Goal: Task Accomplishment & Management: Manage account settings

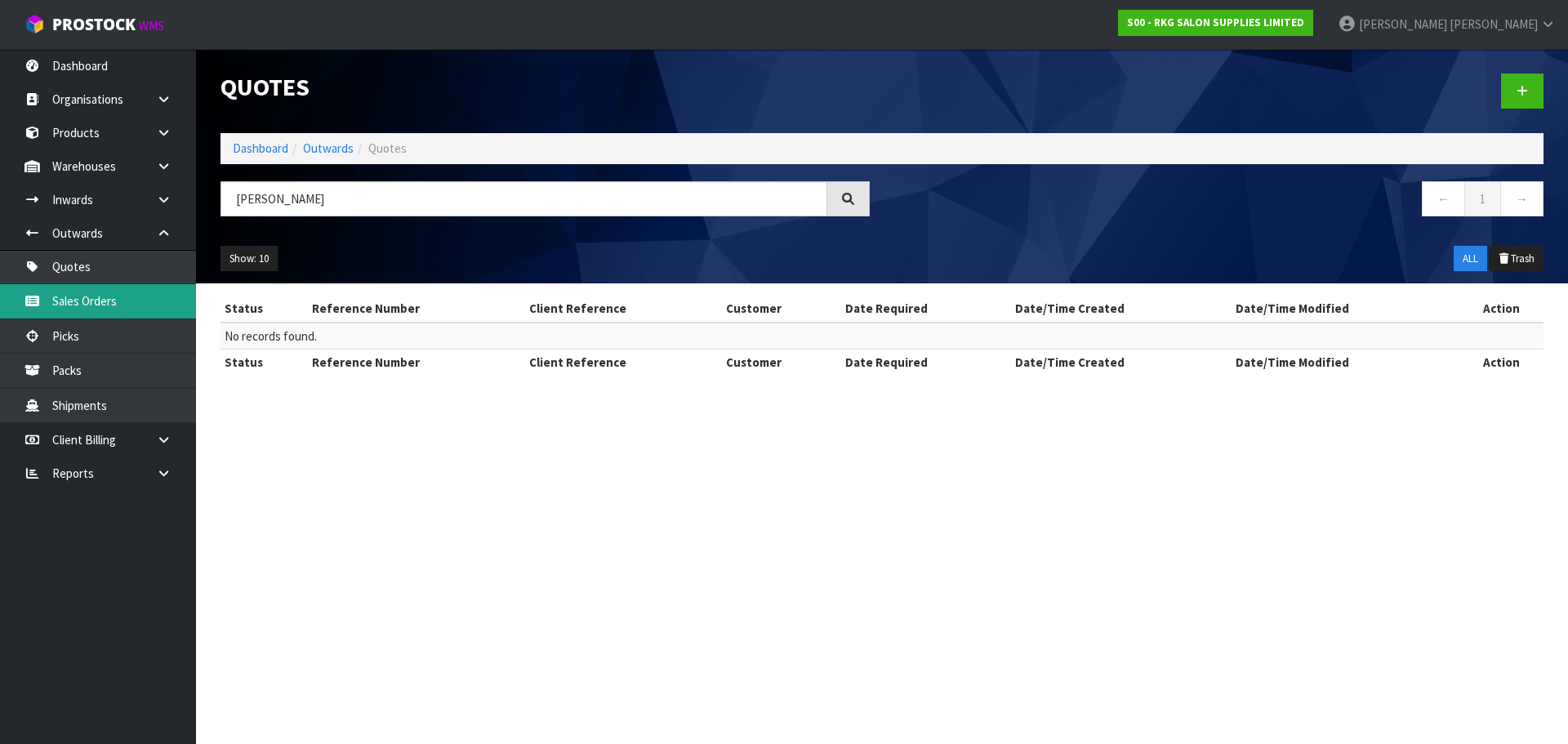
type input "[PERSON_NAME]"
click at [84, 294] on link "Sales Orders" at bounding box center [97, 301] width 196 height 34
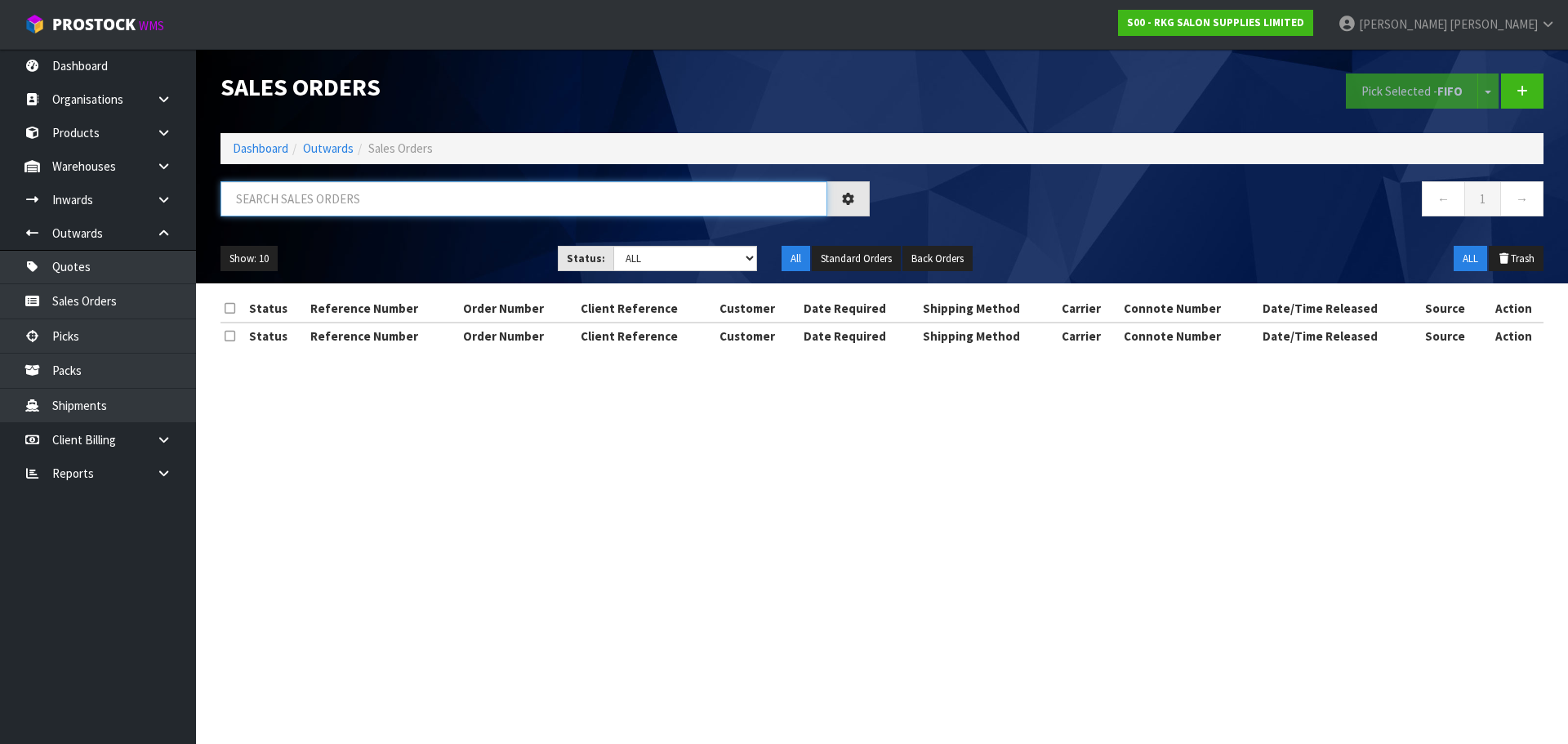
click at [257, 203] on input "text" at bounding box center [524, 199] width 606 height 36
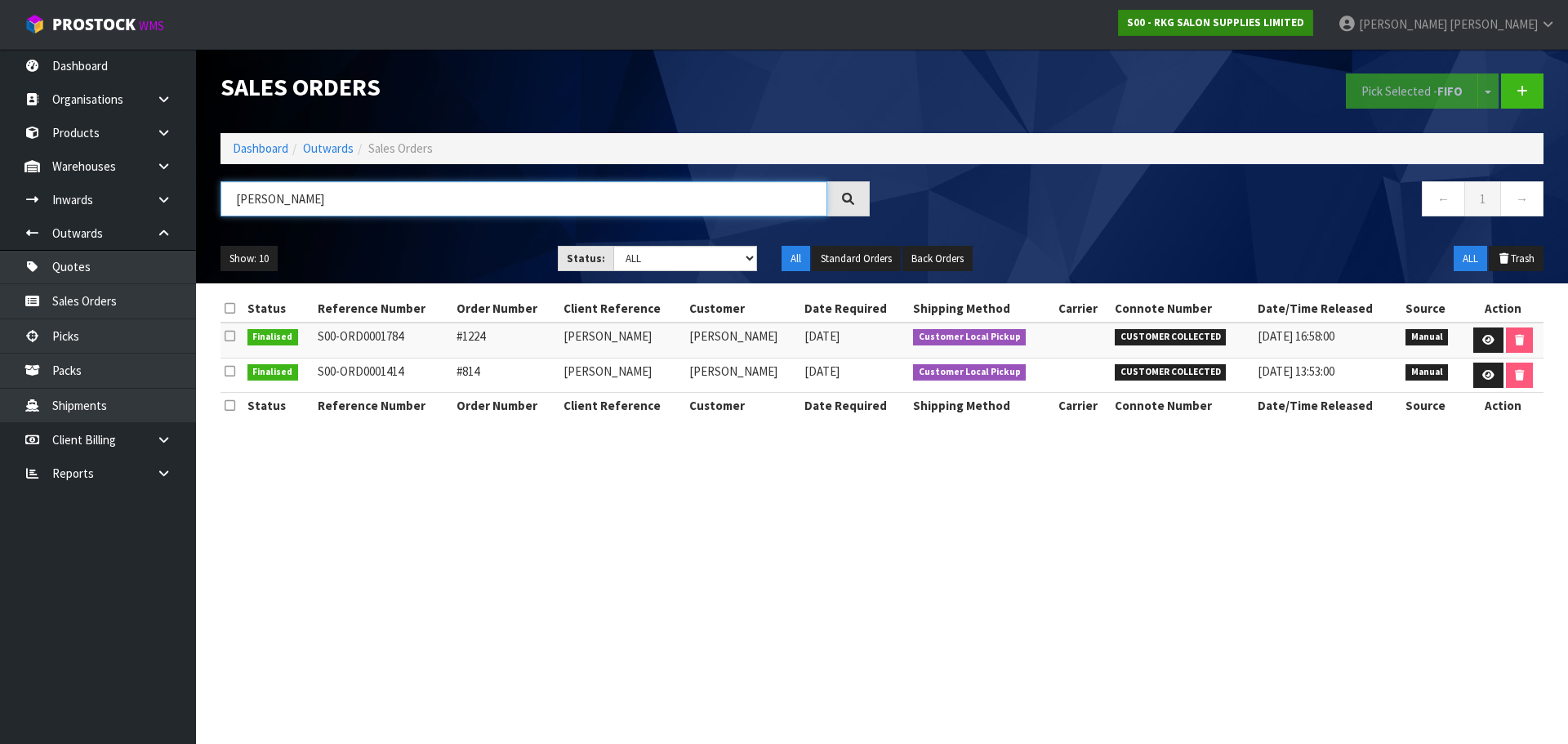
type input "[PERSON_NAME]"
click at [1489, 345] on link at bounding box center [1488, 341] width 30 height 26
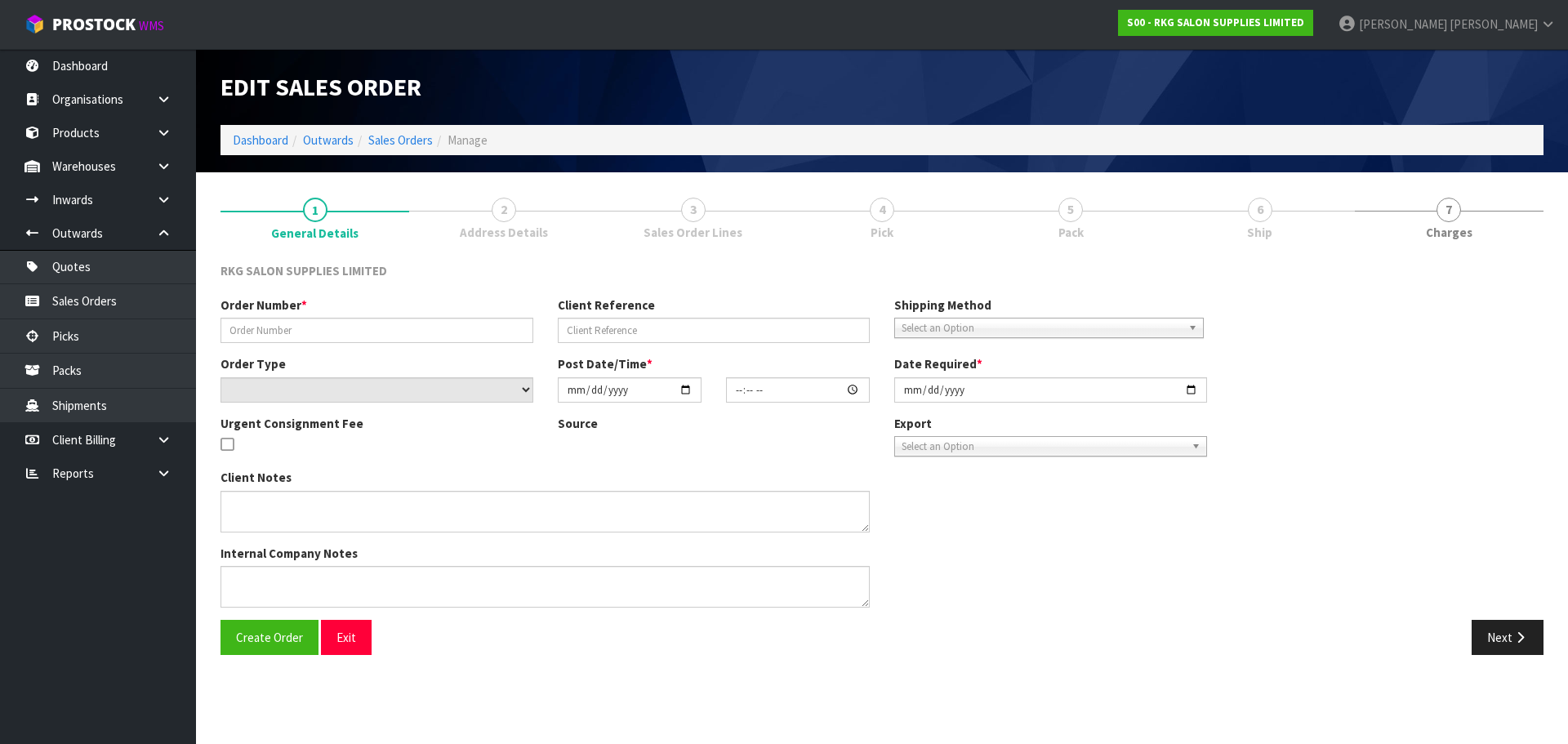
type input "#1224"
type input "[PERSON_NAME]"
select select "number:0"
type input "[DATE]"
type input "16:55:00.000"
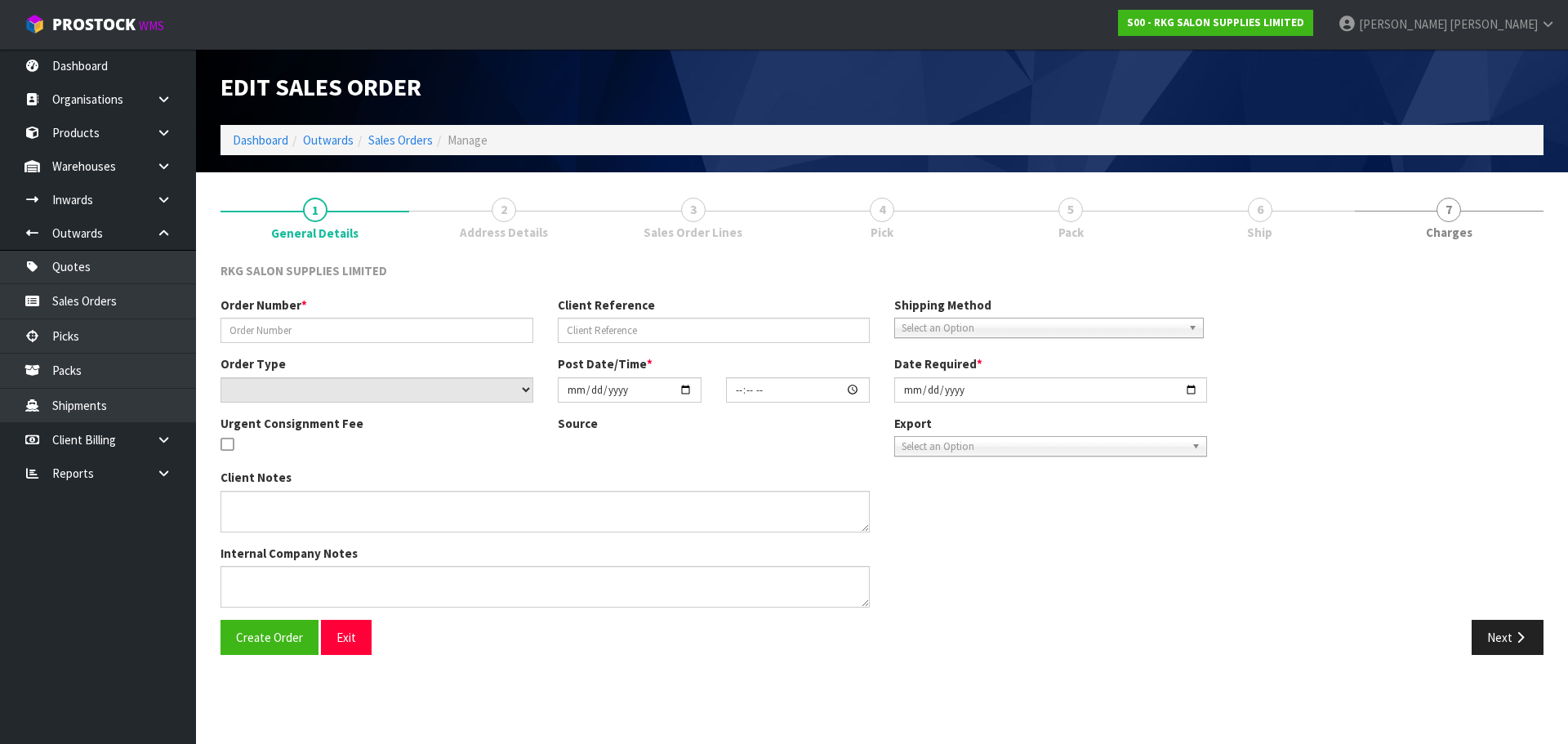
type input "[DATE]"
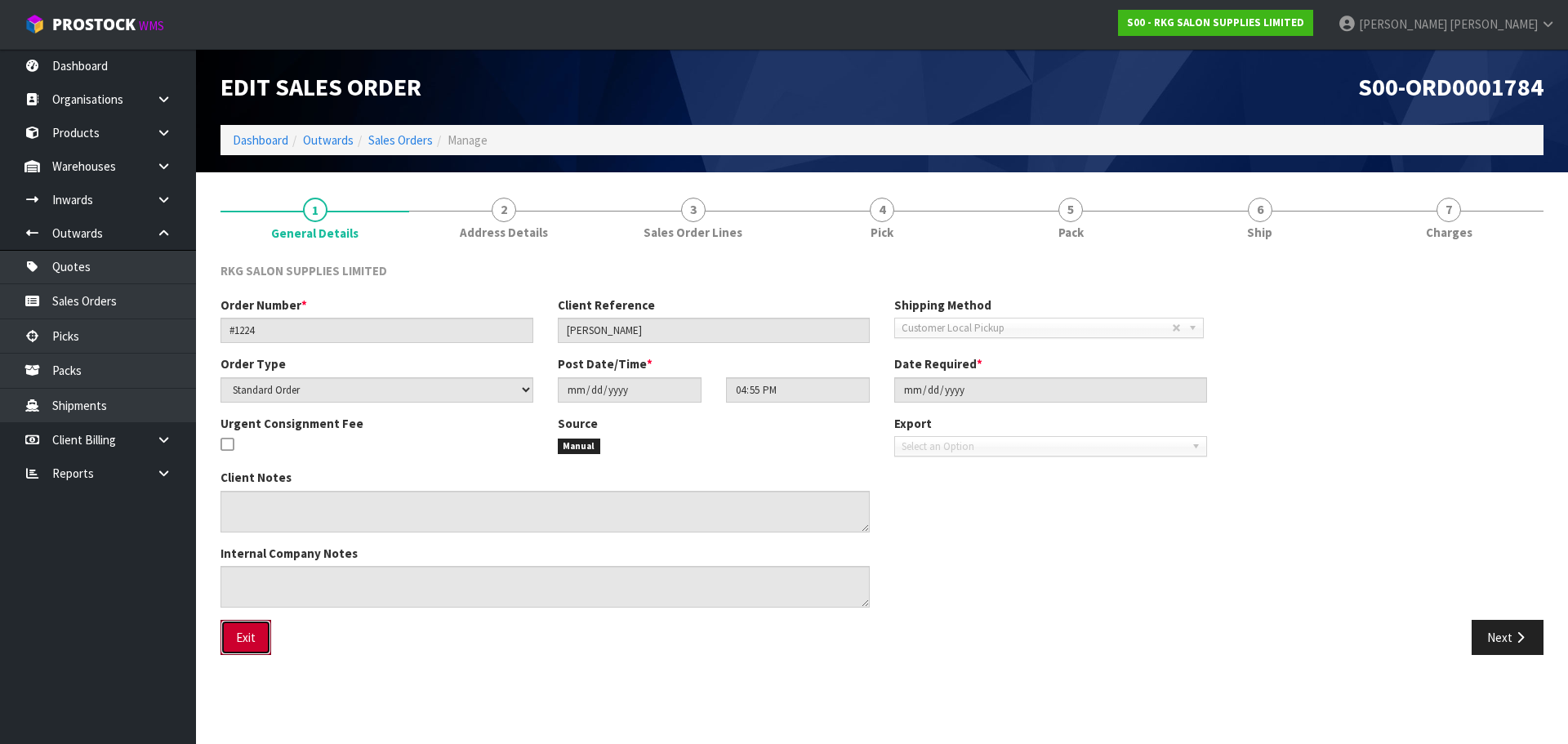
drag, startPoint x: 246, startPoint y: 637, endPoint x: 260, endPoint y: 550, distance: 88.1
click at [247, 634] on button "Exit" at bounding box center [246, 637] width 51 height 36
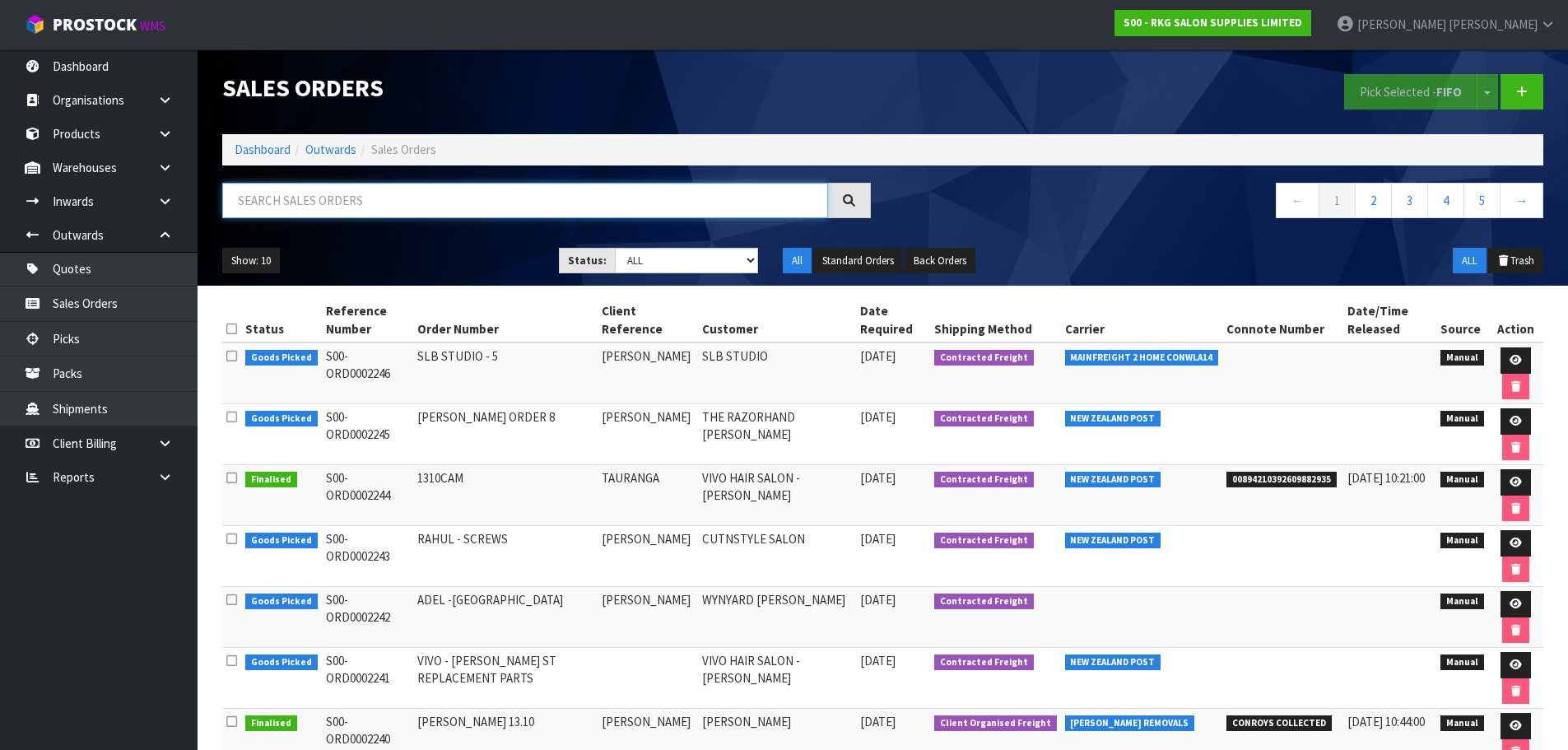
click at [308, 203] on input "text" at bounding box center [525, 200] width 606 height 36
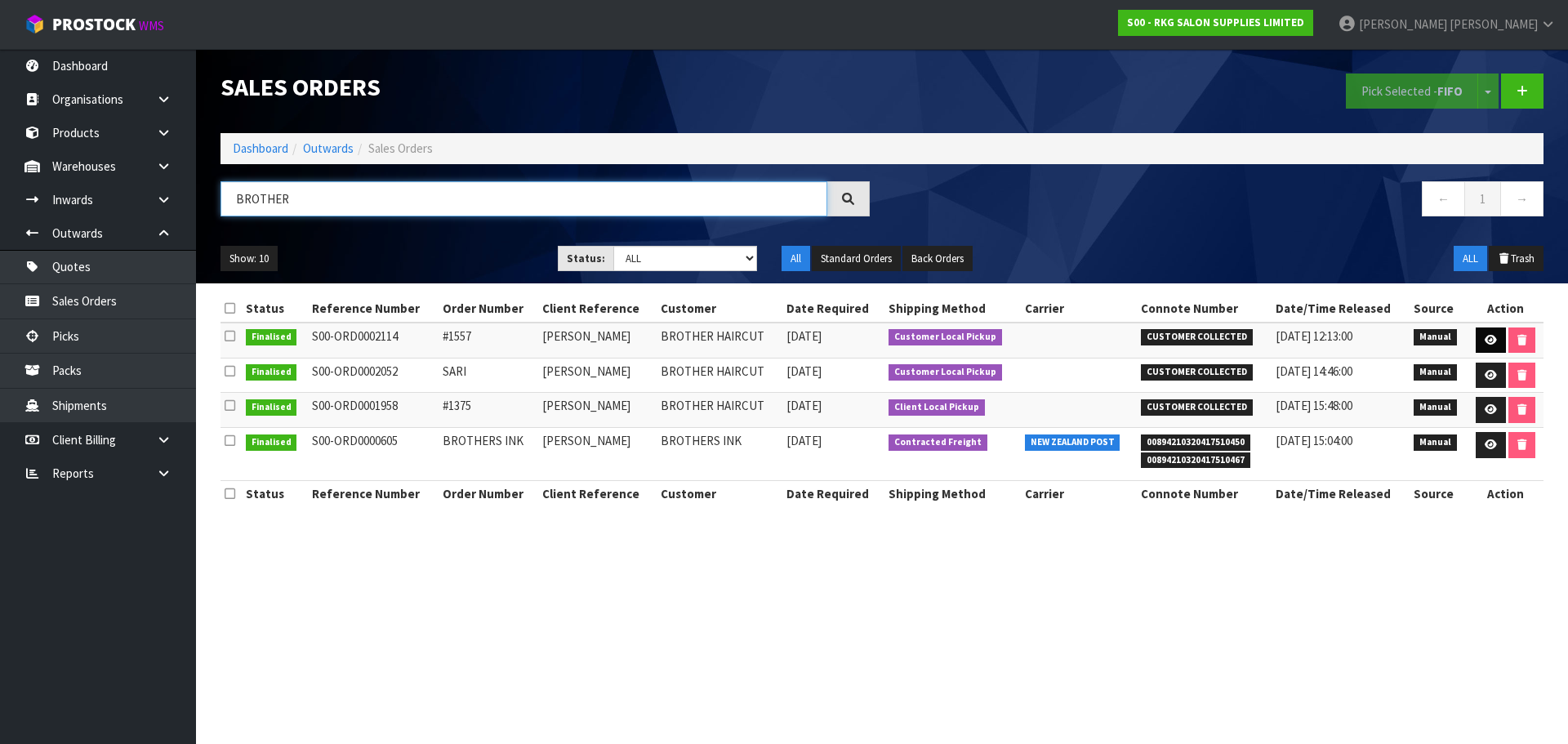
type input "BROTHER"
click at [1489, 343] on icon at bounding box center [1490, 341] width 12 height 11
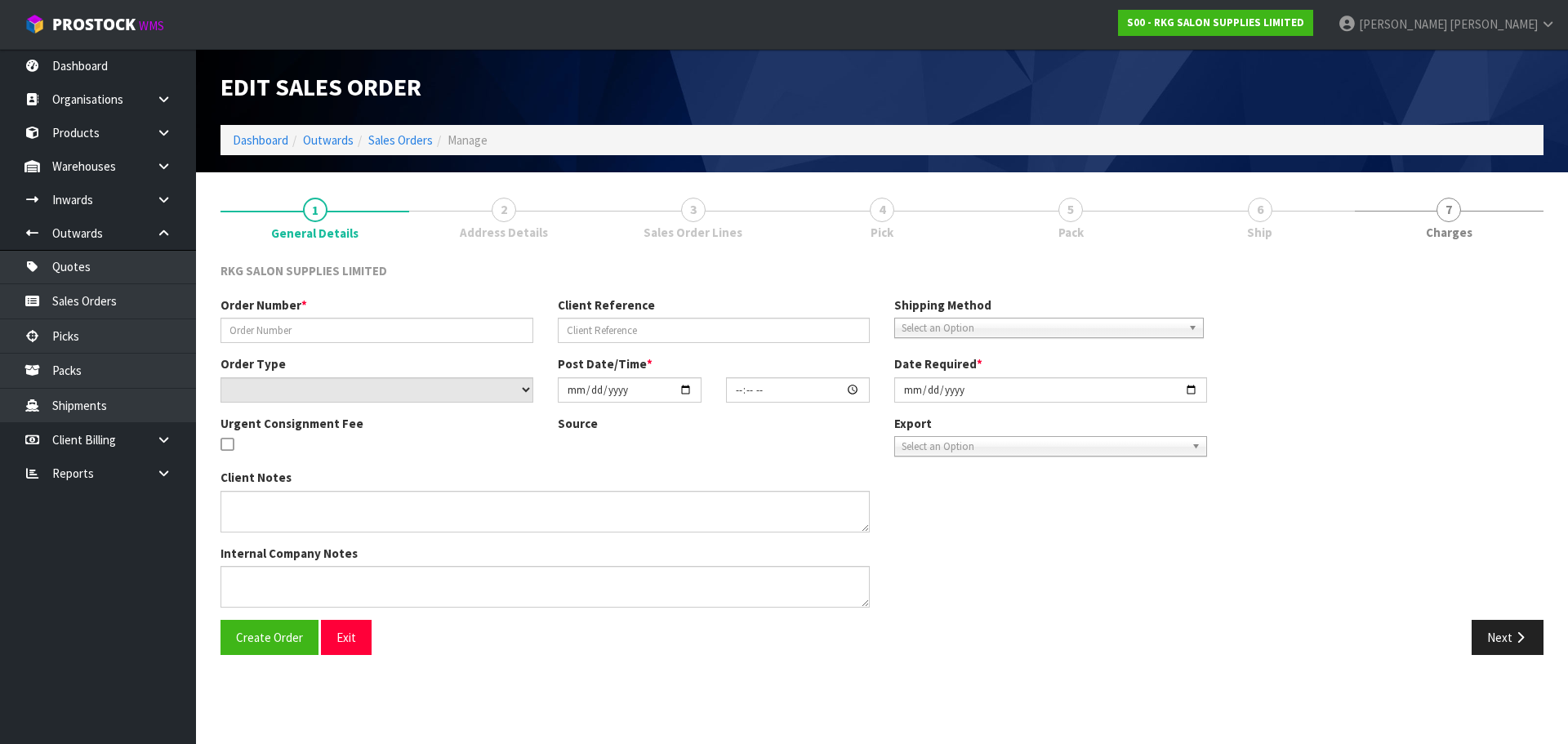
type input "#1557"
type input "SARI MOMIKA"
select select "number:0"
type input "2025-08-11"
type input "12:09:00.000"
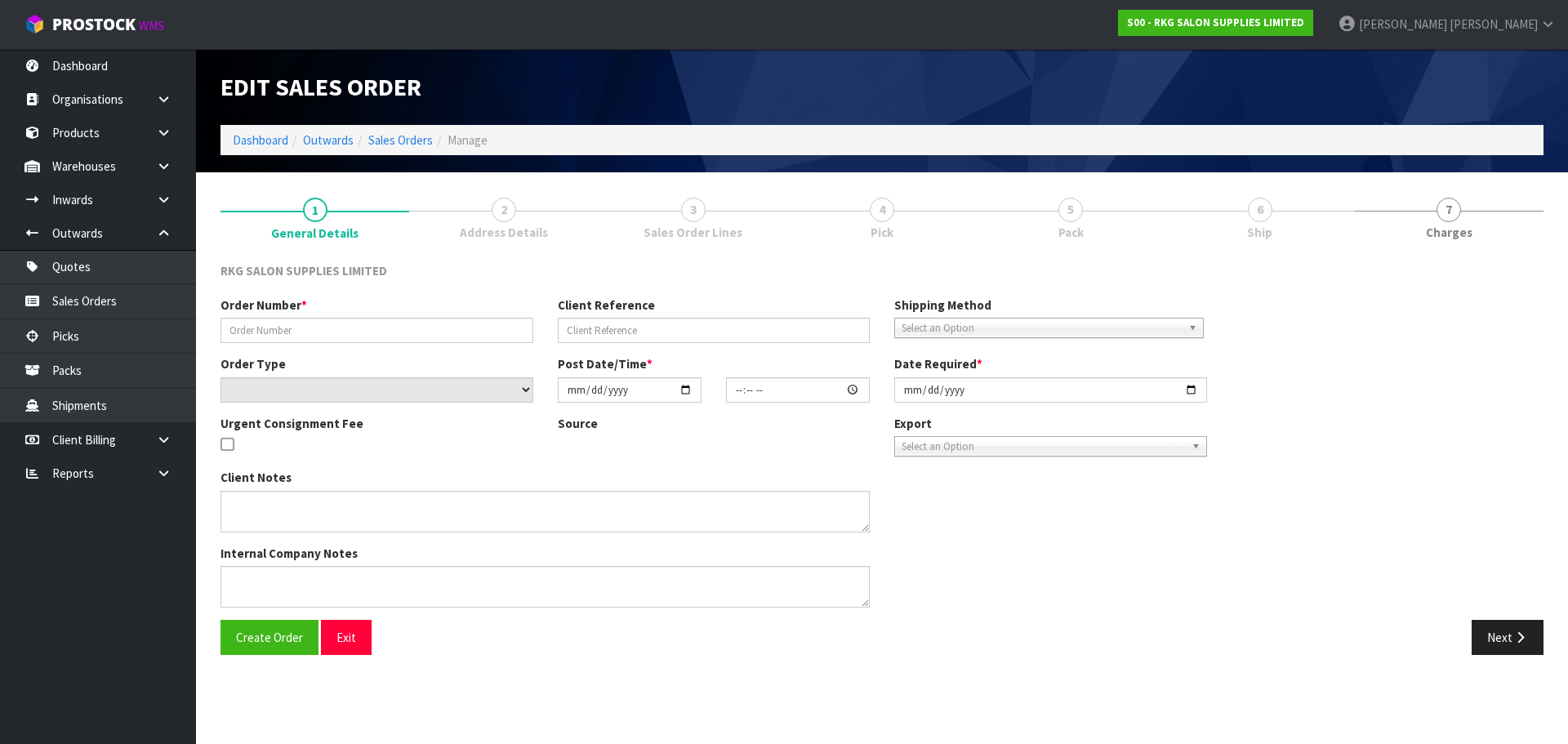
type input "2025-08-11"
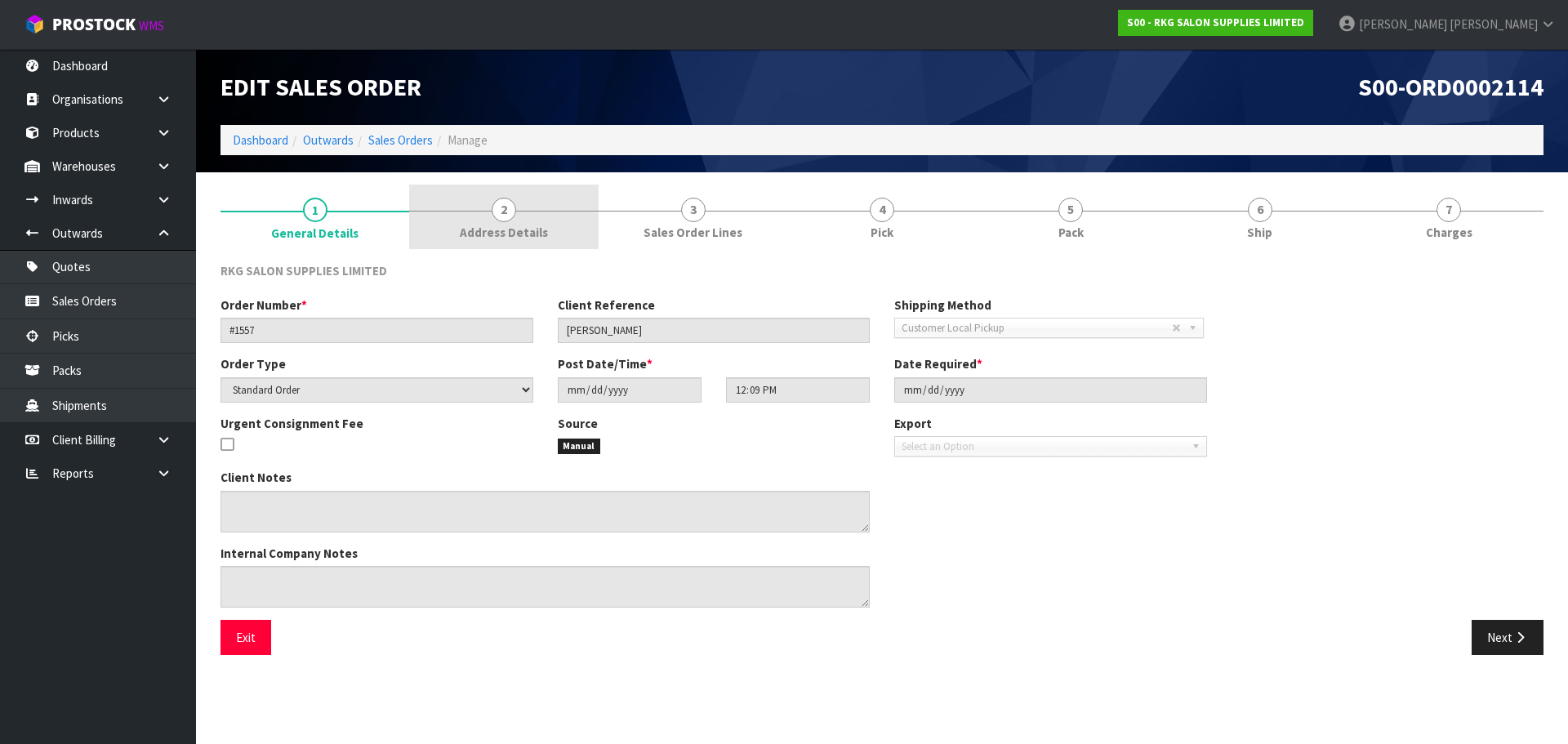
click at [516, 213] on link "2 Address Details" at bounding box center [503, 217] width 188 height 65
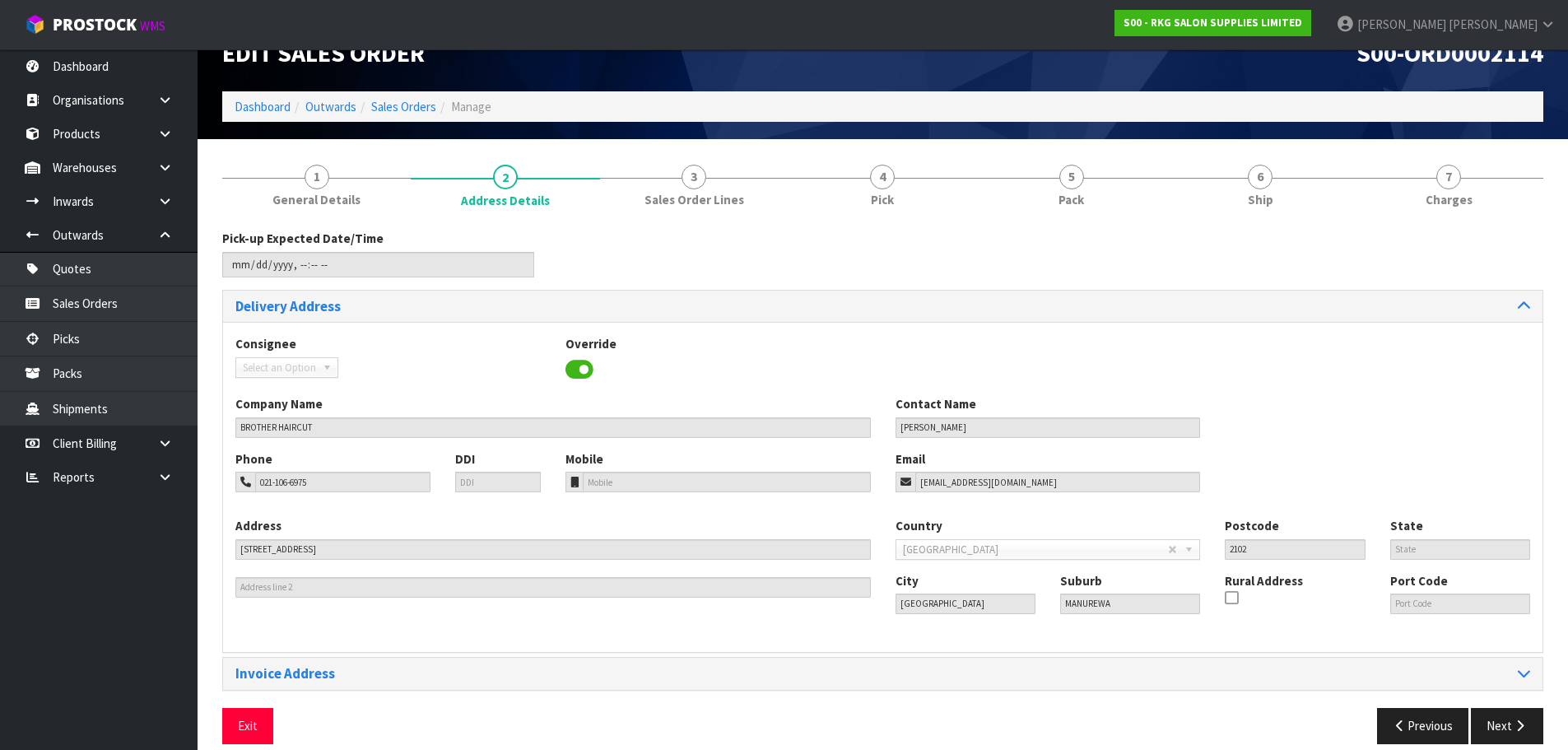
scroll to position [53, 0]
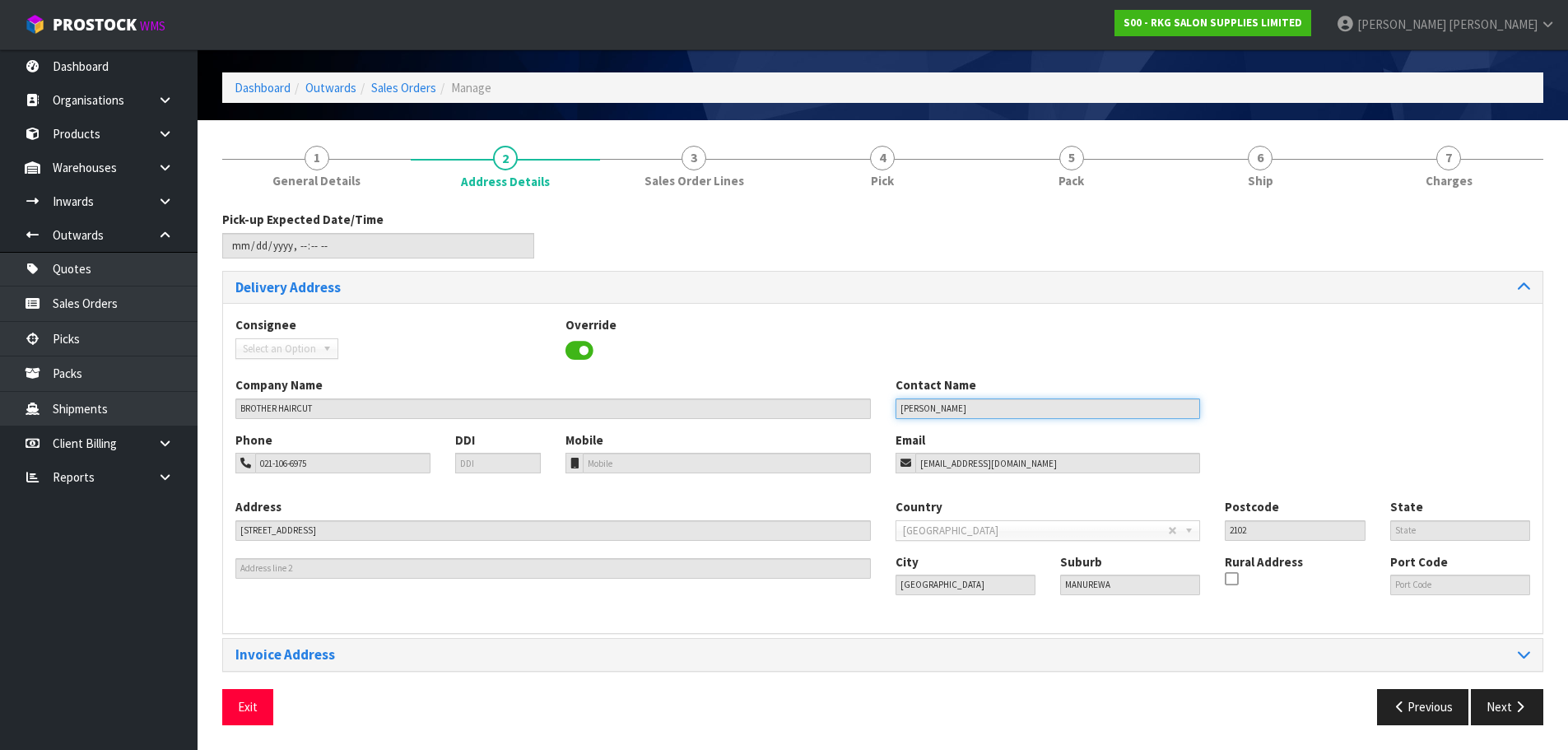
drag, startPoint x: 967, startPoint y: 410, endPoint x: 894, endPoint y: 409, distance: 73.0
click at [894, 409] on div "Contact Name SARI MOMIKA" at bounding box center [1048, 397] width 330 height 42
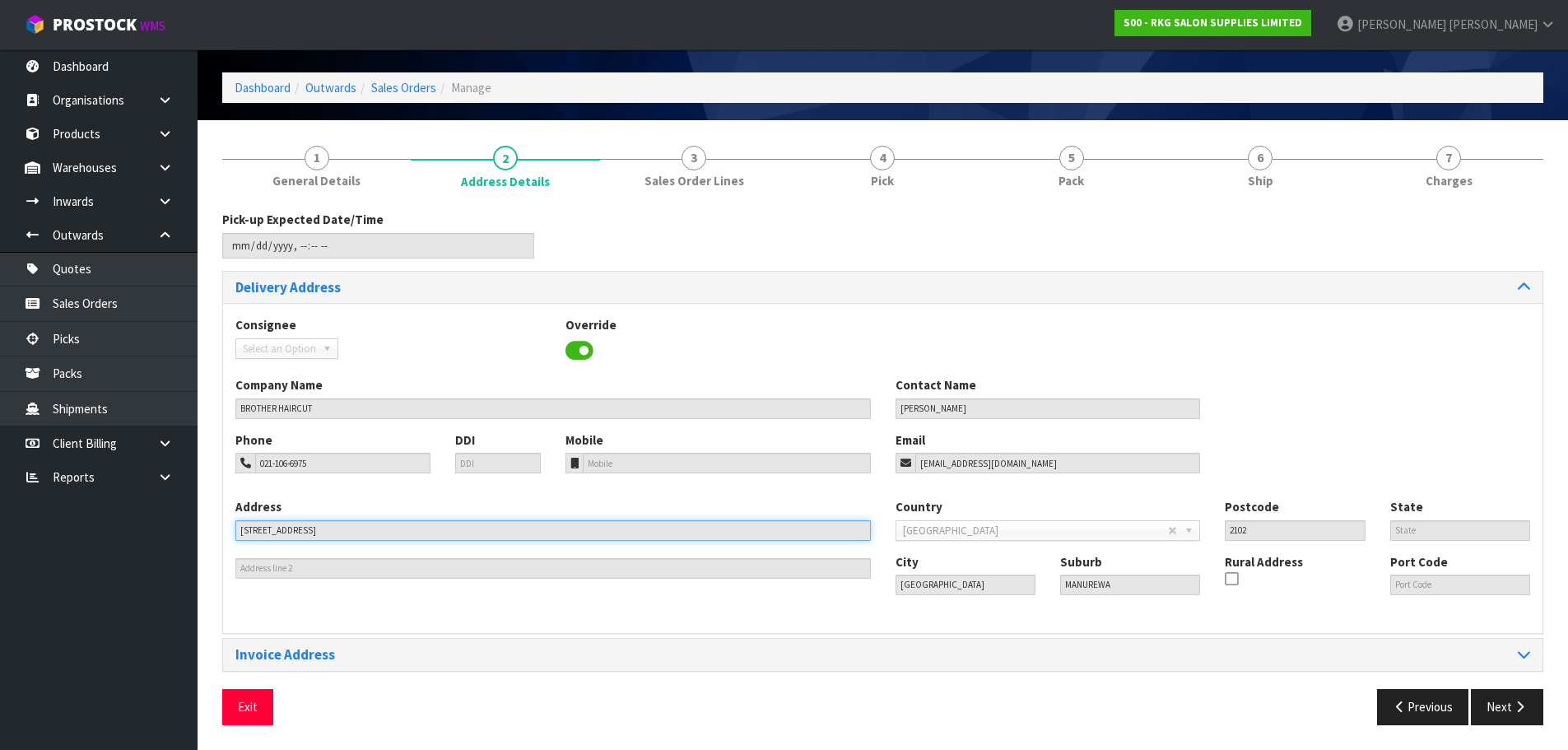
drag, startPoint x: 363, startPoint y: 537, endPoint x: 231, endPoint y: 523, distance: 132.7
click at [231, 523] on div "Address 160 GREAT SOUTH ROAD This address line exceeds the recommended limit of…" at bounding box center [553, 538] width 660 height 81
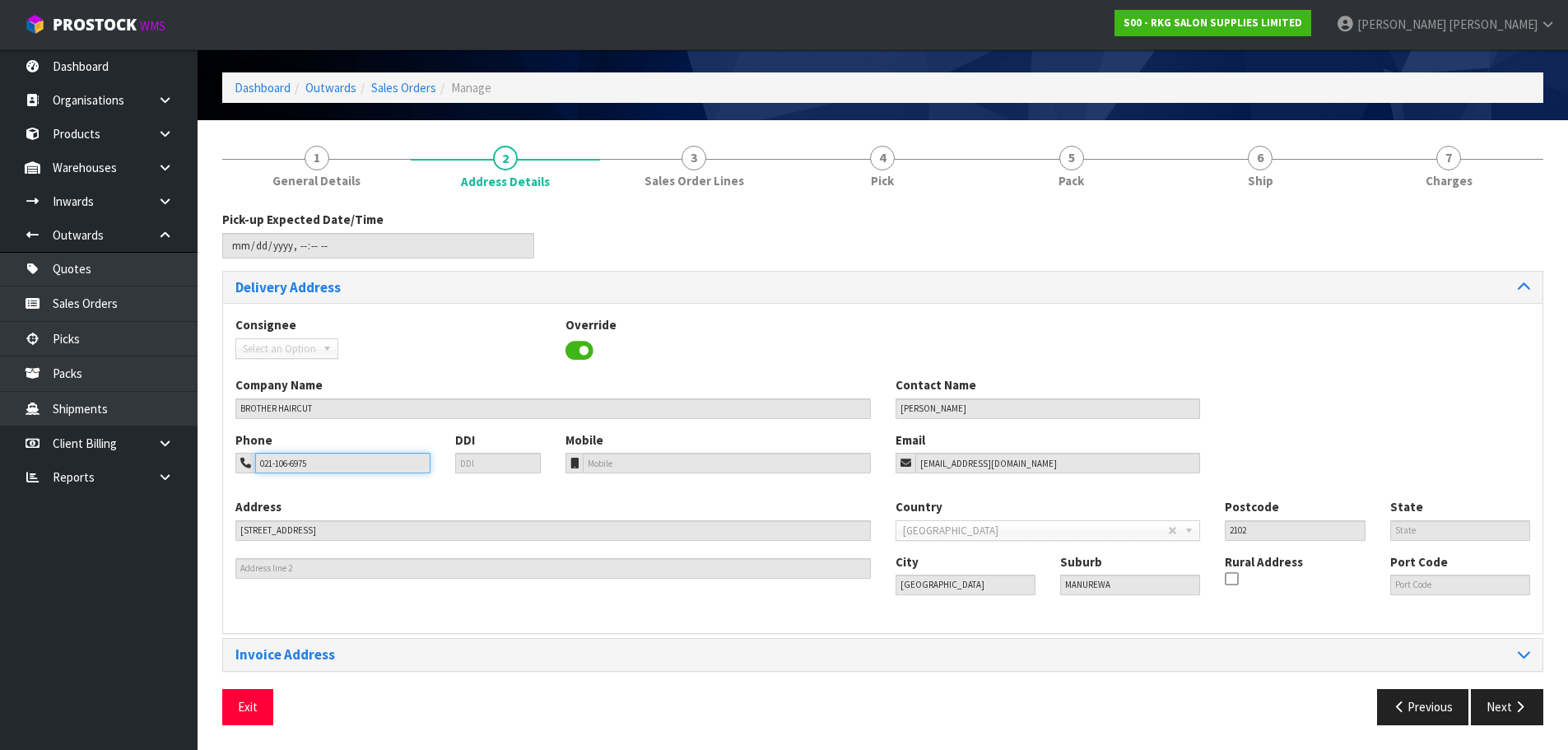
drag, startPoint x: 319, startPoint y: 465, endPoint x: 243, endPoint y: 461, distance: 76.1
click at [243, 461] on div "021-106-6975" at bounding box center [332, 463] width 196 height 20
drag, startPoint x: 1026, startPoint y: 465, endPoint x: 891, endPoint y: 465, distance: 135.0
click at [891, 465] on div "Email sari.momika97@yahoo.com" at bounding box center [1048, 453] width 330 height 42
click at [1036, 468] on input "sari.momika97@yahoo.com" at bounding box center [1058, 463] width 286 height 20
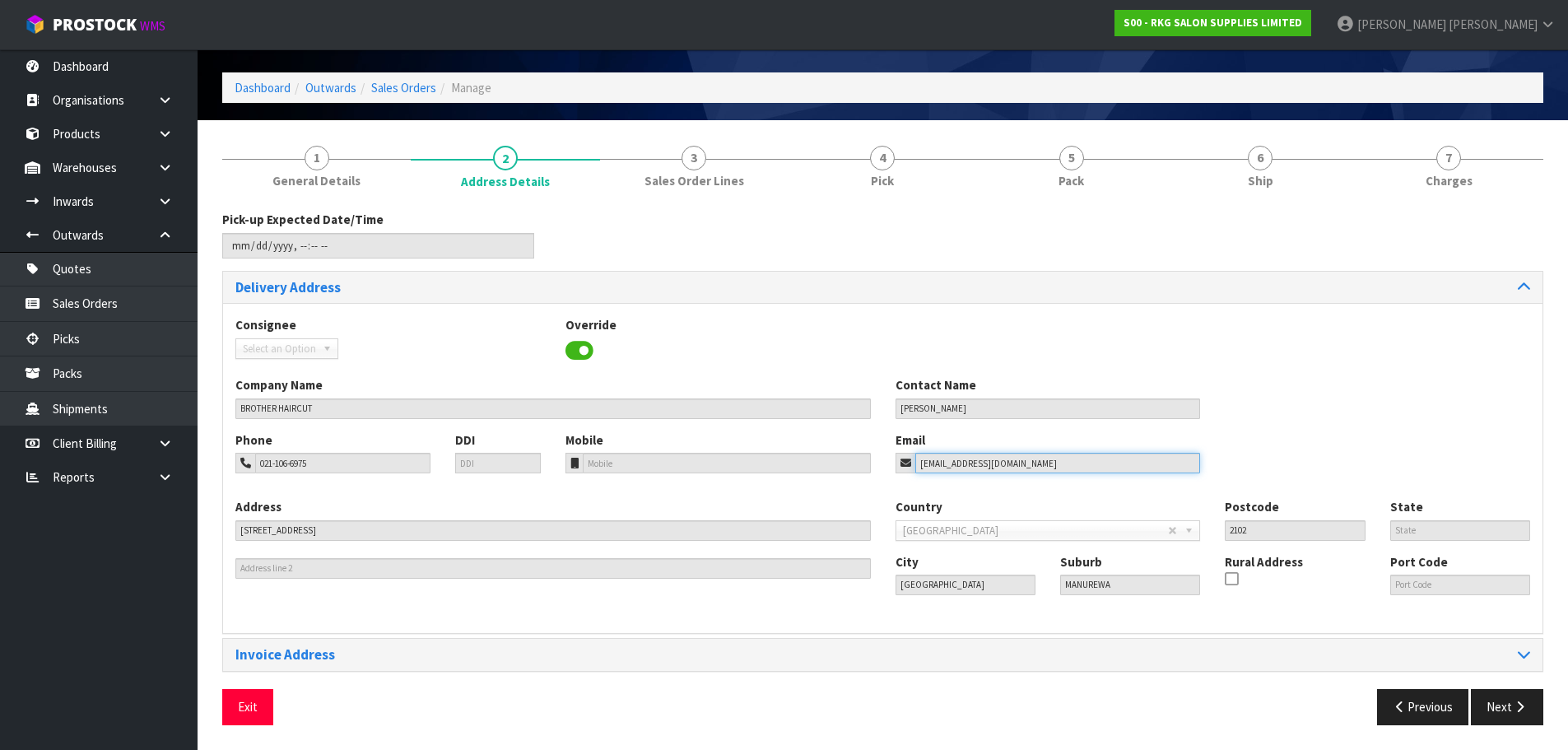
drag, startPoint x: 1058, startPoint y: 462, endPoint x: 907, endPoint y: 469, distance: 151.2
click at [908, 469] on div "sari.momika97@yahoo.com" at bounding box center [1048, 463] width 306 height 20
click at [242, 706] on button "Exit" at bounding box center [248, 706] width 51 height 36
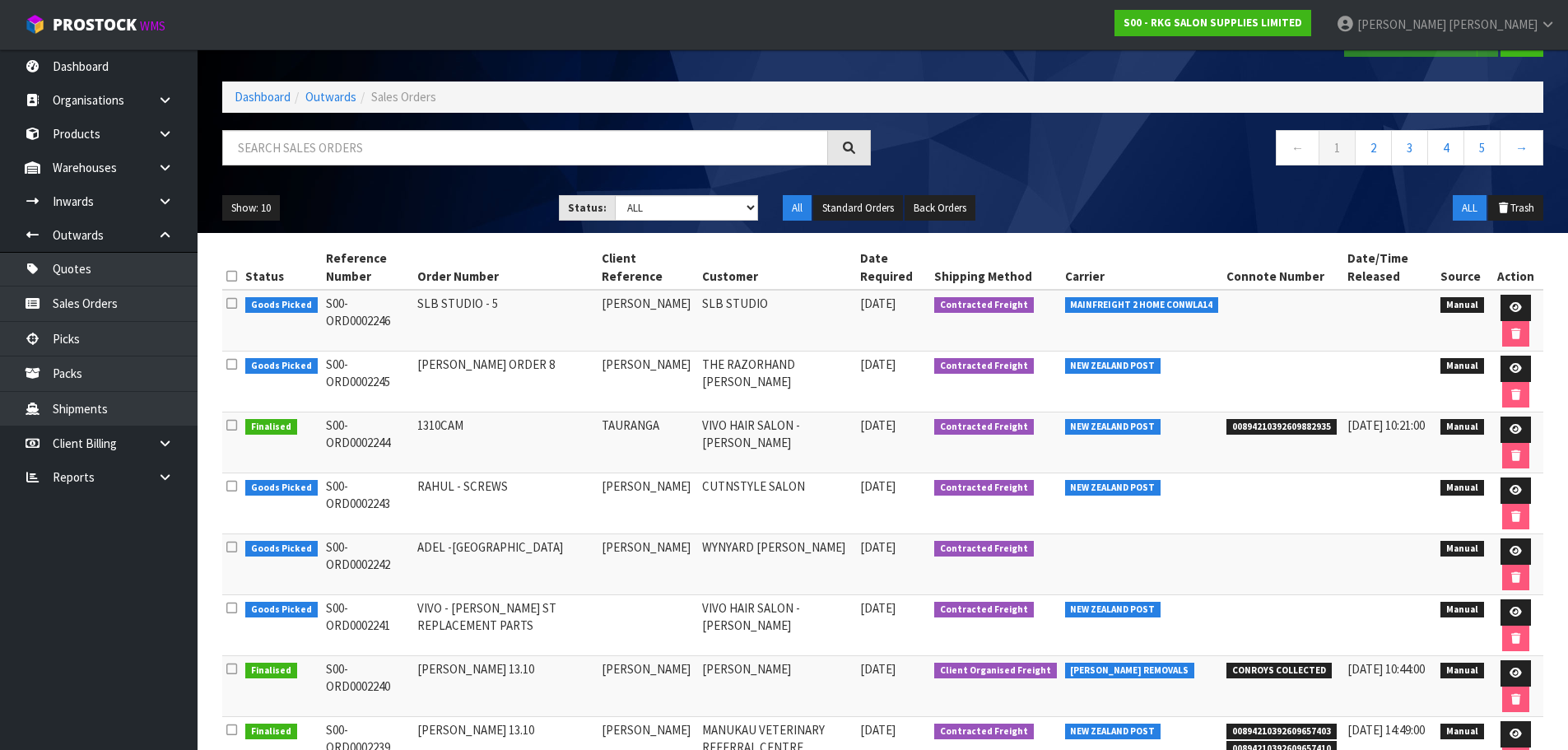
scroll to position [83, 0]
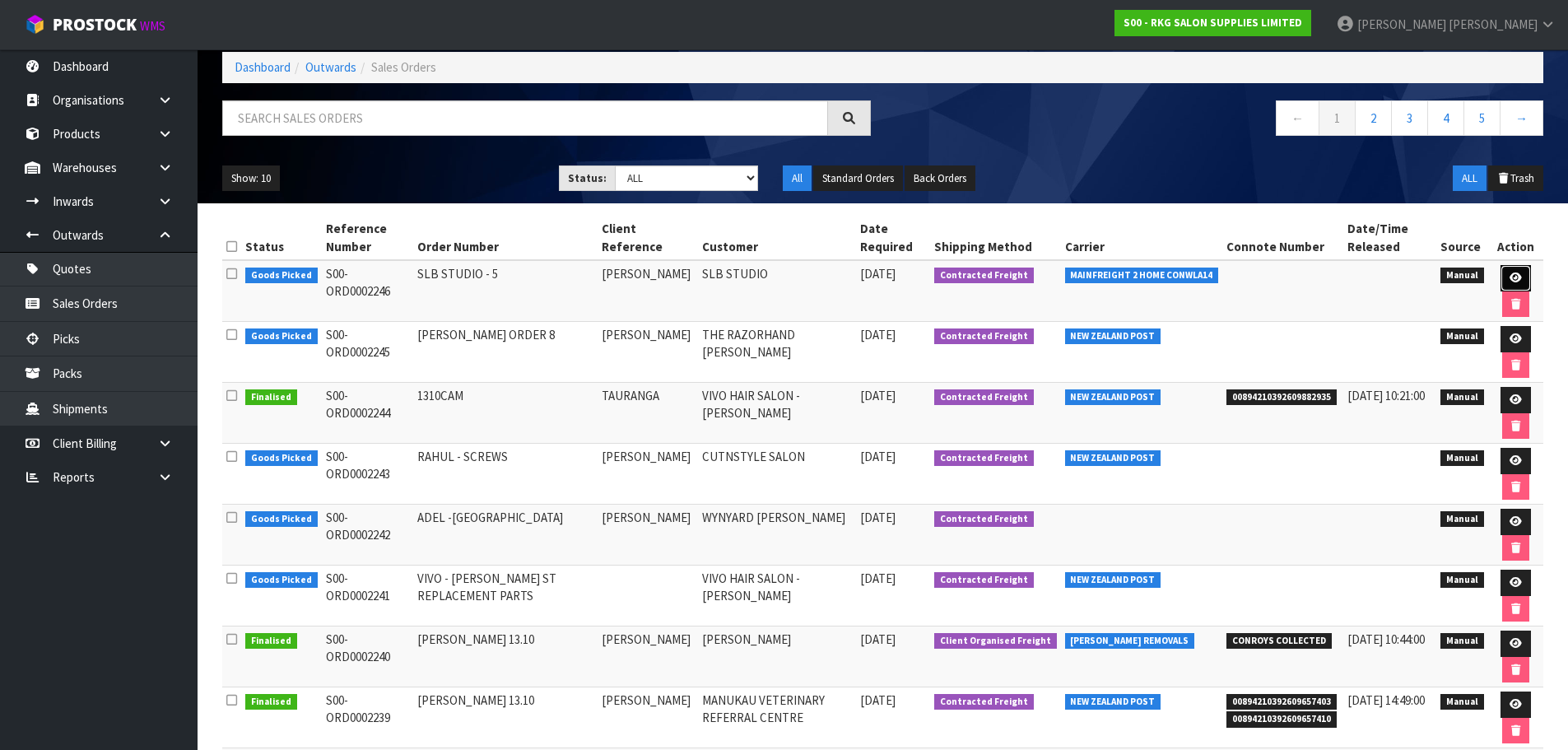
click at [1505, 276] on link at bounding box center [1516, 278] width 30 height 27
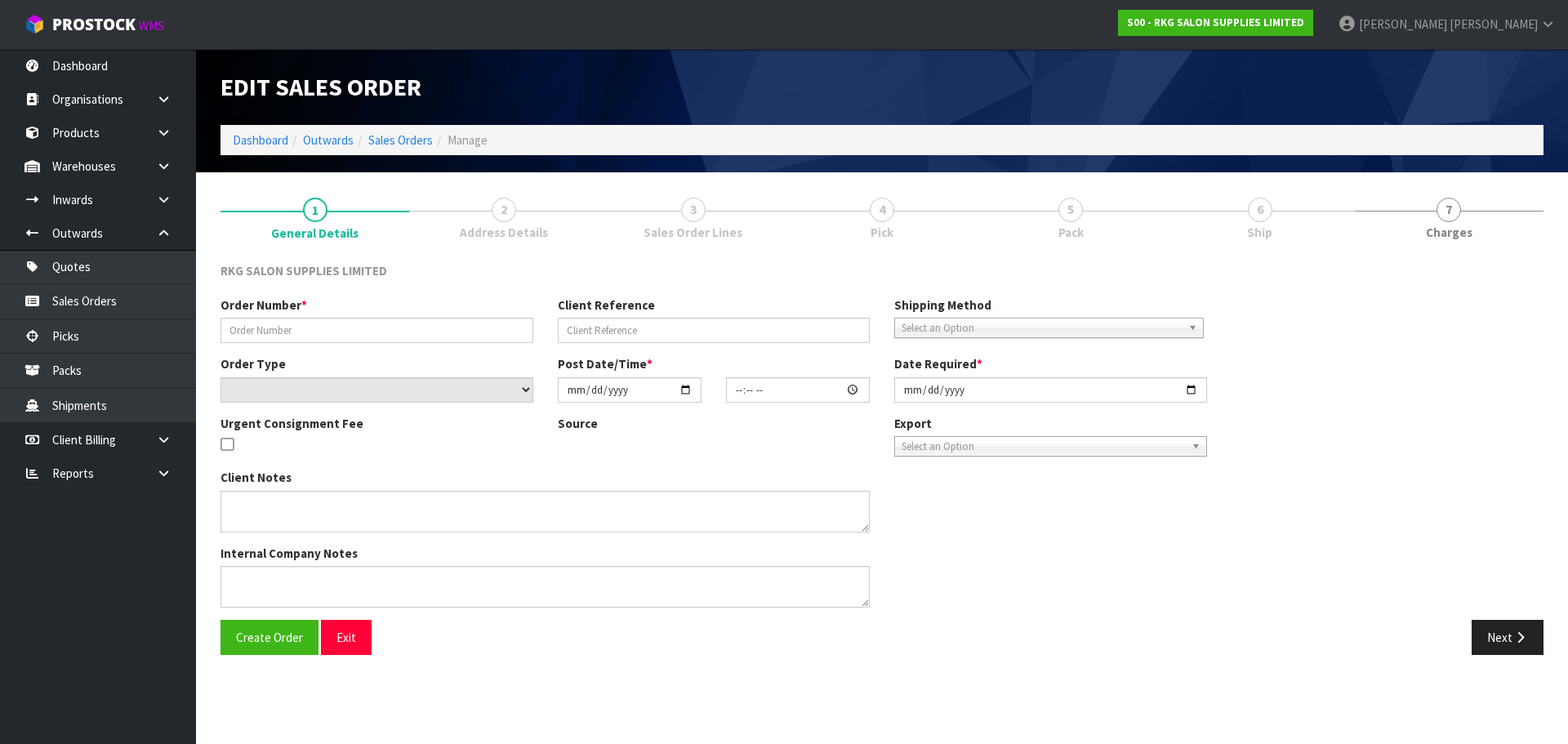
type input "SLB STUDIO - 5"
type input "DANIELLE DONOVAN"
select select "number:0"
type input "[DATE]"
type input "10:30:00.000"
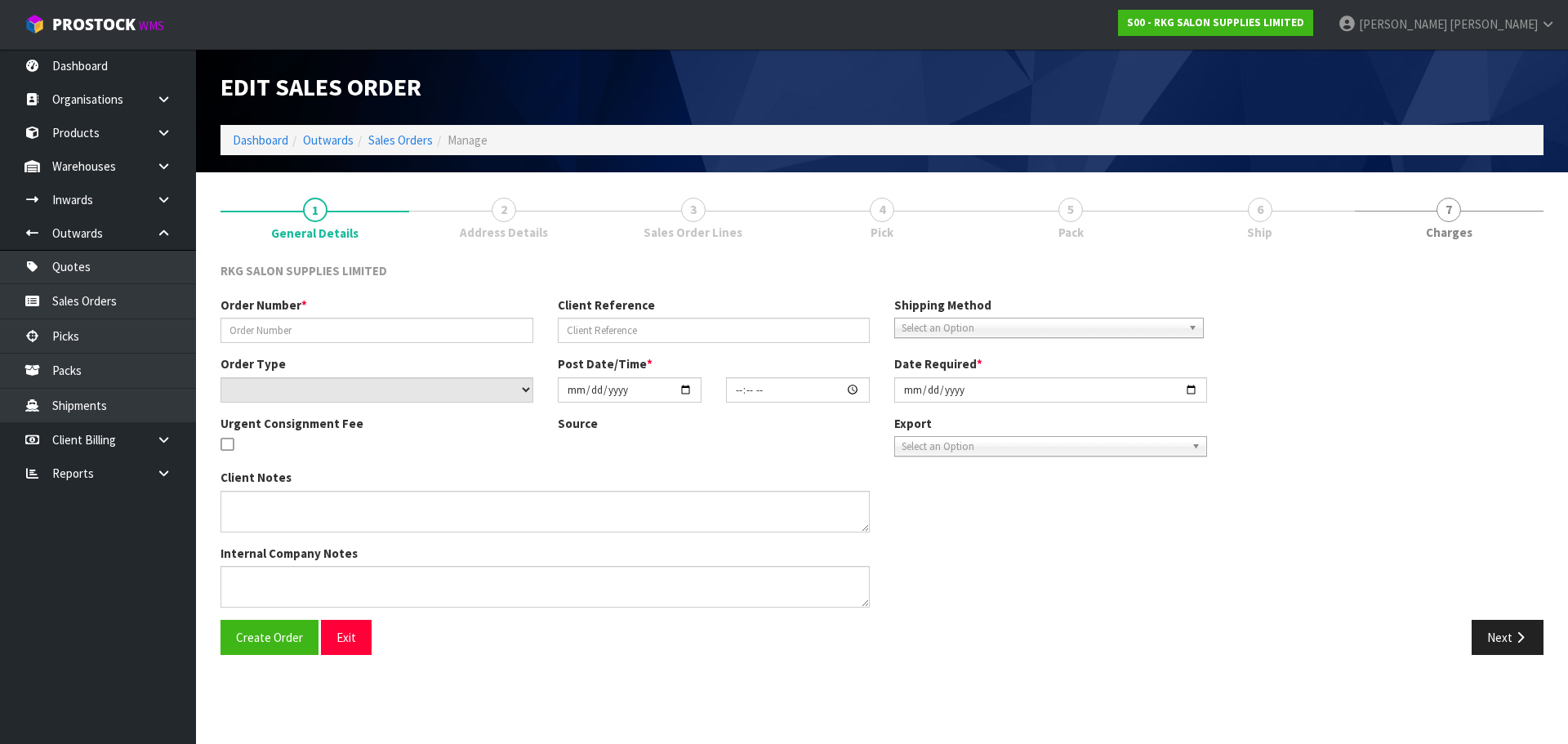
type input "[DATE]"
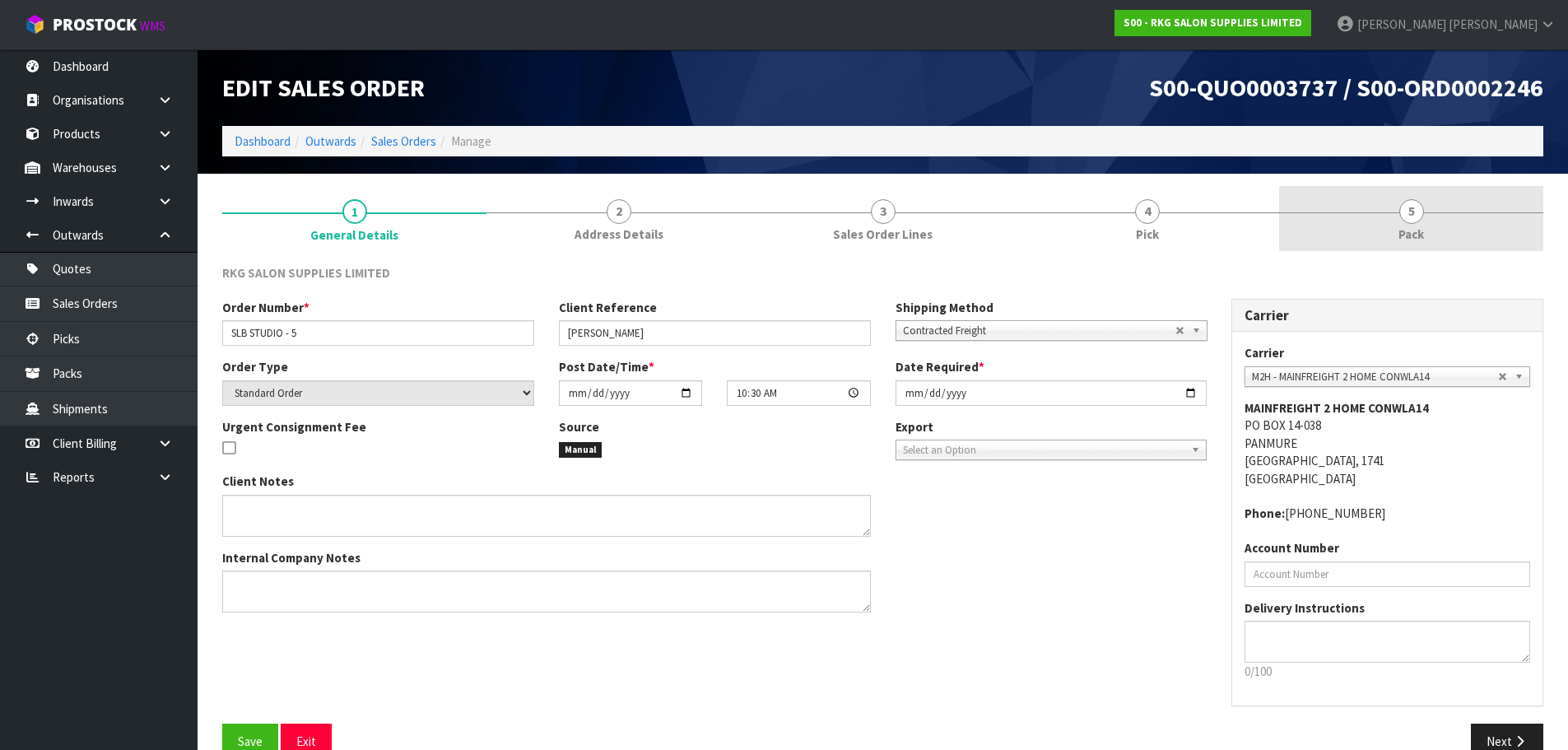
click at [1412, 219] on span "5" at bounding box center [1411, 211] width 25 height 25
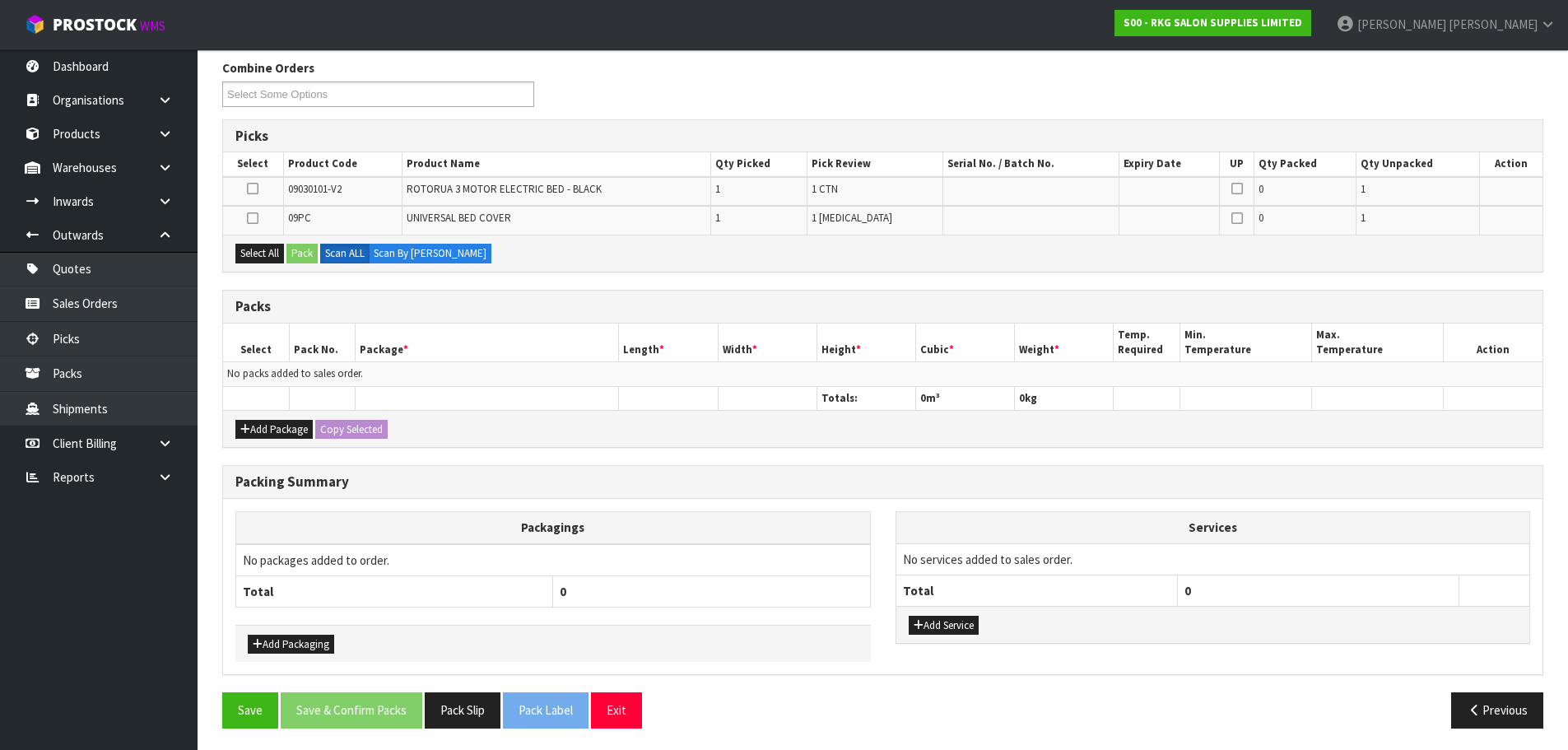
scroll to position [208, 0]
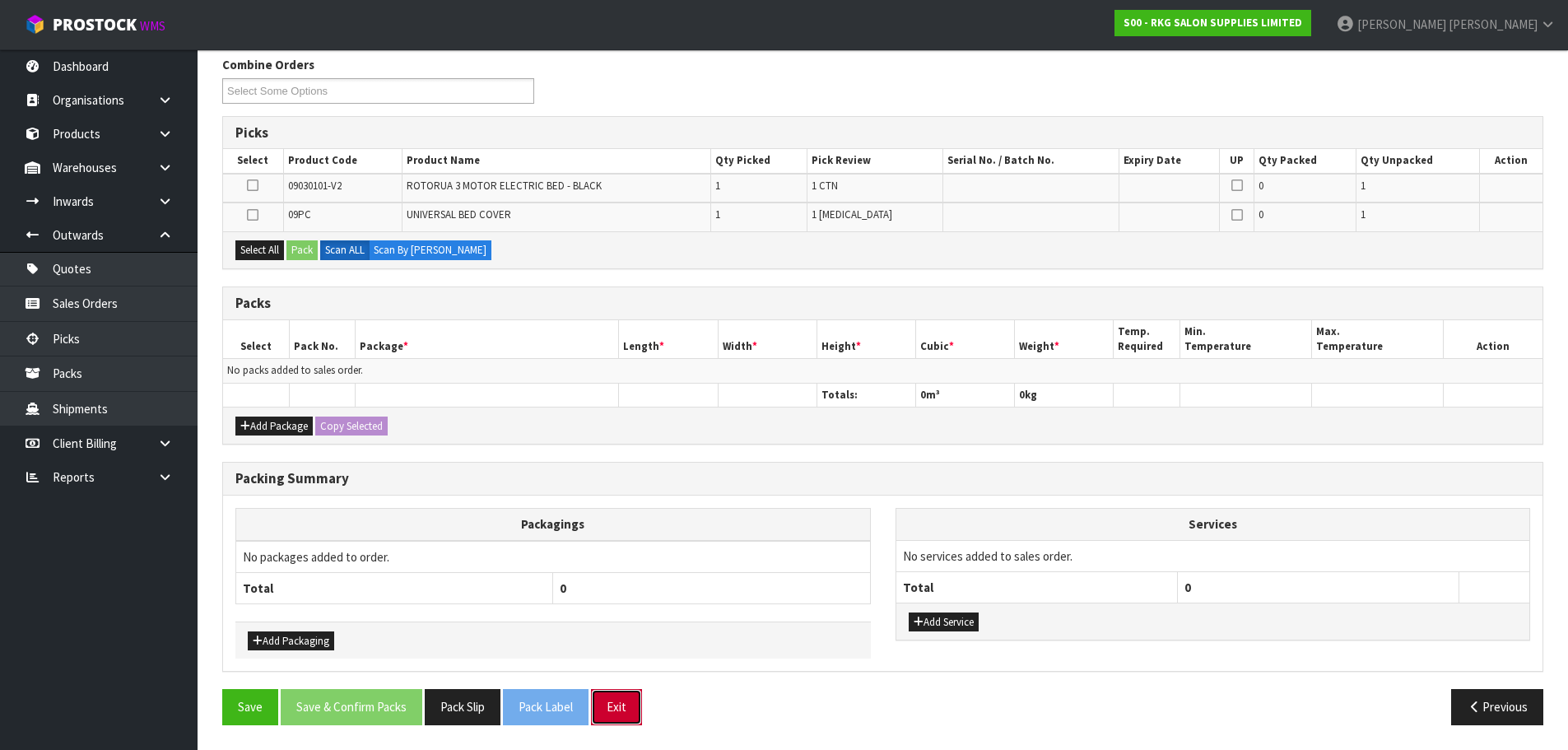
click at [625, 703] on button "Exit" at bounding box center [617, 706] width 51 height 36
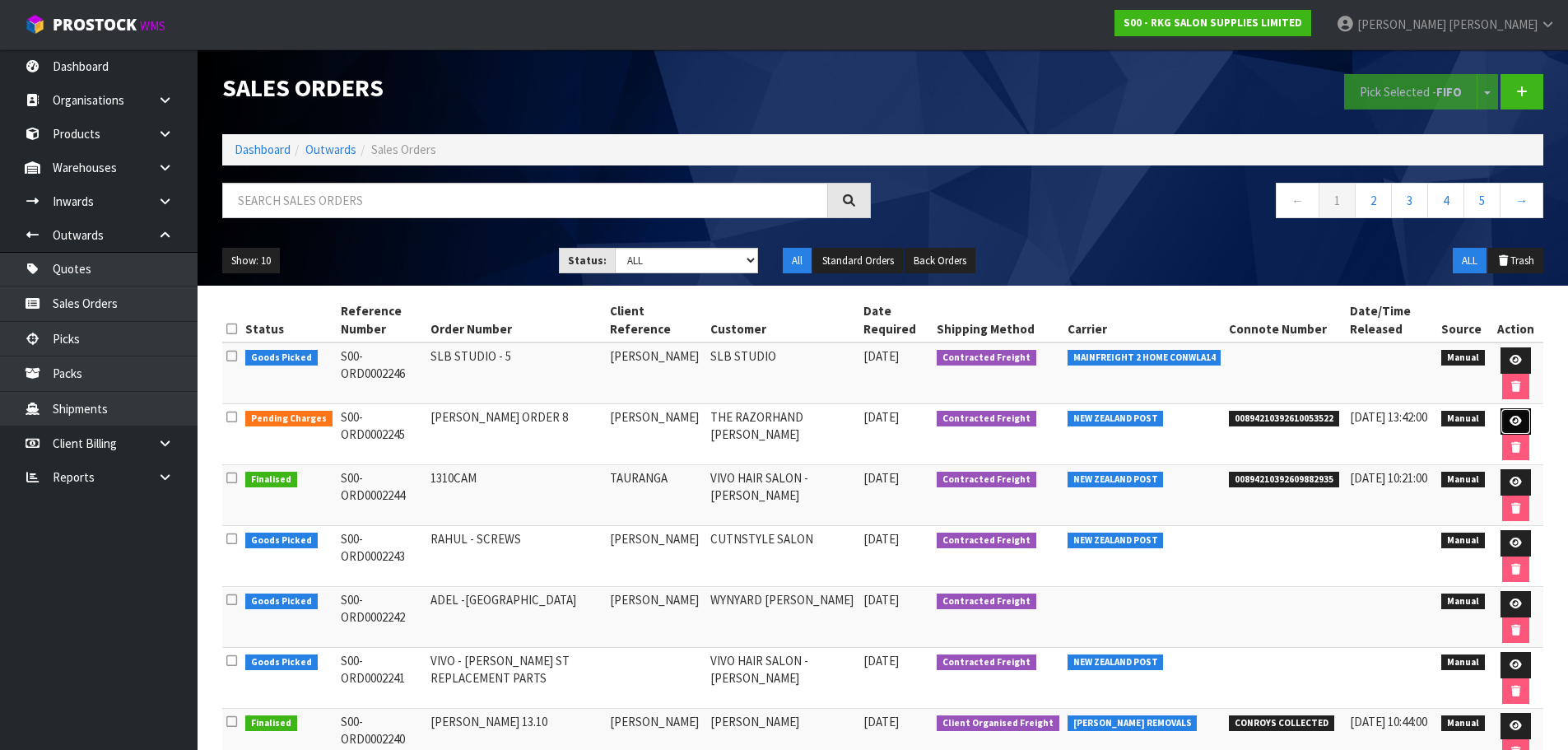
click at [1514, 420] on icon at bounding box center [1515, 421] width 12 height 11
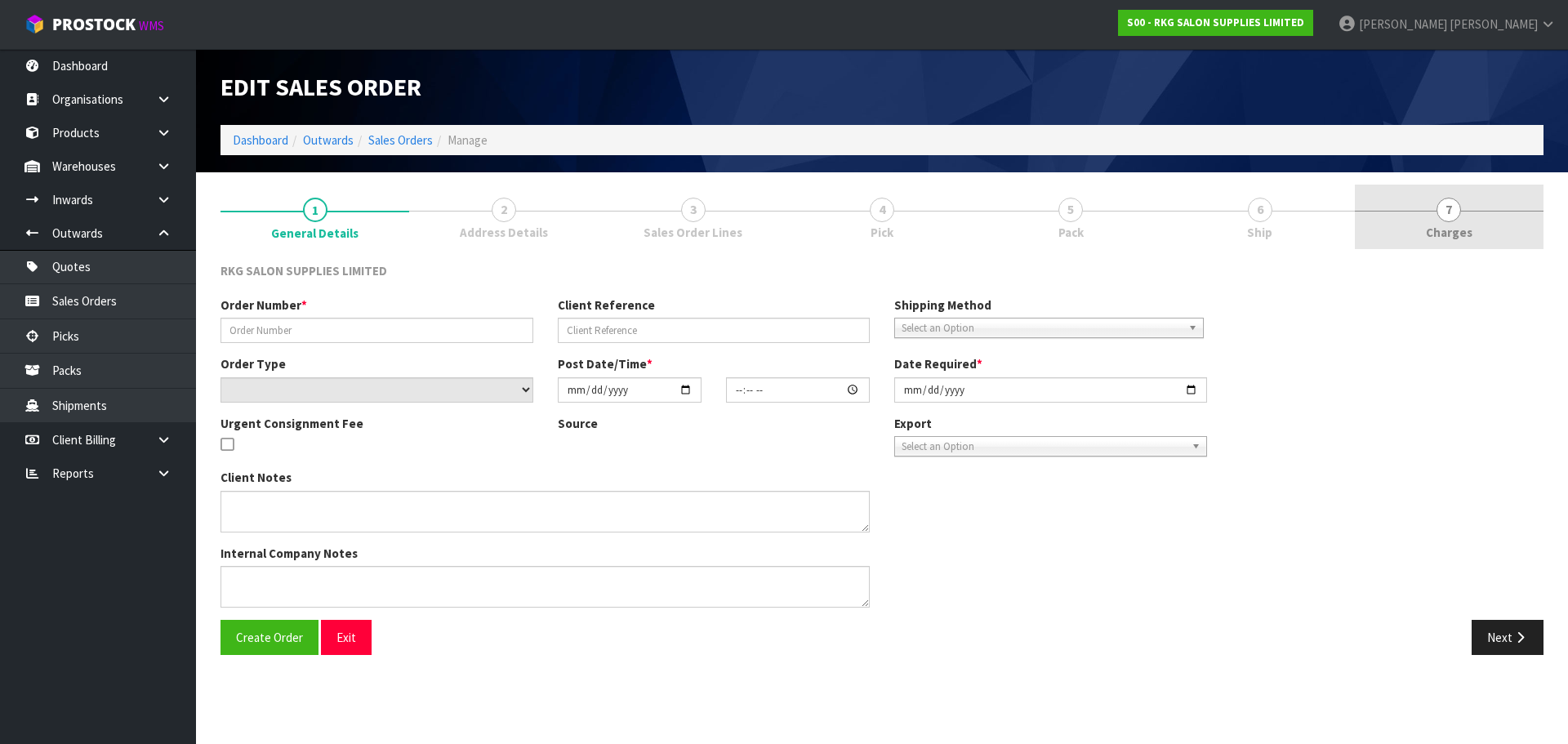
type input "JERRY ORDER 8"
type input "JERRY LAUDE"
select select "number:0"
type input "2025-10-13"
type input "00:00:00.000"
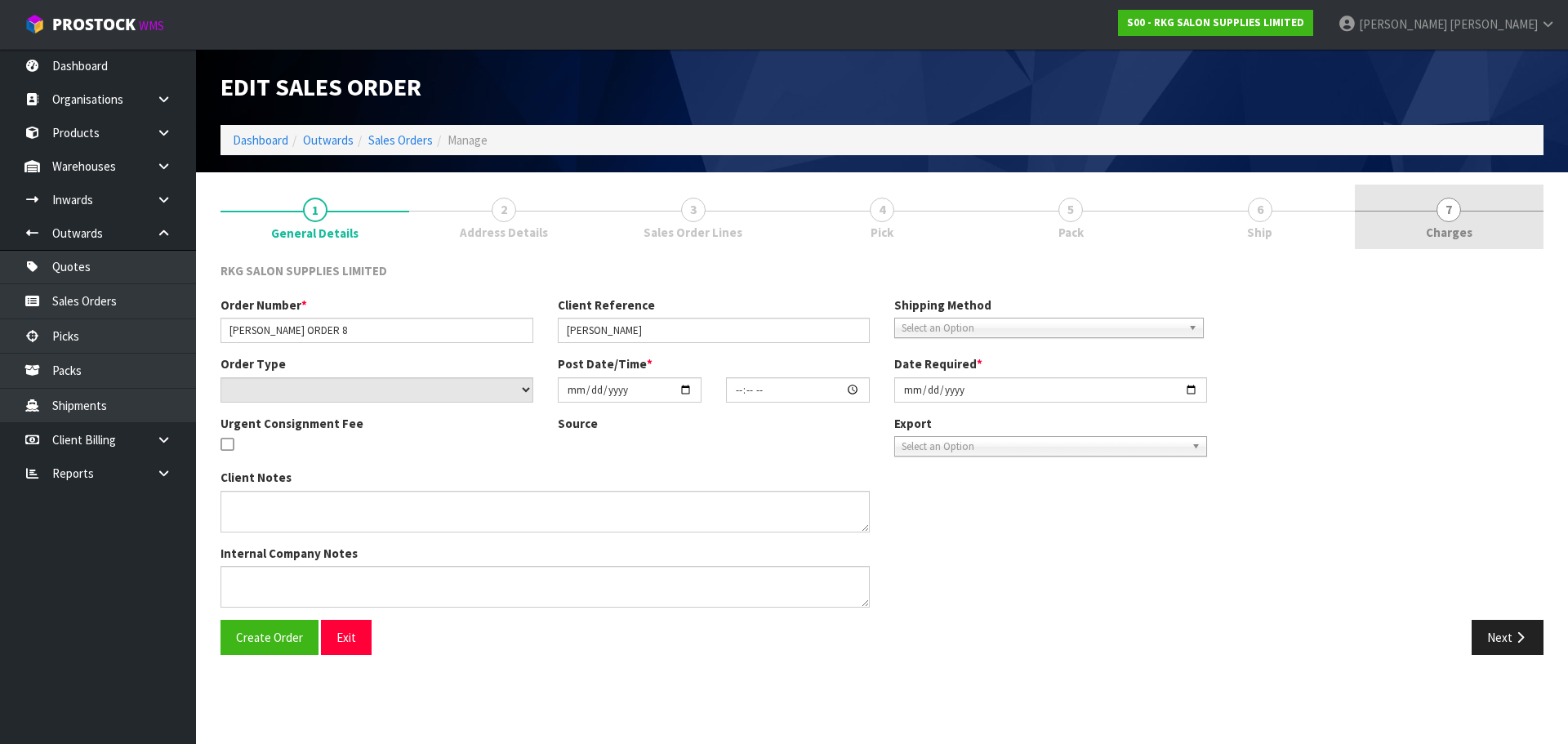
type input "[DATE]"
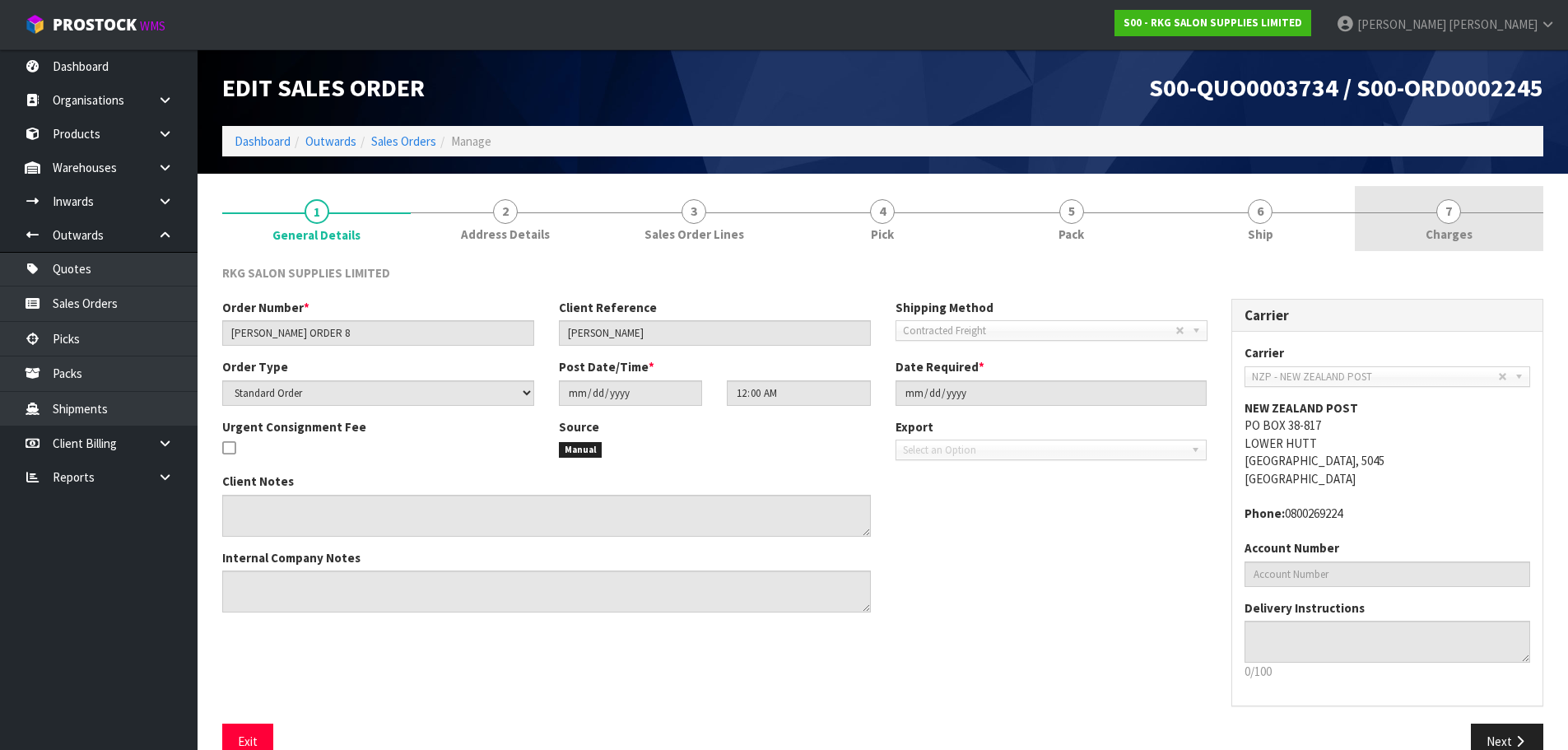
click at [1449, 212] on span "7" at bounding box center [1449, 211] width 25 height 25
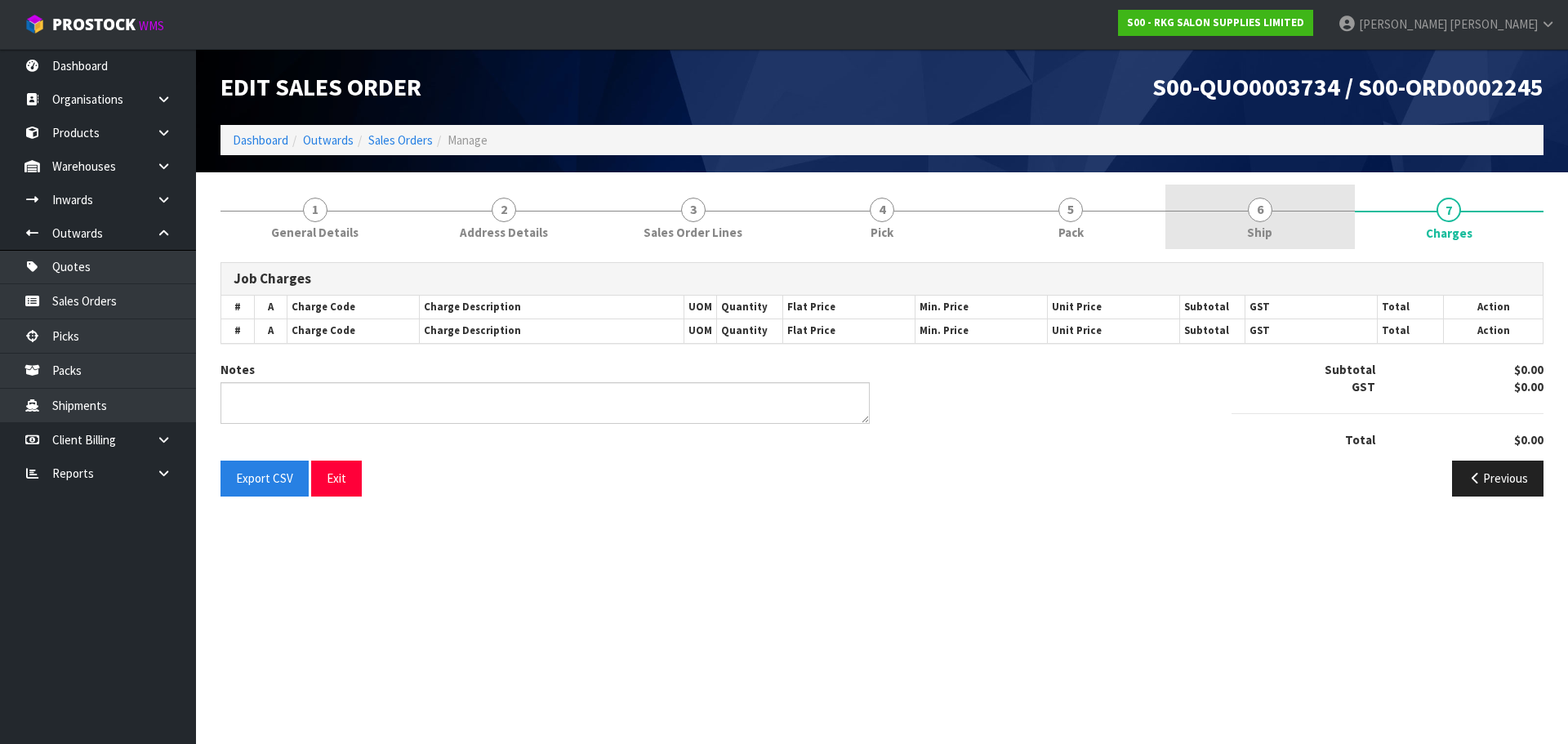
click at [1257, 219] on span "6" at bounding box center [1259, 209] width 25 height 25
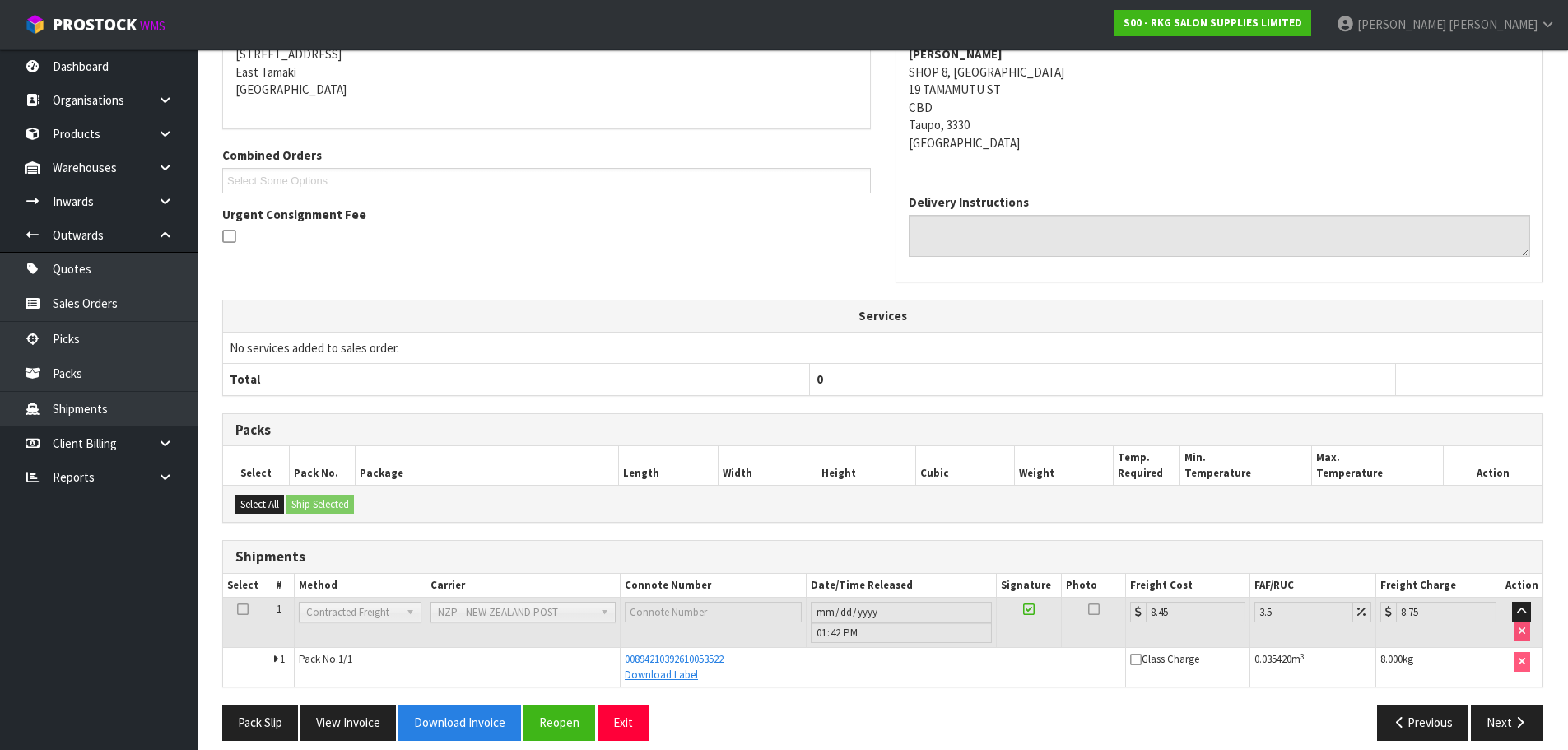
scroll to position [298, 0]
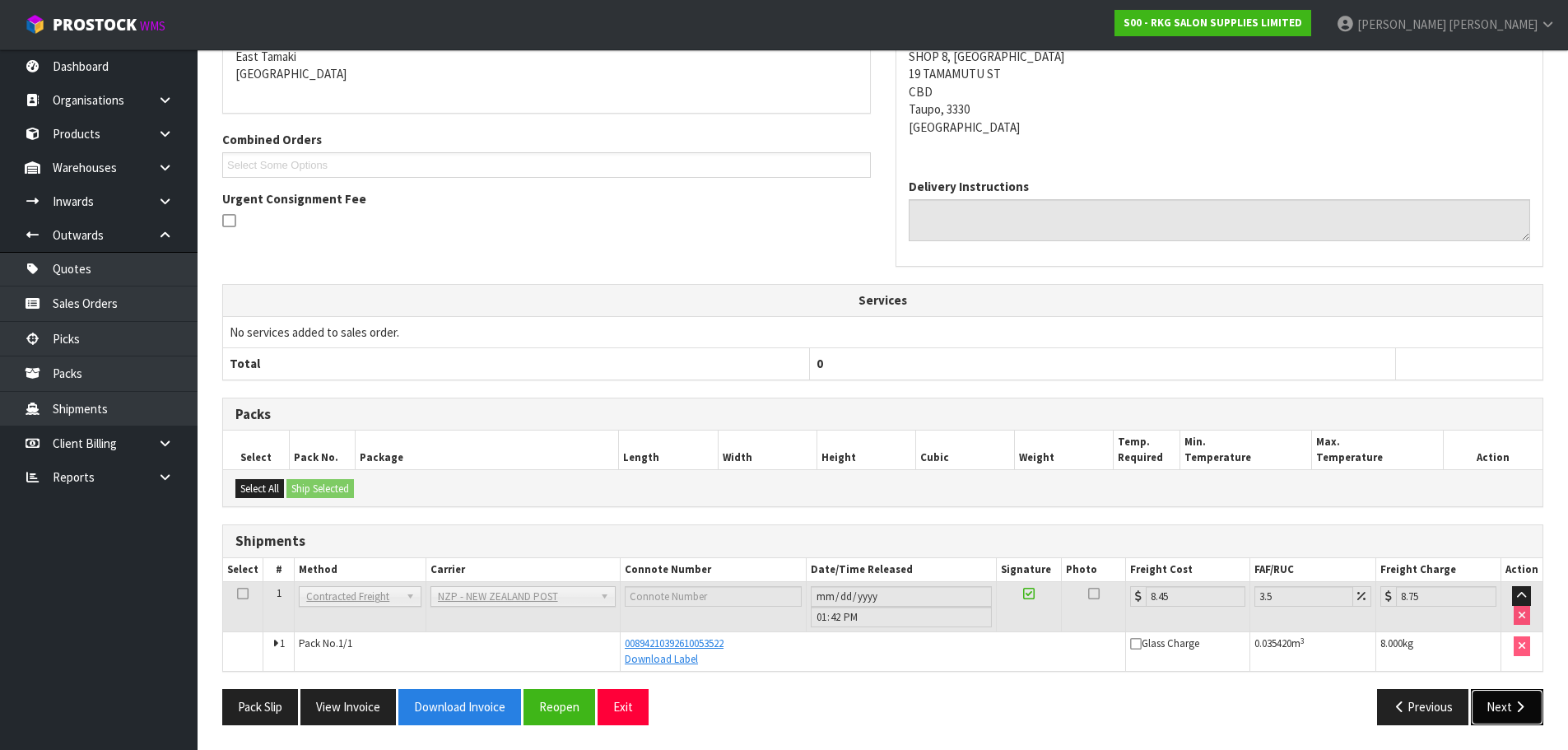
click at [1506, 712] on button "Next" at bounding box center [1506, 706] width 73 height 36
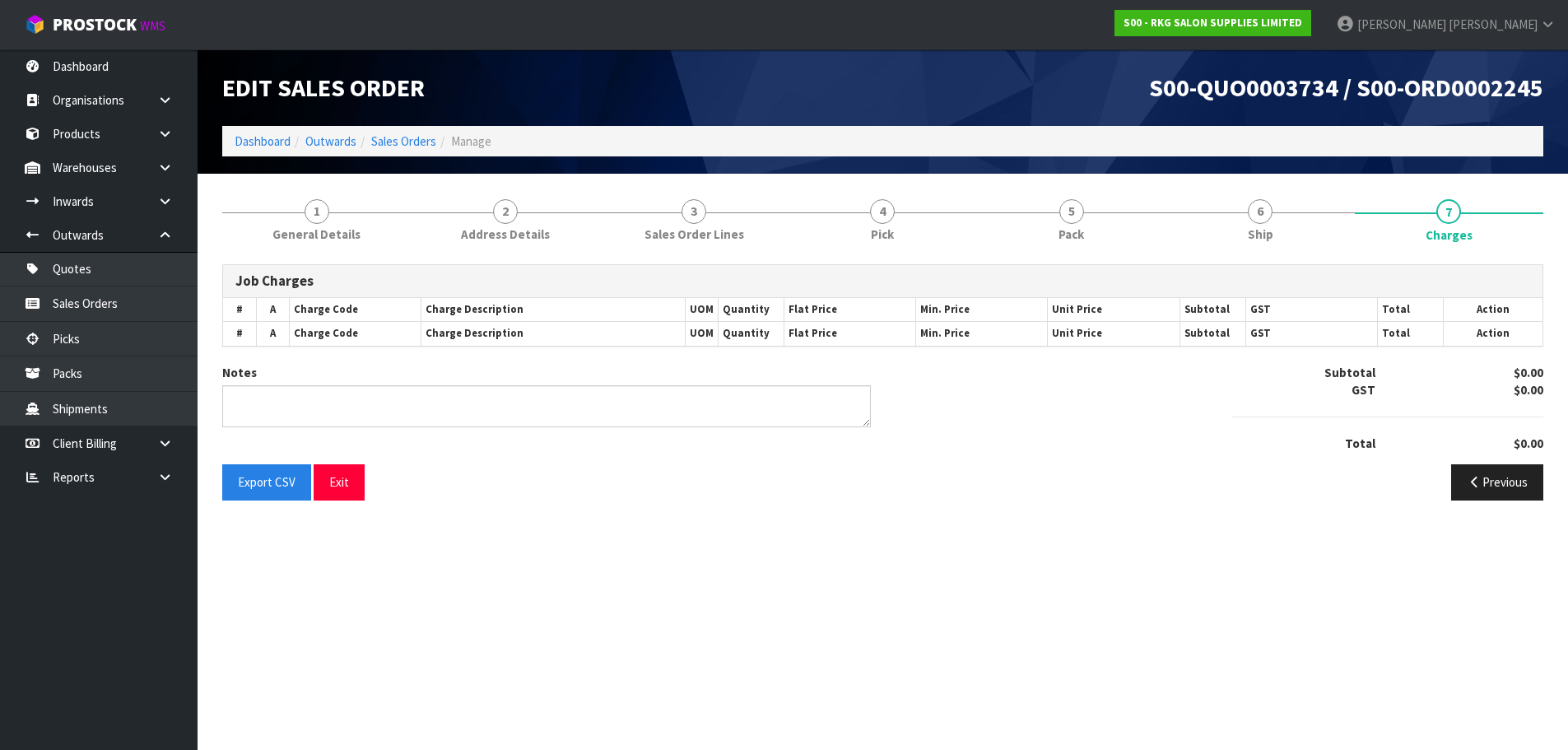
scroll to position [0, 0]
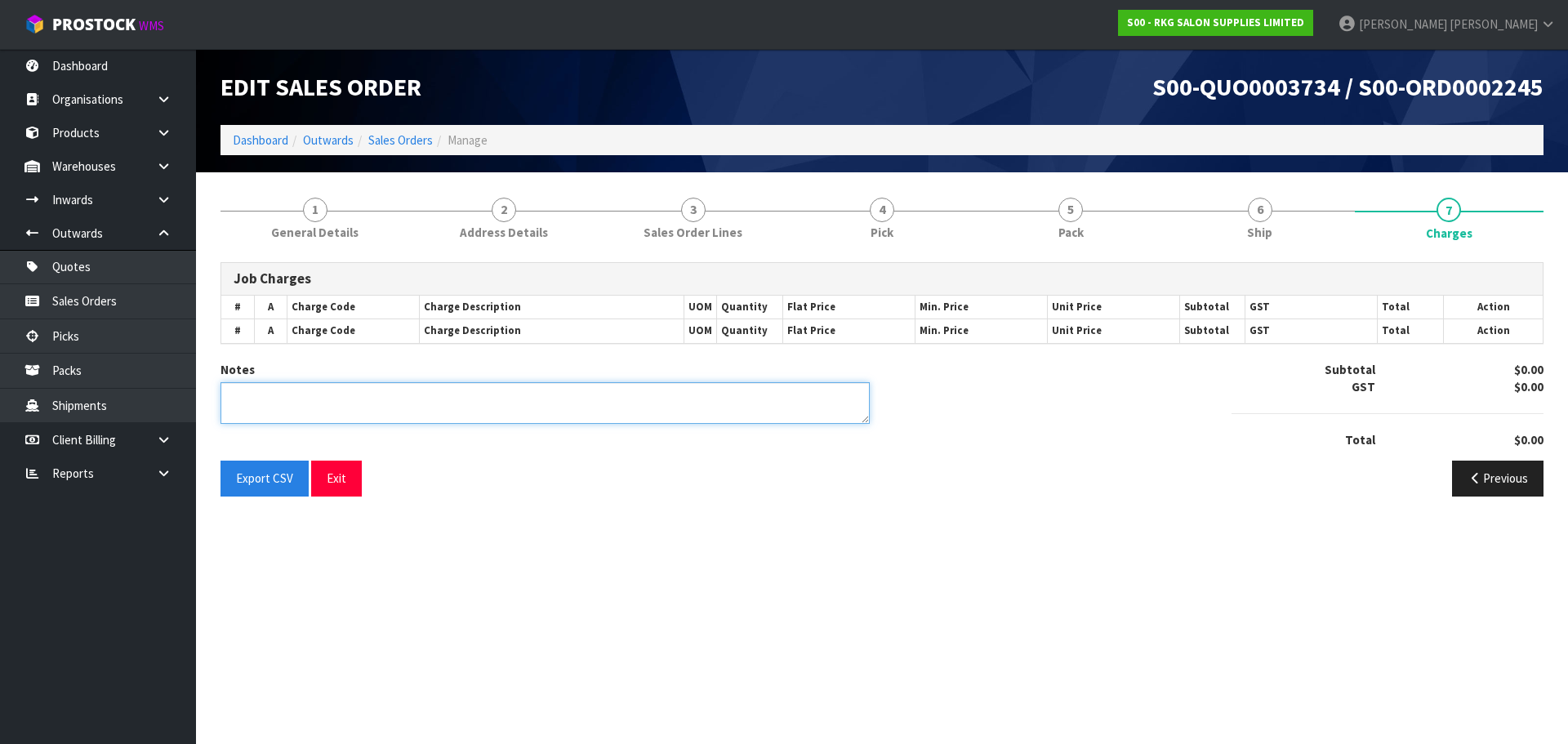
click at [438, 400] on textarea at bounding box center [545, 403] width 649 height 42
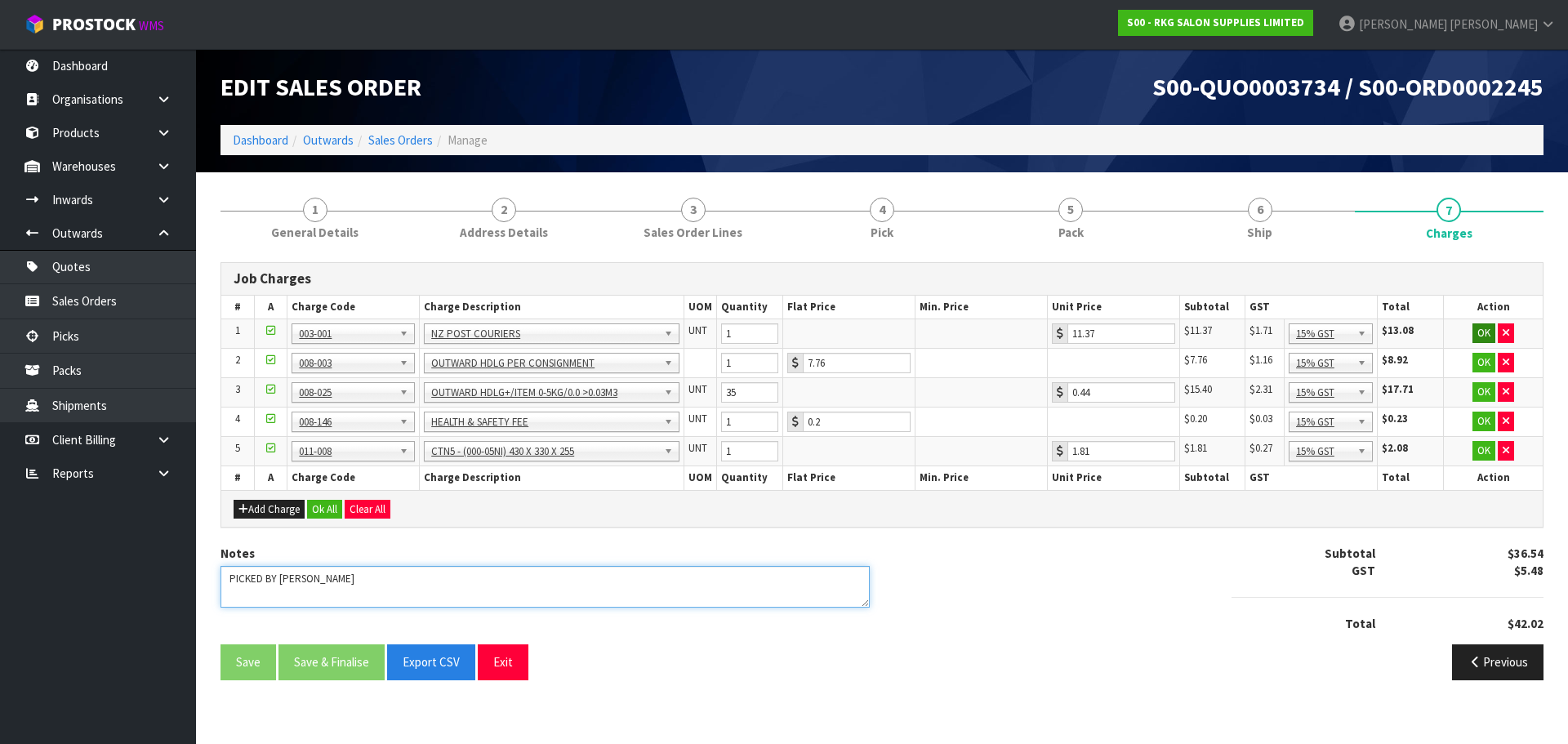
type textarea "PICKED BY [PERSON_NAME]"
click at [1478, 336] on button "OK" at bounding box center [1483, 333] width 23 height 20
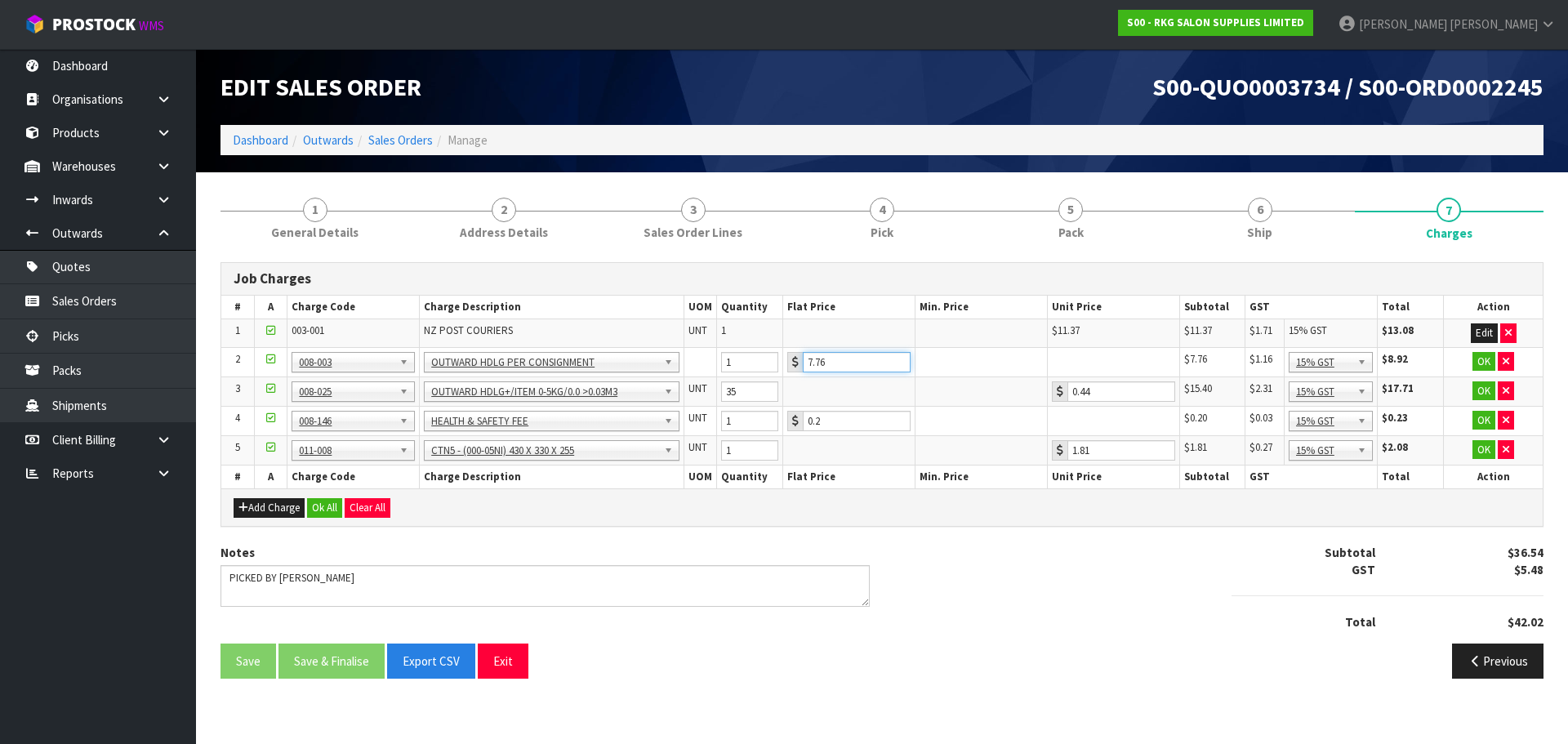
drag, startPoint x: 833, startPoint y: 356, endPoint x: 793, endPoint y: 362, distance: 40.4
click at [793, 362] on div "7.76" at bounding box center [848, 362] width 123 height 20
type input "3.50"
click at [1485, 360] on button "OK" at bounding box center [1483, 362] width 23 height 20
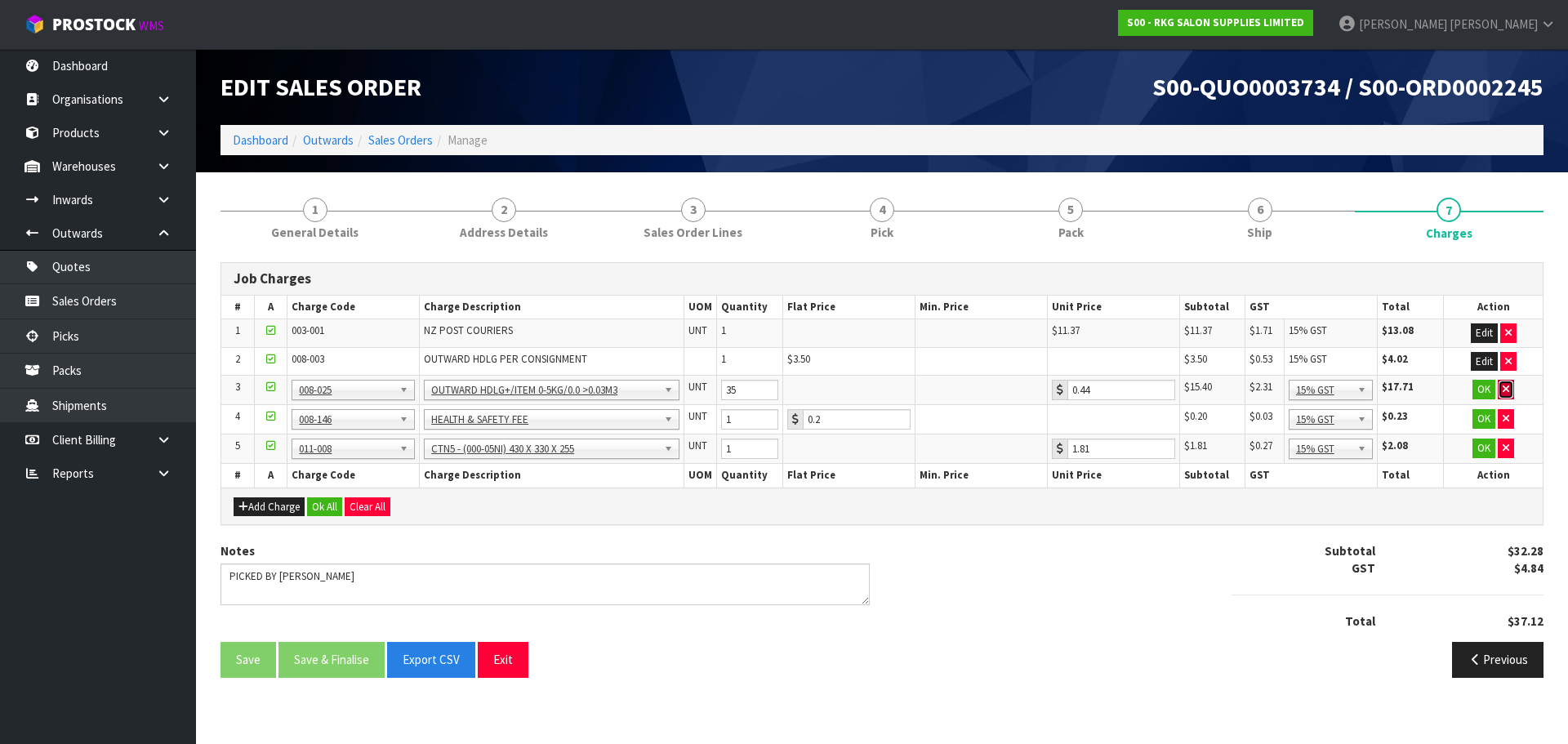
click at [1506, 391] on icon "button" at bounding box center [1505, 389] width 6 height 11
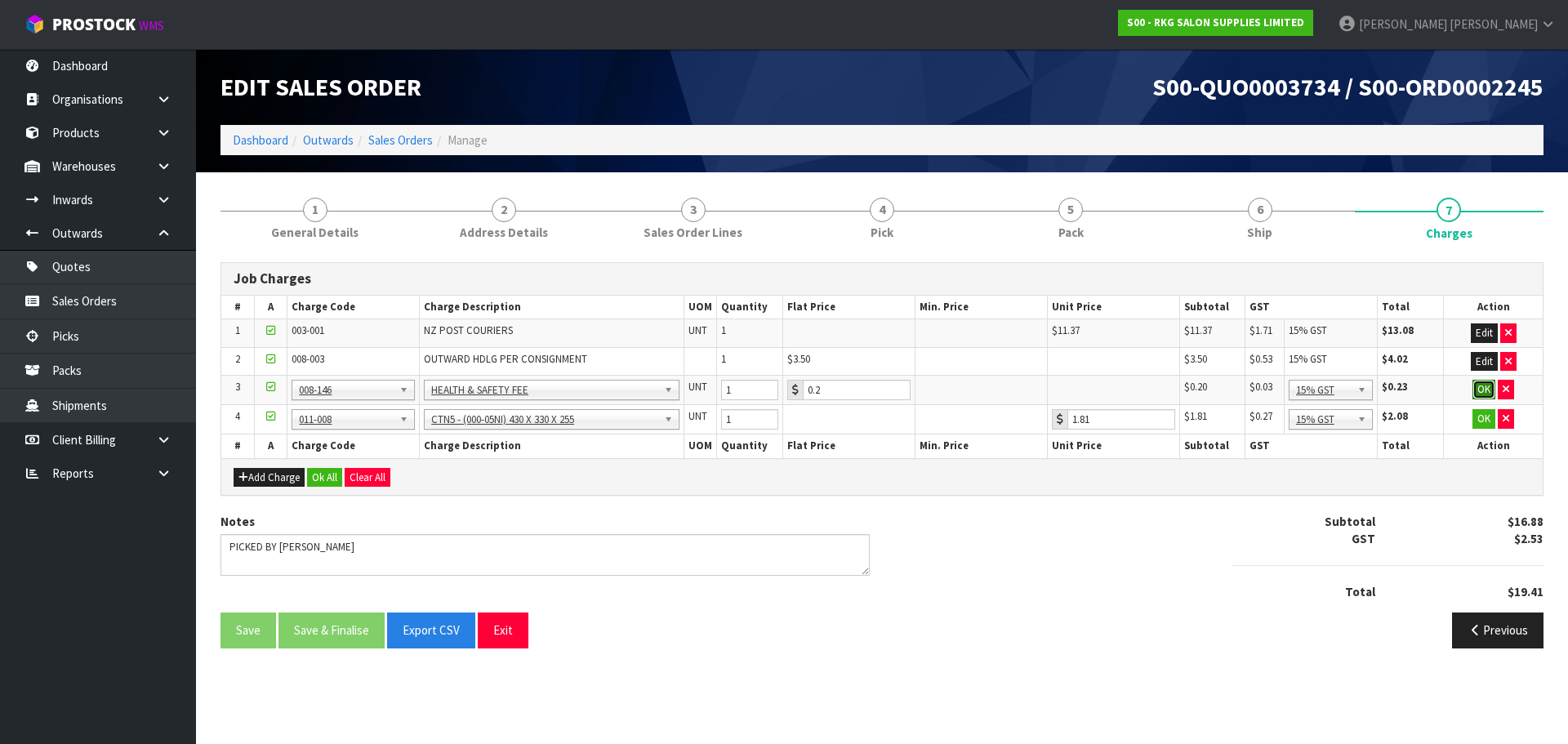
click at [1484, 390] on button "OK" at bounding box center [1483, 390] width 23 height 20
click at [1481, 414] on button "OK" at bounding box center [1483, 418] width 23 height 20
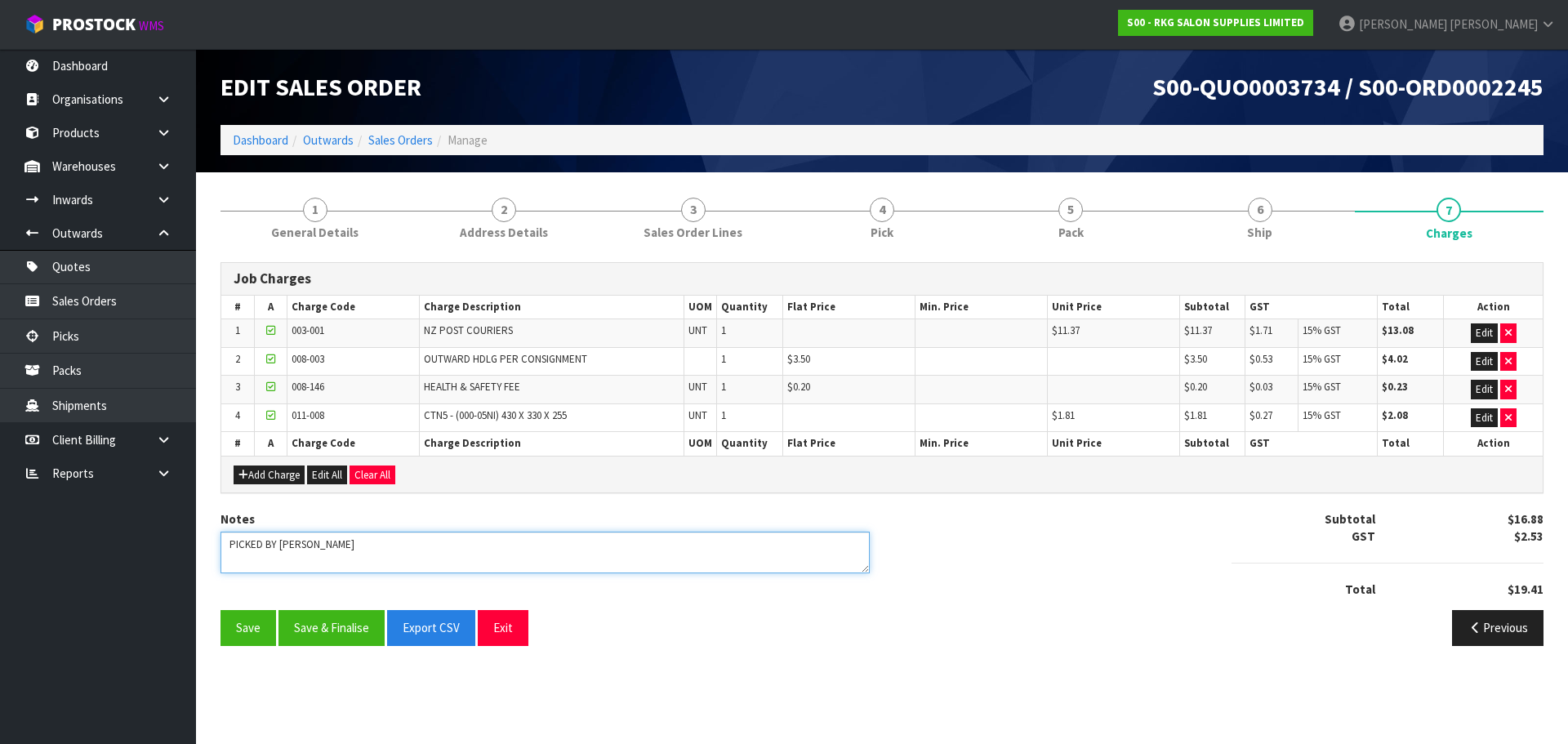
click at [329, 552] on textarea at bounding box center [545, 553] width 649 height 42
click at [334, 632] on button "Save & Finalise" at bounding box center [331, 627] width 107 height 36
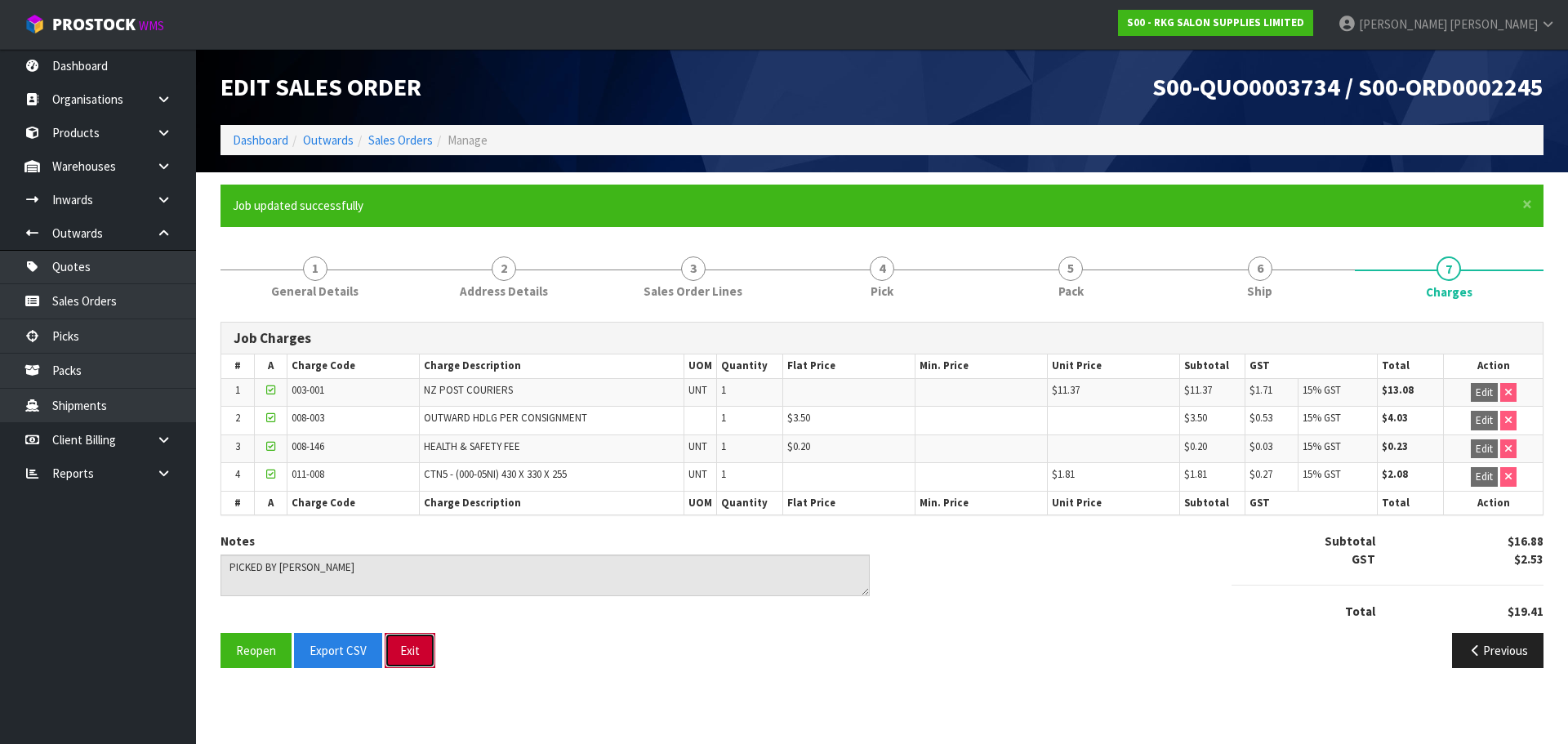
click at [409, 657] on button "Exit" at bounding box center [410, 650] width 51 height 36
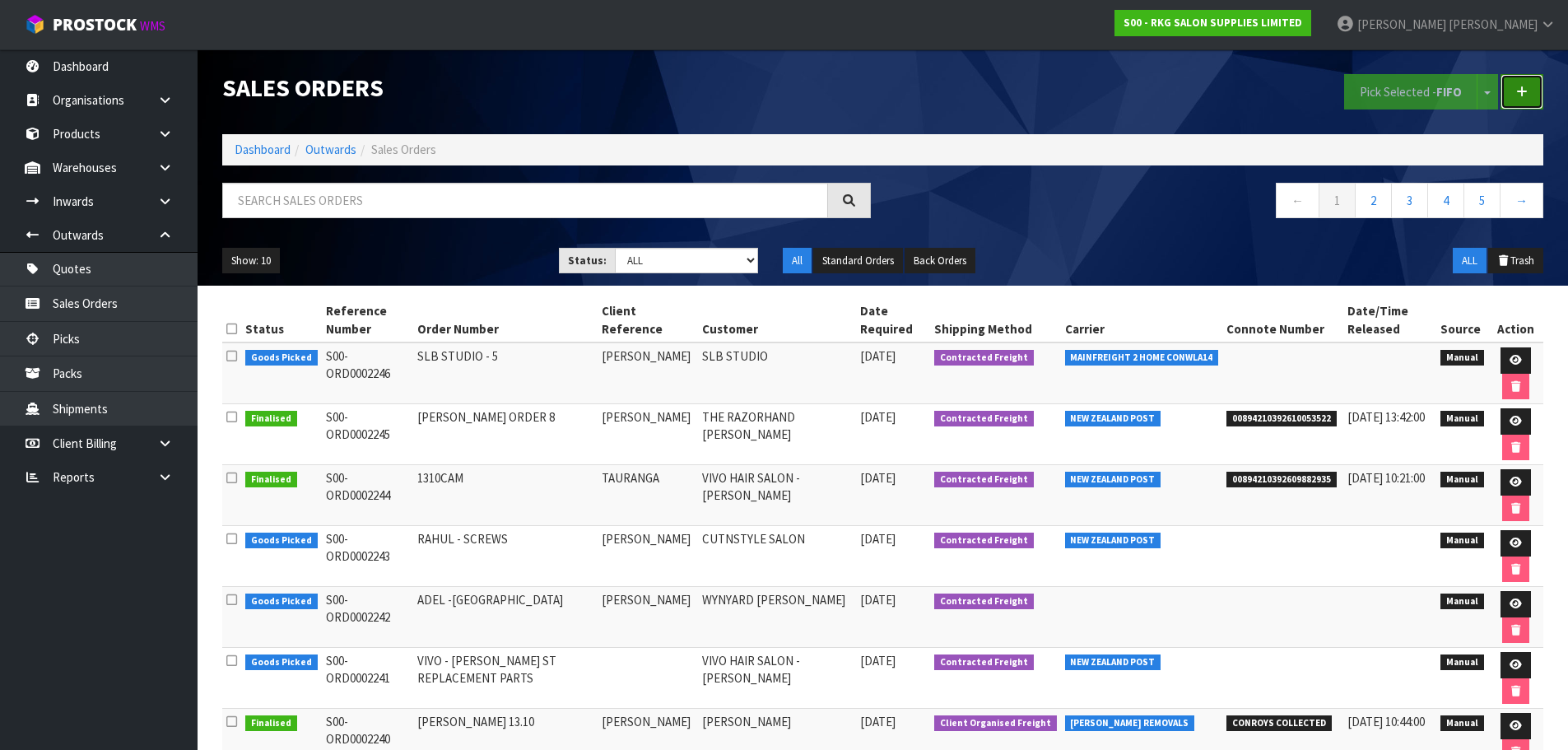
click at [1521, 90] on icon at bounding box center [1522, 91] width 12 height 12
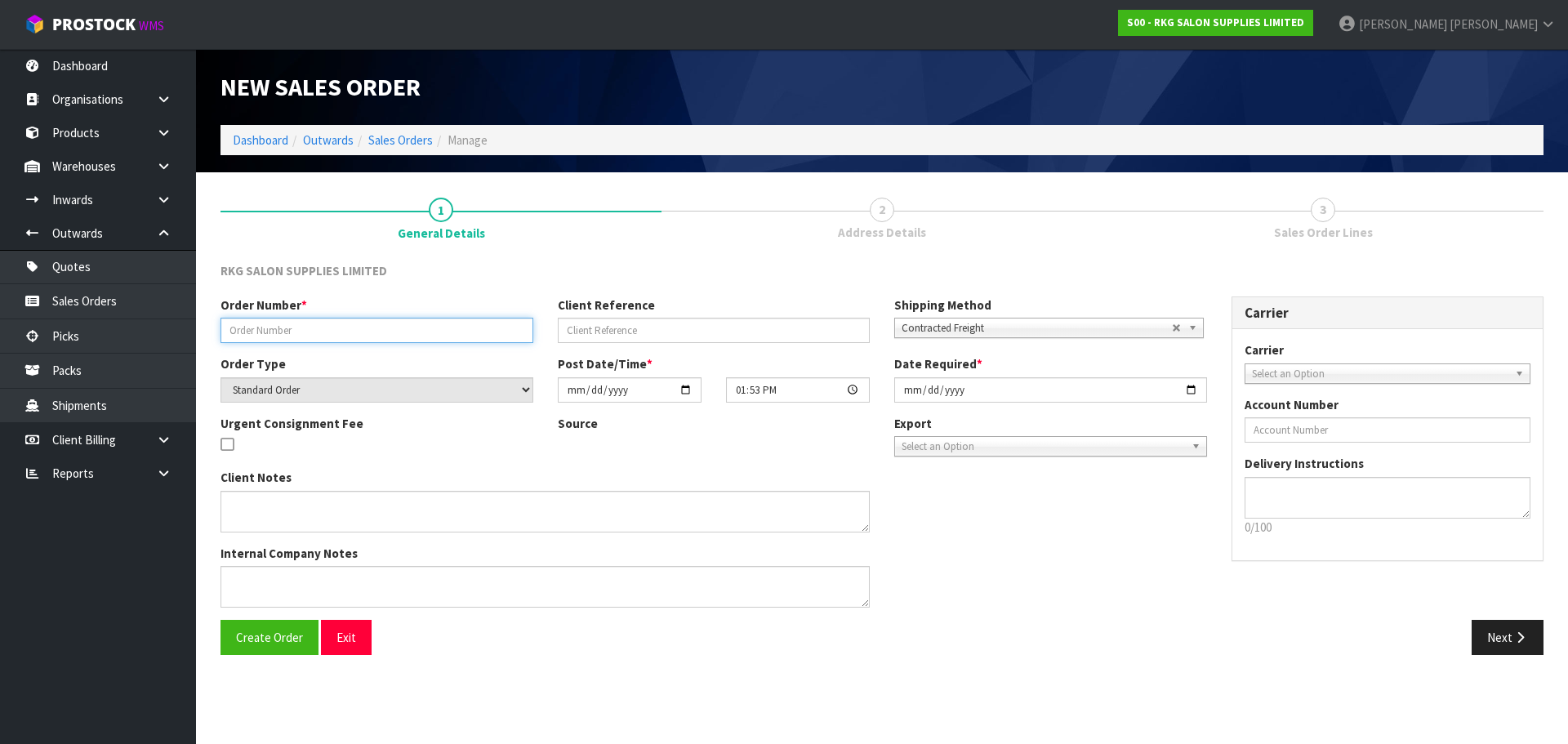
click at [386, 336] on input "text" at bounding box center [376, 331] width 312 height 25
type input "#1671"
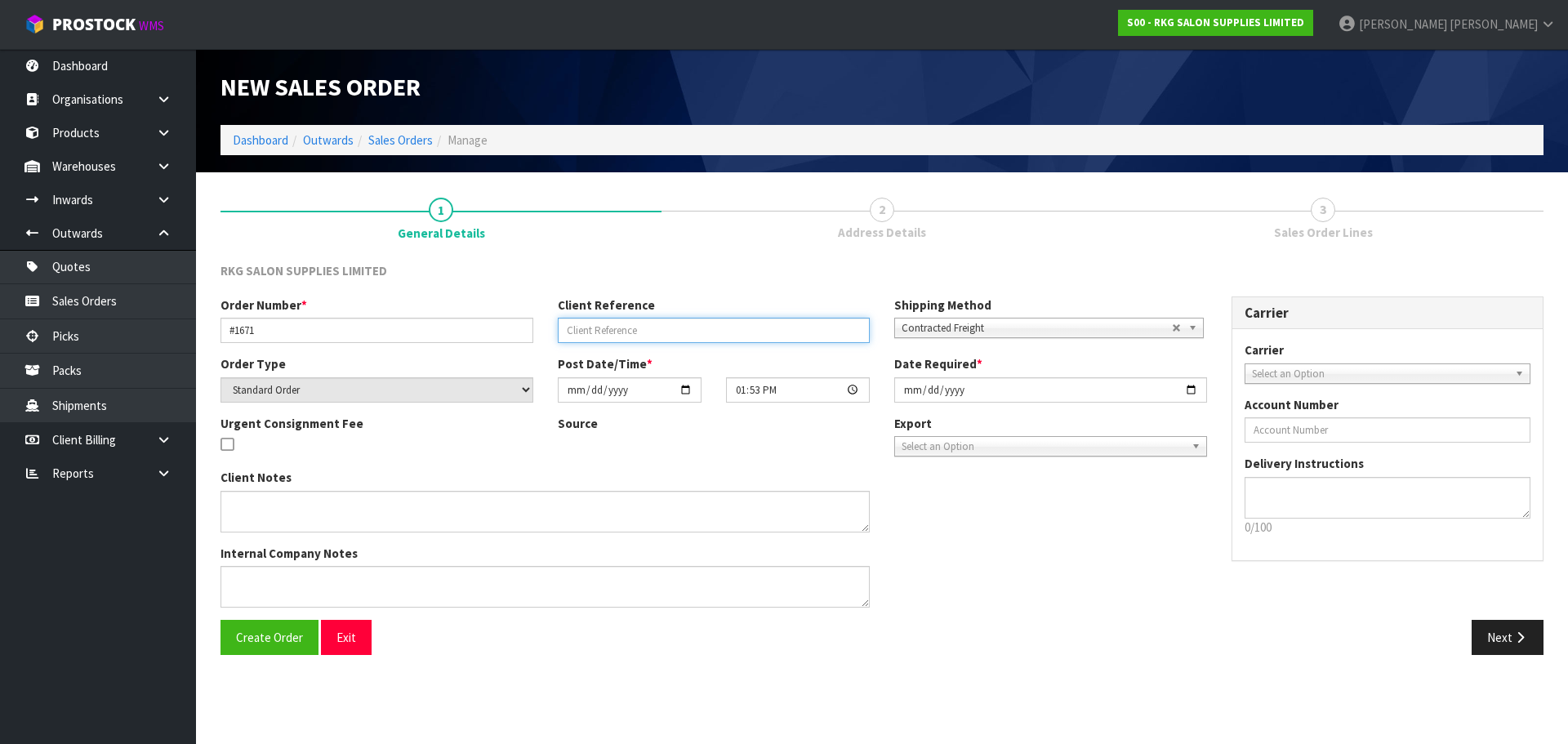
click at [578, 331] on input "text" at bounding box center [713, 331] width 312 height 25
type input "SARI MOMIKA"
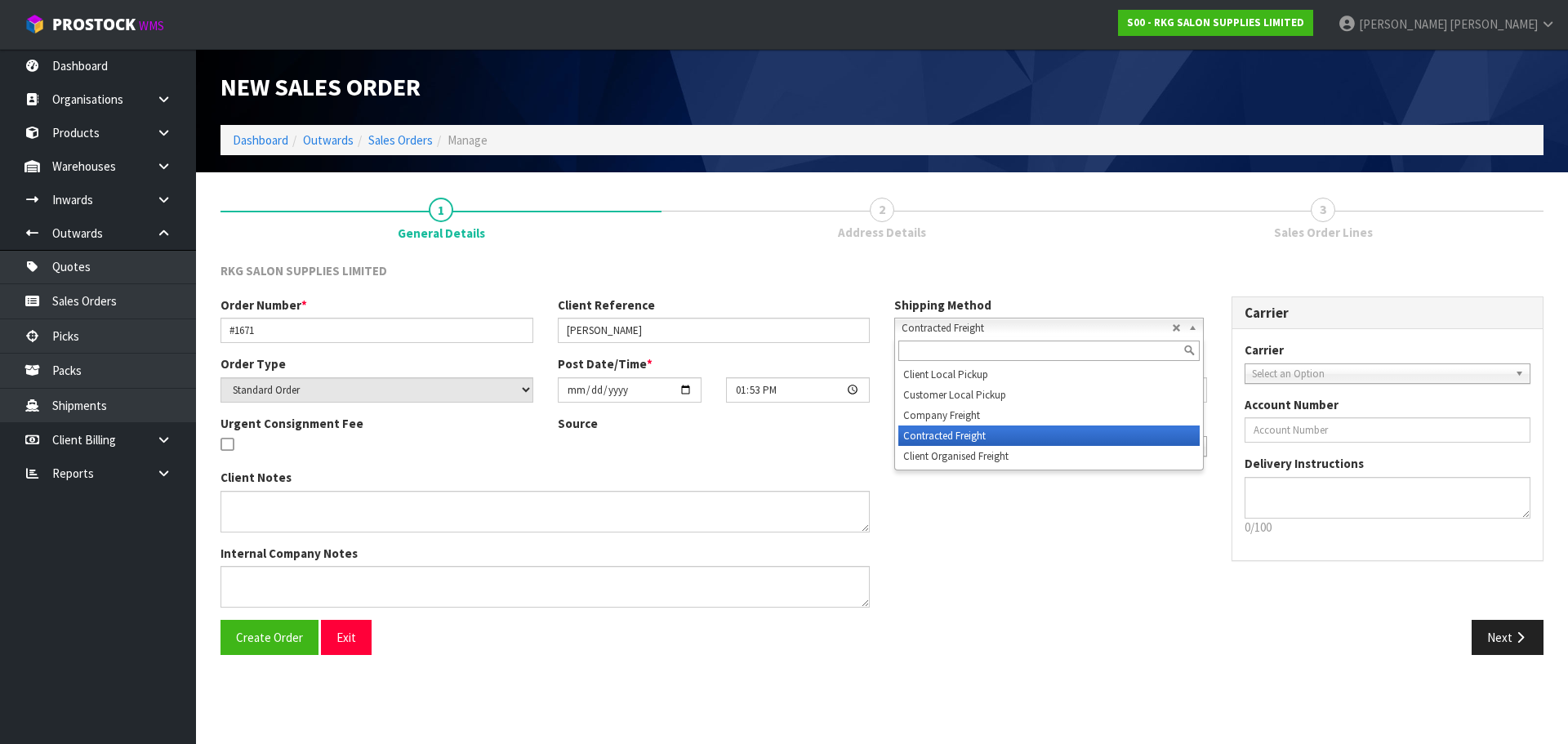
click at [940, 334] on span "Contracted Freight" at bounding box center [1036, 329] width 270 height 20
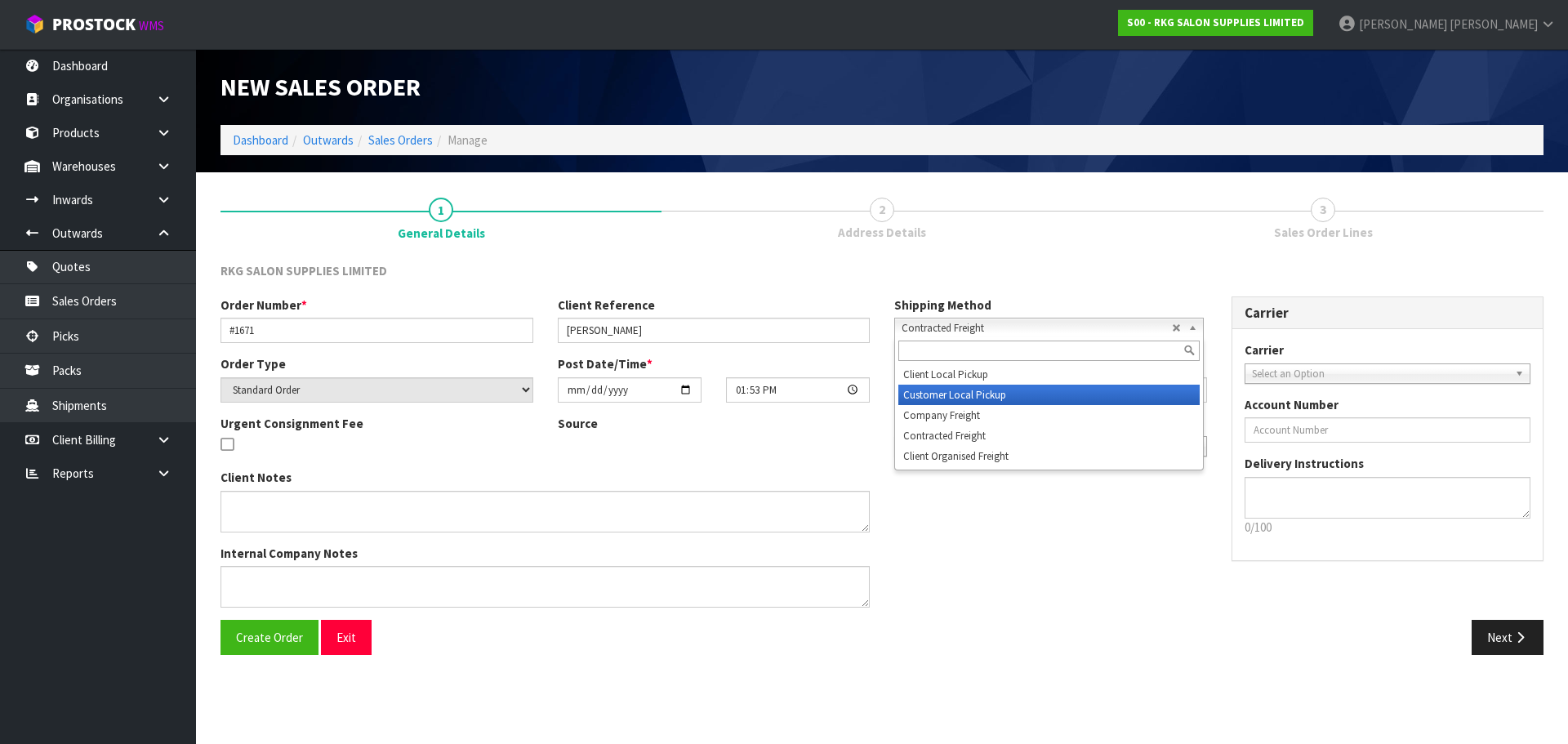
click at [938, 392] on li "Customer Local Pickup" at bounding box center [1048, 394] width 301 height 20
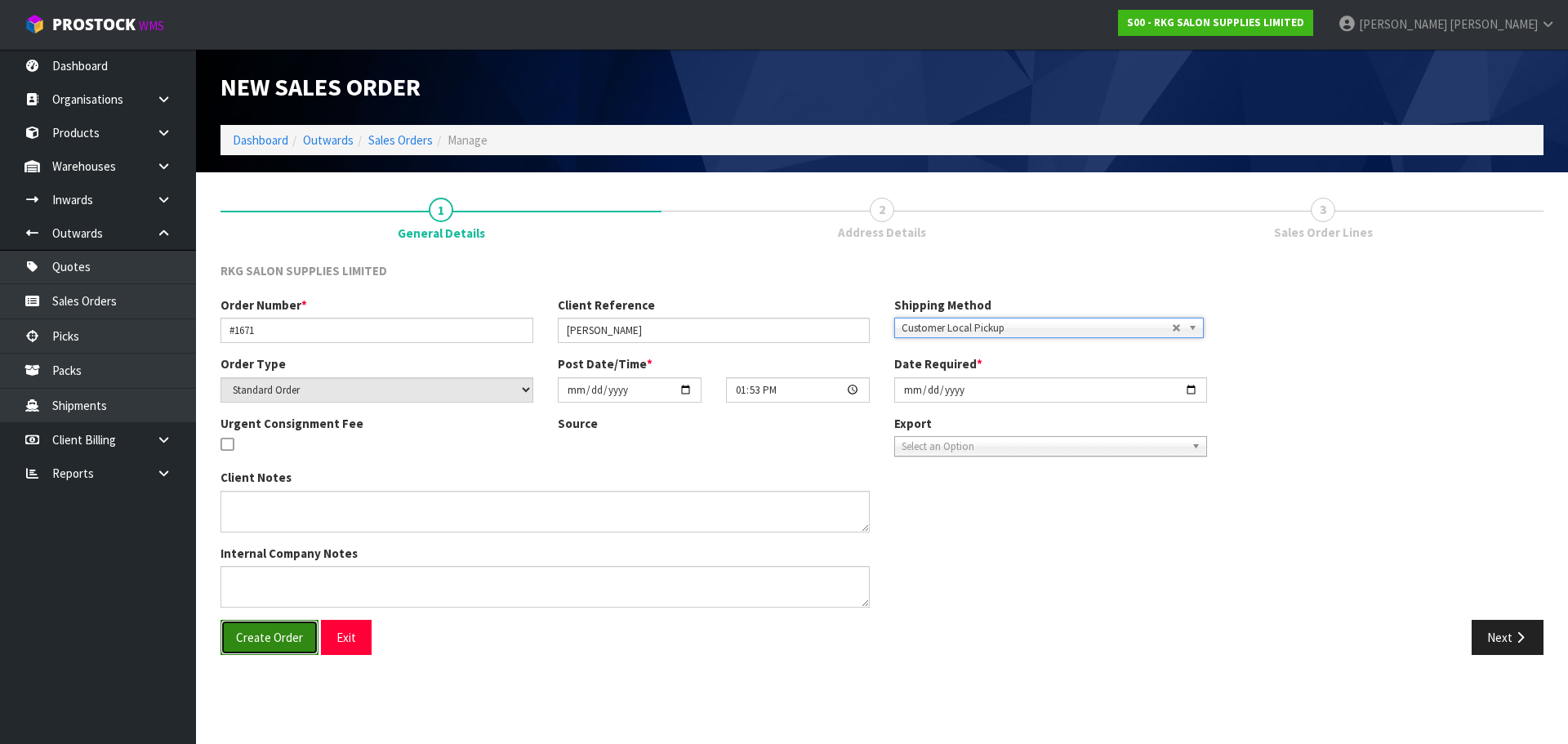
click at [271, 642] on span "Create Order" at bounding box center [270, 637] width 67 height 15
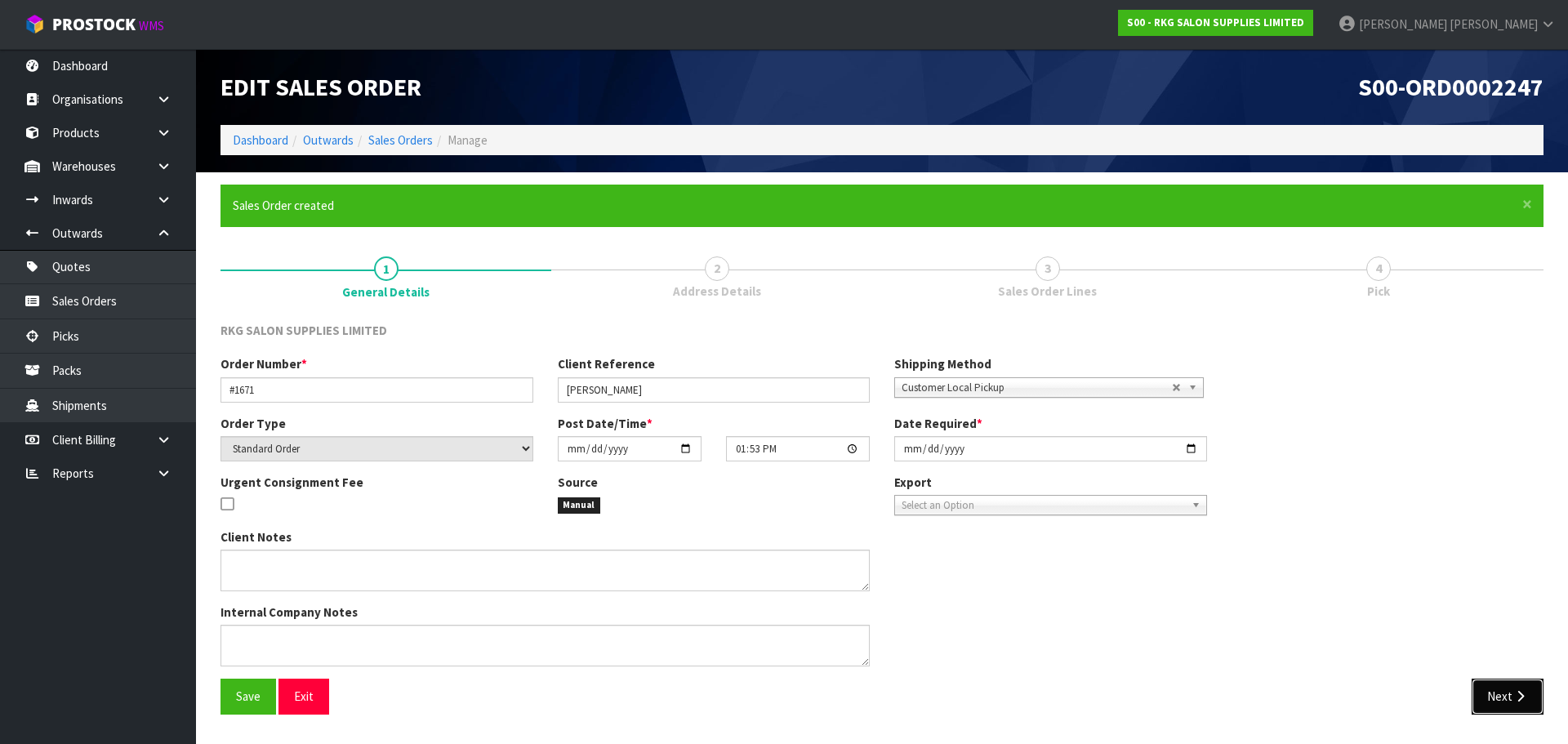
click at [1493, 694] on button "Next" at bounding box center [1507, 696] width 72 height 36
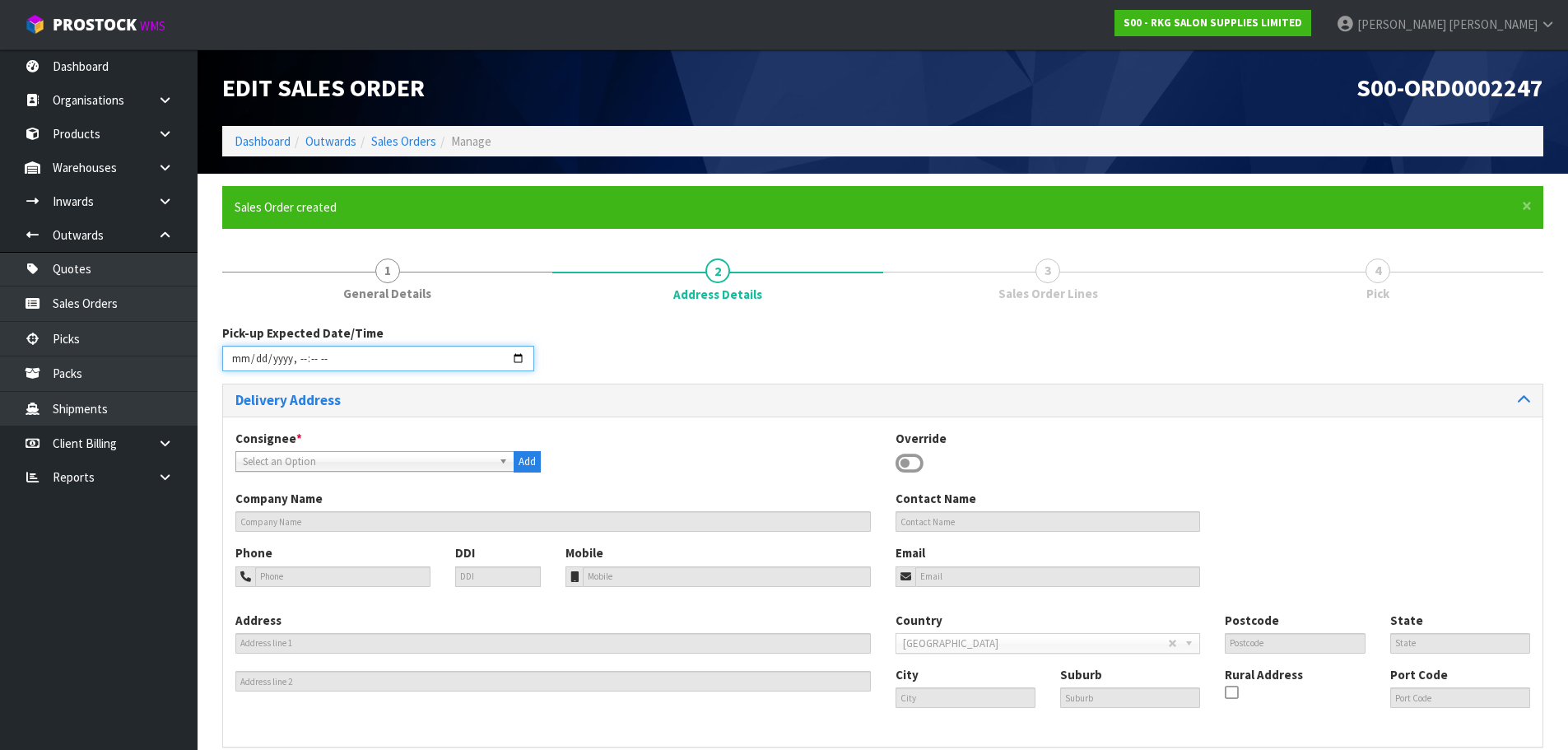
click at [516, 358] on input "datetime-local" at bounding box center [378, 359] width 312 height 26
type input "2025-10-14T13:53"
click at [641, 361] on div "Pick-up Expected Date/Time" at bounding box center [883, 353] width 1346 height 60
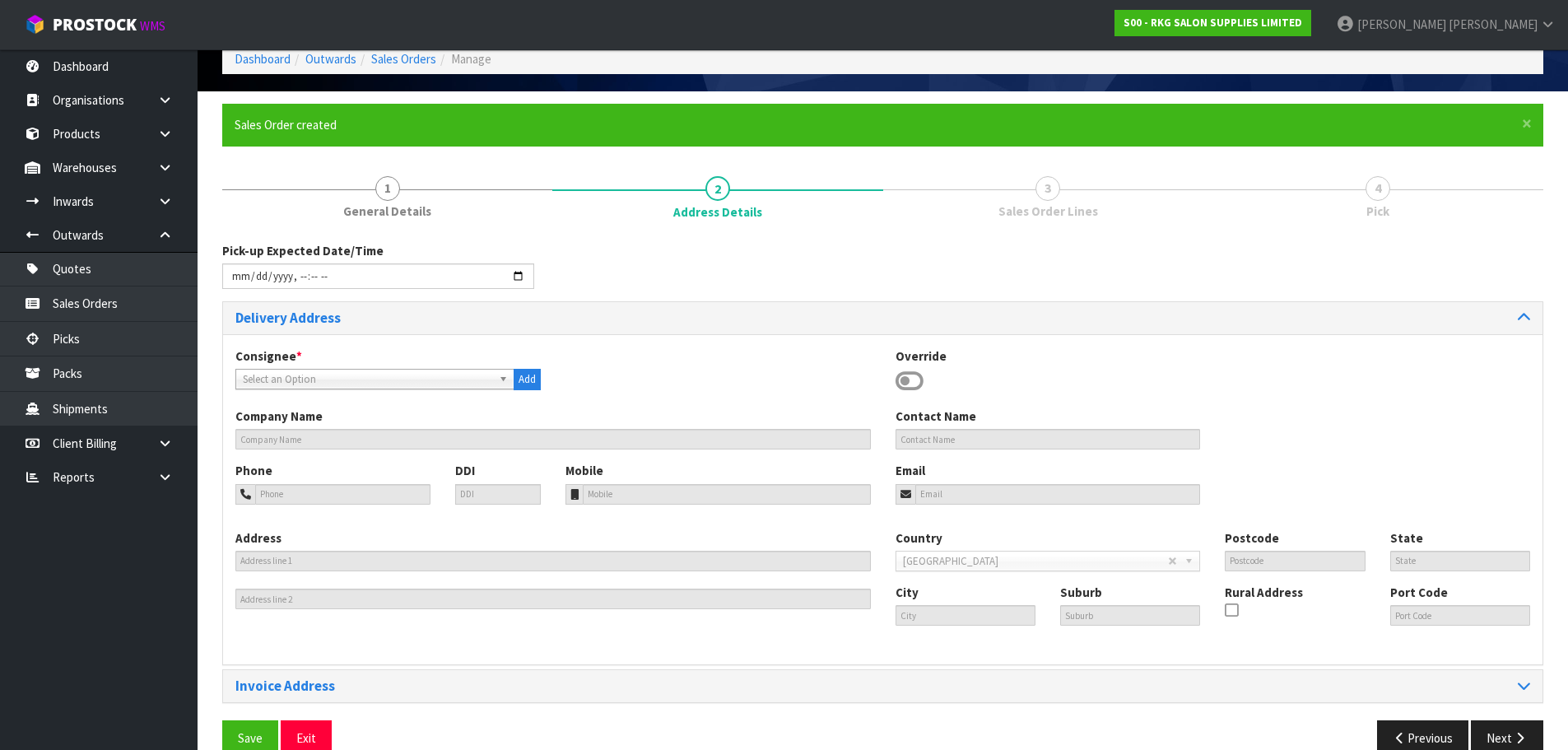
click at [503, 376] on b at bounding box center [506, 379] width 15 height 19
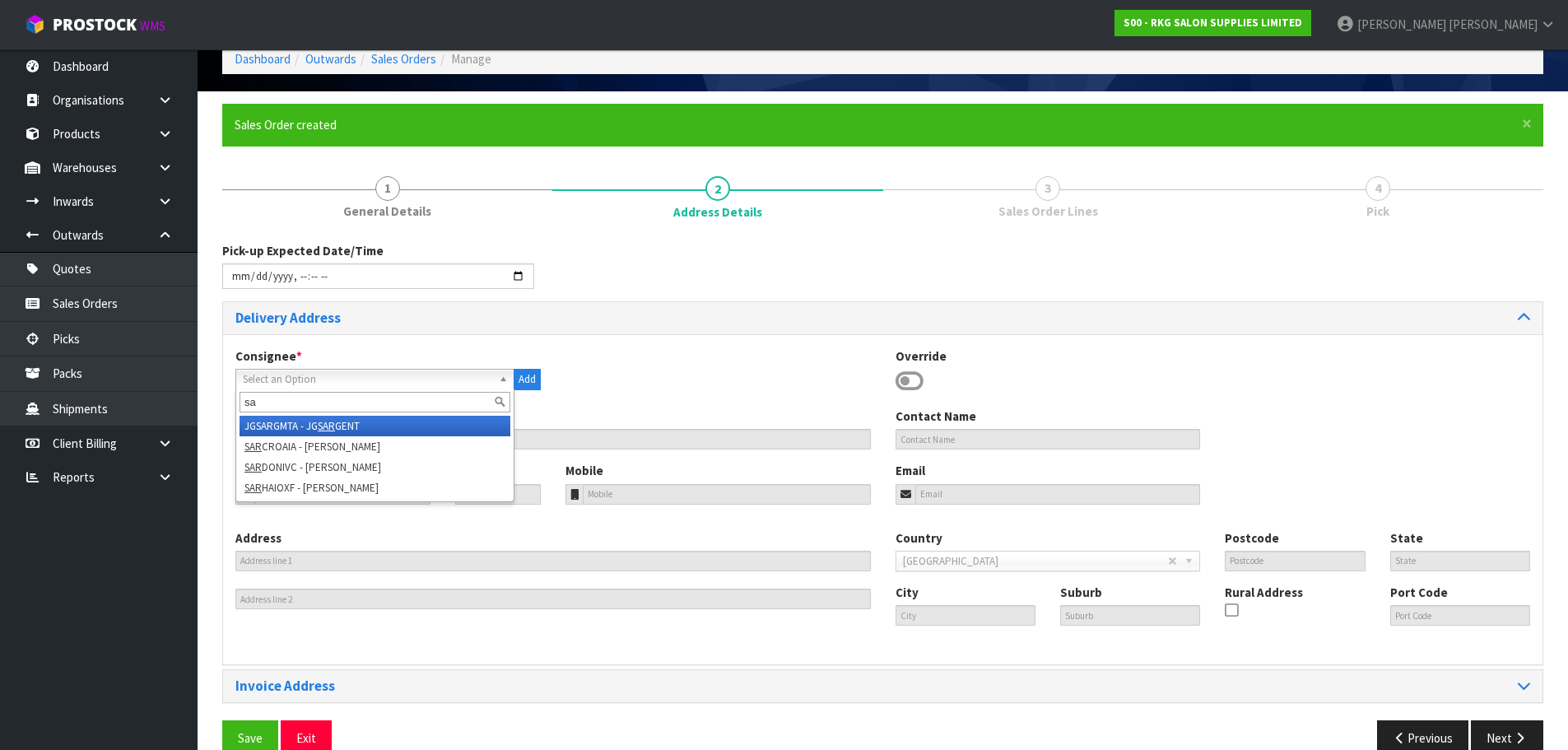
type input "s"
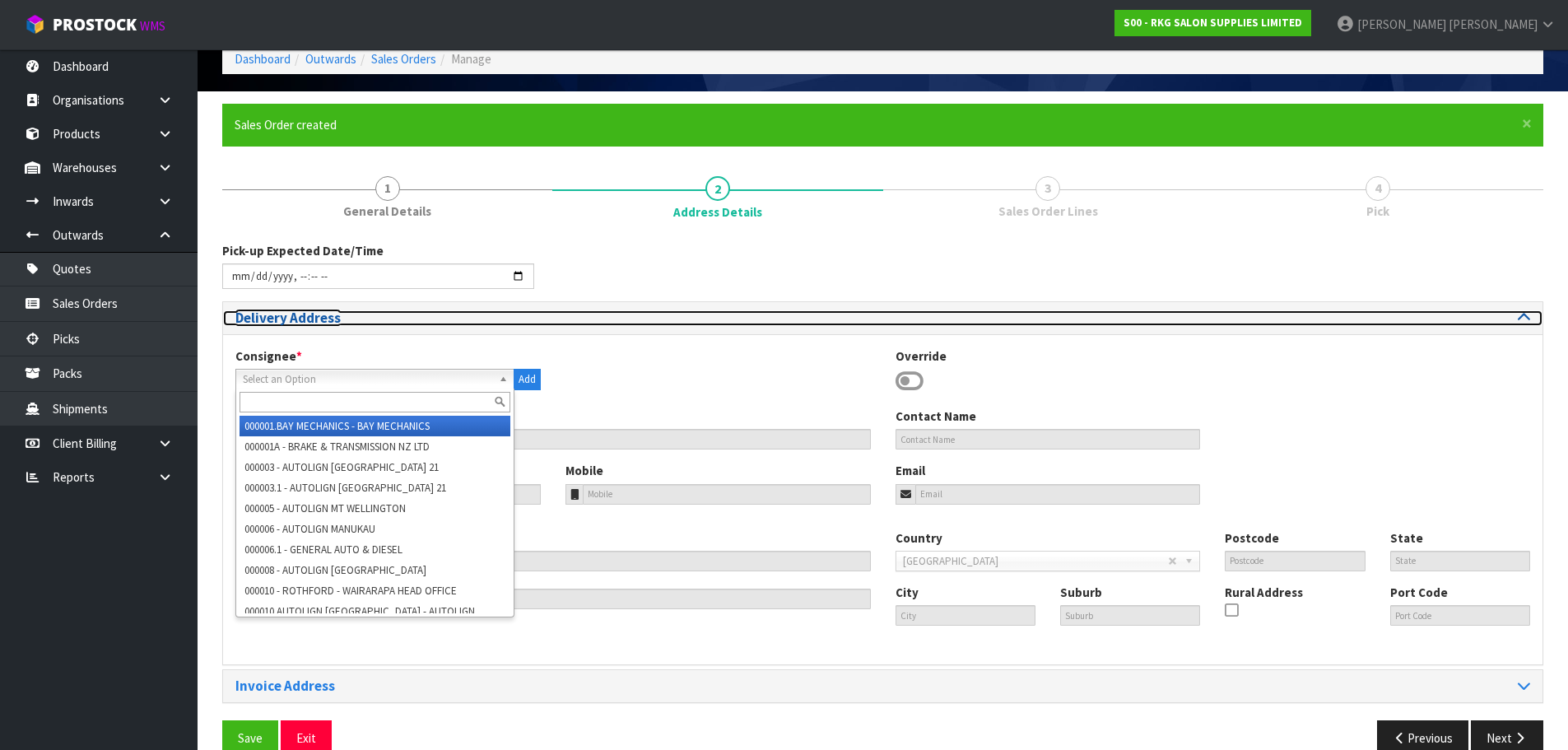
click at [597, 318] on h3 "Delivery Address" at bounding box center [553, 318] width 635 height 16
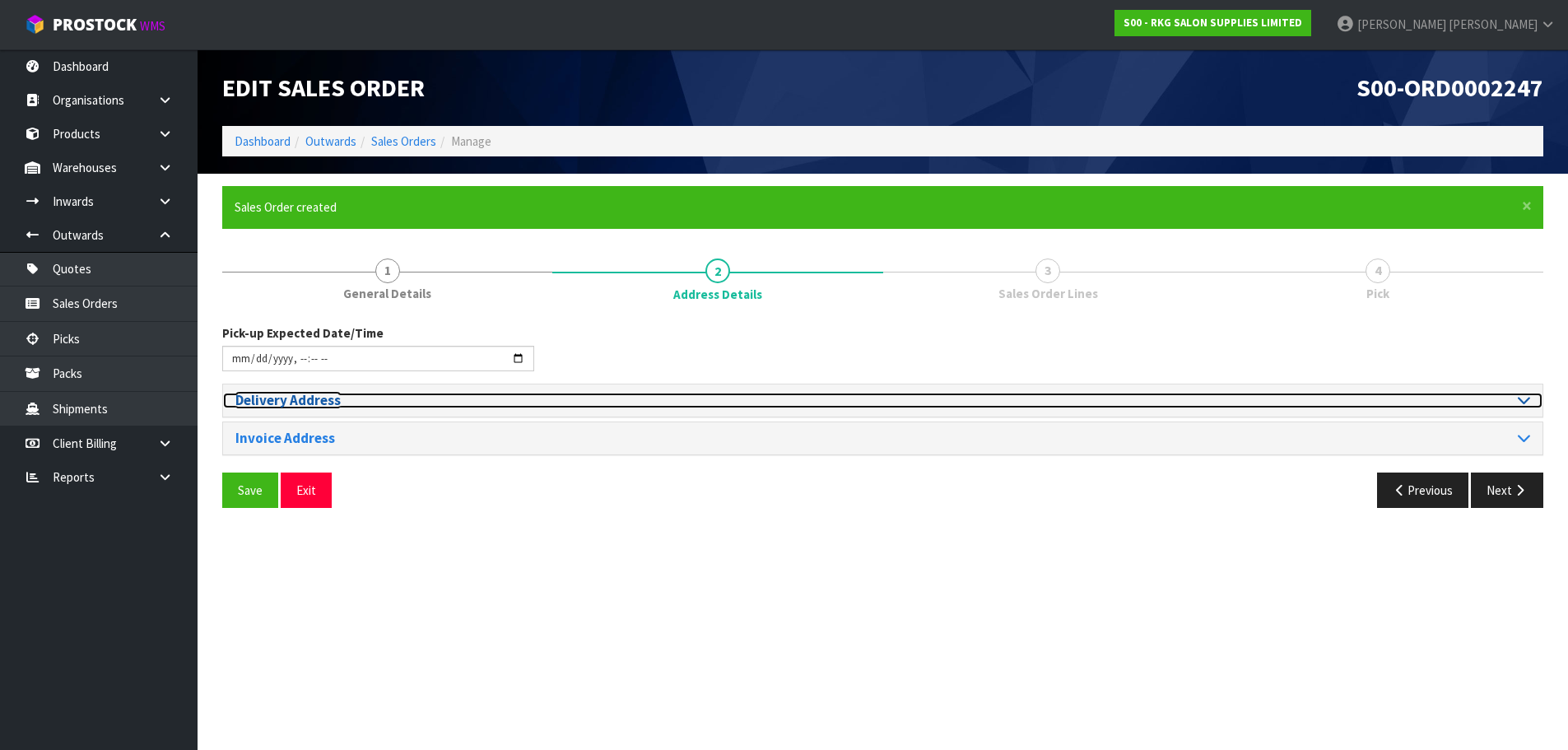
scroll to position [0, 0]
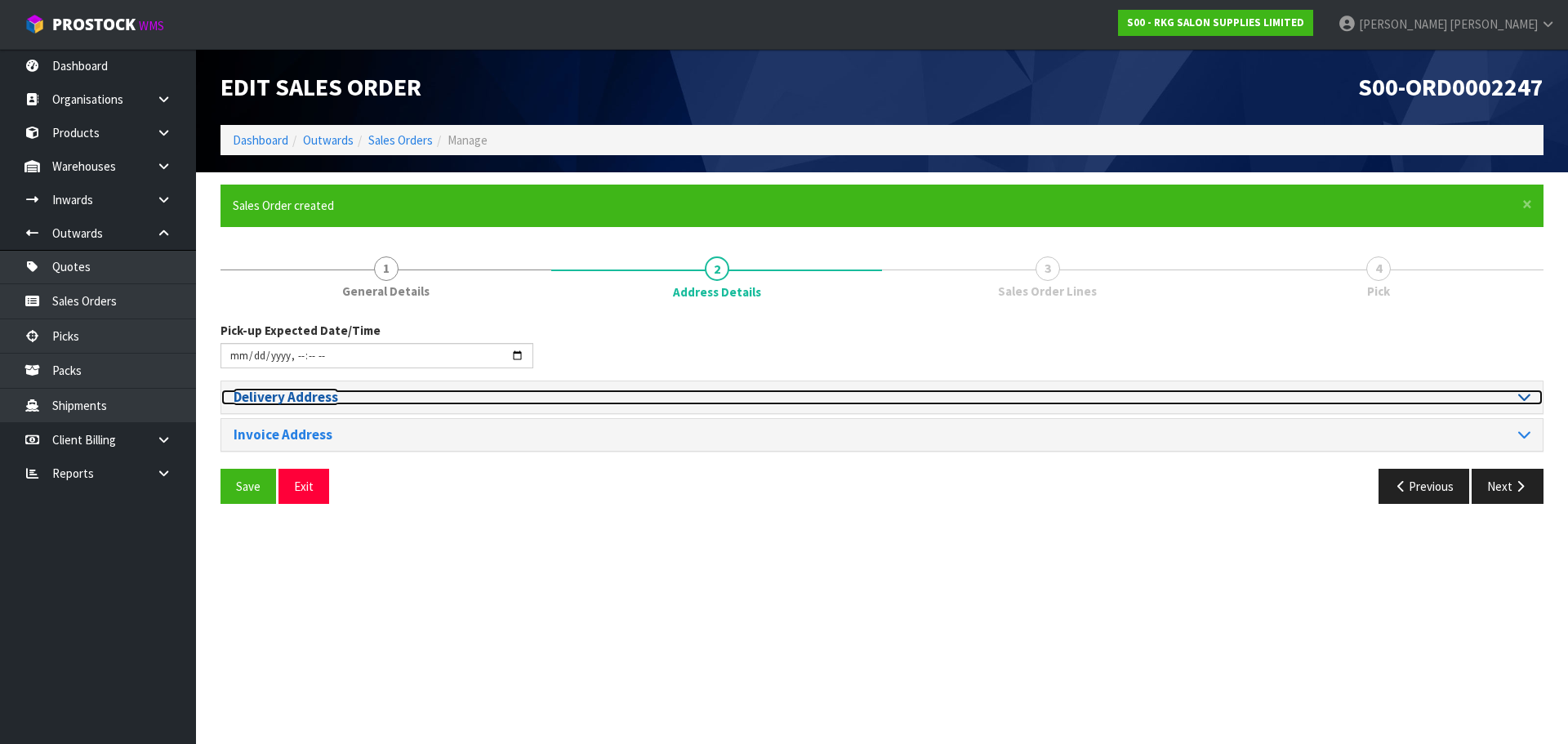
click at [558, 394] on h3 "Delivery Address" at bounding box center [551, 397] width 636 height 15
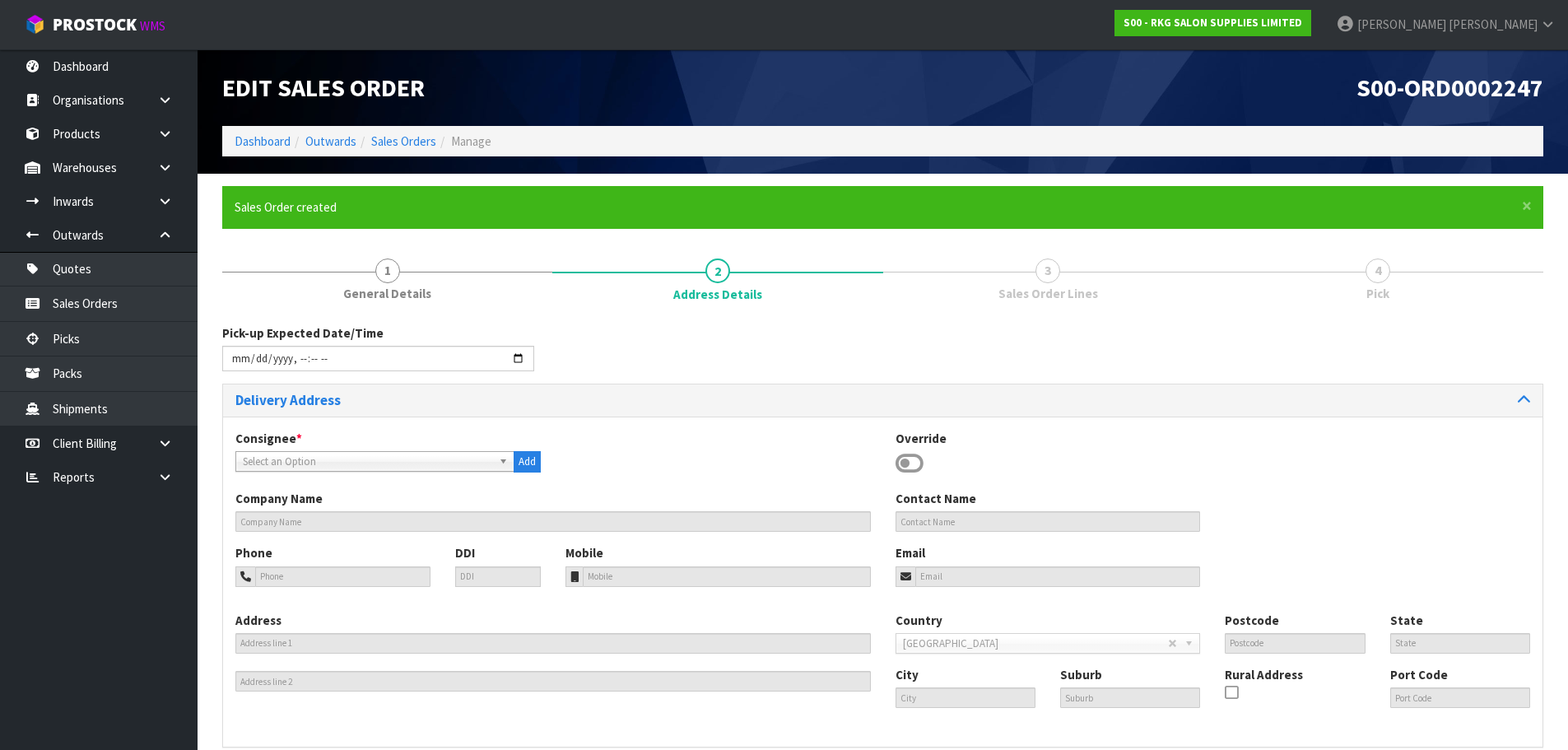
click at [911, 465] on icon at bounding box center [910, 463] width 28 height 25
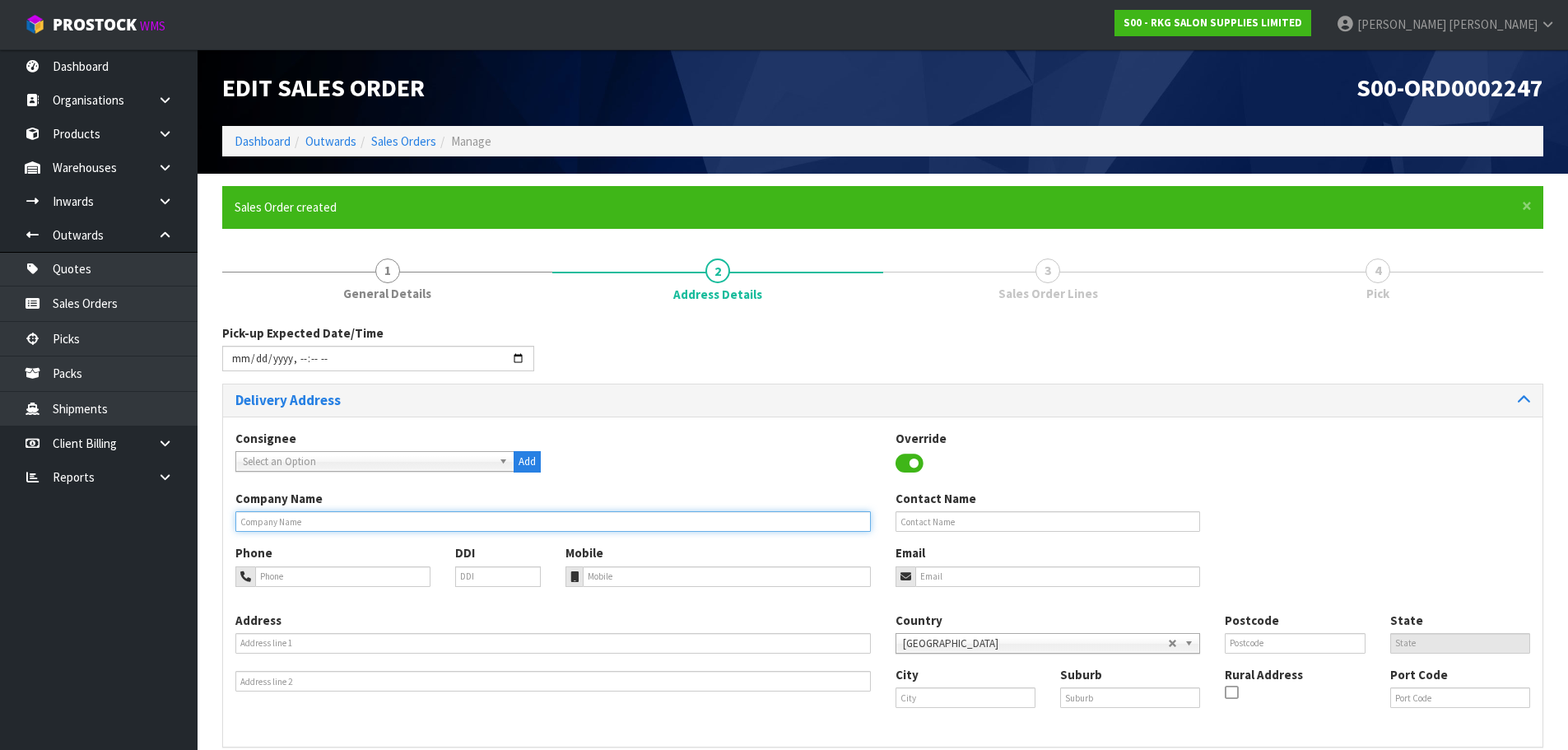
click at [328, 525] on input "text" at bounding box center [553, 521] width 635 height 20
type input "S"
type input "BROTHER HAIRCUT"
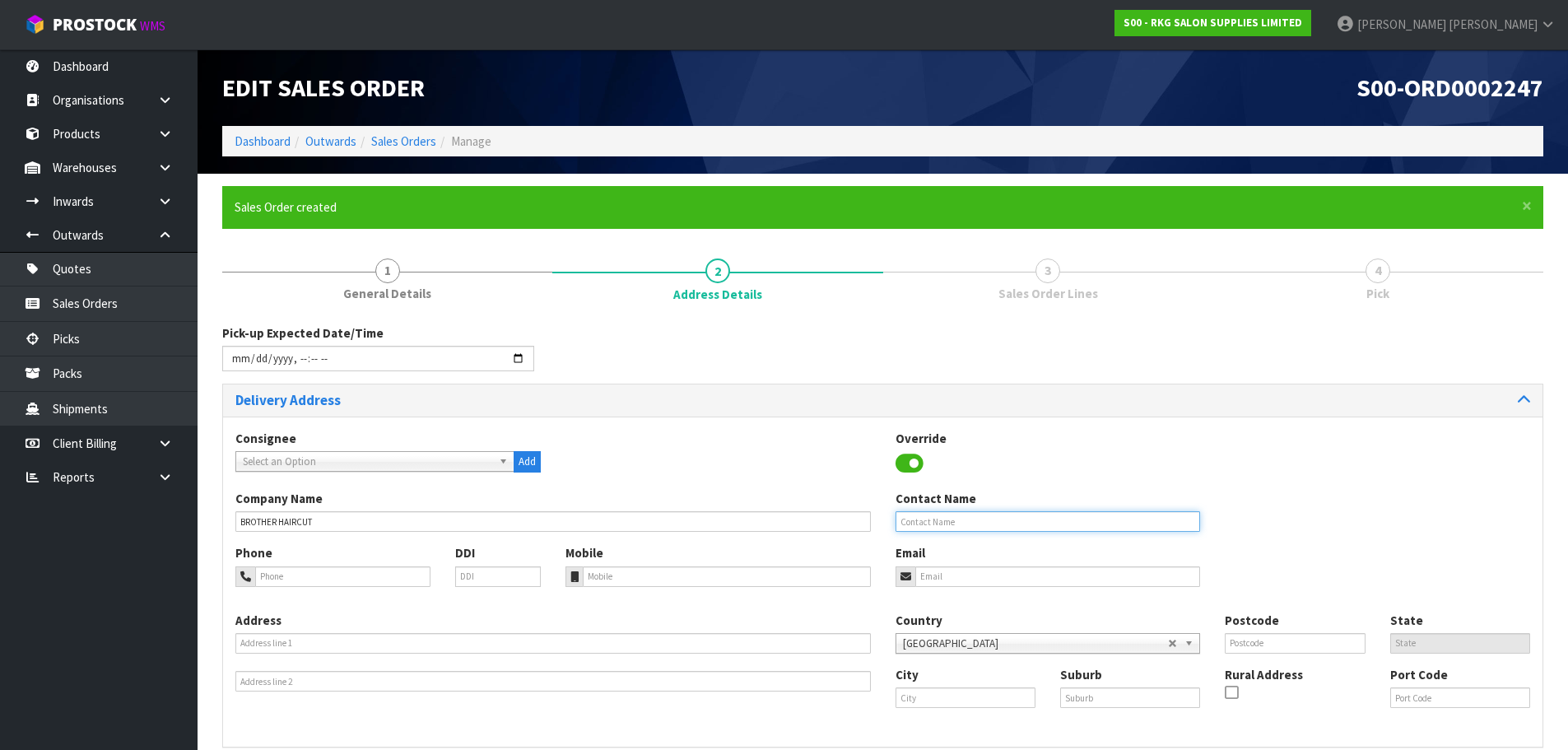
click at [902, 521] on input "text" at bounding box center [1048, 521] width 306 height 20
type input "SARI MOMIKA"
click at [353, 579] on input "tel" at bounding box center [342, 576] width 175 height 20
type input "022-494-1690"
click at [938, 578] on input "email" at bounding box center [1058, 576] width 286 height 20
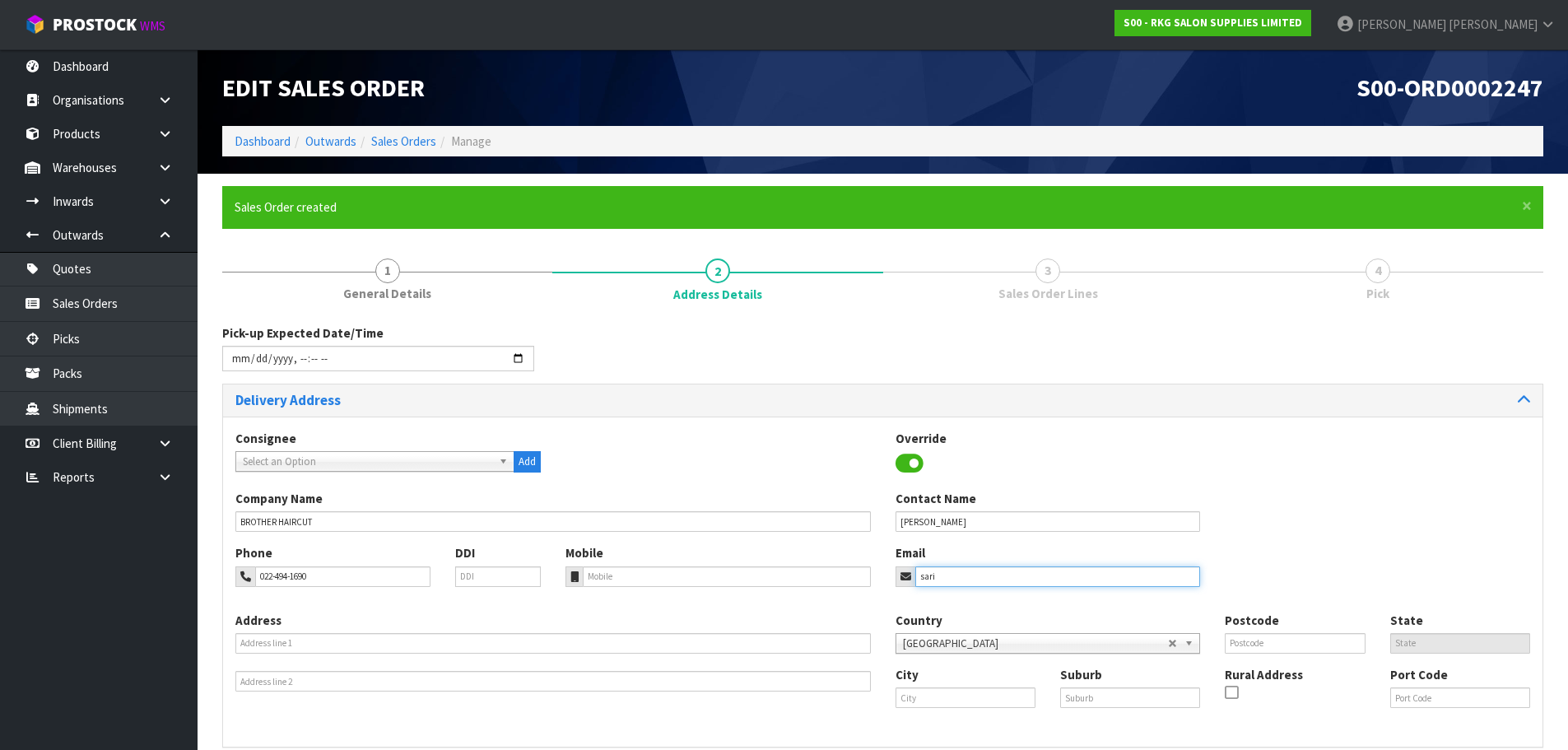
type input "sari.momika97@yahoo.com"
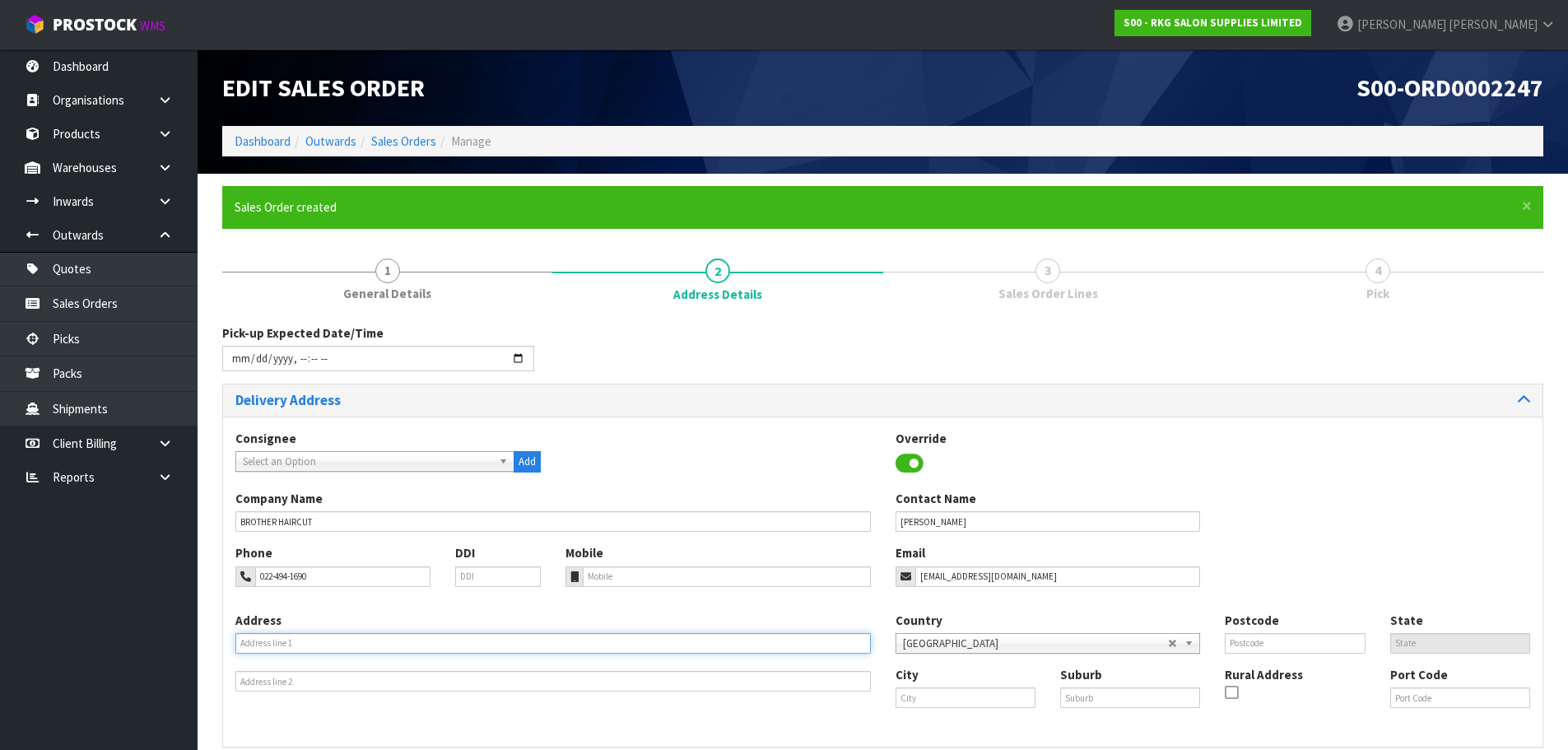
click at [360, 645] on input "text" at bounding box center [553, 644] width 635 height 20
type input "160 GREAT SOUTH ROAD"
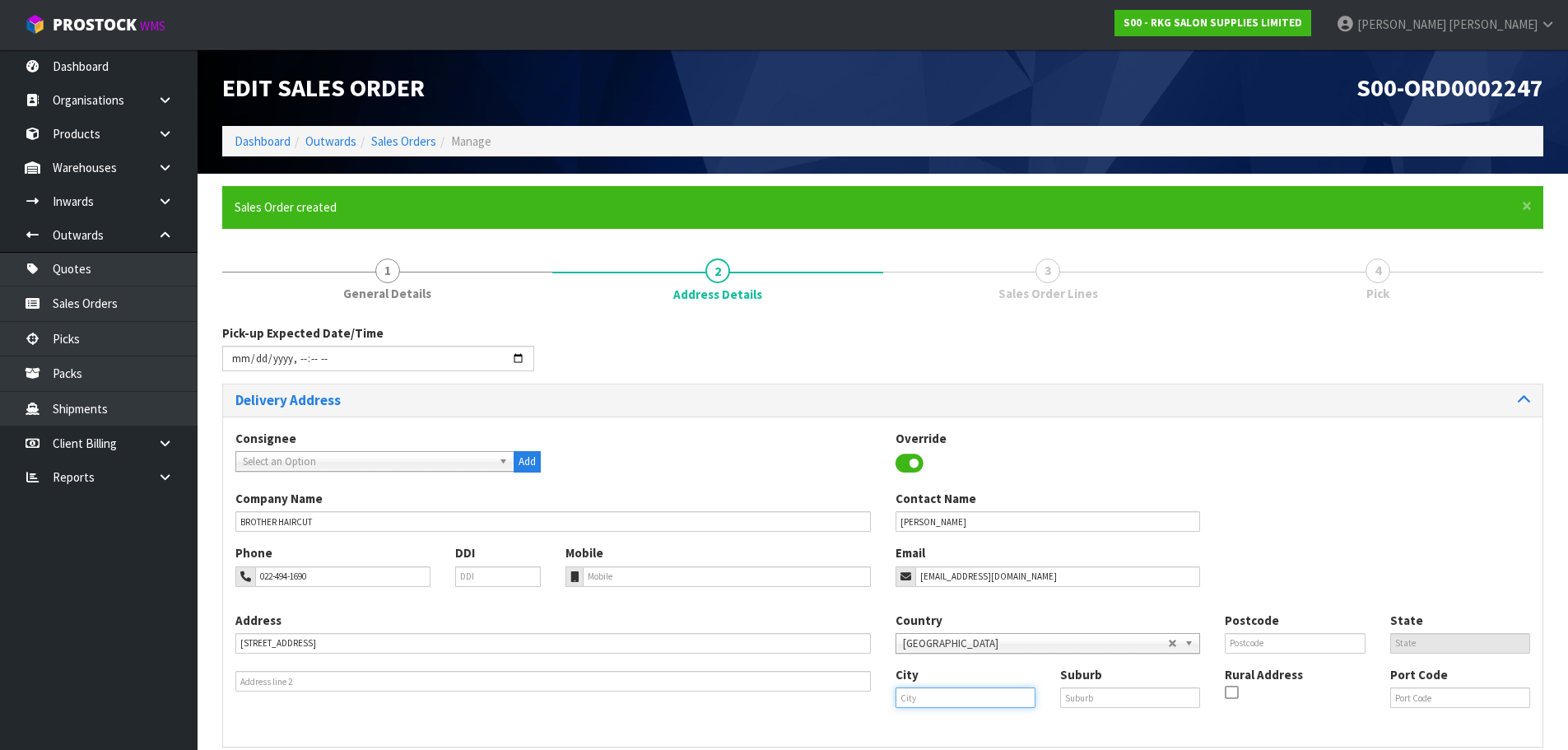
click at [915, 702] on input "text" at bounding box center [966, 698] width 140 height 20
click at [916, 722] on strong "Auckl" at bounding box center [927, 725] width 30 height 16
type input "Auckland"
click at [1090, 699] on input "text" at bounding box center [1130, 698] width 140 height 20
type input "MANUREWA"
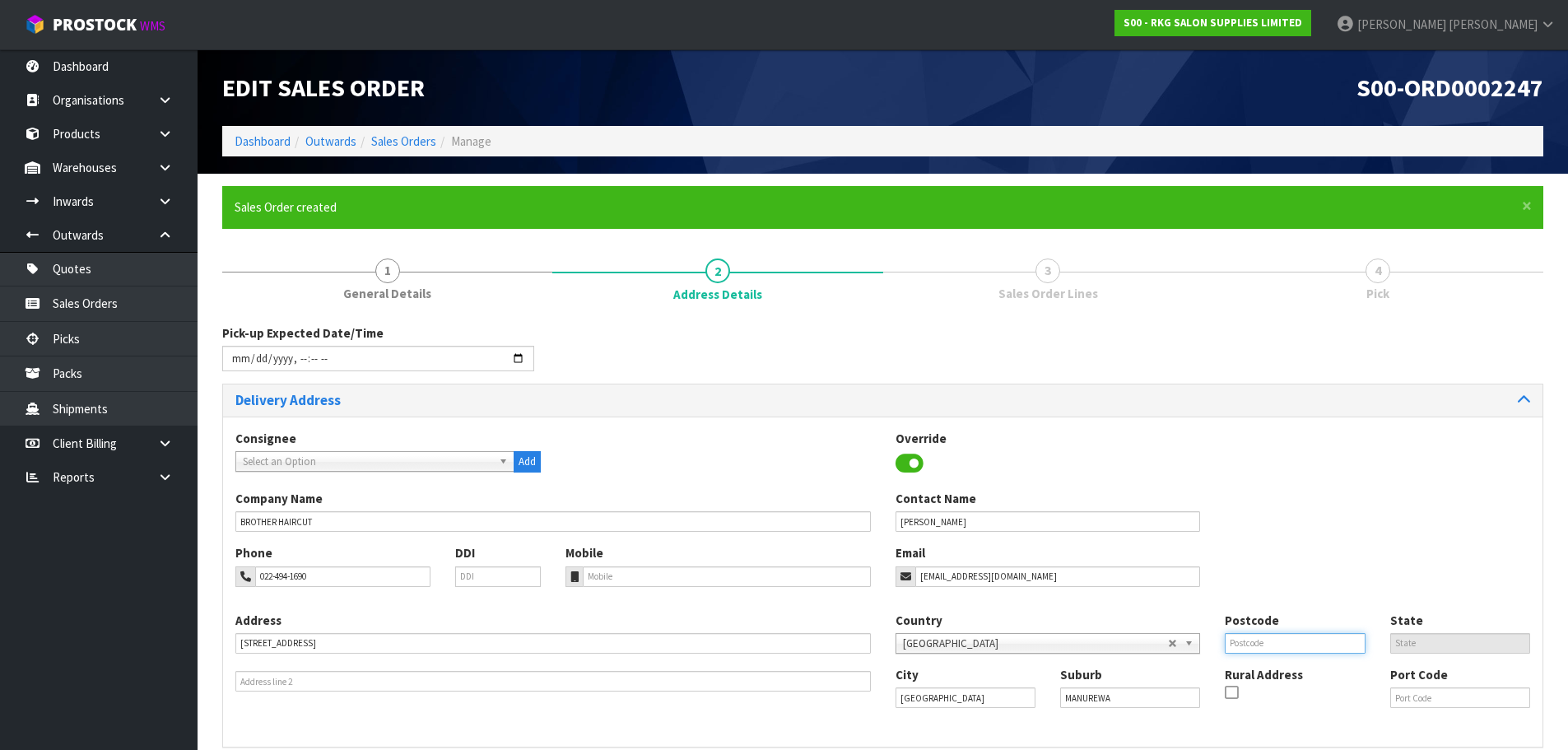
click at [1238, 647] on input "text" at bounding box center [1294, 644] width 140 height 20
type input "2102"
click at [1250, 515] on div "Company Name BROTHER HAIRCUT Contact Name SARI MOMIKA" at bounding box center [882, 517] width 1319 height 54
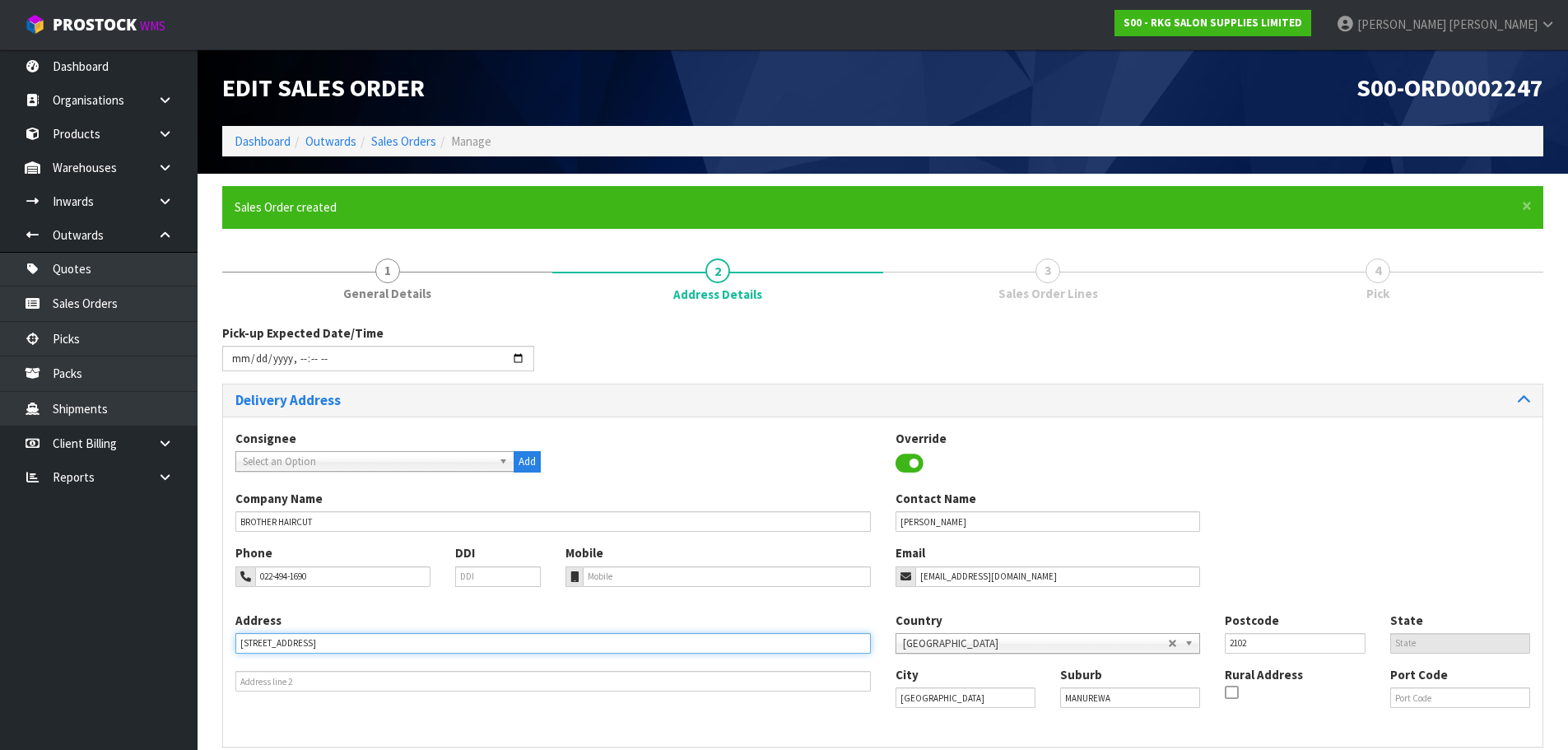
drag, startPoint x: 351, startPoint y: 641, endPoint x: 241, endPoint y: 641, distance: 110.0
click at [241, 641] on input "160 GREAT SOUTH ROAD" at bounding box center [553, 644] width 635 height 20
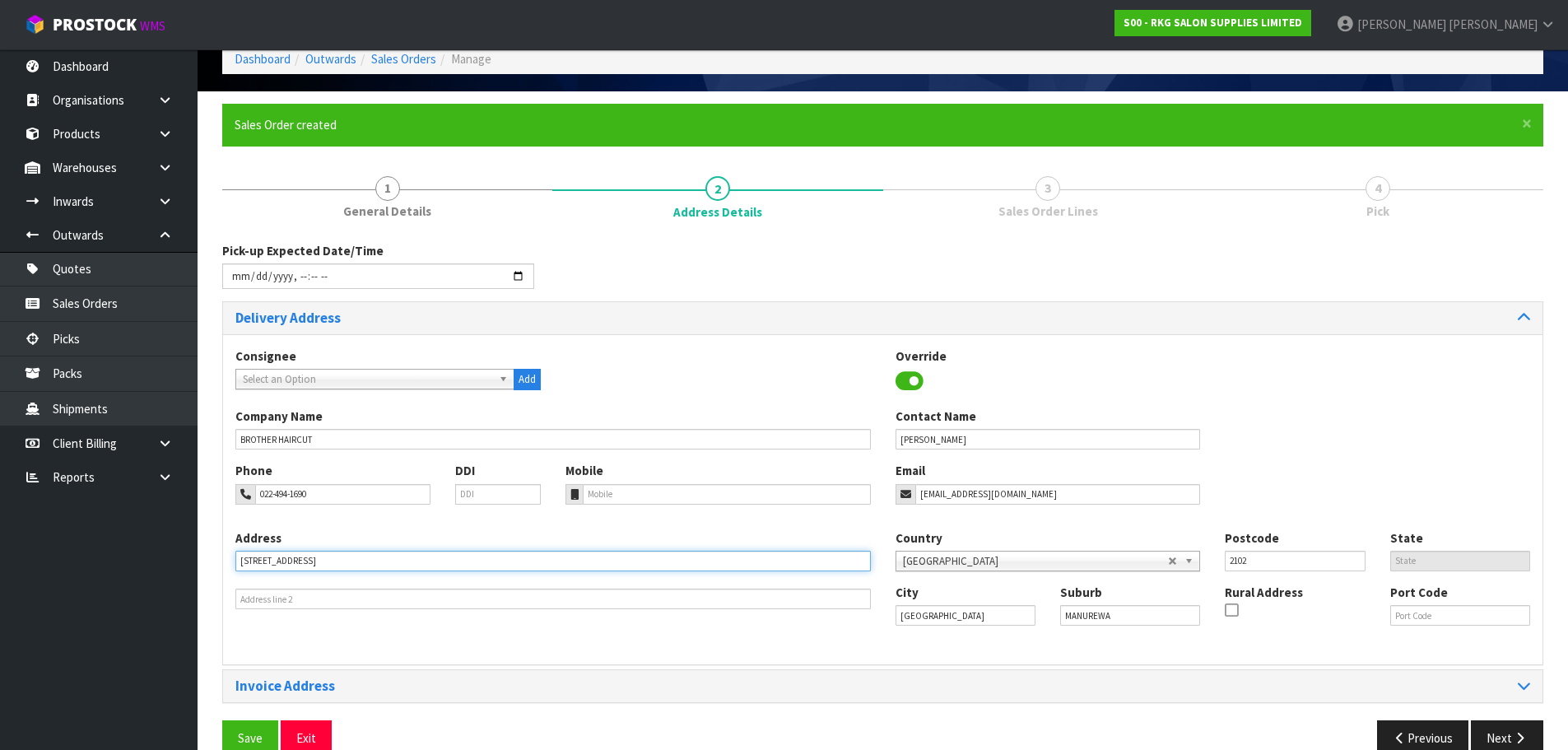
scroll to position [113, 0]
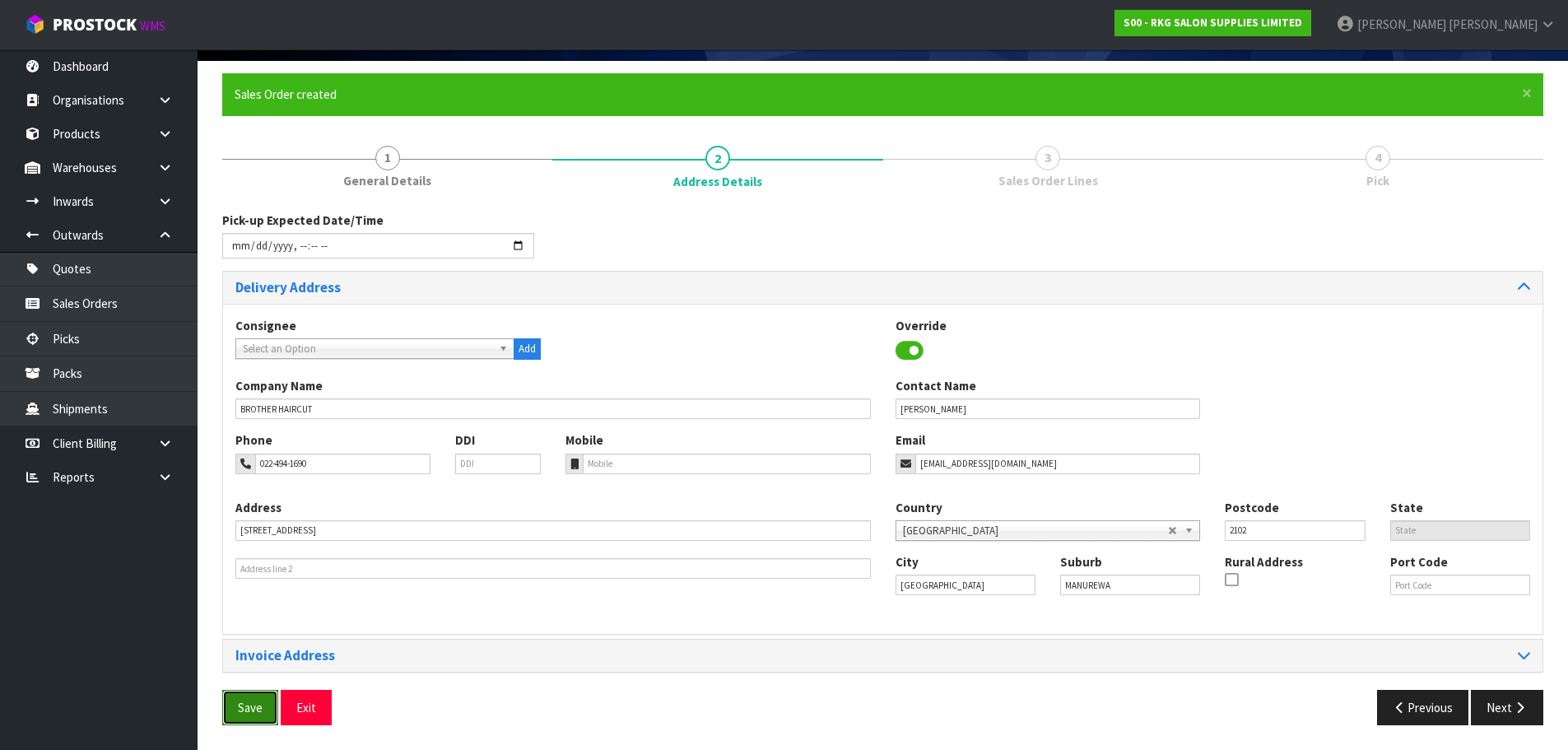
click at [243, 705] on span "Save" at bounding box center [250, 707] width 25 height 16
type input "2025-10-14T13:53"
click at [1492, 709] on button "Next" at bounding box center [1506, 707] width 73 height 36
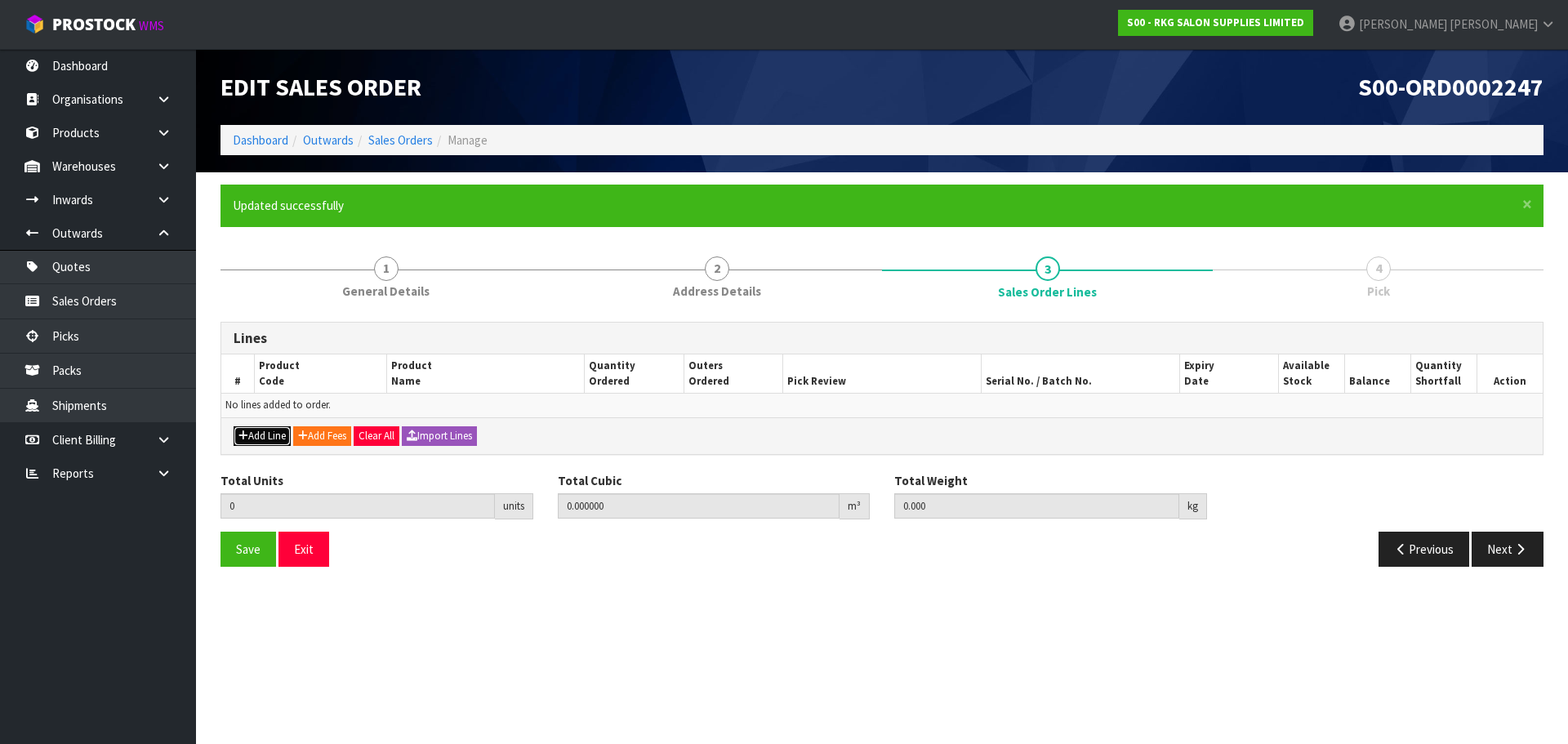
click at [258, 438] on button "Add Line" at bounding box center [261, 436] width 57 height 20
type input "0"
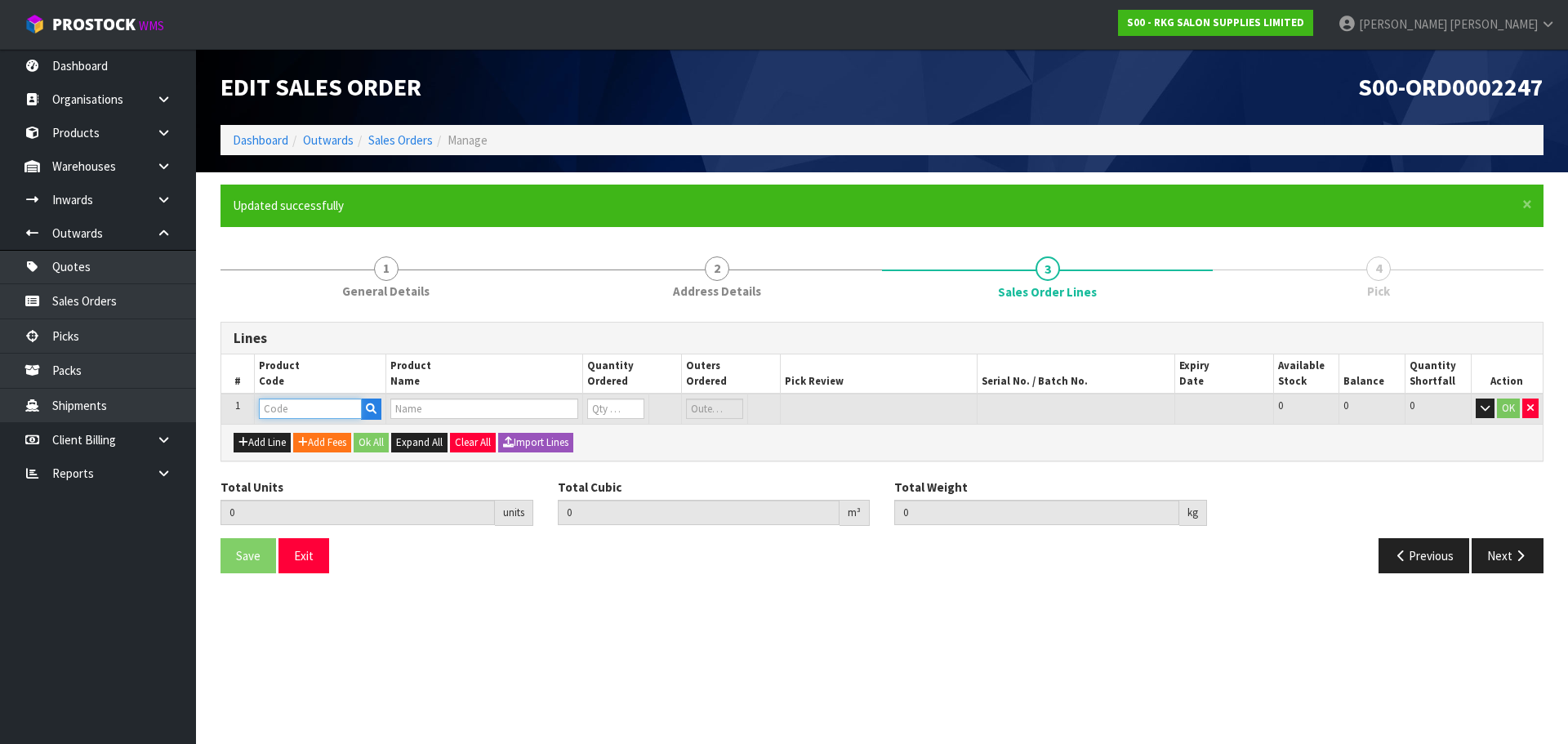
click at [311, 414] on input "text" at bounding box center [310, 409] width 103 height 20
type input "202740"
type input "0.000000"
type input "0.000"
type input "BOB NECK ROLLS 5PK"
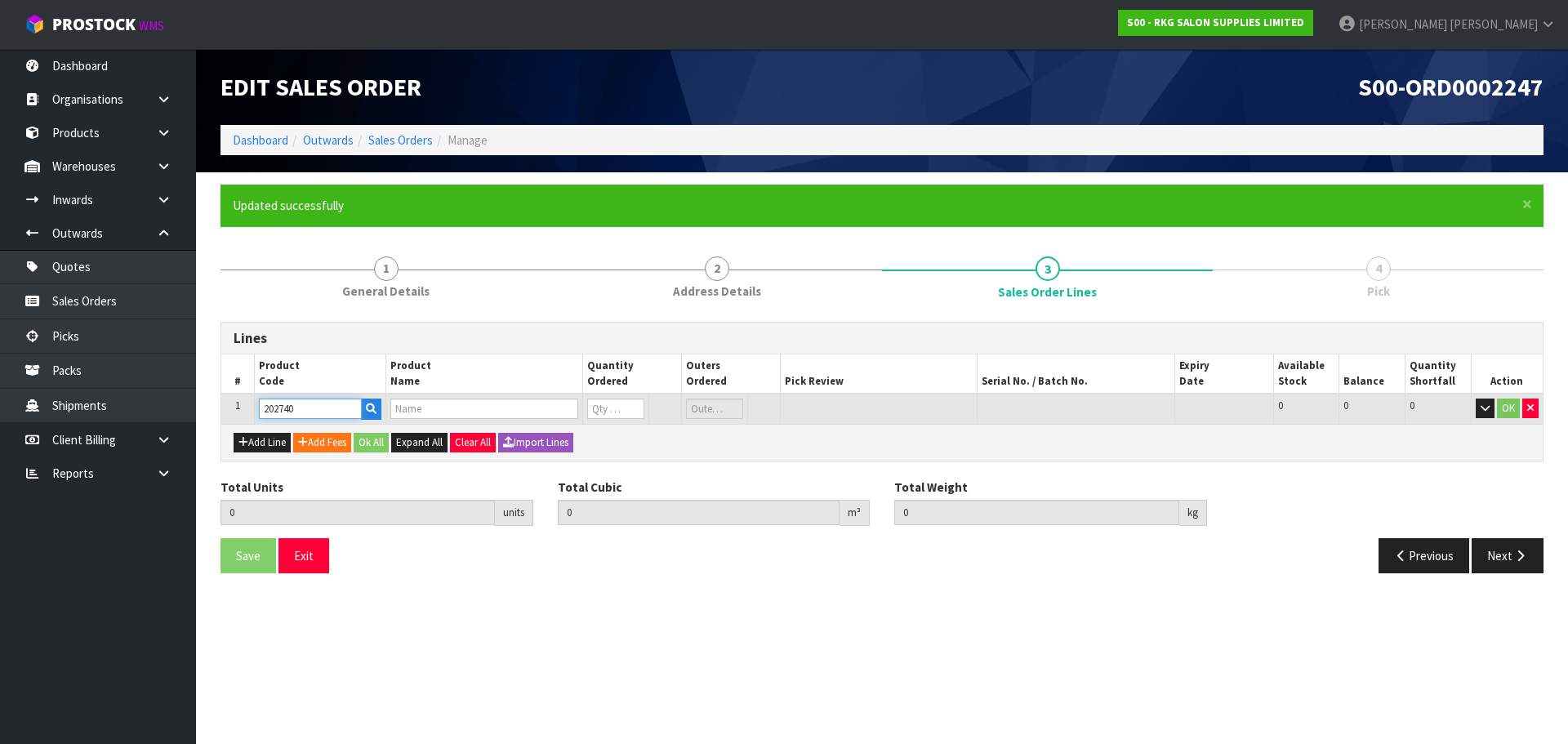
type input "0"
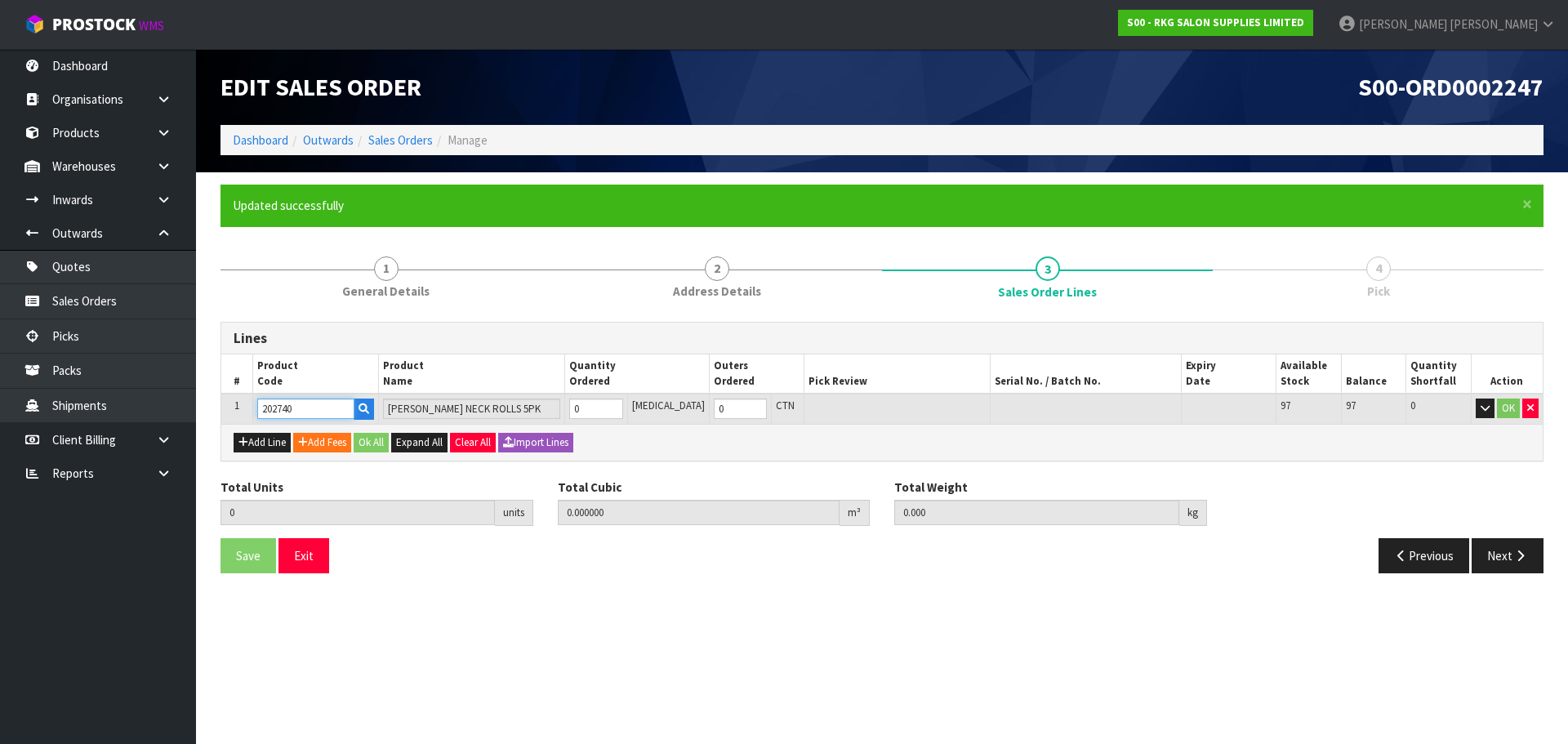
type input "202740"
drag, startPoint x: 614, startPoint y: 407, endPoint x: 588, endPoint y: 407, distance: 26.0
click at [588, 407] on input "0" at bounding box center [596, 409] width 53 height 20
type input "3"
type input "0.0096"
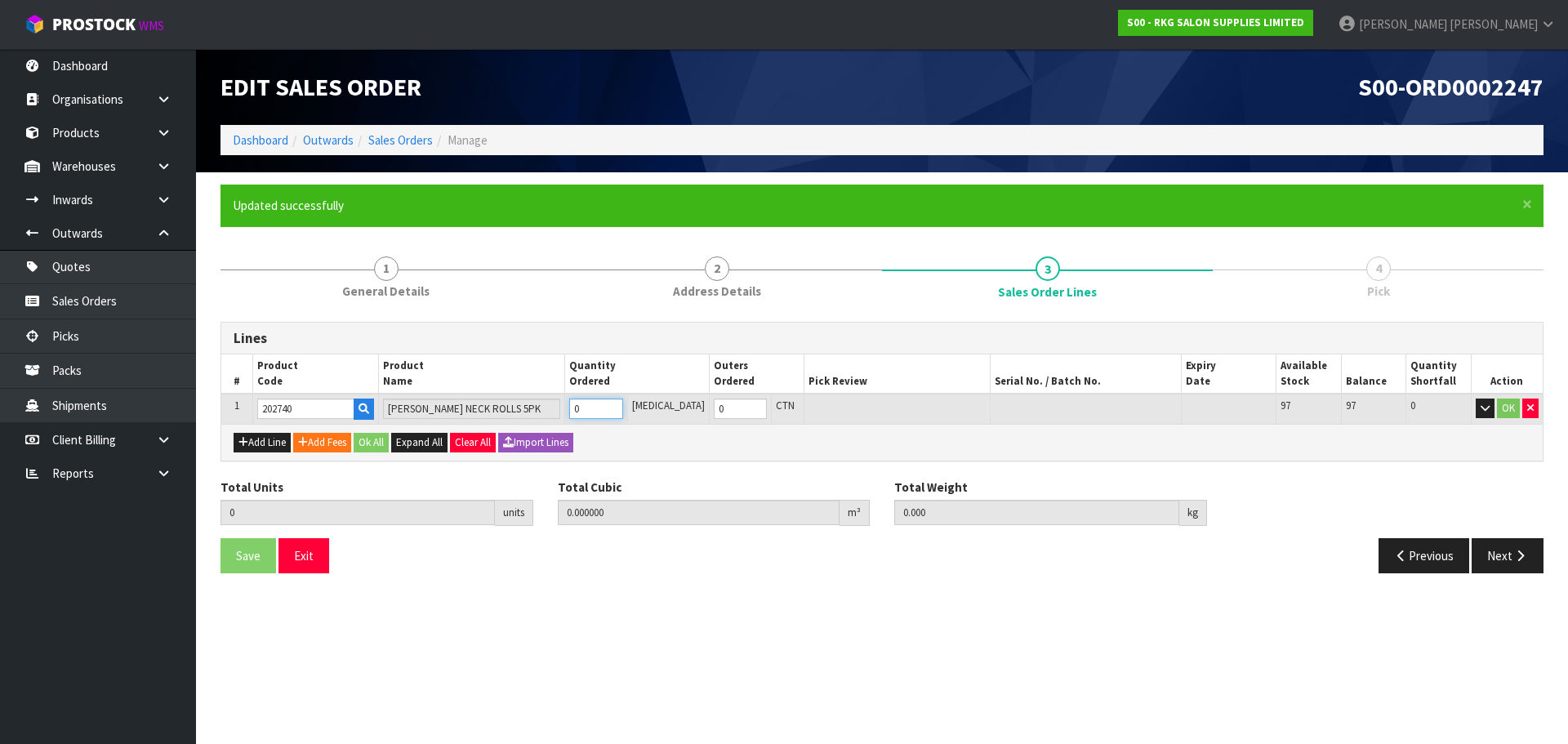
type input "1.41"
type input "3"
click at [254, 441] on button "Add Line" at bounding box center [261, 443] width 57 height 20
type input "0"
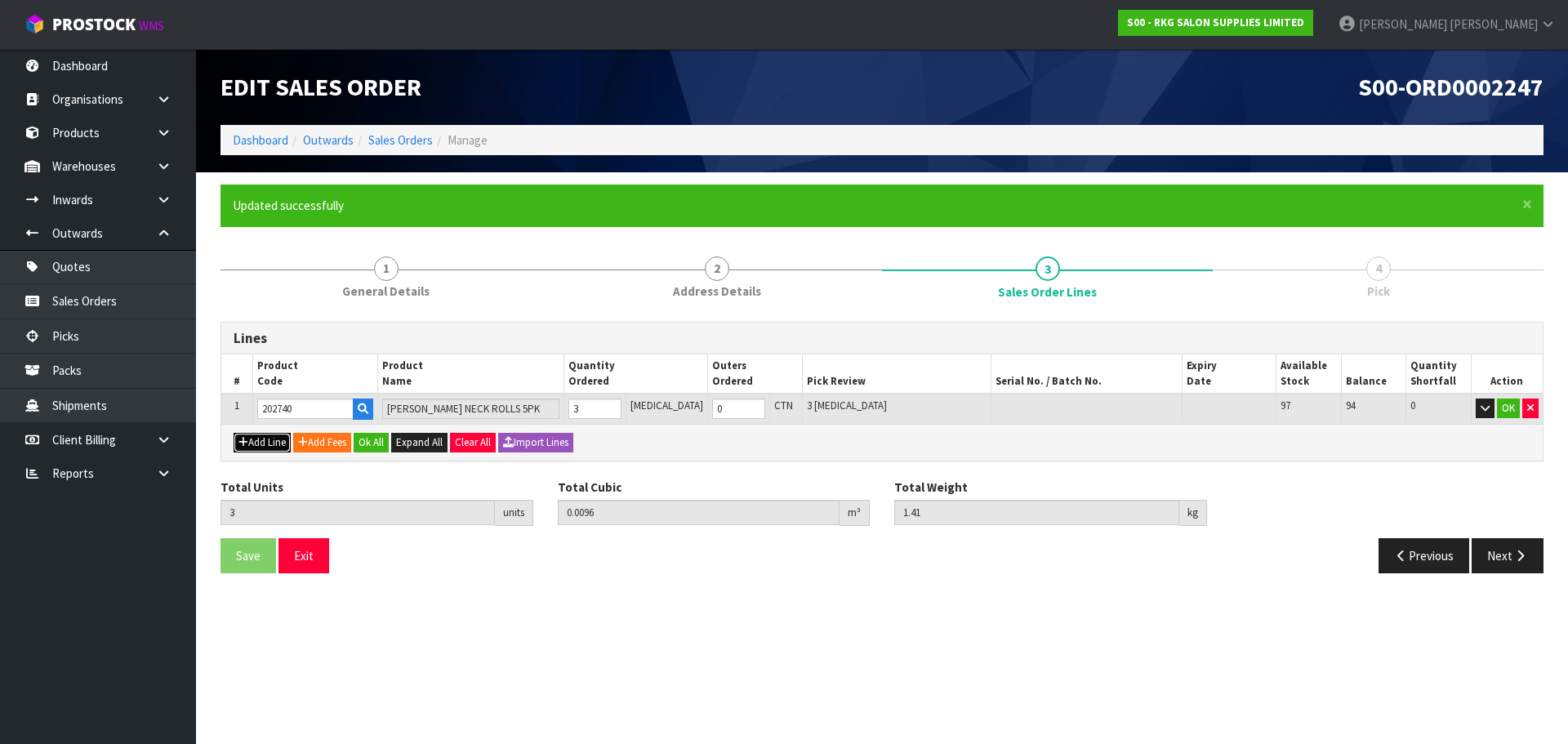
type input "0"
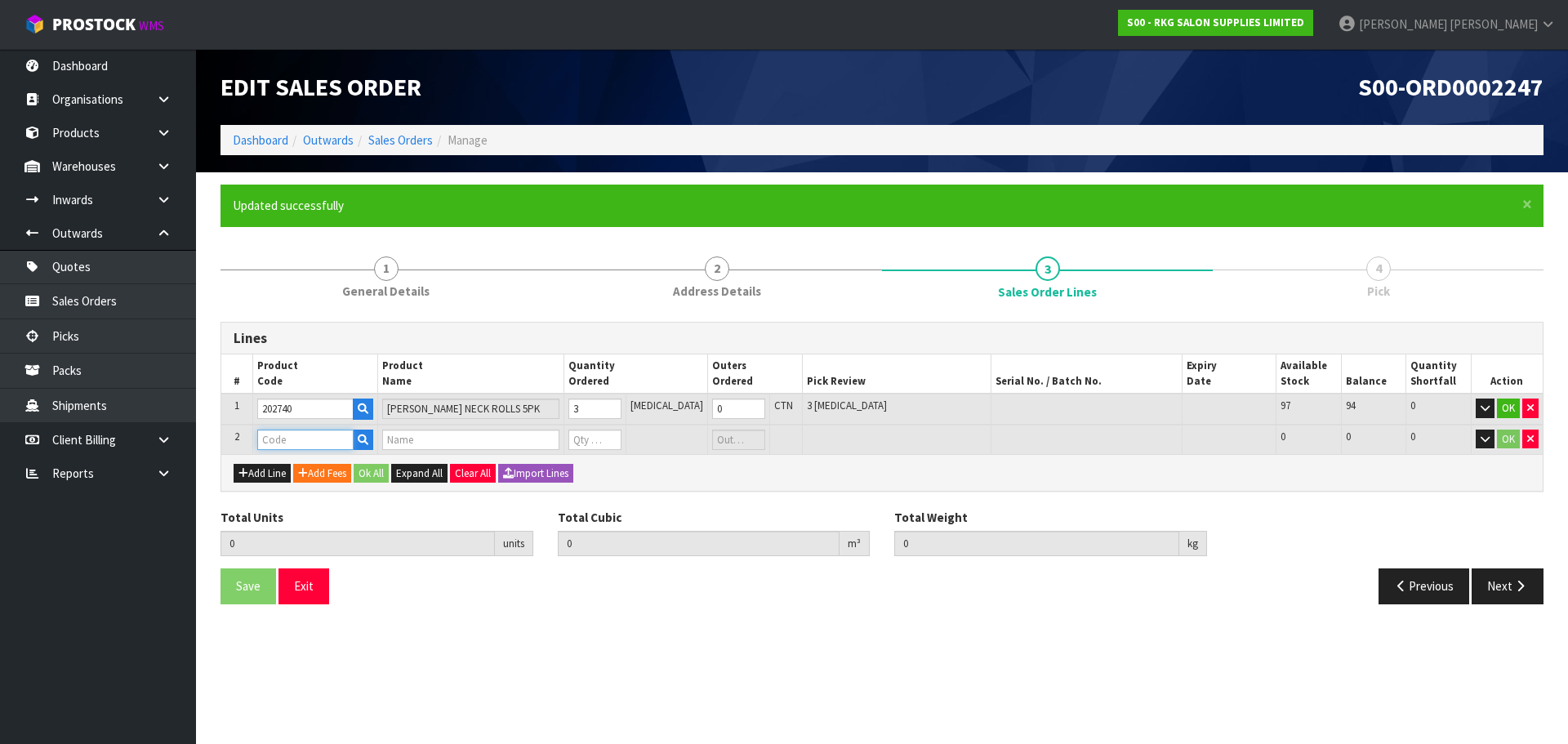
click at [294, 445] on input "text" at bounding box center [305, 440] width 97 height 20
type input "202404"
type input "3"
type input "0.0096"
type input "1.41"
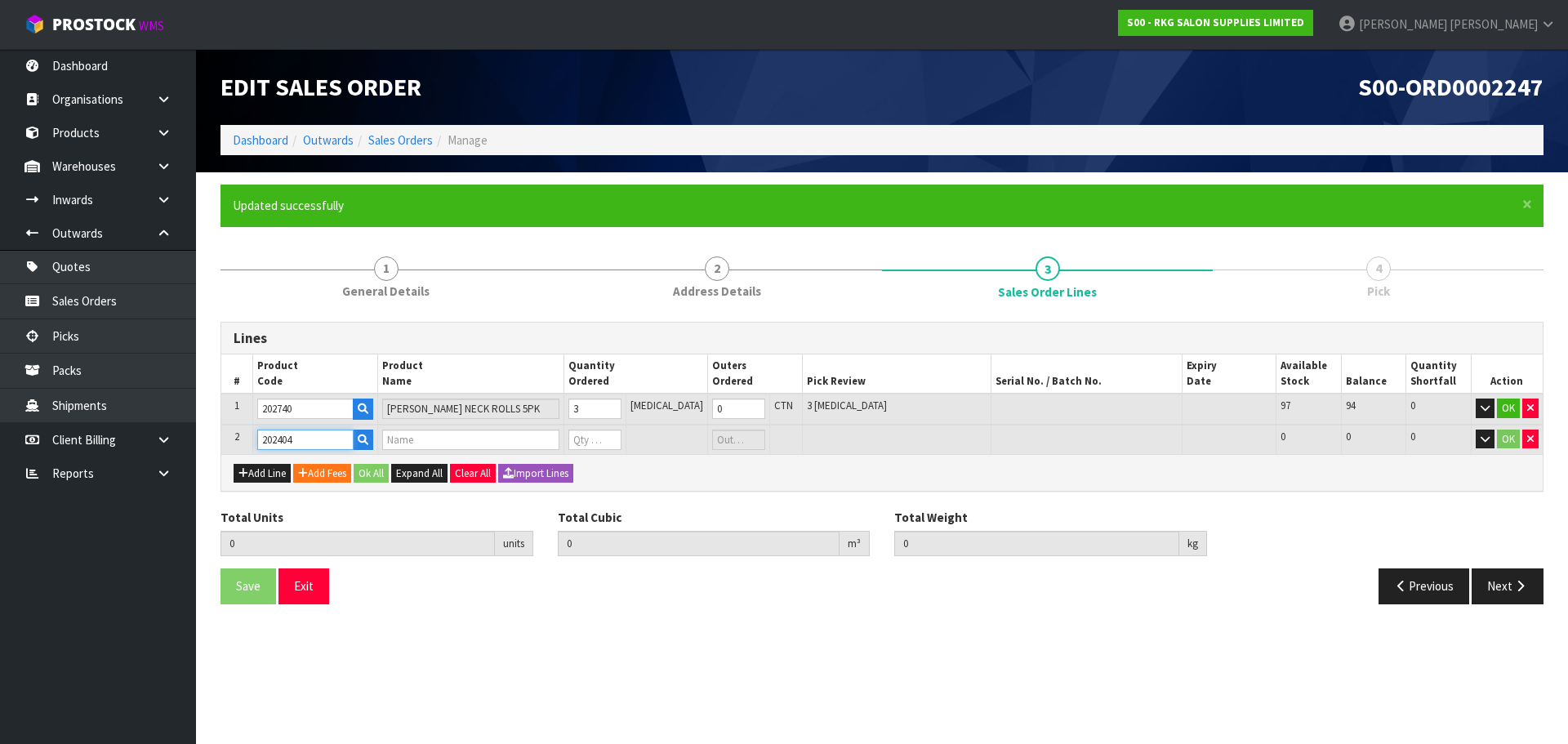
type input "ASTRA DOUBLE EDGE BLADES 20 PACK CARTON"
type input "0"
type input "202404"
drag, startPoint x: 612, startPoint y: 438, endPoint x: 579, endPoint y: 438, distance: 33.0
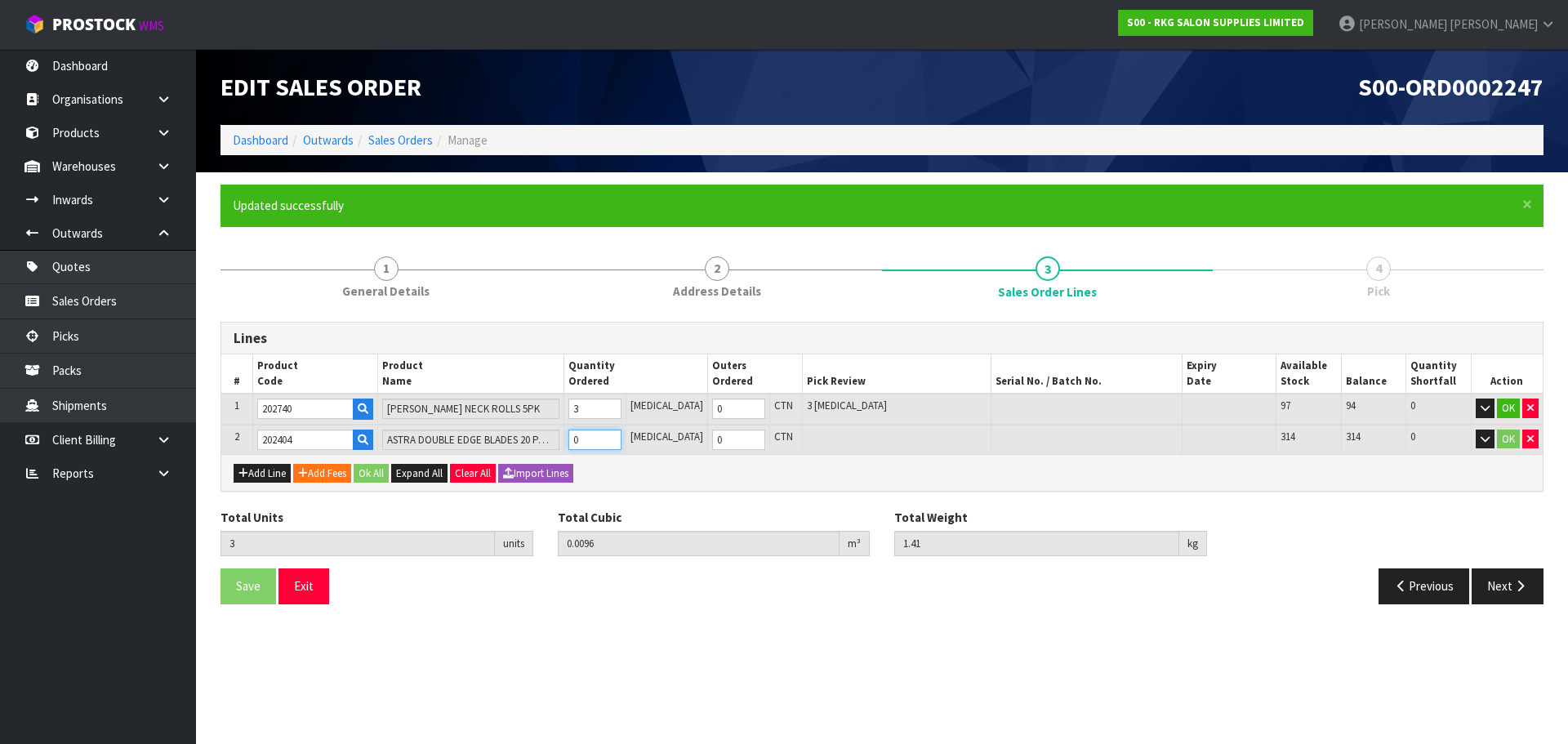
click at [579, 438] on tr "2 202404 ASTRA DOUBLE EDGE BLADES 20 PACK CARTON 0 PCE 0 CTN 314 314 0 OK" at bounding box center [881, 439] width 1321 height 30
type input "6"
type input "0.010608"
type input "1.71"
type input "3"
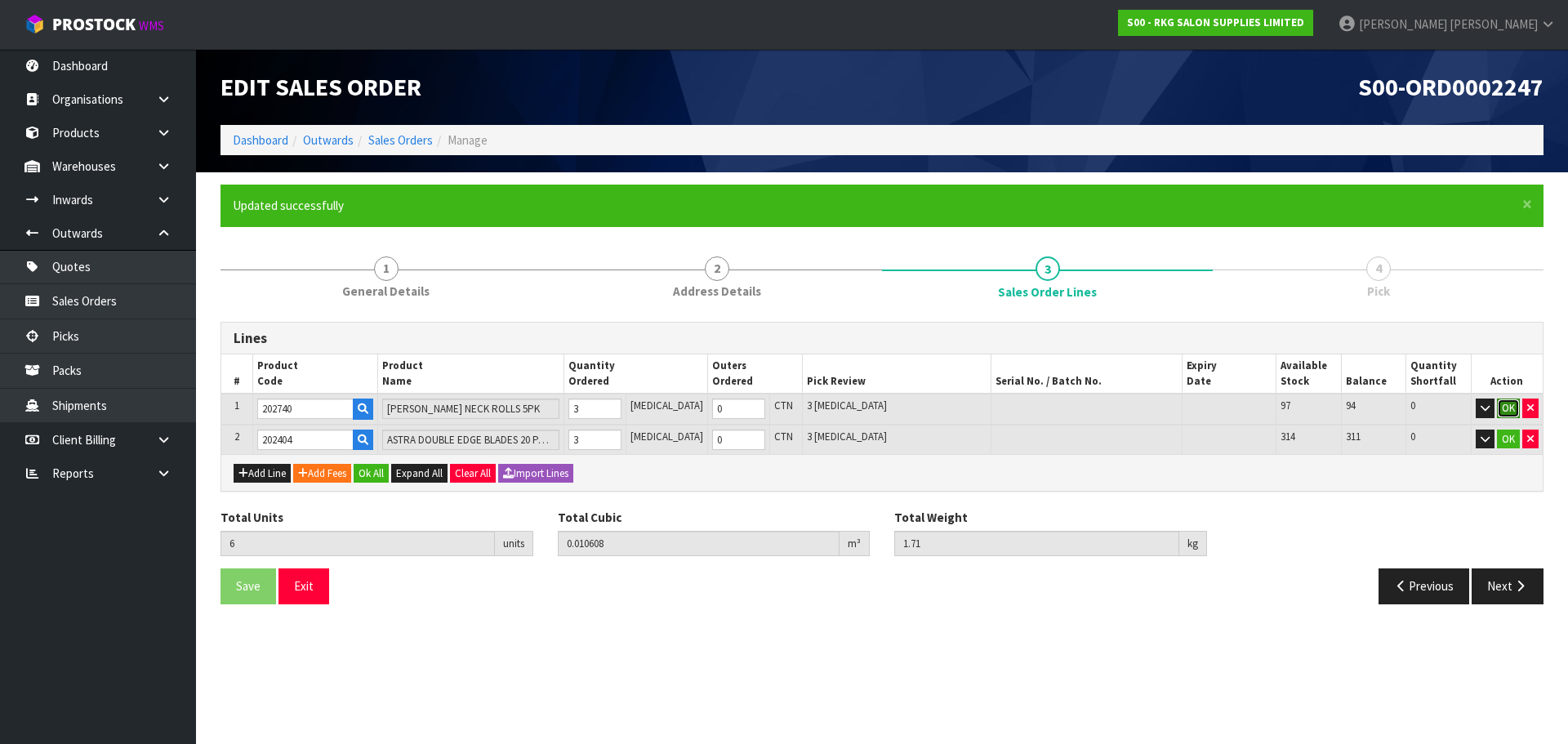
click at [1502, 406] on button "OK" at bounding box center [1508, 409] width 23 height 20
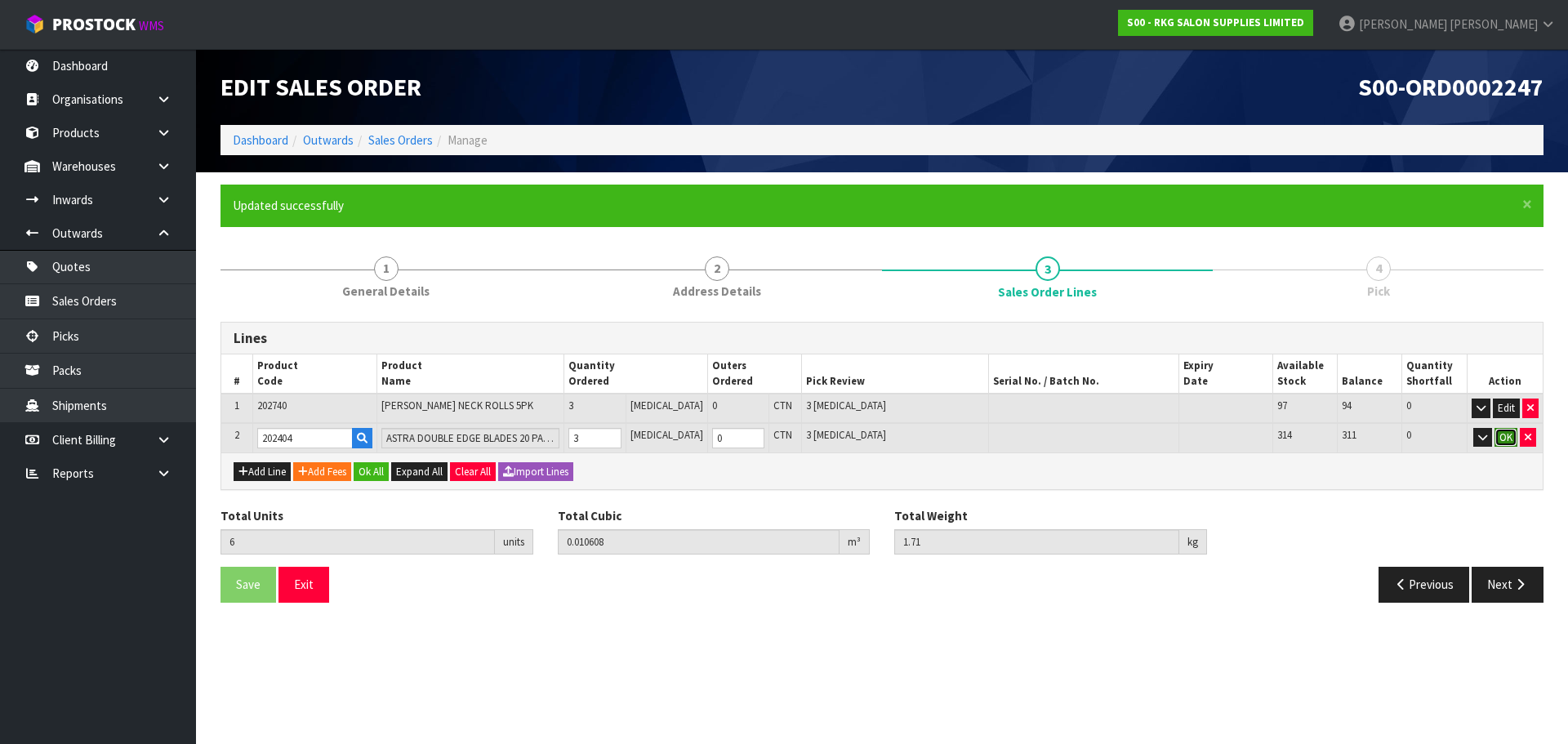
click at [1502, 440] on button "OK" at bounding box center [1505, 438] width 23 height 20
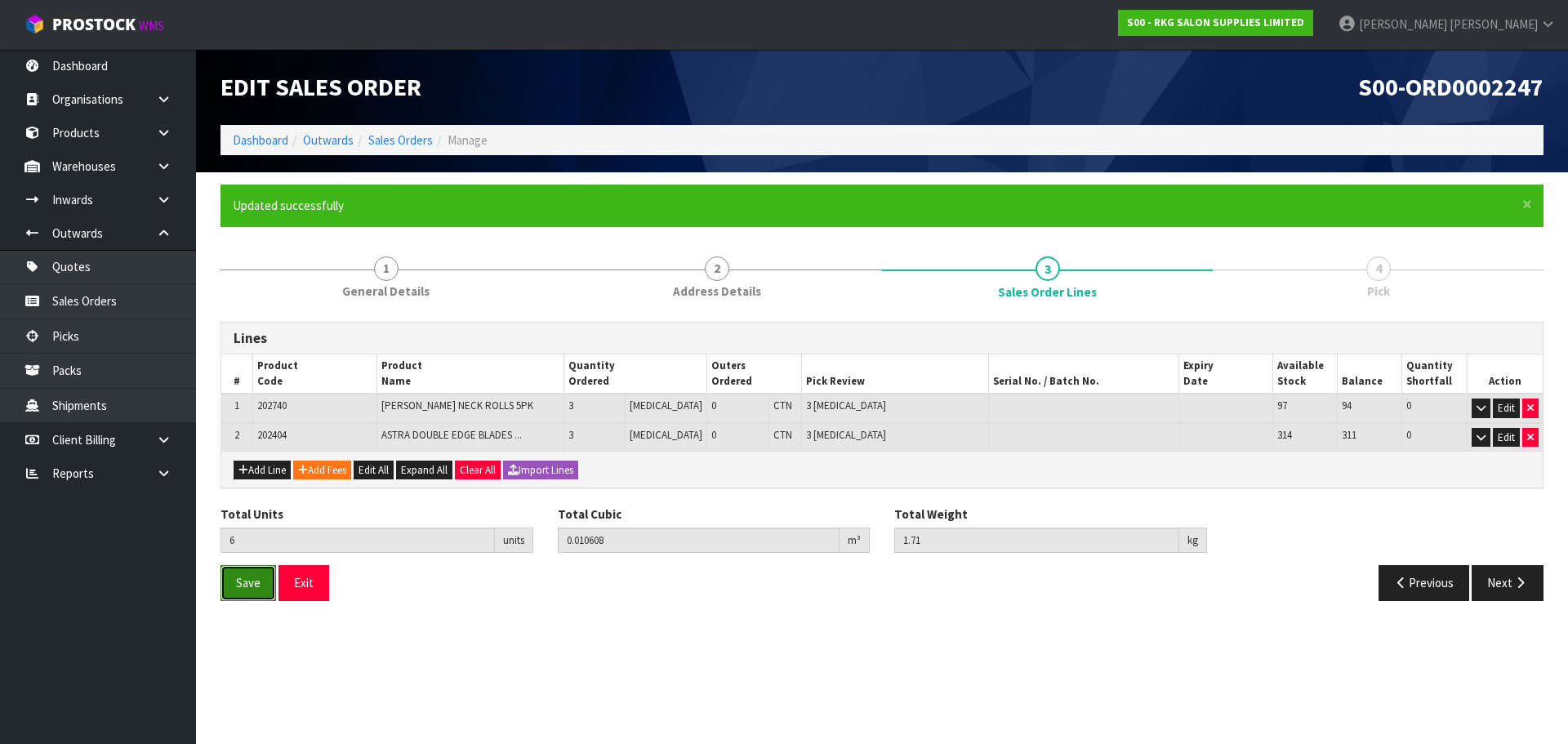
click at [241, 584] on span "Save" at bounding box center [248, 582] width 25 height 15
click at [1497, 597] on button "Next" at bounding box center [1507, 582] width 72 height 36
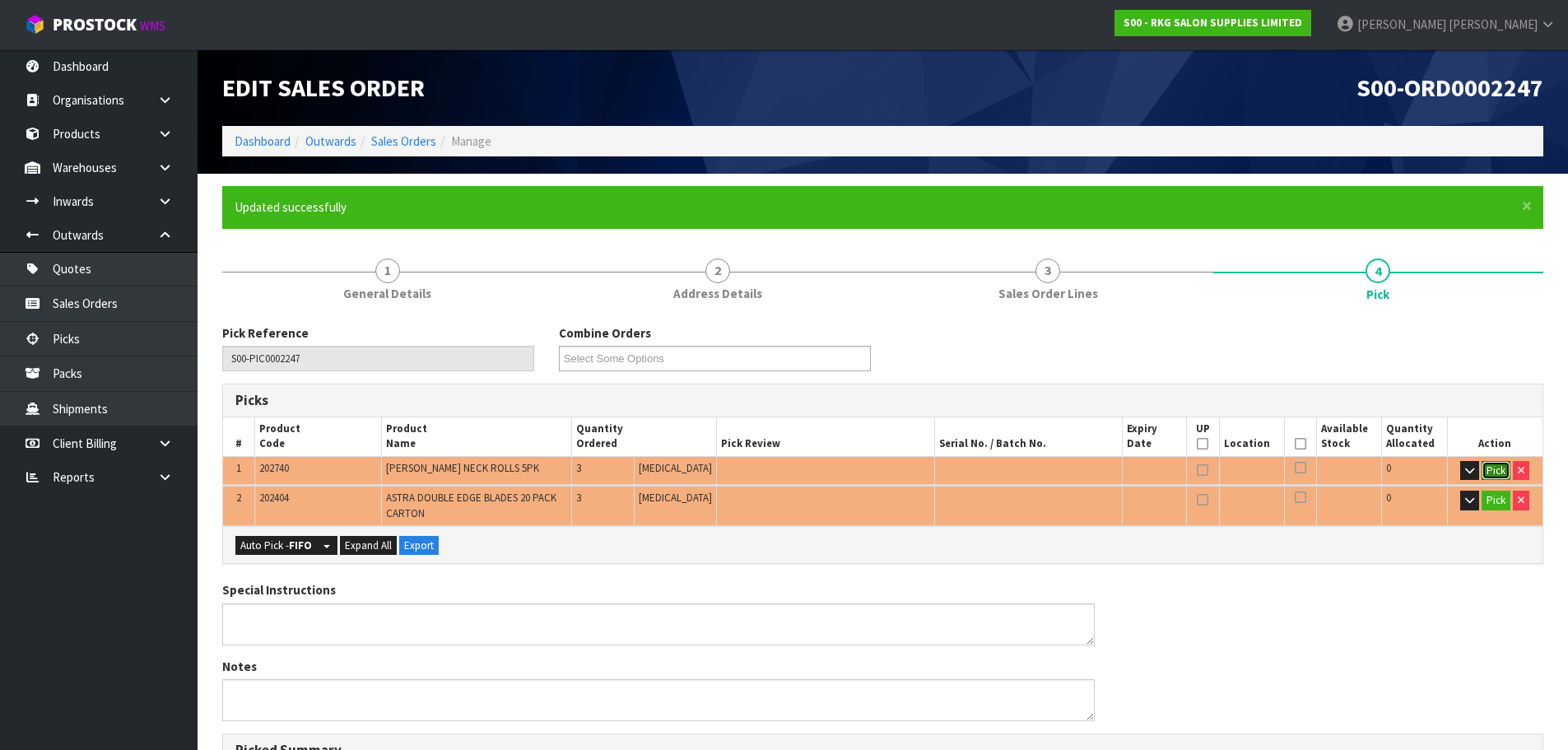
click at [1498, 465] on button "Pick" at bounding box center [1495, 471] width 28 height 20
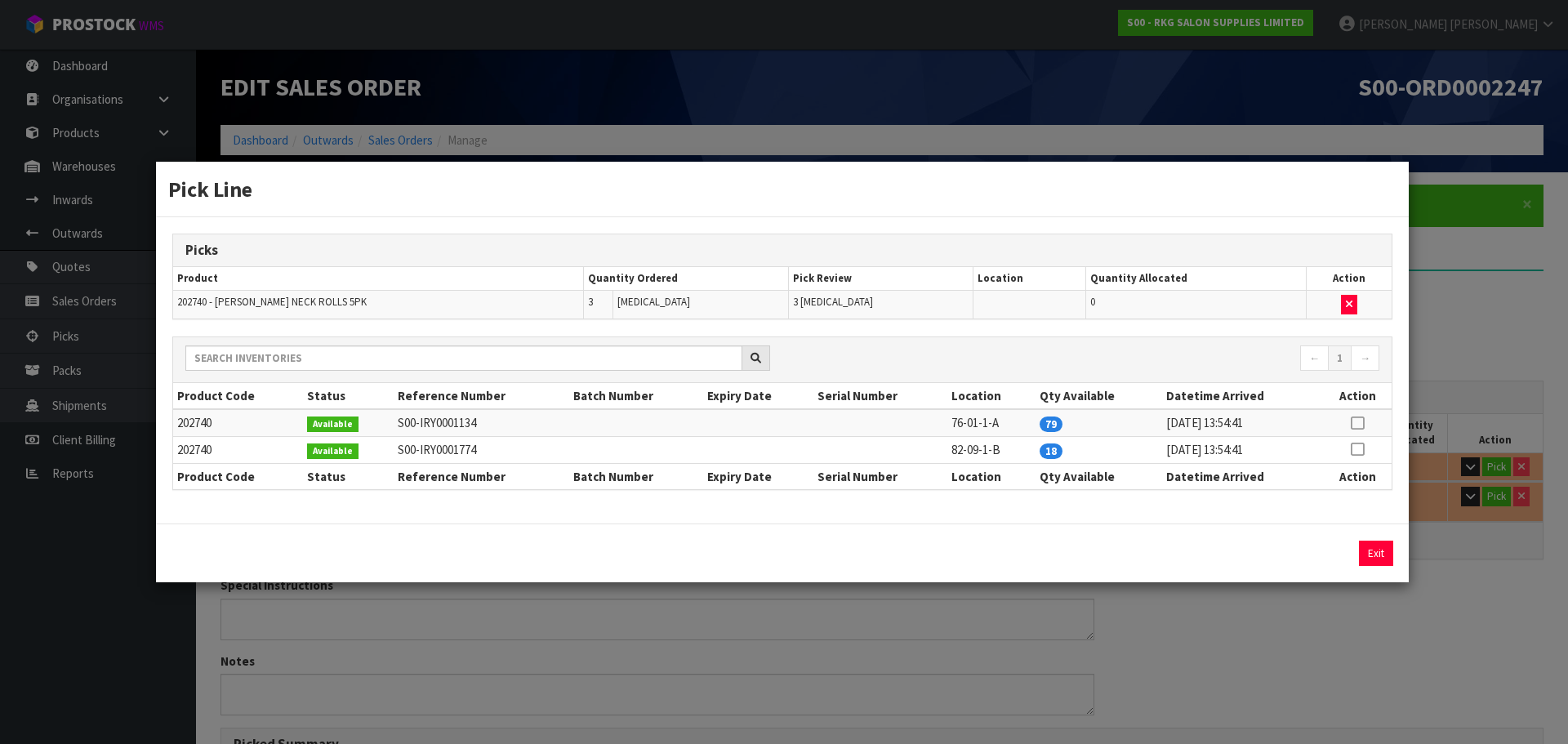
click at [1356, 423] on icon at bounding box center [1357, 423] width 13 height 1
click at [1330, 553] on button "Assign Pick" at bounding box center [1320, 554] width 67 height 25
type input "Piece x 3"
type input "3"
type input "0.0096"
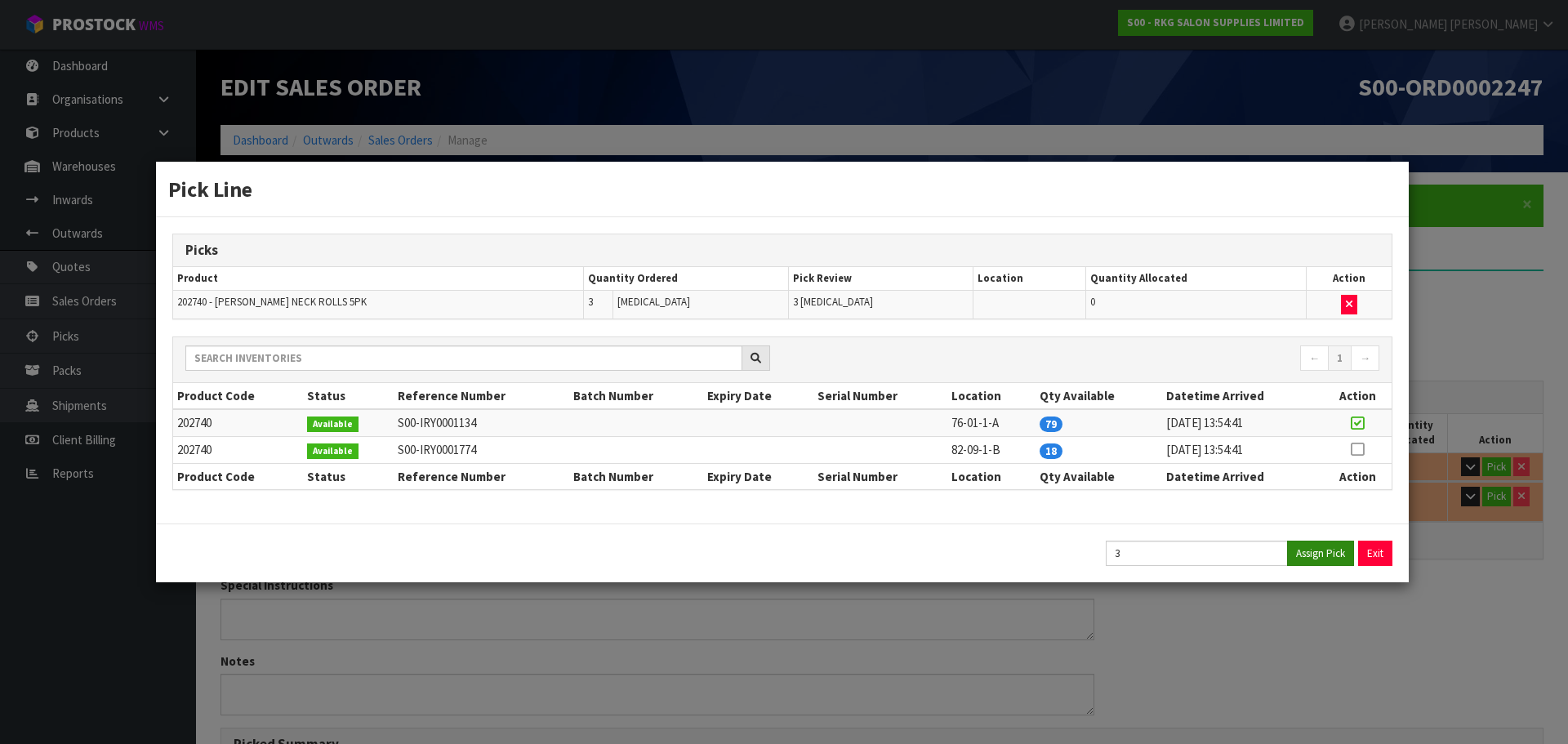
type input "1.41"
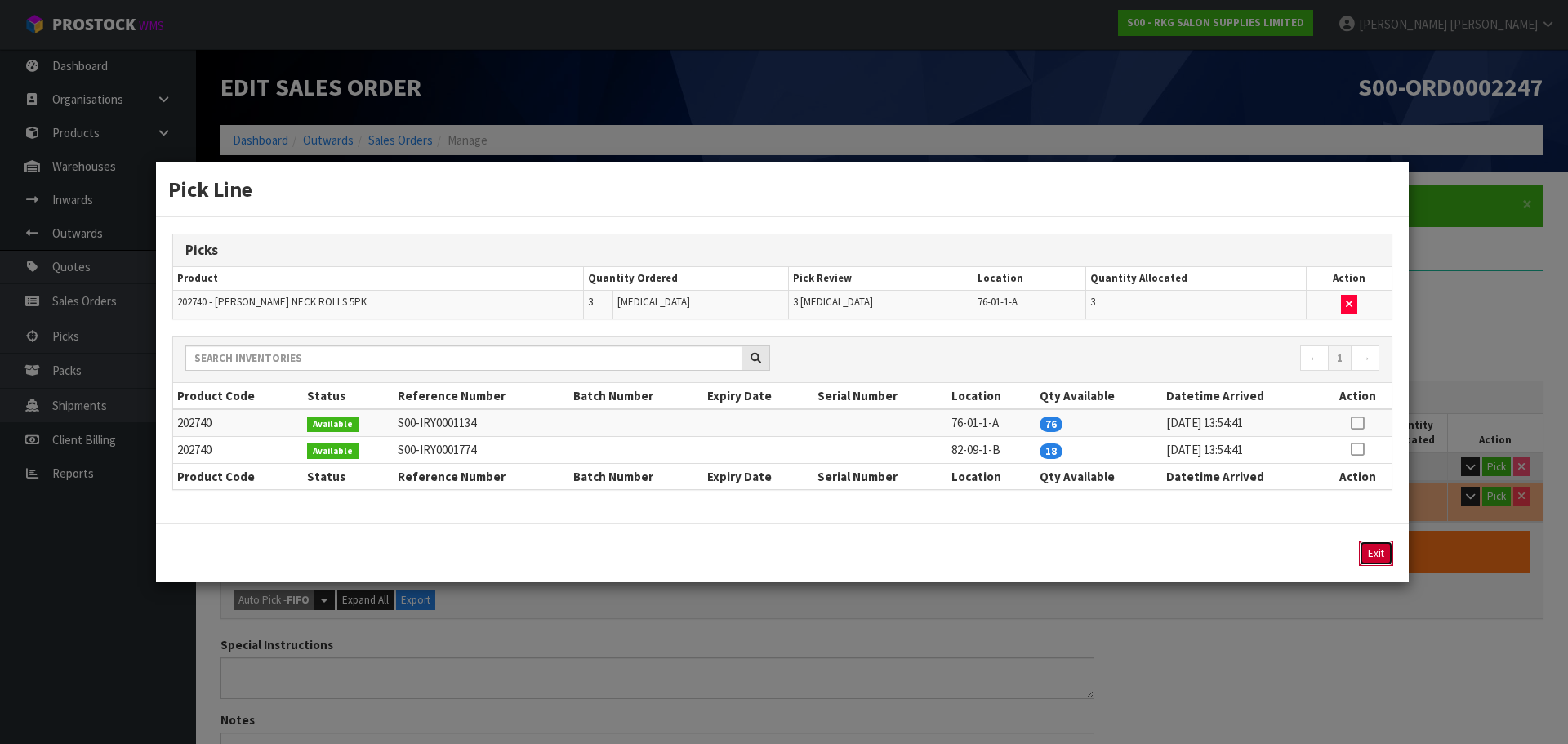
click at [1376, 553] on button "Exit" at bounding box center [1376, 554] width 35 height 25
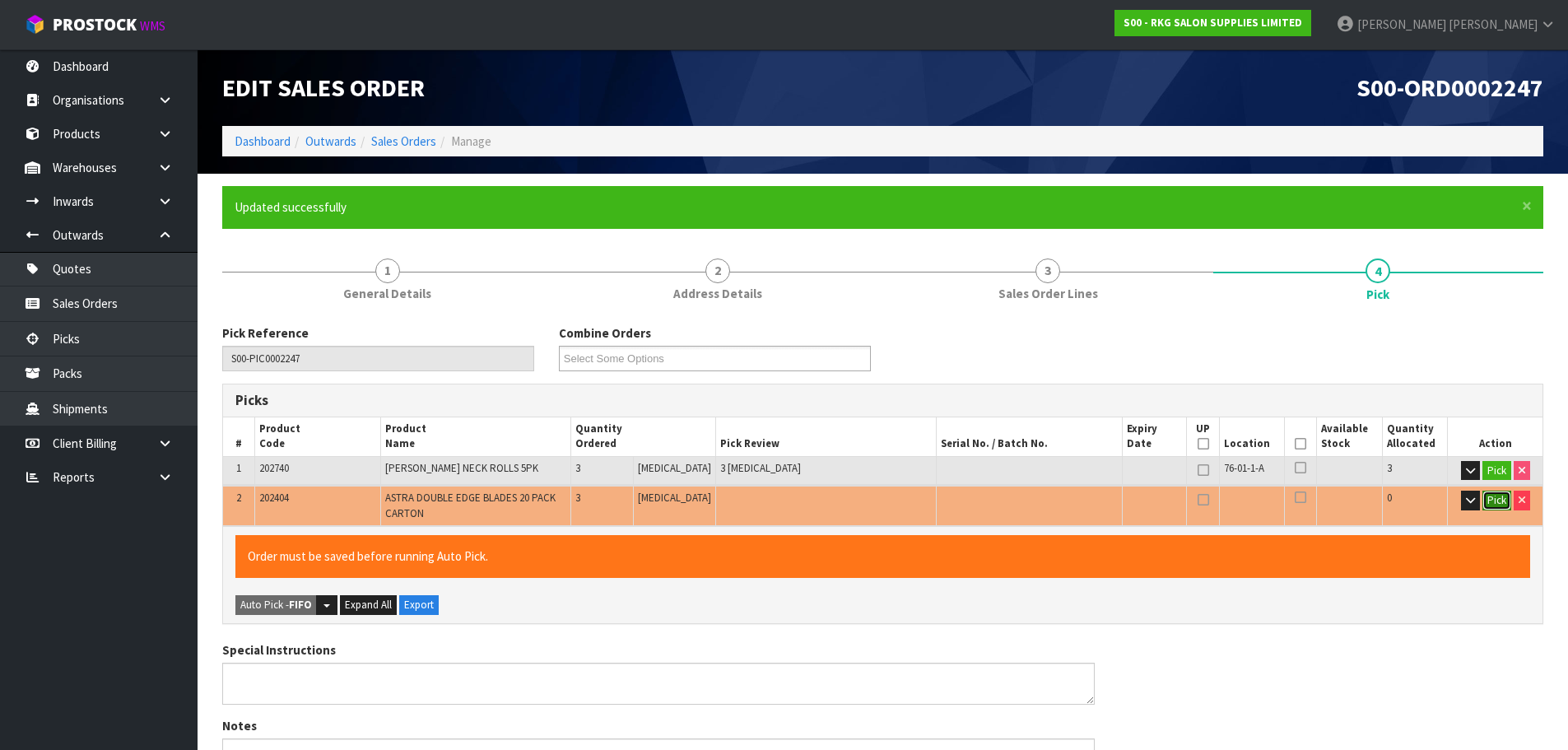
click at [1498, 505] on button "Pick" at bounding box center [1496, 500] width 28 height 20
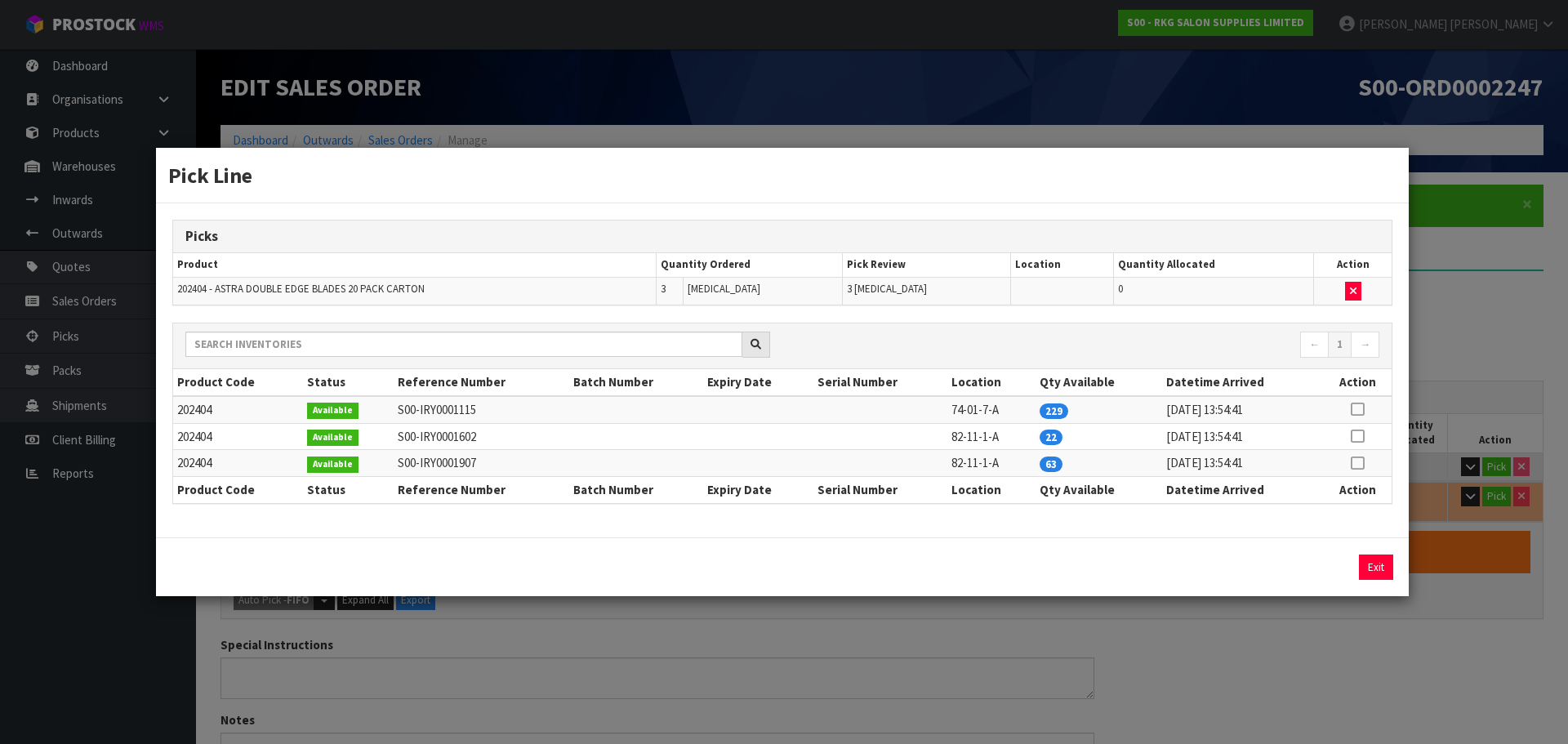
click at [1355, 409] on icon at bounding box center [1357, 409] width 13 height 1
click at [1319, 562] on button "Assign Pick" at bounding box center [1320, 567] width 67 height 25
type input "Piece x 6"
type input "6"
type input "0.010608"
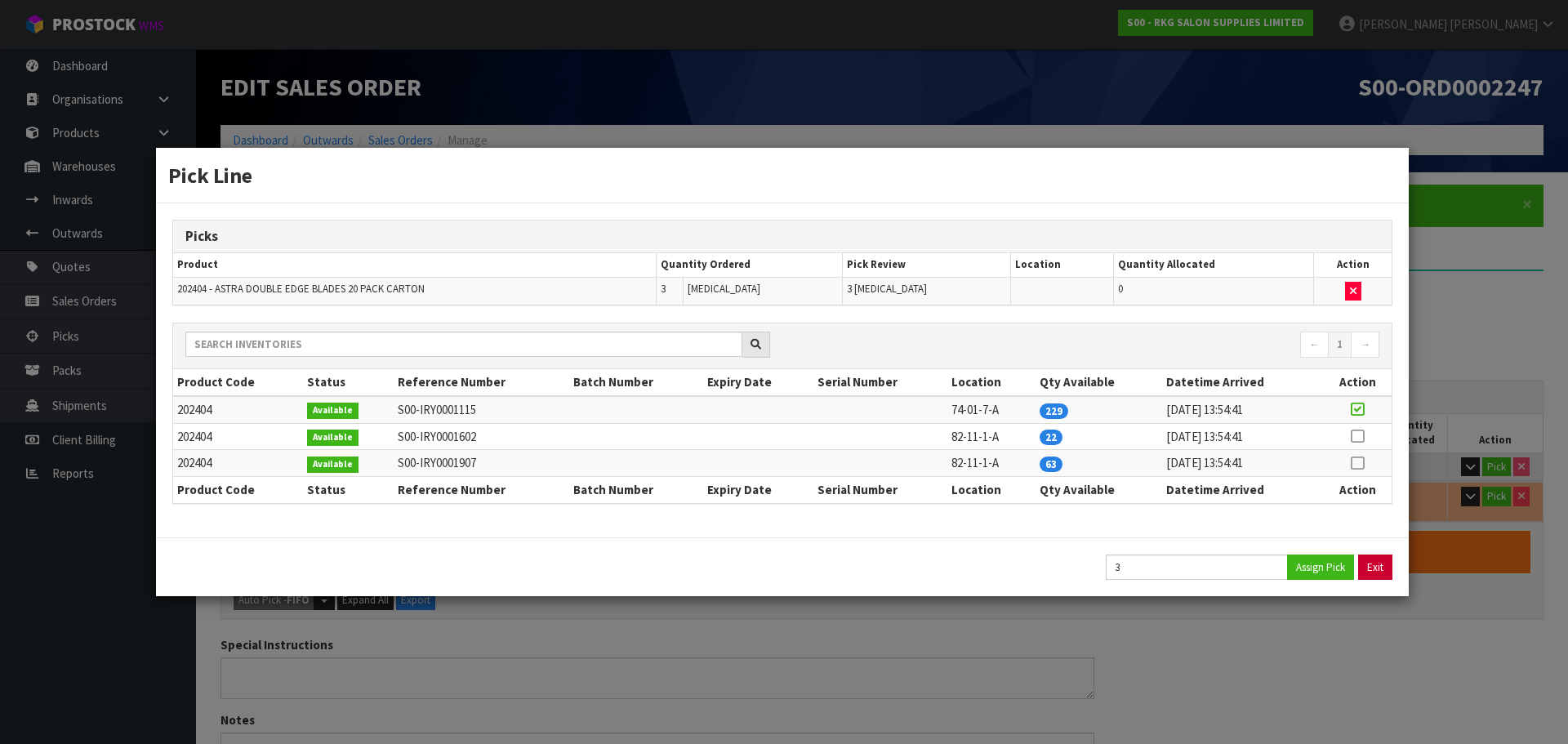
type input "1.71"
click at [1384, 567] on button "Exit" at bounding box center [1376, 567] width 35 height 25
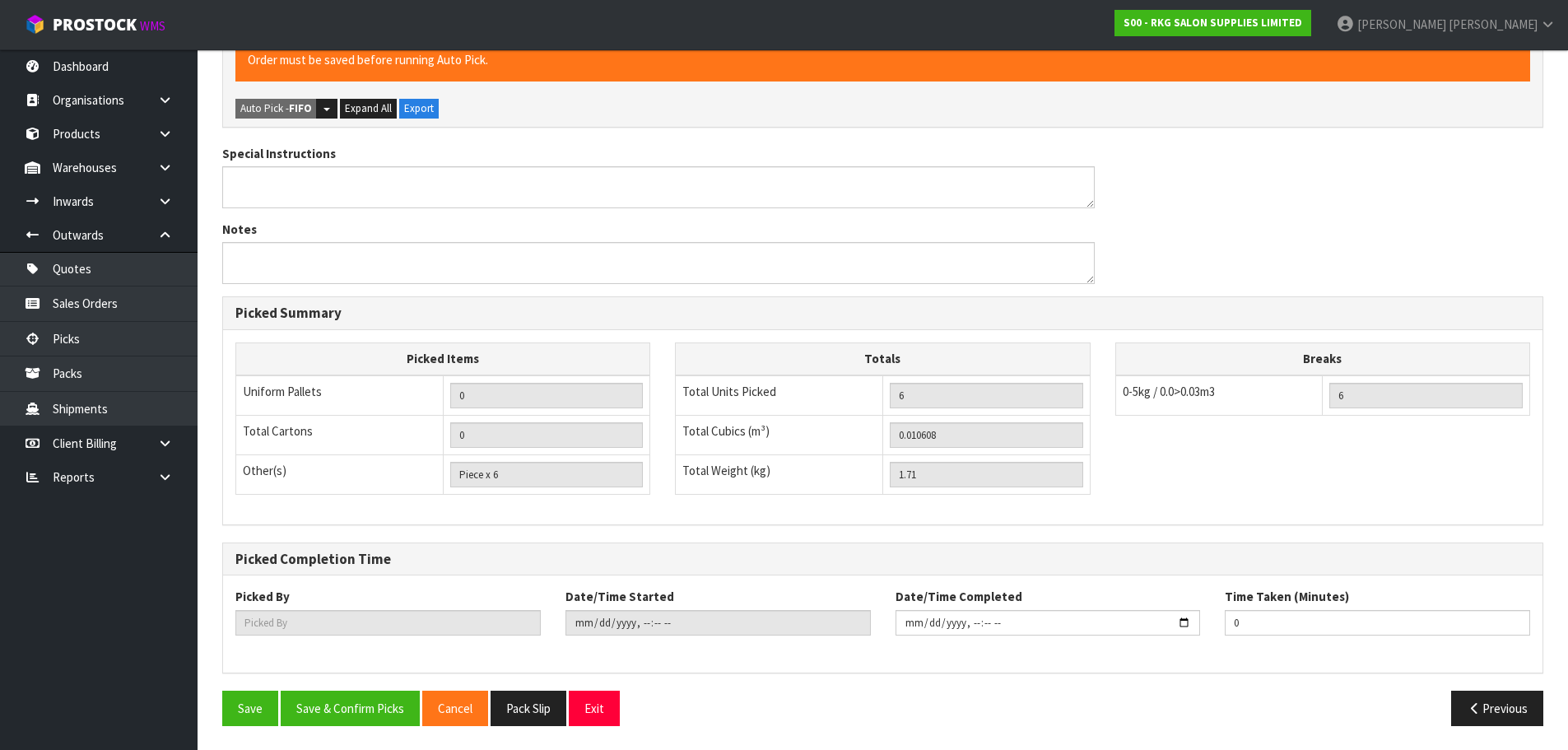
scroll to position [498, 0]
click at [343, 708] on button "Save & Confirm Picks" at bounding box center [351, 707] width 140 height 36
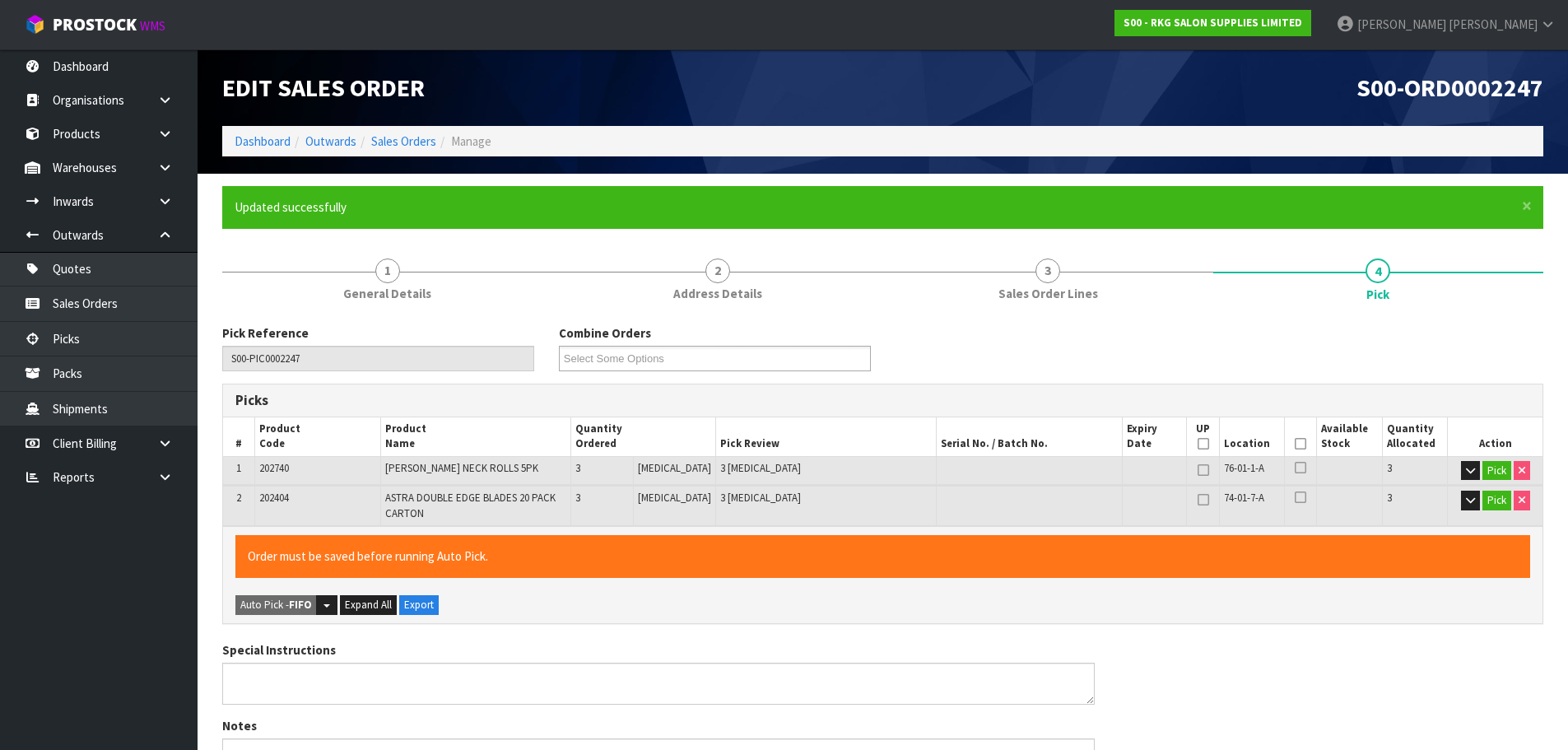
type input "[PERSON_NAME]"
type input "2025-10-14T13:58:09"
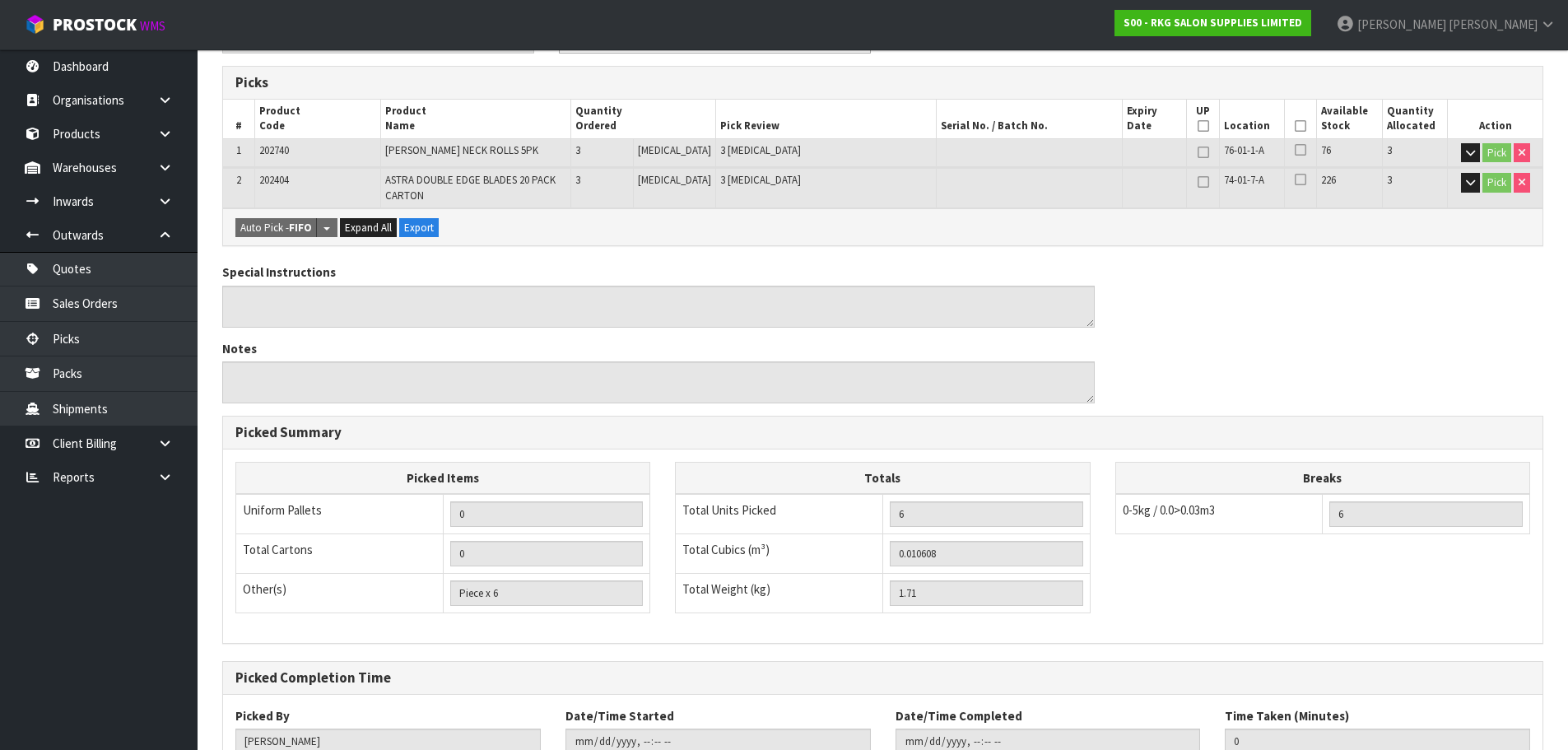
scroll to position [438, 0]
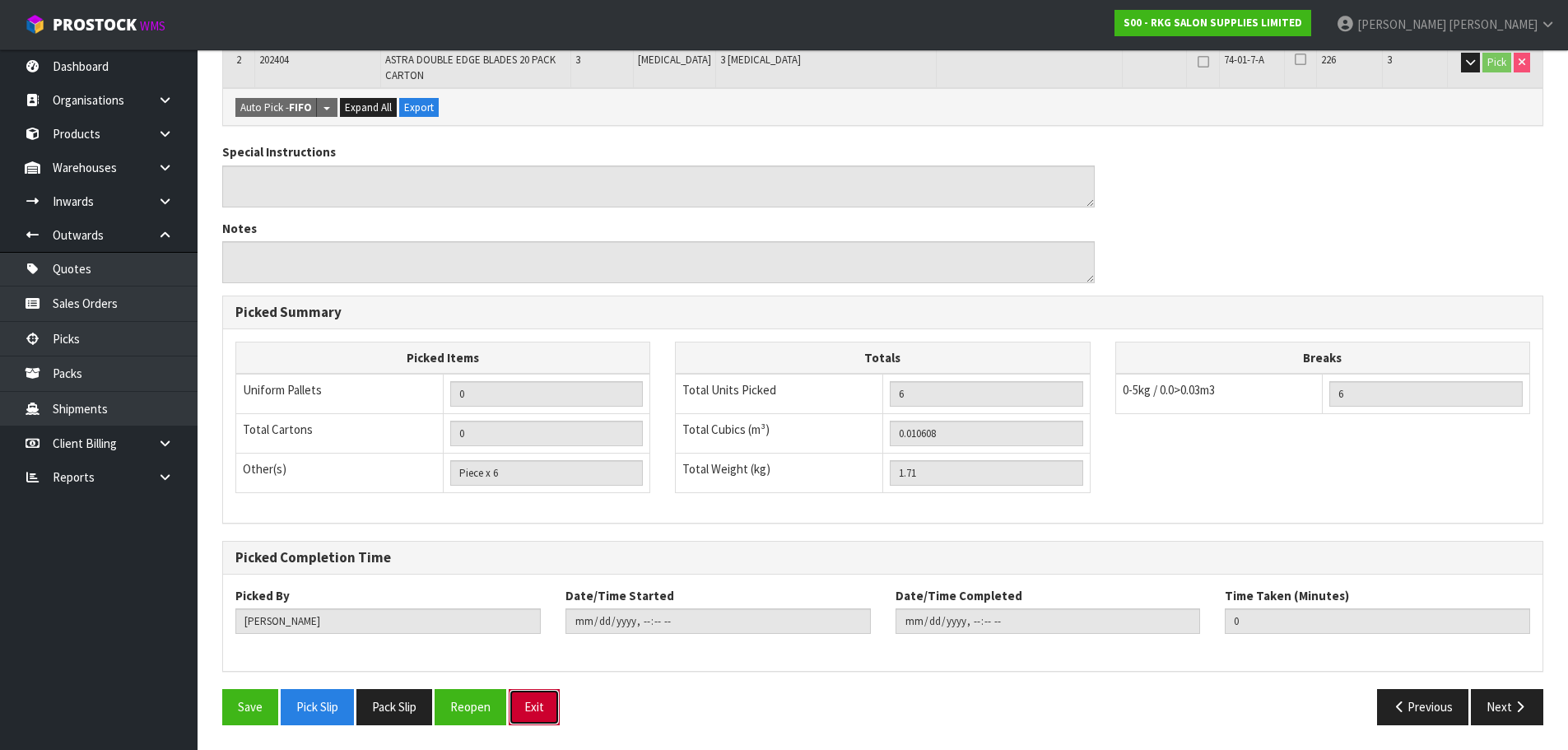
click at [542, 709] on button "Exit" at bounding box center [534, 706] width 51 height 36
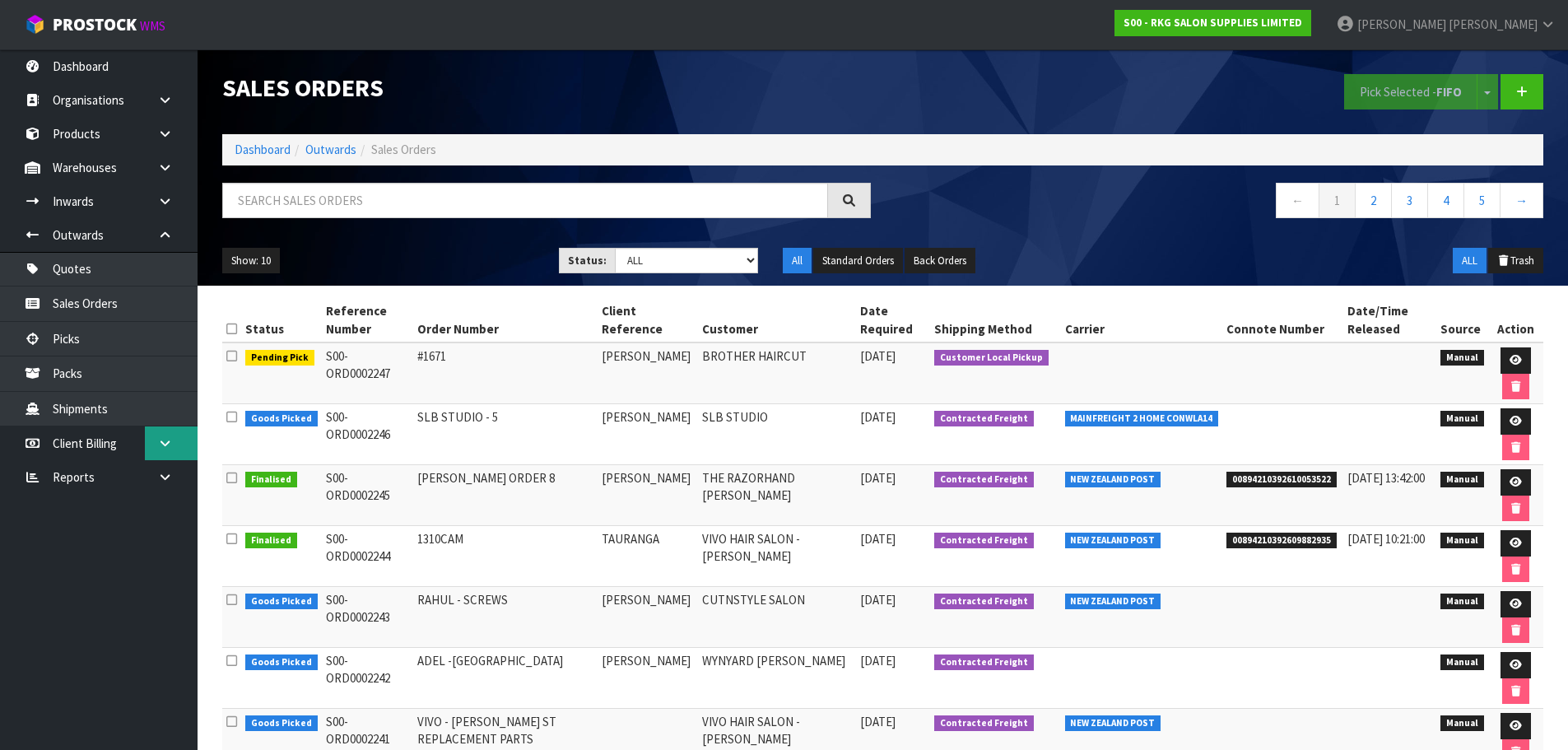
click at [166, 443] on icon at bounding box center [164, 442] width 16 height 12
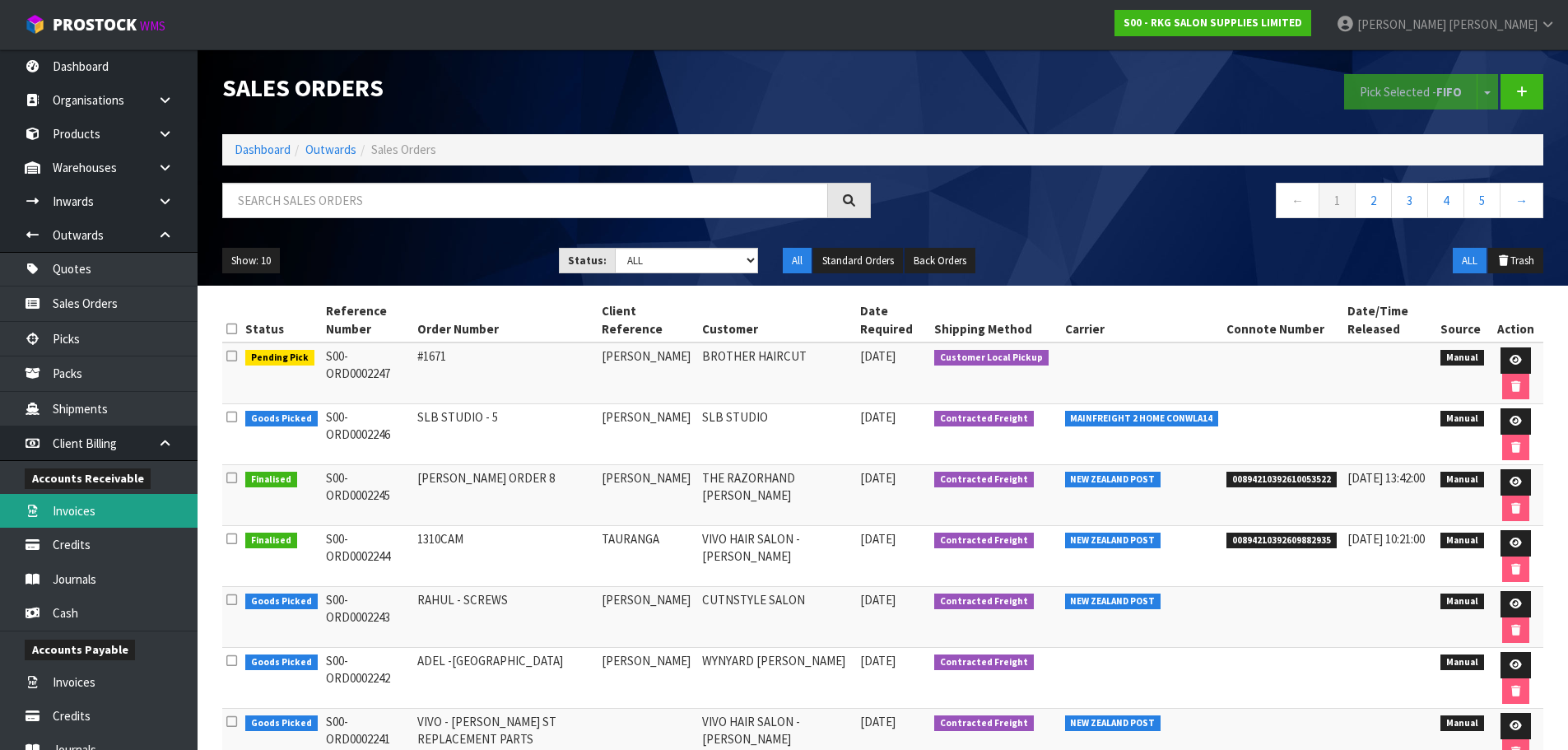
click at [63, 514] on link "Invoices" at bounding box center [98, 510] width 197 height 34
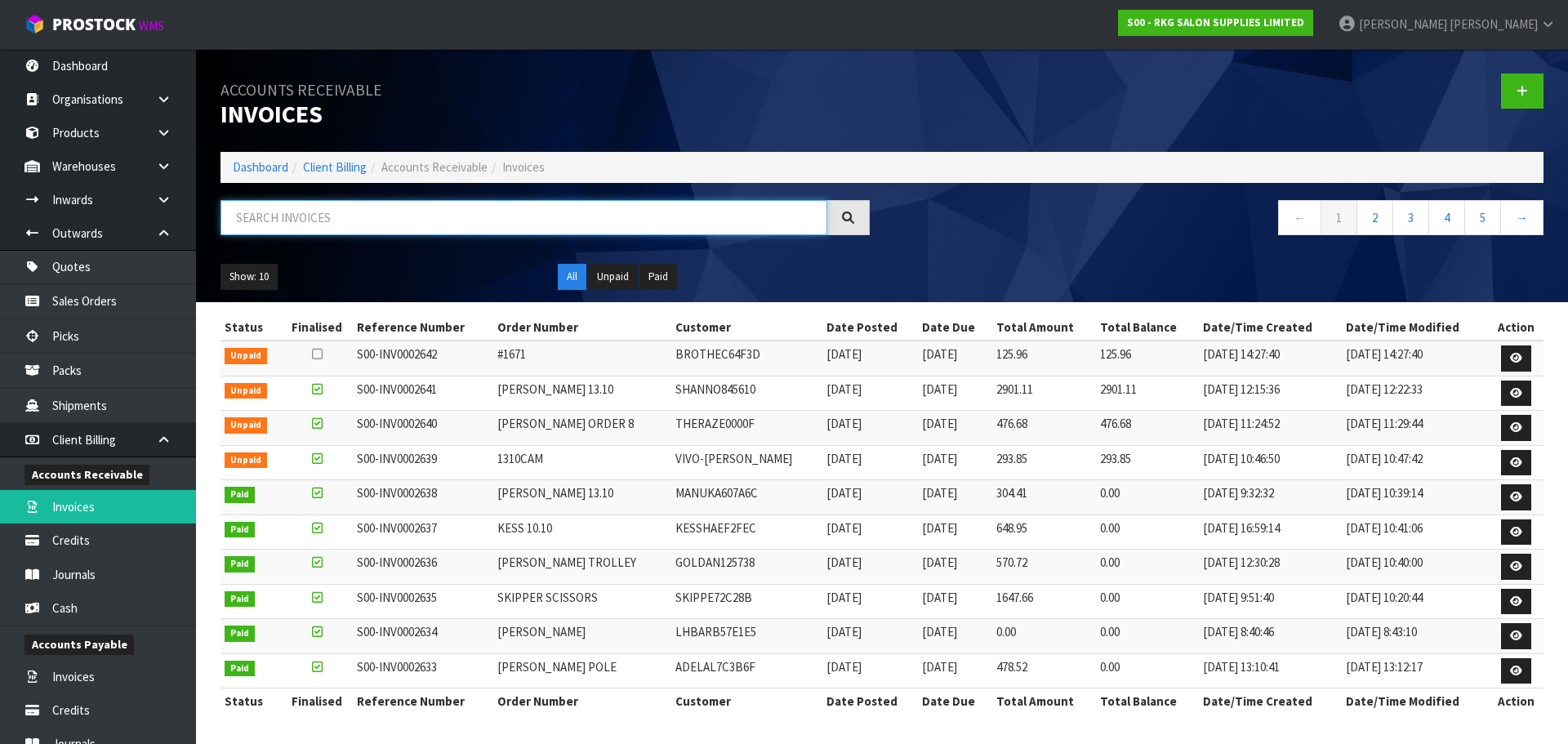
click at [321, 218] on input "text" at bounding box center [524, 218] width 606 height 36
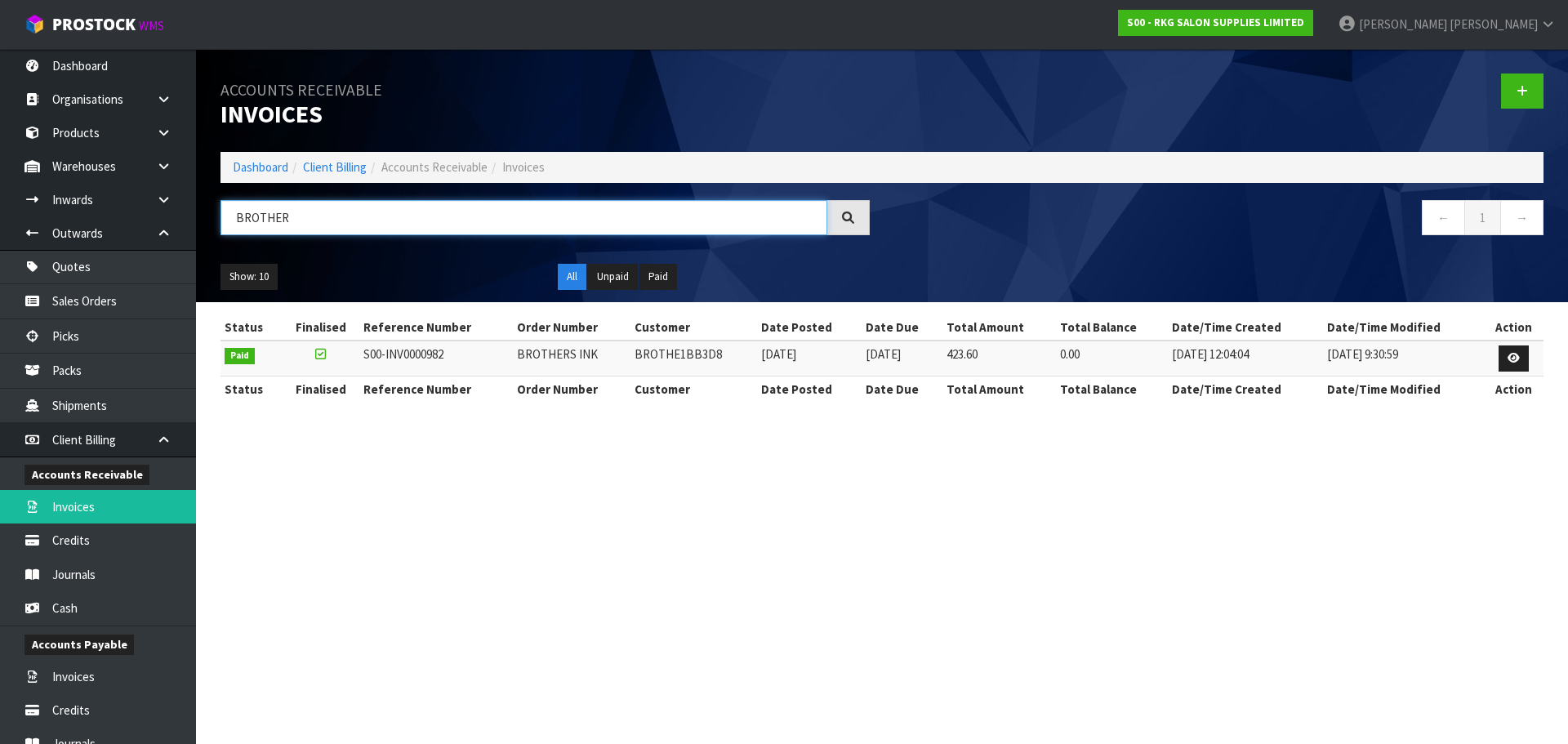
drag, startPoint x: 239, startPoint y: 218, endPoint x: 317, endPoint y: 218, distance: 78.0
click at [317, 218] on input "BROTHER" at bounding box center [524, 218] width 606 height 36
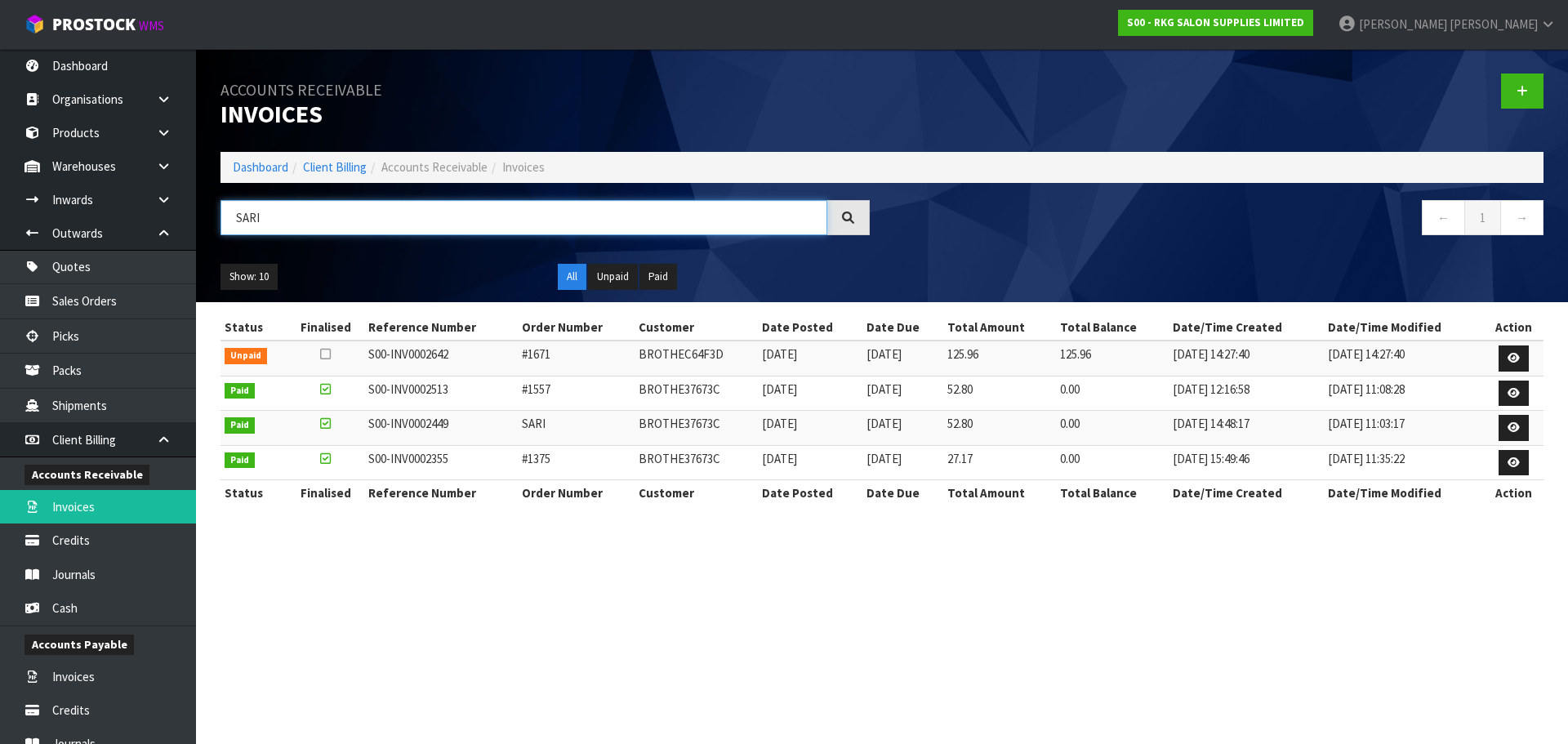
type input "SARI"
drag, startPoint x: 636, startPoint y: 391, endPoint x: 729, endPoint y: 391, distance: 93.0
click at [729, 391] on td "BROTHE37673C" at bounding box center [696, 392] width 122 height 36
copy td "BROTHE37673C"
click at [154, 439] on link at bounding box center [169, 439] width 52 height 34
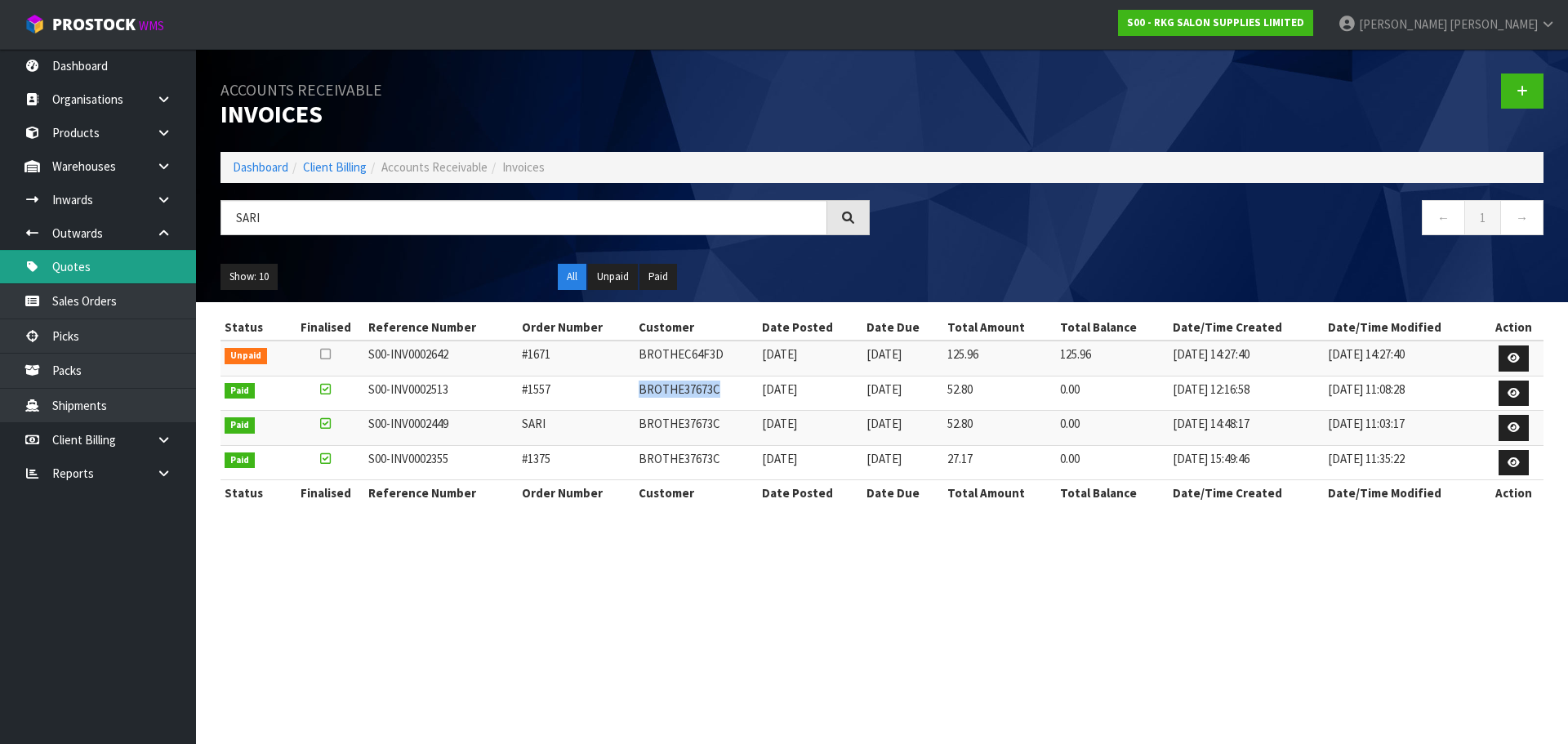
click at [90, 272] on link "Quotes" at bounding box center [97, 266] width 196 height 34
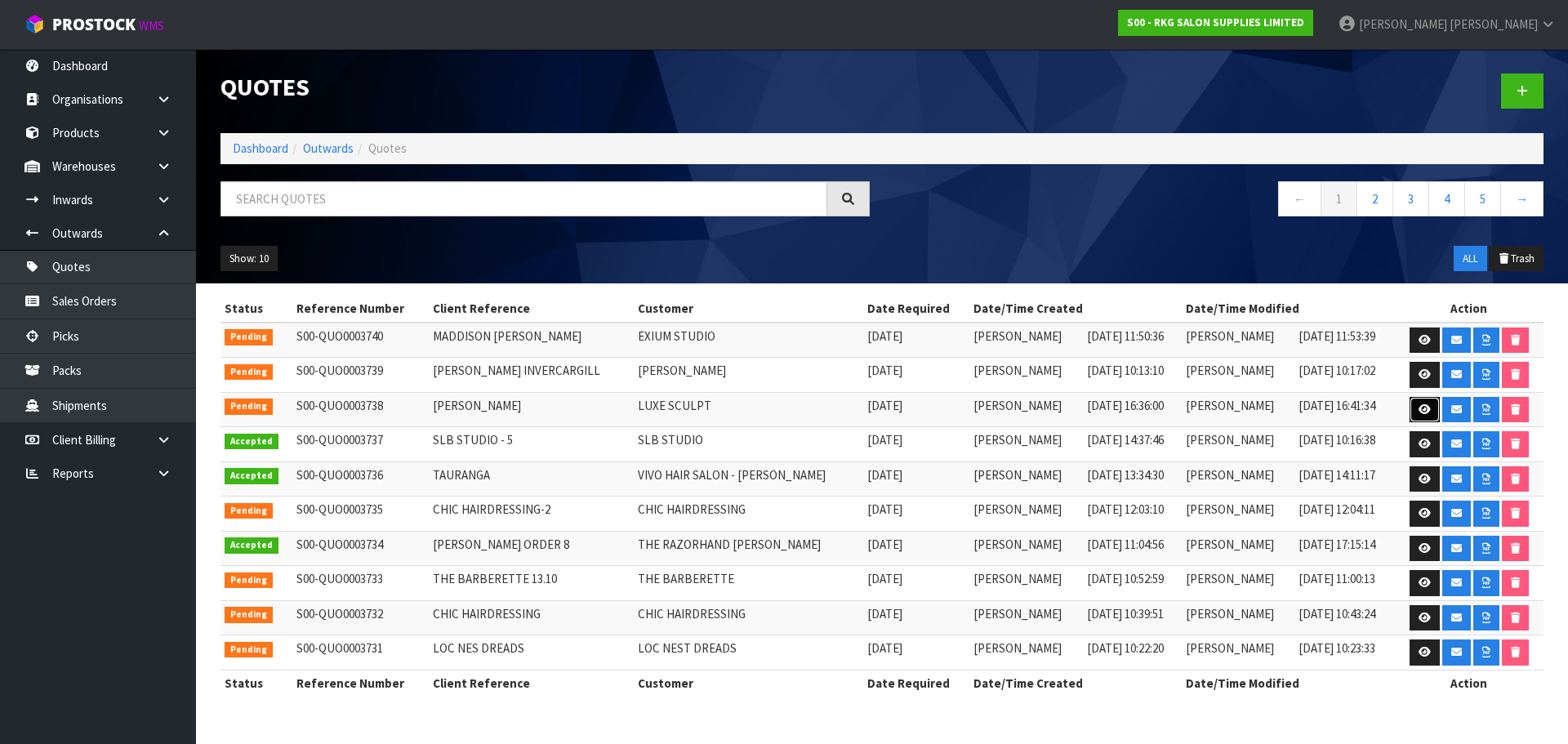
click at [1415, 413] on link at bounding box center [1424, 410] width 30 height 26
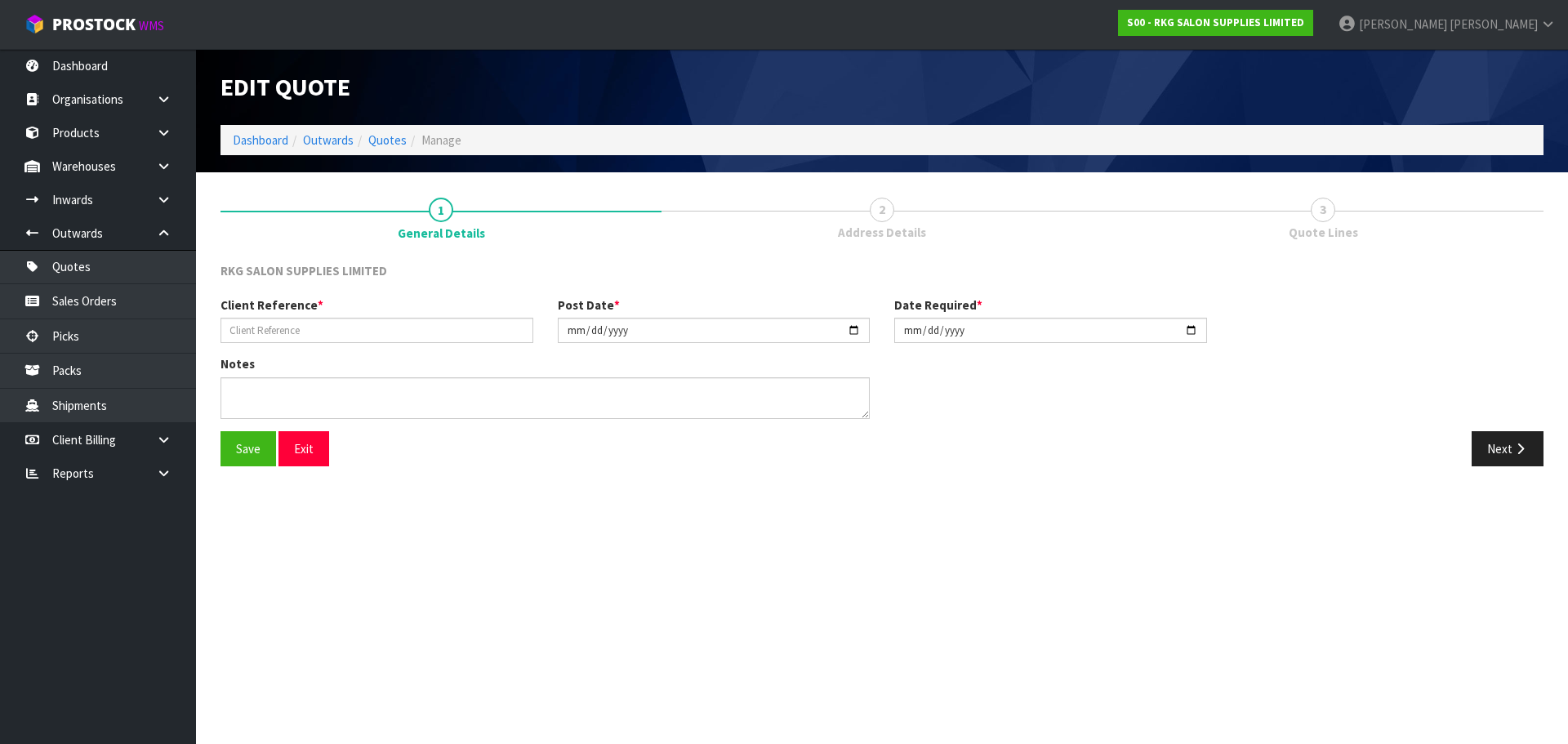
type input "[PERSON_NAME]"
type input "2025-10-13"
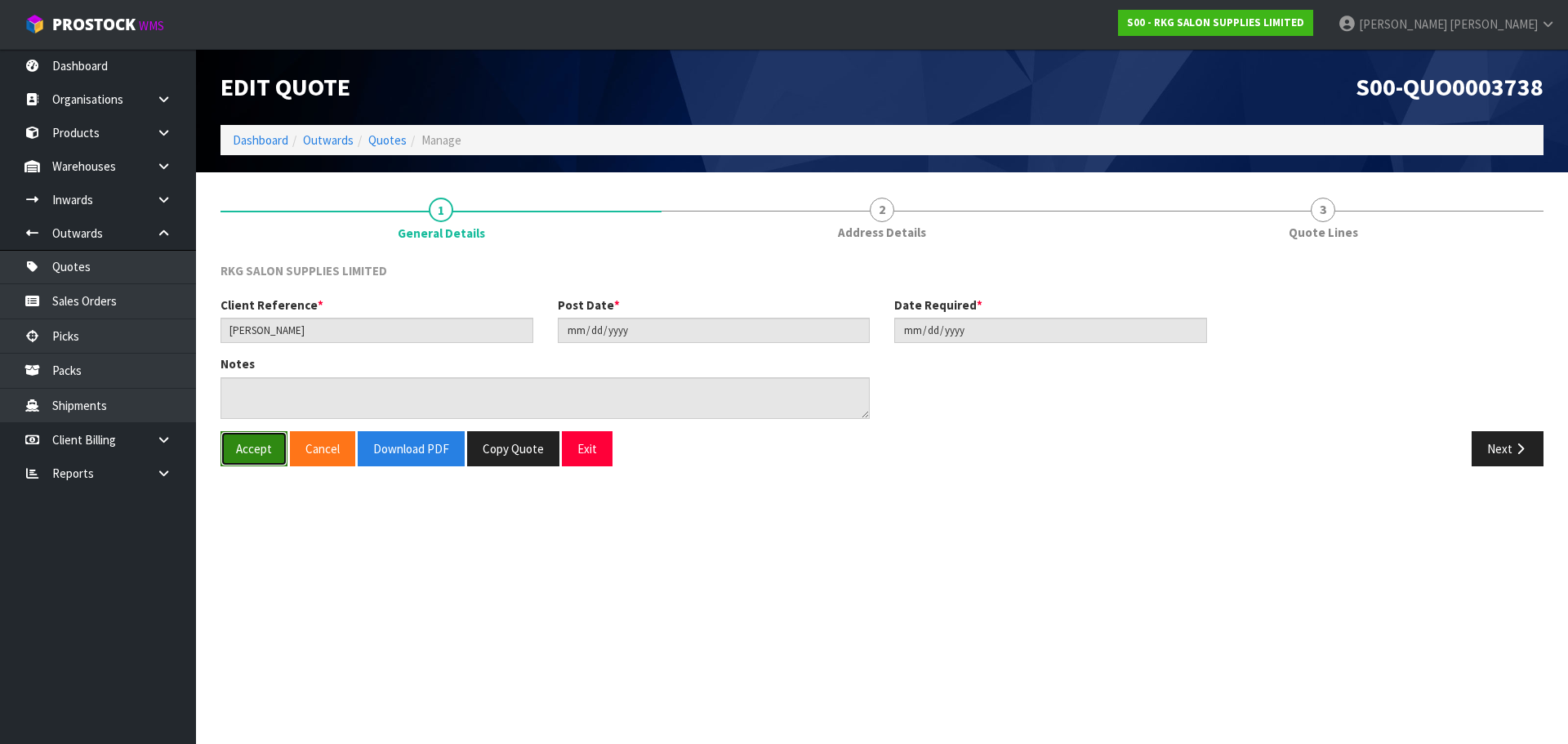
click at [258, 455] on button "Accept" at bounding box center [254, 448] width 67 height 36
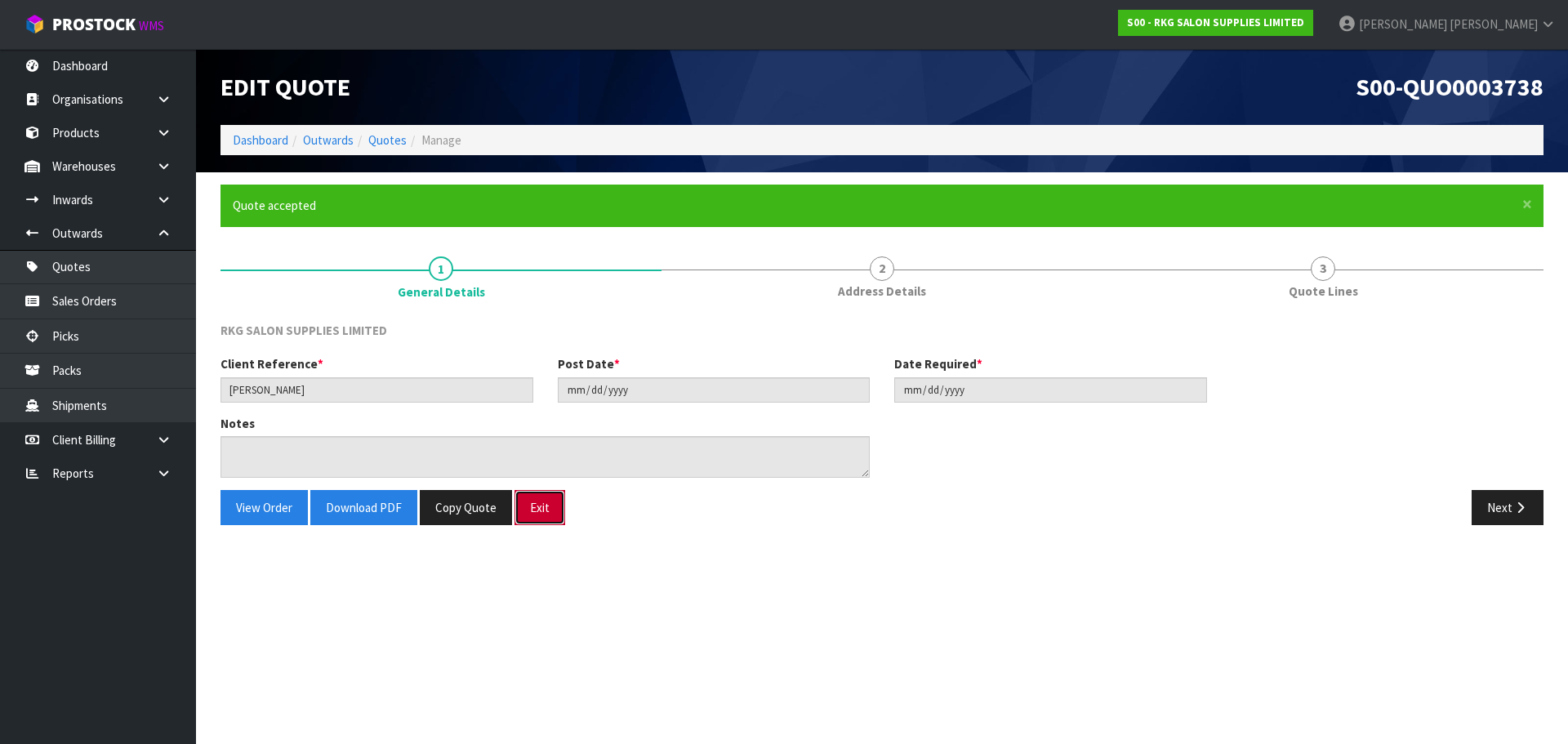
click at [544, 510] on button "Exit" at bounding box center [540, 507] width 51 height 36
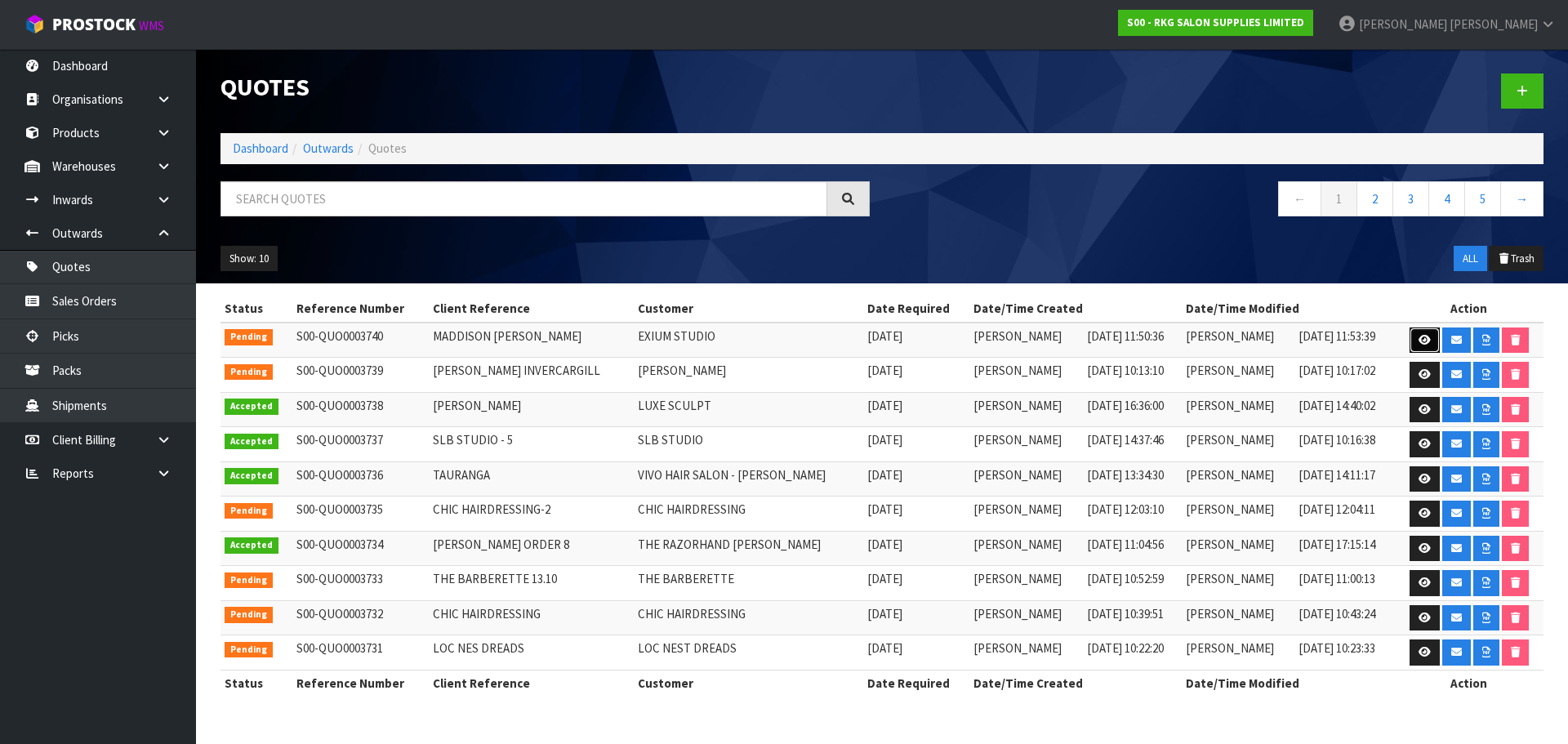
click at [1418, 340] on icon at bounding box center [1423, 341] width 12 height 11
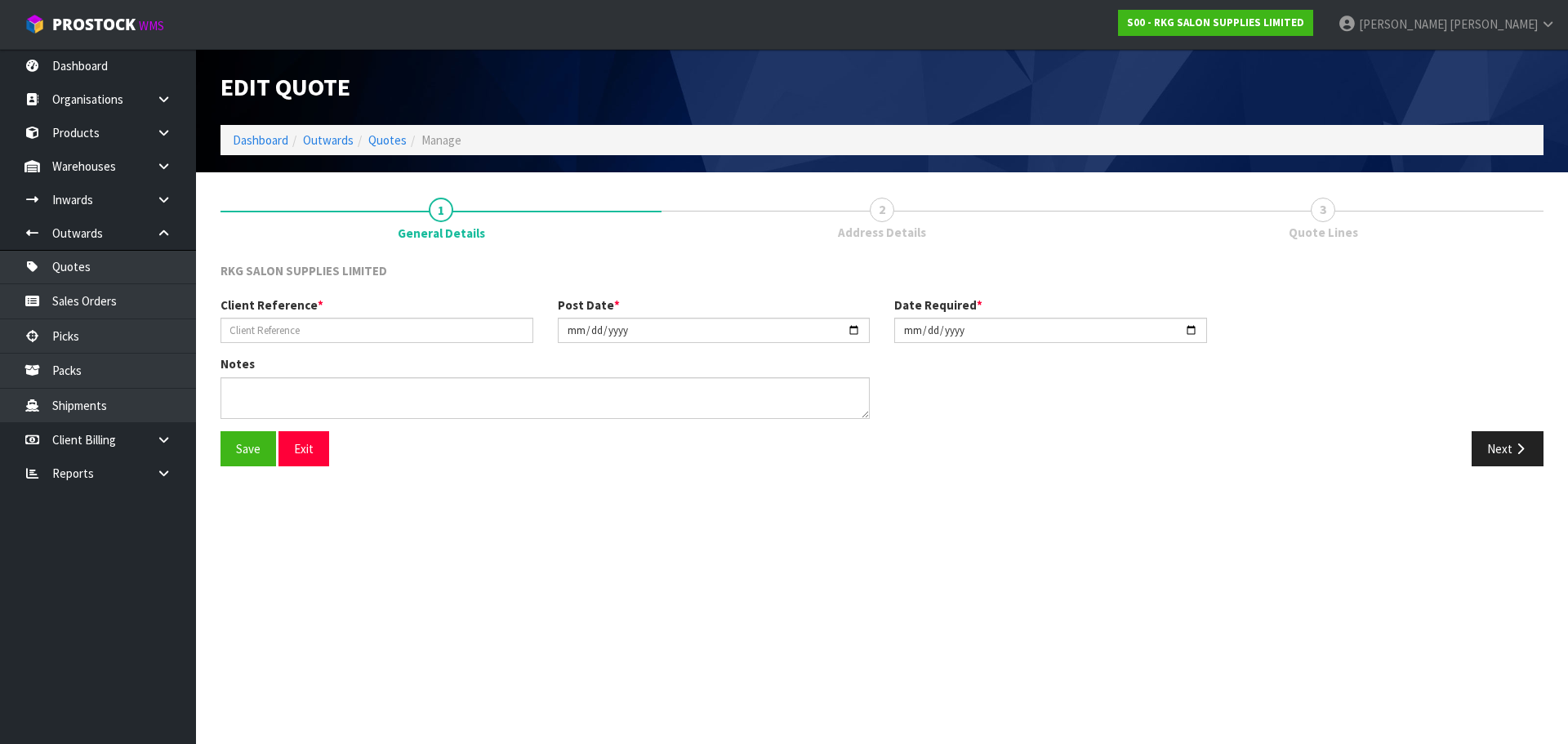
type input "MADDISON [PERSON_NAME]"
type input "2025-10-14"
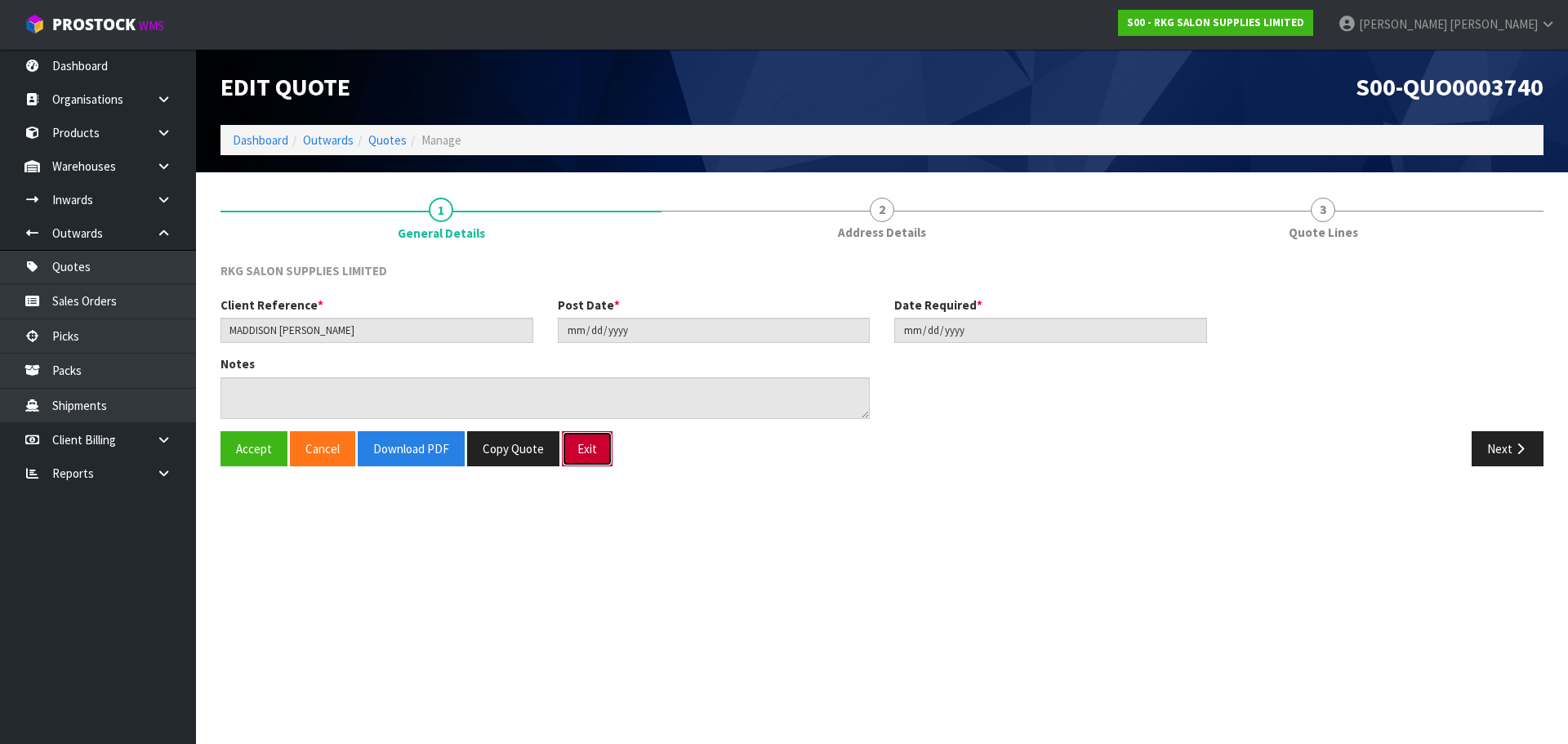
click at [580, 454] on button "Exit" at bounding box center [587, 448] width 51 height 36
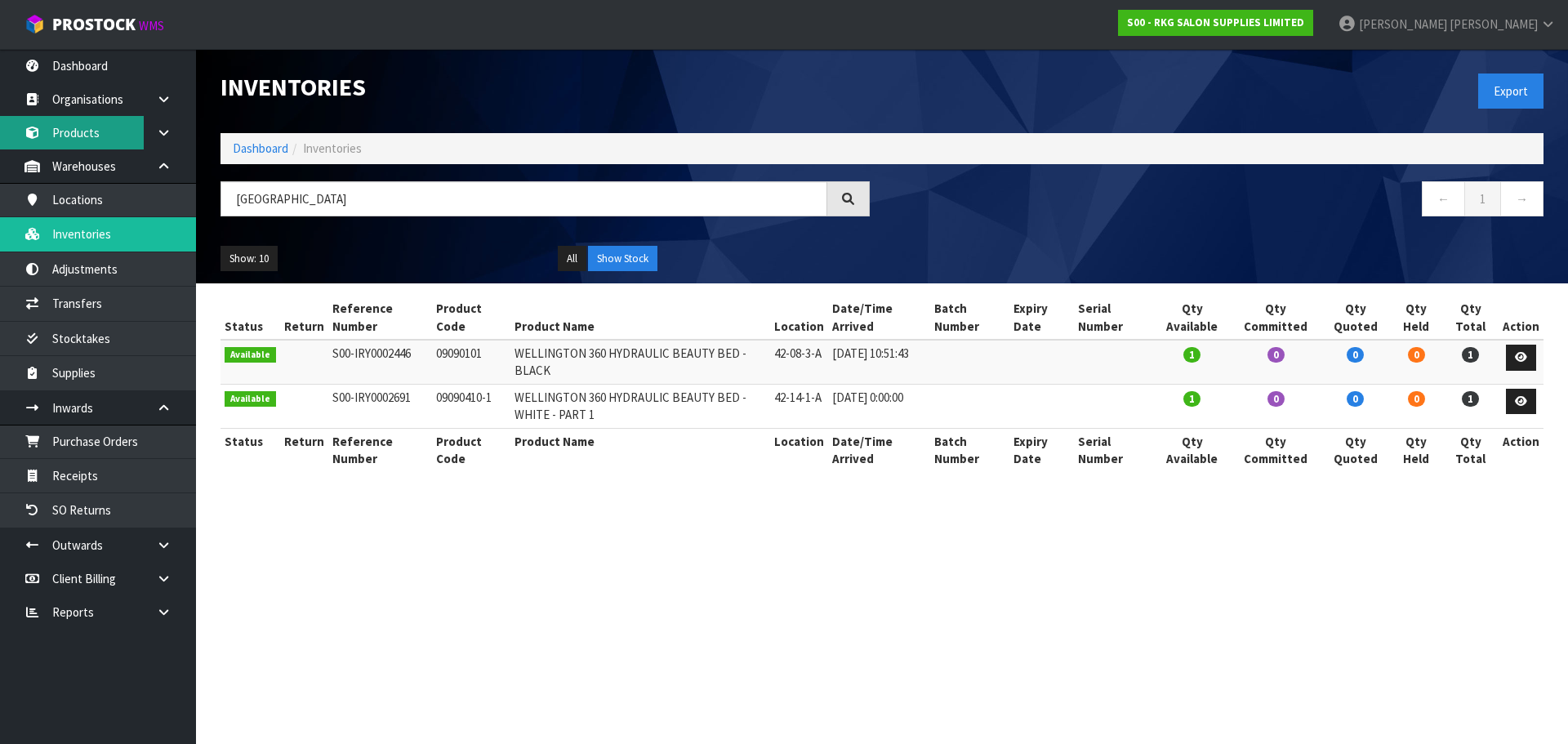
click at [75, 133] on link "Products" at bounding box center [97, 132] width 196 height 34
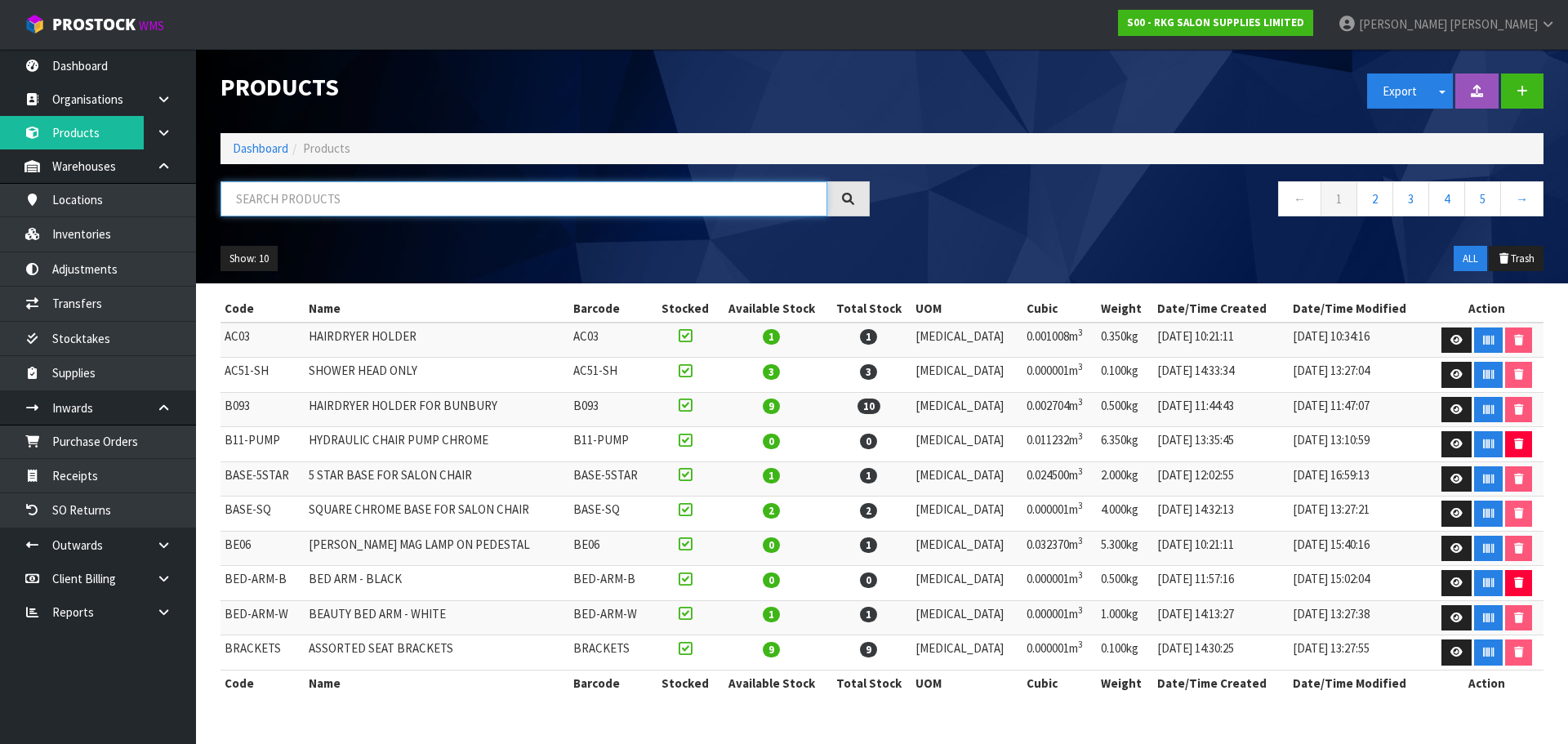
click at [255, 199] on input "text" at bounding box center [524, 199] width 606 height 36
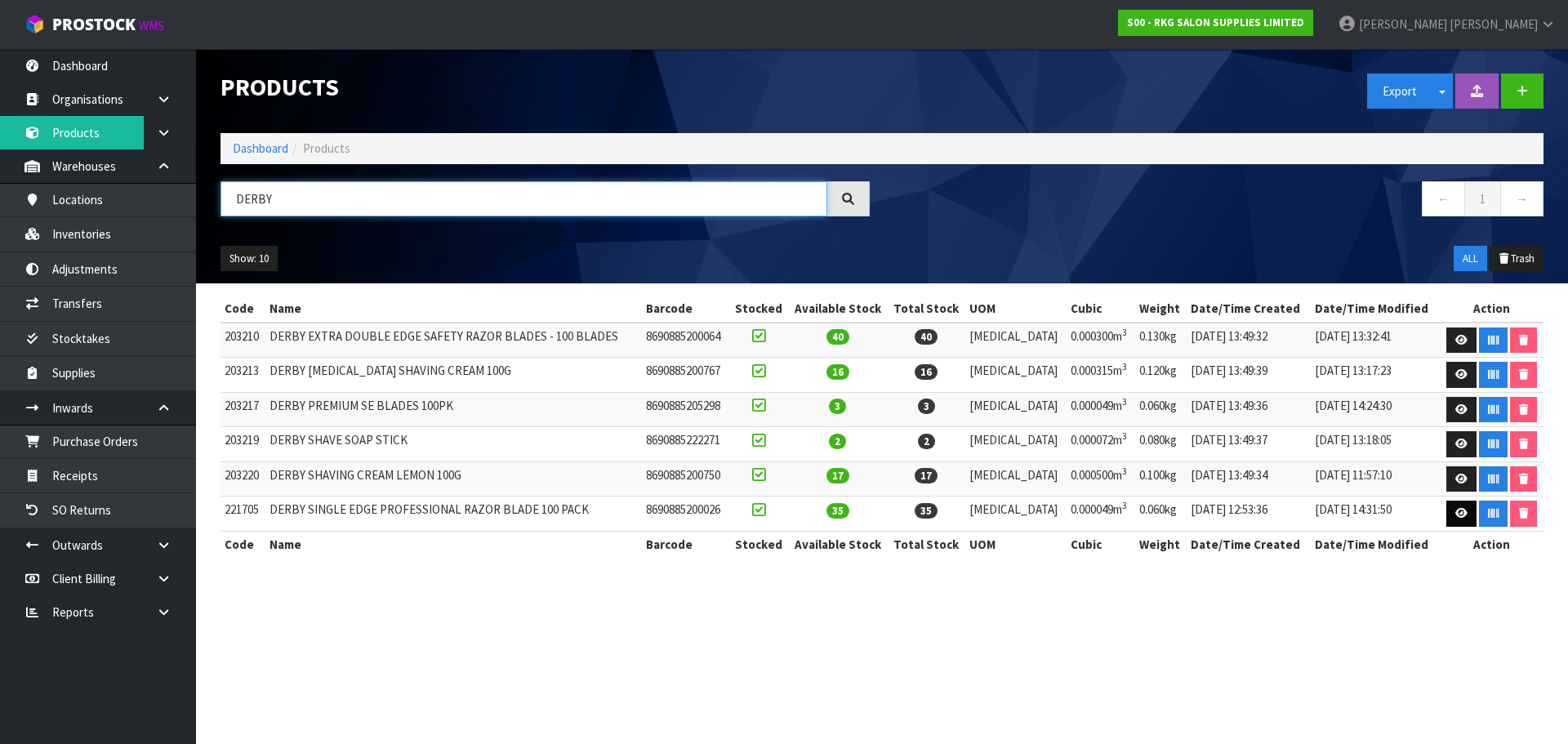
type input "DERBY"
click at [1455, 517] on icon at bounding box center [1461, 514] width 12 height 11
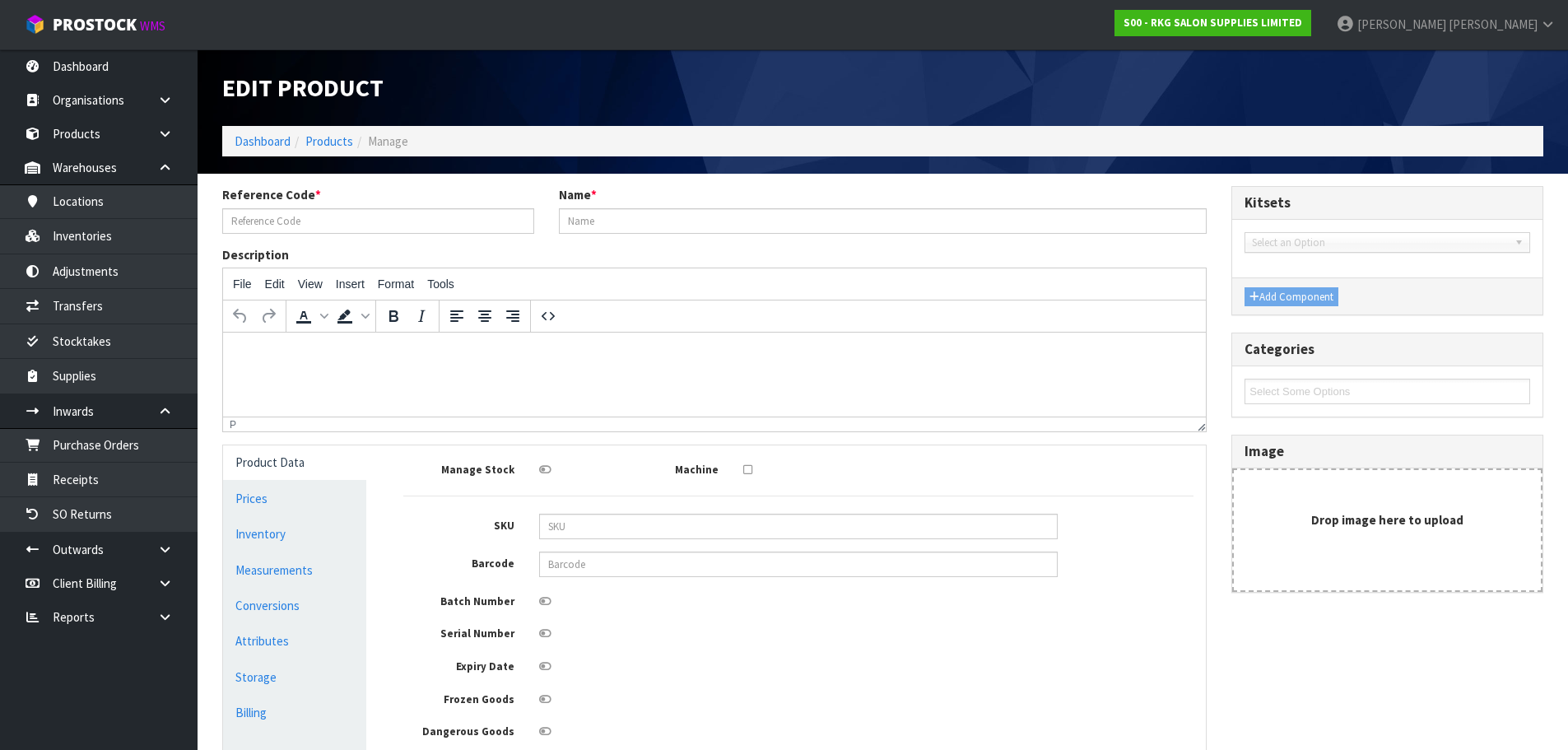
type input "221705"
type input "DERBY SINGLE EDGE PROFESSIONAL RAZOR BLADE 100 PACK"
type input "8690885200026"
type input "10.43"
type input "12.00"
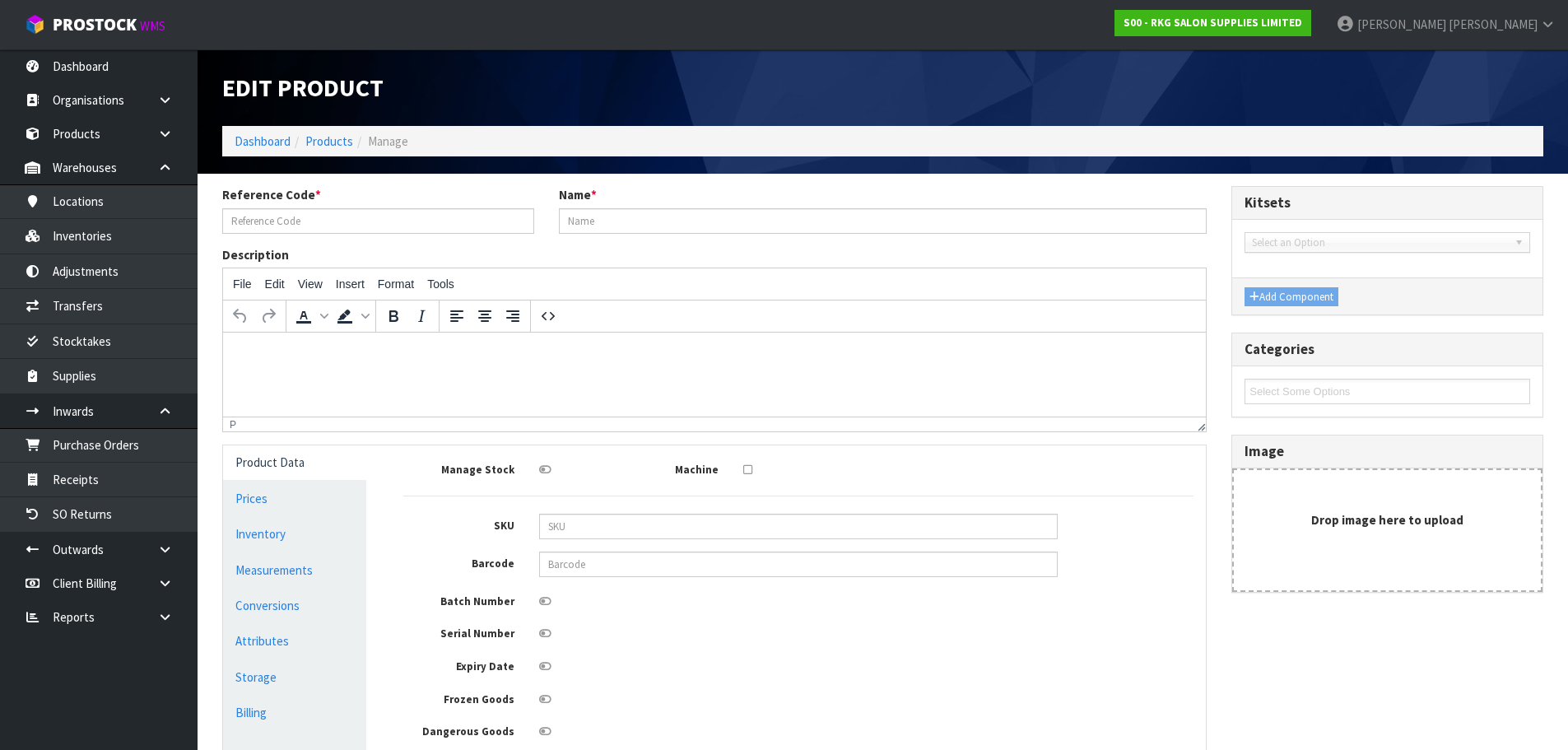
type input "4.10"
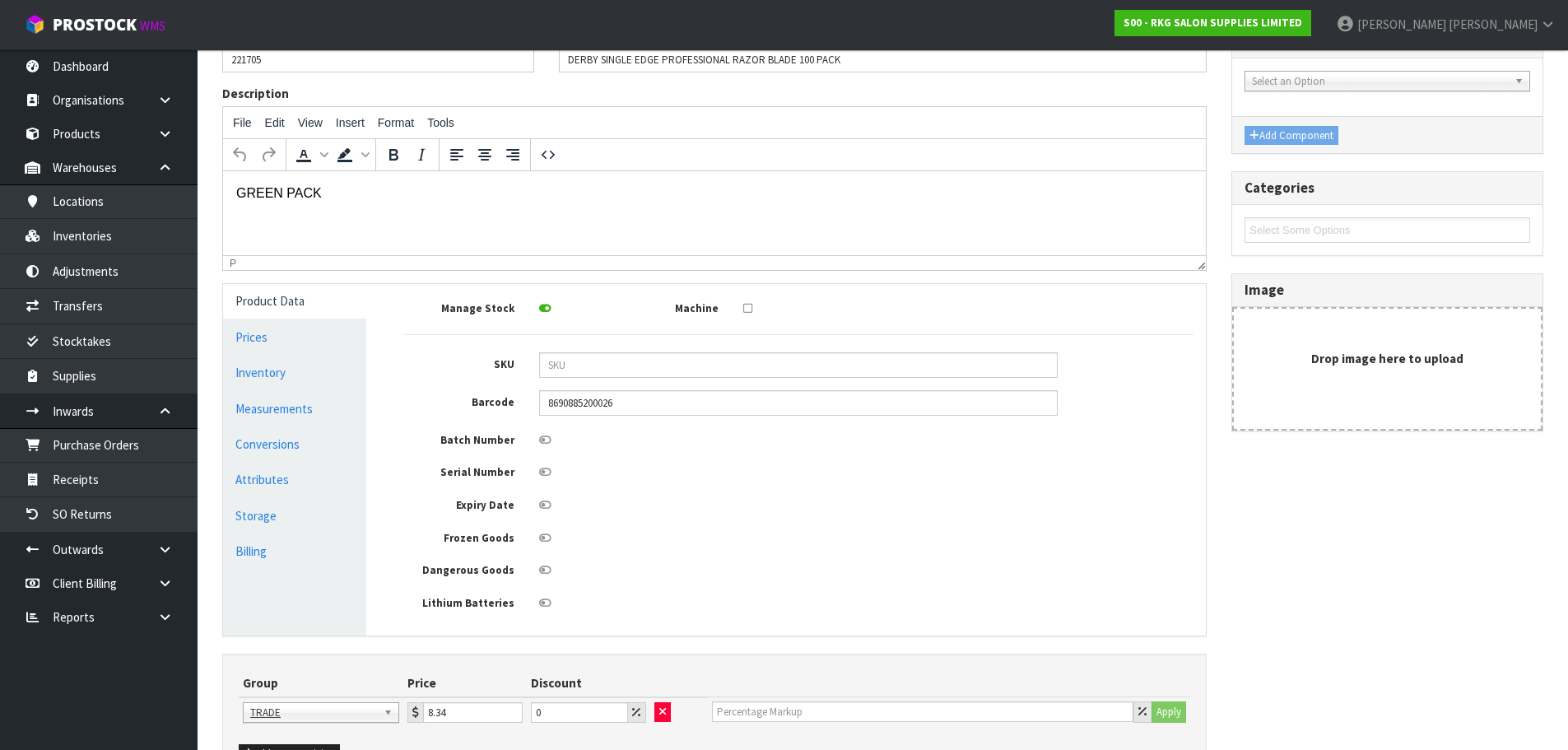
scroll to position [164, 0]
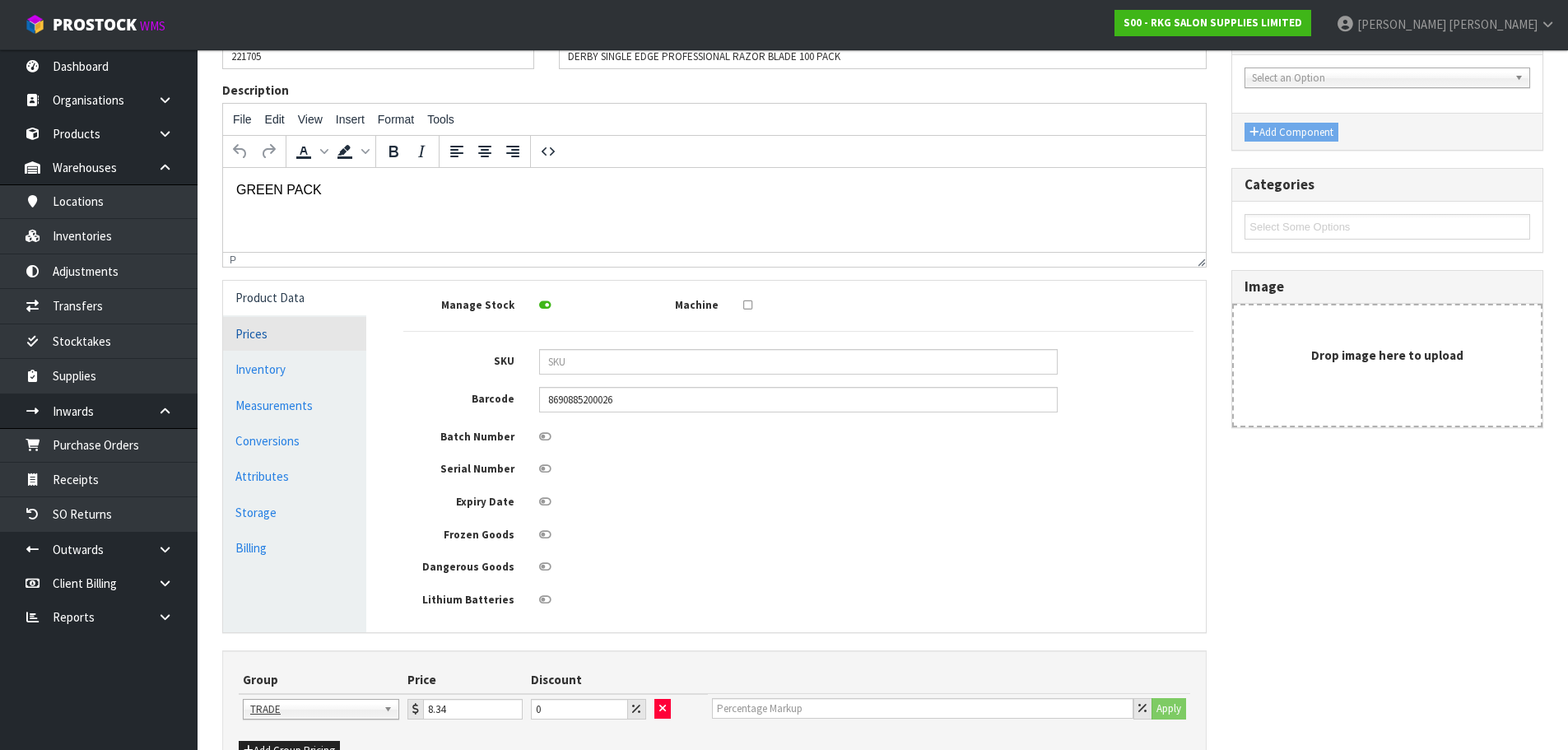
click at [258, 332] on link "Prices" at bounding box center [295, 333] width 143 height 34
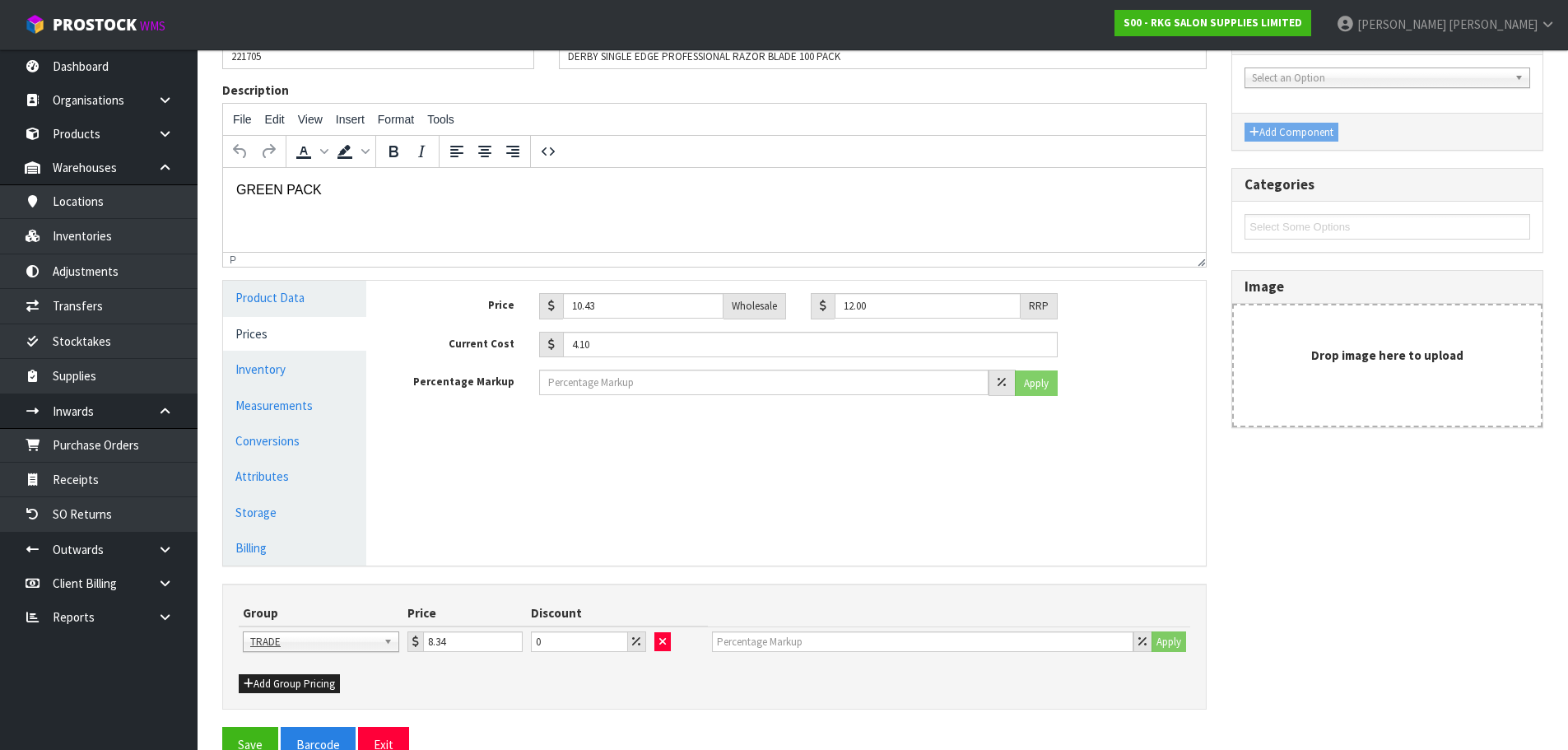
scroll to position [203, 0]
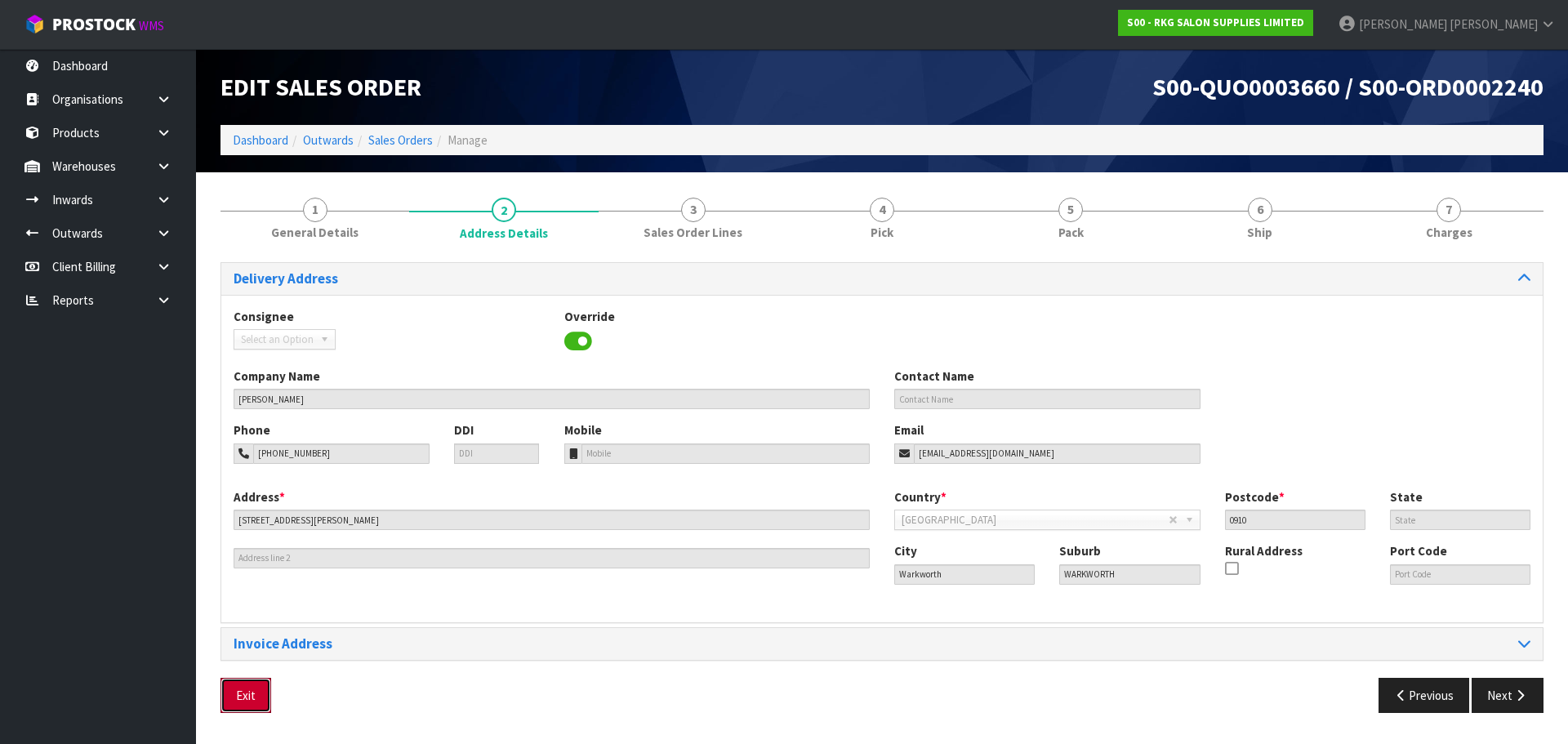
drag, startPoint x: 257, startPoint y: 695, endPoint x: 399, endPoint y: 591, distance: 176.0
click at [257, 695] on button "Exit" at bounding box center [246, 695] width 51 height 36
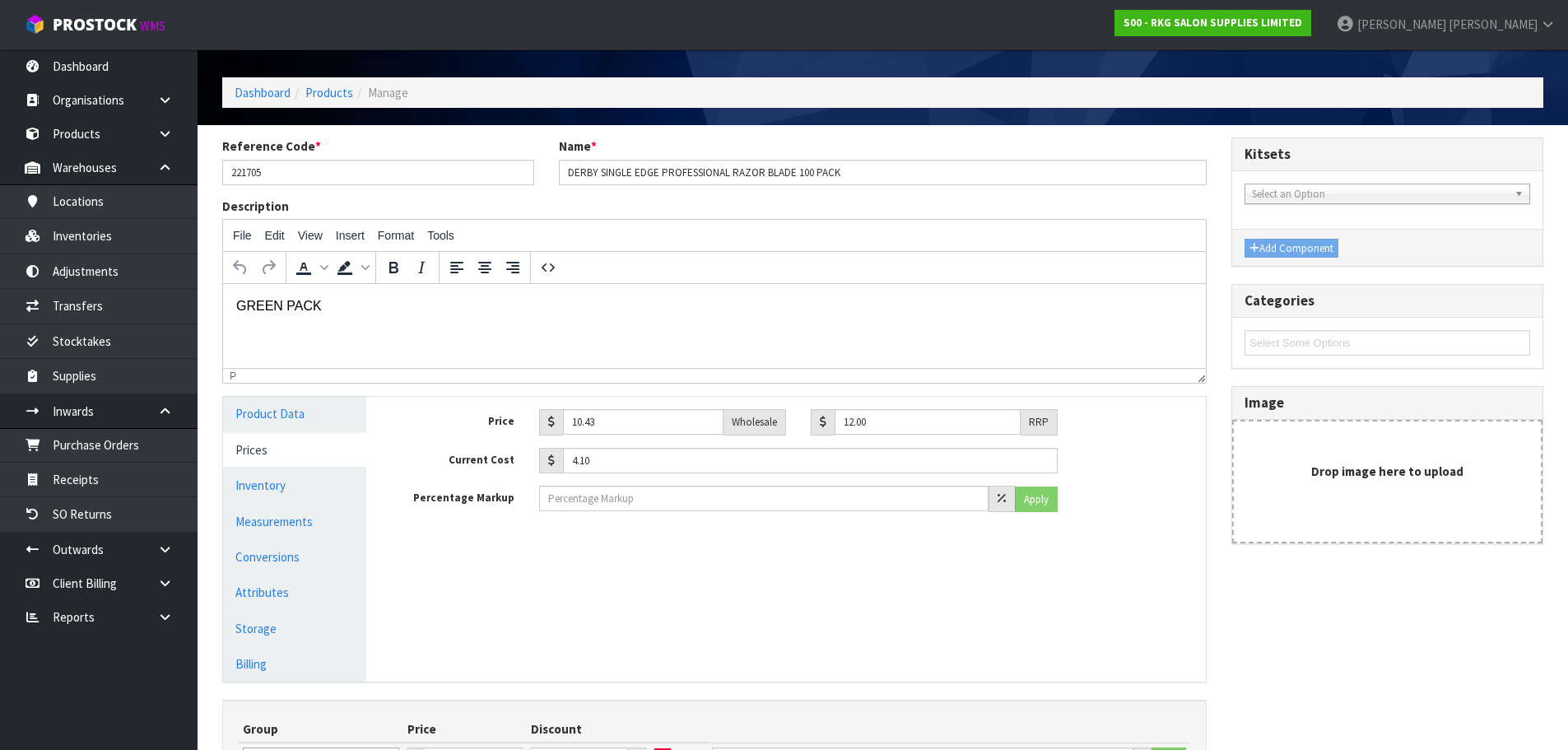
scroll to position [38, 0]
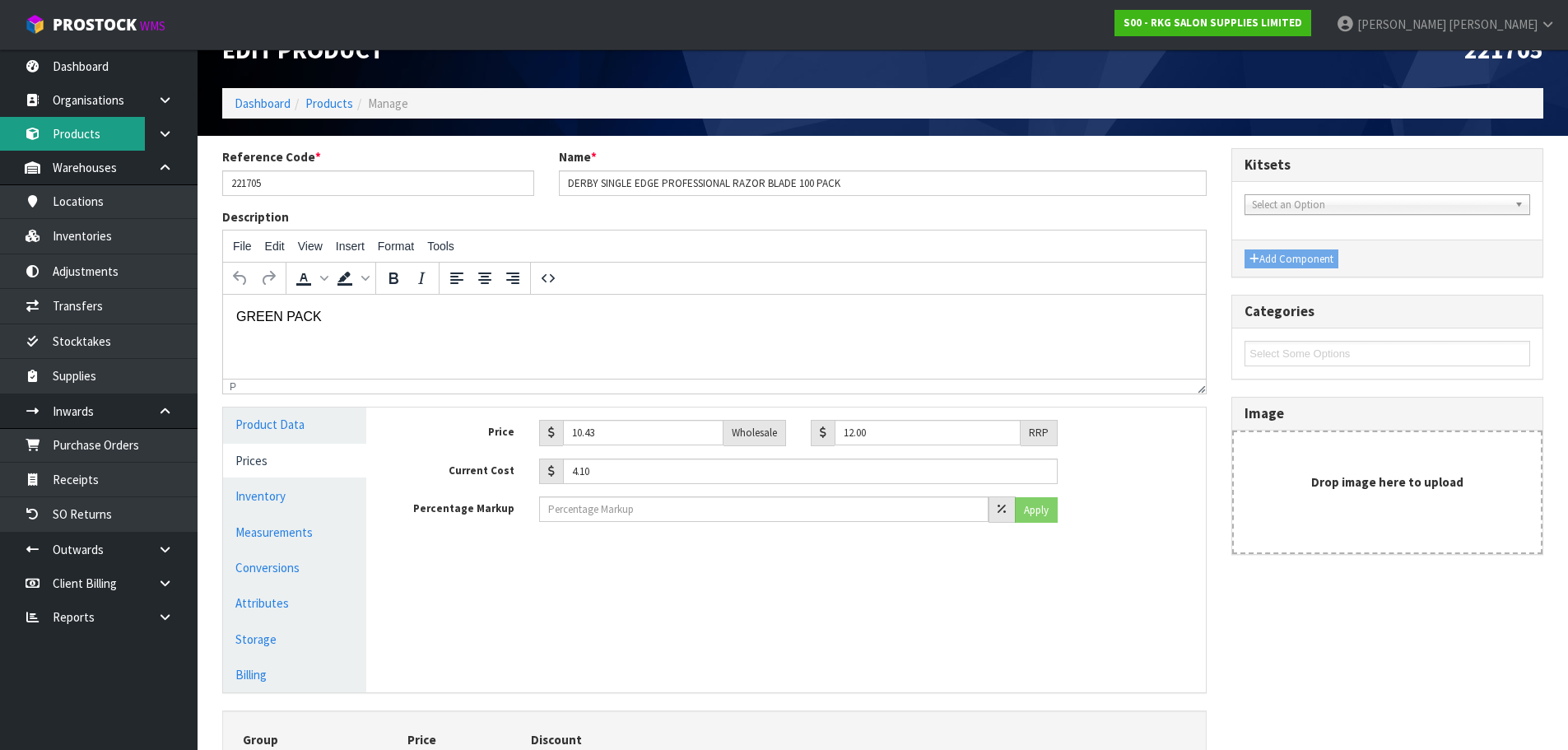
click at [84, 133] on link "Products" at bounding box center [98, 133] width 197 height 34
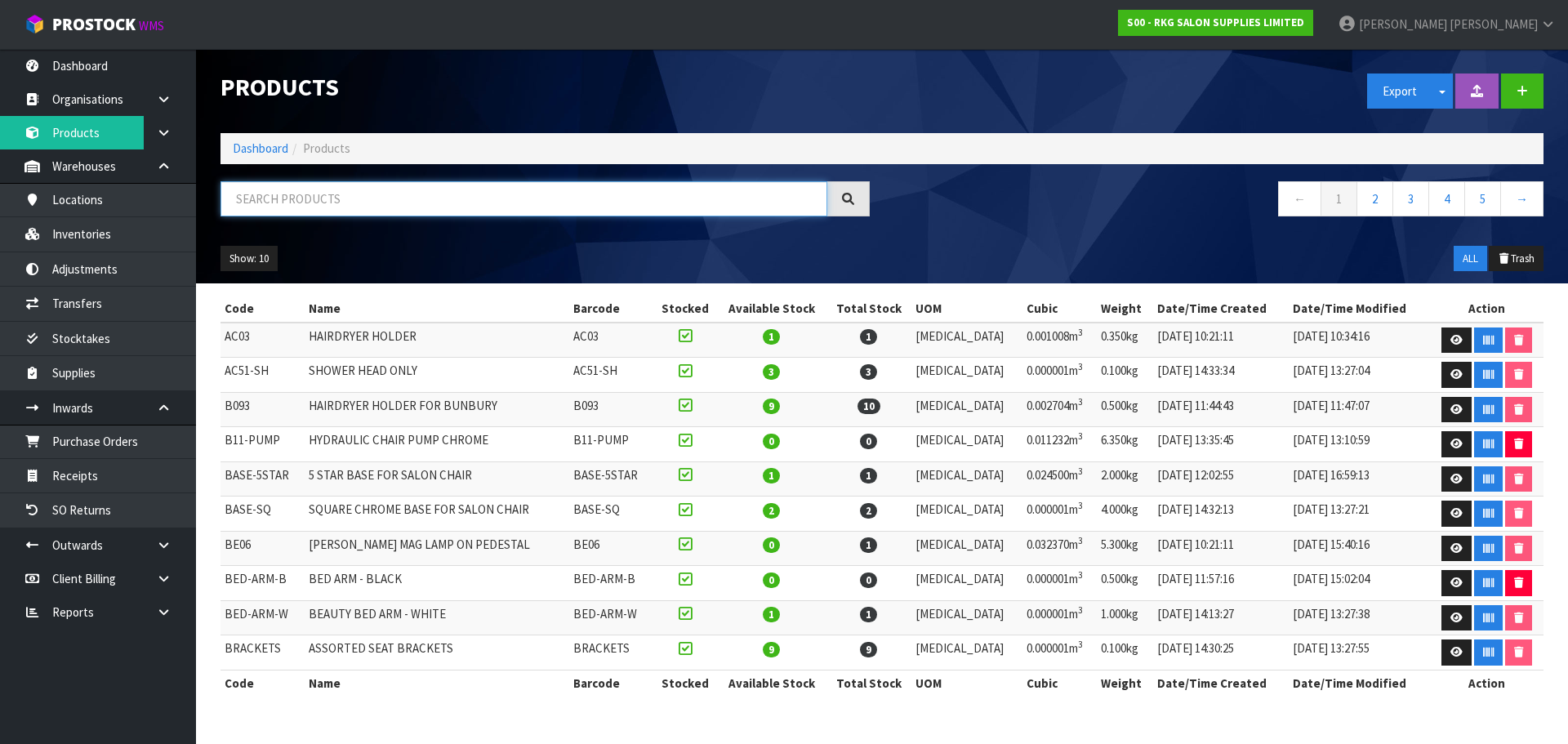
click at [260, 201] on input "text" at bounding box center [524, 199] width 606 height 36
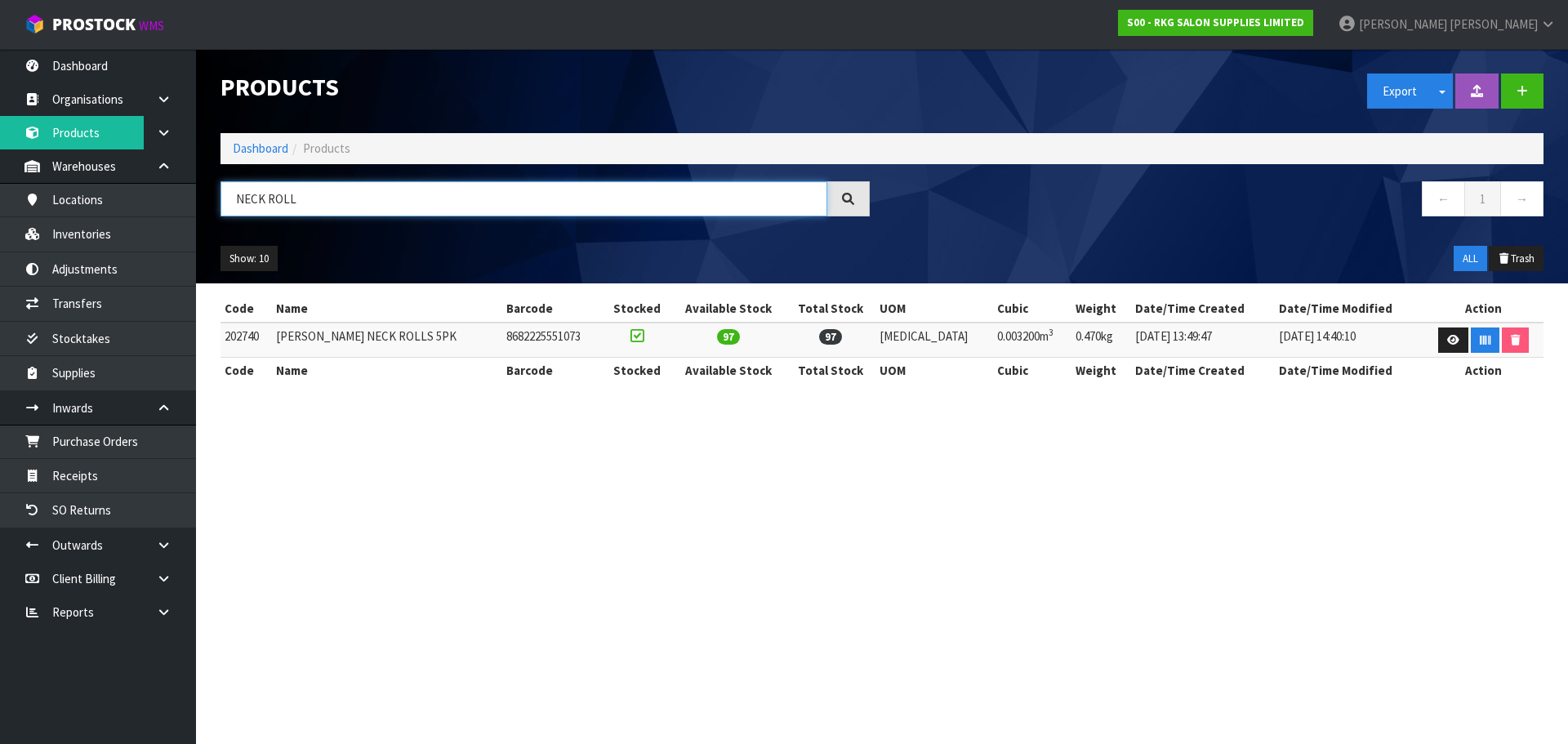
drag, startPoint x: 305, startPoint y: 201, endPoint x: 222, endPoint y: 201, distance: 83.0
click at [222, 201] on input "NECK ROLL" at bounding box center [524, 199] width 606 height 36
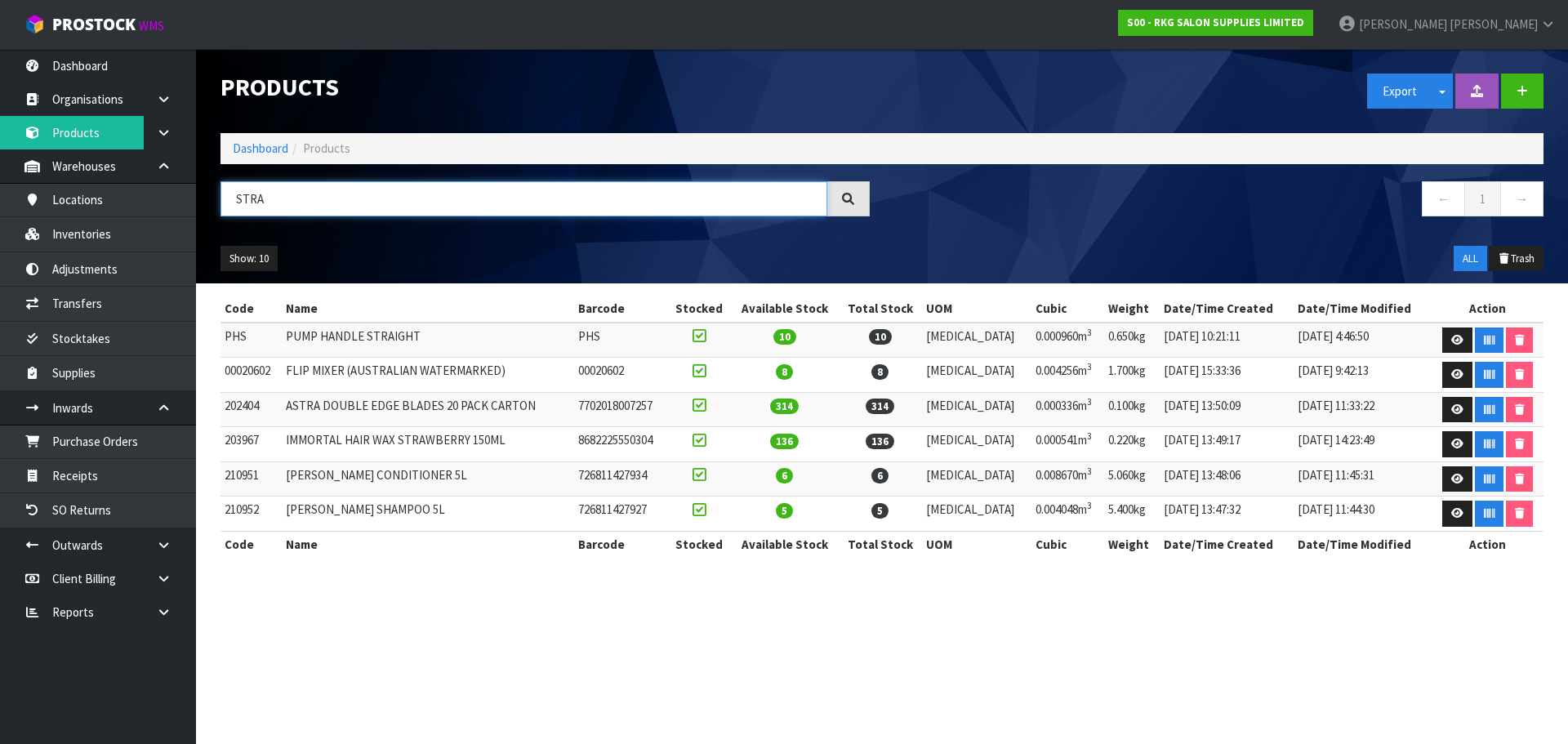
drag, startPoint x: 286, startPoint y: 190, endPoint x: 213, endPoint y: 199, distance: 73.6
click at [213, 199] on div "STRA" at bounding box center [545, 205] width 674 height 47
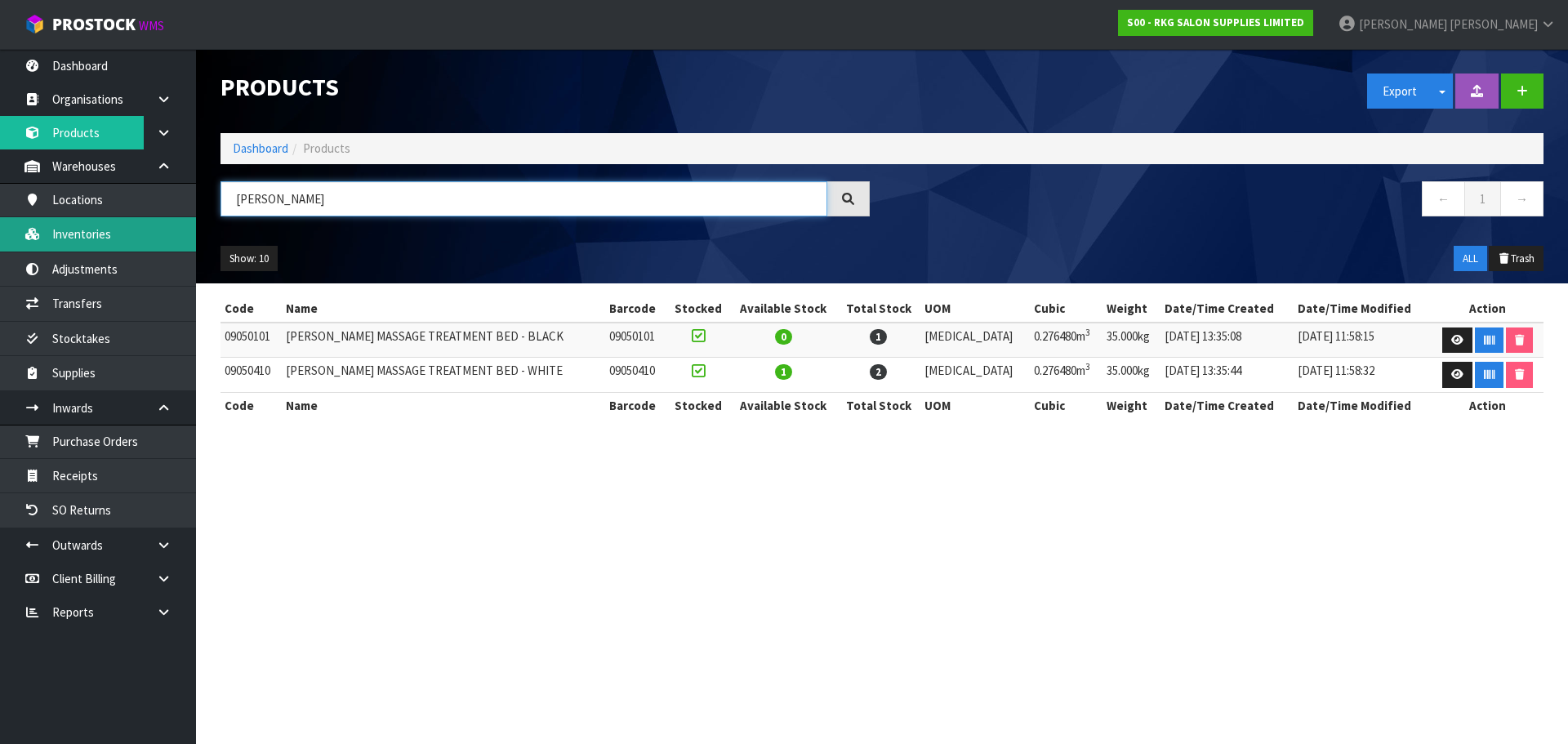
type input "NAPIER"
drag, startPoint x: 76, startPoint y: 241, endPoint x: 88, endPoint y: 241, distance: 12.0
click at [76, 241] on link "Inventories" at bounding box center [97, 234] width 196 height 34
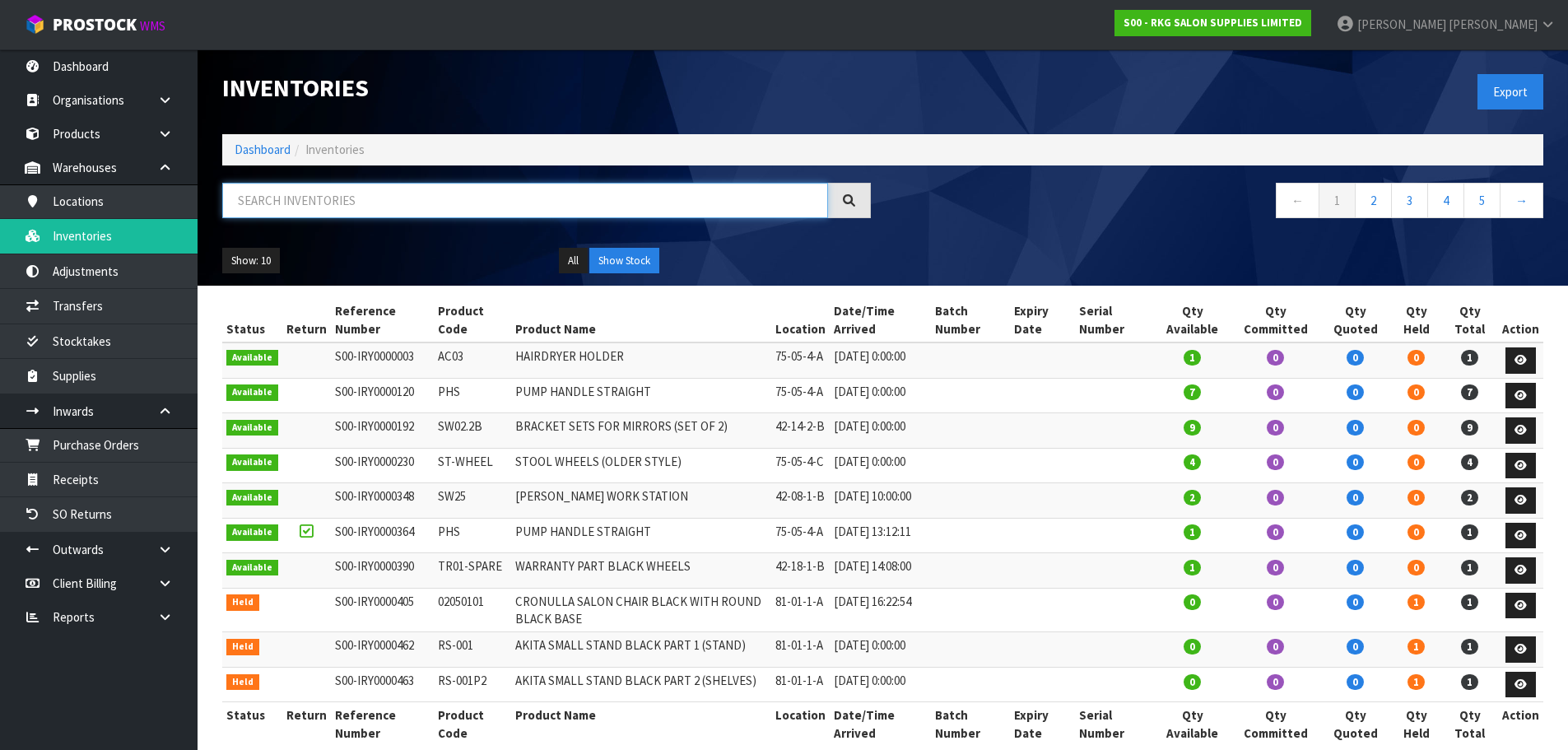
click at [297, 205] on input "text" at bounding box center [525, 200] width 606 height 36
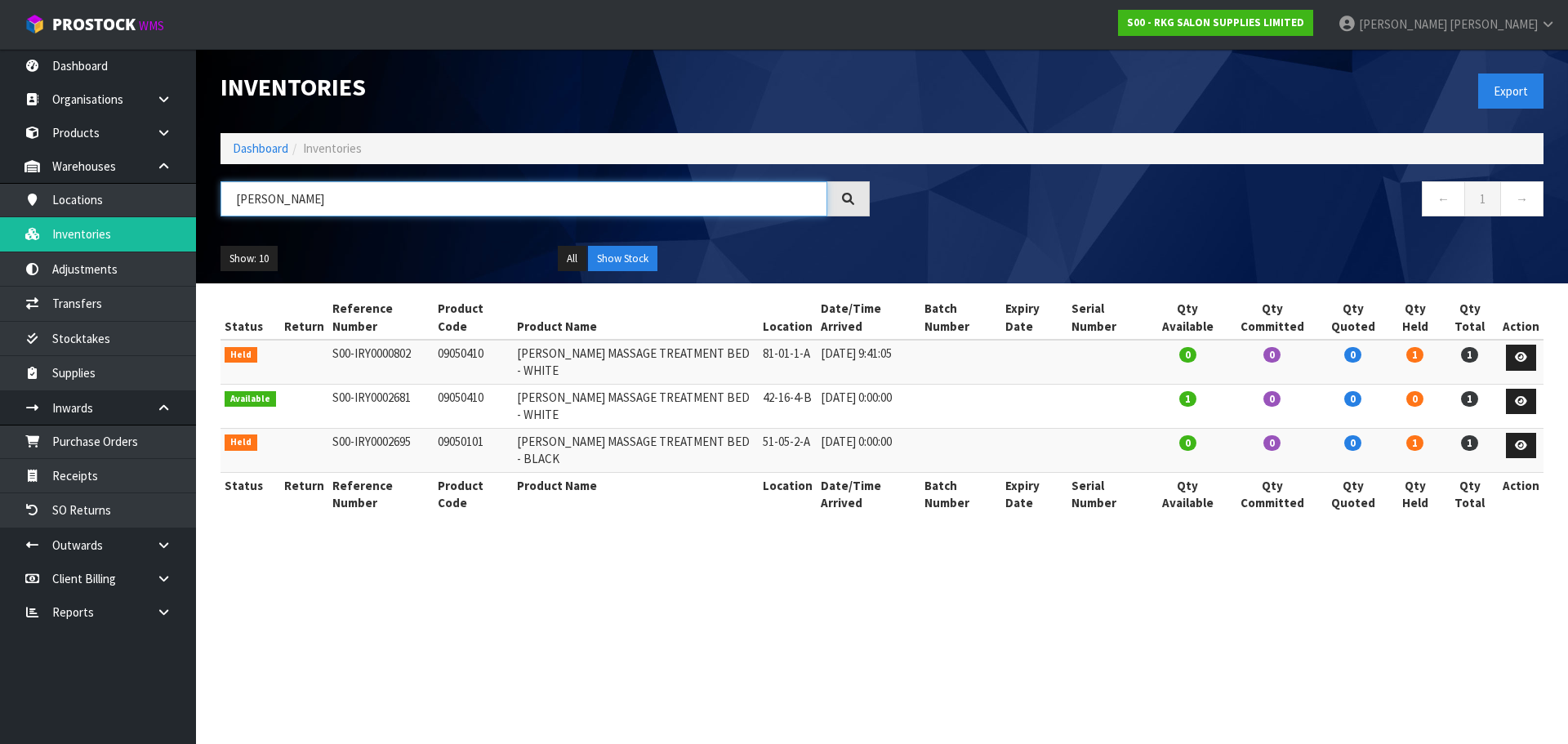
type input "NAPIER"
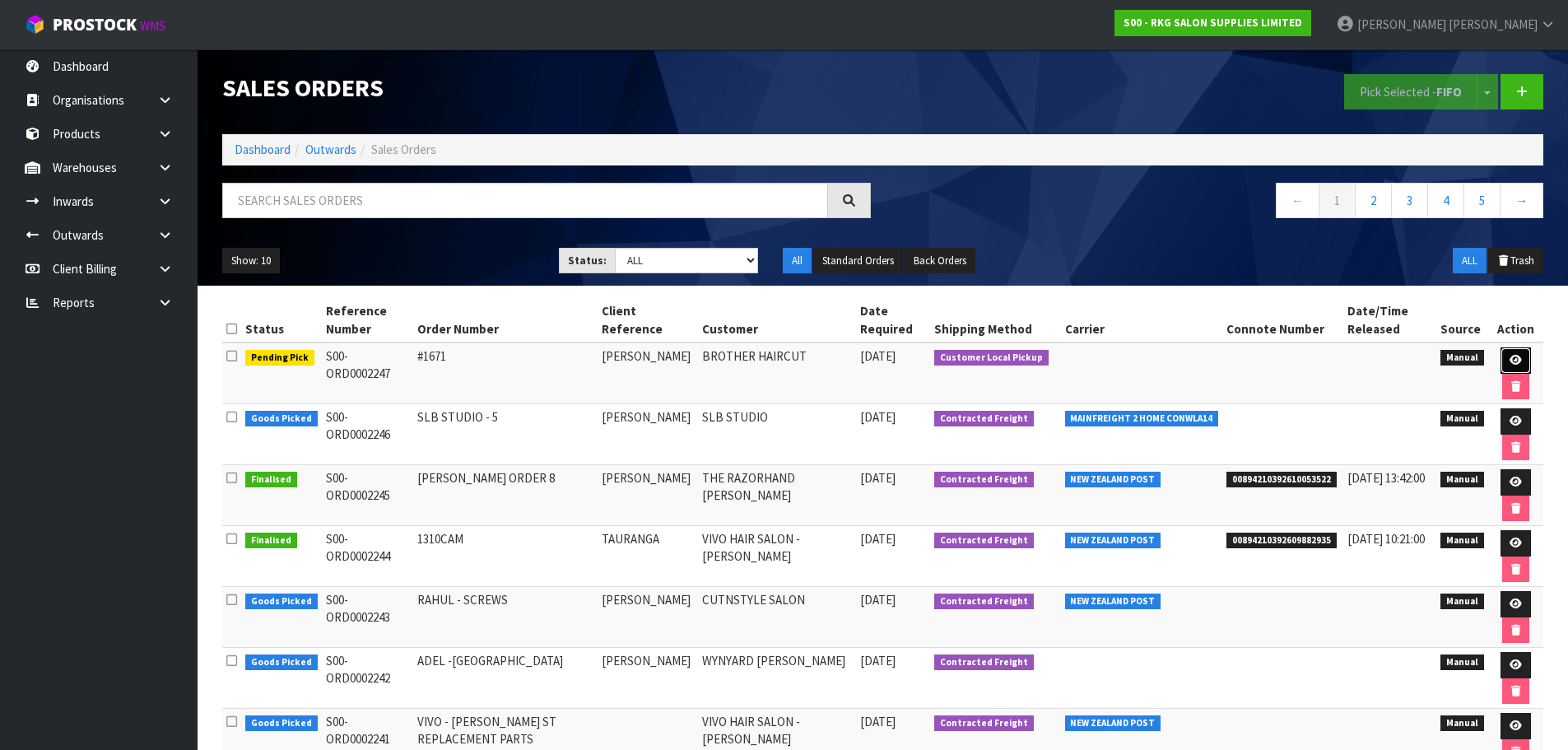
click at [1518, 364] on icon at bounding box center [1515, 360] width 12 height 11
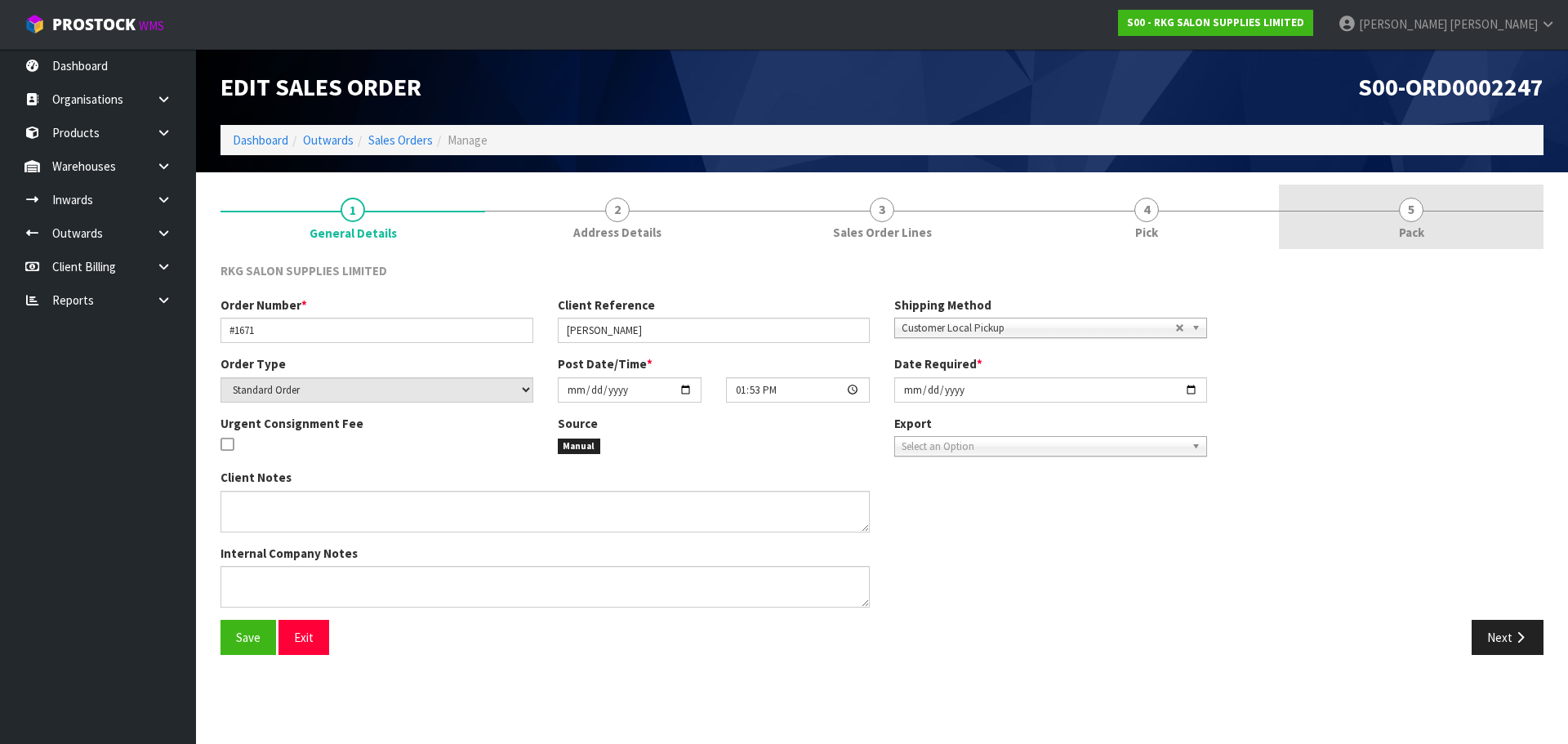
click at [1404, 217] on span "5" at bounding box center [1410, 209] width 25 height 25
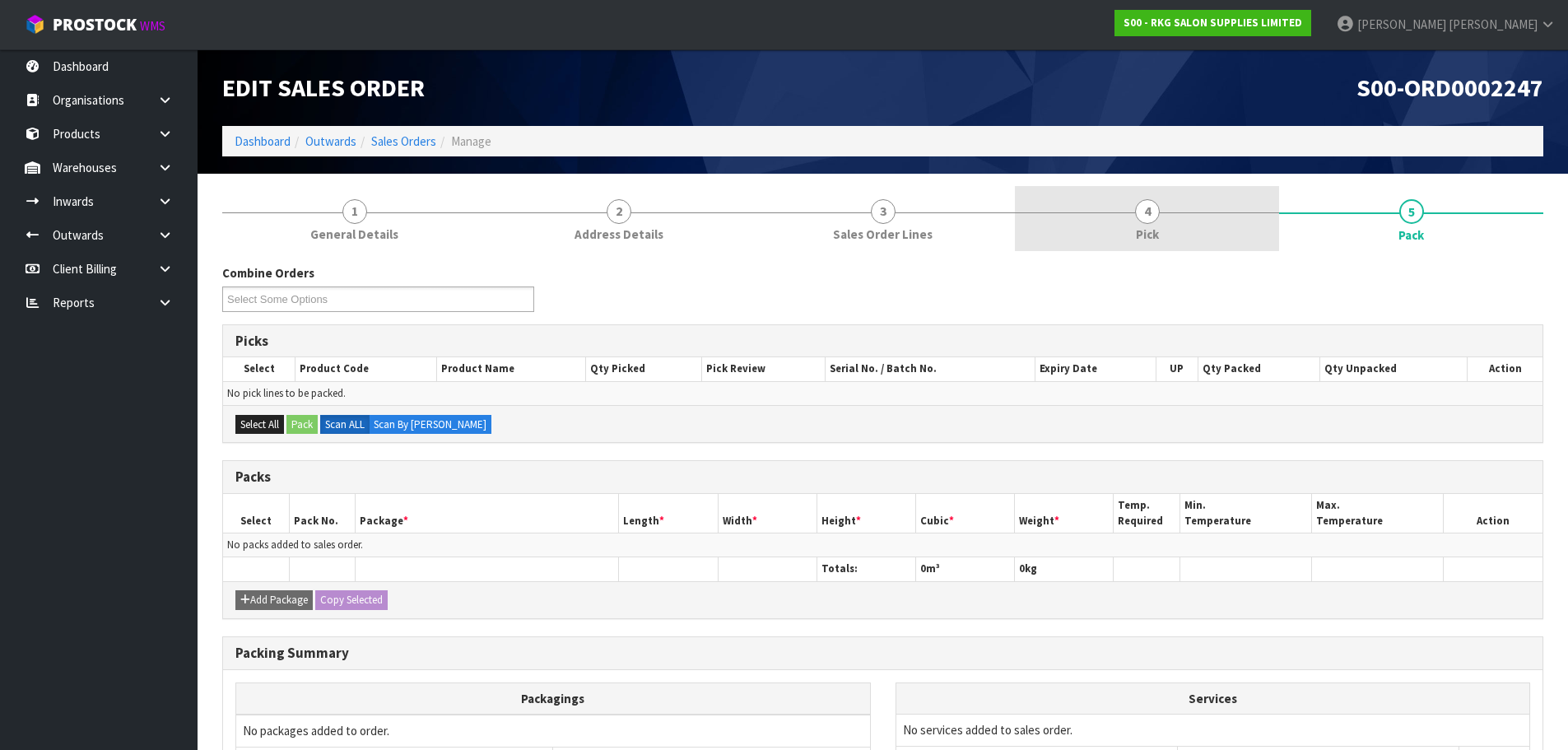
click at [1142, 218] on span "4" at bounding box center [1147, 211] width 25 height 25
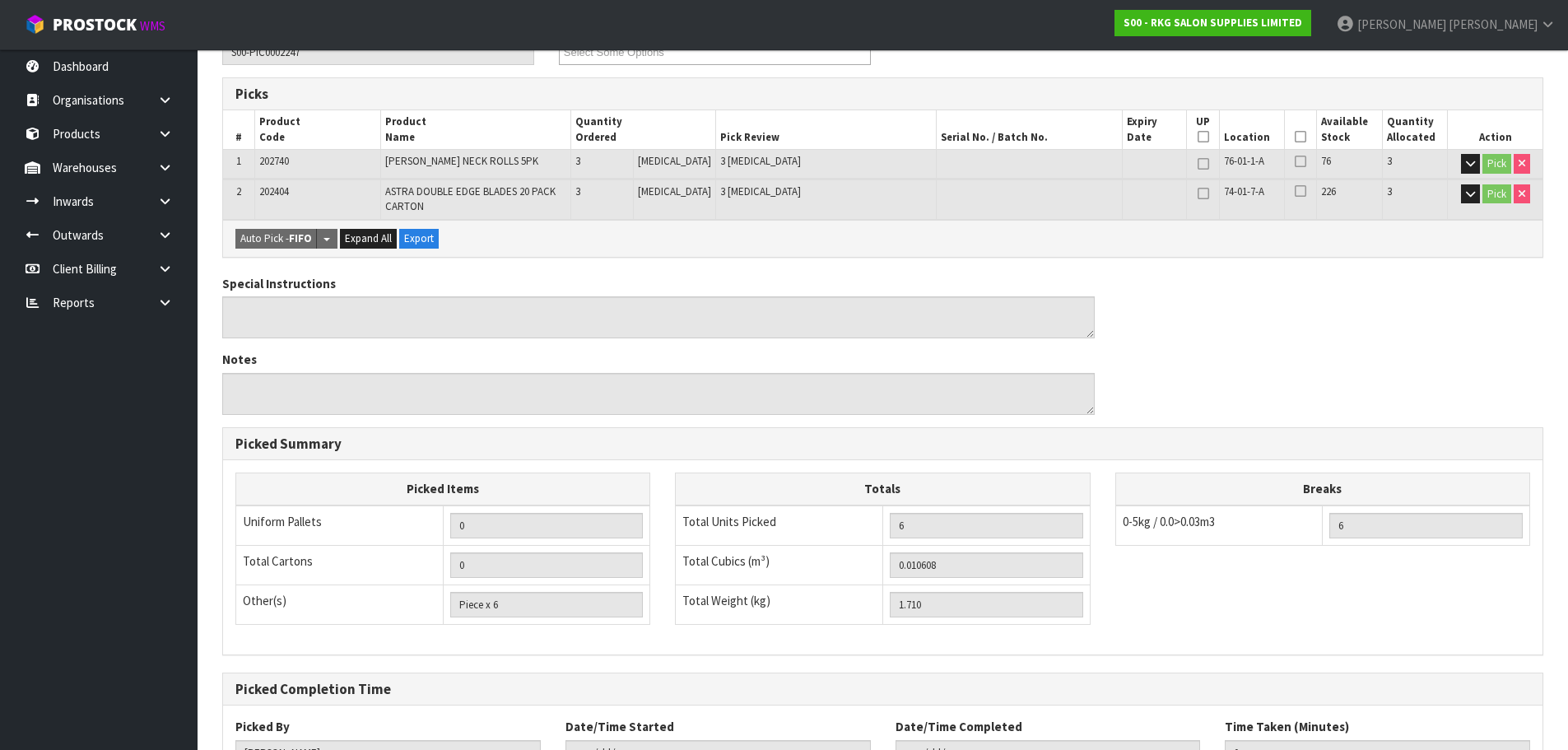
scroll to position [83, 0]
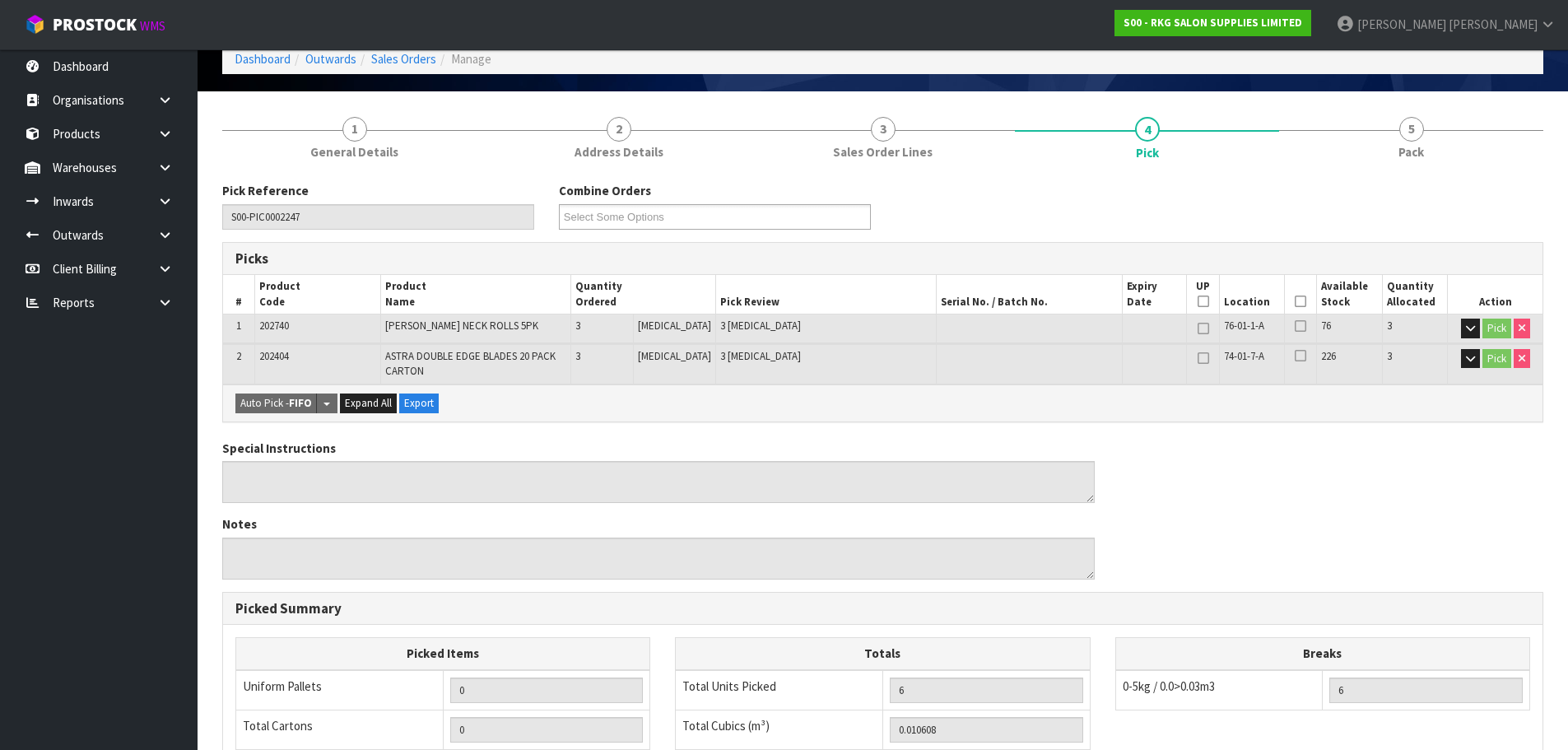
click at [1298, 301] on icon at bounding box center [1300, 301] width 12 height 1
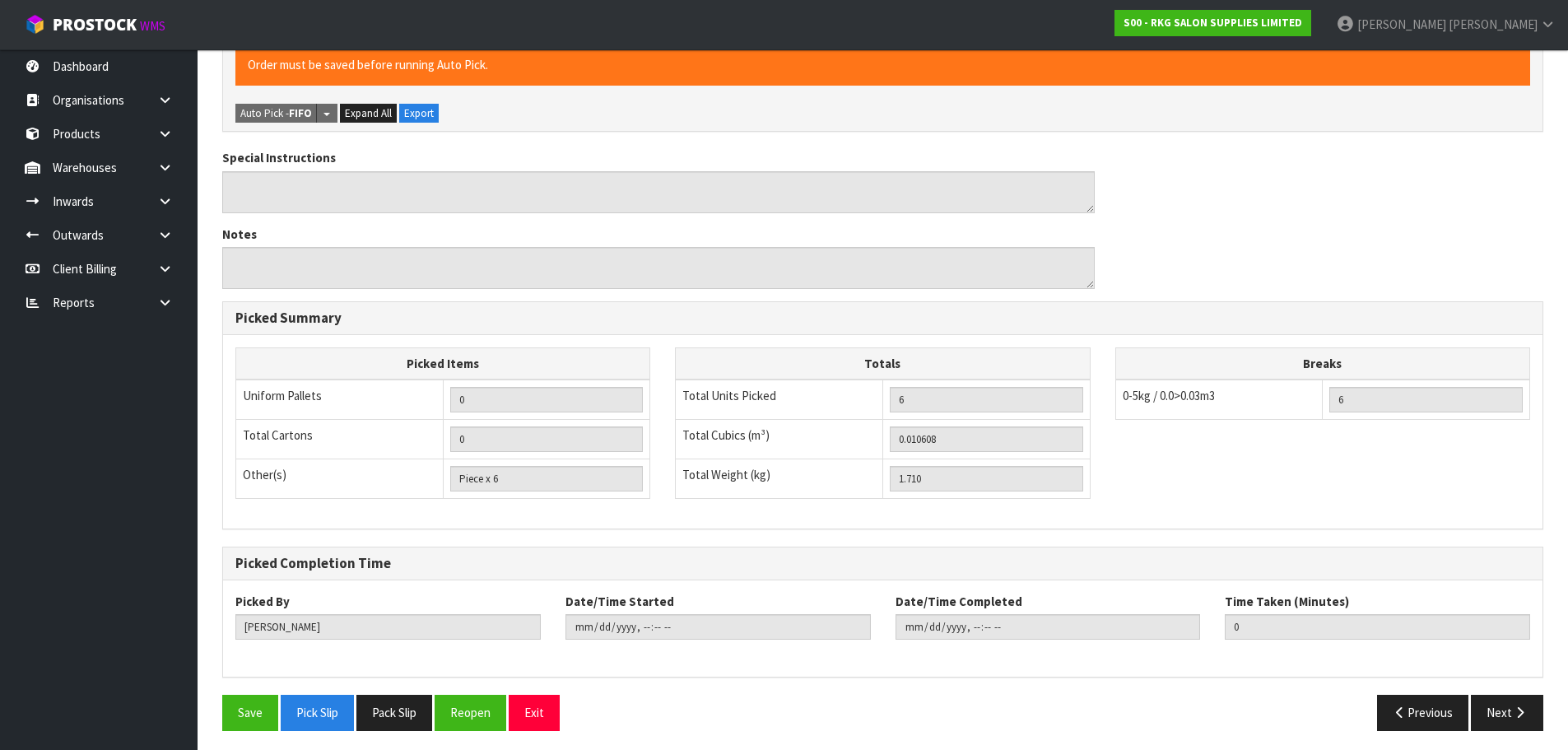
scroll to position [438, 0]
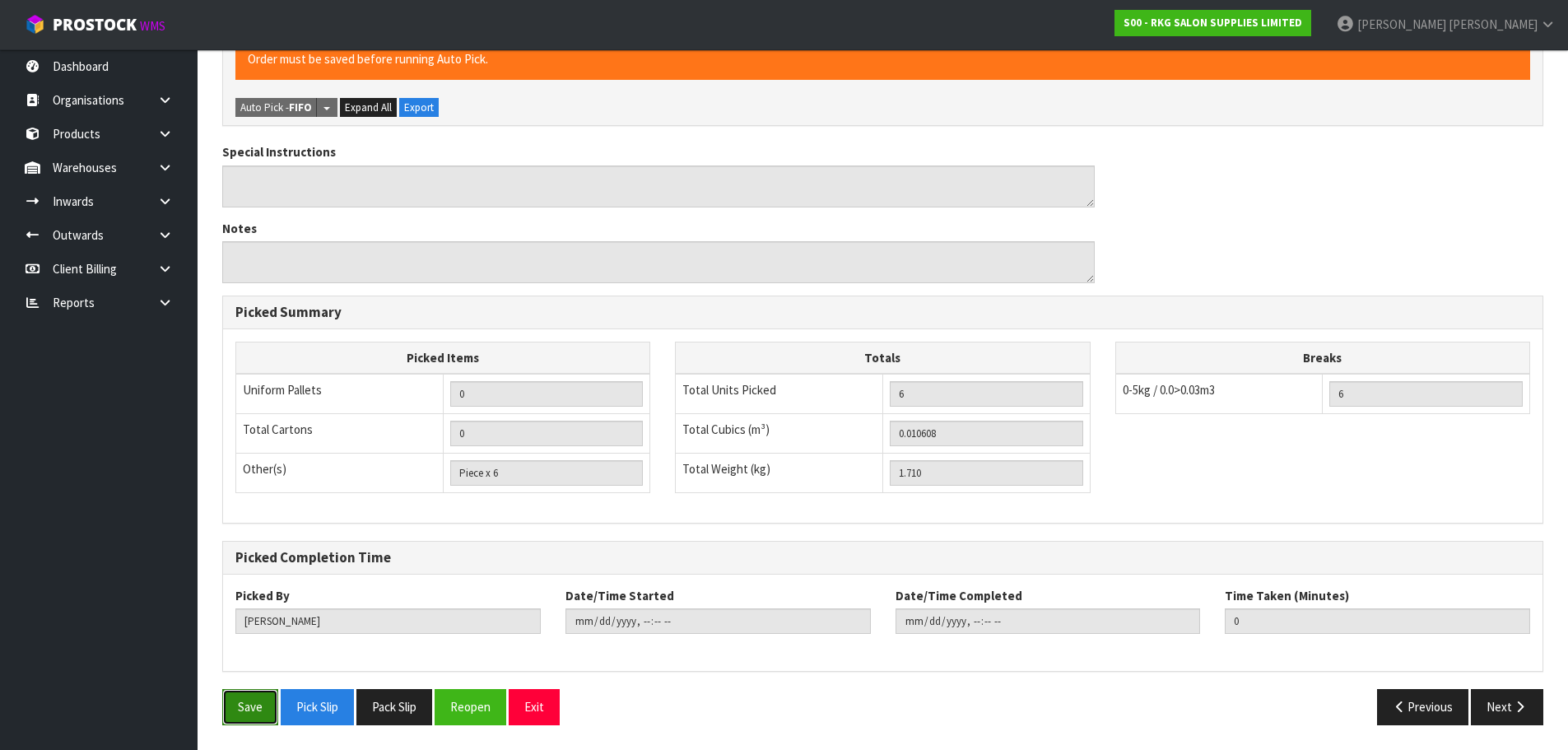
click at [256, 707] on button "Save" at bounding box center [250, 706] width 56 height 36
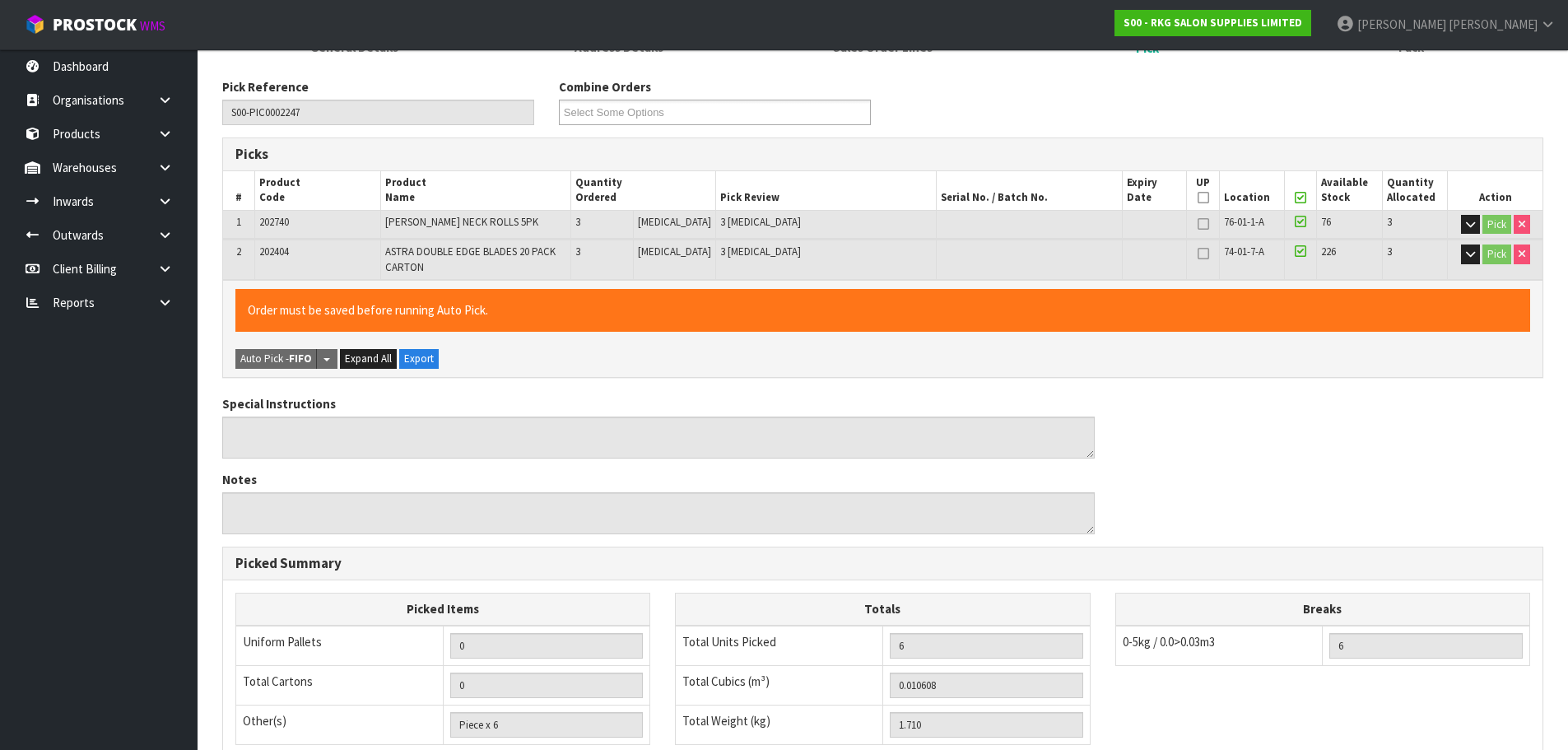
type input "2025-10-14T14:05:36"
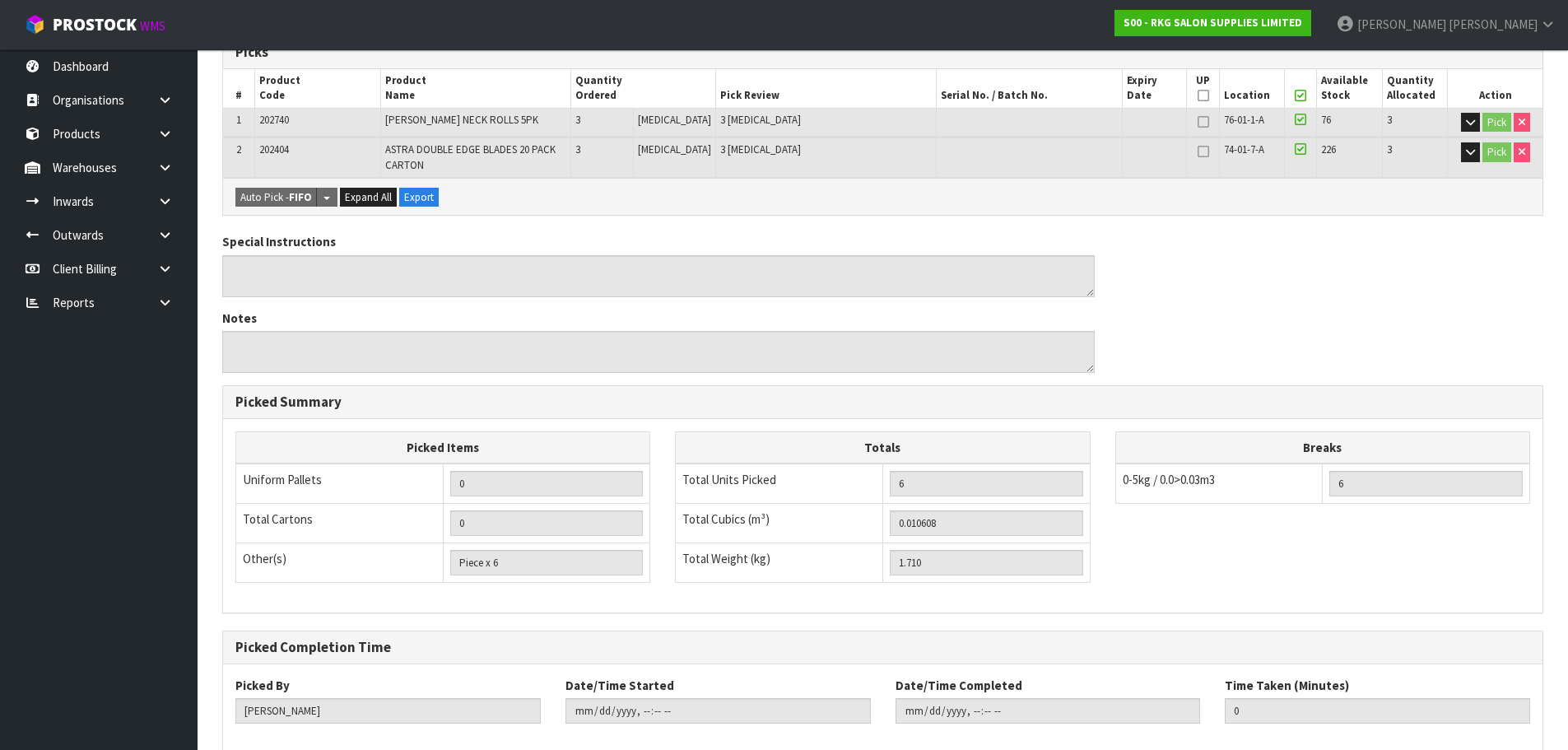
scroll to position [438, 0]
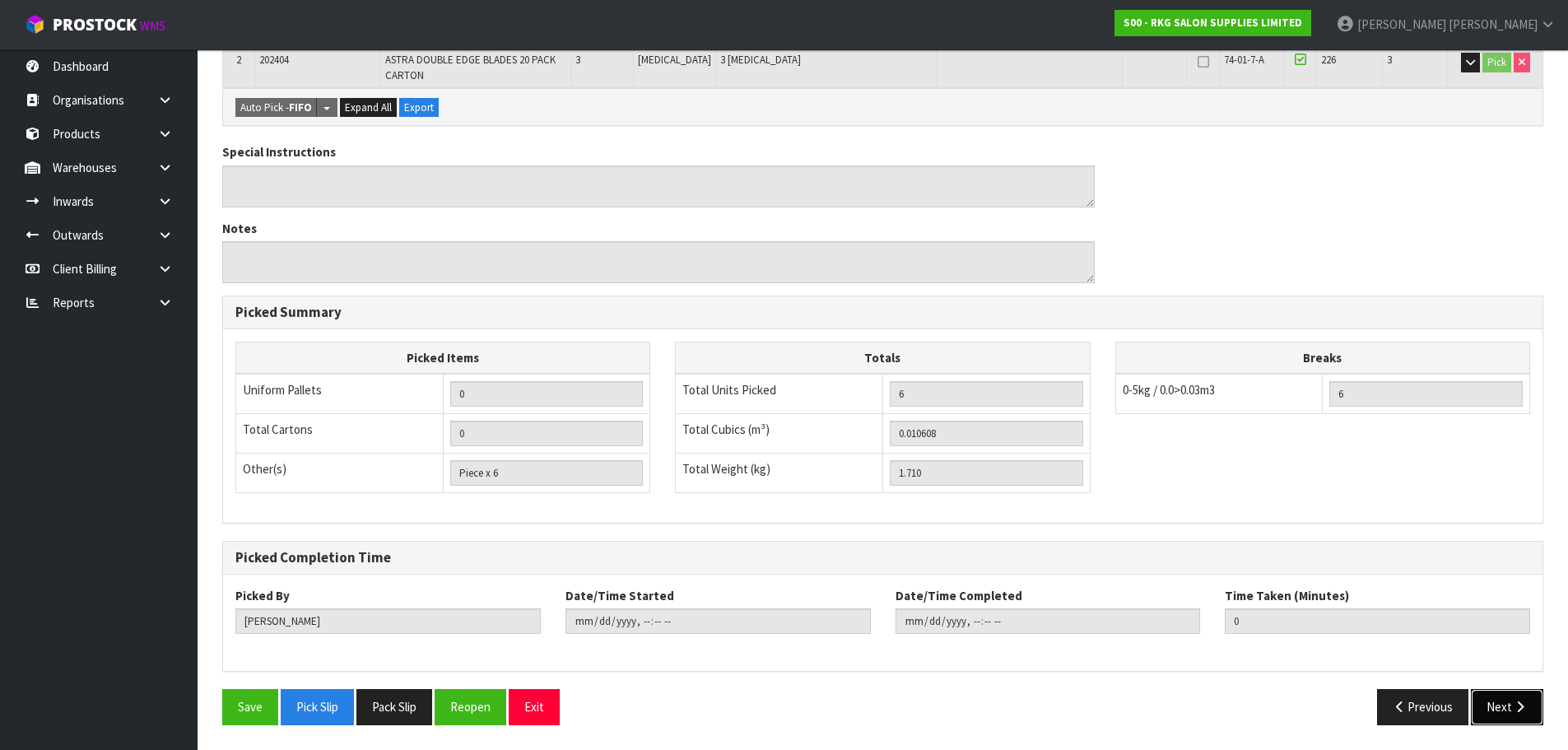
click at [1499, 715] on button "Next" at bounding box center [1506, 706] width 73 height 36
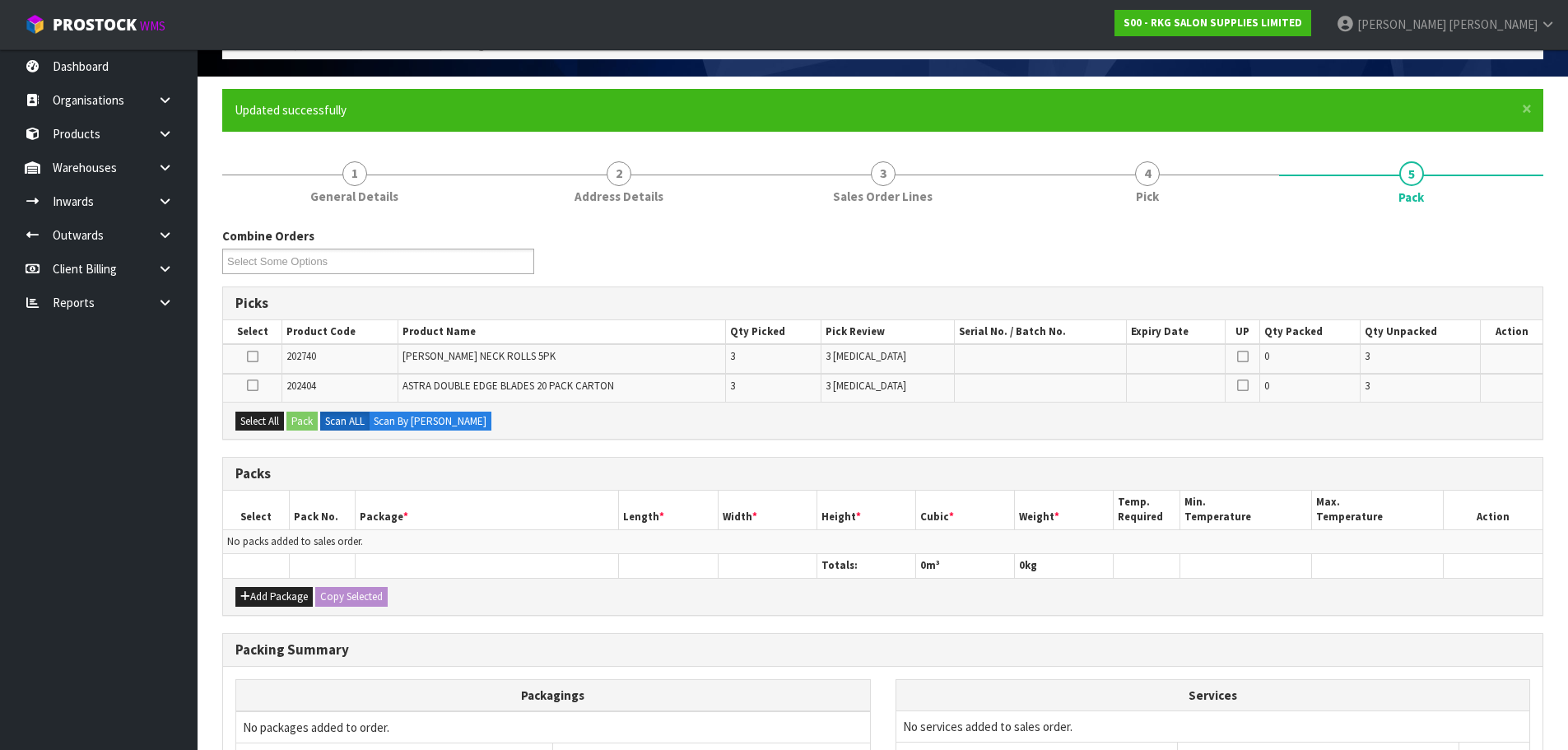
scroll to position [164, 0]
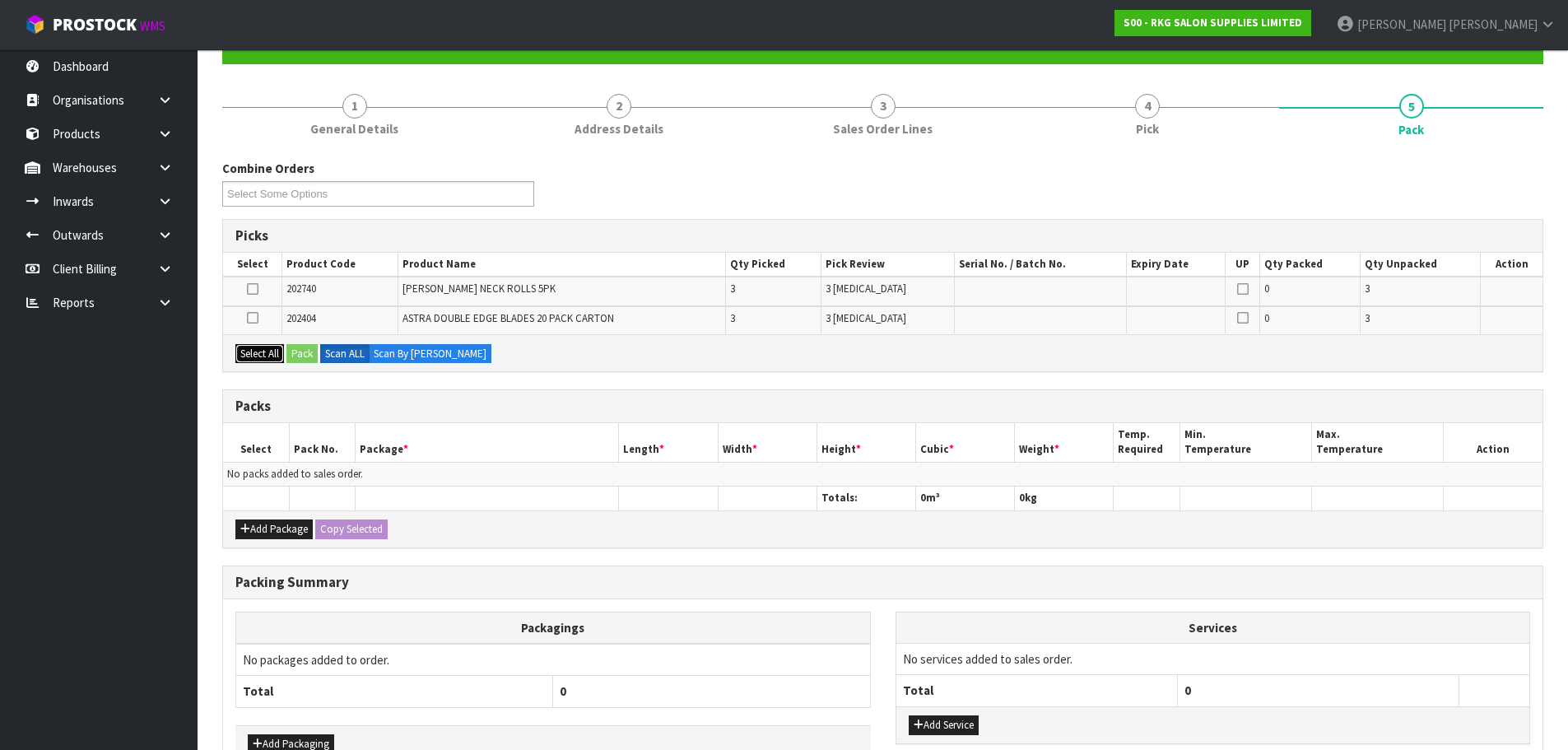
click at [254, 358] on button "Select All" at bounding box center [259, 354] width 49 height 20
click at [306, 354] on button "Pack" at bounding box center [302, 354] width 31 height 20
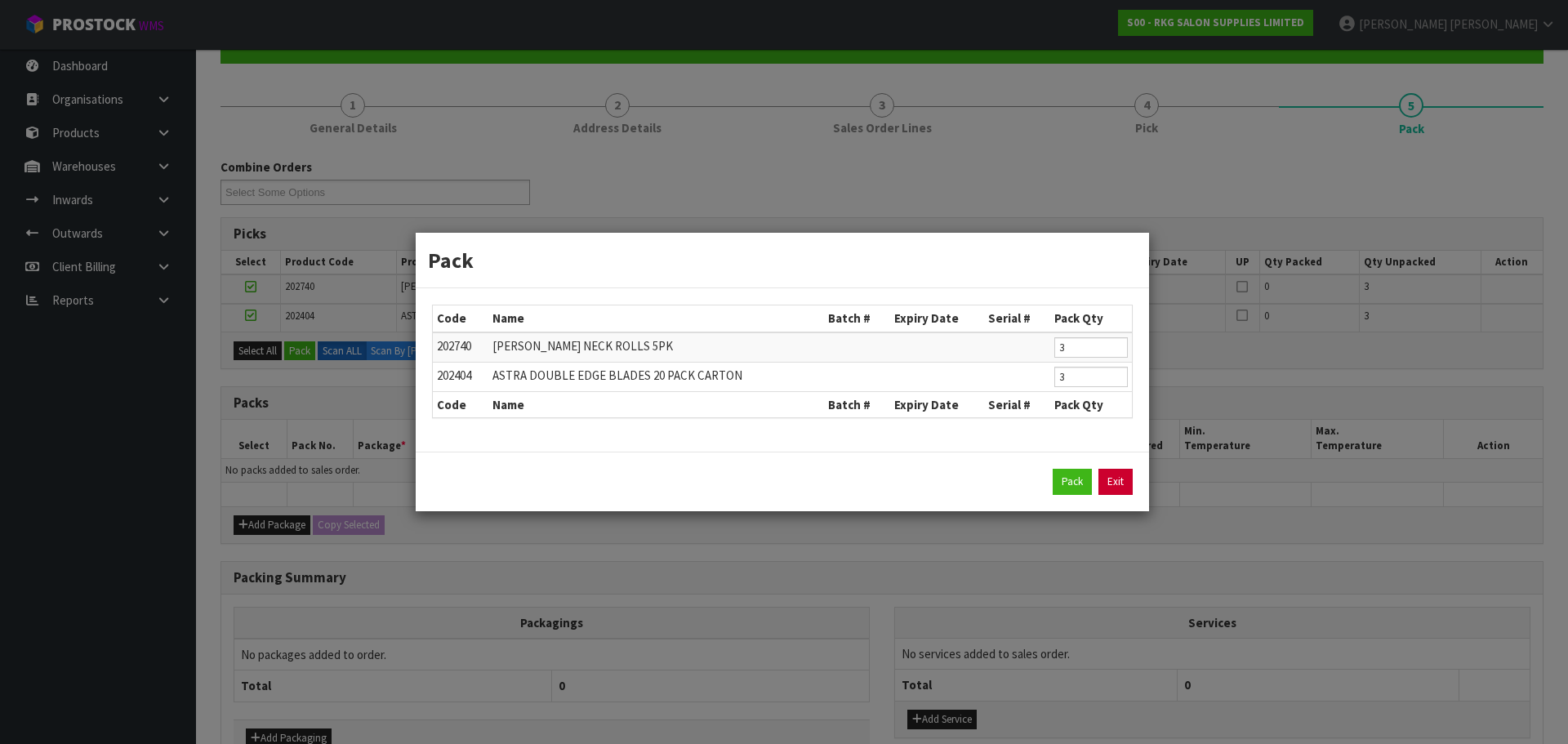
click at [1099, 485] on link "Exit" at bounding box center [1115, 482] width 35 height 26
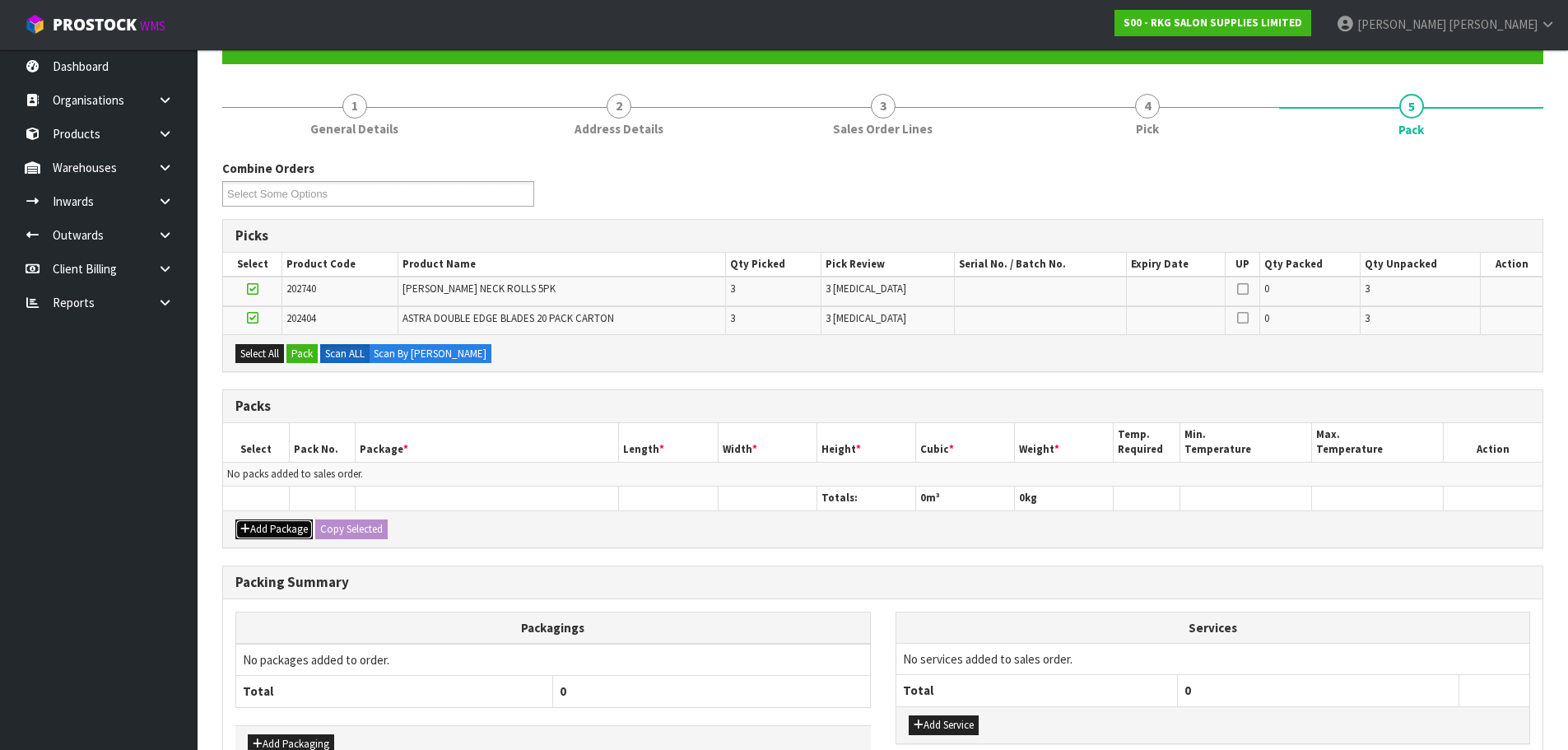
click at [254, 529] on button "Add Package" at bounding box center [274, 530] width 77 height 20
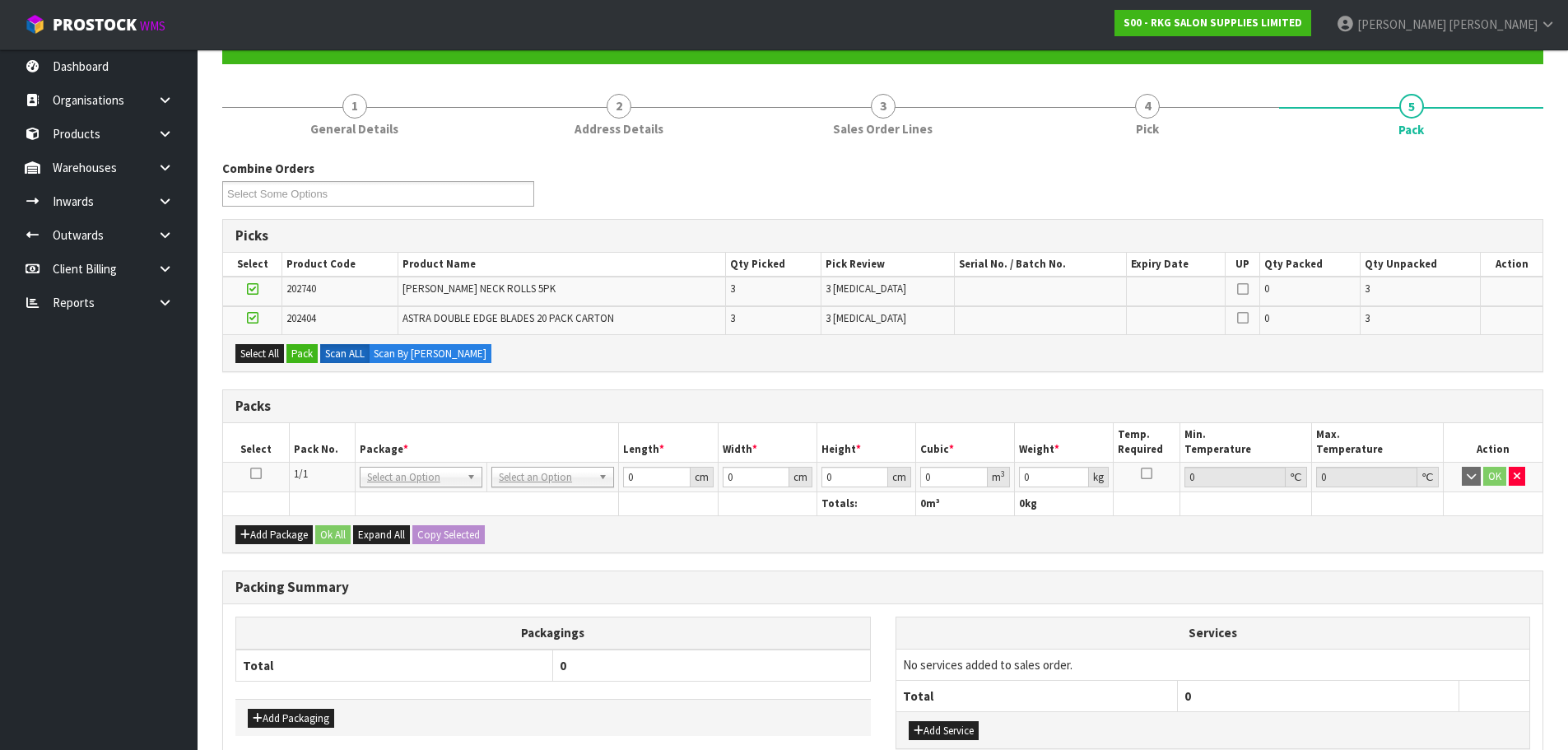
click at [254, 474] on icon at bounding box center [256, 474] width 12 height 1
click at [313, 349] on button "Pack" at bounding box center [302, 354] width 31 height 20
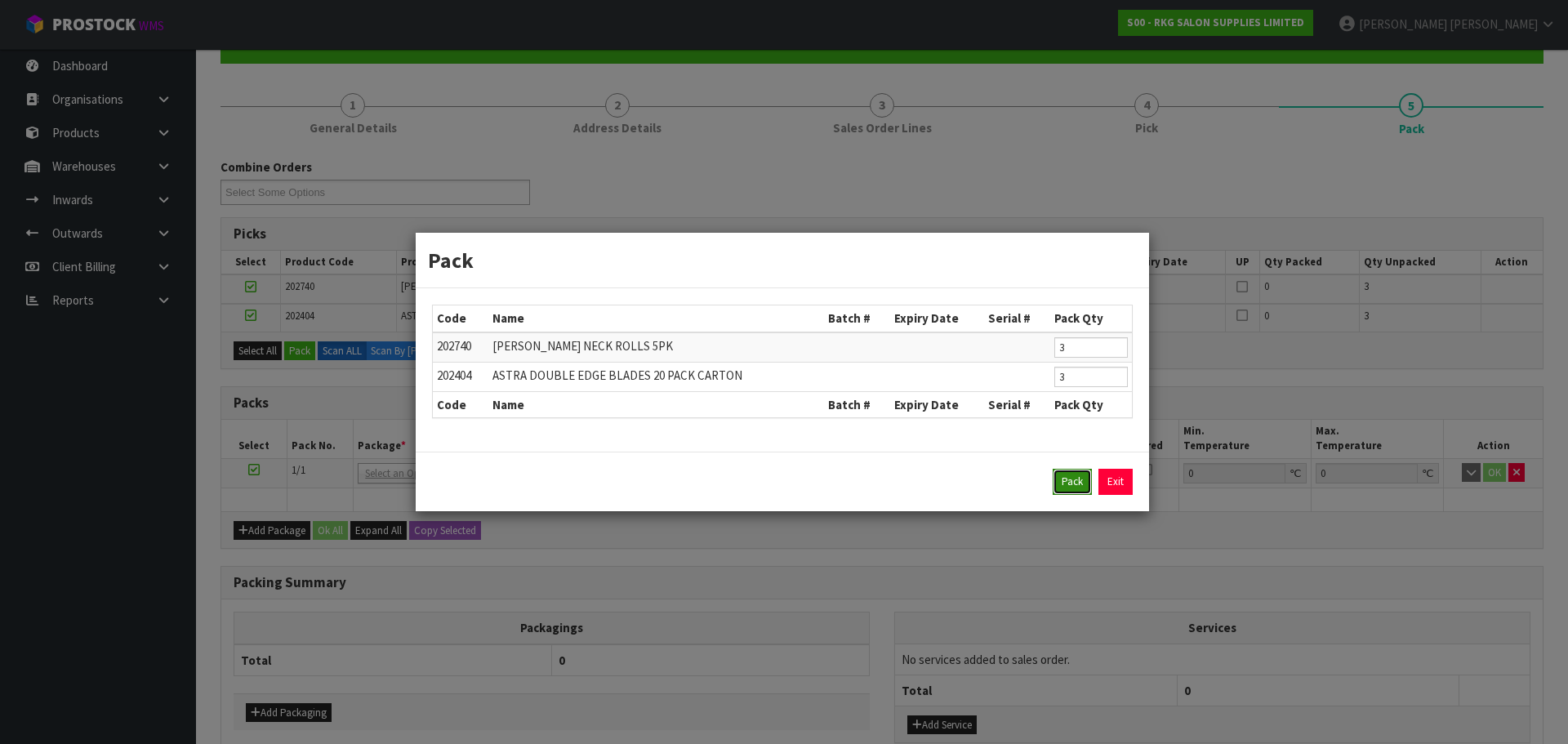
click at [1065, 480] on button "Pack" at bounding box center [1072, 482] width 39 height 26
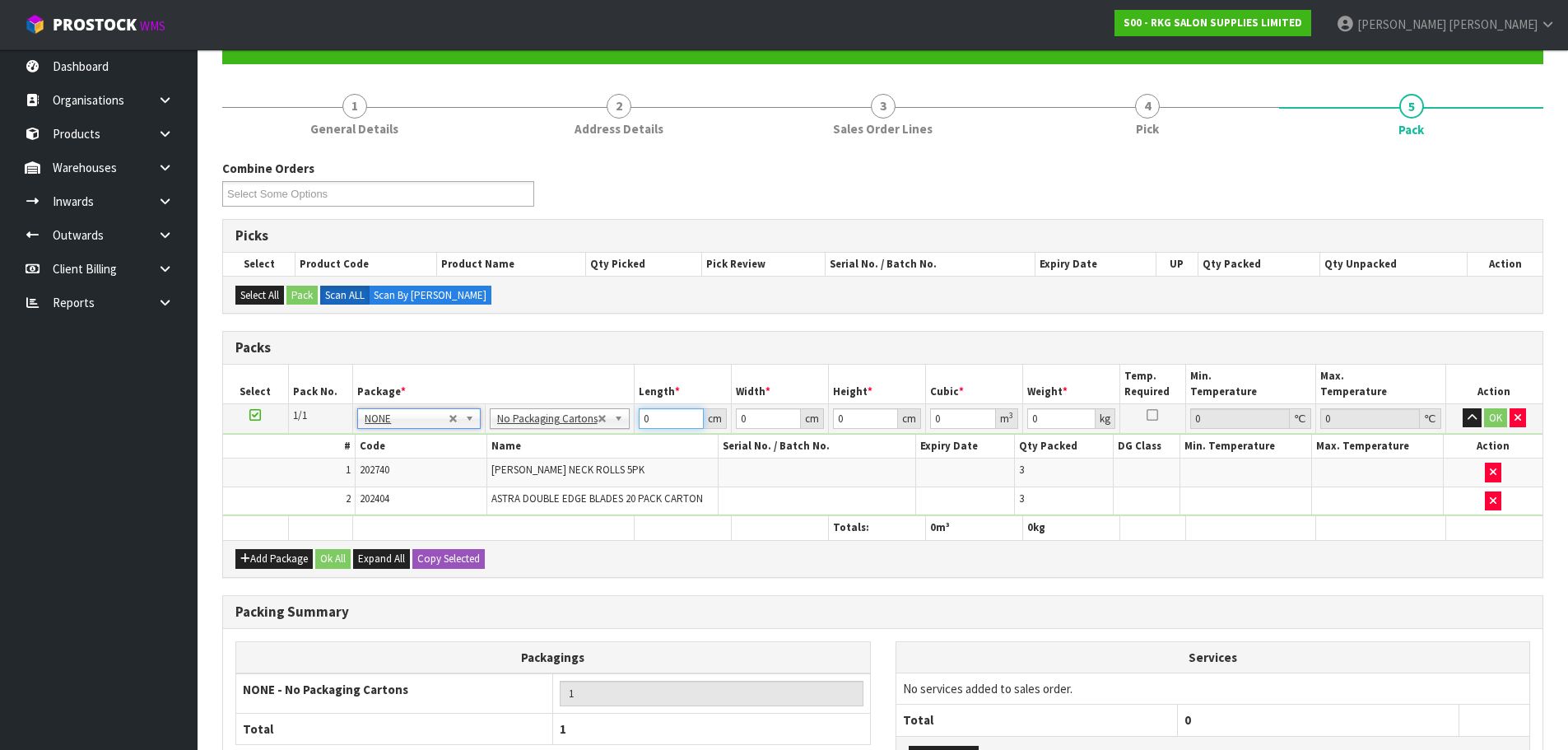
drag, startPoint x: 648, startPoint y: 421, endPoint x: 639, endPoint y: 420, distance: 9.1
click at [639, 420] on input "0" at bounding box center [671, 419] width 65 height 20
type input "10"
type input "20"
type input "3"
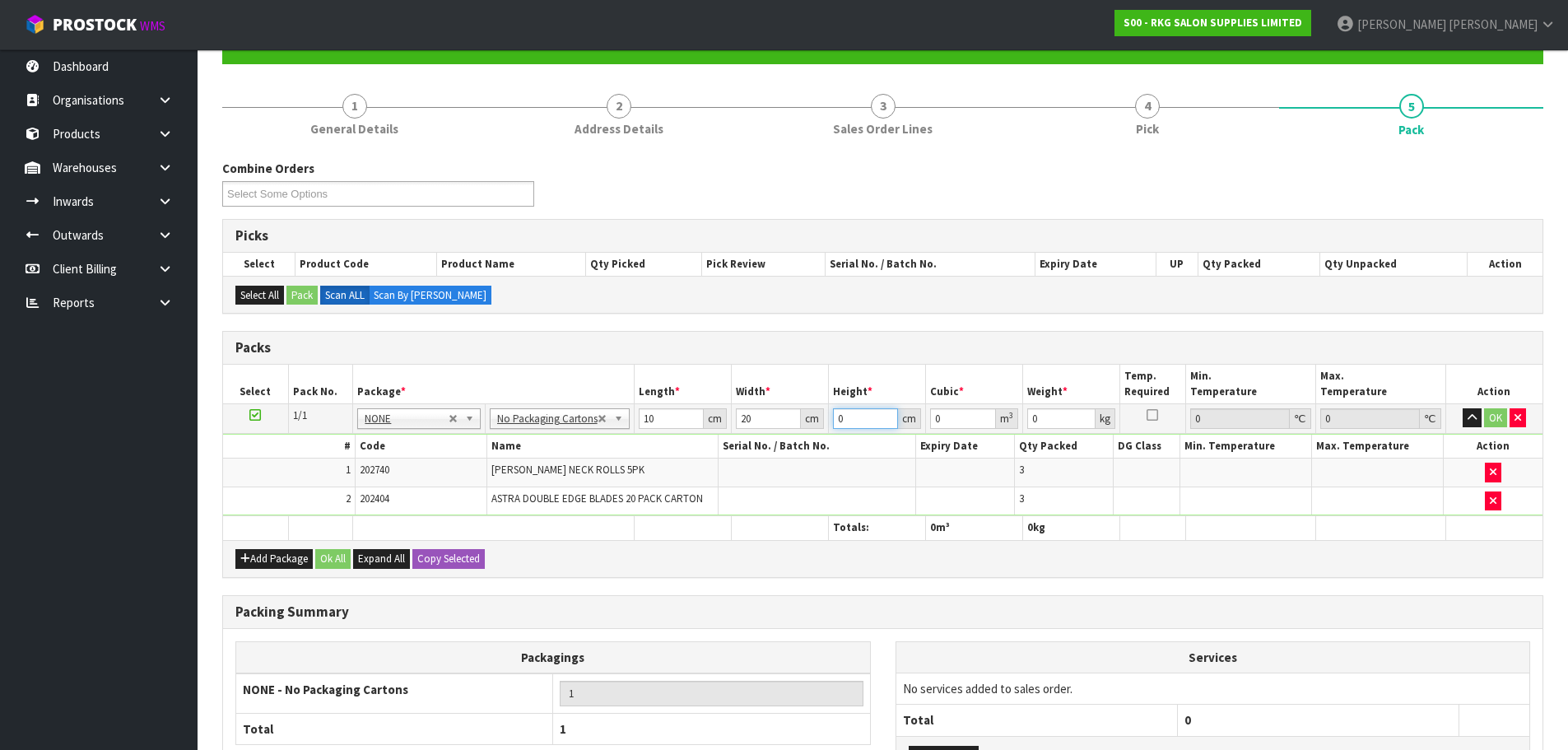
type input "0.0006"
type input "30"
type input "0.006"
type input "30"
type input "1"
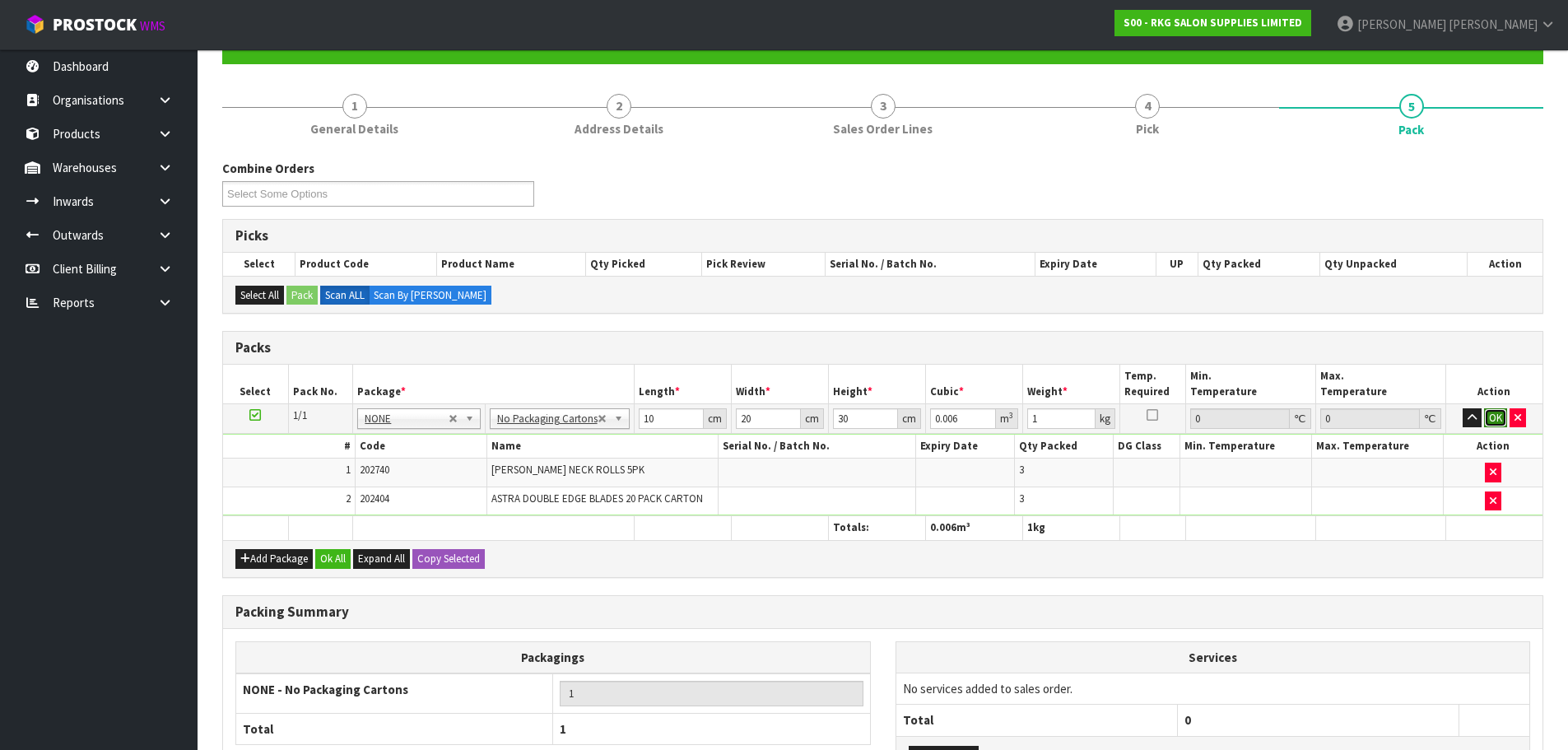
click at [1495, 421] on button "OK" at bounding box center [1495, 419] width 23 height 20
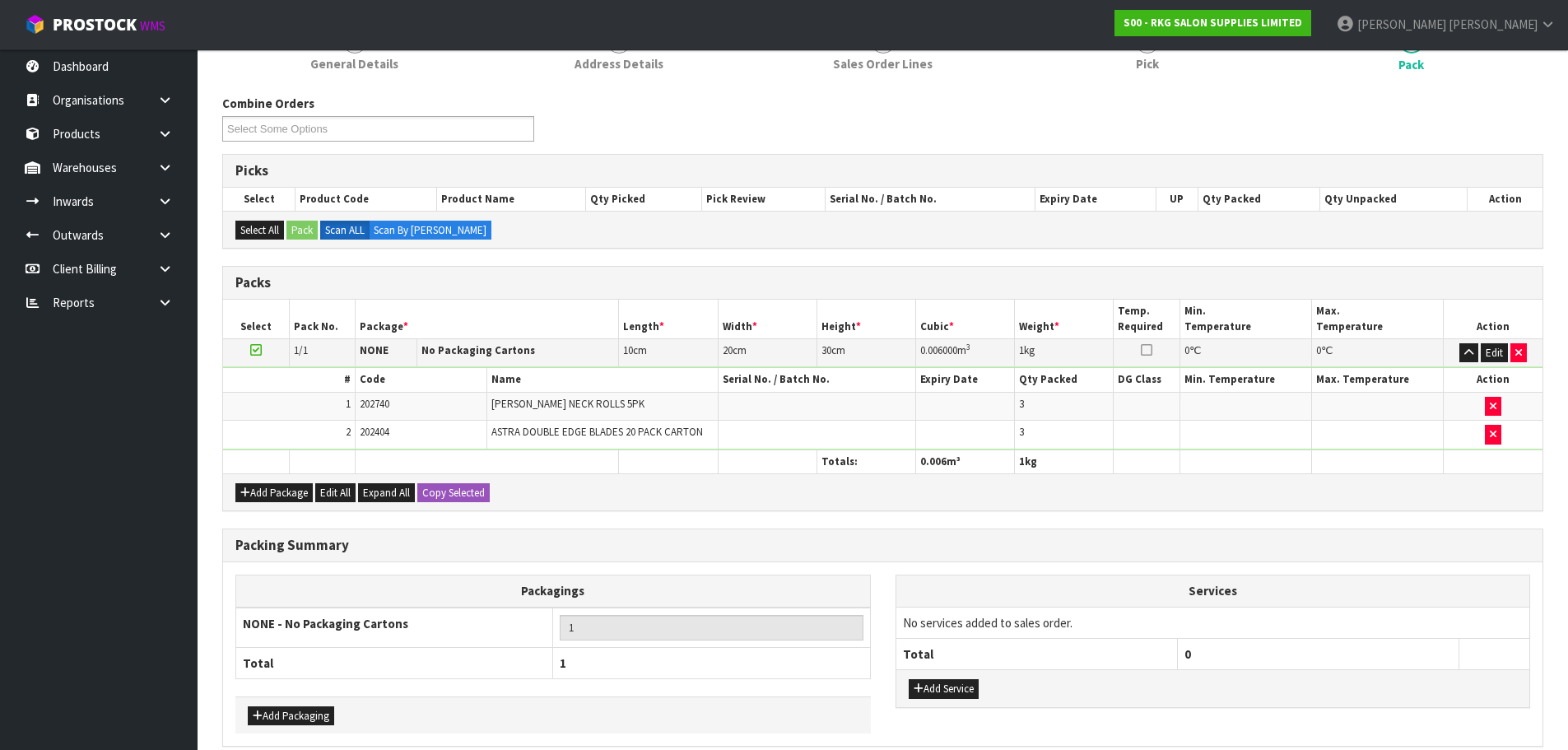
scroll to position [305, 0]
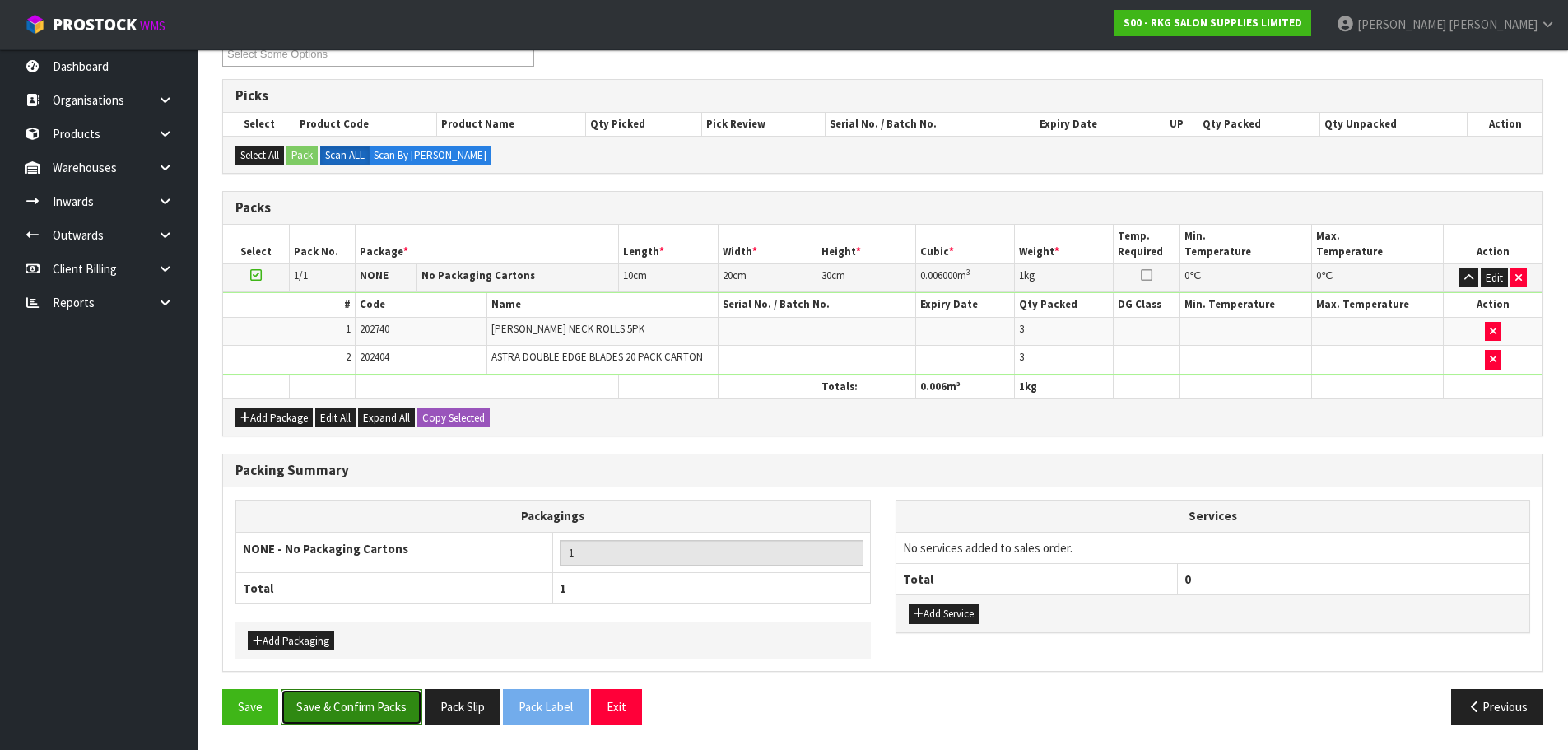
click at [348, 705] on button "Save & Confirm Packs" at bounding box center [352, 706] width 141 height 36
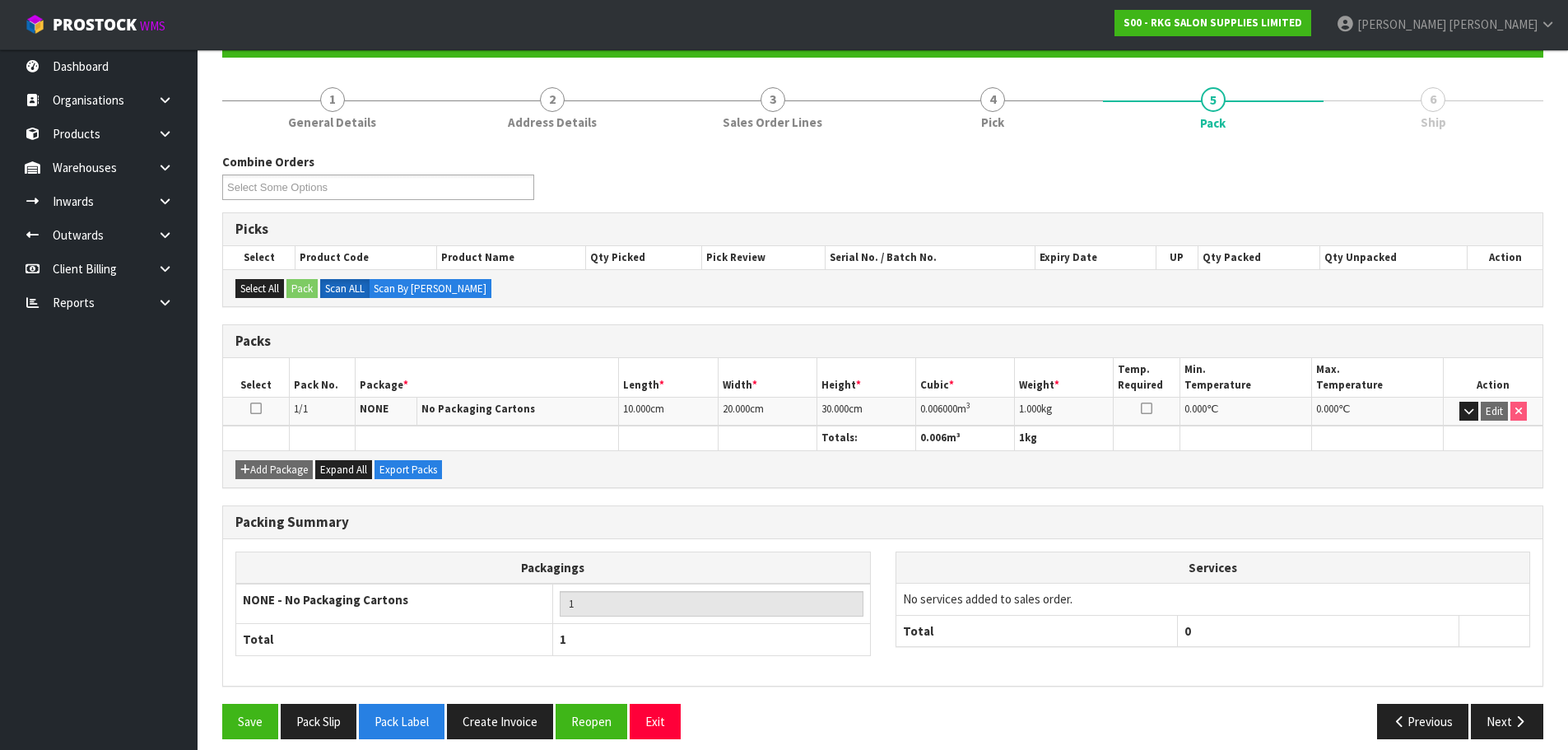
scroll to position [185, 0]
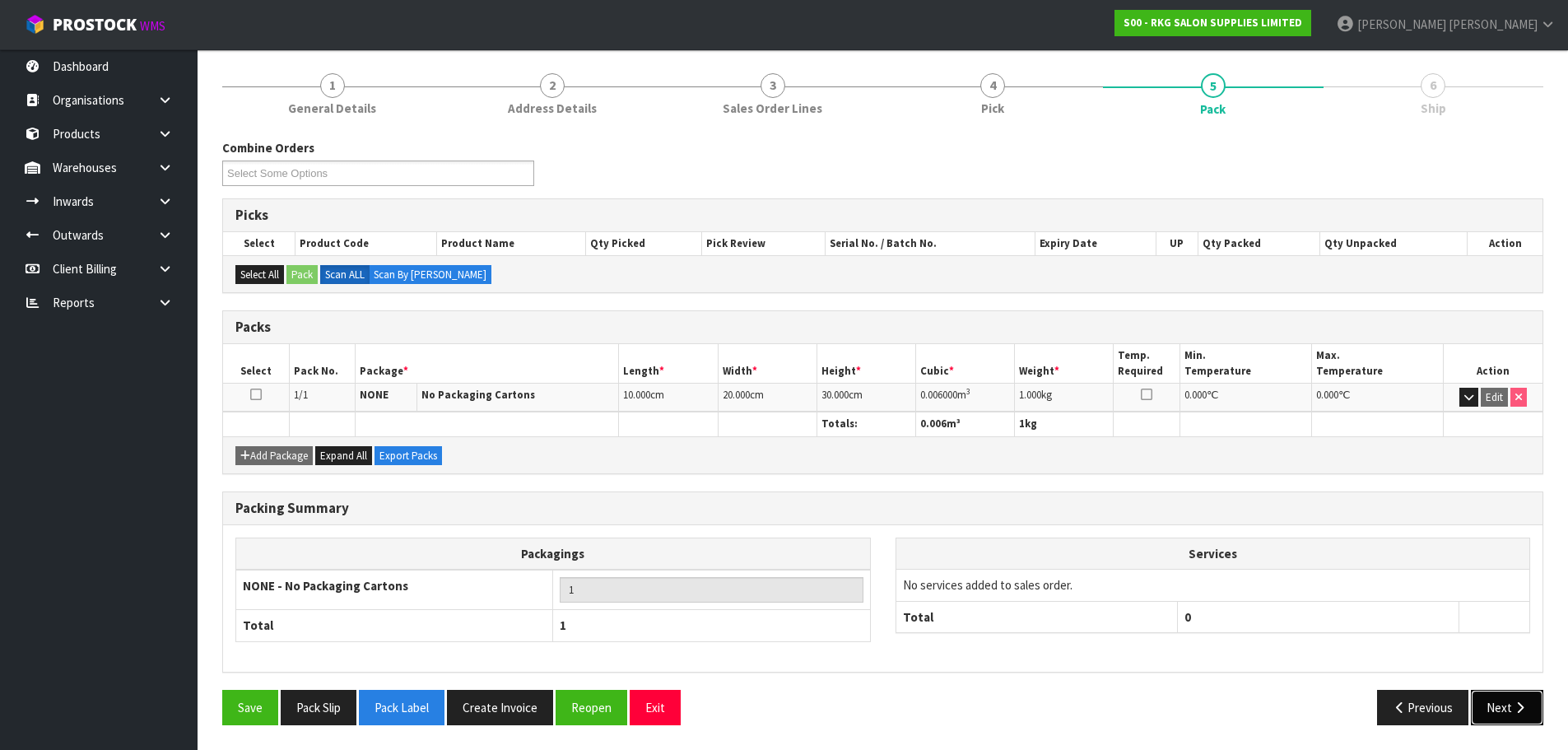
drag, startPoint x: 1525, startPoint y: 709, endPoint x: 1200, endPoint y: 669, distance: 327.5
click at [1525, 709] on icon "button" at bounding box center [1519, 707] width 16 height 12
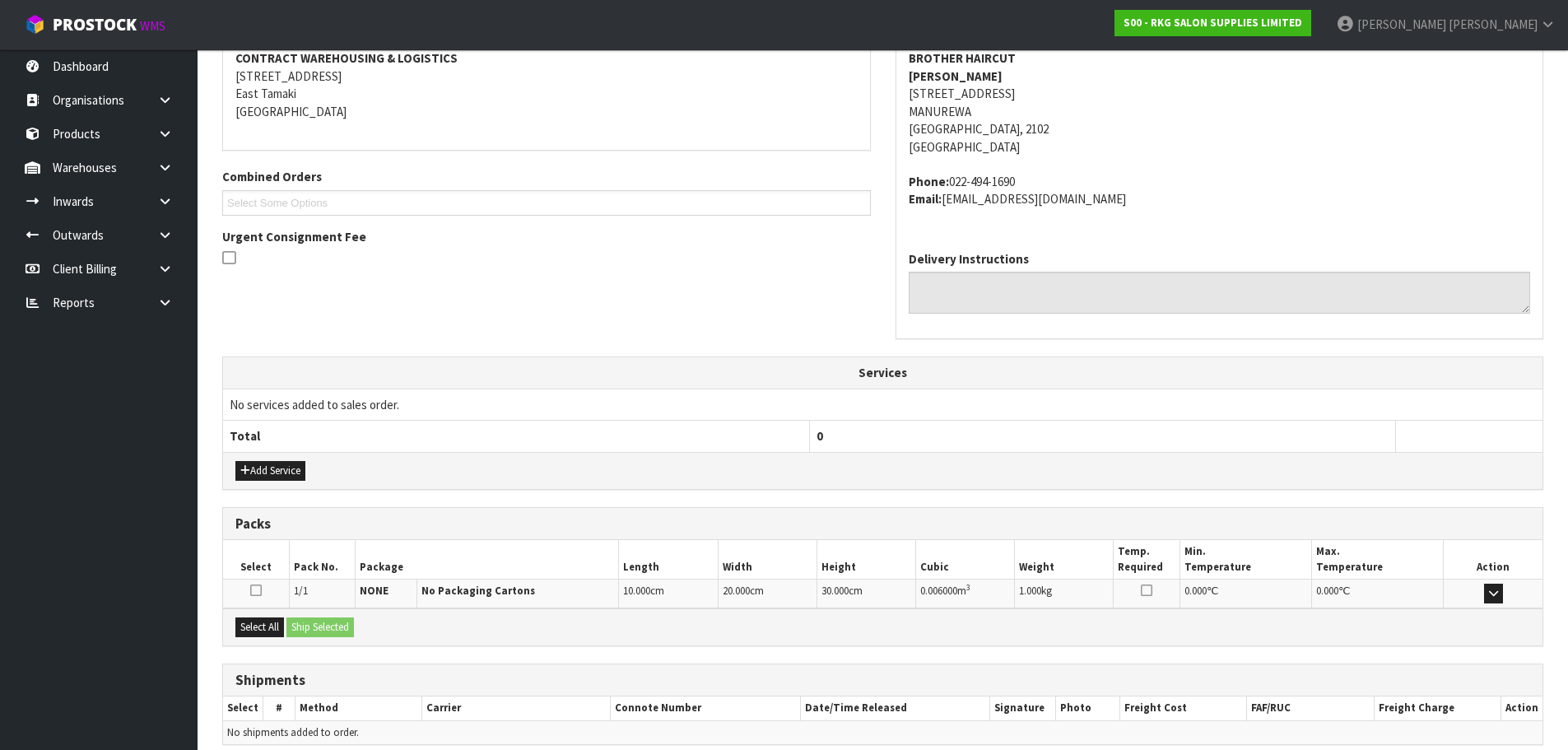
scroll to position [394, 0]
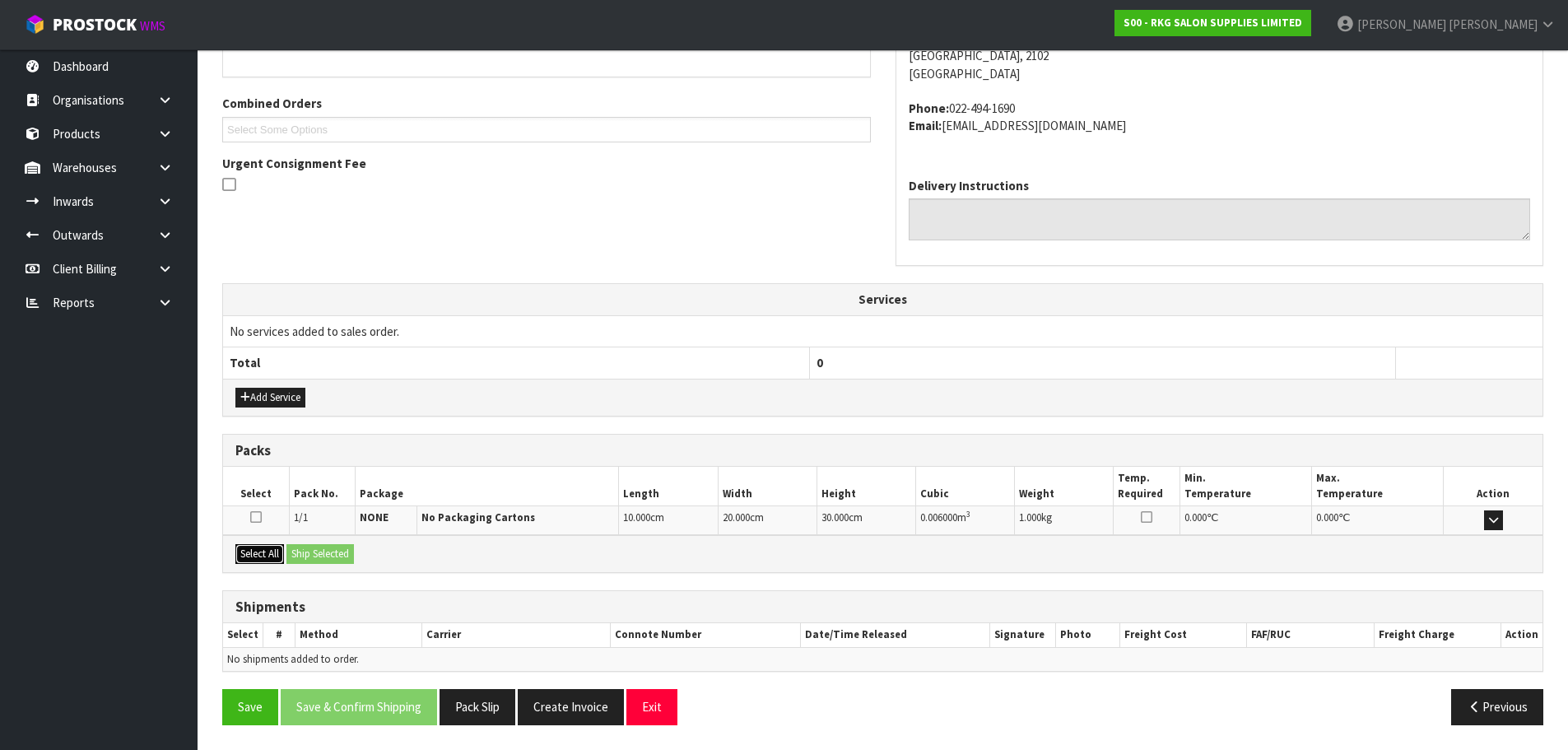
click at [248, 554] on button "Select All" at bounding box center [259, 554] width 49 height 20
click at [315, 557] on button "Ship Selected" at bounding box center [320, 554] width 68 height 20
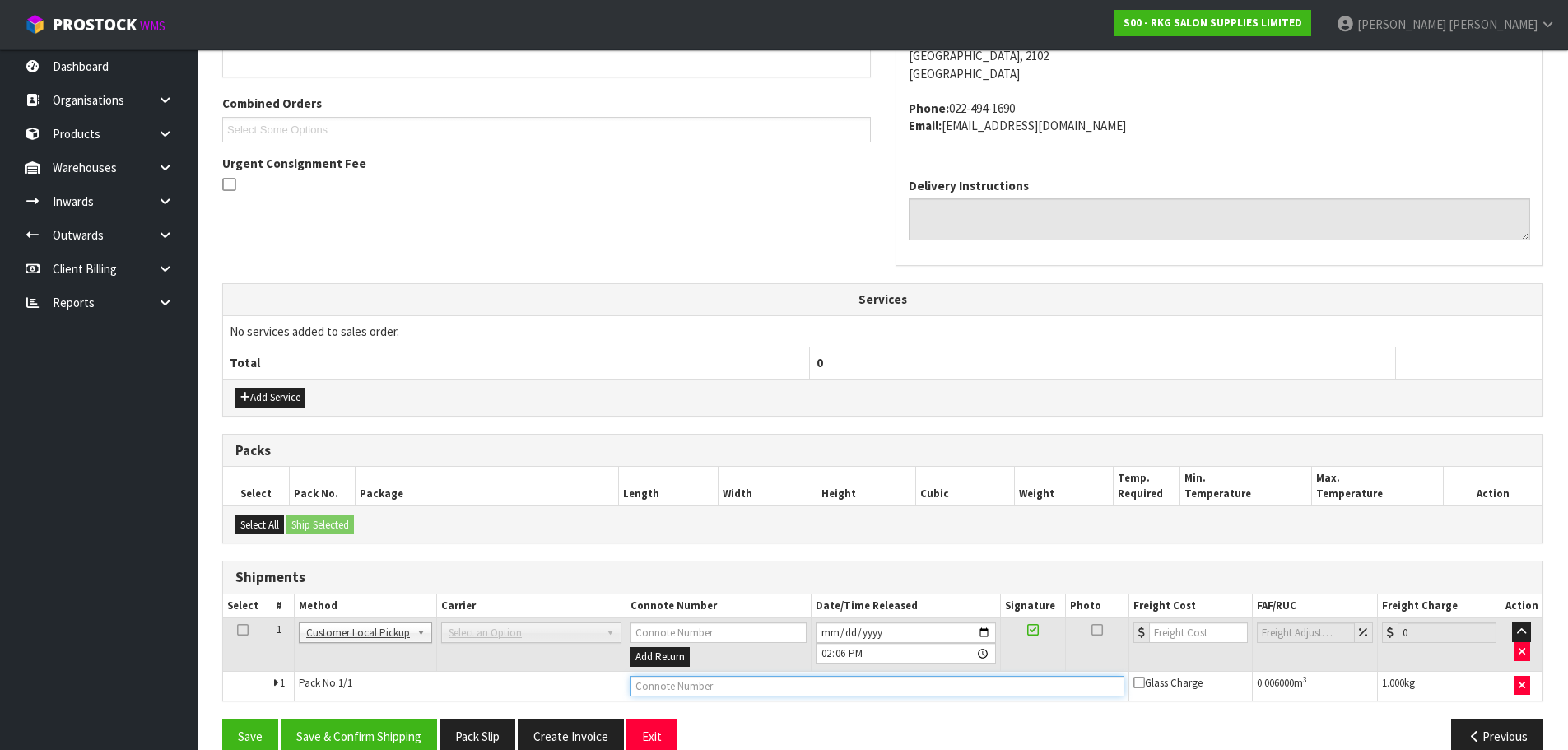
click at [688, 685] on input "text" at bounding box center [878, 686] width 494 height 20
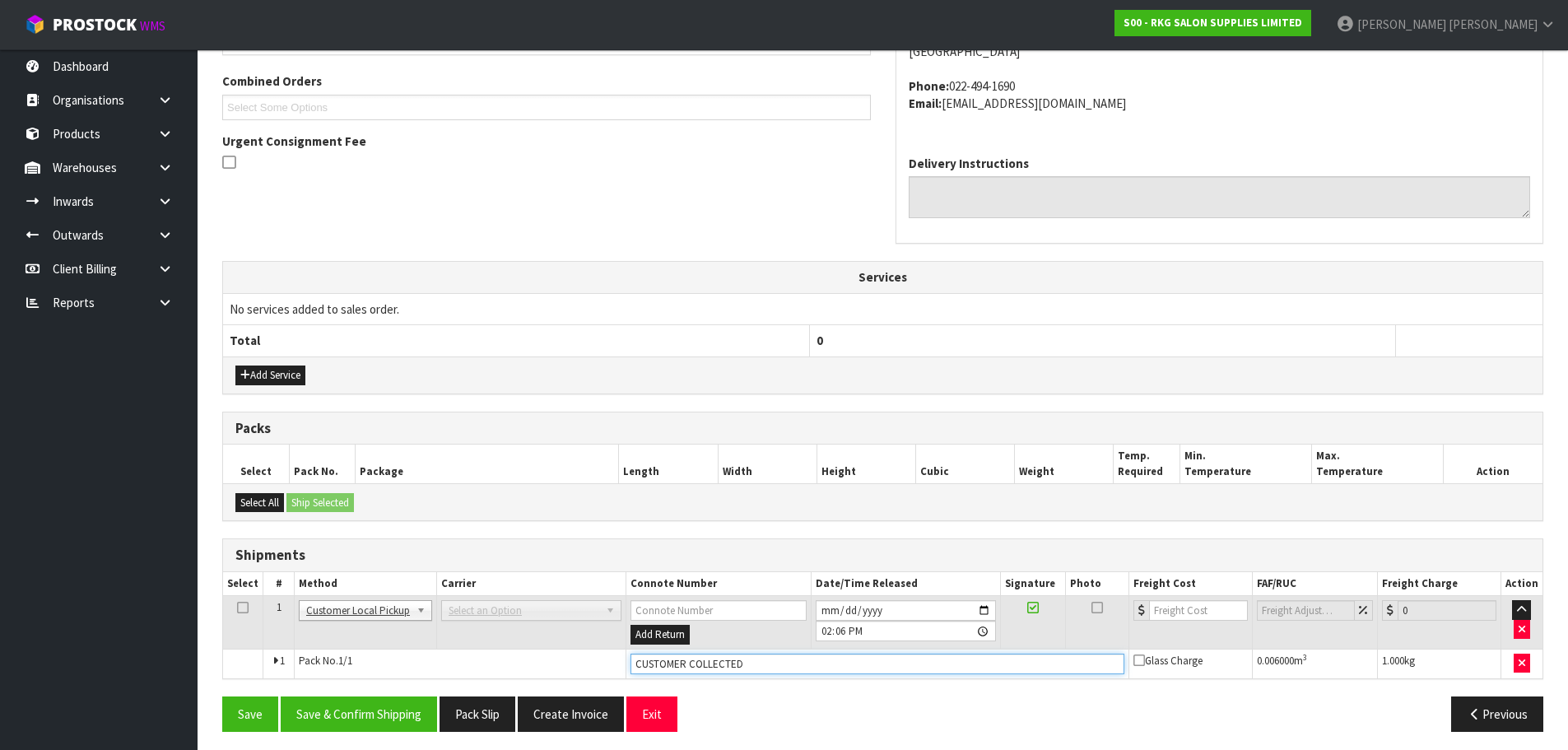
scroll to position [422, 0]
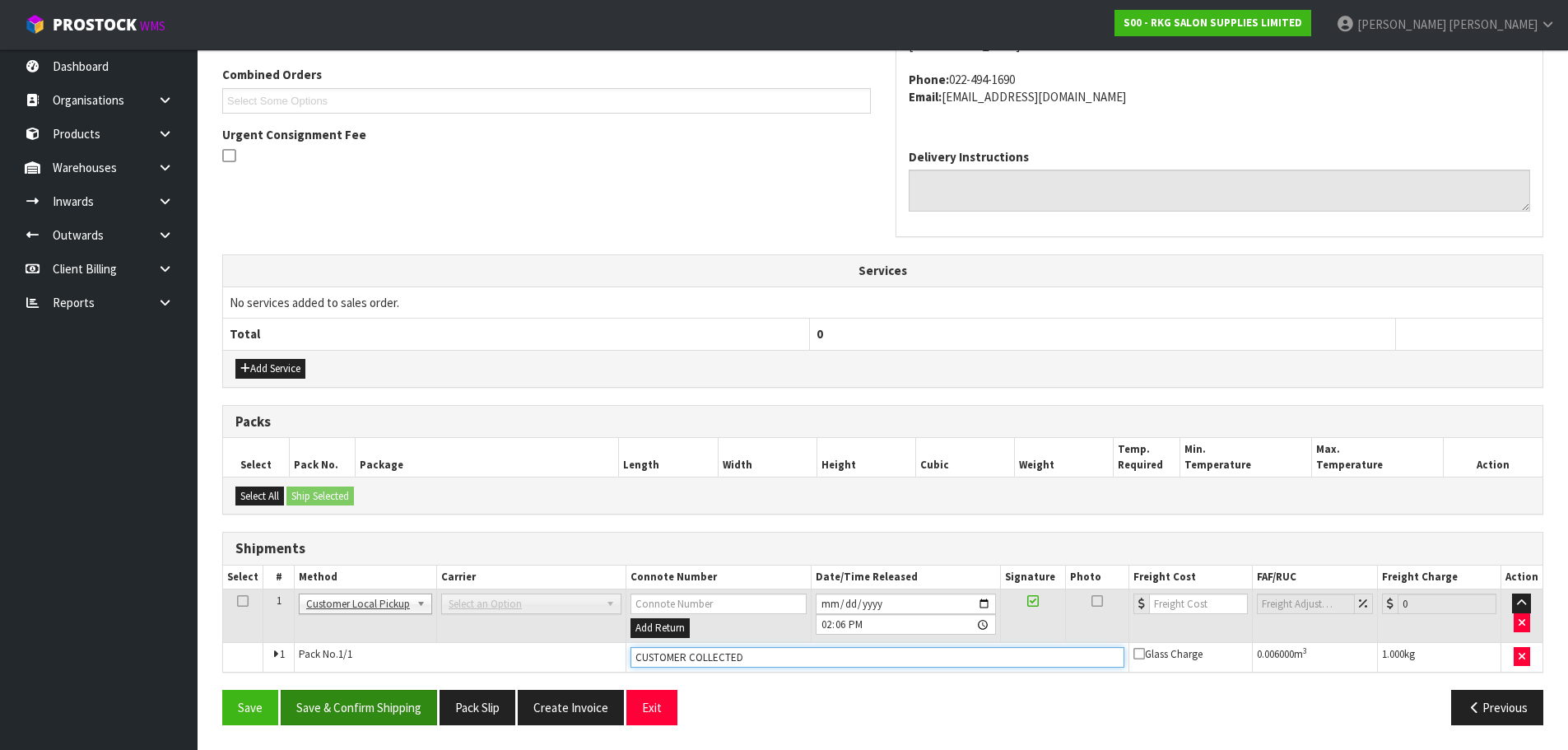
type input "CUSTOMER COLLECTED"
click at [348, 712] on button "Save & Confirm Shipping" at bounding box center [359, 707] width 156 height 36
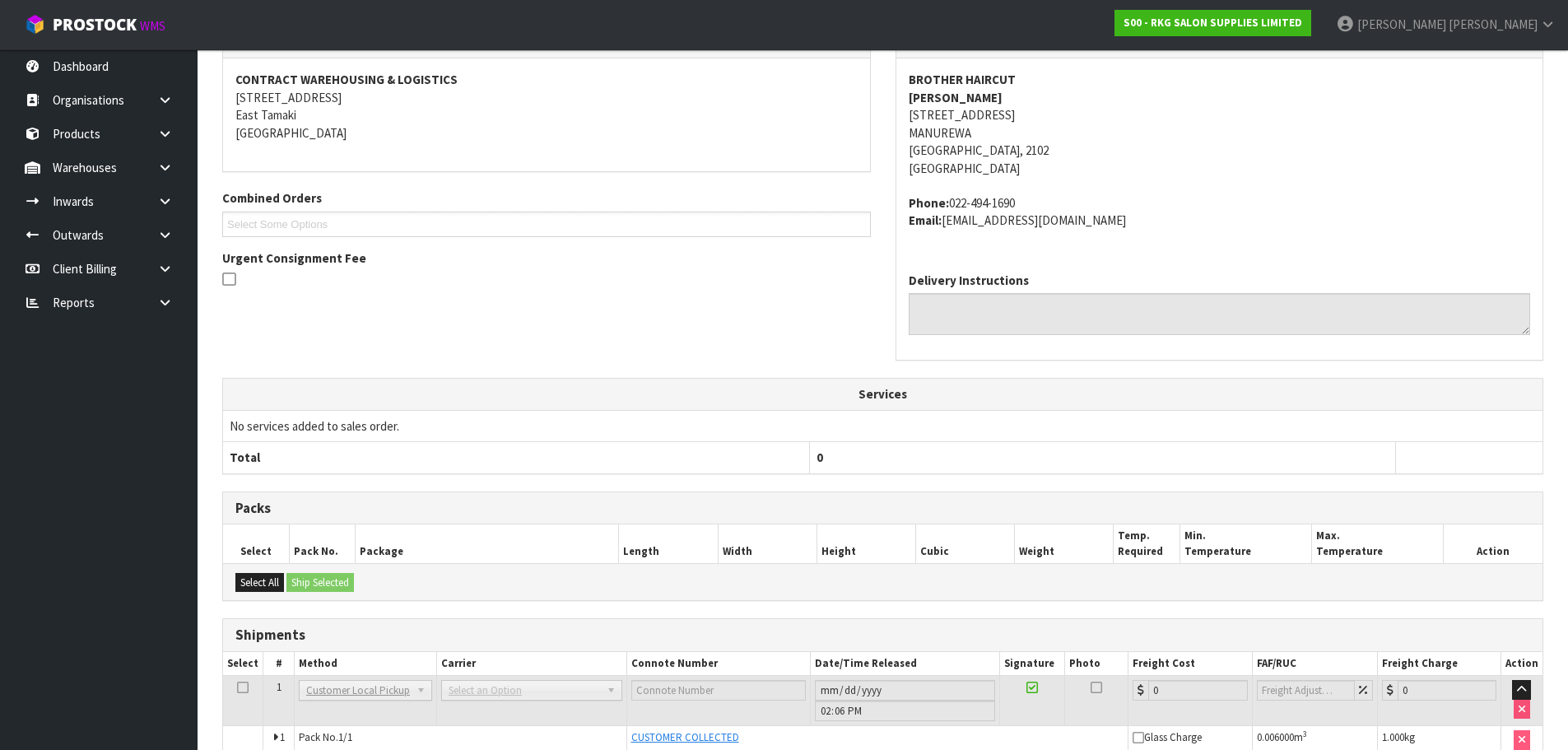
scroll to position [381, 0]
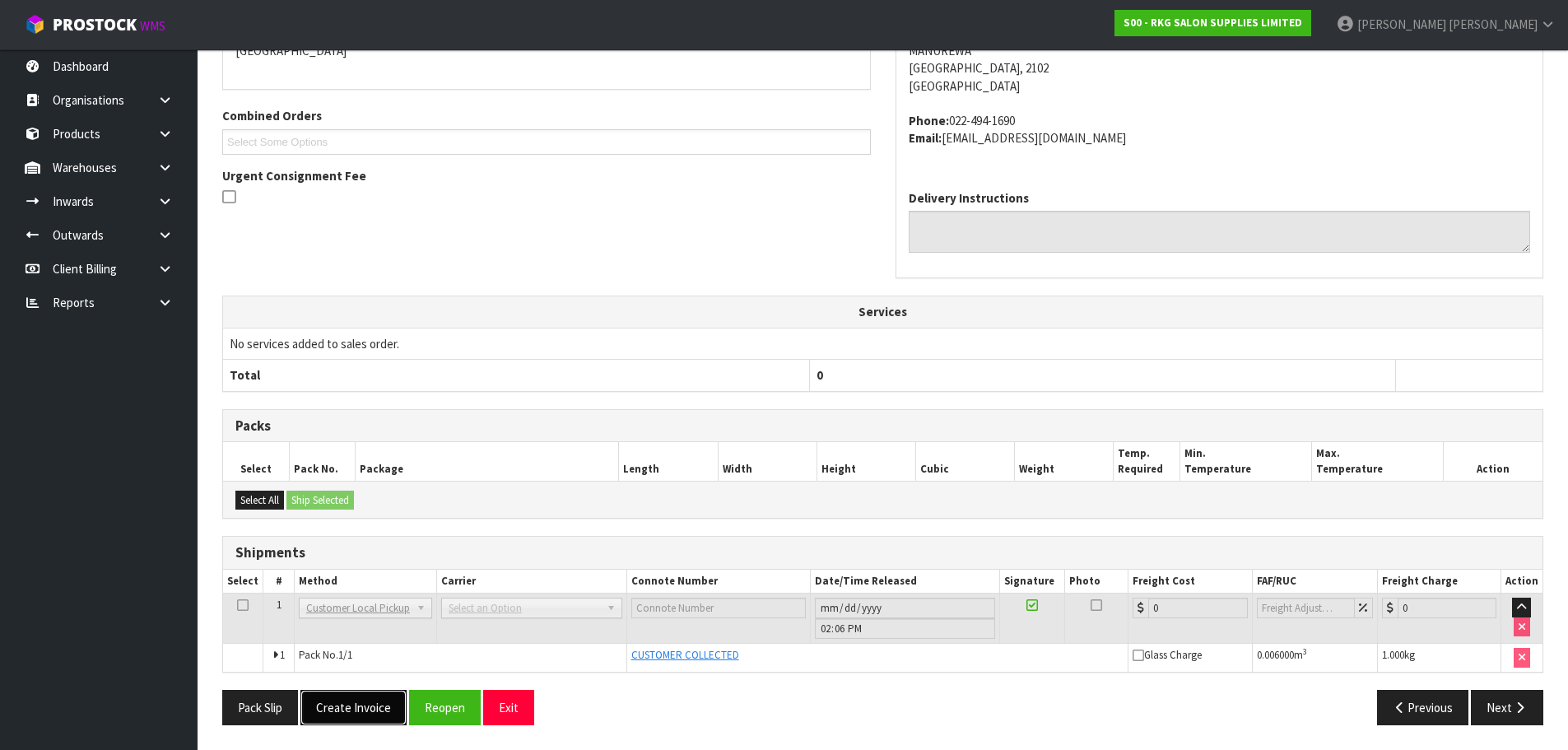
click at [358, 710] on button "Create Invoice" at bounding box center [353, 707] width 106 height 36
click at [365, 712] on button "View Invoice" at bounding box center [348, 707] width 95 height 36
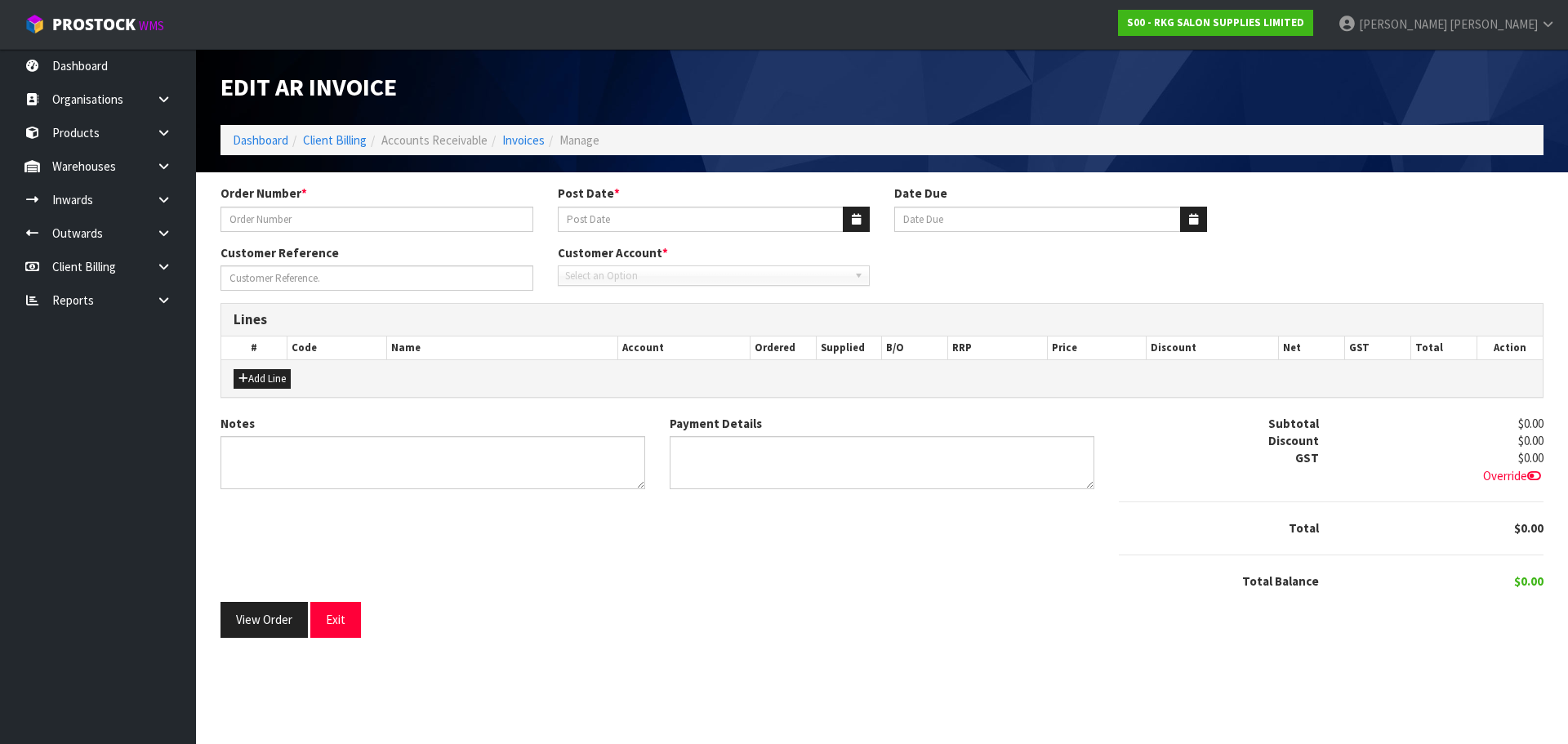
type input "#1671"
type input "14/10/2025"
type input "20/11/2025"
type input "SARI MOMIKA"
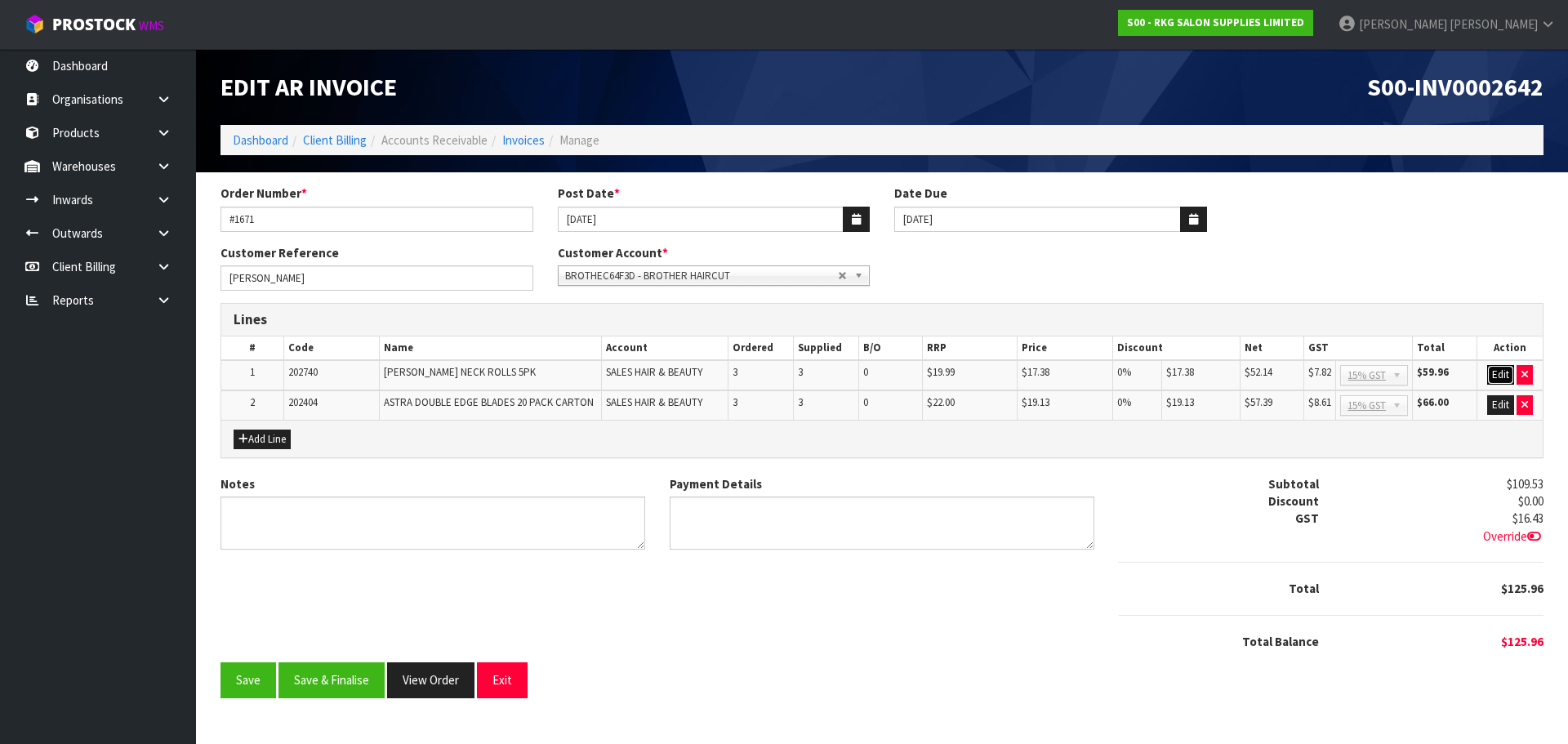
click at [1507, 374] on button "Edit" at bounding box center [1501, 375] width 27 height 20
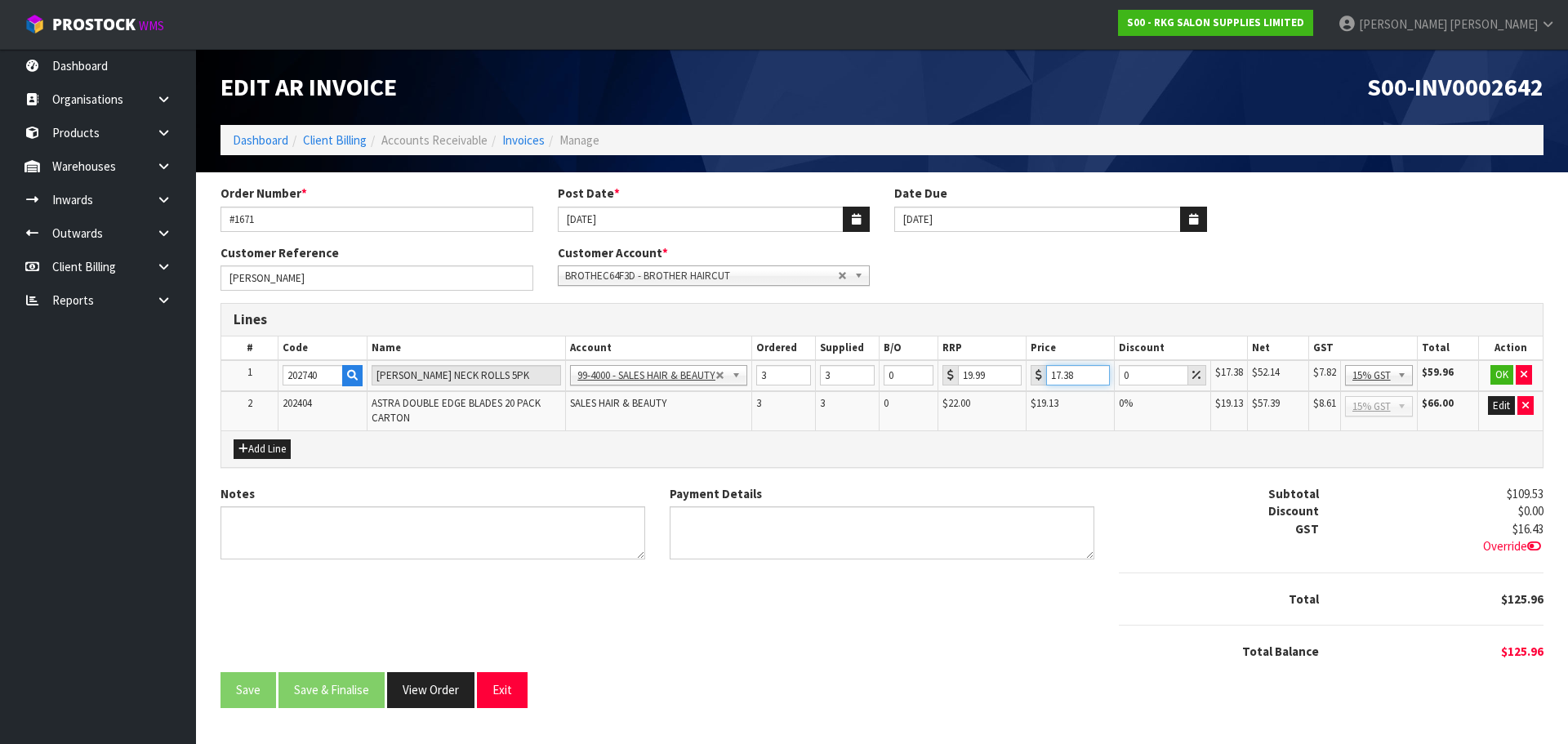
drag, startPoint x: 1079, startPoint y: 373, endPoint x: 1036, endPoint y: 380, distance: 43.6
click at [1036, 380] on div "17.38" at bounding box center [1070, 375] width 79 height 20
type input "9.6"
click at [1502, 375] on button "OK" at bounding box center [1501, 375] width 23 height 20
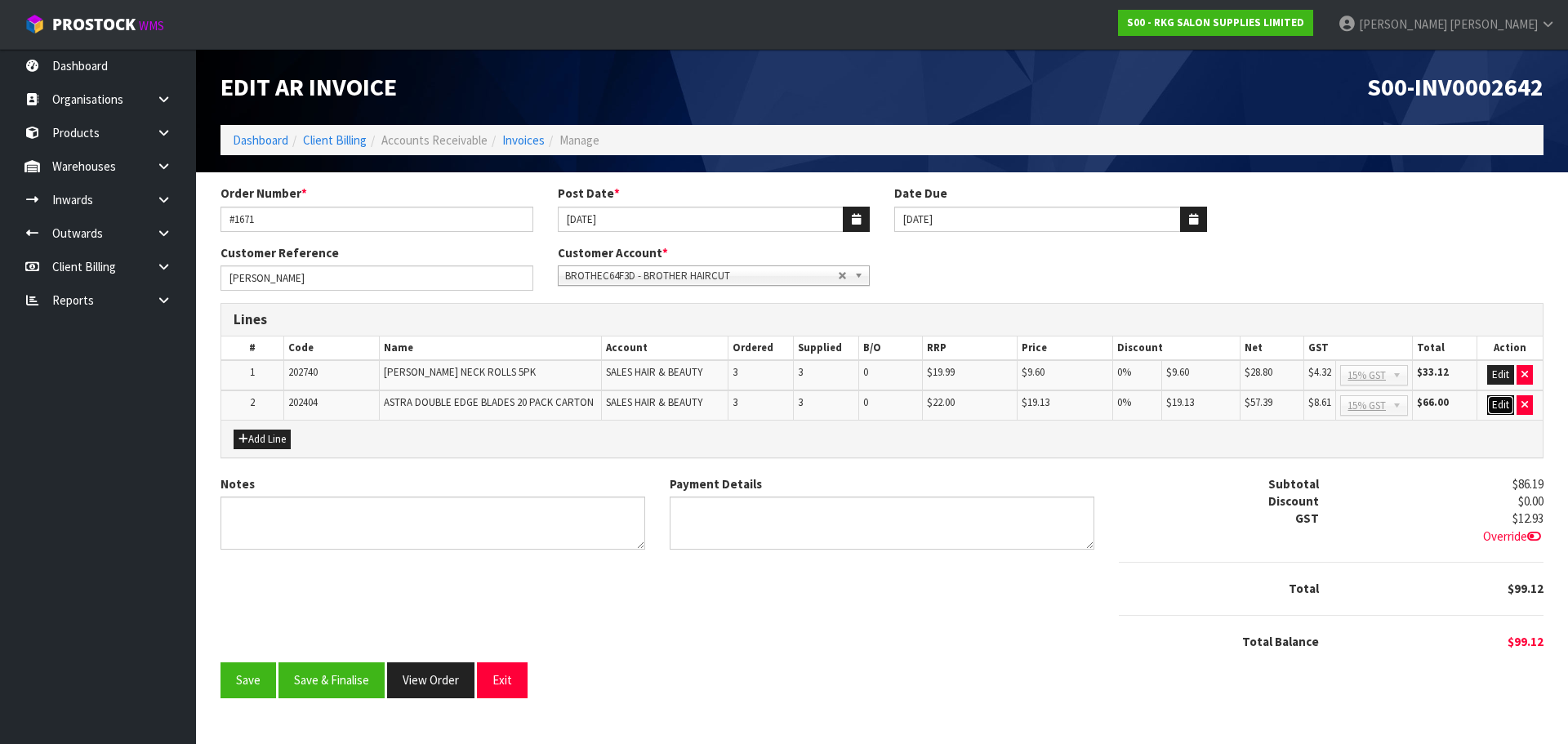
click at [1499, 405] on button "Edit" at bounding box center [1501, 405] width 27 height 20
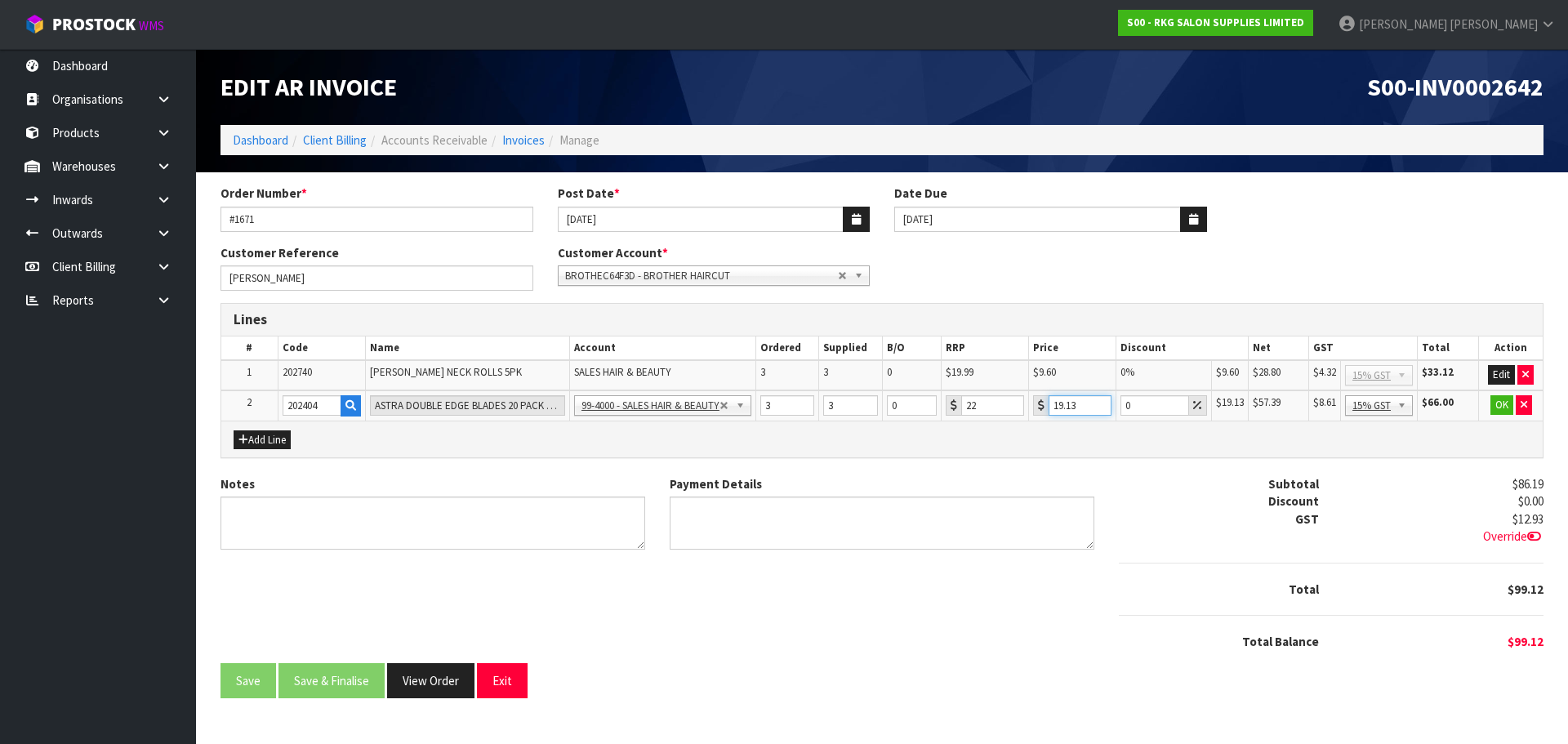
drag, startPoint x: 1078, startPoint y: 407, endPoint x: 1035, endPoint y: 413, distance: 43.4
click at [1035, 413] on div "19.13" at bounding box center [1072, 405] width 78 height 20
type input "15.3"
click at [1498, 405] on button "OK" at bounding box center [1501, 405] width 23 height 20
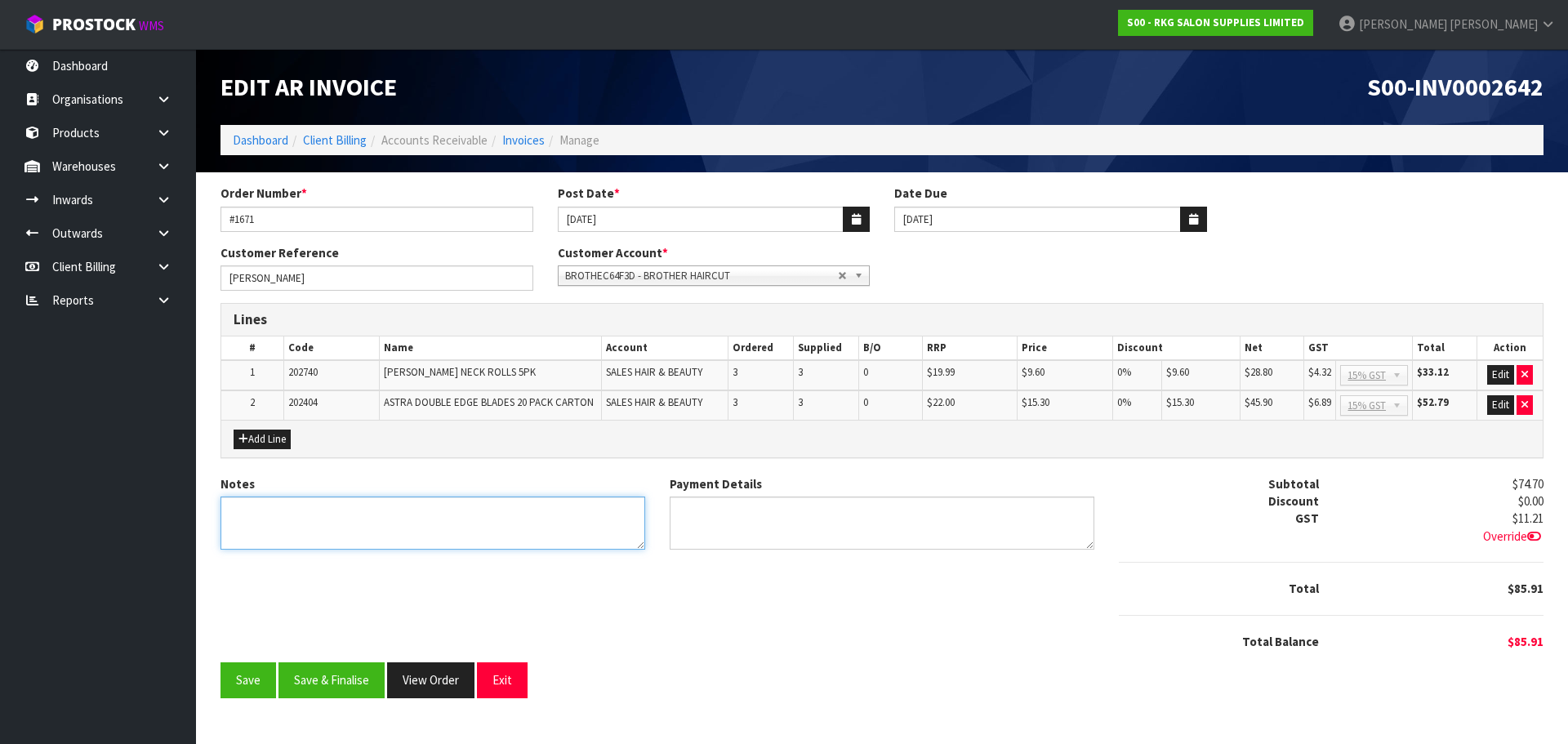
click at [344, 510] on textarea "Notes" at bounding box center [433, 523] width 424 height 53
type textarea "THANK YOU FOR YOUR ORDER"
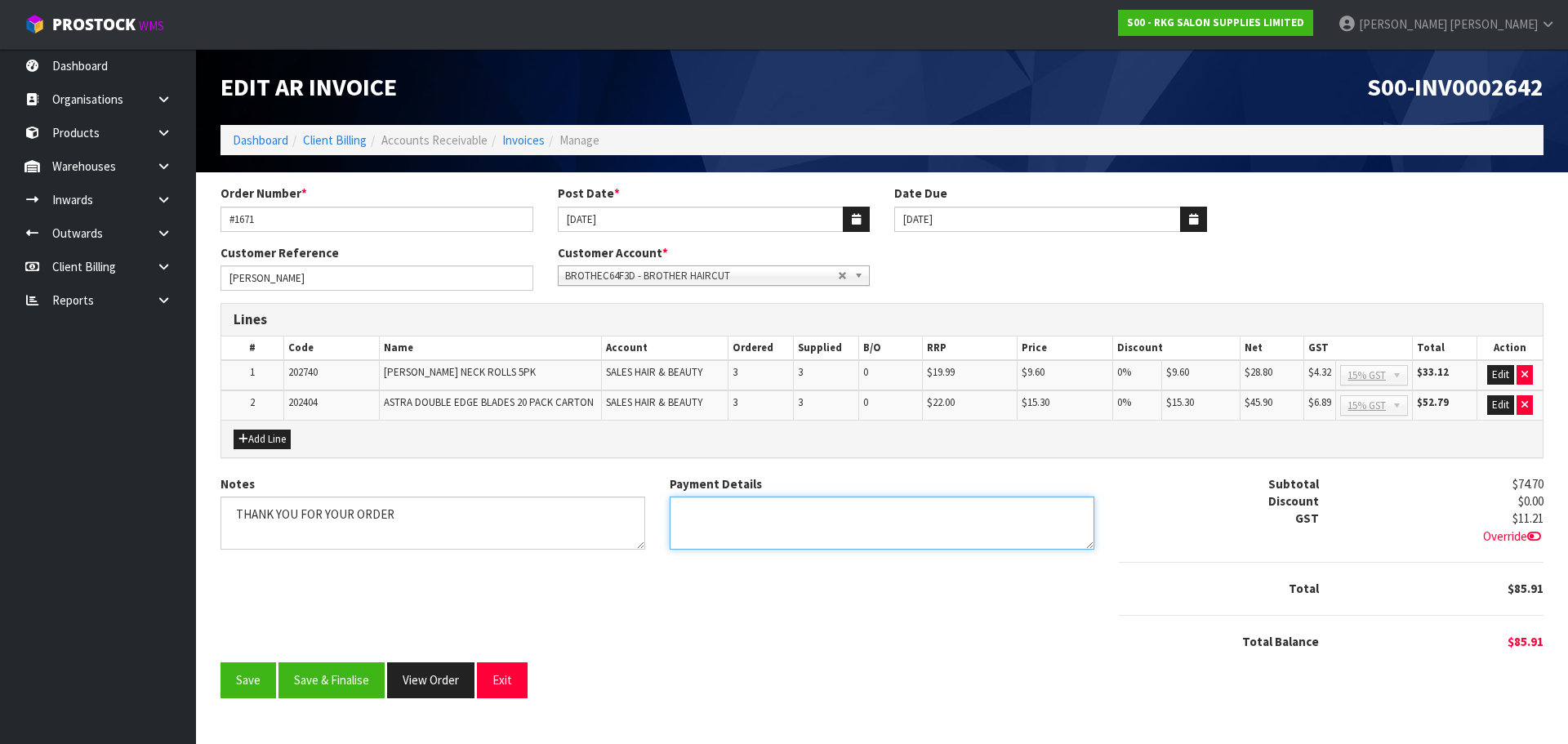
click at [725, 512] on textarea "Payment Details" at bounding box center [881, 523] width 424 height 53
type textarea "EFTPOS 14.10"
click at [727, 278] on span "BROTHEC64F3D - BROTHER HAIRCUT" at bounding box center [701, 276] width 273 height 20
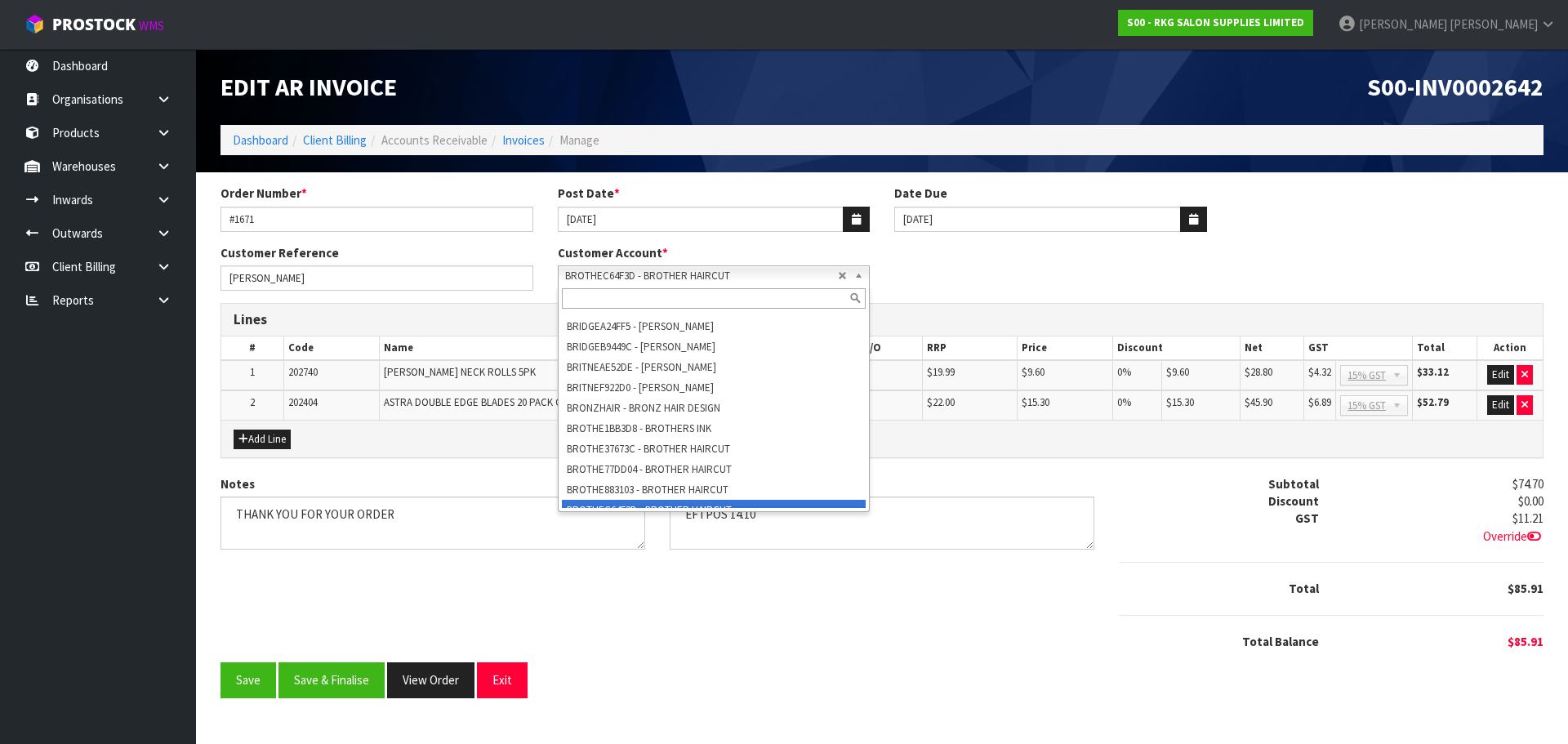
scroll to position [7627, 0]
paste input "BROTHE37673C"
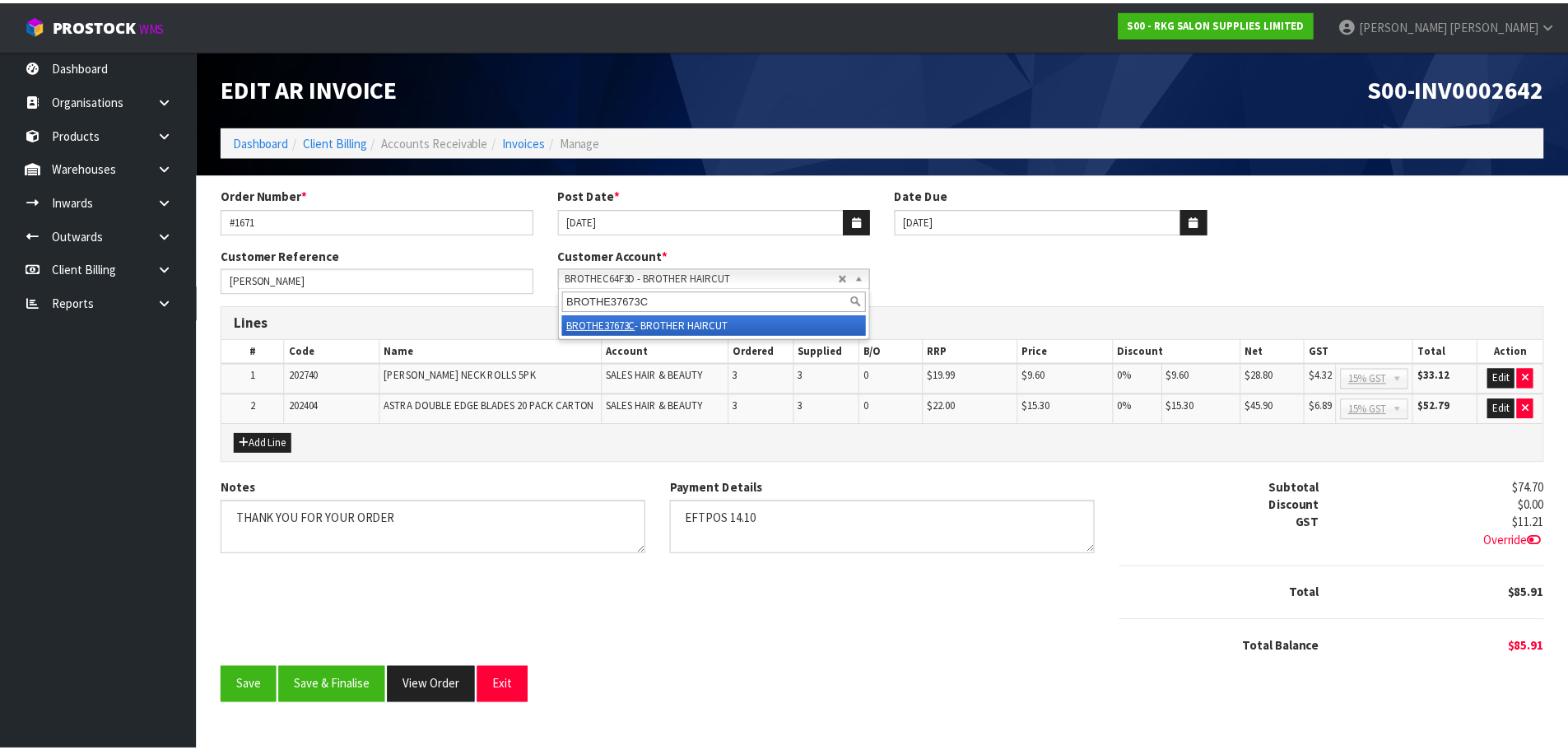
scroll to position [0, 0]
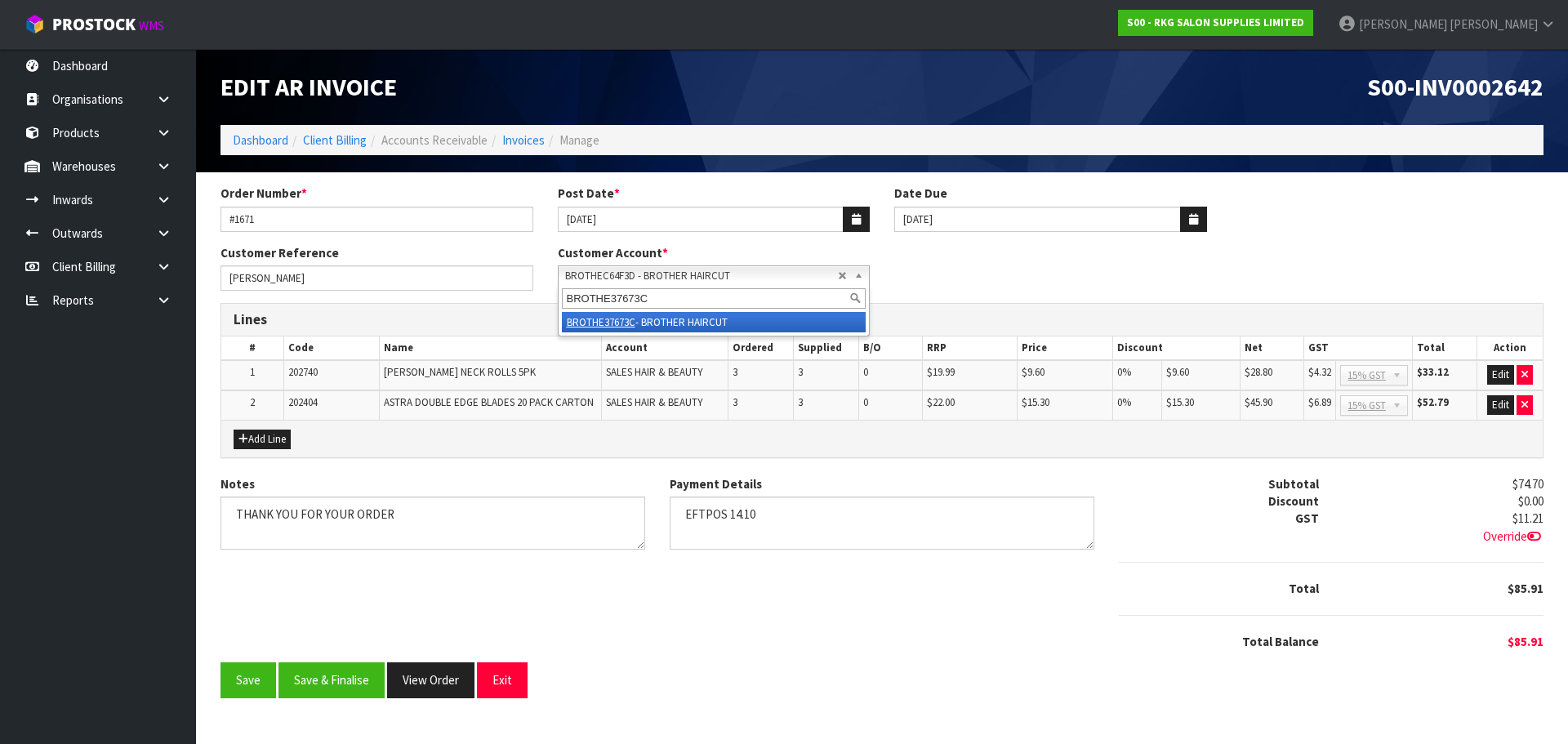
type input "BROTHE37673C"
click at [676, 321] on li "BROTHE37673C - BROTHER HAIRCUT" at bounding box center [714, 322] width 304 height 20
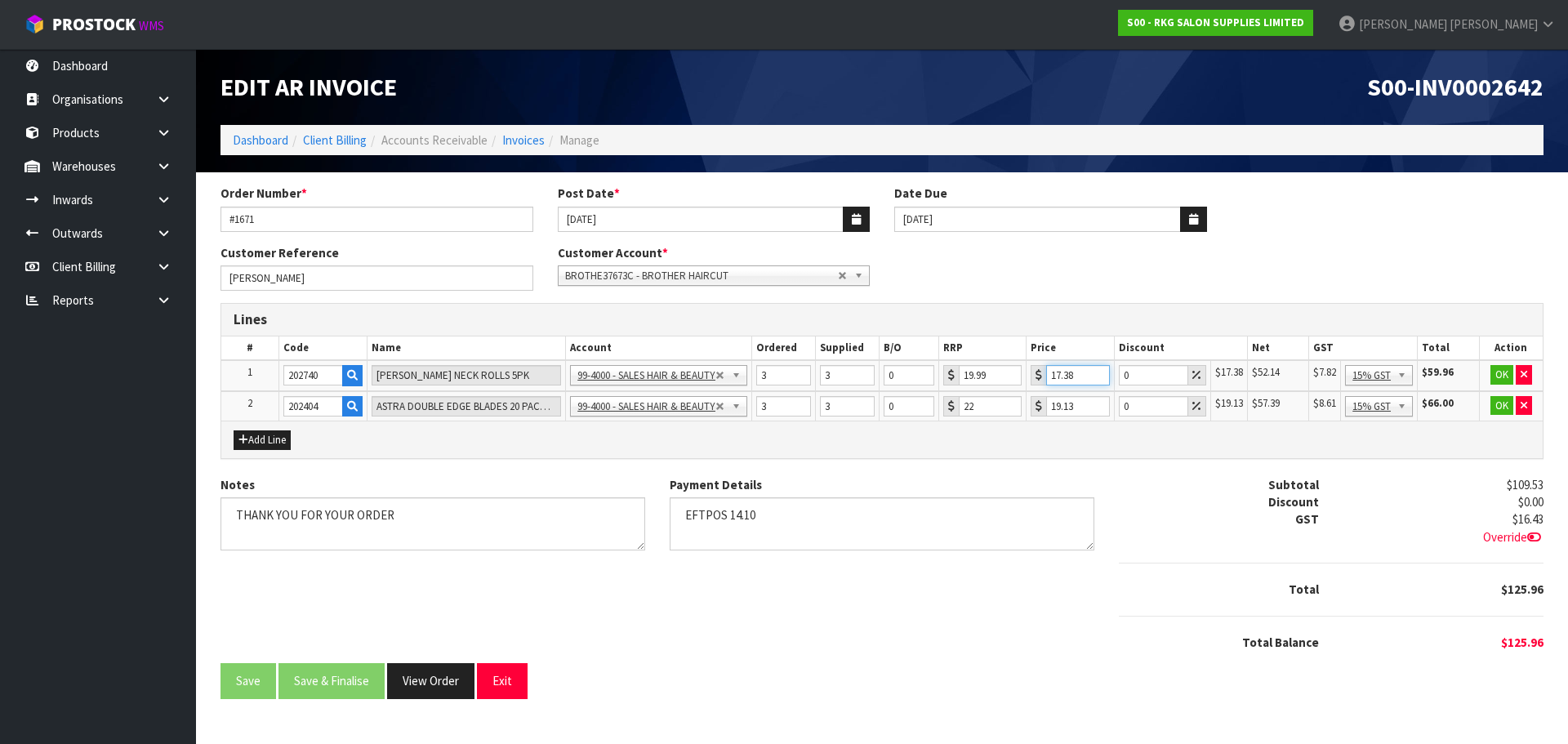
drag, startPoint x: 1078, startPoint y: 376, endPoint x: 1028, endPoint y: 376, distance: 50.0
click at [1028, 376] on td "17.38" at bounding box center [1070, 375] width 88 height 31
type input "9.6"
drag, startPoint x: 1078, startPoint y: 401, endPoint x: 1040, endPoint y: 411, distance: 39.3
click at [1040, 411] on div "19.13" at bounding box center [1070, 406] width 79 height 20
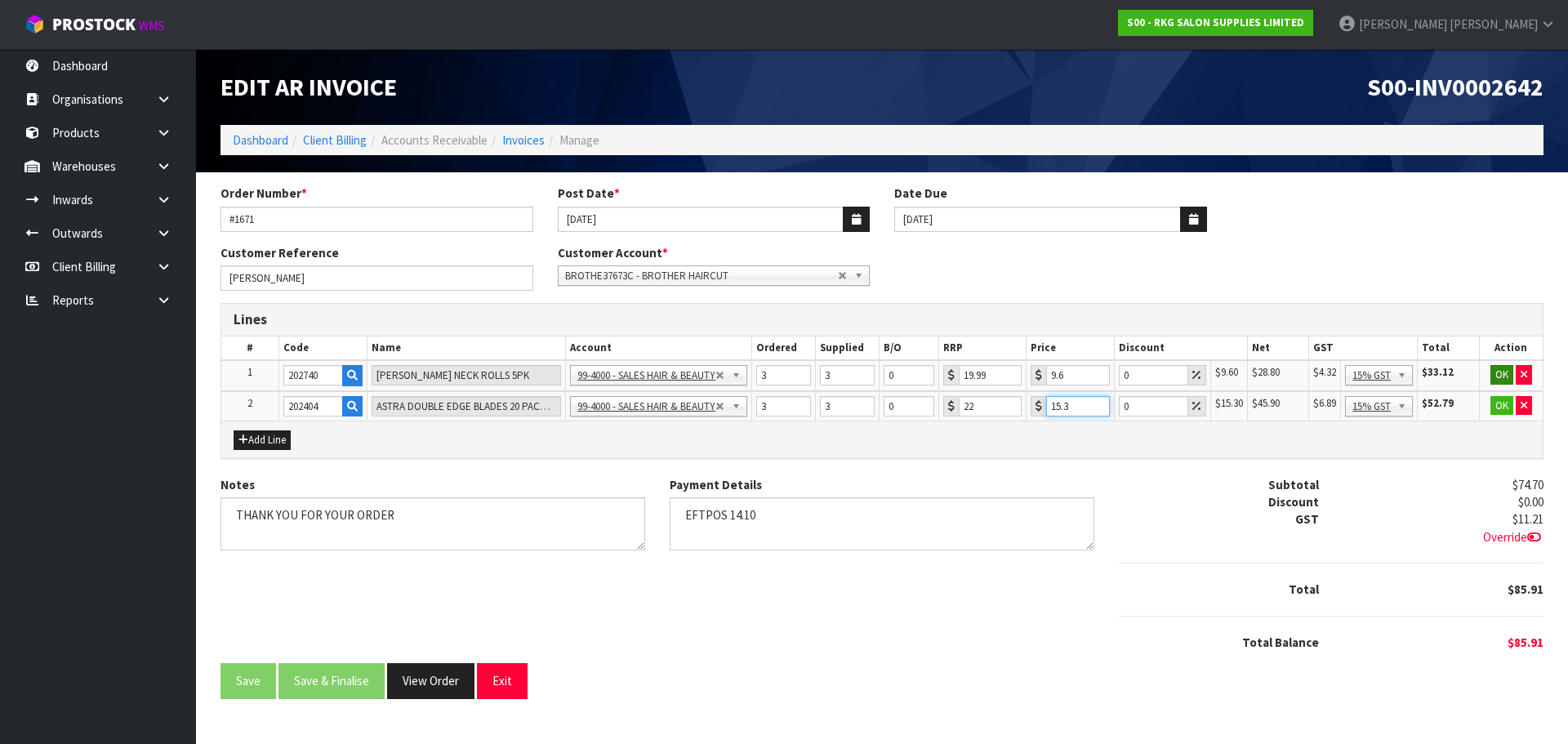
type input "15.3"
click at [1505, 376] on button "OK" at bounding box center [1501, 375] width 23 height 20
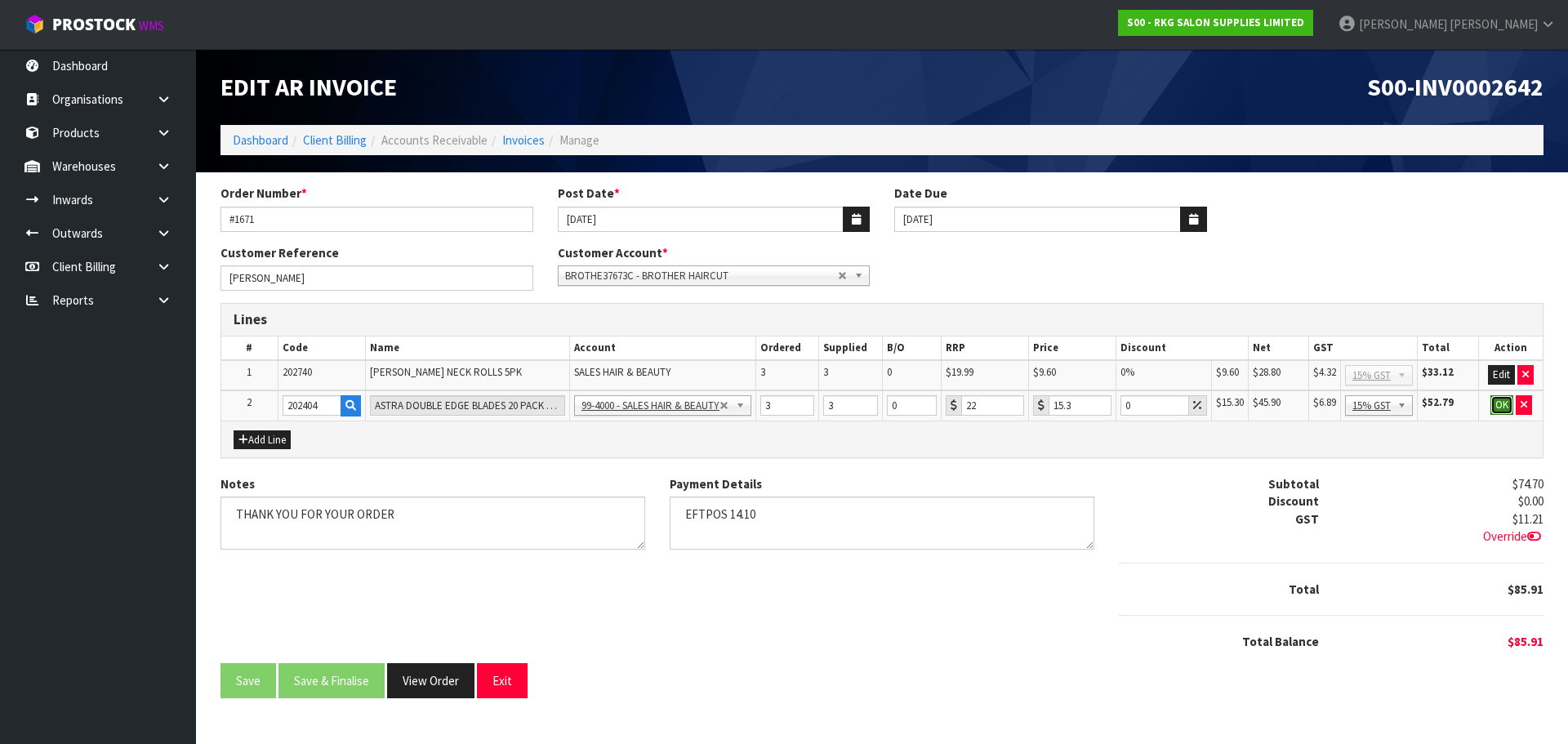
click at [1497, 408] on button "OK" at bounding box center [1501, 405] width 23 height 20
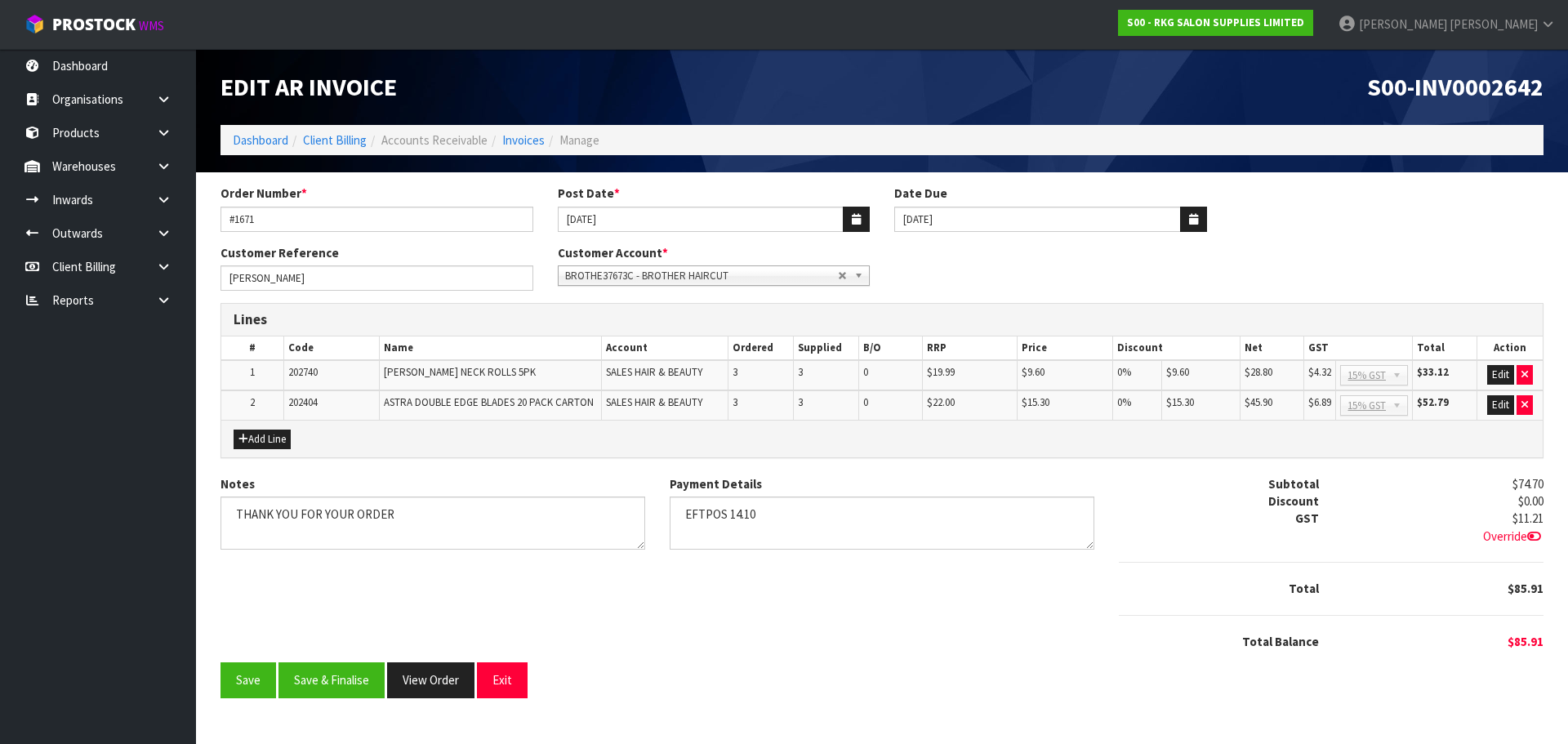
click at [1529, 536] on icon at bounding box center [1533, 535] width 14 height 12
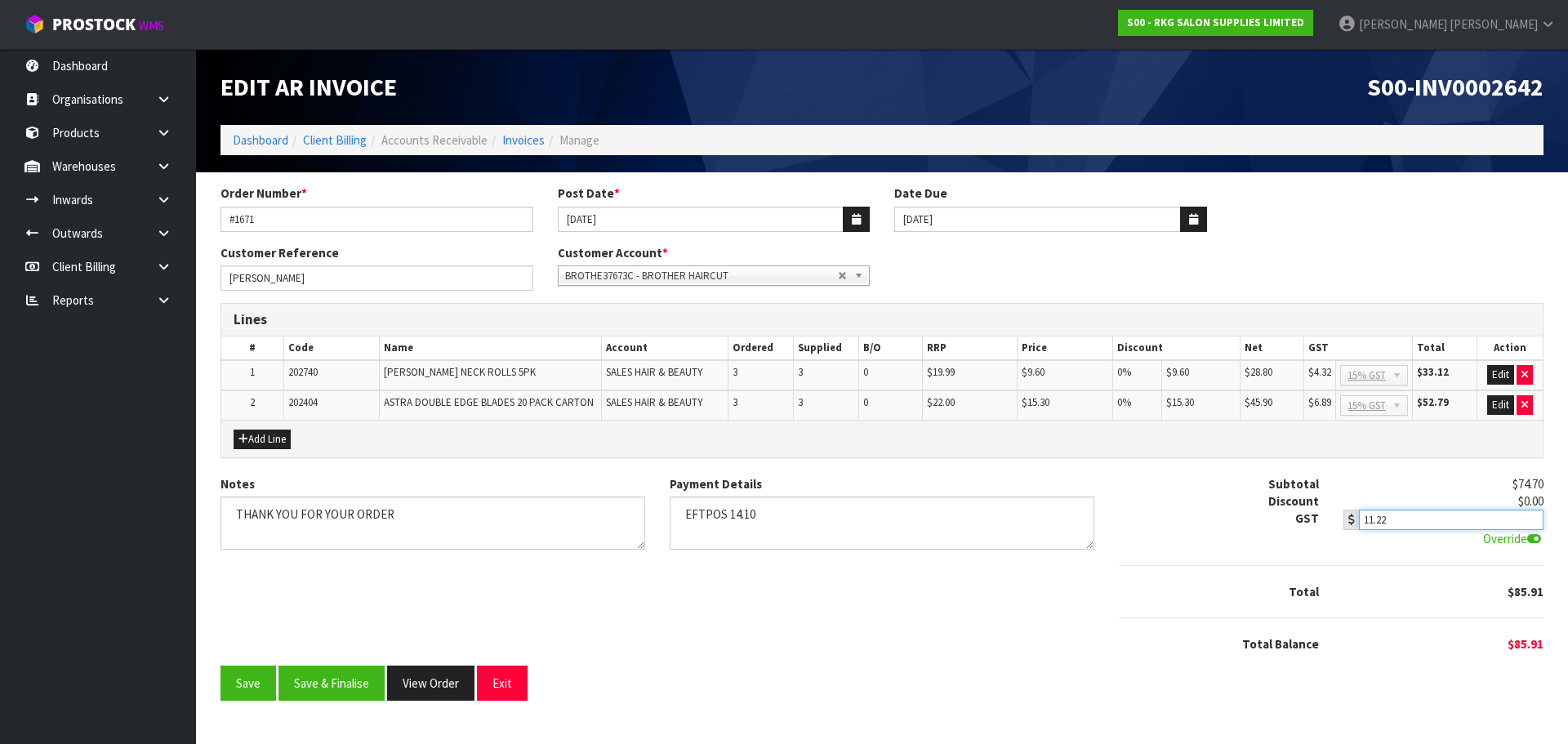
type input "11.22"
click at [1533, 515] on input "11.22" at bounding box center [1451, 520] width 185 height 20
click at [349, 683] on button "Save & Finalise" at bounding box center [331, 683] width 107 height 36
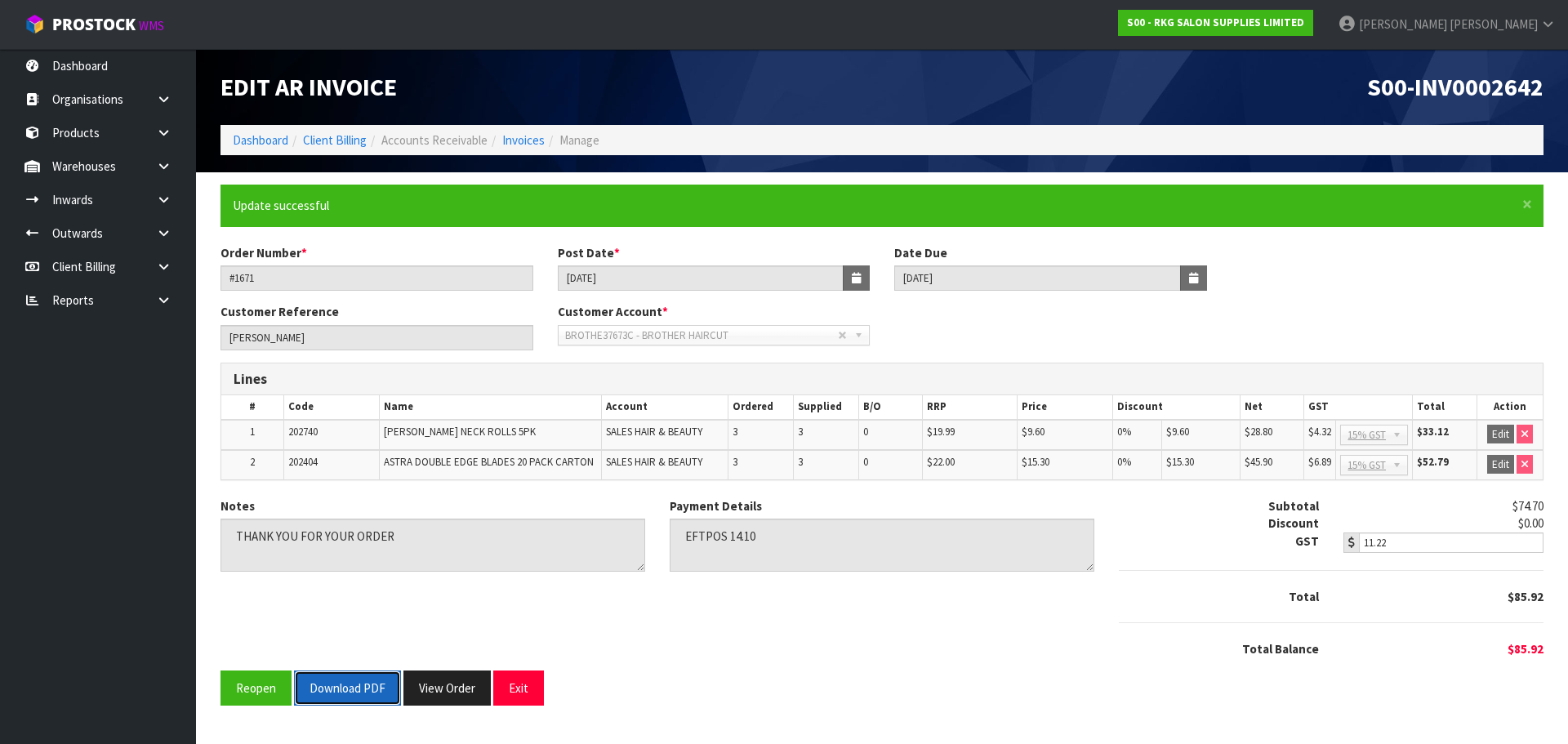
click at [341, 683] on button "Download PDF" at bounding box center [347, 688] width 107 height 36
click at [519, 683] on button "Exit" at bounding box center [519, 688] width 51 height 36
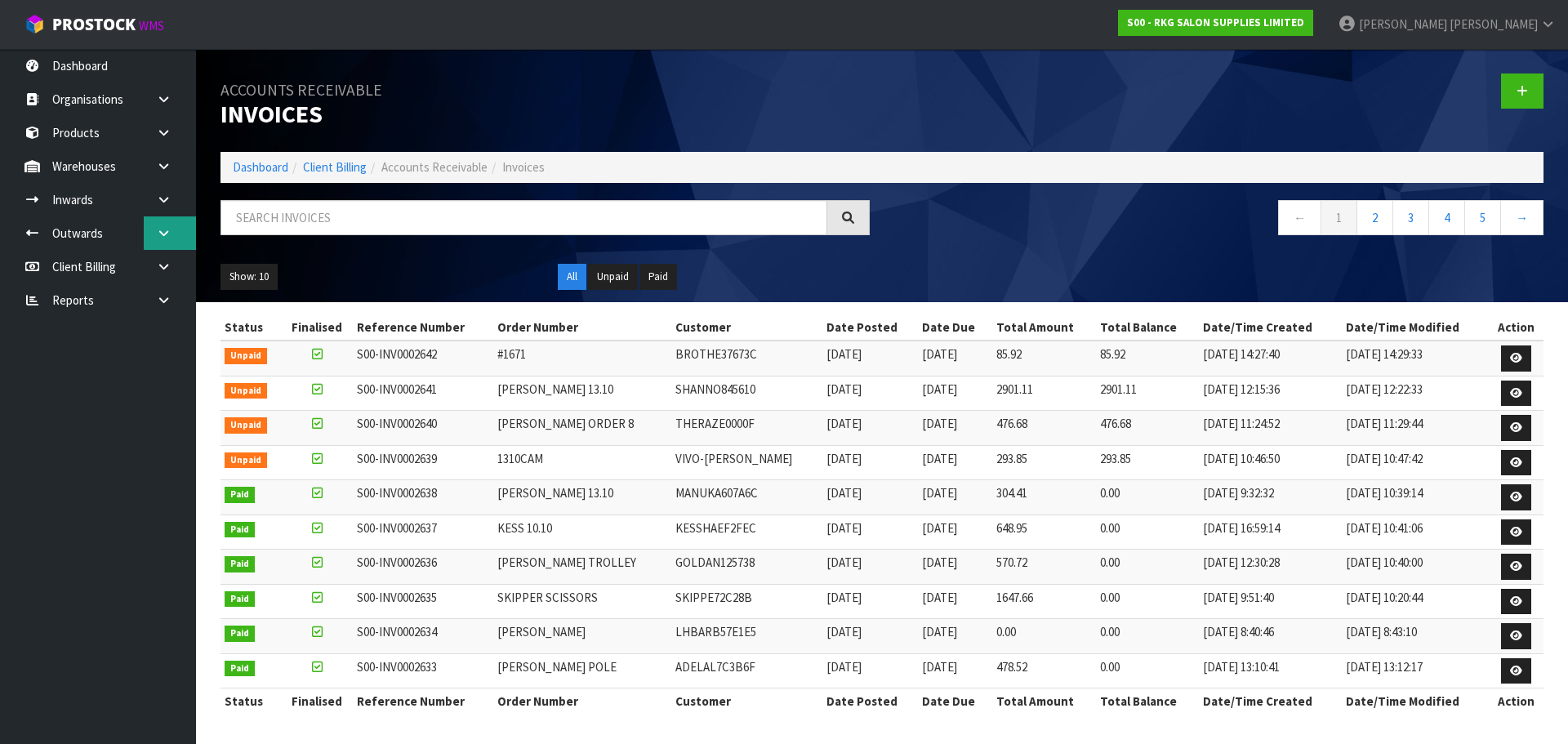
click at [154, 233] on link at bounding box center [169, 233] width 52 height 34
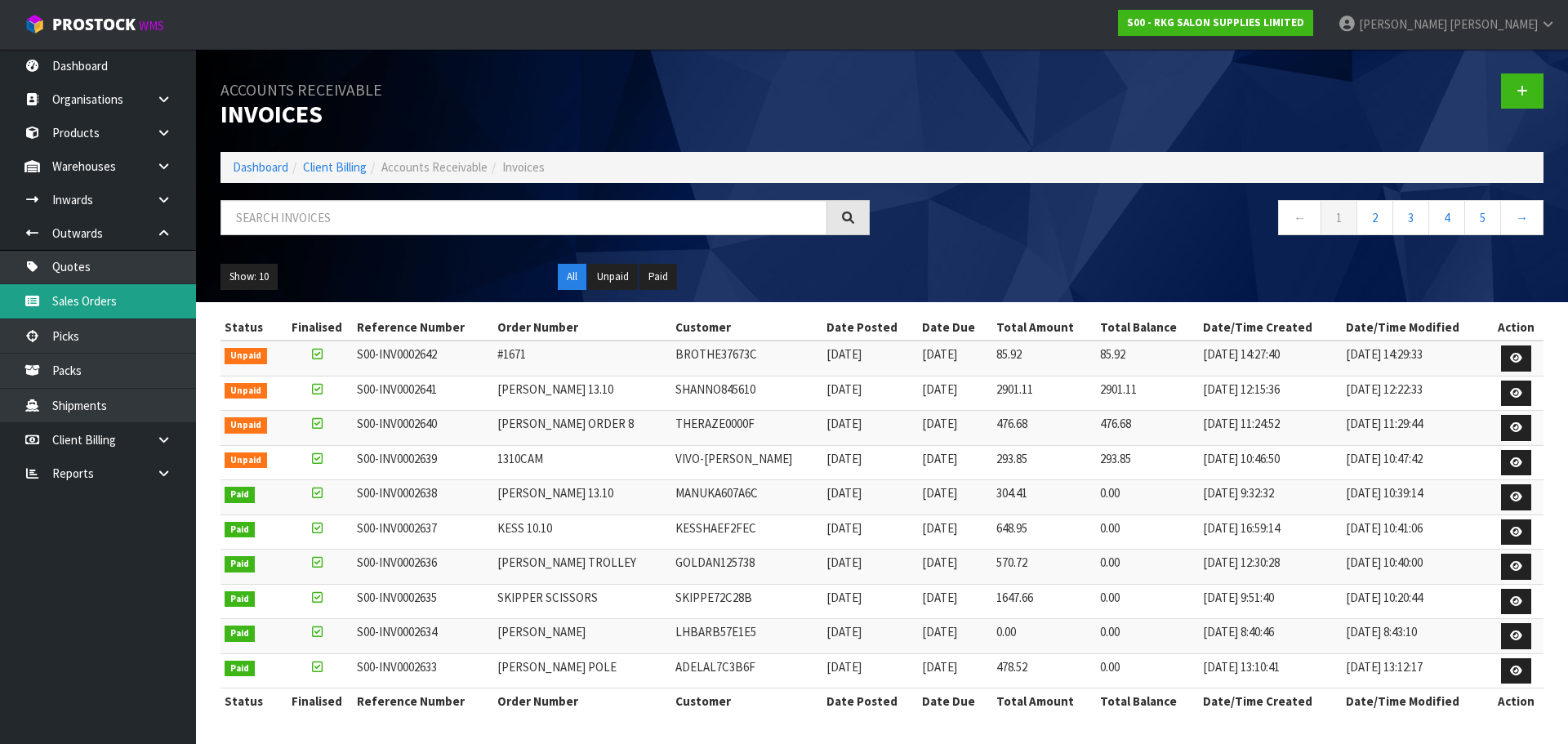
click at [58, 301] on link "Sales Orders" at bounding box center [97, 301] width 196 height 34
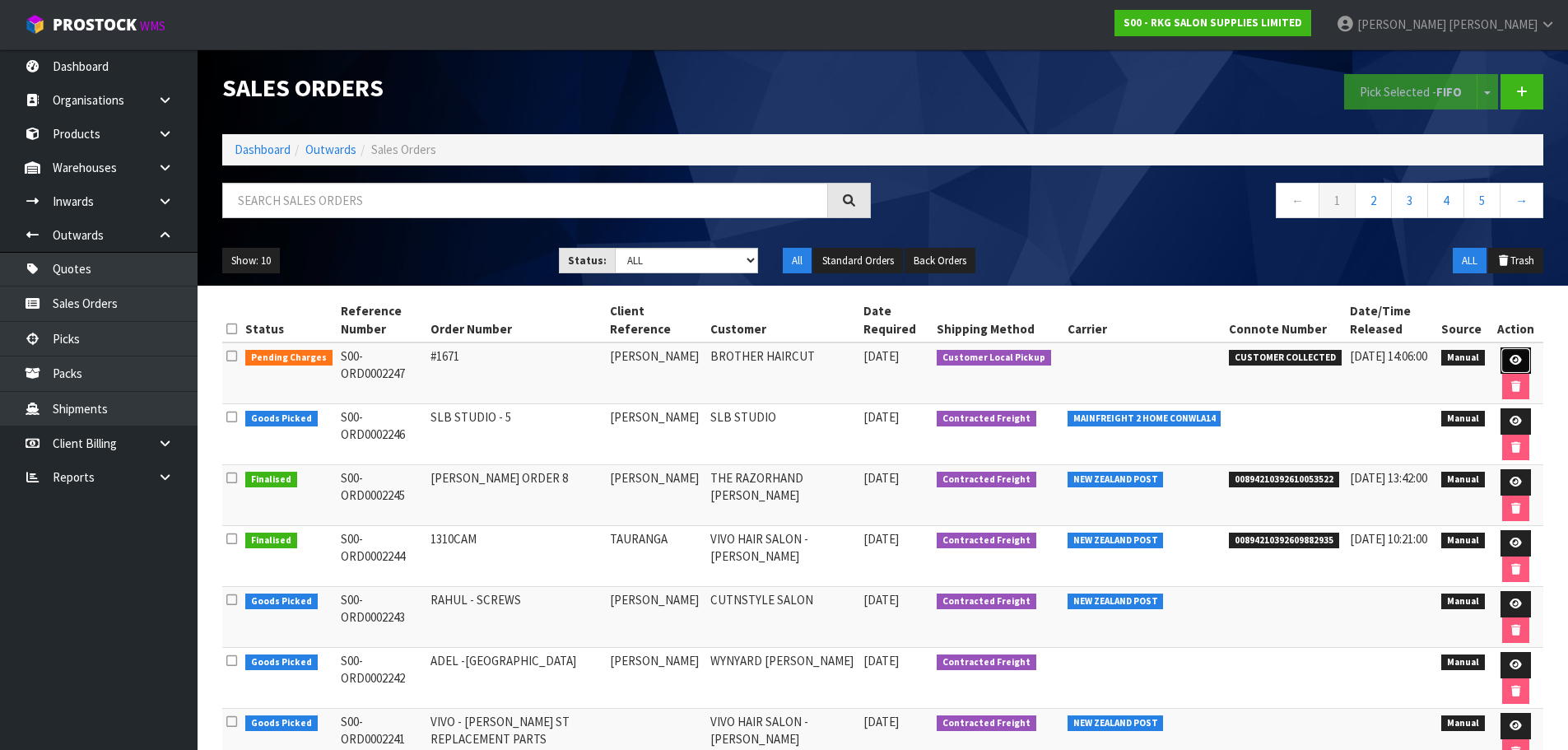
click at [1514, 358] on icon at bounding box center [1515, 360] width 12 height 11
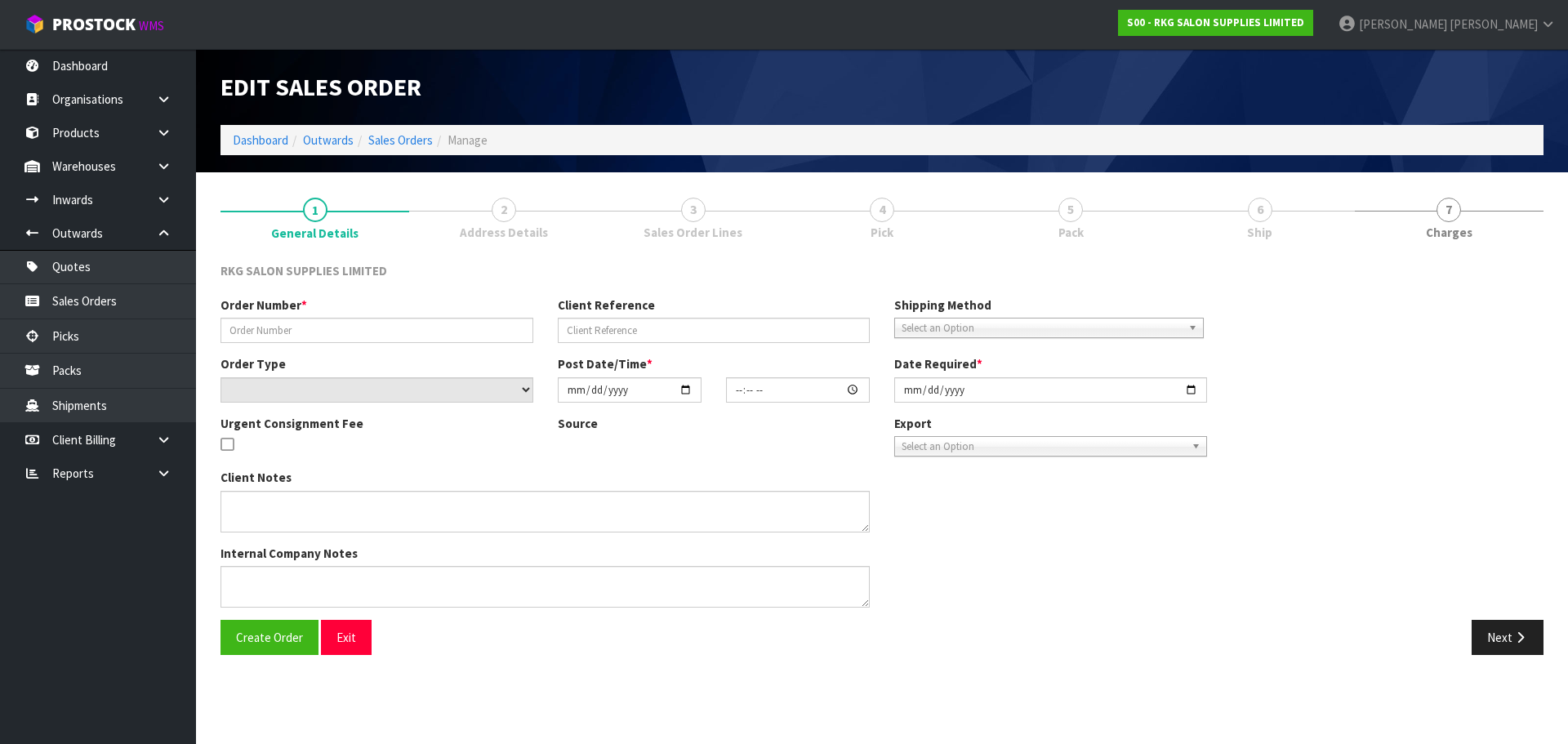
type input "#1671"
type input "SARI MOMIKA"
select select "number:0"
type input "2025-10-14"
type input "13:53:00.000"
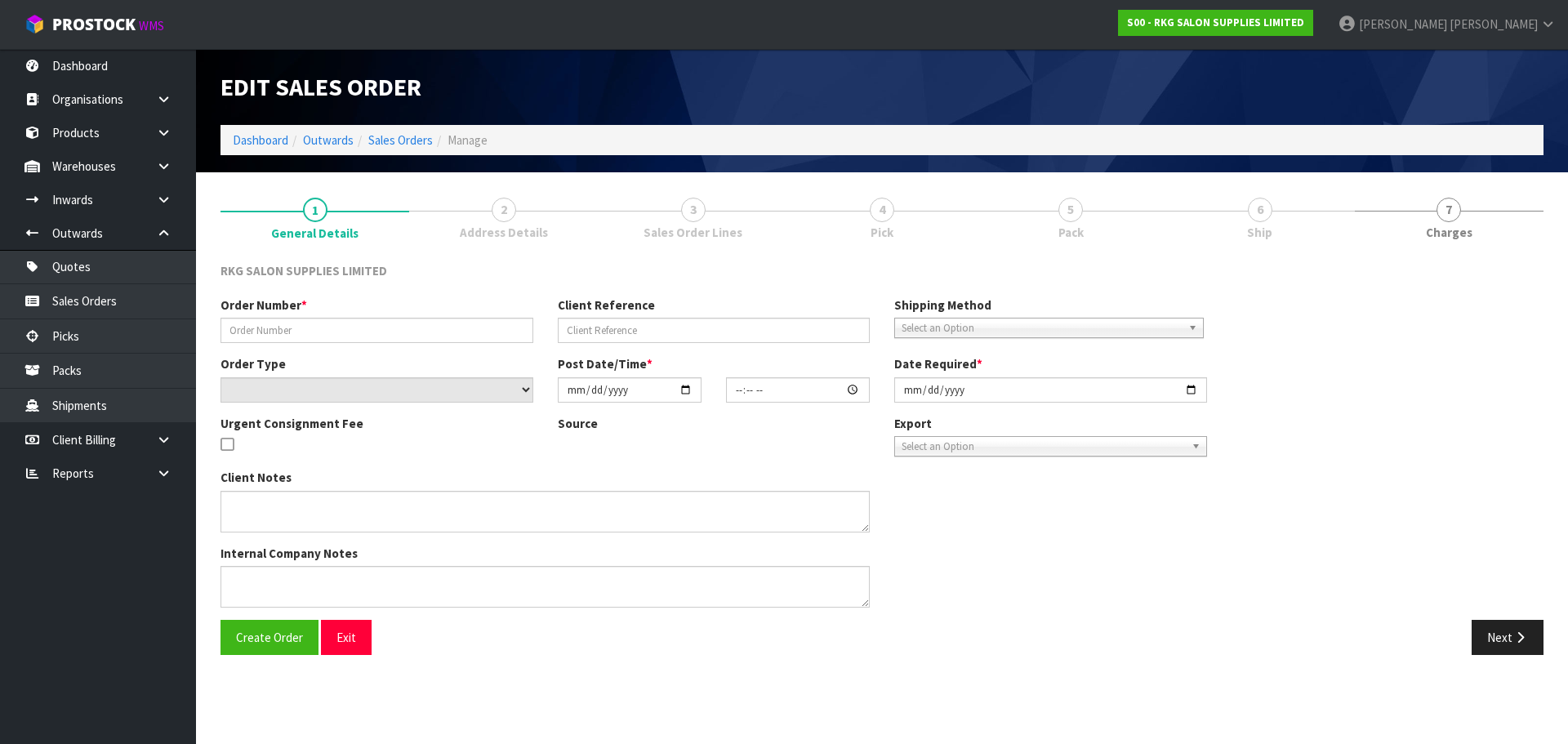
type input "2025-10-14"
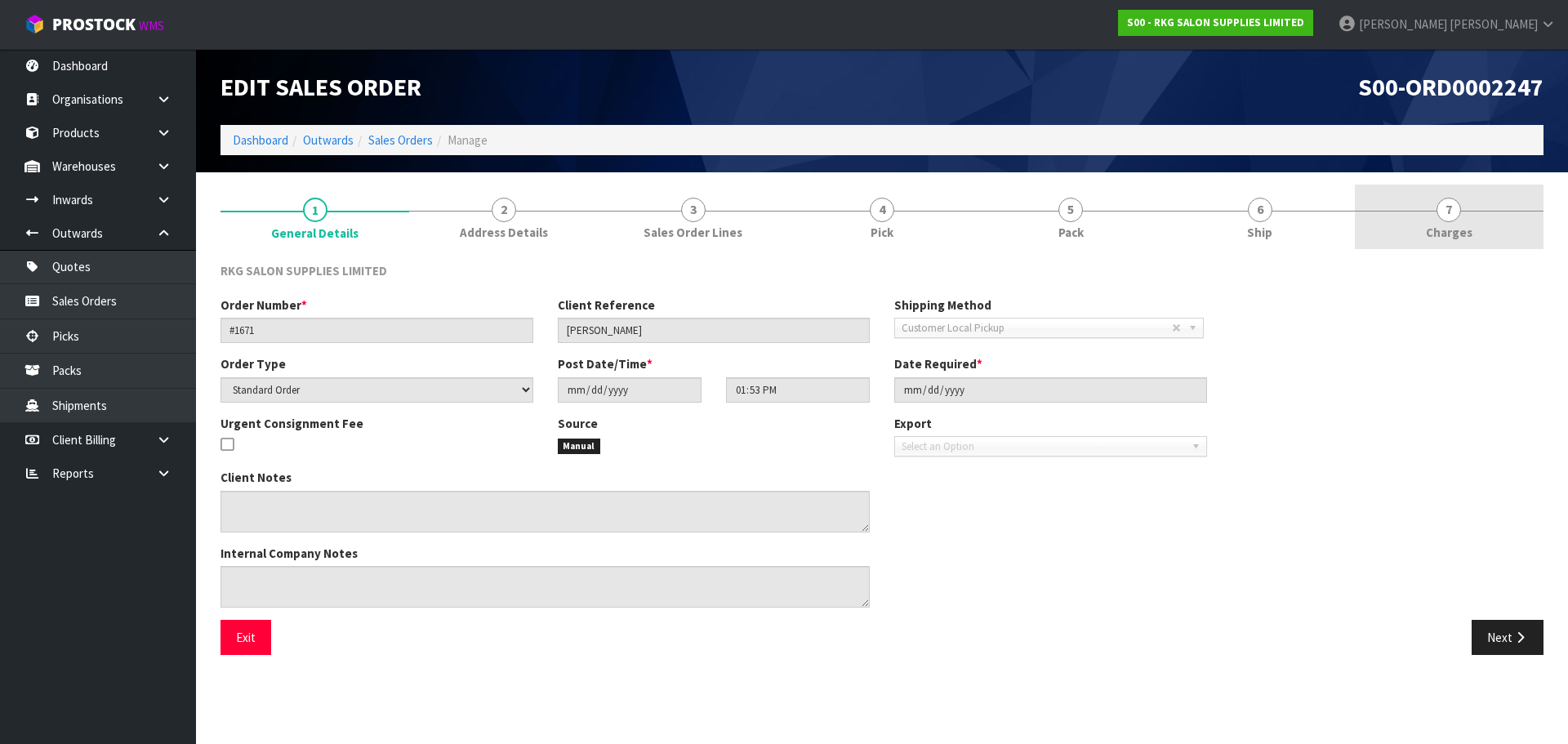
click at [1448, 213] on span "7" at bounding box center [1448, 209] width 25 height 25
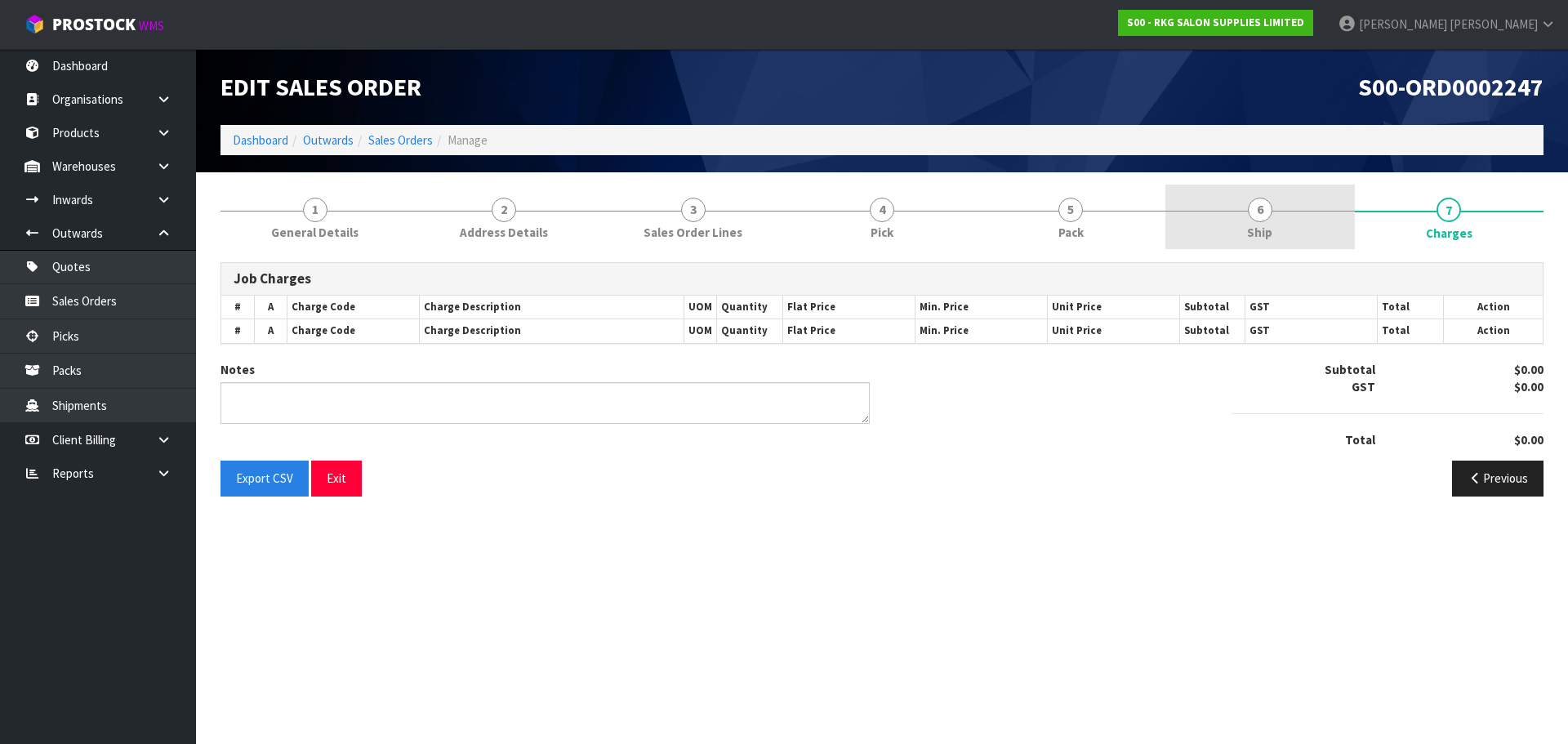
click at [1263, 224] on span "Ship" at bounding box center [1259, 232] width 25 height 17
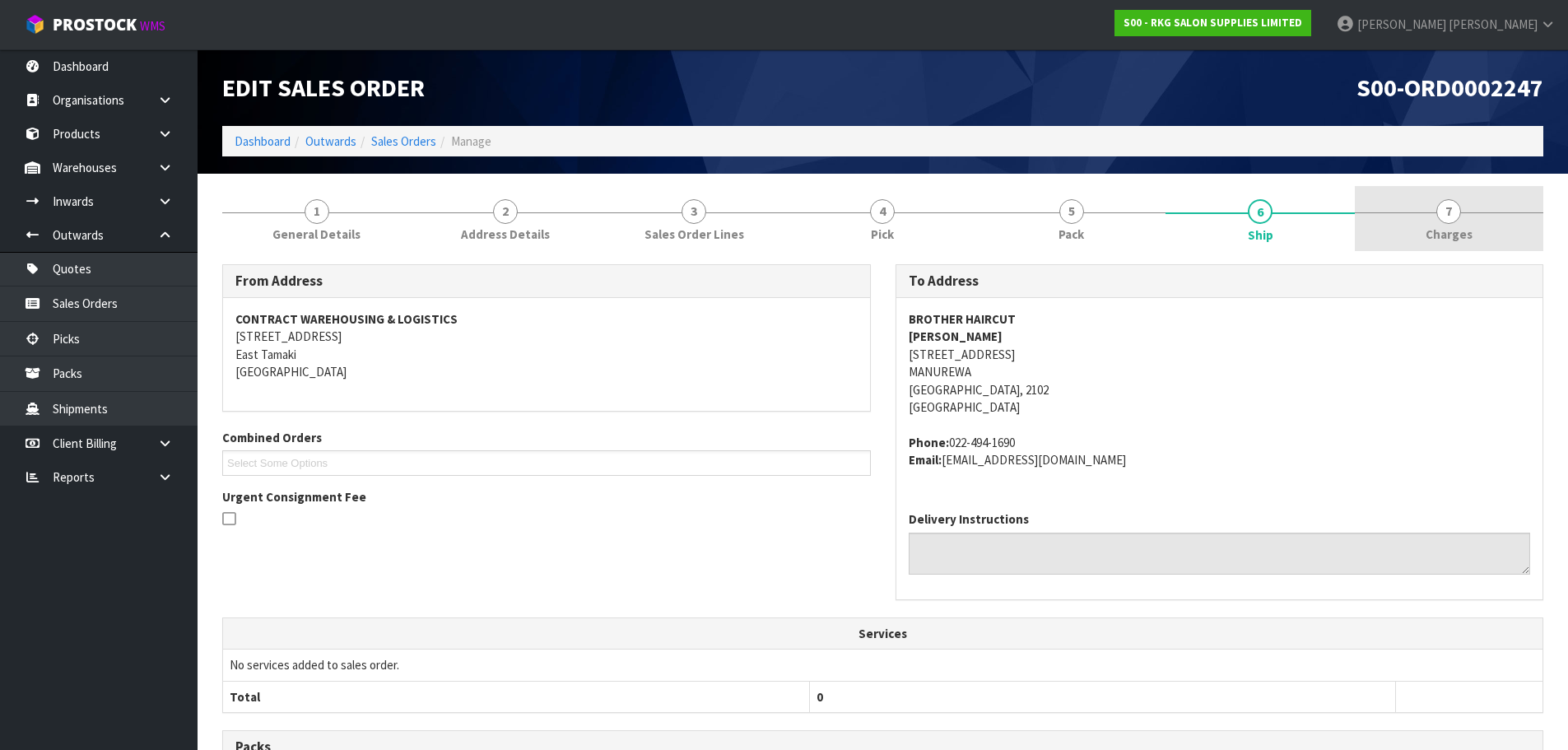
click at [1444, 221] on span "7" at bounding box center [1449, 211] width 25 height 25
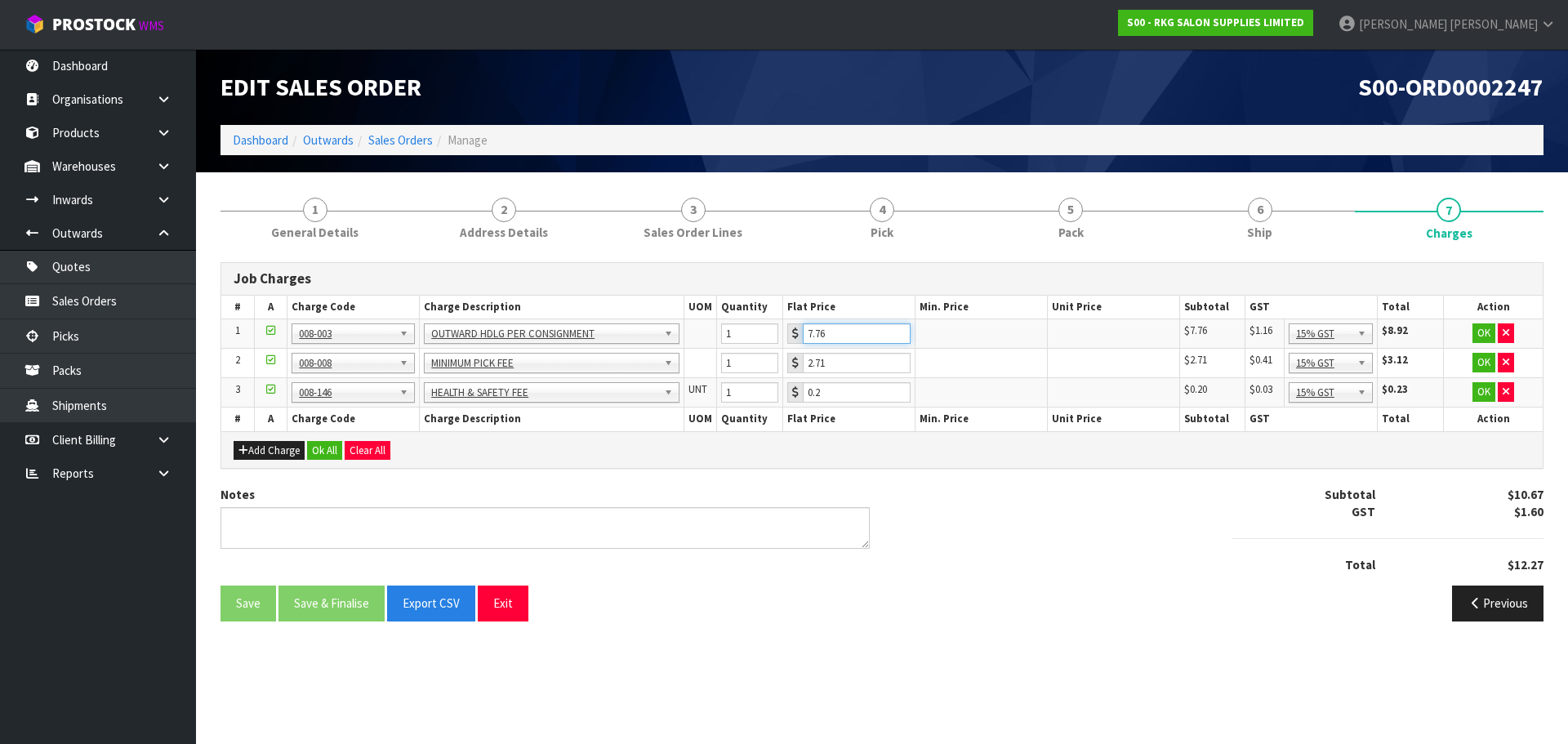
drag, startPoint x: 836, startPoint y: 330, endPoint x: 784, endPoint y: 336, distance: 52.3
click at [785, 336] on td "7.76" at bounding box center [849, 334] width 132 height 29
type input "3.50"
click at [1481, 328] on button "OK" at bounding box center [1483, 333] width 23 height 20
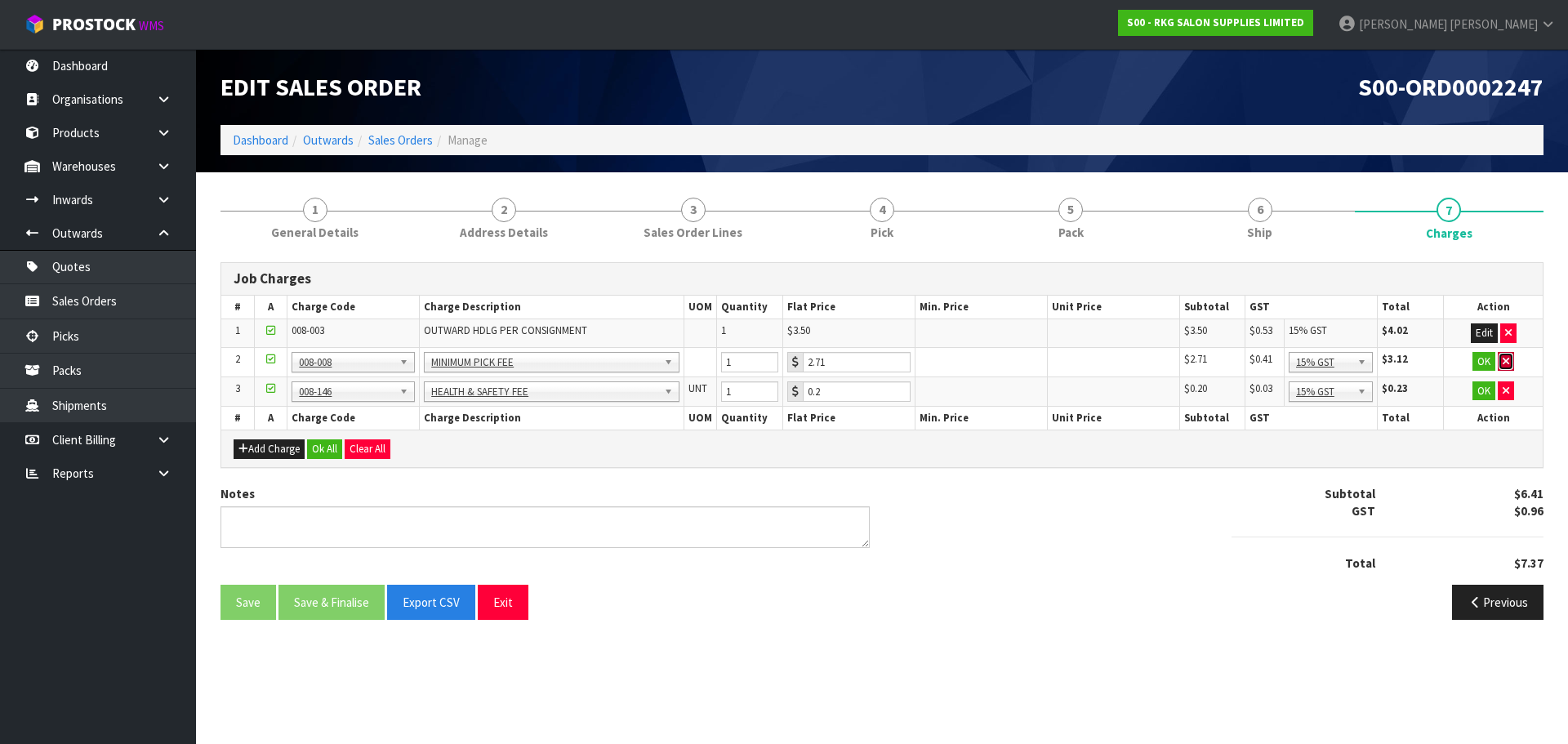
click at [1507, 360] on icon "button" at bounding box center [1505, 362] width 6 height 11
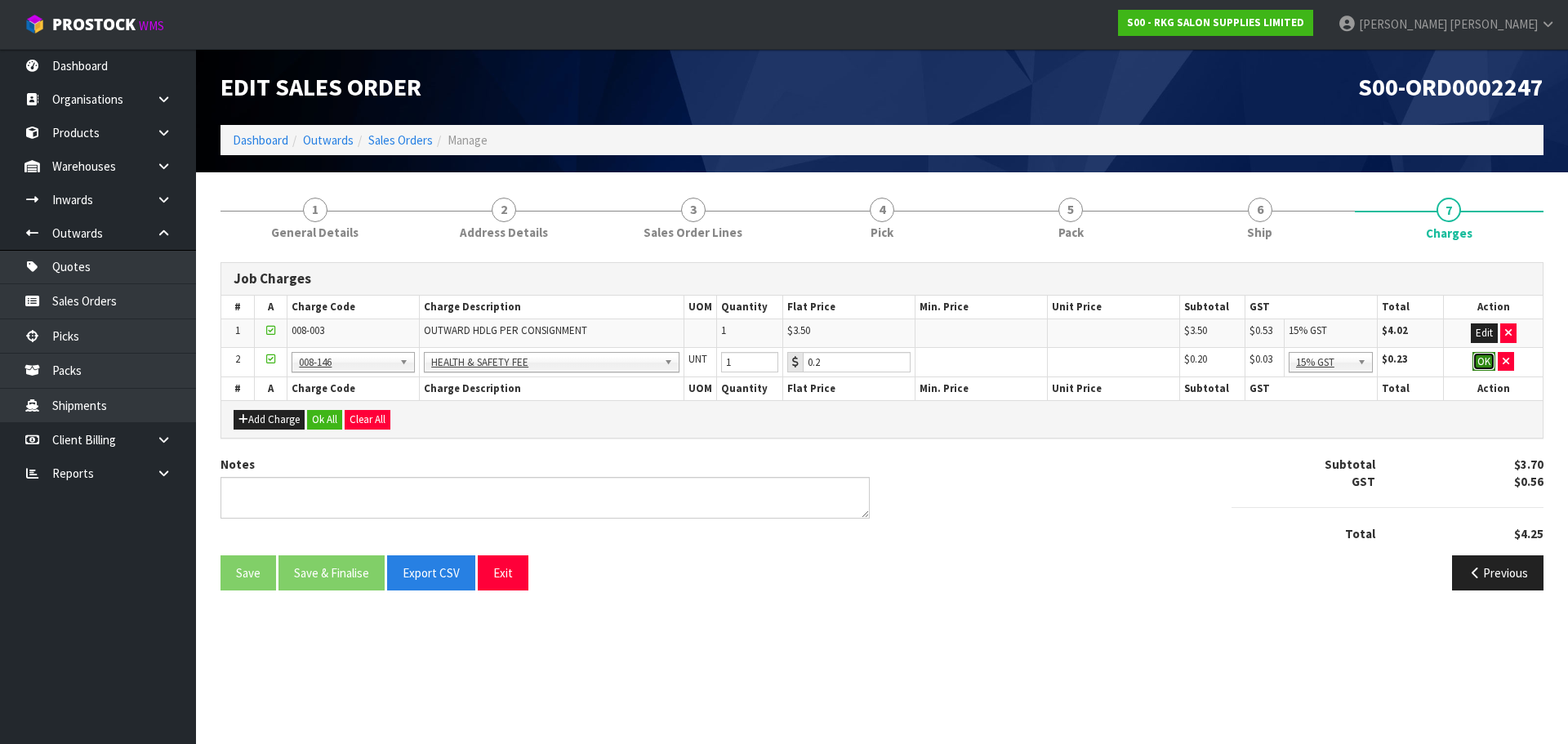
click at [1480, 364] on button "OK" at bounding box center [1483, 362] width 23 height 20
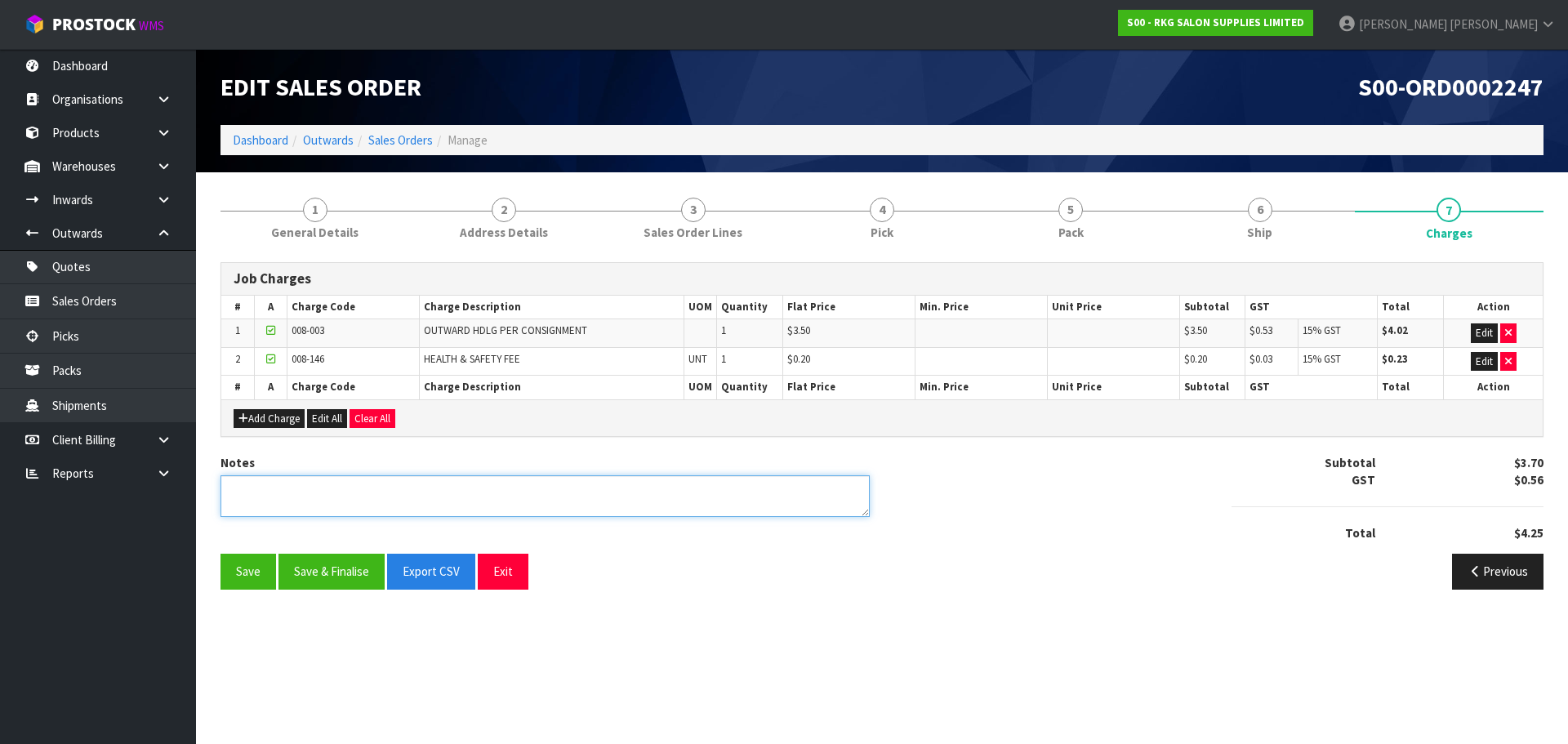
click at [517, 488] on textarea at bounding box center [545, 496] width 649 height 42
type textarea "PICKED BY MARIE"
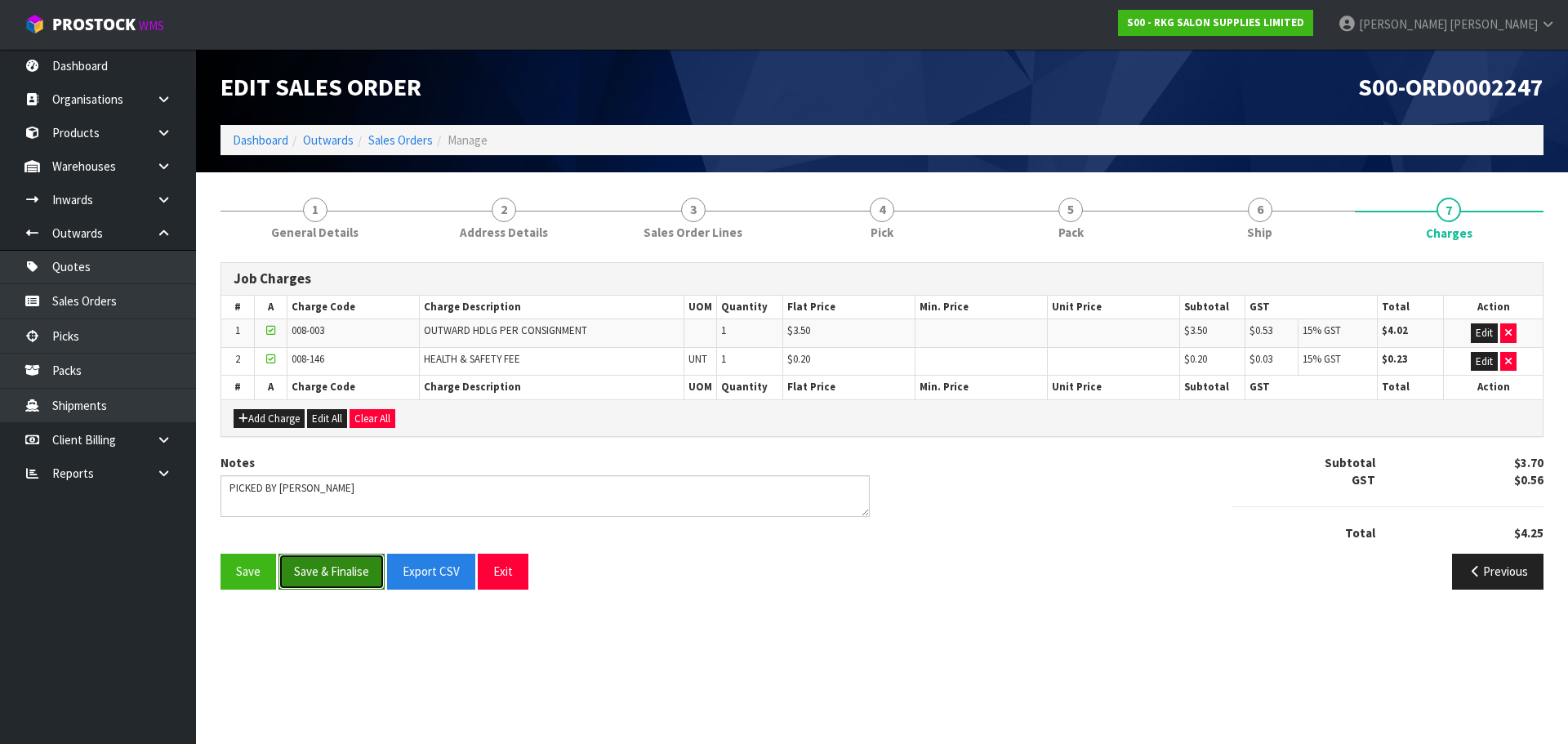
click at [332, 567] on button "Save & Finalise" at bounding box center [331, 571] width 107 height 36
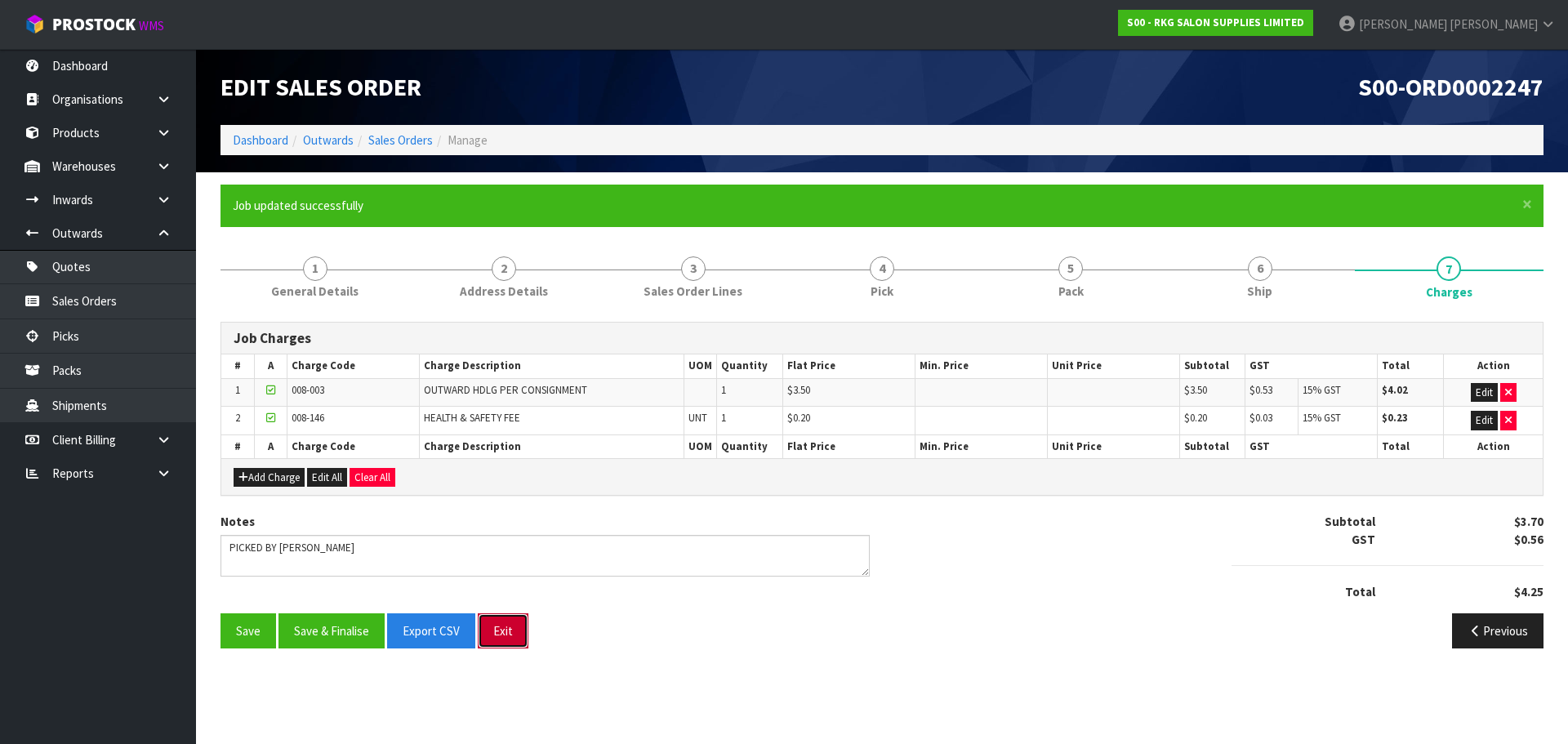
click at [504, 625] on button "Exit" at bounding box center [504, 630] width 51 height 36
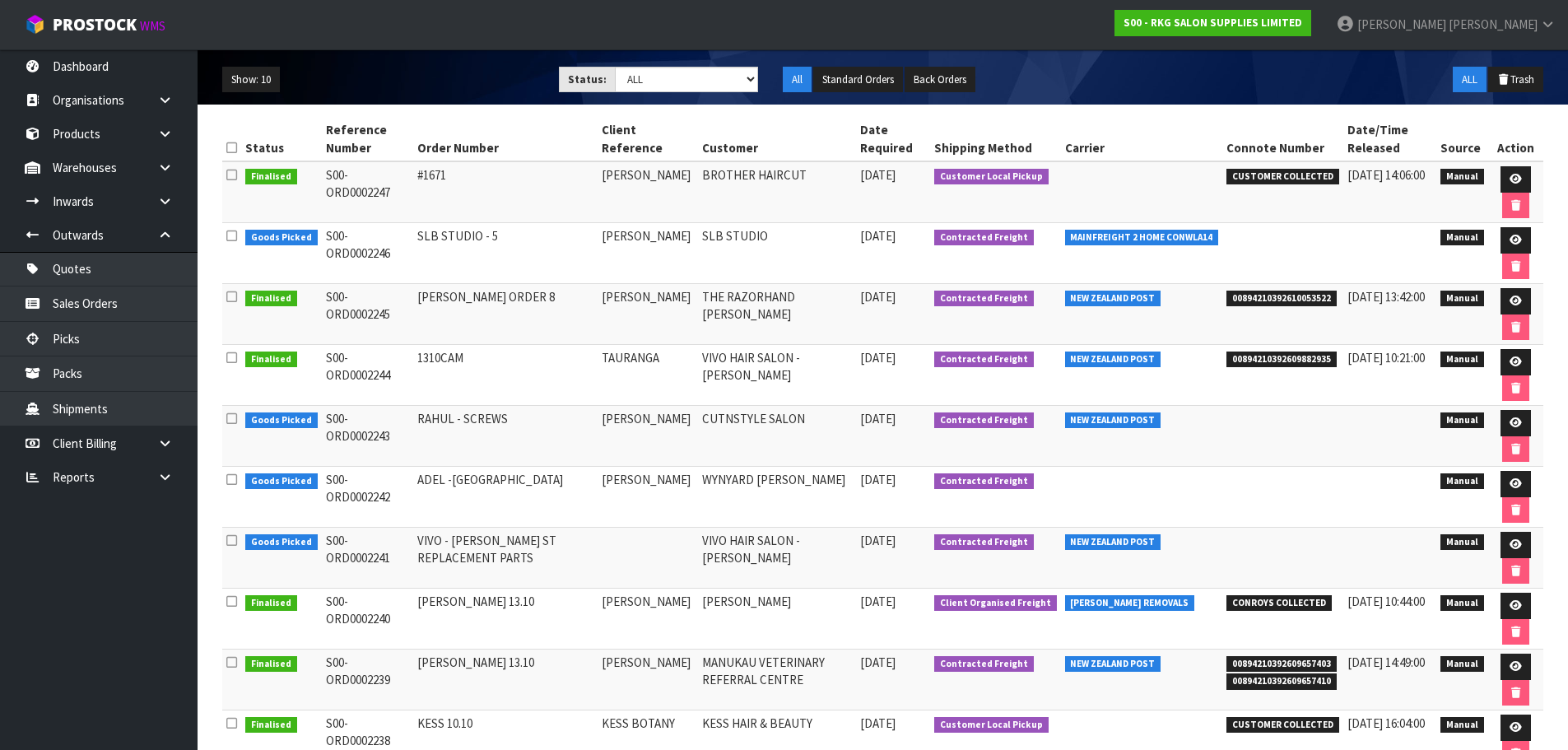
scroll to position [28, 0]
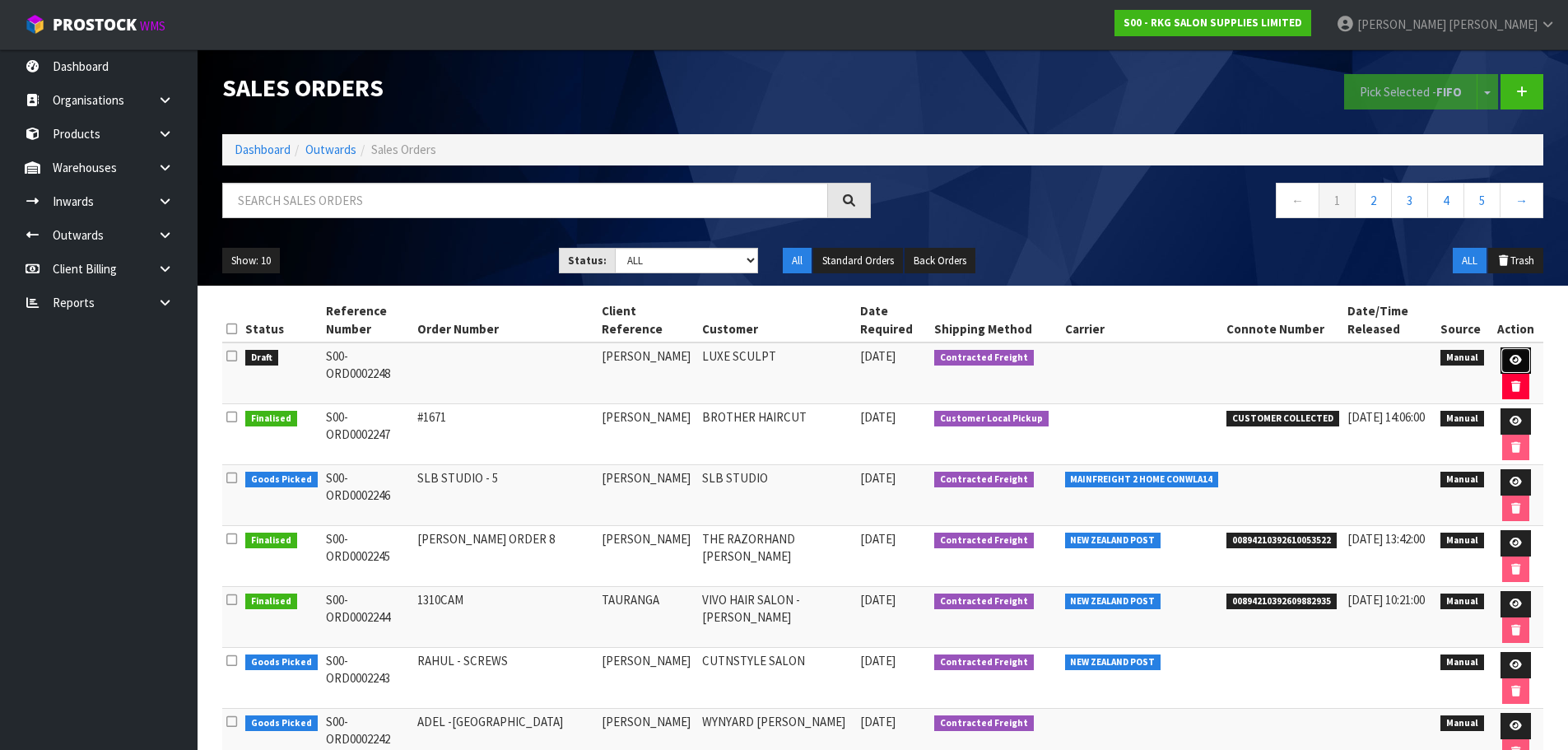
click at [1512, 360] on icon at bounding box center [1515, 360] width 12 height 11
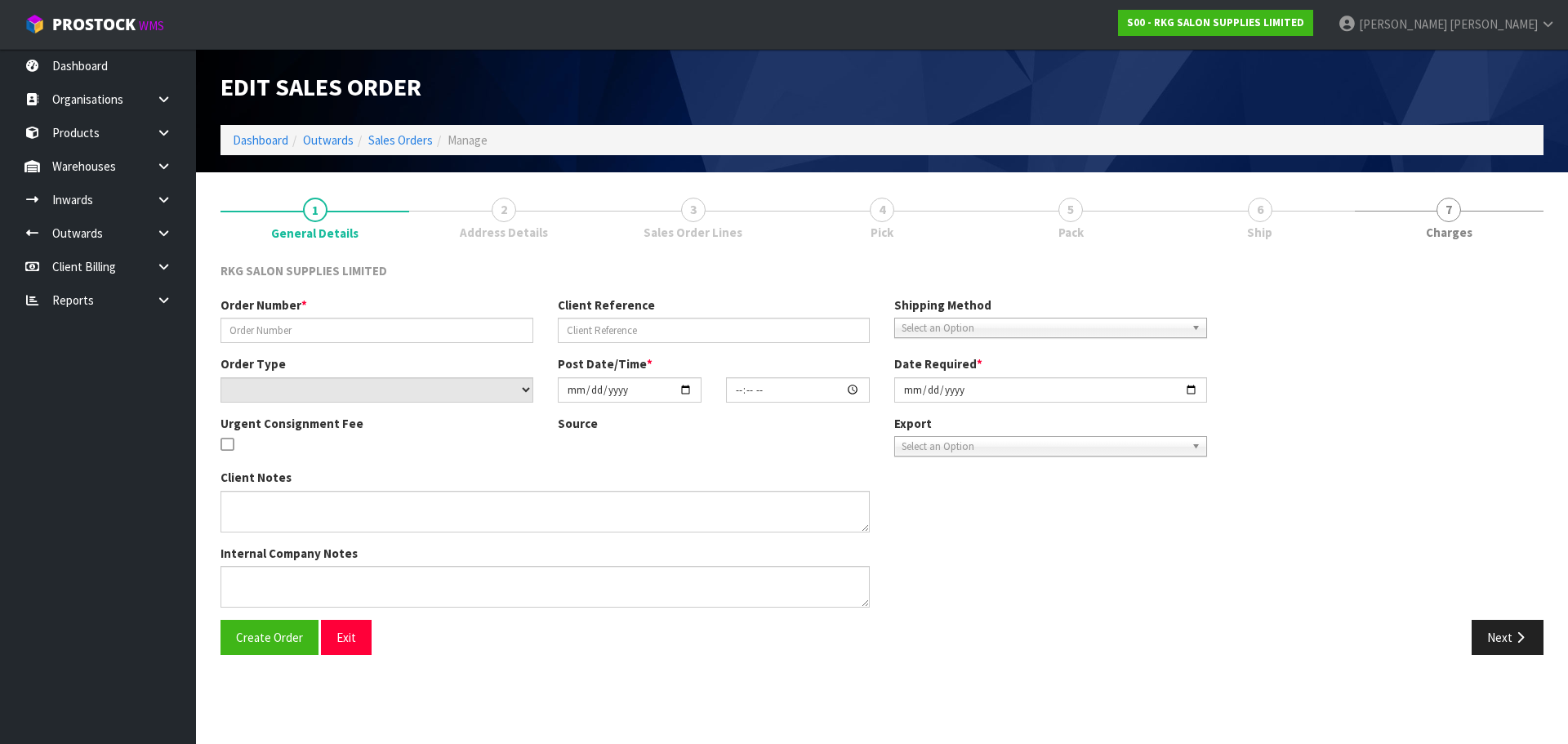
type input "[PERSON_NAME]"
select select "number:0"
type input "2025-10-13"
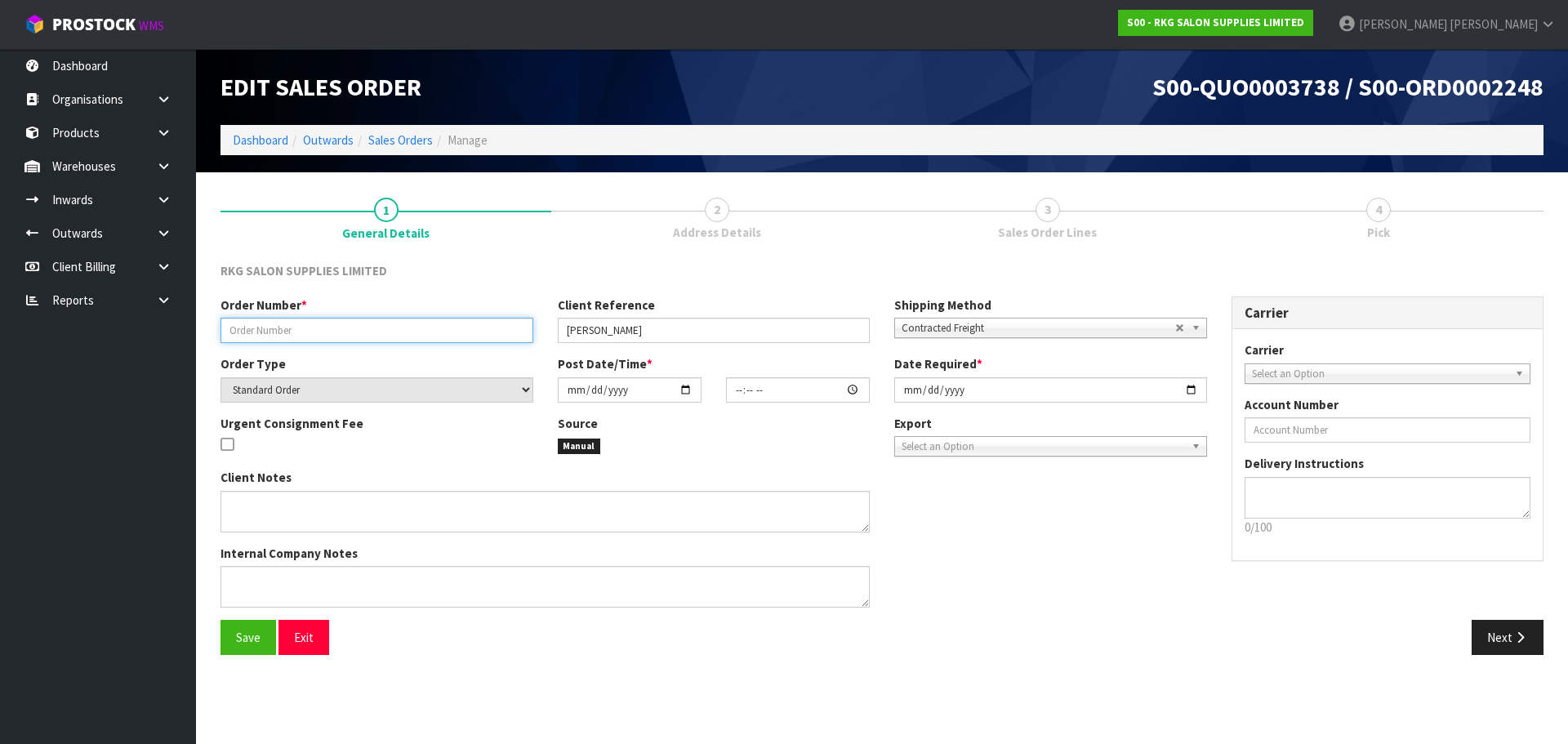
click at [474, 338] on input "text" at bounding box center [376, 331] width 312 height 25
type input "[PERSON_NAME]"
click at [257, 627] on button "Save" at bounding box center [248, 637] width 56 height 36
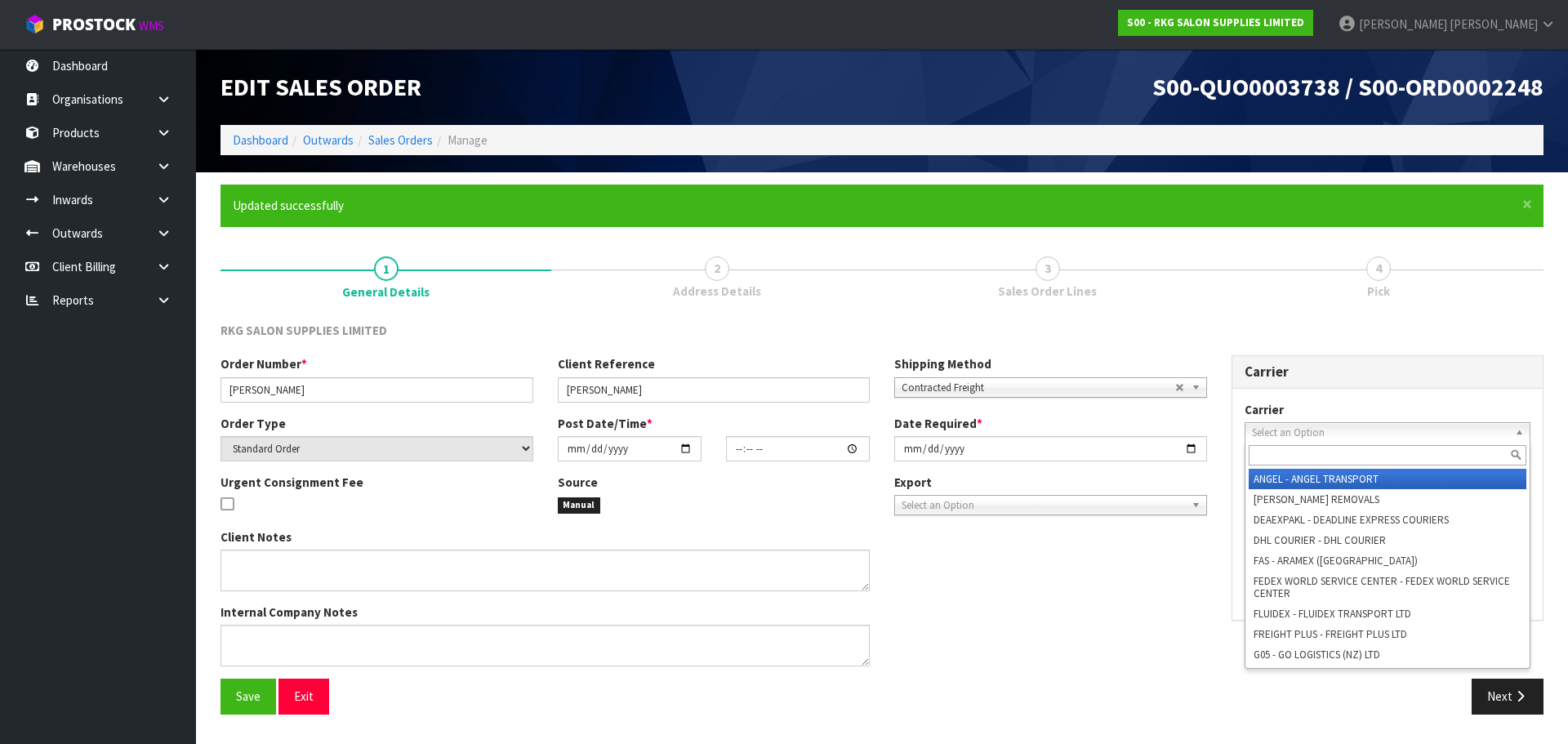
click at [1268, 437] on span "Select an Option" at bounding box center [1380, 433] width 257 height 20
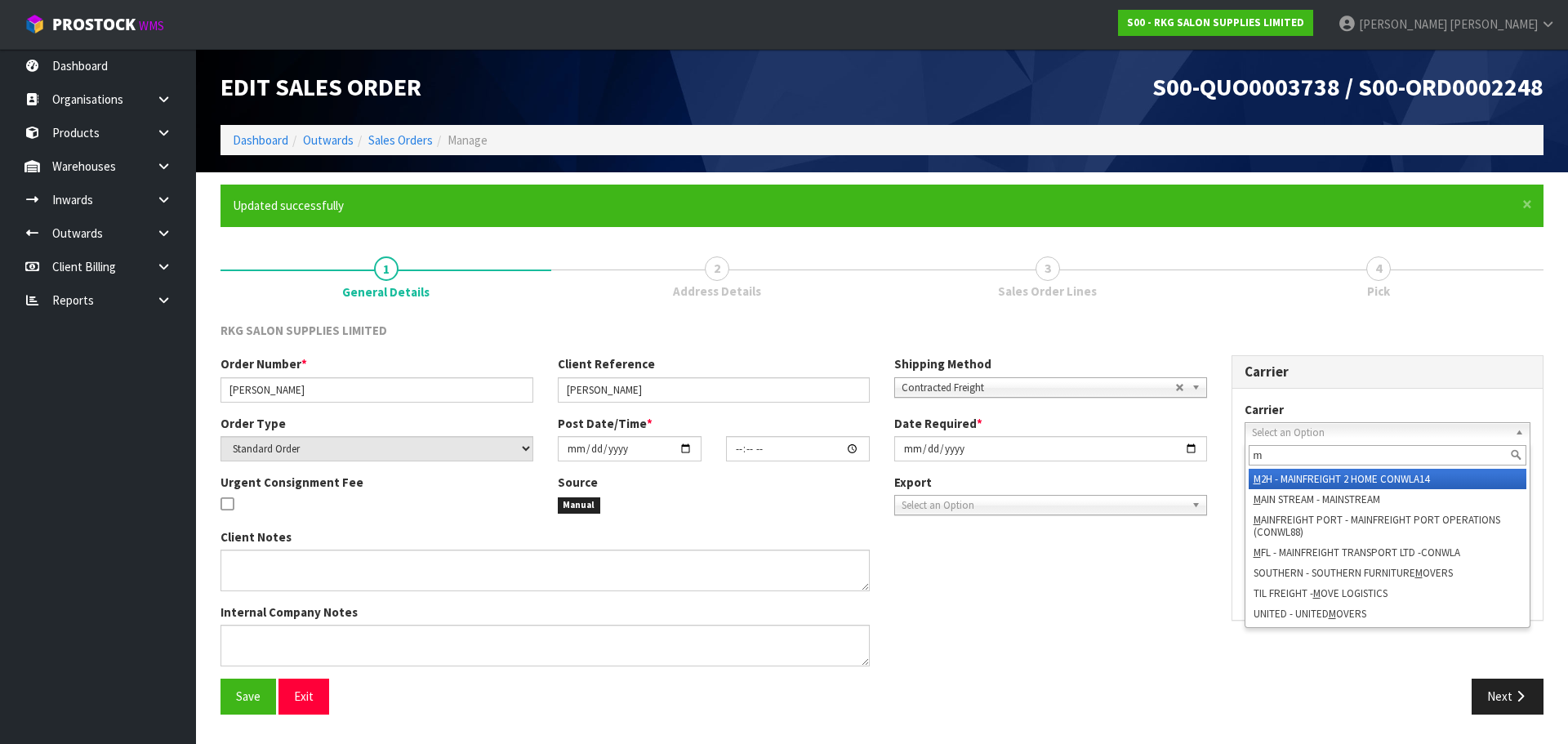
type input "m"
click at [1288, 478] on li "M 2H - MAINFREIGHT 2 HOME CONWLA14" at bounding box center [1388, 479] width 279 height 20
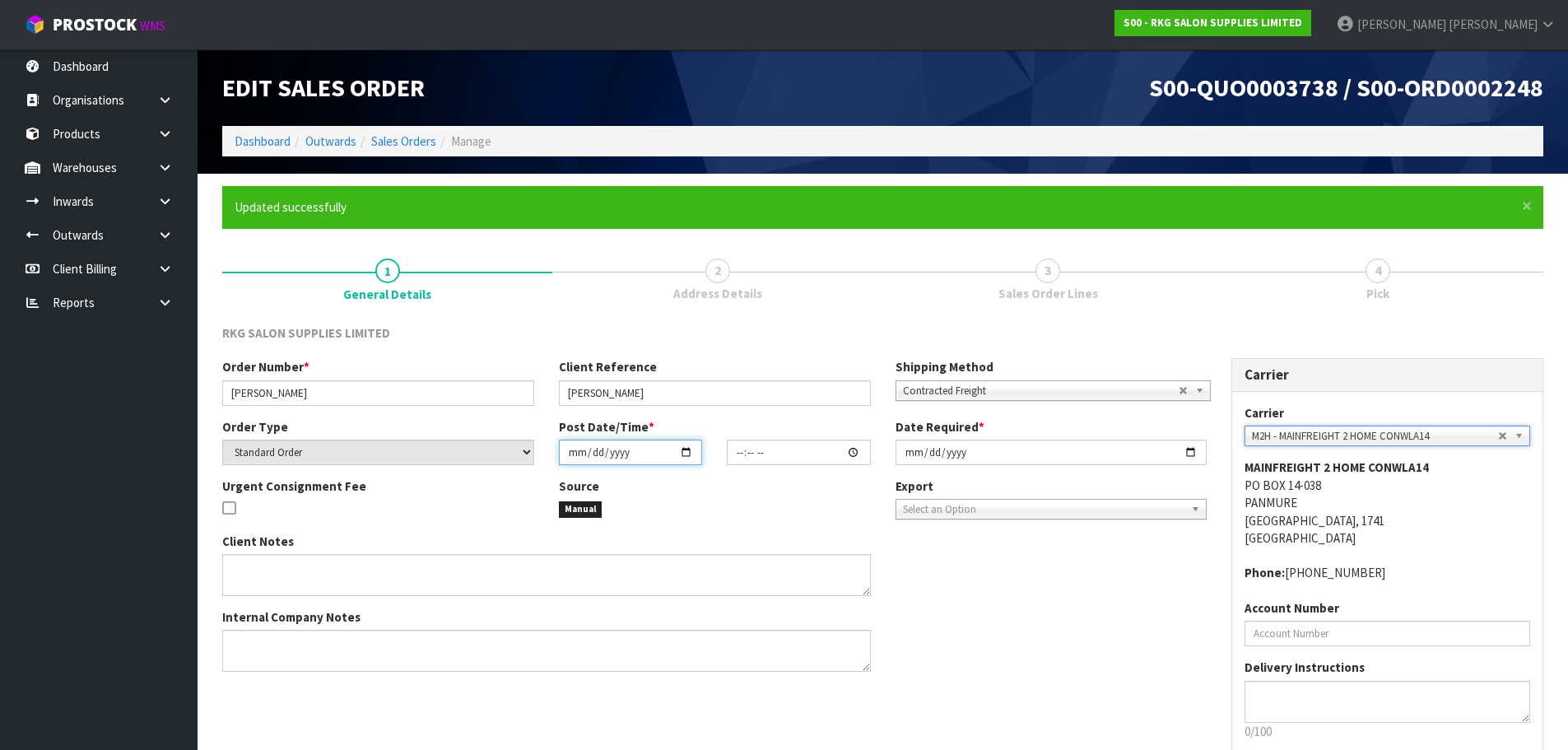
click at [686, 454] on input "date" at bounding box center [631, 453] width 143 height 26
type input "[DATE]"
type input "00:00:00.000"
type input "[DATE]"
click at [1191, 449] on input "2025-10-13" at bounding box center [1052, 453] width 312 height 26
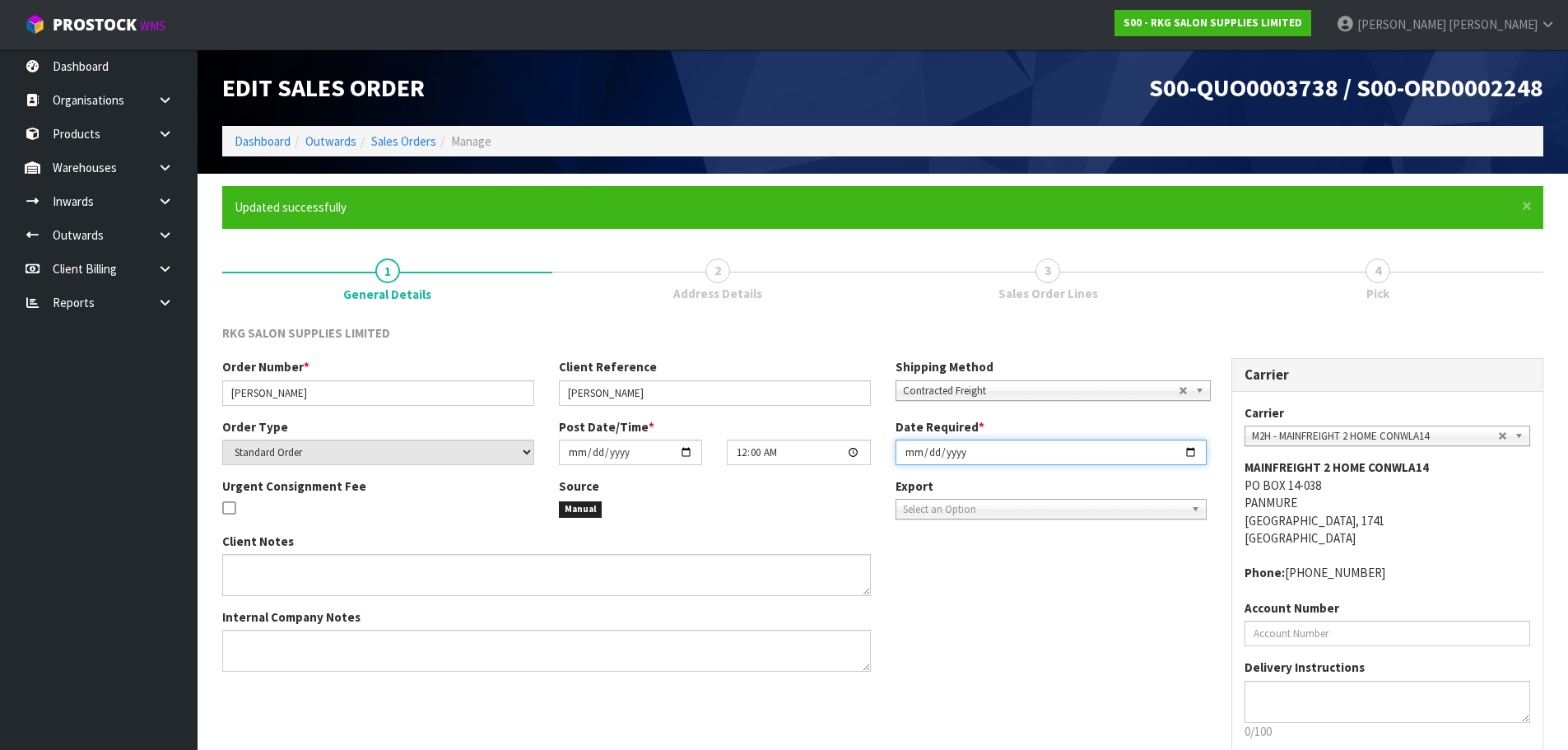
click at [1196, 458] on input "[DATE]" at bounding box center [1052, 453] width 312 height 26
type input "2025-10-15"
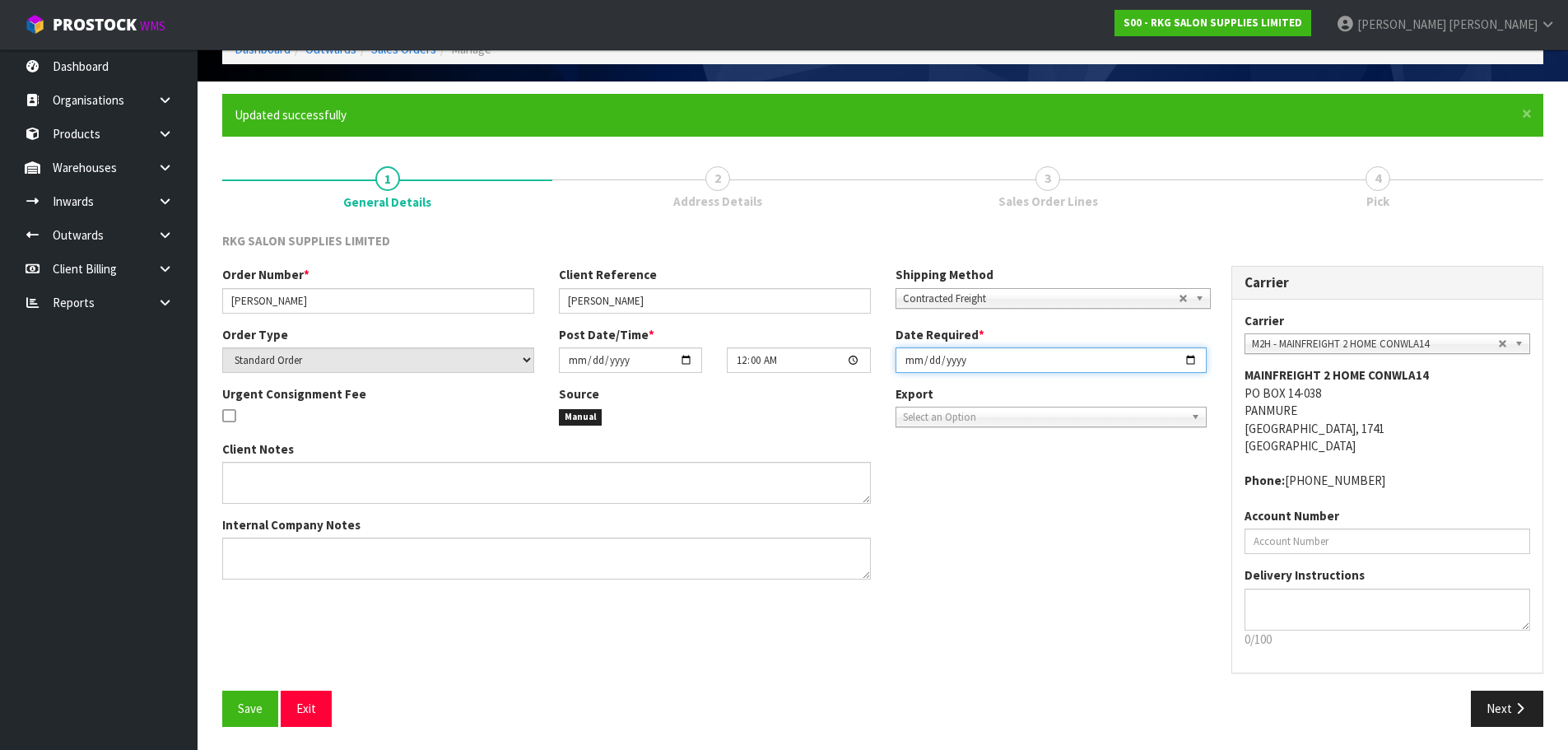
scroll to position [94, 0]
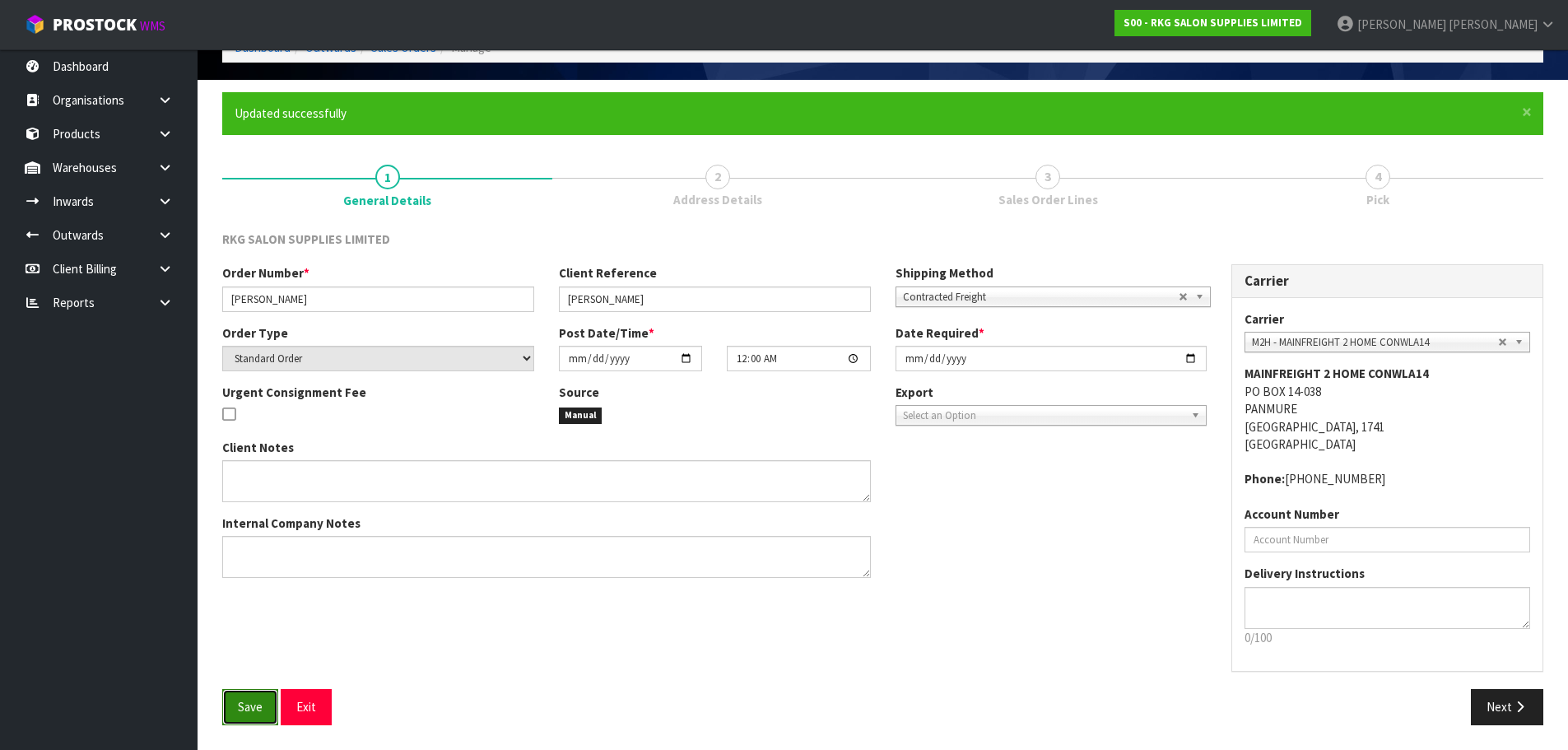
click at [251, 705] on span "Save" at bounding box center [250, 706] width 25 height 16
click at [1492, 711] on button "Next" at bounding box center [1506, 706] width 73 height 36
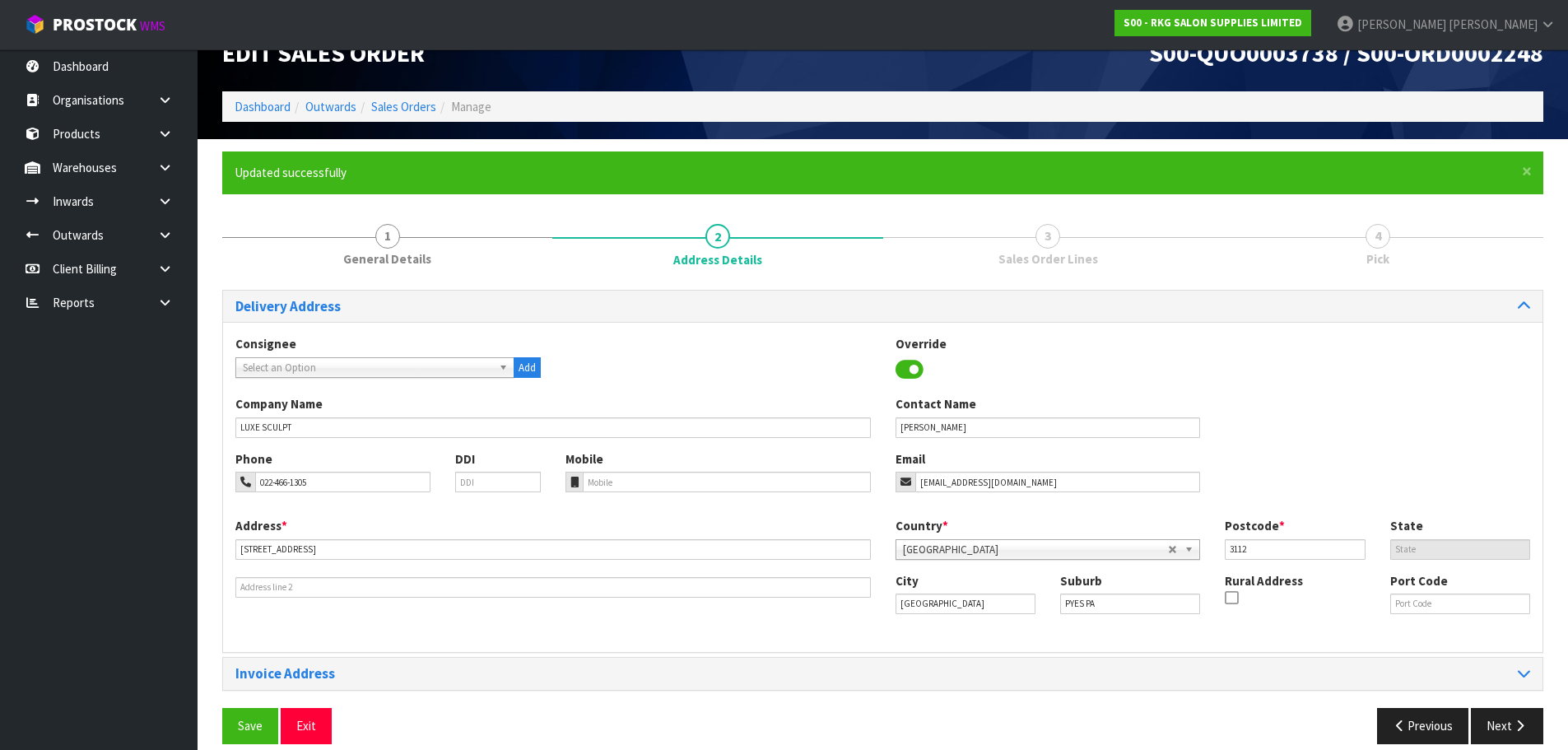
scroll to position [53, 0]
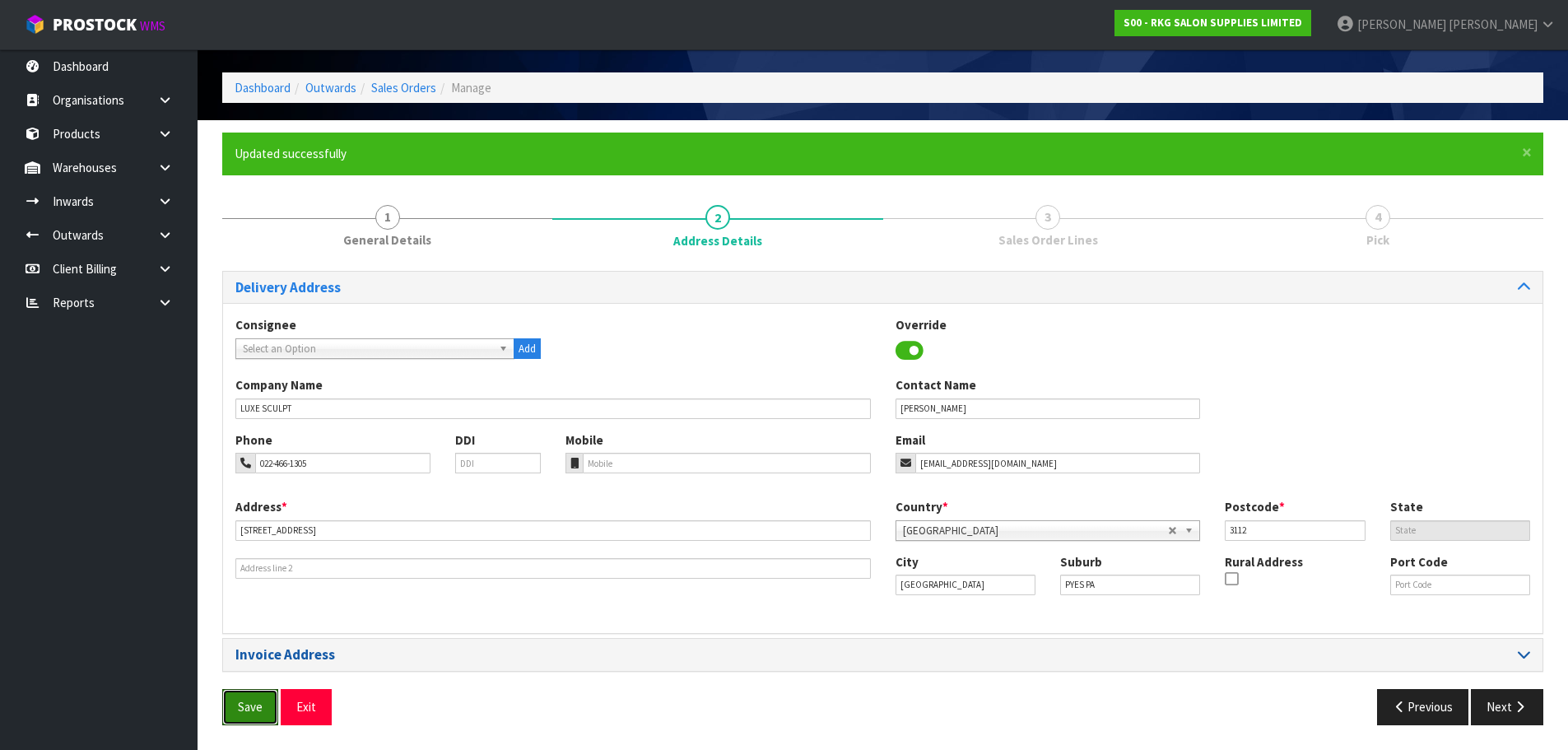
drag, startPoint x: 246, startPoint y: 709, endPoint x: 287, endPoint y: 657, distance: 66.2
click at [246, 709] on span "Save" at bounding box center [250, 706] width 25 height 16
click at [1489, 711] on button "Next" at bounding box center [1506, 706] width 73 height 36
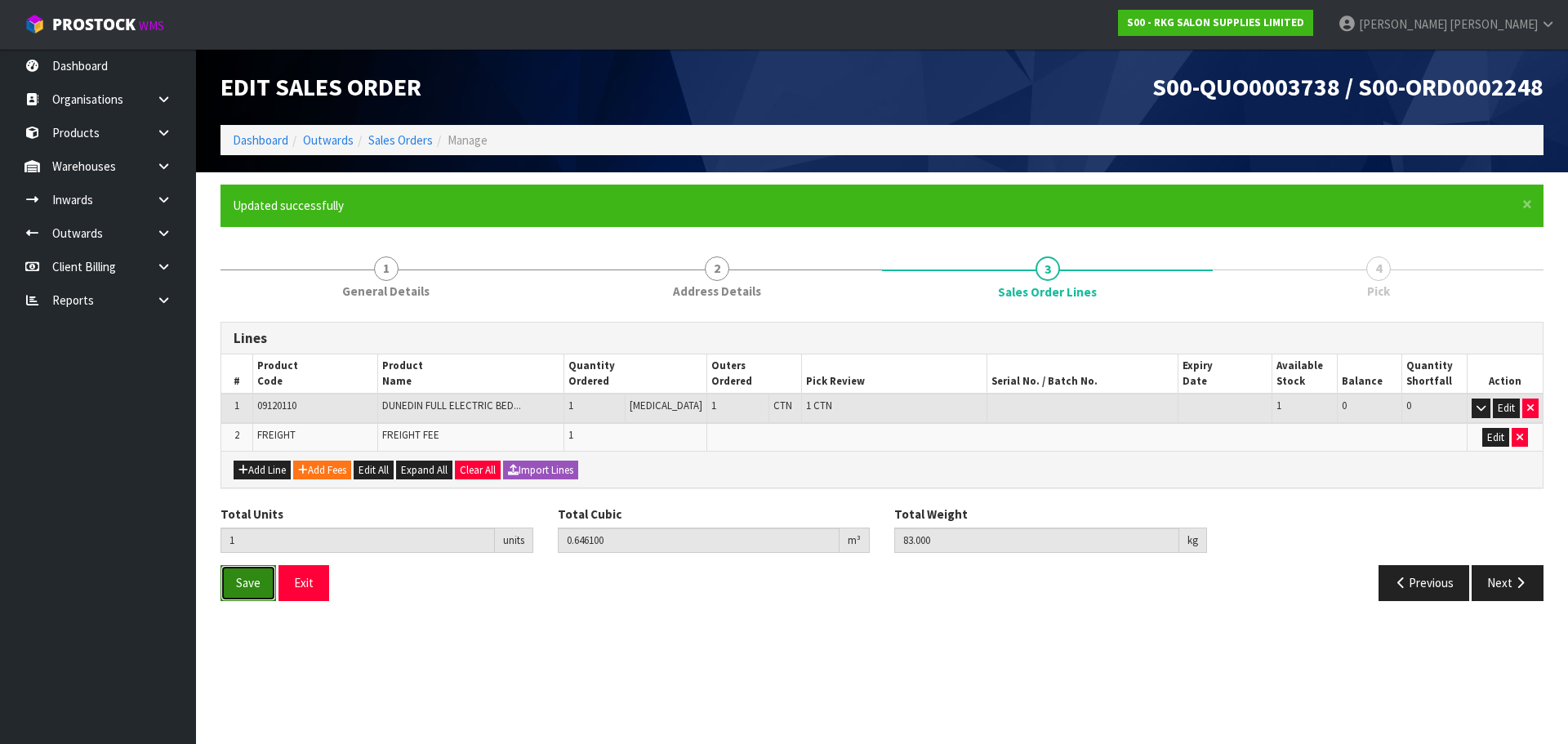
click at [257, 584] on span "Save" at bounding box center [248, 582] width 25 height 15
click at [1491, 592] on button "Next" at bounding box center [1507, 582] width 72 height 36
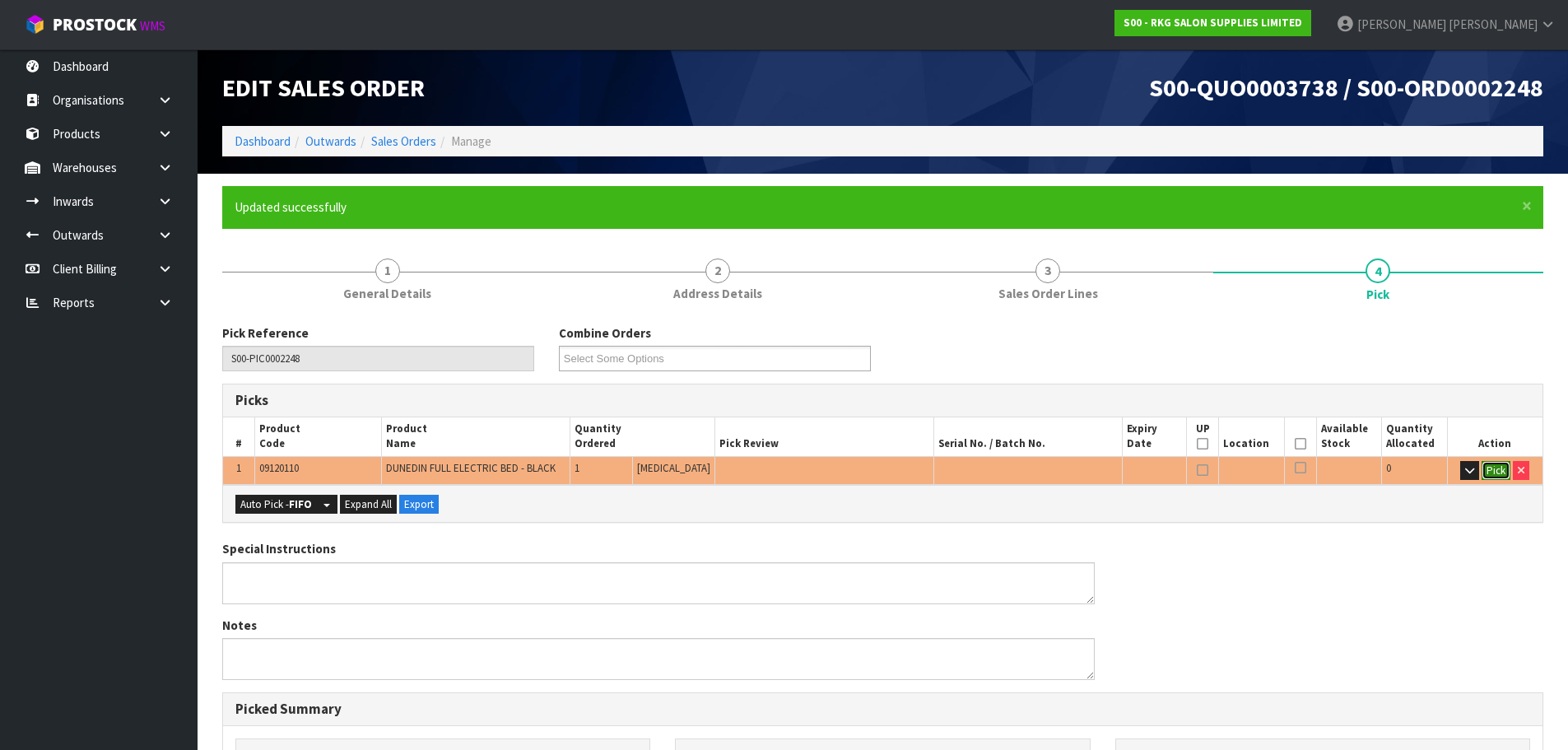
click at [1496, 465] on button "Pick" at bounding box center [1495, 471] width 28 height 20
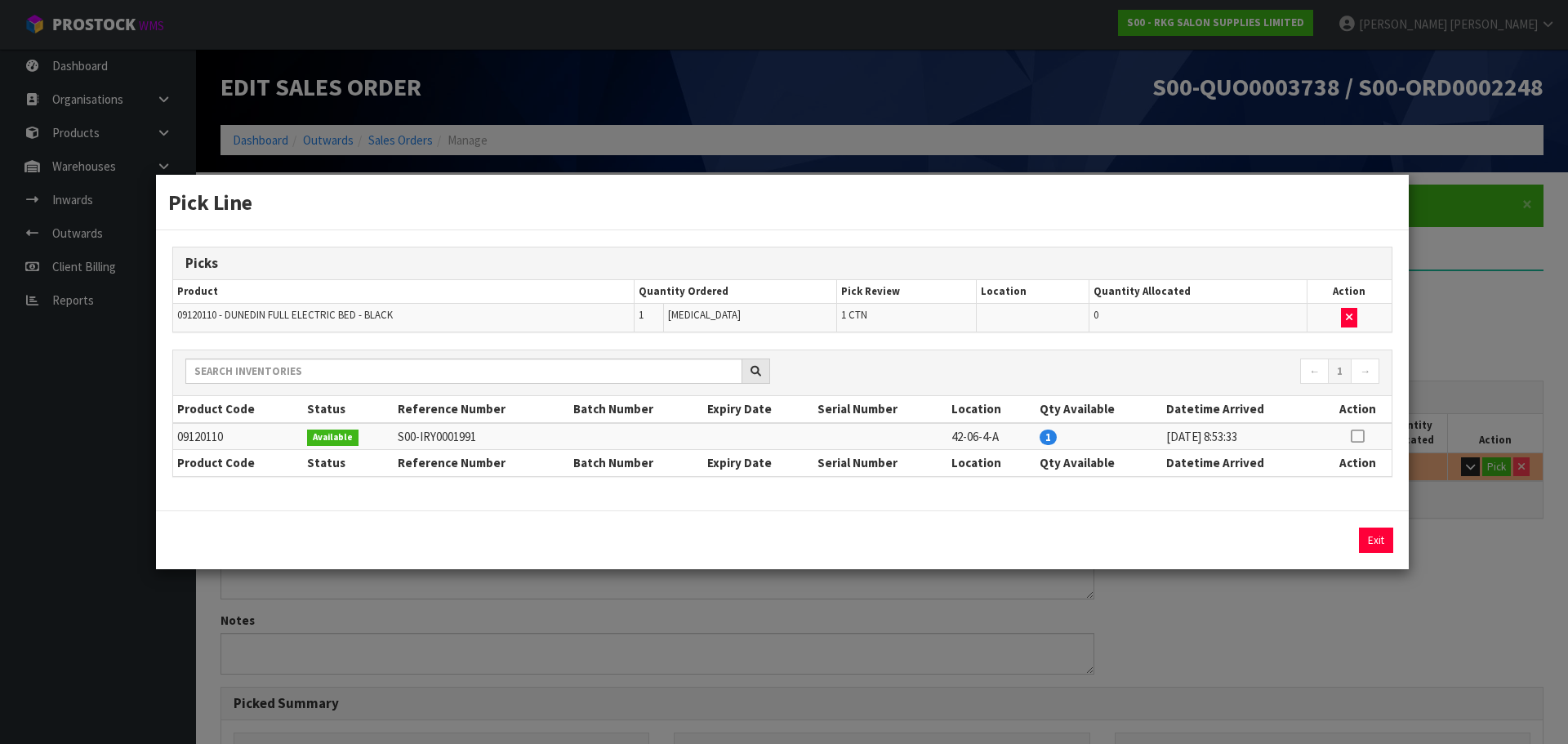
click at [1360, 436] on icon at bounding box center [1357, 436] width 13 height 1
click at [1315, 533] on button "Assign Pick" at bounding box center [1320, 540] width 67 height 25
type input "1"
type input "0.6461"
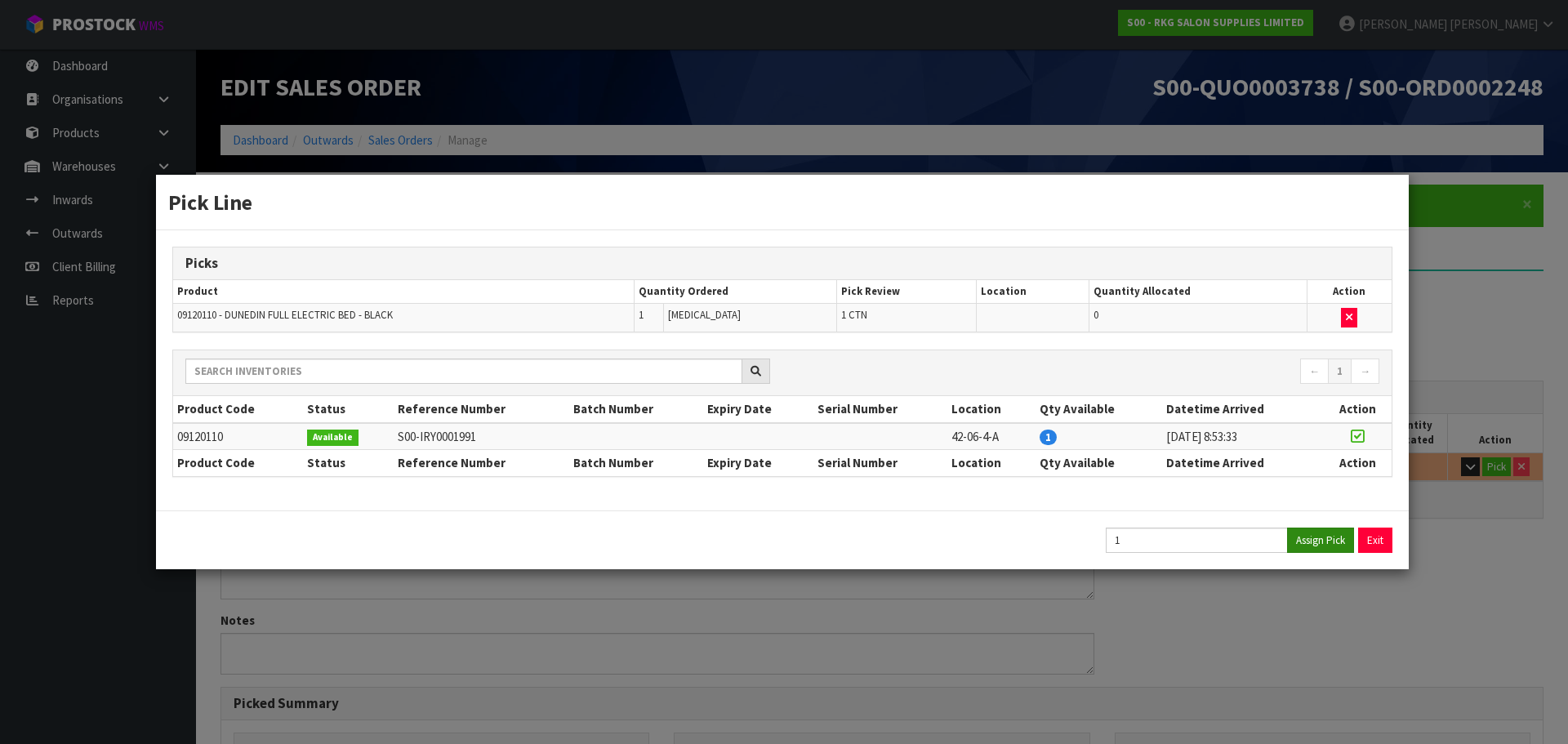
type input "83"
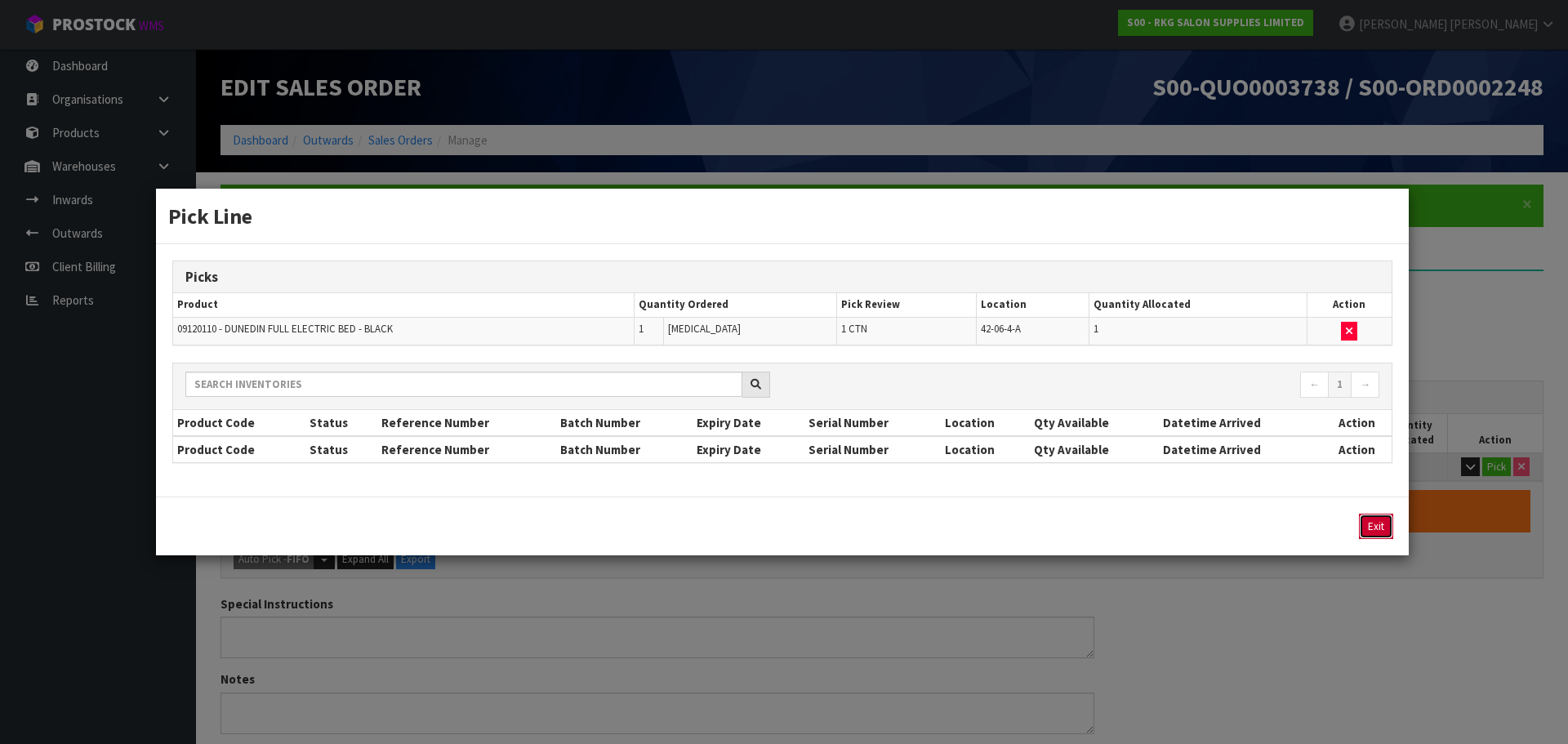
click at [1368, 525] on button "Exit" at bounding box center [1376, 526] width 35 height 25
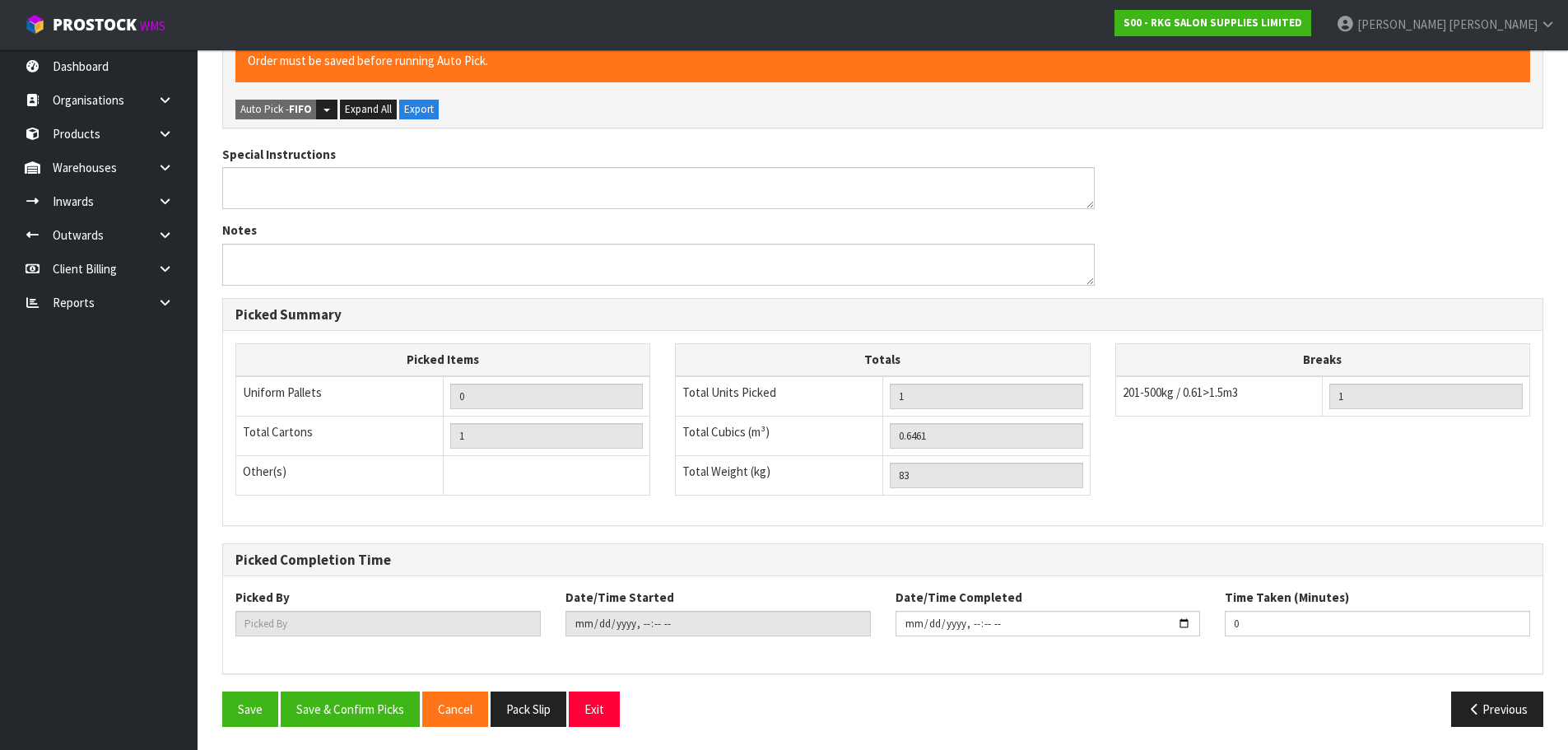
scroll to position [456, 0]
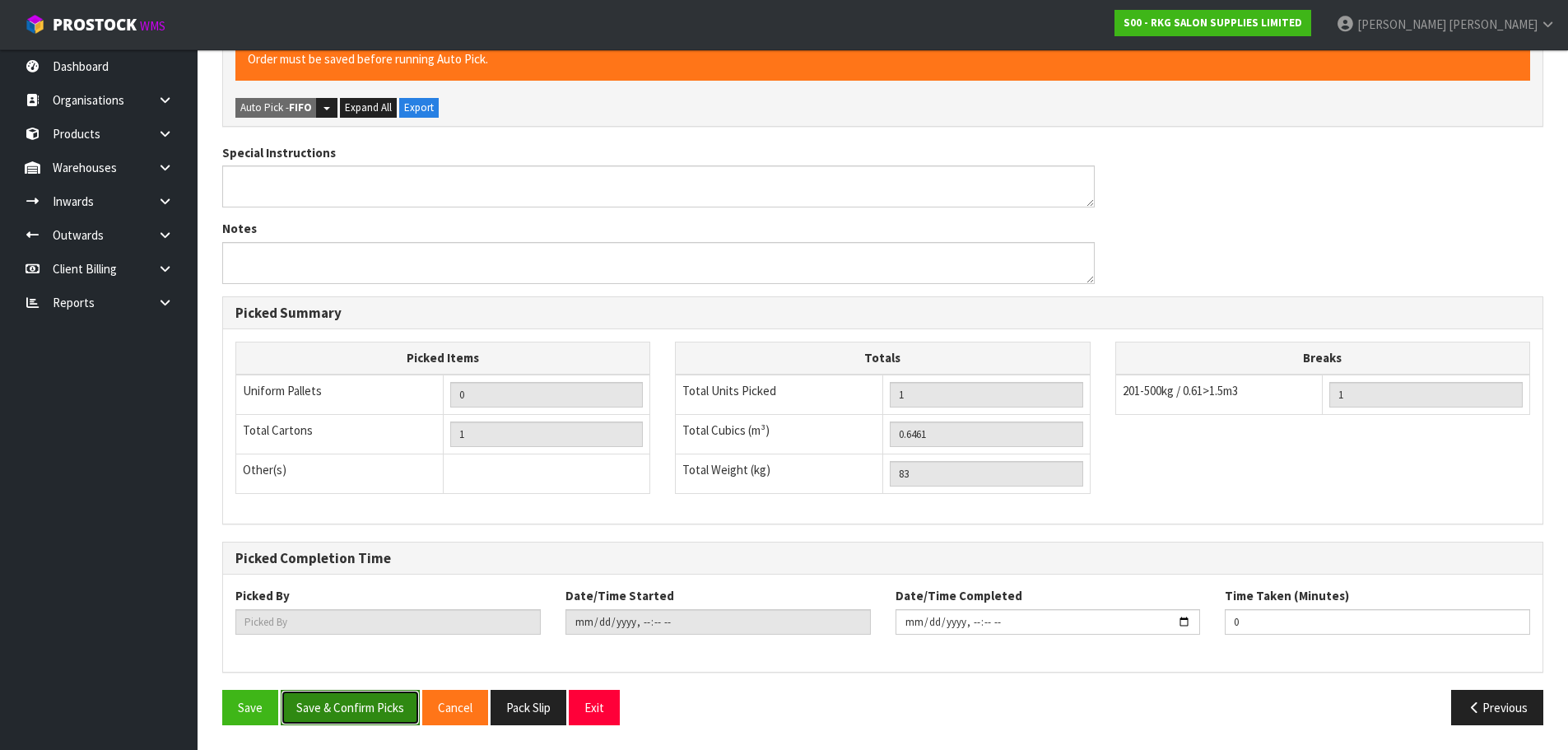
click at [338, 706] on button "Save & Confirm Picks" at bounding box center [351, 707] width 140 height 36
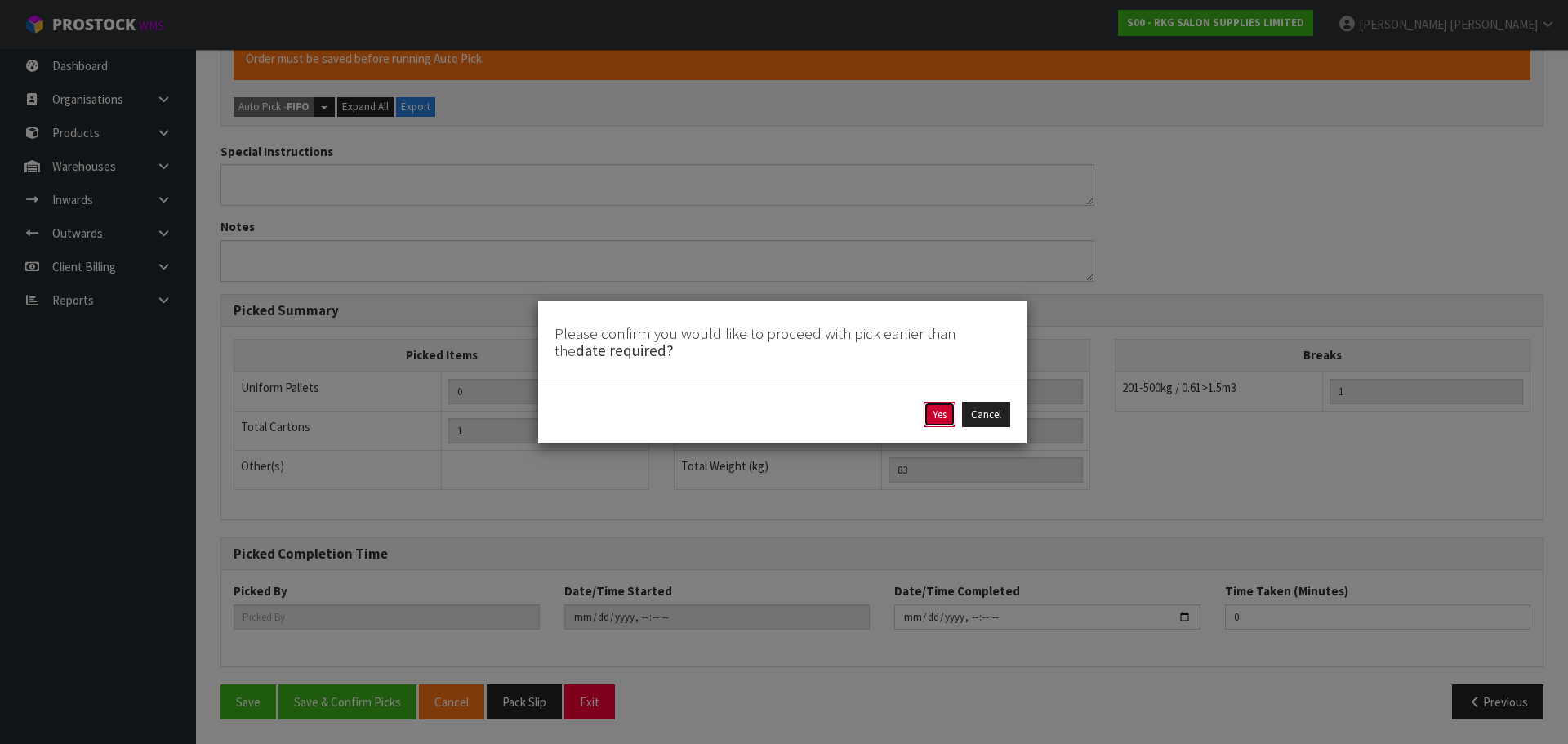
click at [936, 413] on button "Yes" at bounding box center [939, 414] width 32 height 26
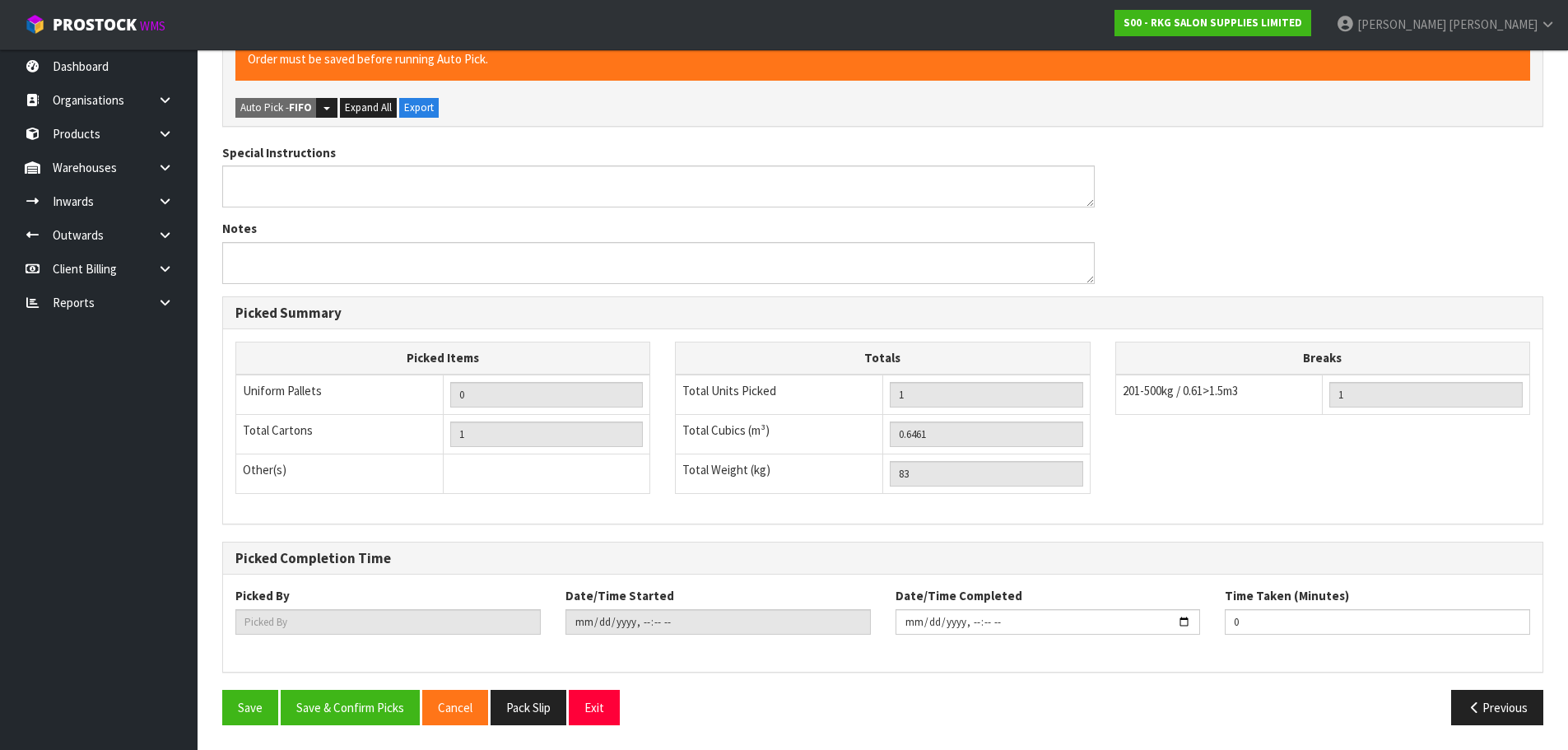
scroll to position [0, 0]
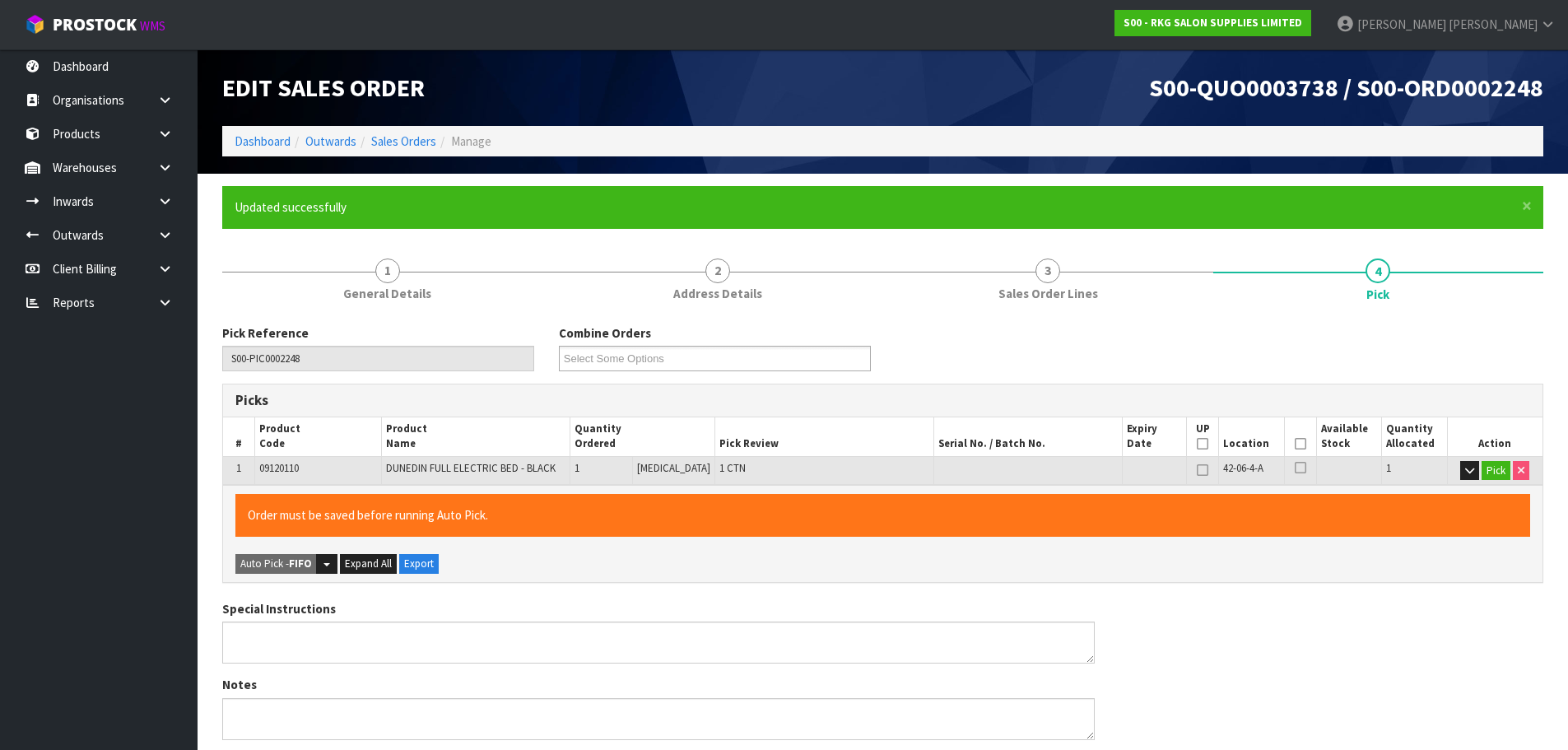
type input "[PERSON_NAME]"
type input "2025-10-14T14:41:52"
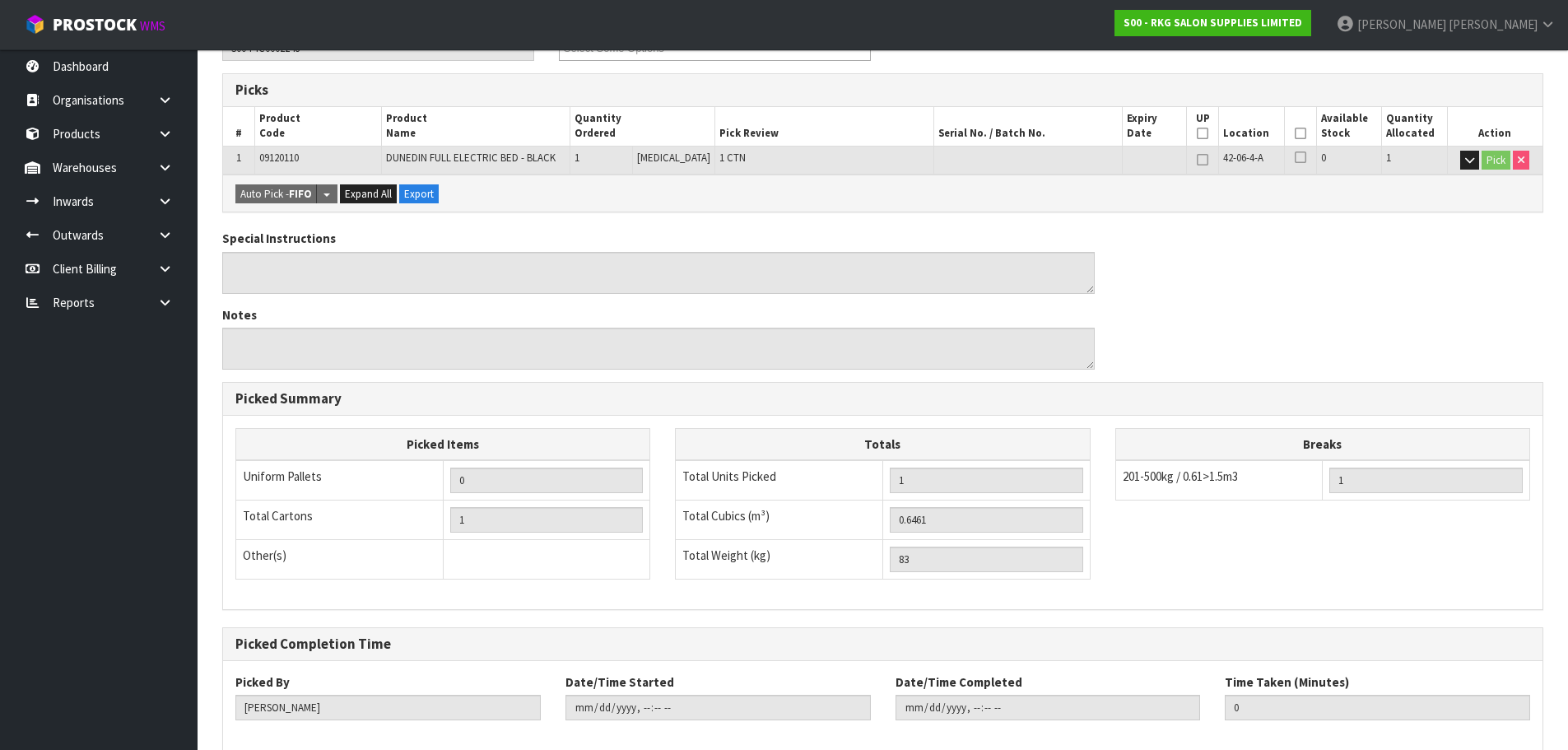
scroll to position [397, 0]
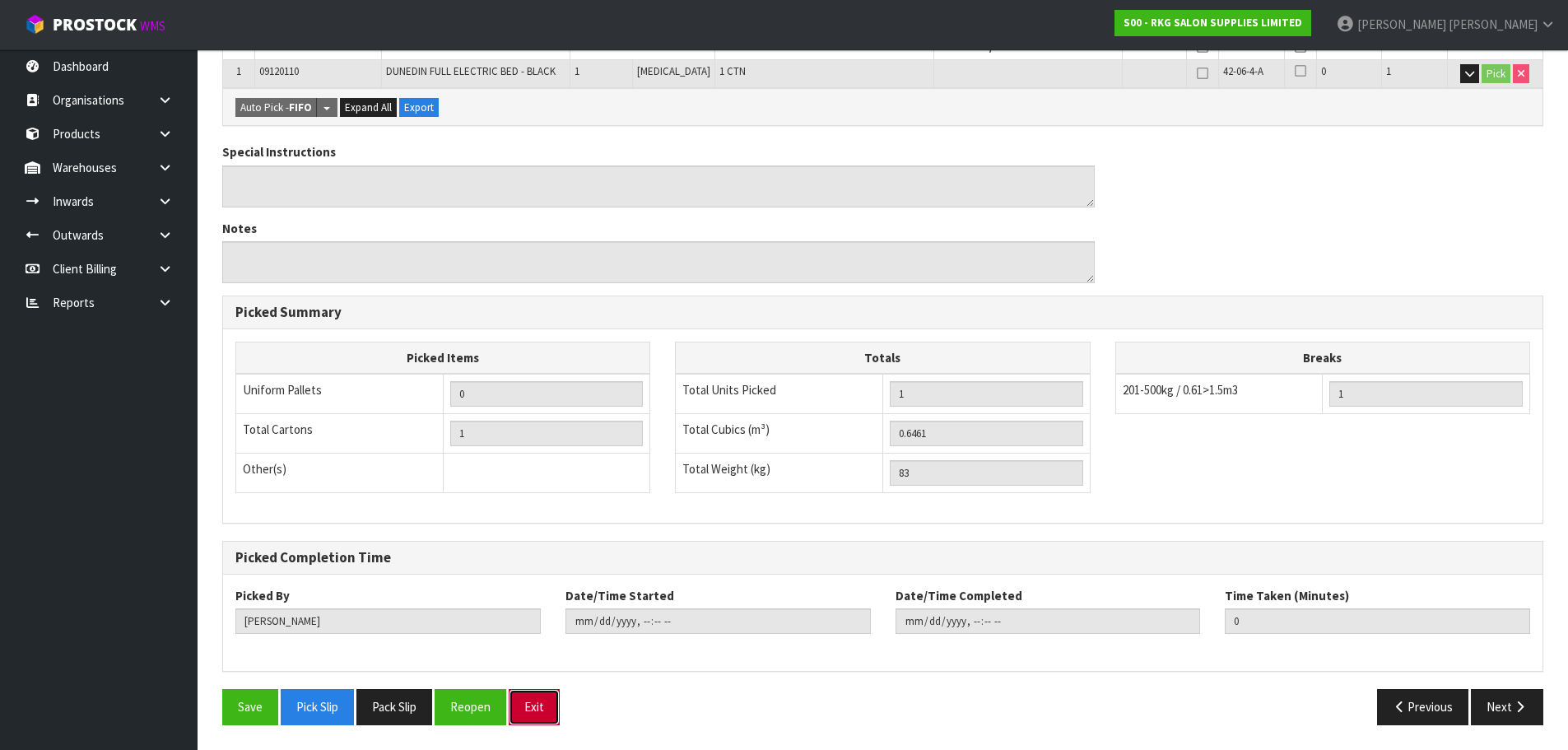
click at [538, 709] on button "Exit" at bounding box center [534, 706] width 51 height 36
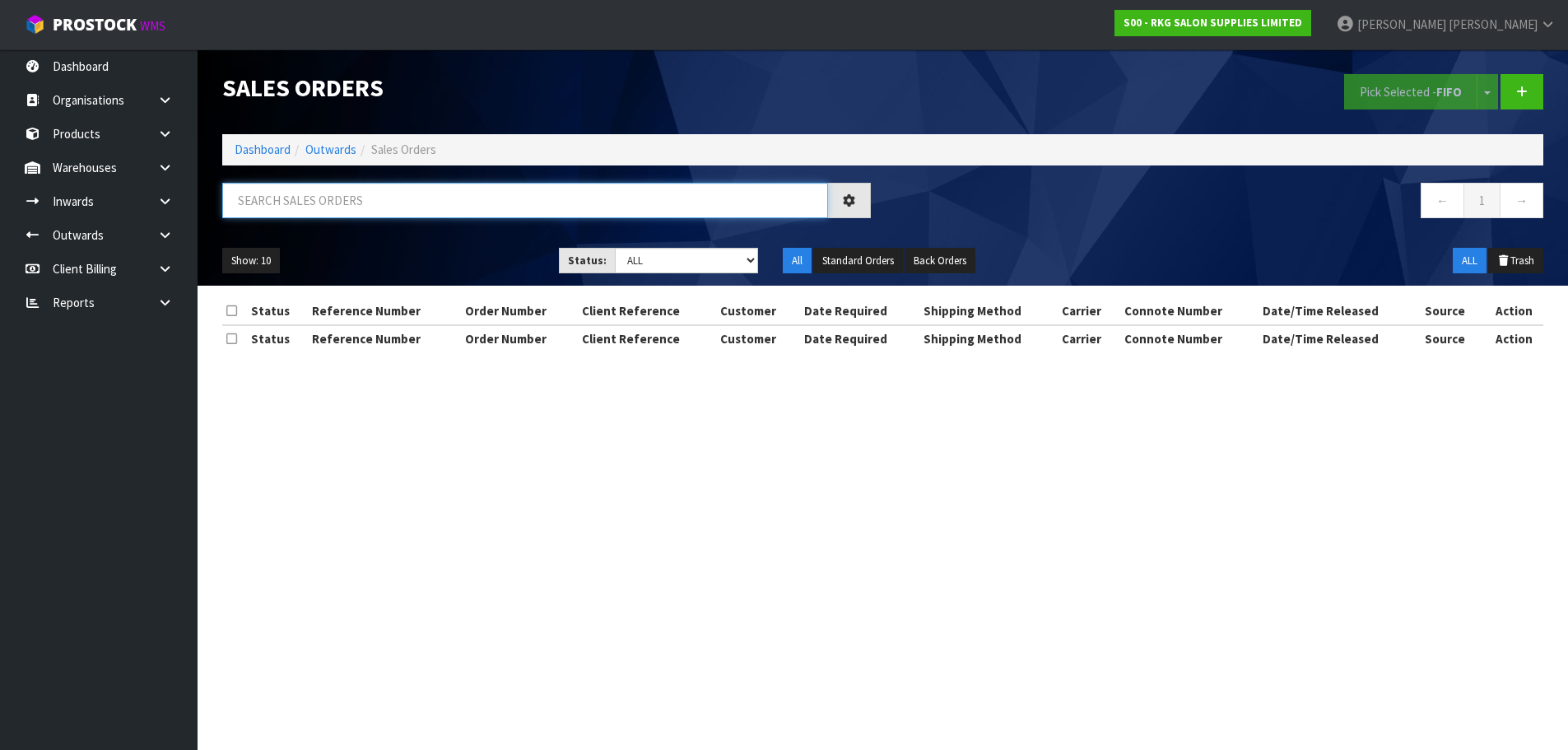
click at [330, 197] on input "text" at bounding box center [525, 200] width 606 height 36
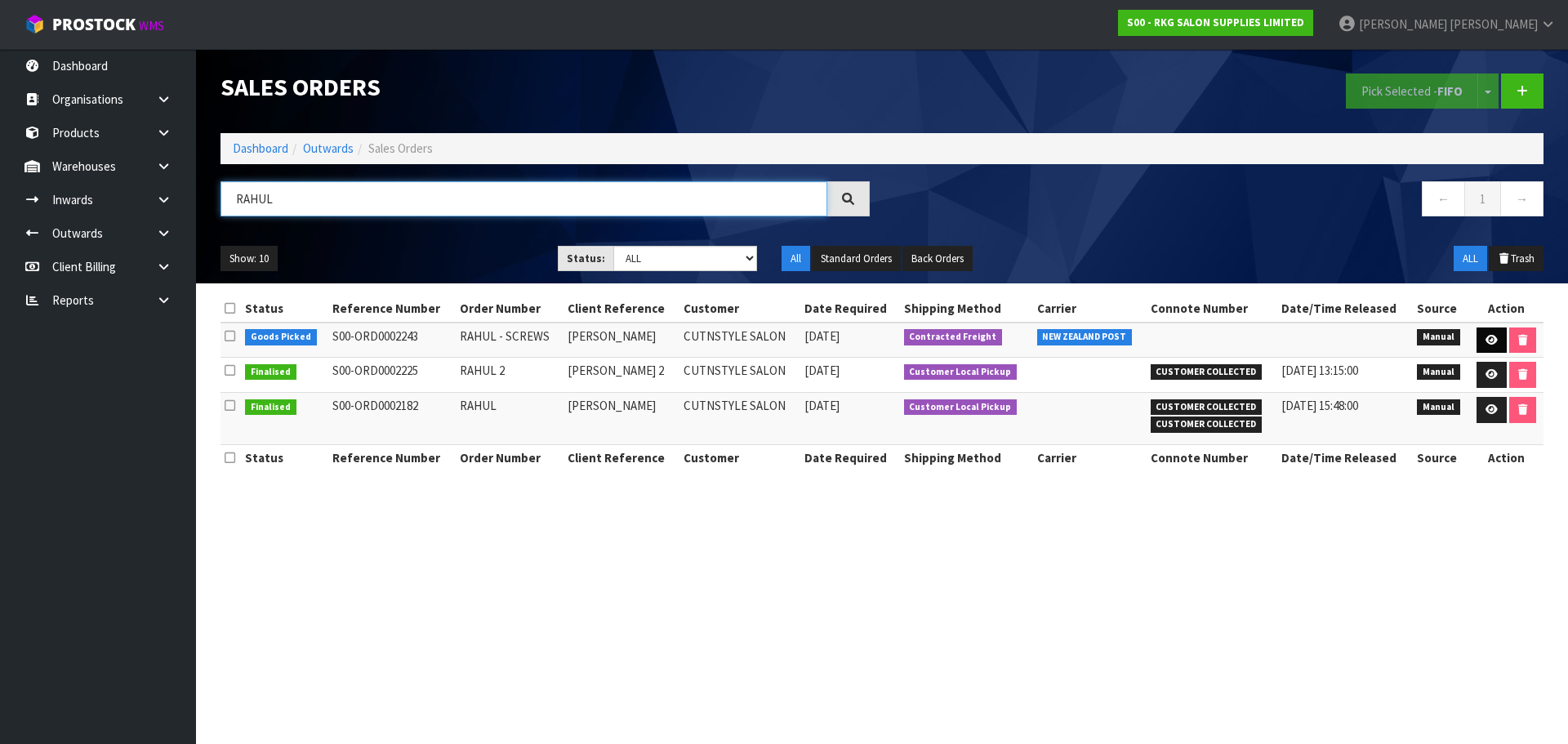
type input "RAHUL"
click at [1489, 341] on icon at bounding box center [1491, 341] width 12 height 11
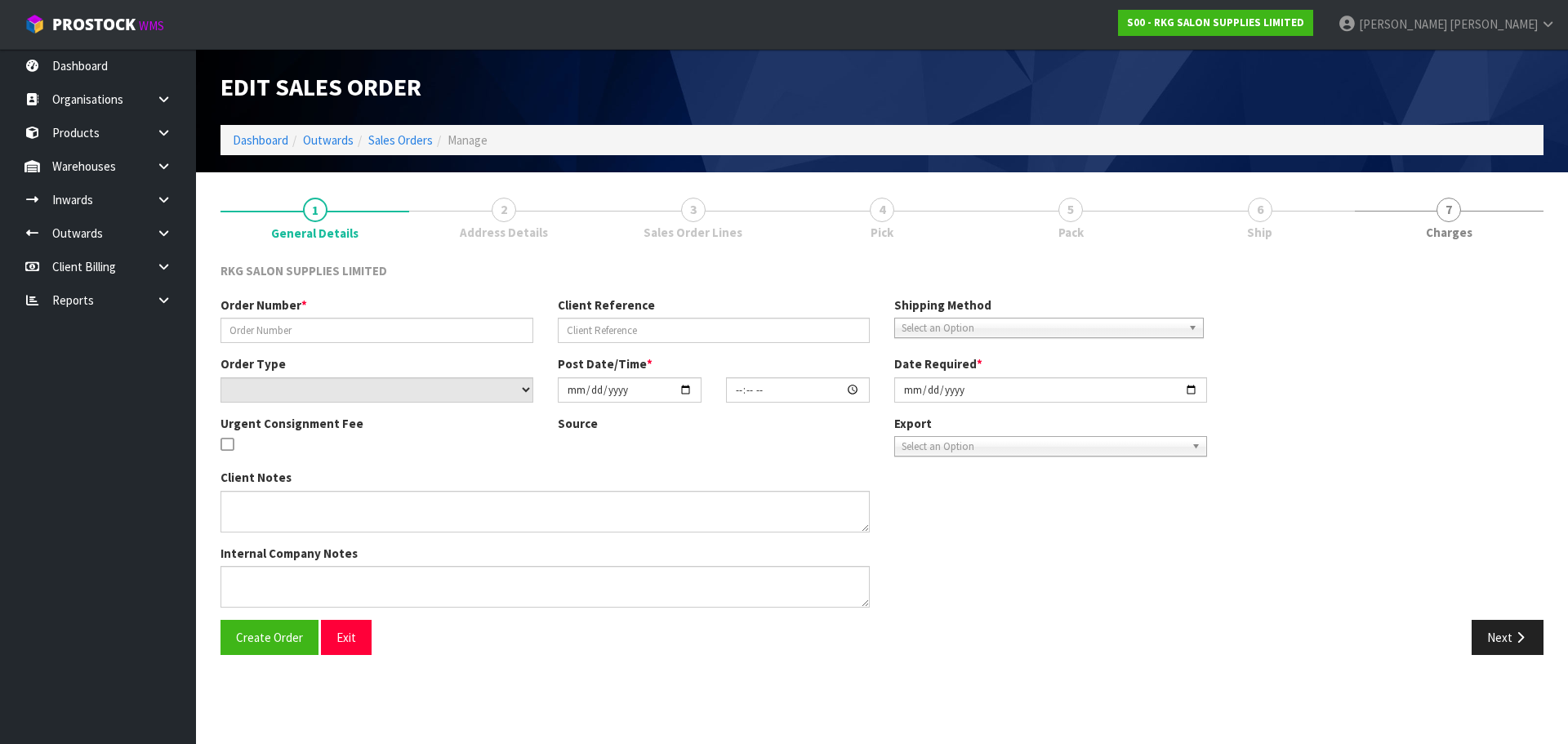
type input "RAHUL - SCREWS"
type input "RAHUL THAPAR"
select select "number:0"
type input "2025-10-13"
type input "14:05:00.000"
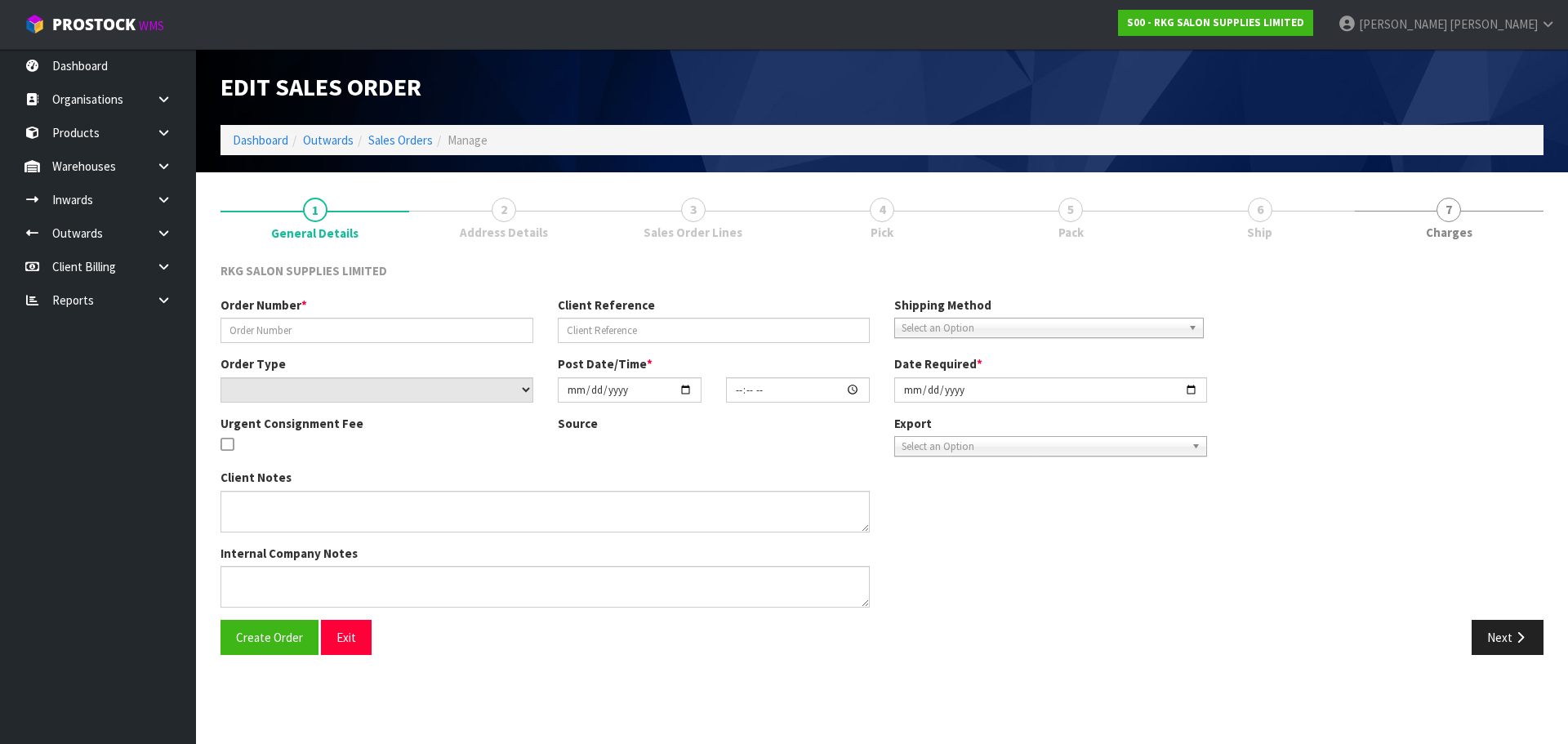
type input "2025-10-13"
type textarea "MISC ITEMS - MISSING SCREWS FOR GAP RIDGE"
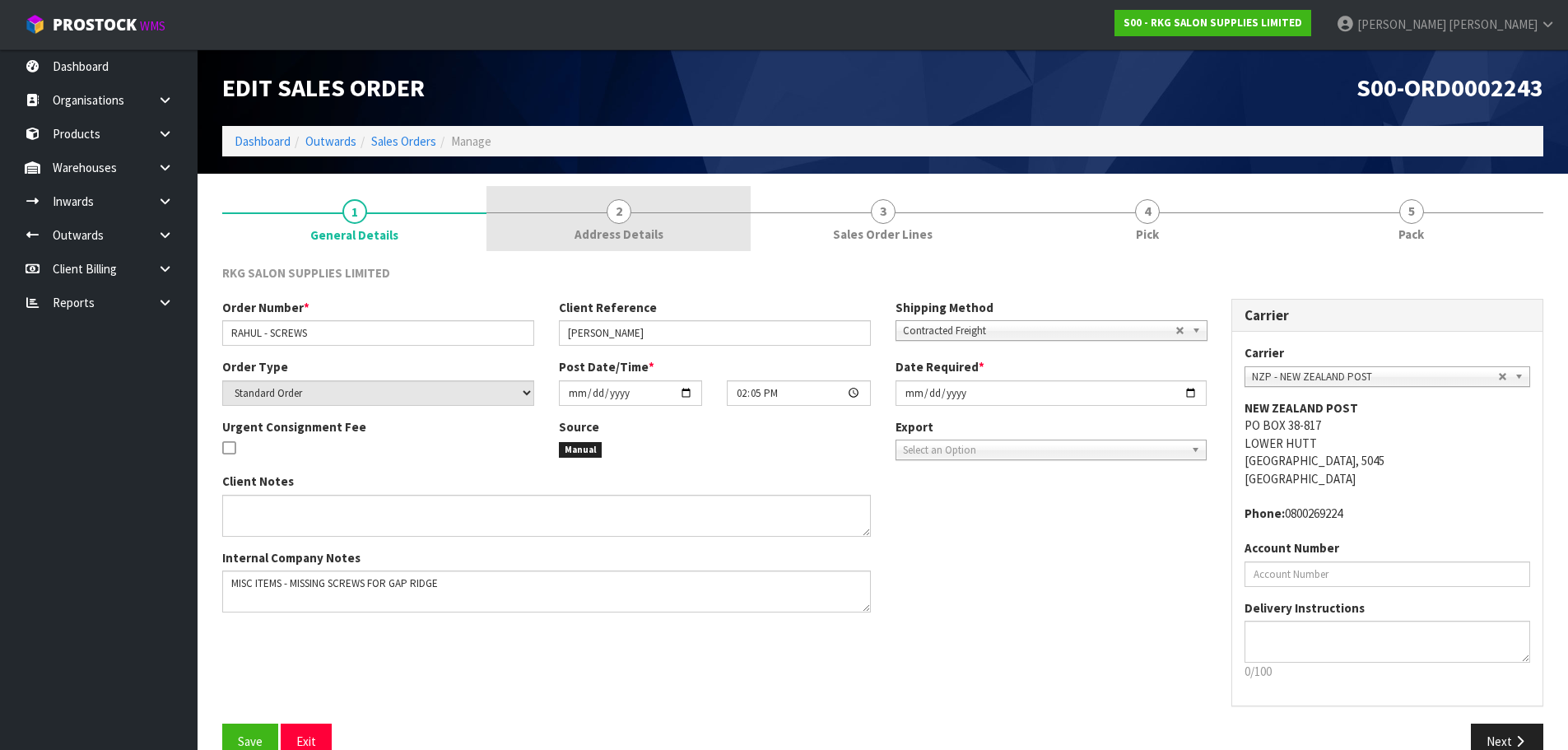
click at [622, 211] on span "2" at bounding box center [619, 211] width 25 height 25
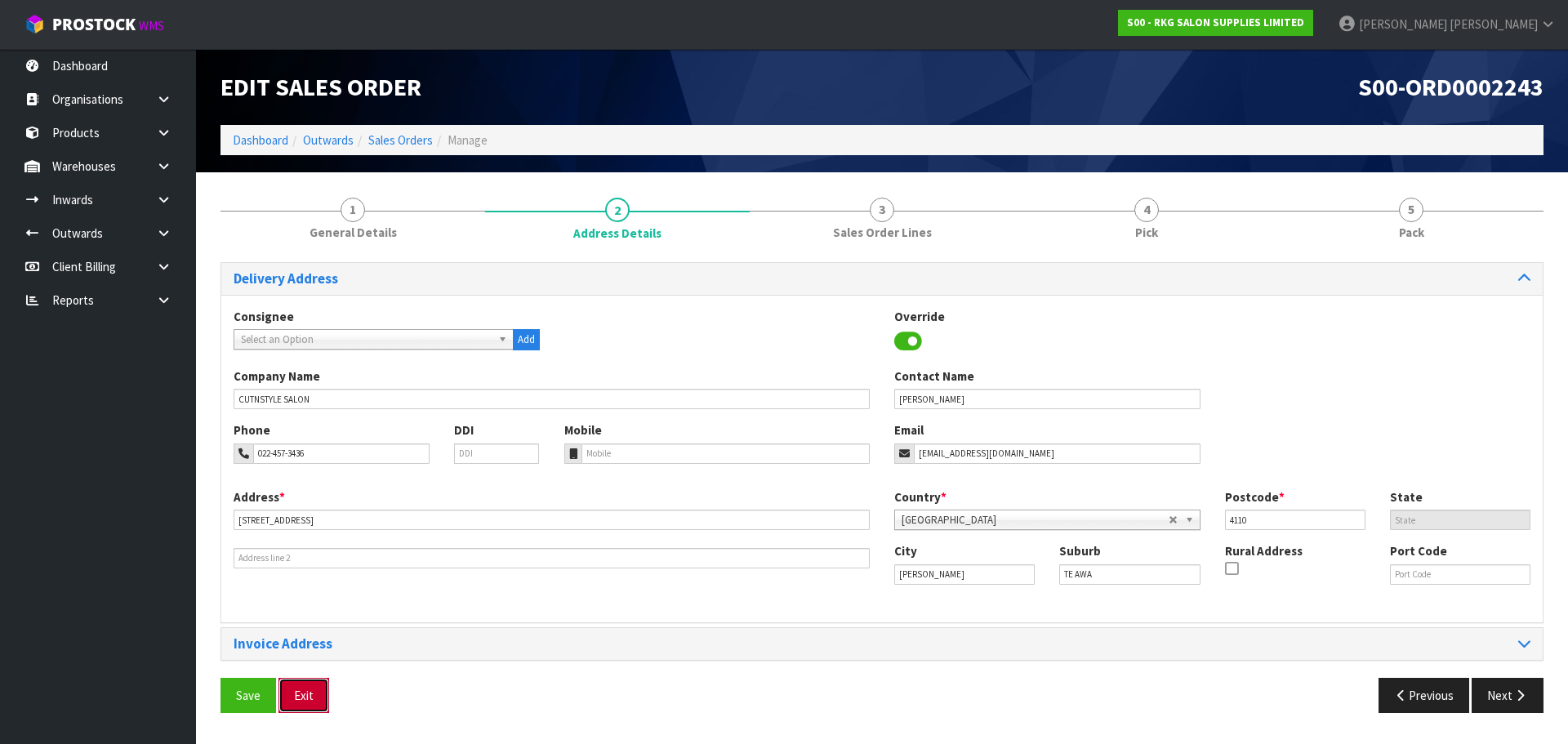
click at [312, 687] on button "Exit" at bounding box center [304, 695] width 51 height 36
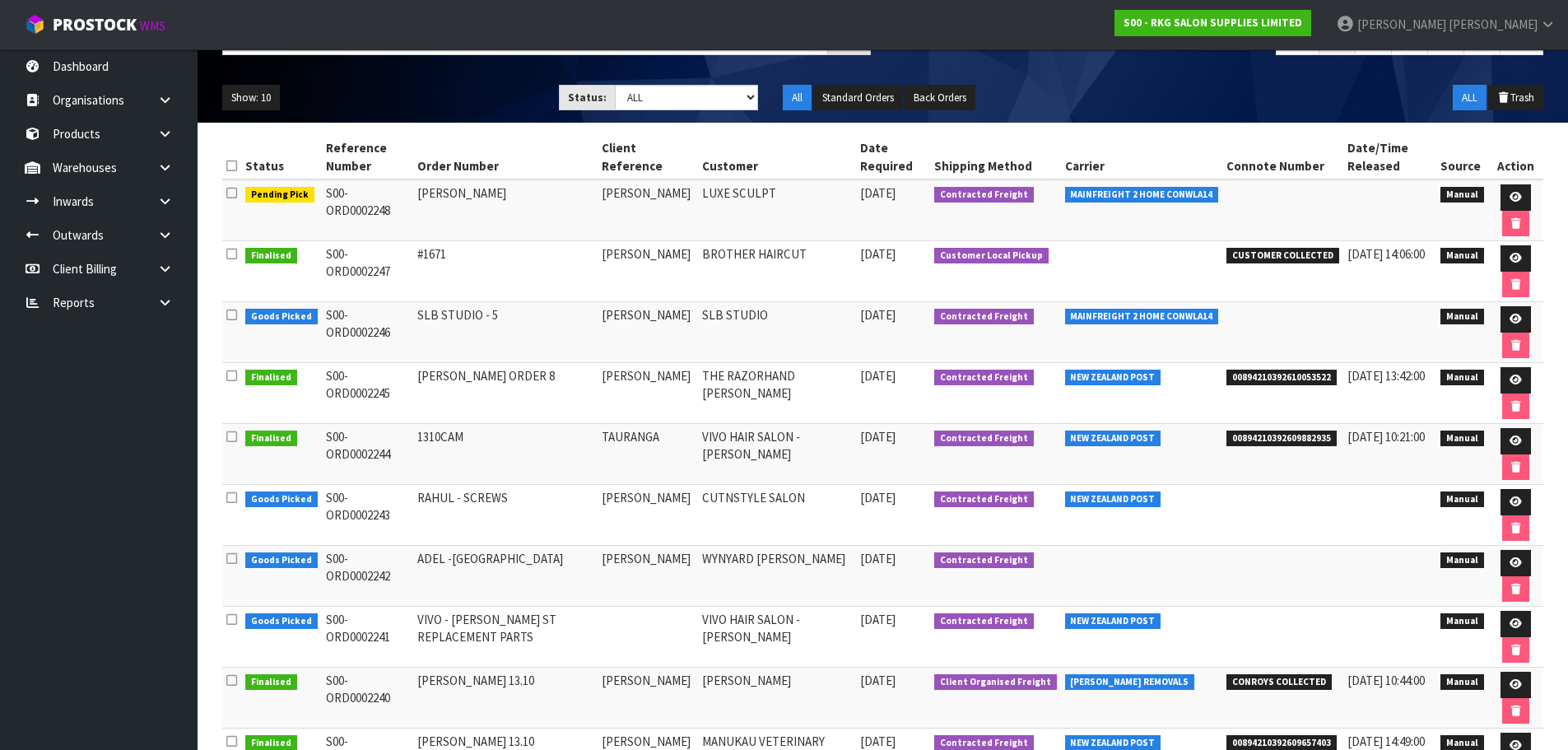
scroll to position [164, 0]
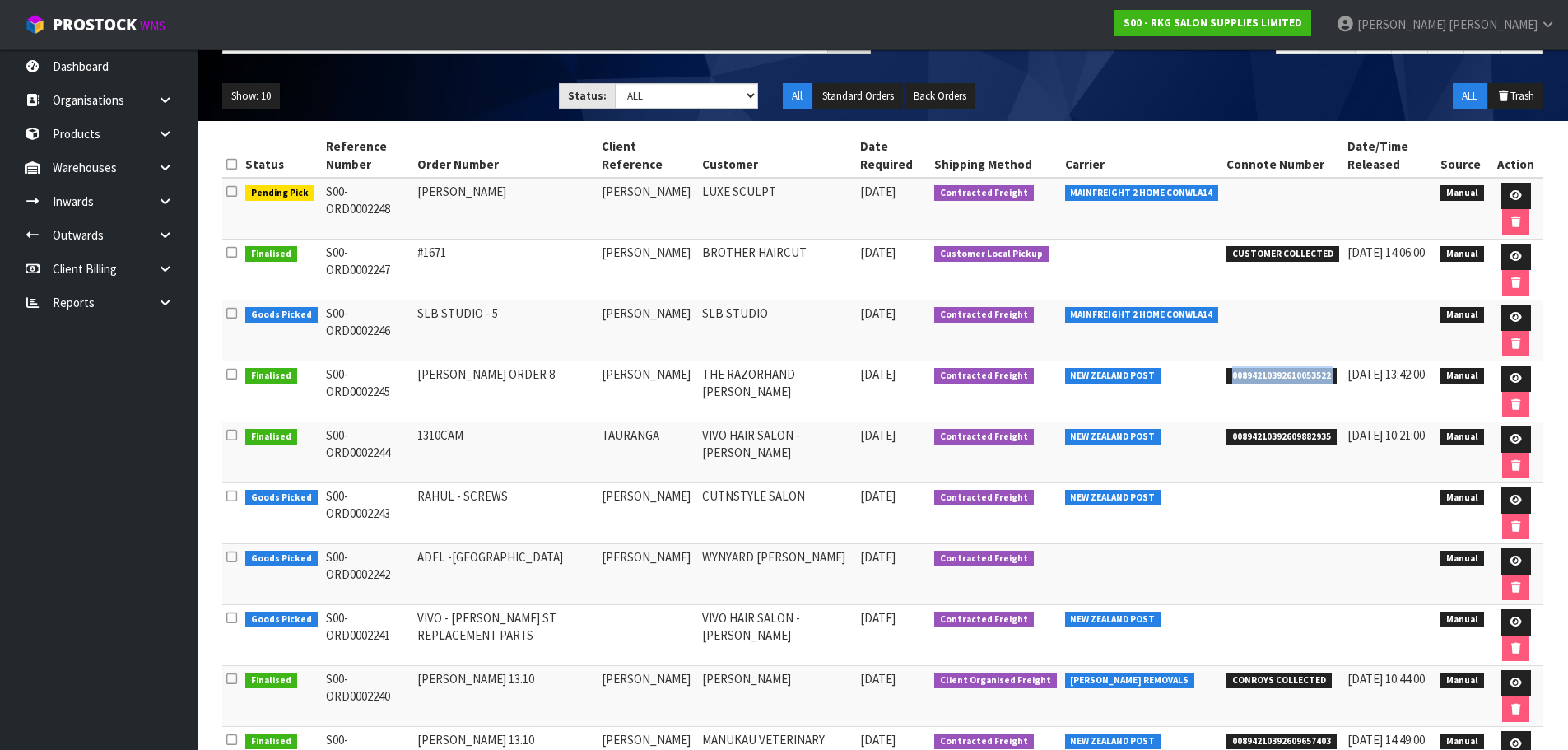
drag, startPoint x: 1223, startPoint y: 375, endPoint x: 1338, endPoint y: 374, distance: 115.0
click at [1338, 374] on tr "Finalised S00-ORD0002245 JERRY ORDER 8 JERRY LAUDE THE RAZORHAND BARBER 14/10/2…" at bounding box center [882, 392] width 1321 height 61
copy tr "00894210392610053522"
click at [598, 395] on td "[PERSON_NAME]" at bounding box center [648, 392] width 101 height 61
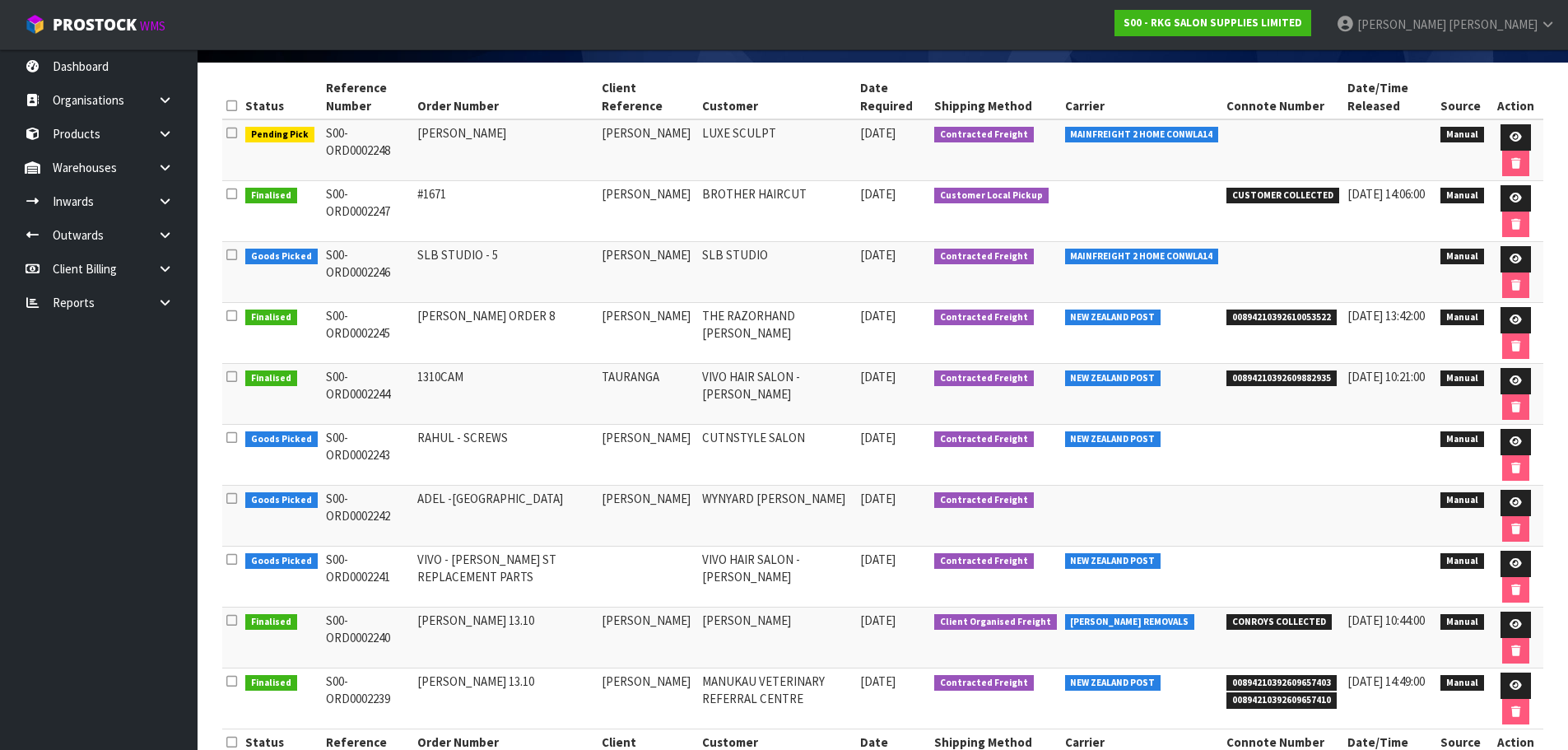
scroll to position [194, 0]
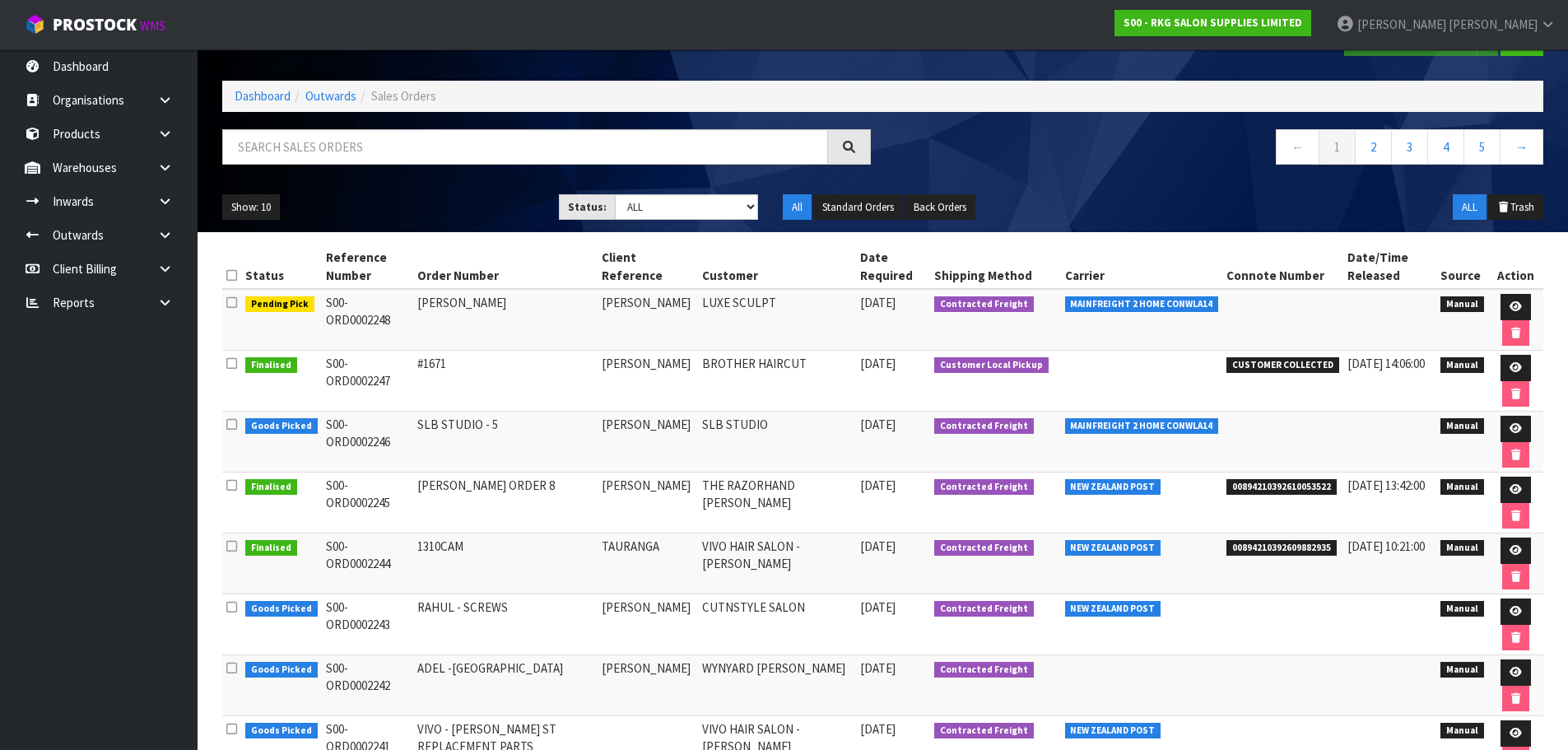
scroll to position [83, 0]
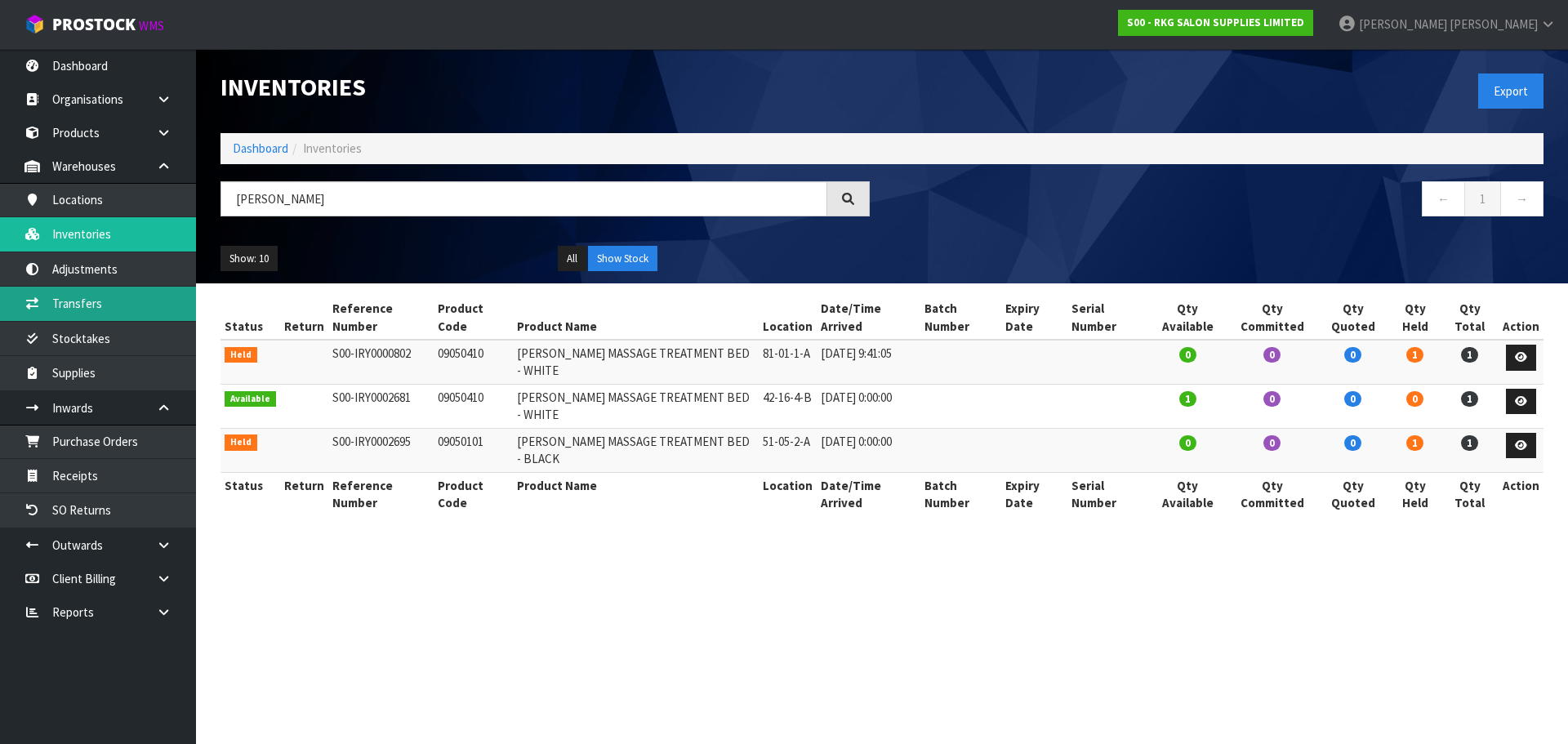
click at [82, 306] on link "Transfers" at bounding box center [97, 303] width 196 height 34
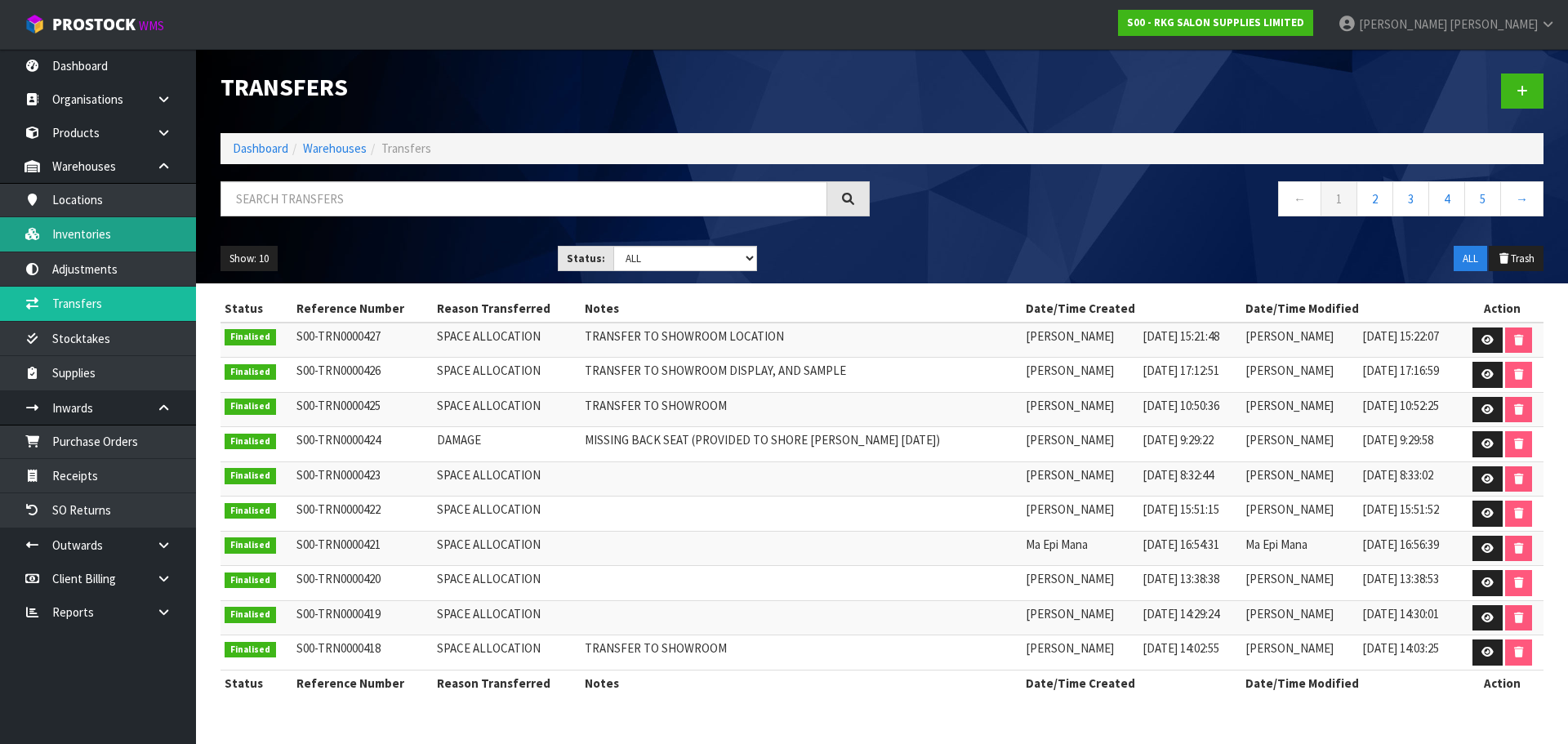
click at [110, 232] on link "Inventories" at bounding box center [97, 234] width 196 height 34
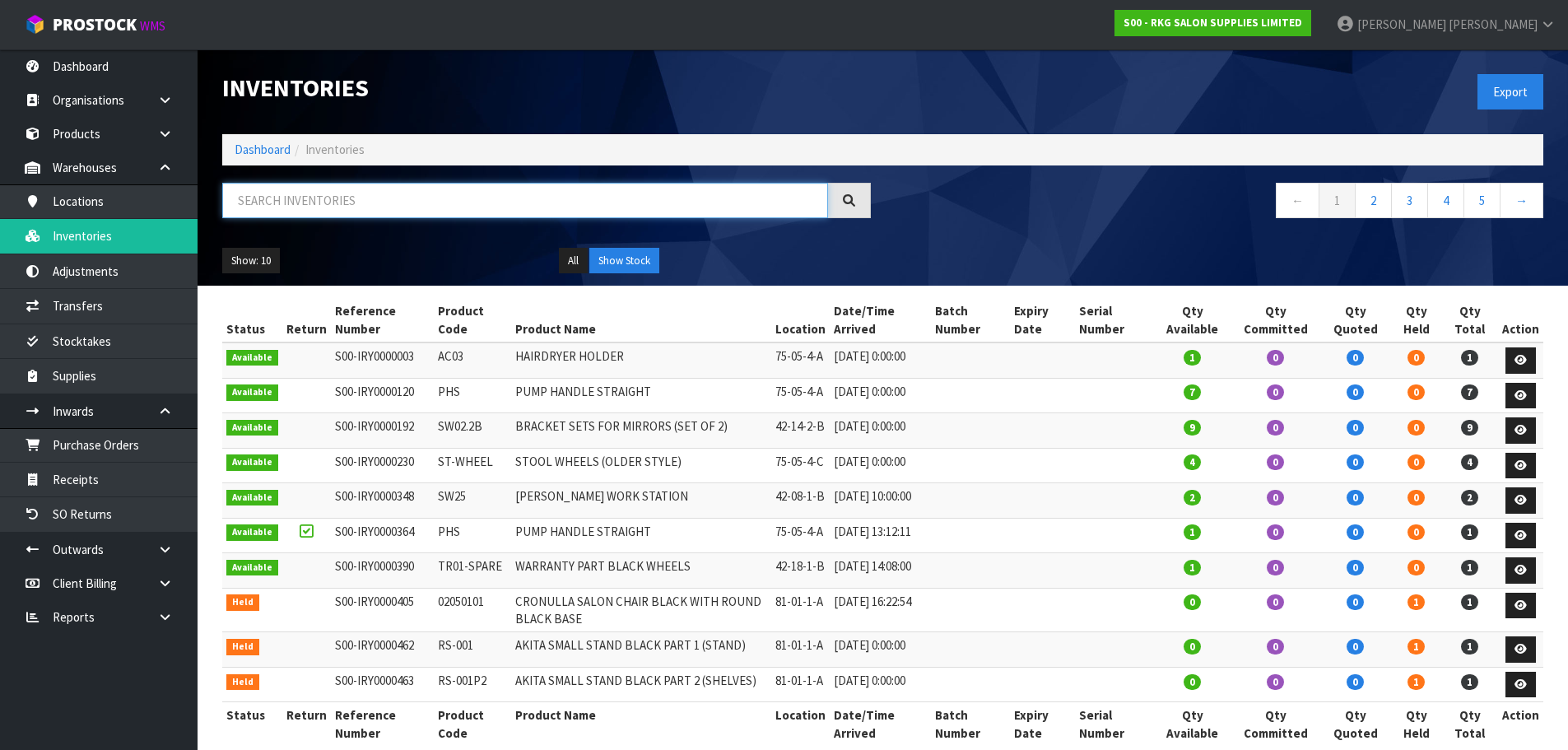
click at [254, 202] on input "text" at bounding box center [525, 200] width 606 height 36
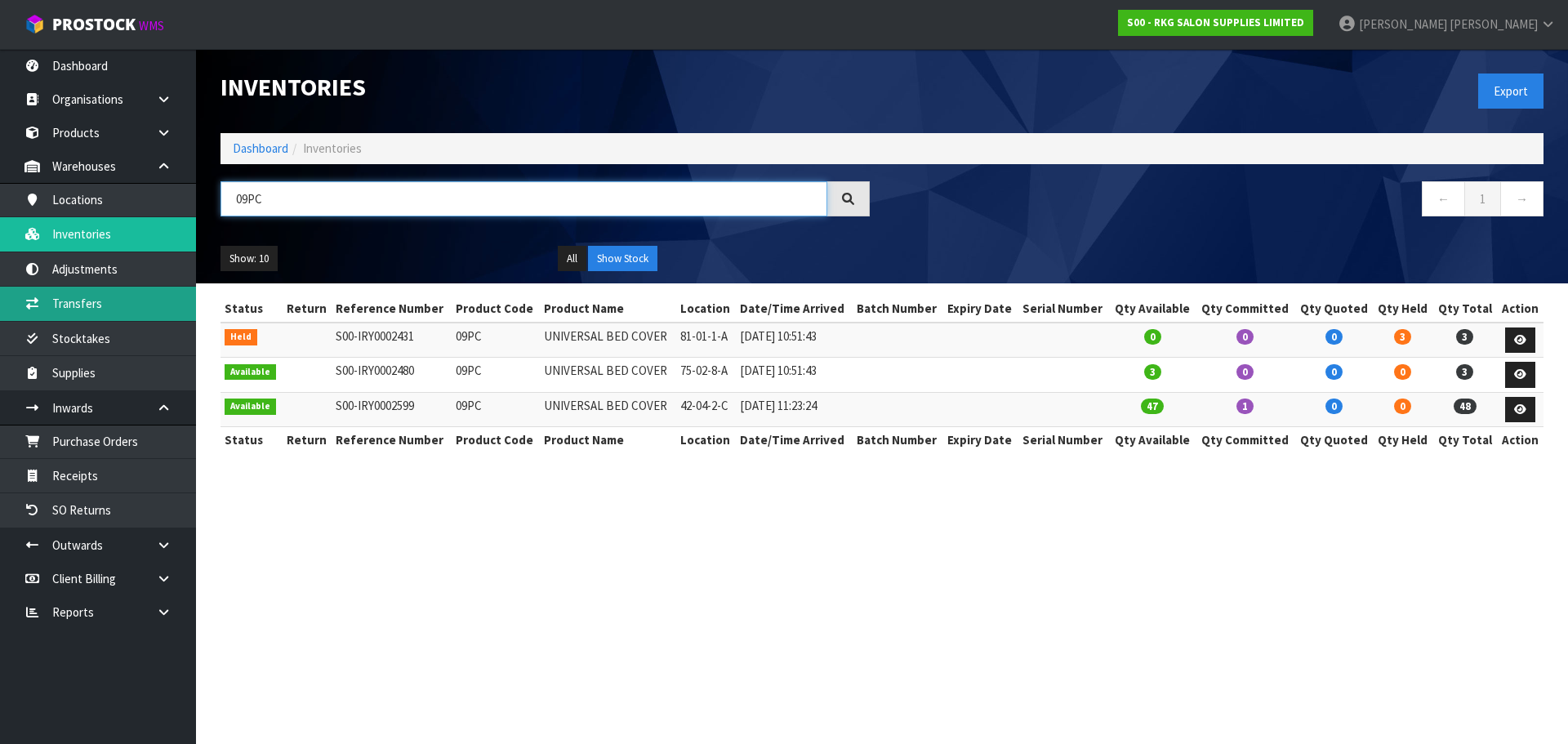
type input "09PC"
click at [110, 296] on link "Transfers" at bounding box center [97, 303] width 196 height 34
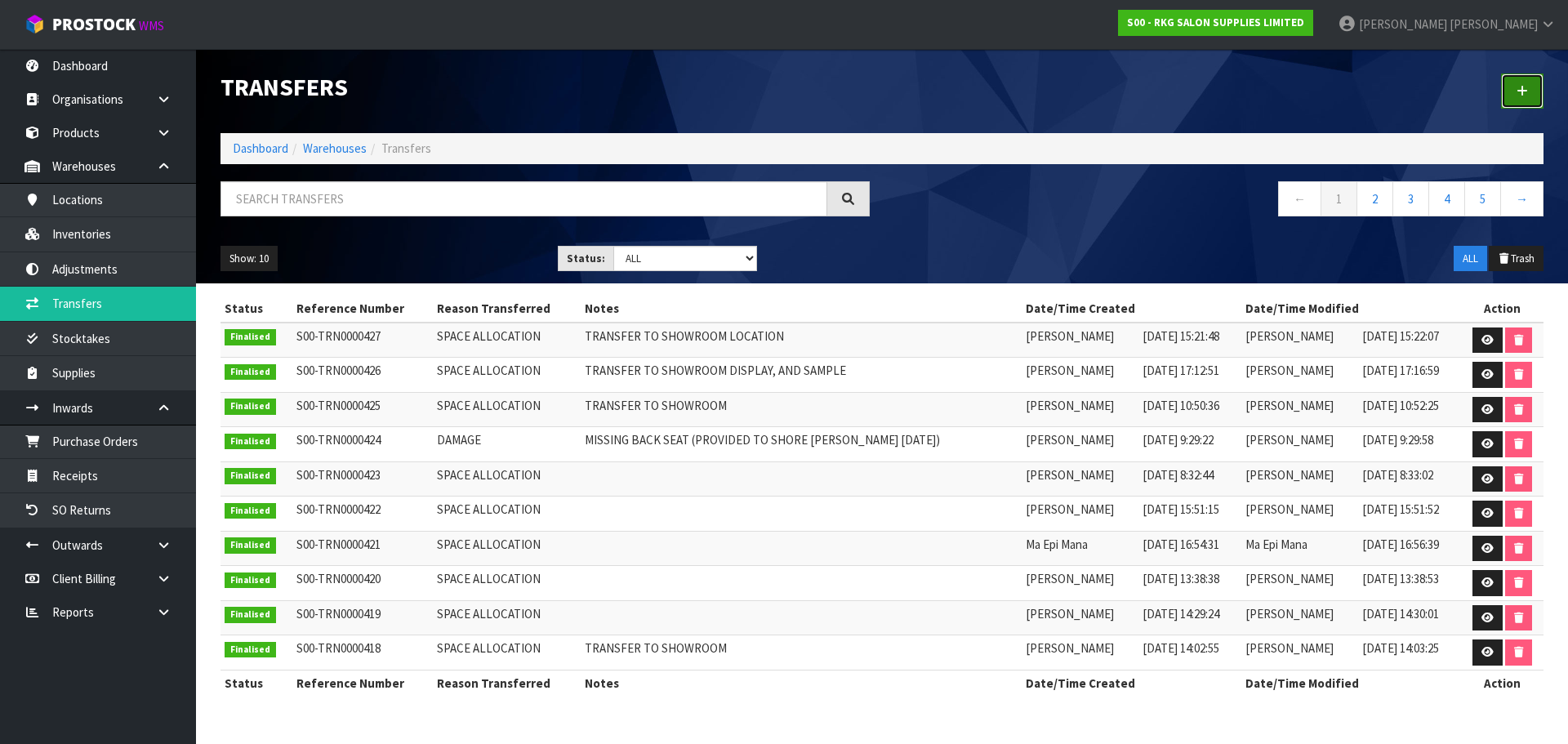
click at [1527, 86] on icon at bounding box center [1522, 90] width 12 height 12
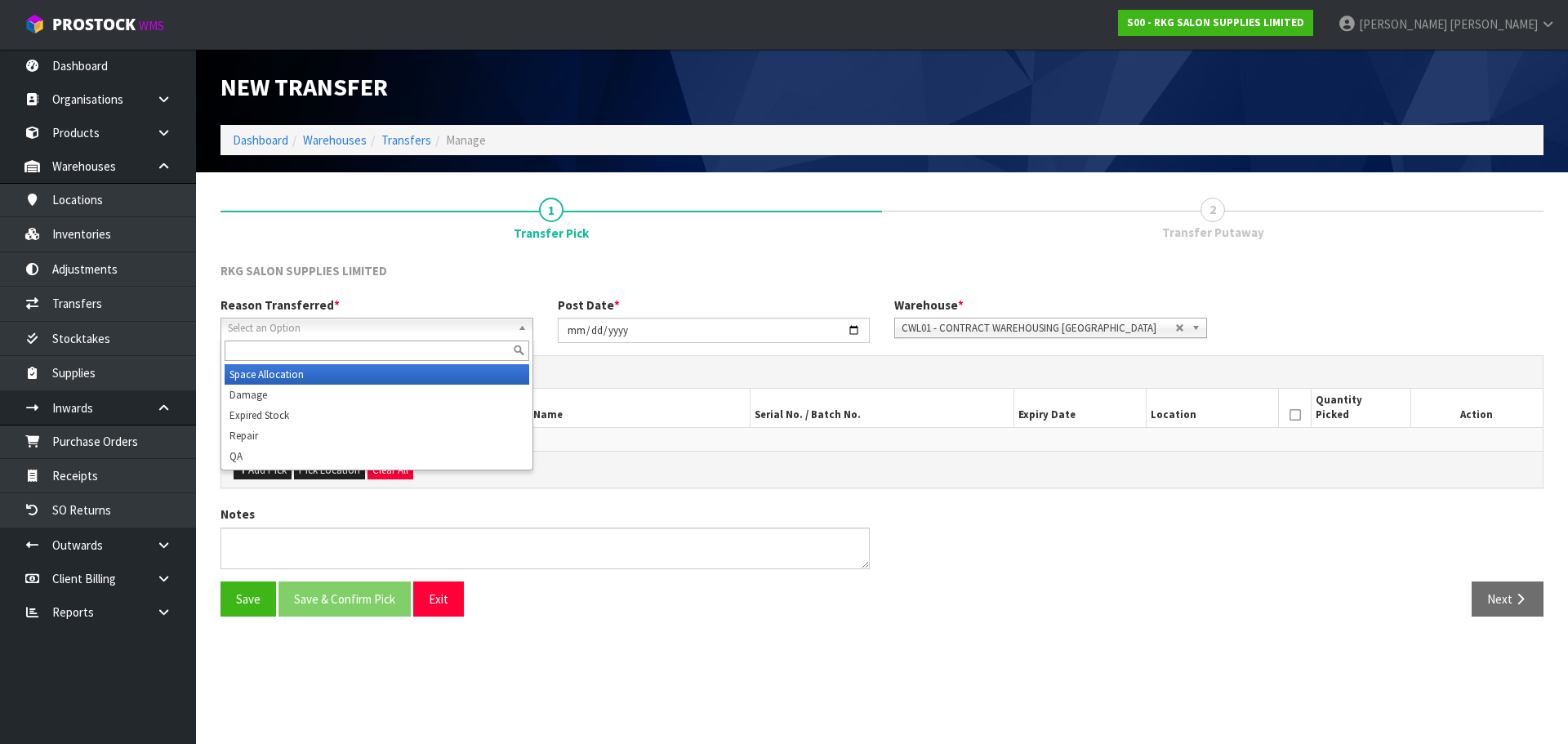
click at [361, 328] on span "Select an Option" at bounding box center [369, 329] width 283 height 20
click at [298, 372] on li "Space Allocation" at bounding box center [377, 374] width 304 height 20
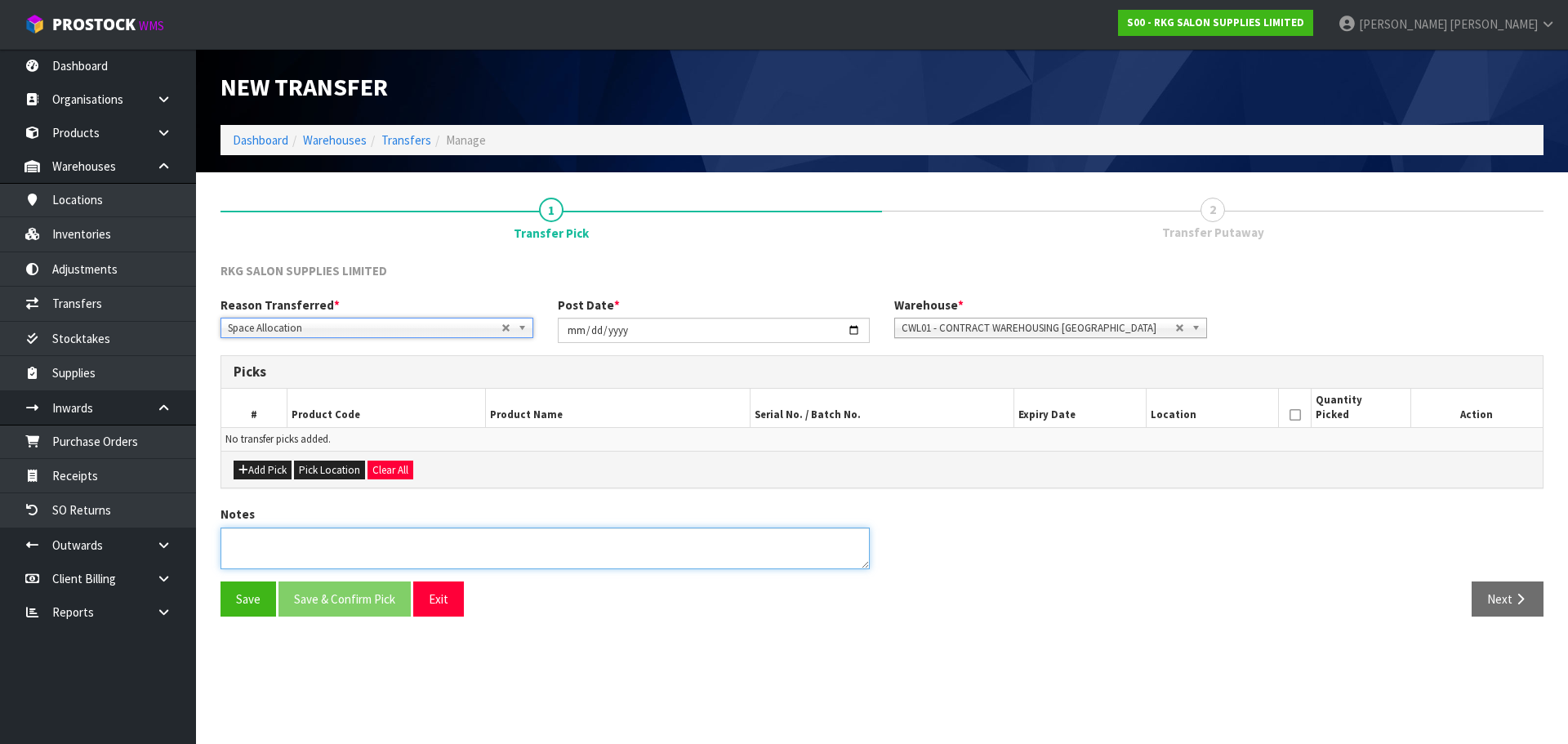
click at [294, 538] on textarea at bounding box center [545, 548] width 649 height 42
type textarea "TRANSFER LOCATION"
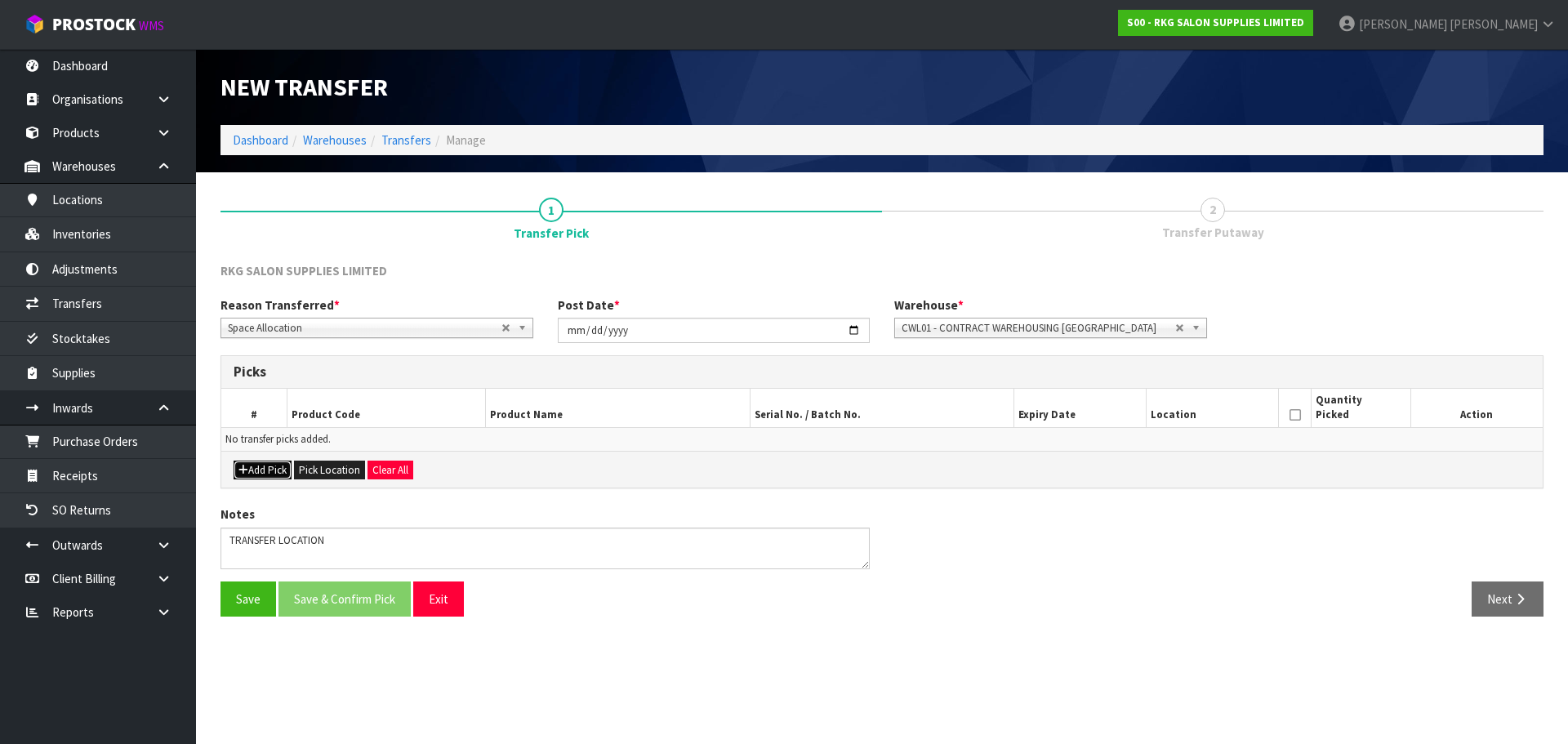
click at [247, 464] on icon "button" at bounding box center [243, 470] width 10 height 11
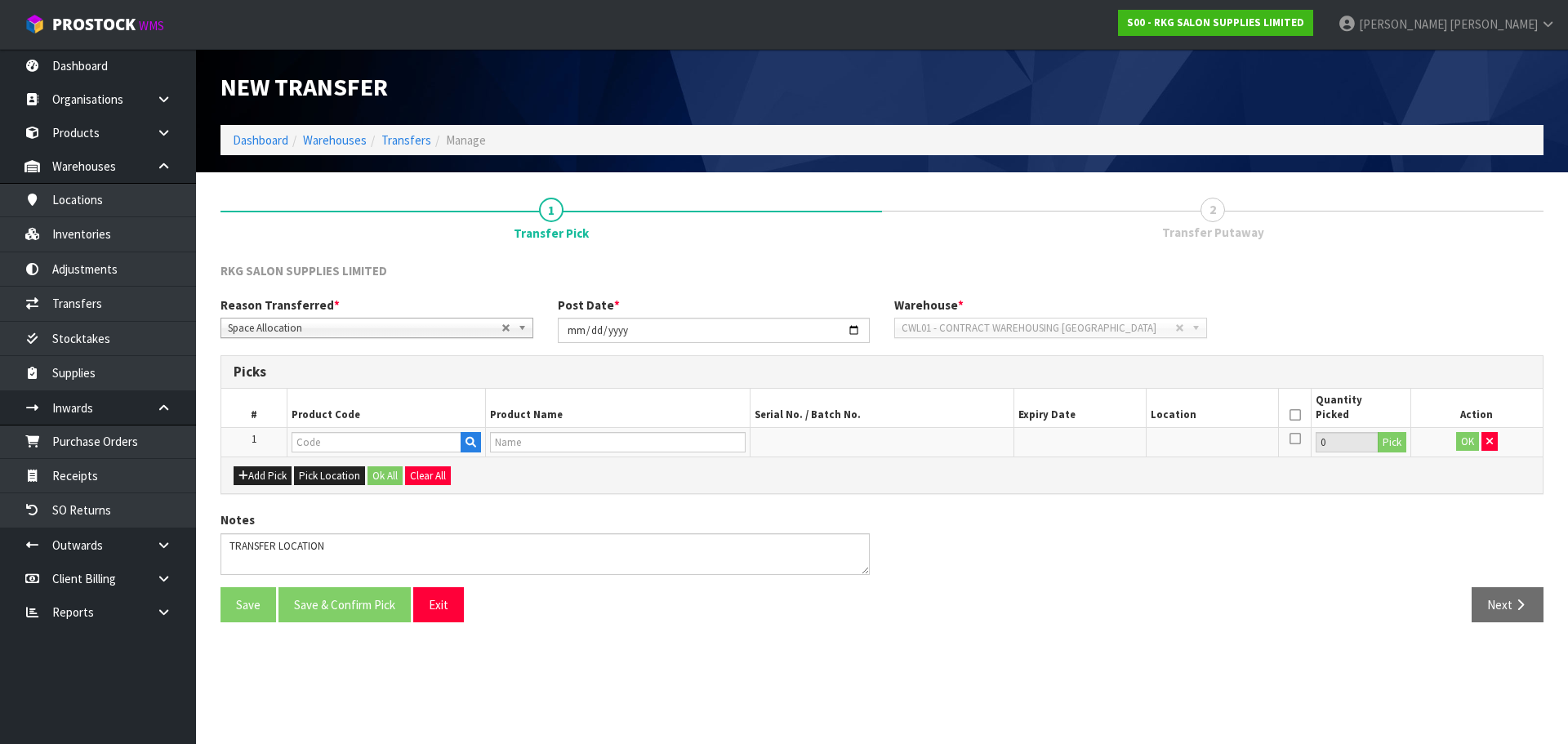
click at [260, 453] on td "1" at bounding box center [254, 442] width 66 height 29
click at [300, 443] on input "text" at bounding box center [376, 442] width 170 height 20
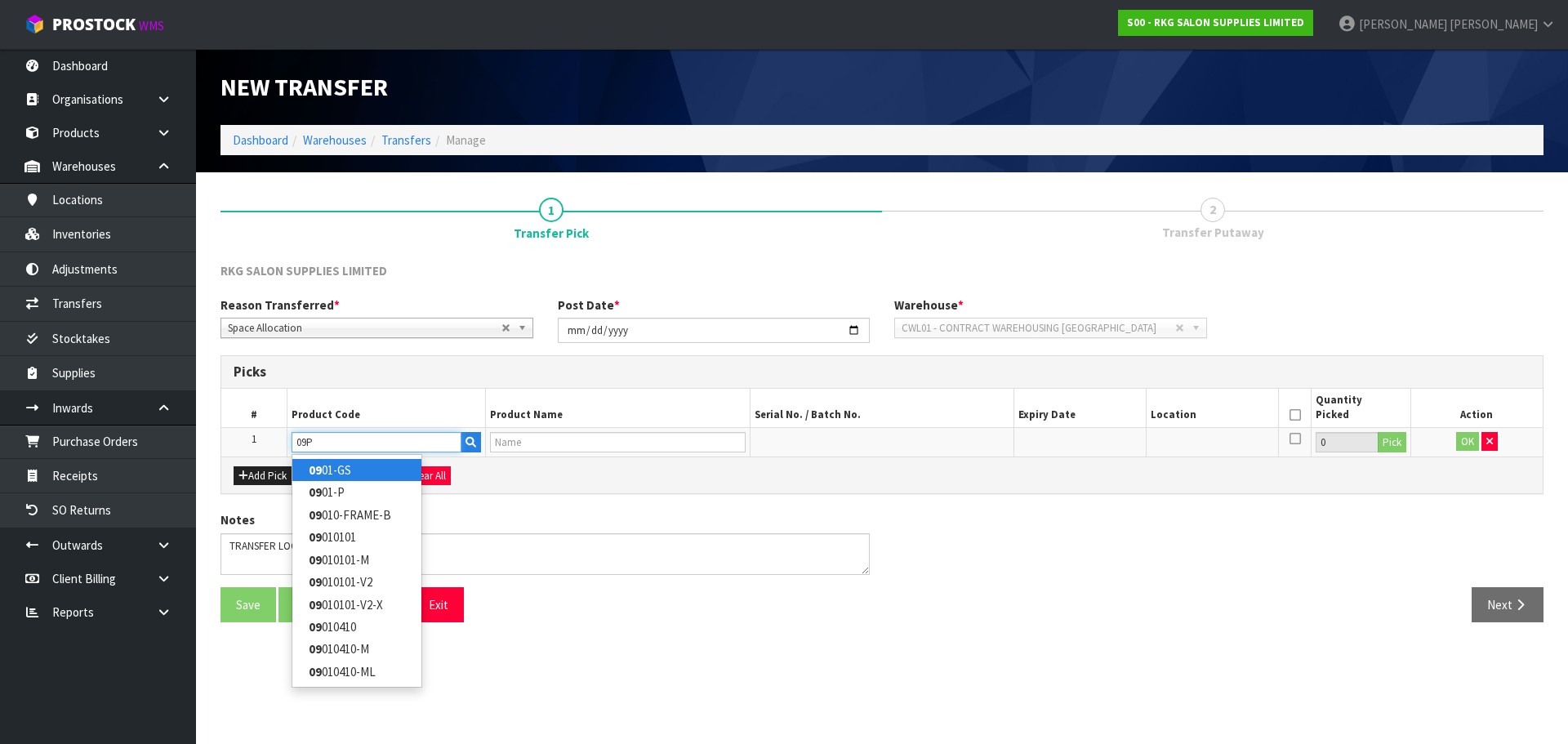
type input "09PC"
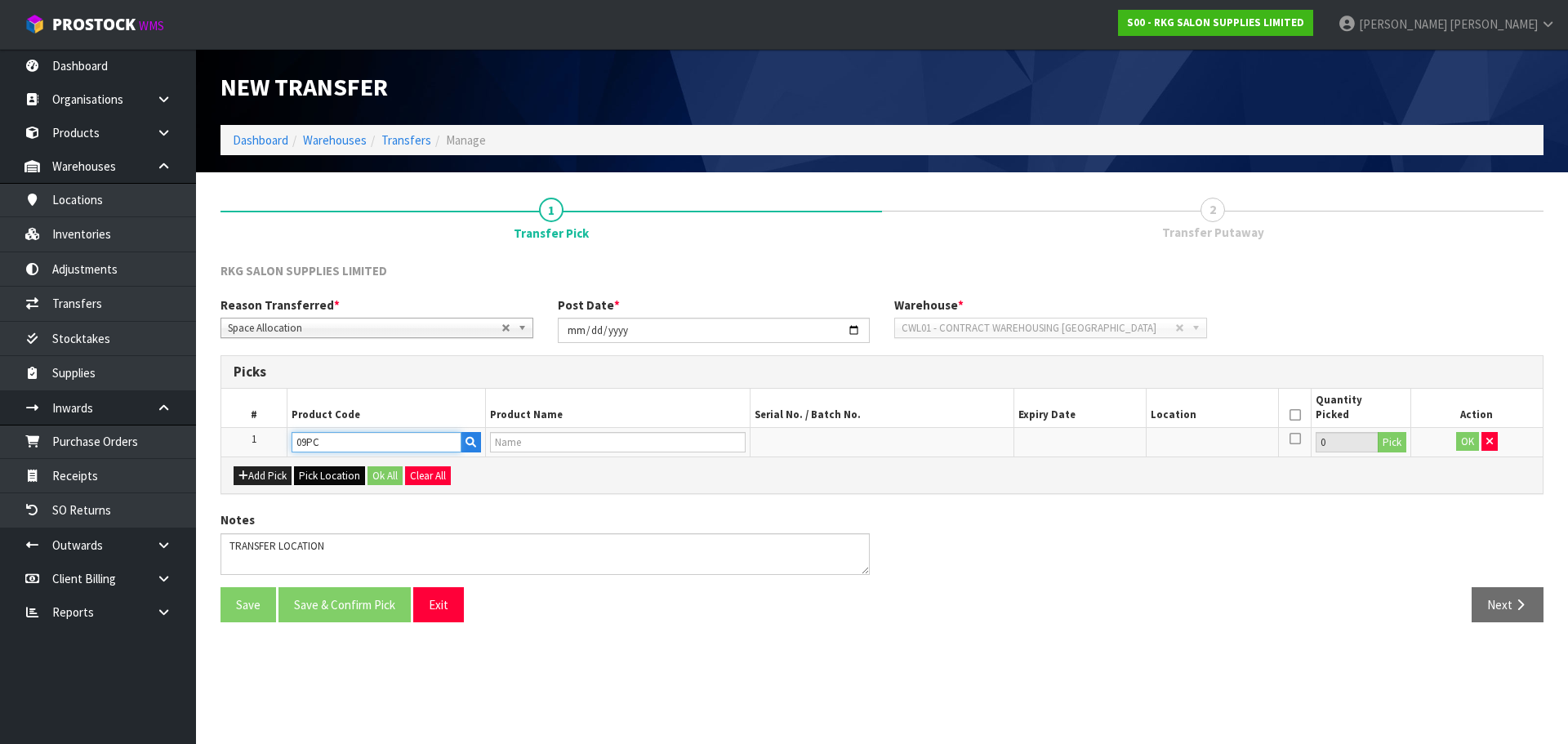
type input "UNIVERSAL BED COVER"
type input "09PC"
click at [1398, 438] on button "Pick" at bounding box center [1391, 442] width 28 height 21
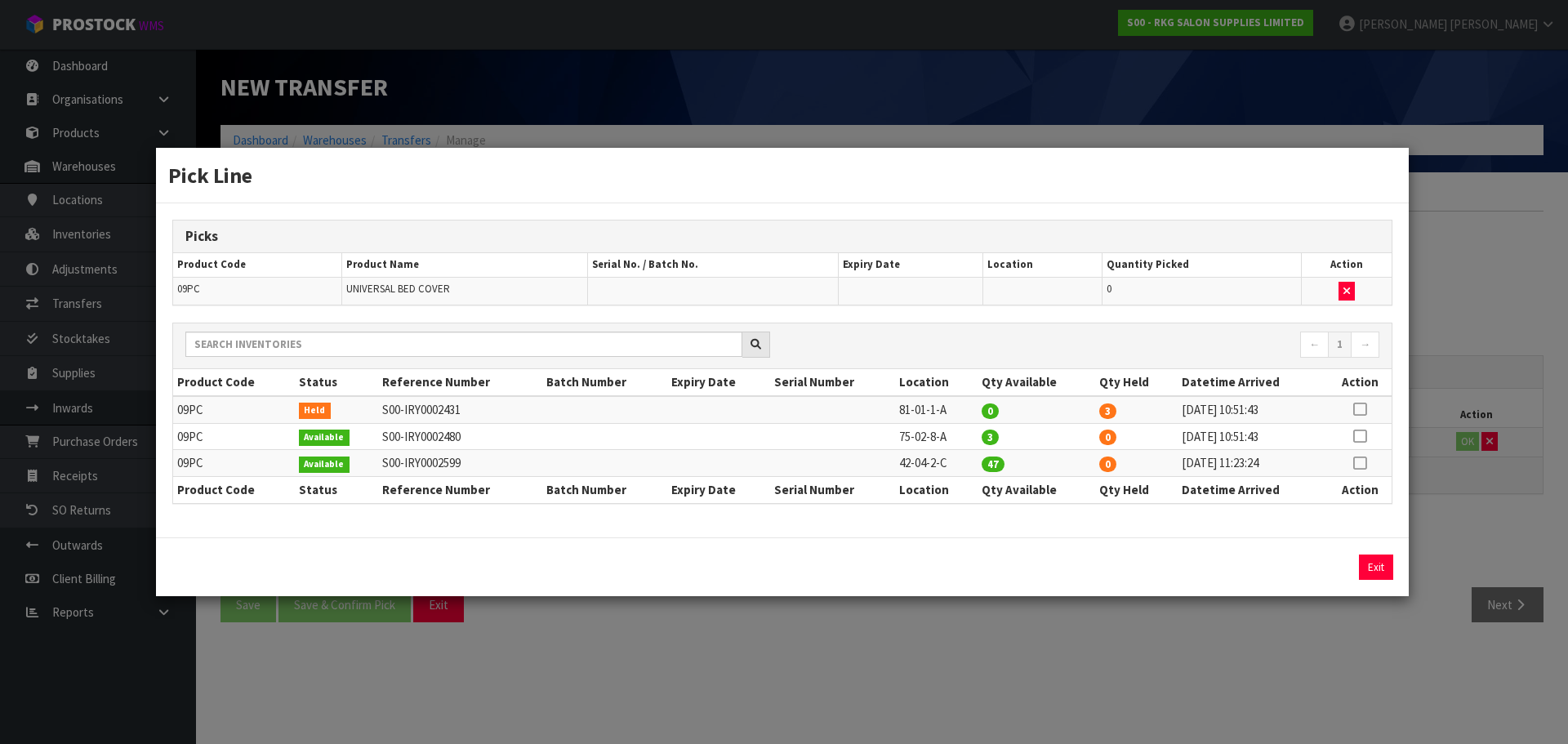
click at [1362, 464] on icon at bounding box center [1359, 463] width 13 height 1
click at [1325, 569] on button "Assign Pick" at bounding box center [1320, 567] width 67 height 25
type input "47"
click at [1372, 570] on button "Exit" at bounding box center [1376, 567] width 35 height 25
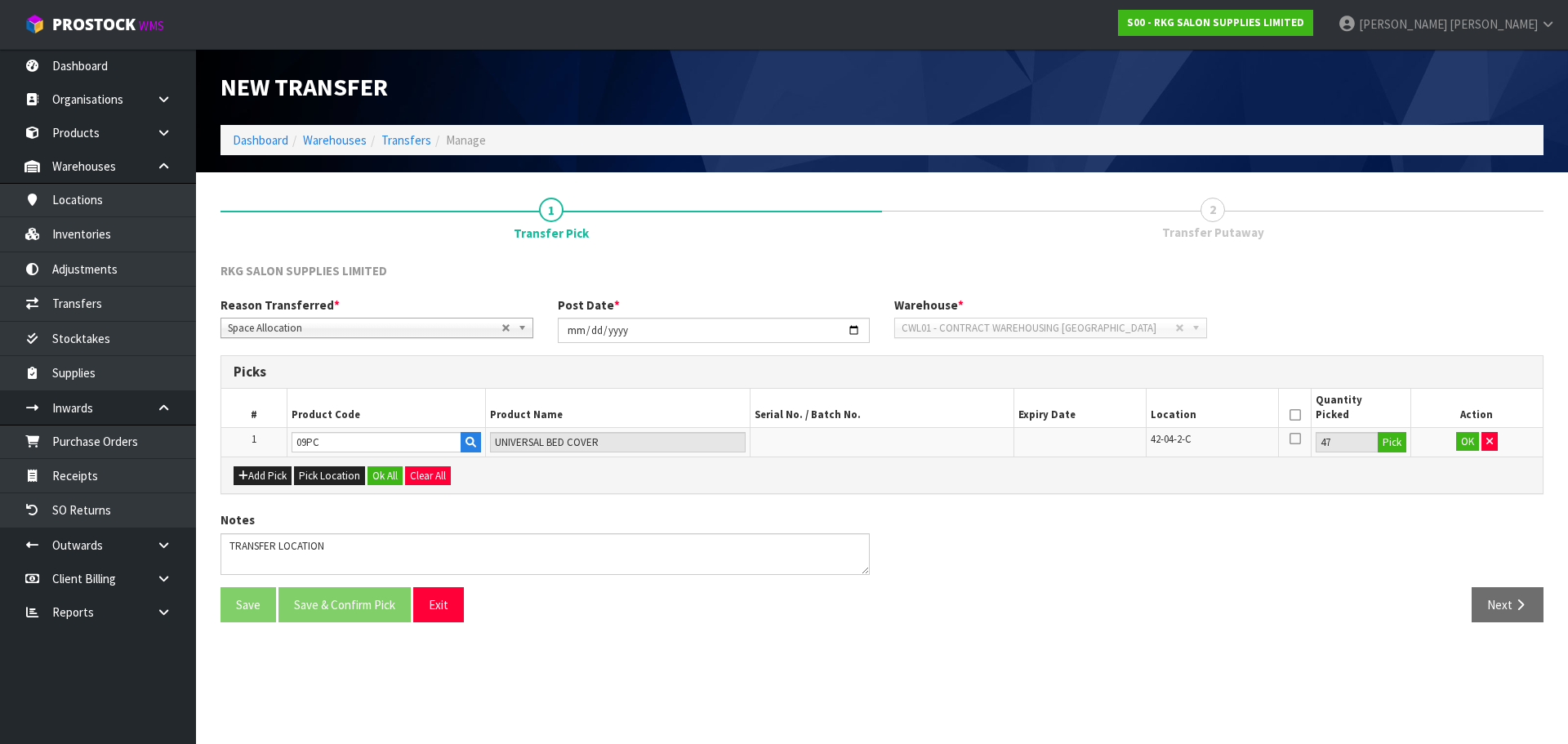
click at [1294, 415] on icon at bounding box center [1295, 414] width 12 height 1
click at [385, 475] on button "Ok All" at bounding box center [384, 476] width 36 height 20
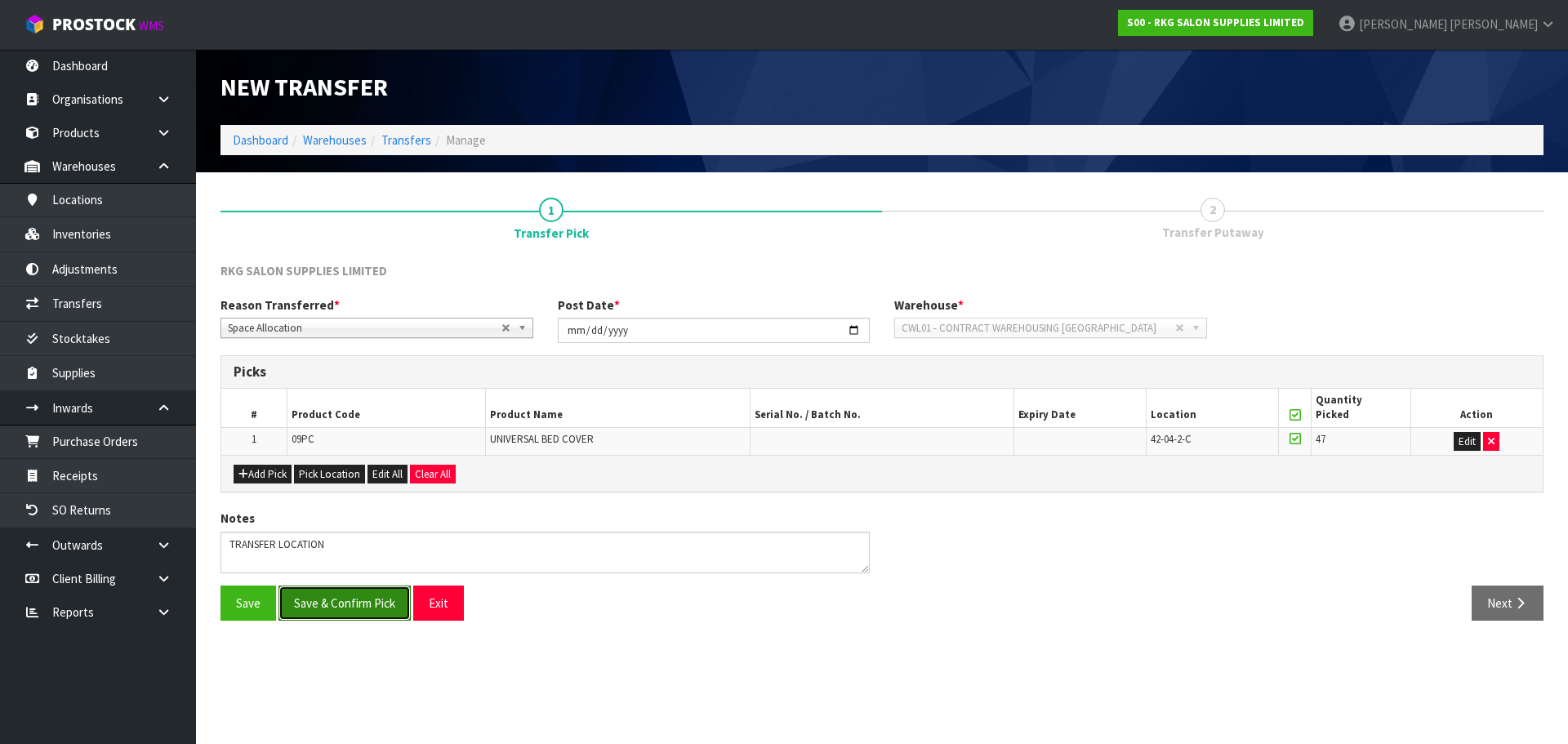
click at [315, 598] on button "Save & Confirm Pick" at bounding box center [344, 603] width 132 height 36
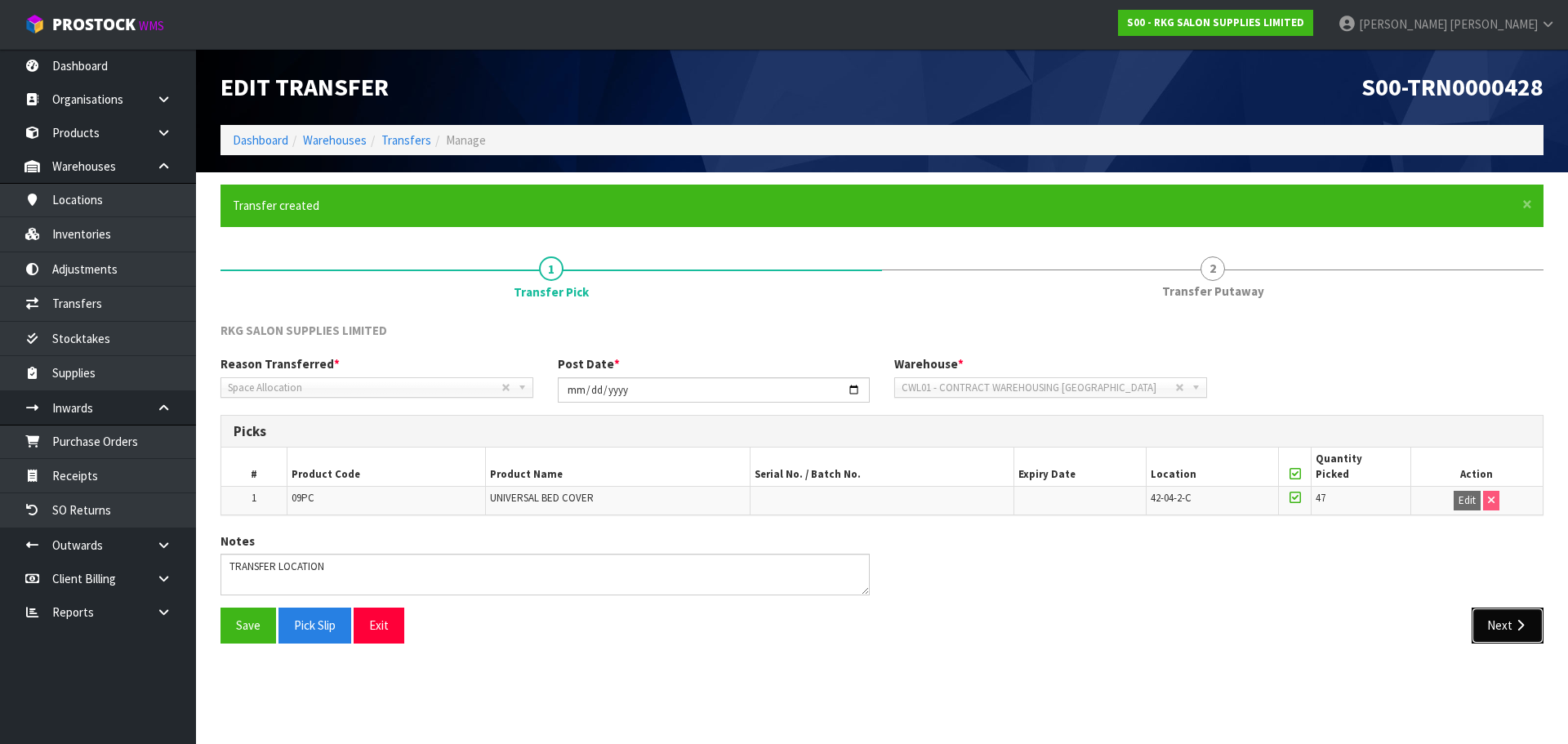
click at [1512, 634] on button "Next" at bounding box center [1507, 625] width 72 height 36
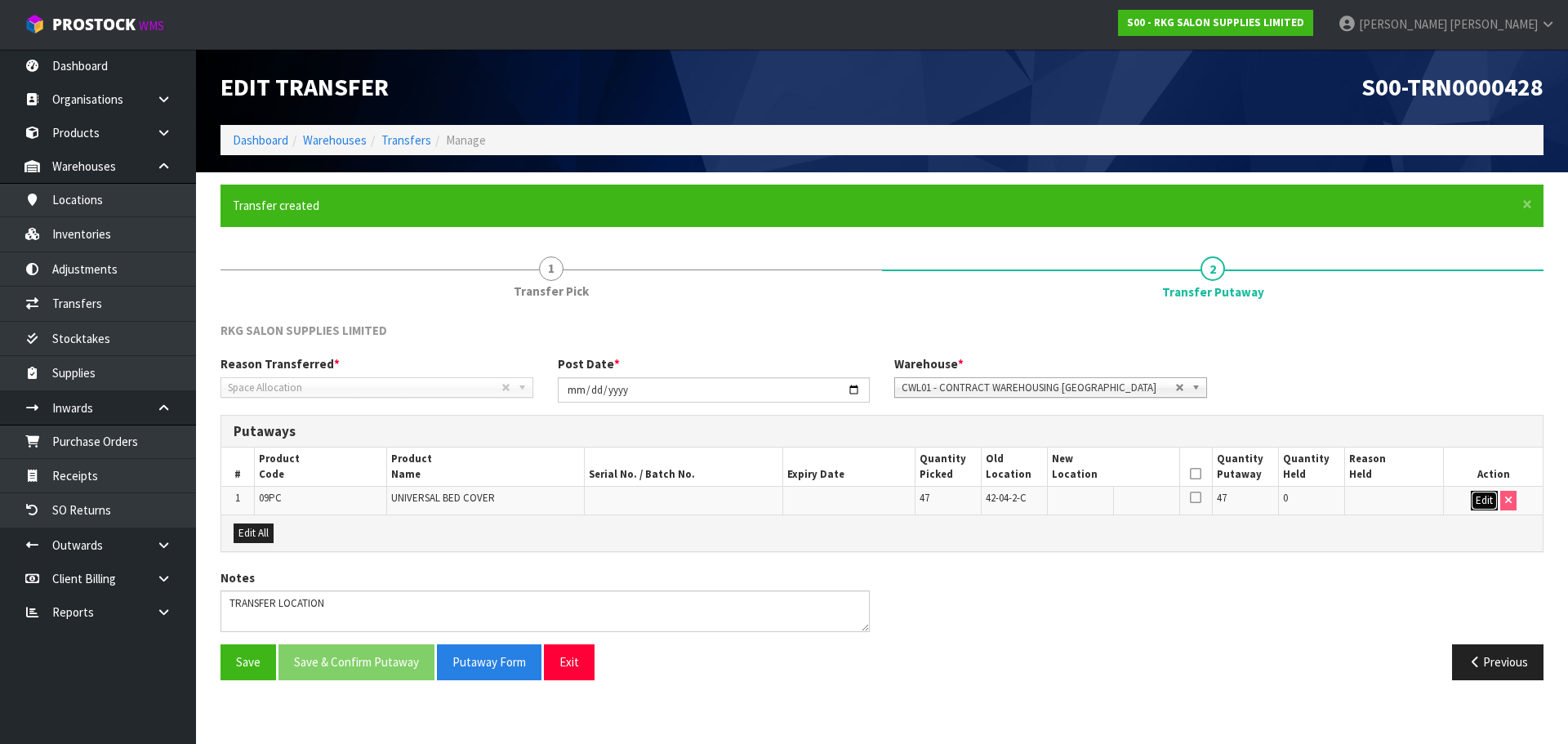
click at [1485, 502] on button "Edit" at bounding box center [1484, 501] width 27 height 20
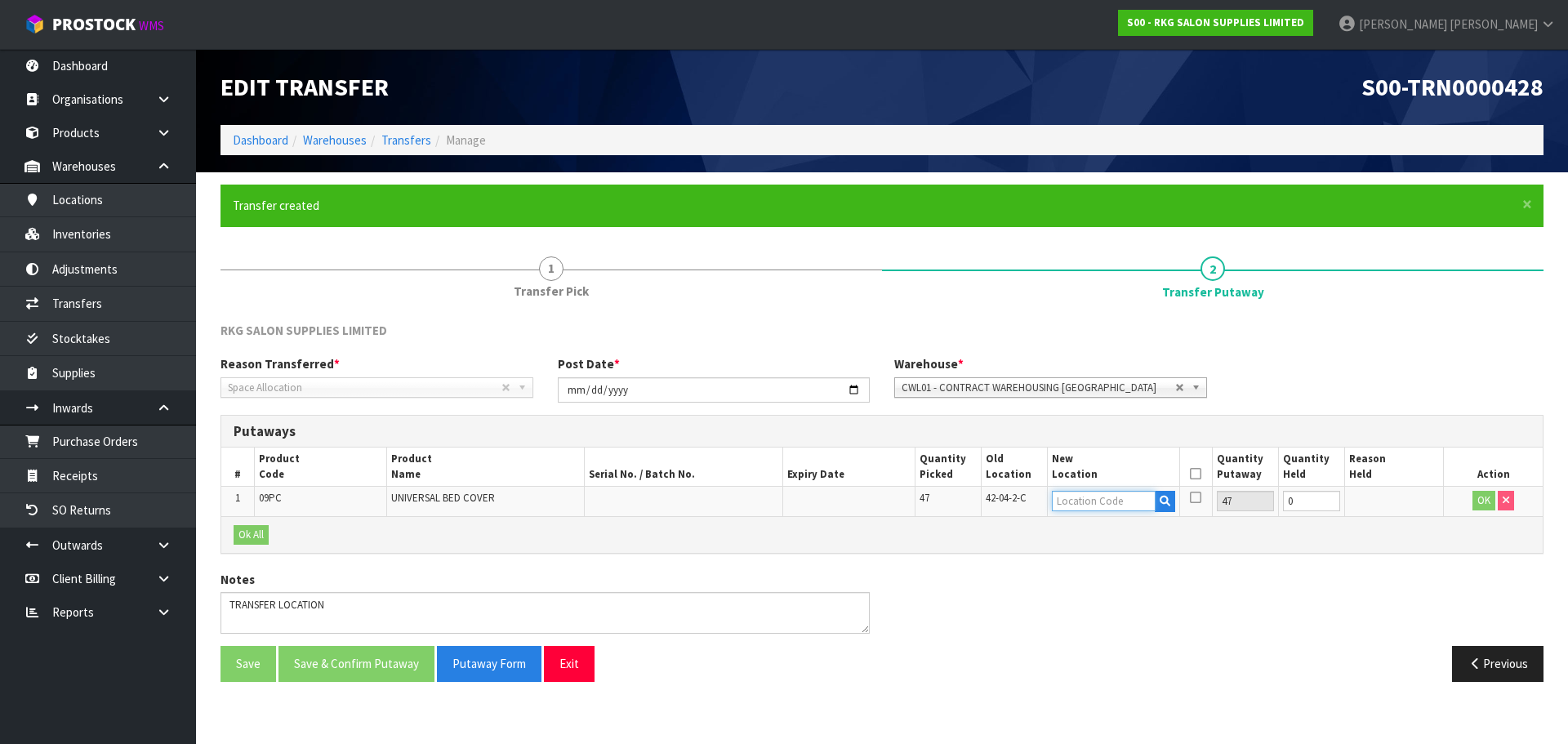
click at [1128, 503] on input "text" at bounding box center [1104, 501] width 104 height 20
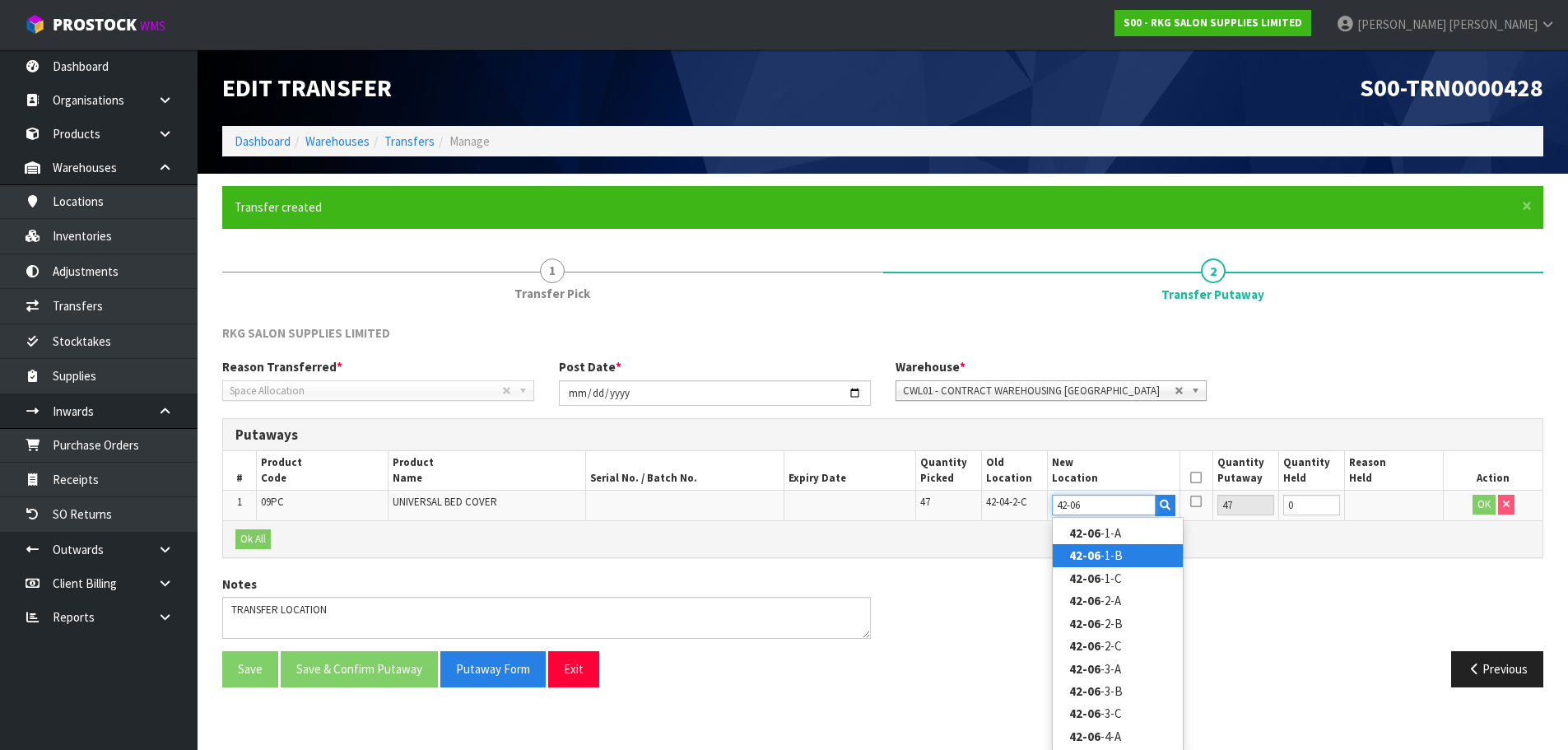
type input "42-06"
click at [1142, 555] on link "42-06 -1-B" at bounding box center [1118, 555] width 130 height 22
type input "42-06-1-B"
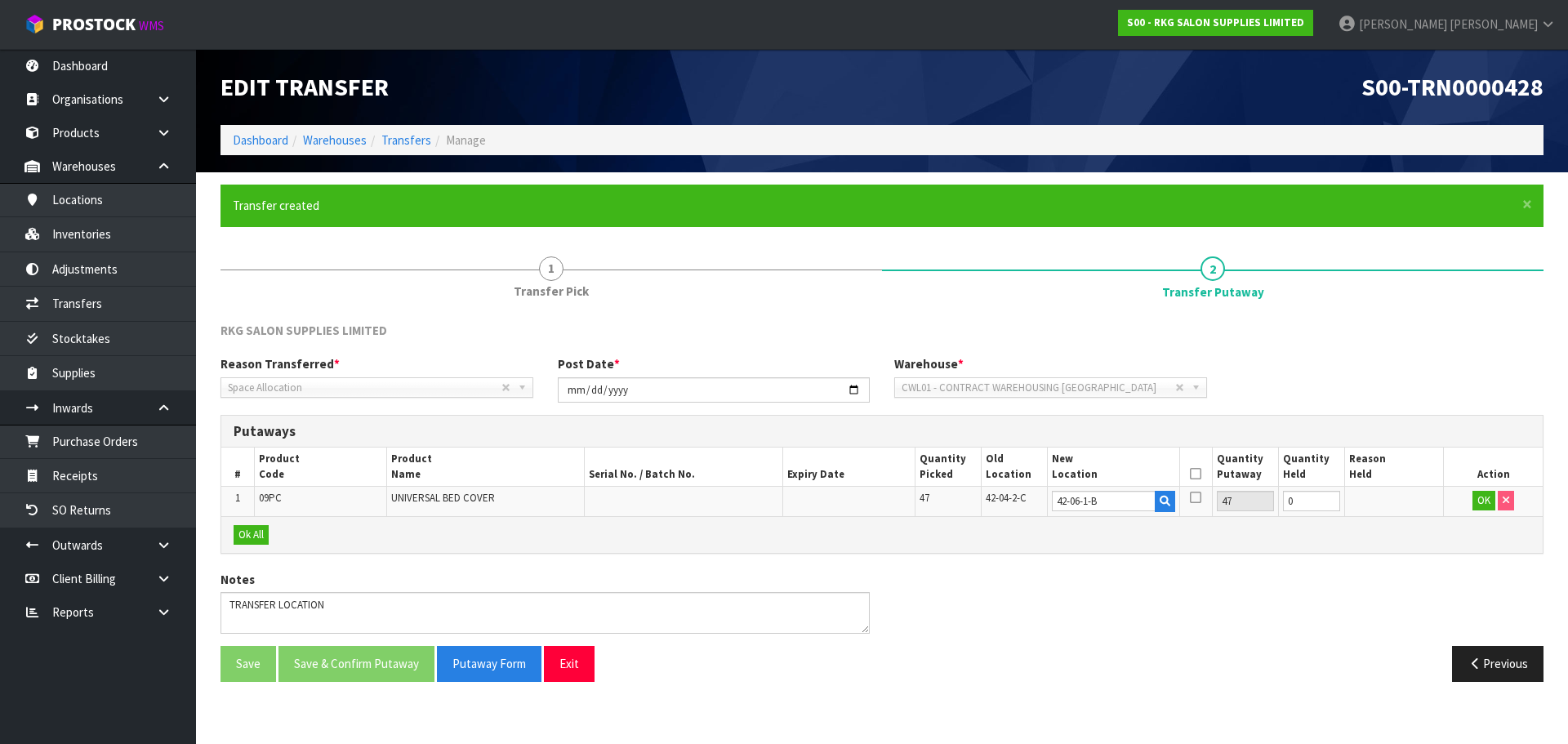
click at [1201, 478] on th at bounding box center [1196, 466] width 33 height 38
click at [1196, 474] on icon at bounding box center [1195, 474] width 12 height 1
click at [1481, 503] on button "OK" at bounding box center [1483, 501] width 23 height 20
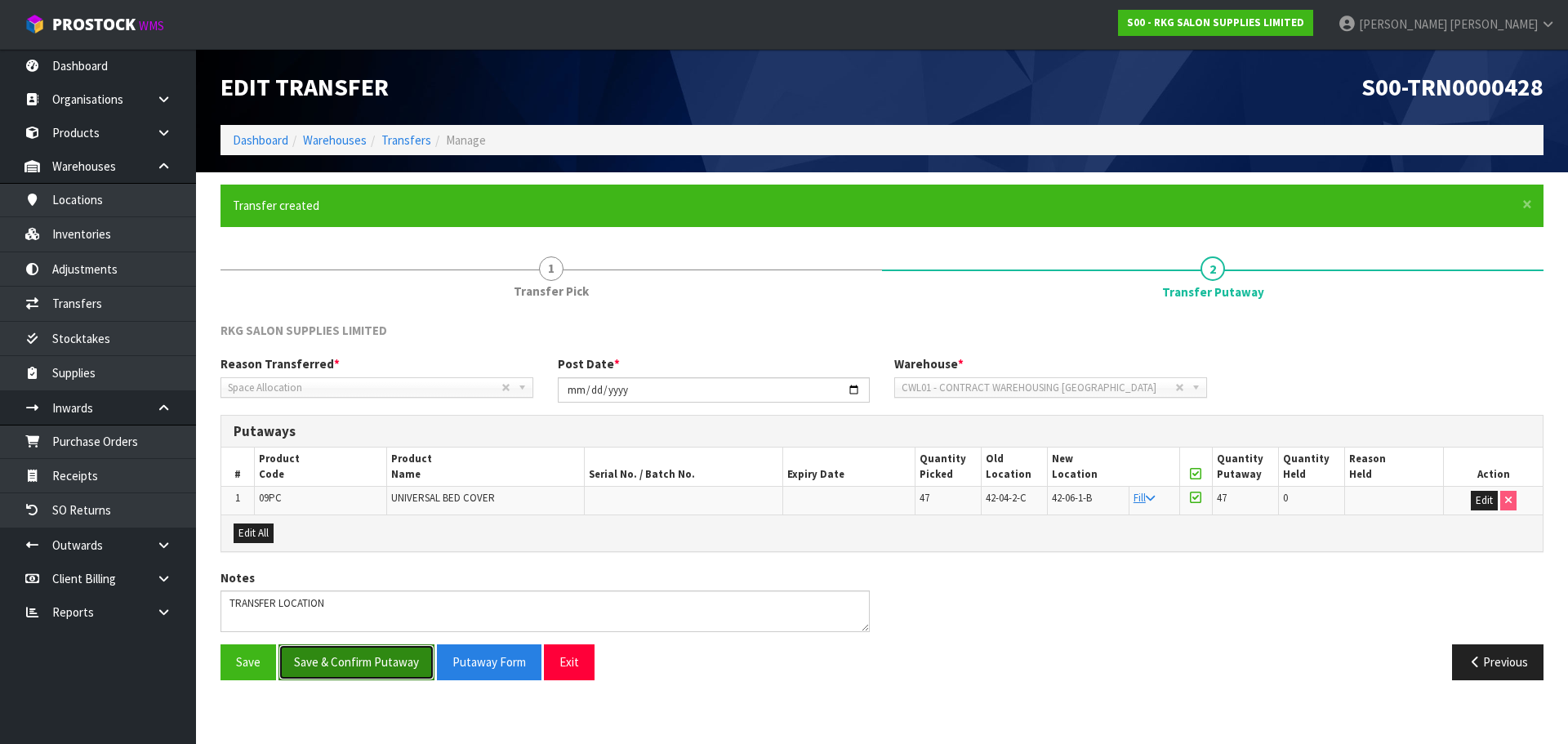
click at [365, 661] on button "Save & Confirm Putaway" at bounding box center [356, 661] width 156 height 36
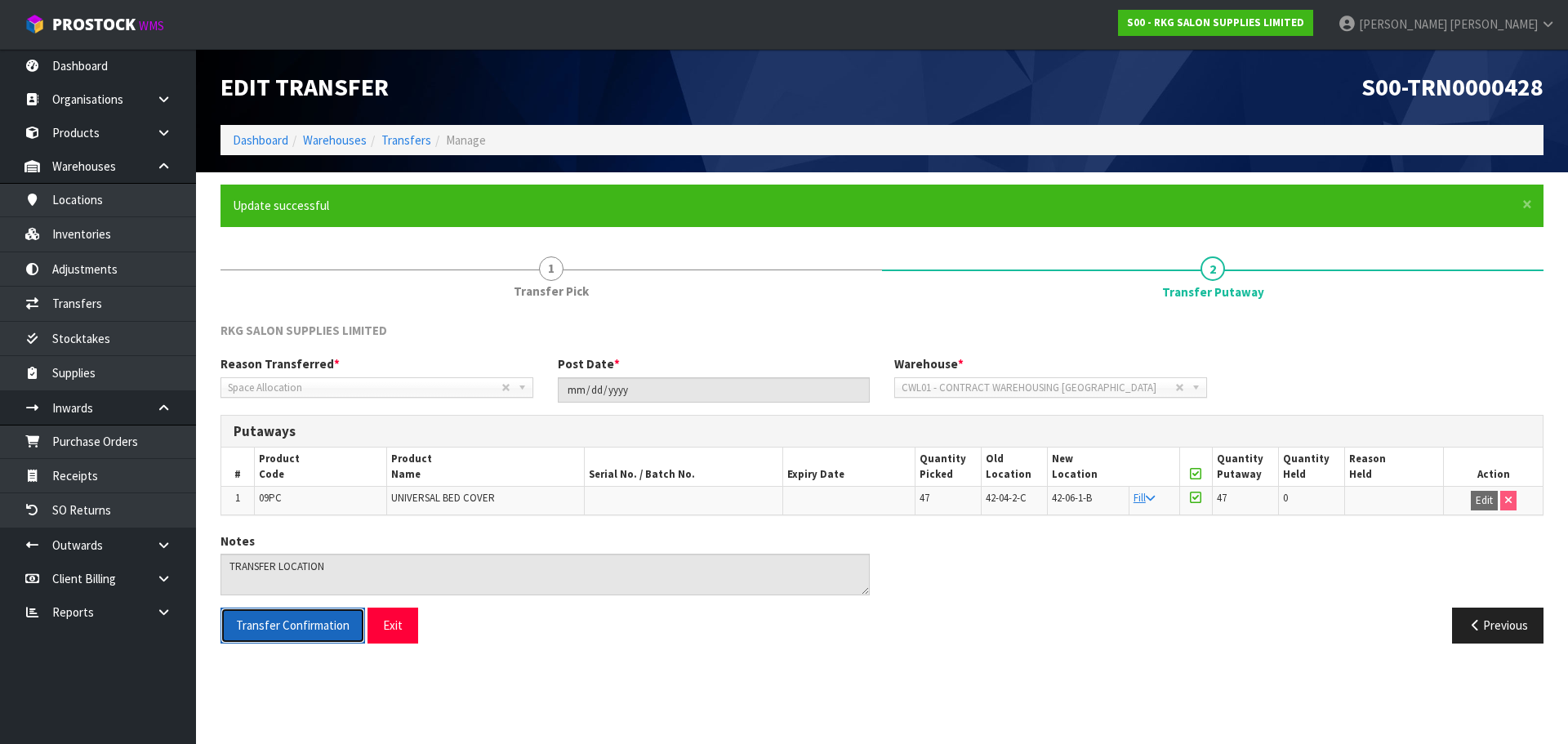
click at [304, 621] on span "Transfer Confirmation" at bounding box center [292, 625] width 114 height 15
click at [386, 632] on button "Exit" at bounding box center [392, 625] width 51 height 36
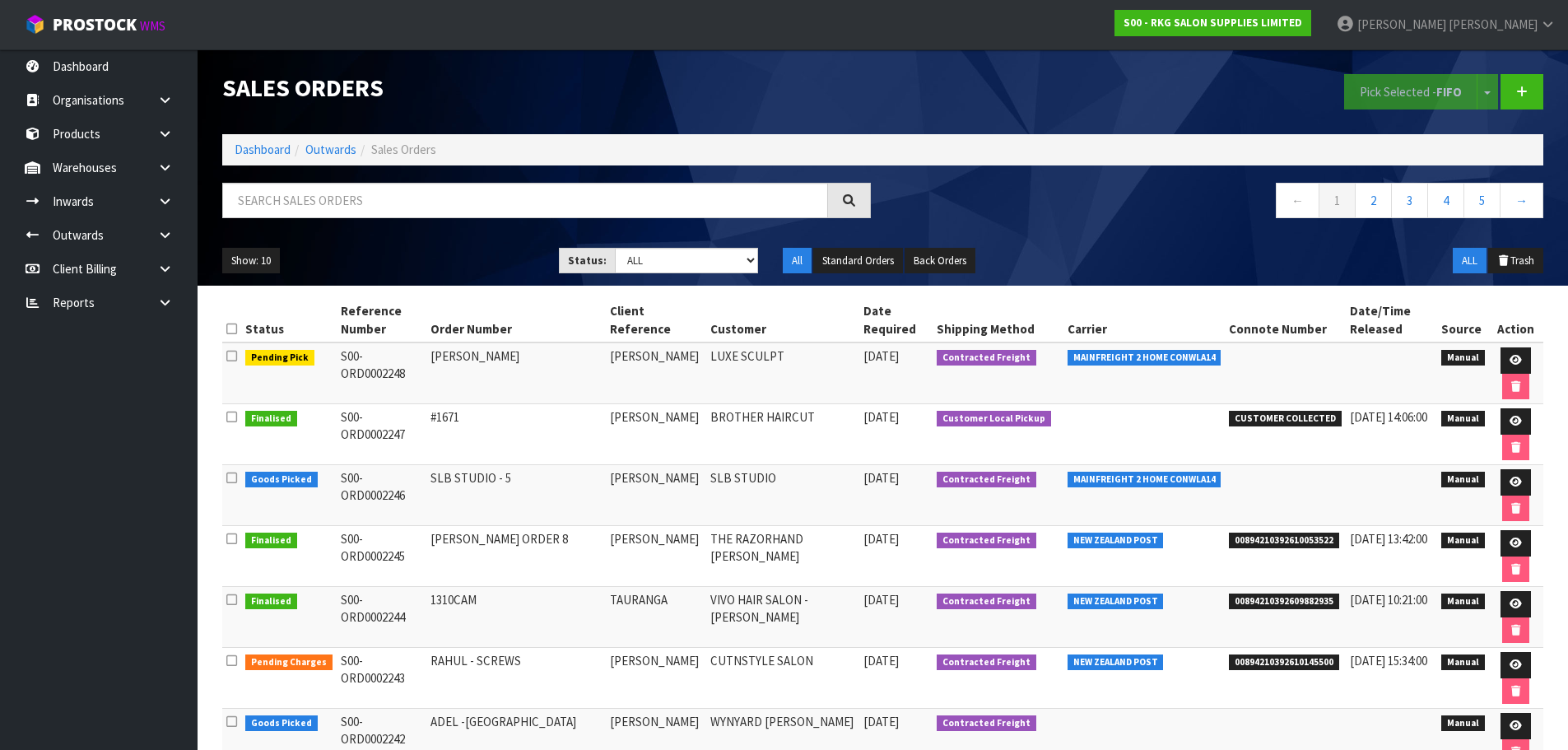
scroll to position [164, 0]
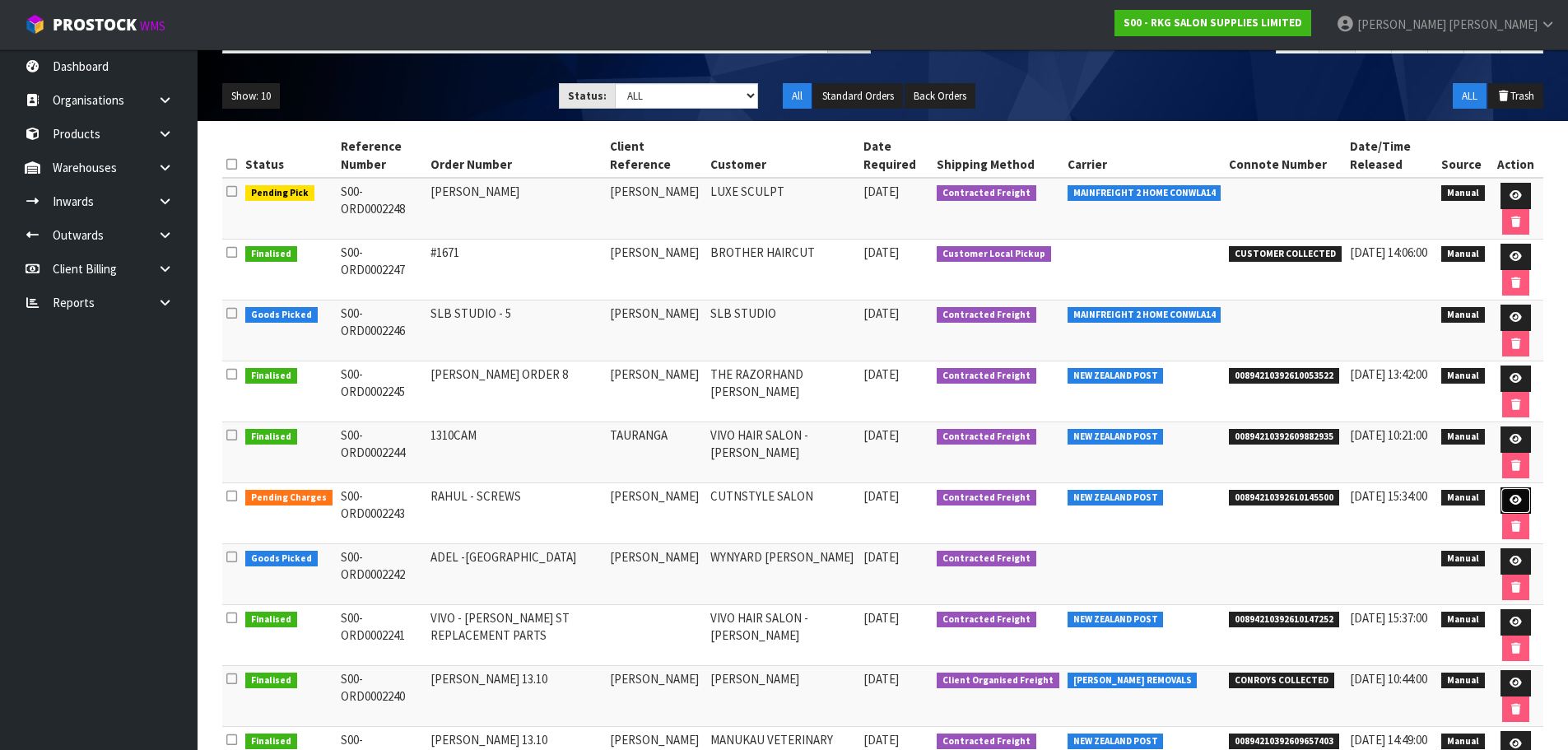
click at [1517, 502] on icon at bounding box center [1515, 500] width 12 height 11
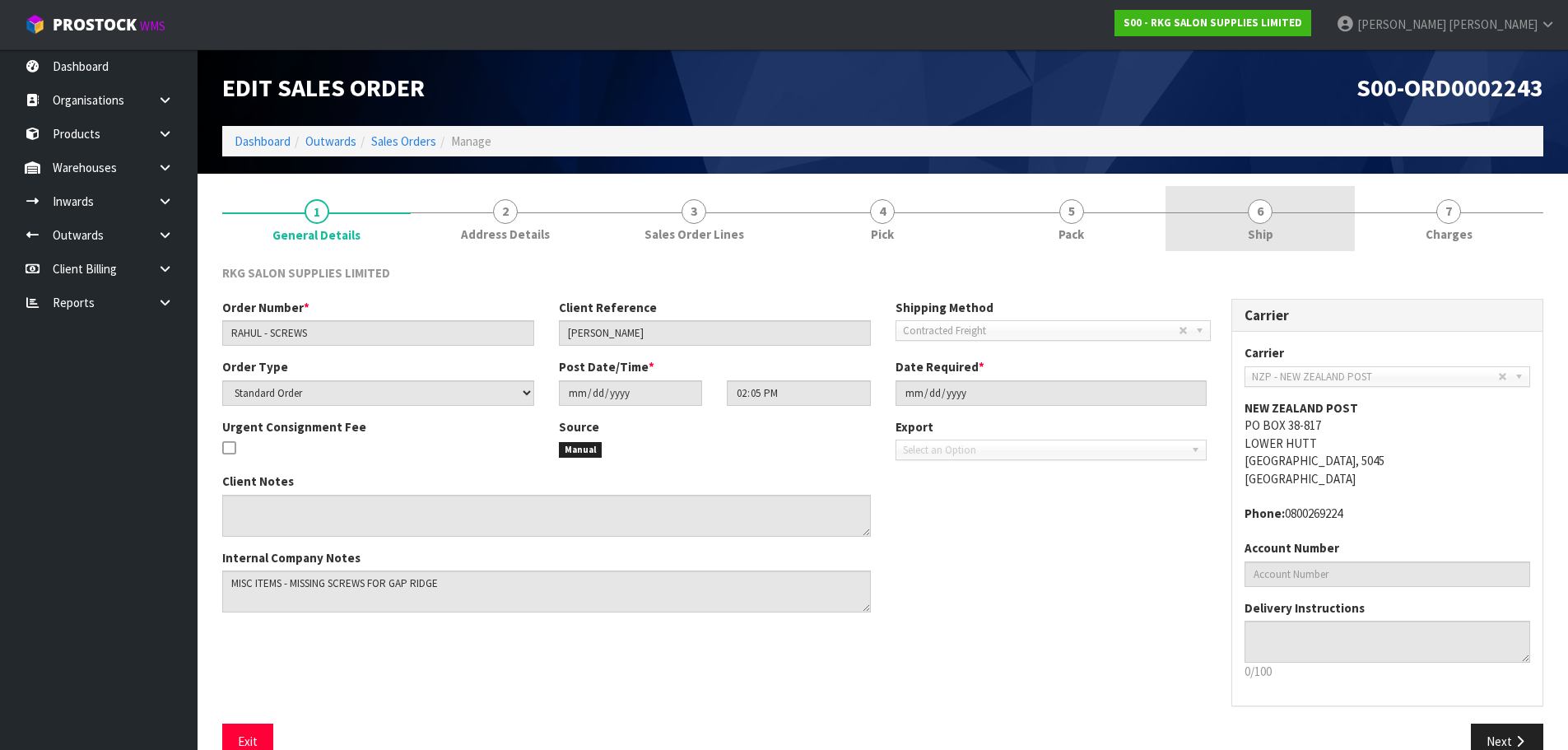
click at [1258, 217] on span "6" at bounding box center [1260, 211] width 25 height 25
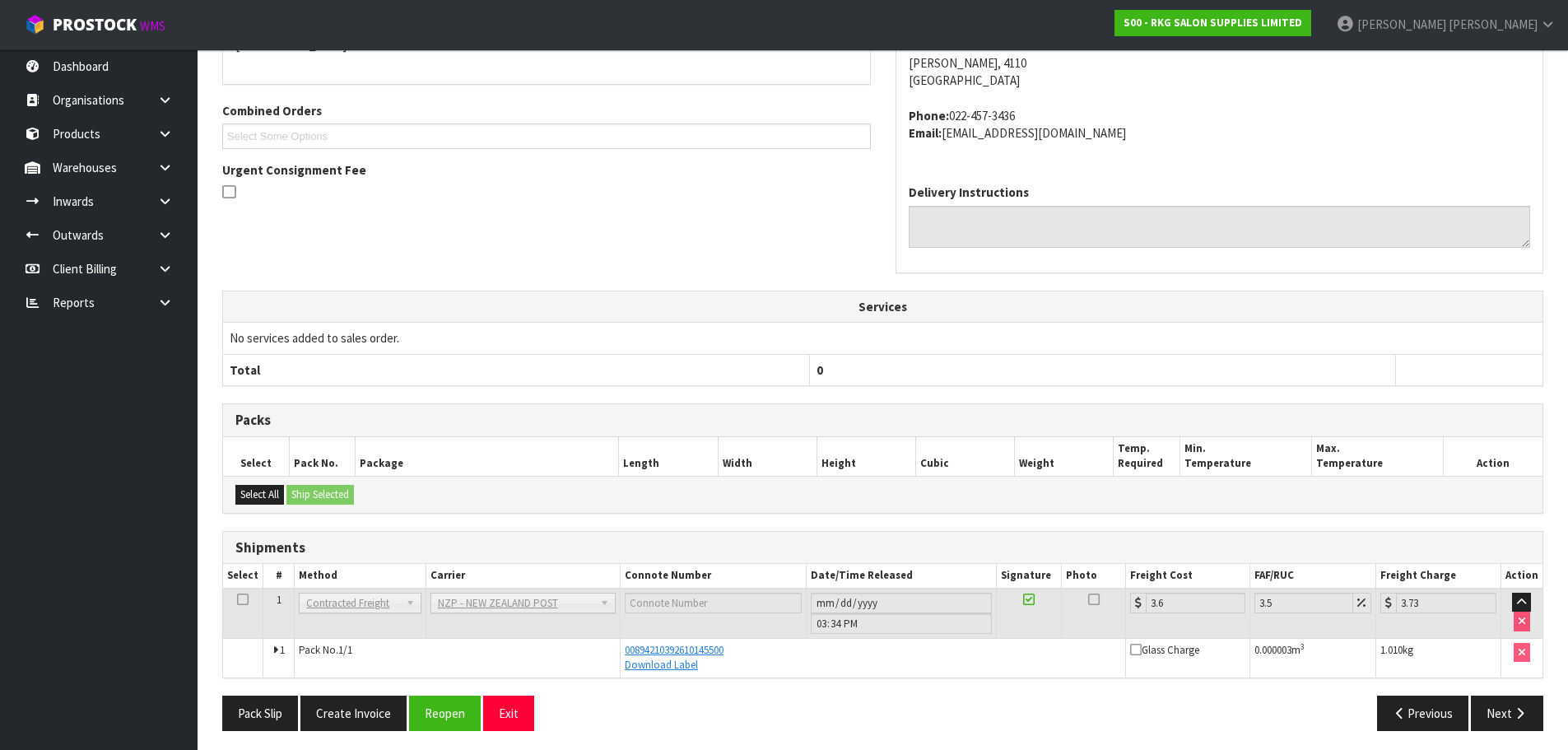
scroll to position [332, 0]
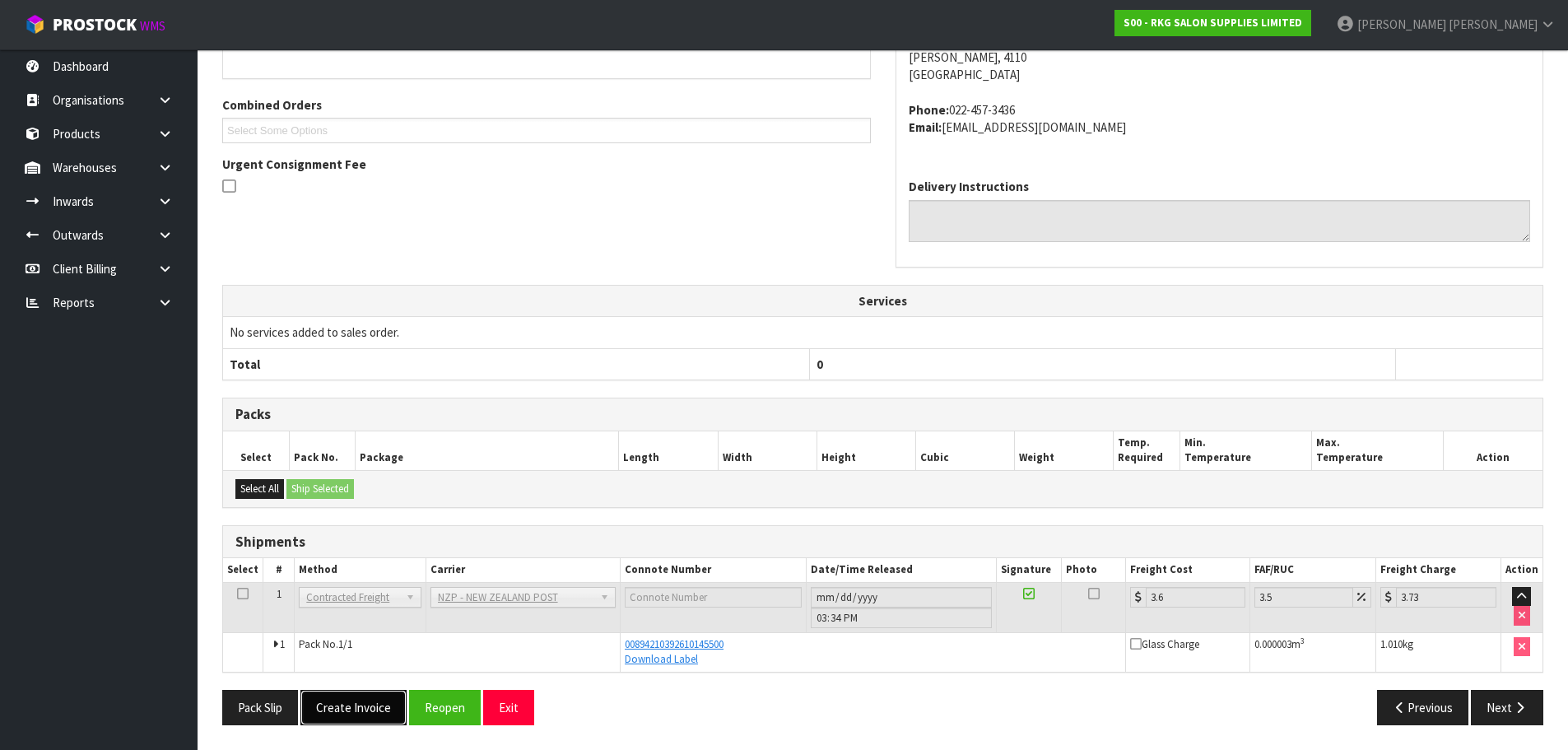
click at [347, 713] on button "Create Invoice" at bounding box center [353, 707] width 106 height 36
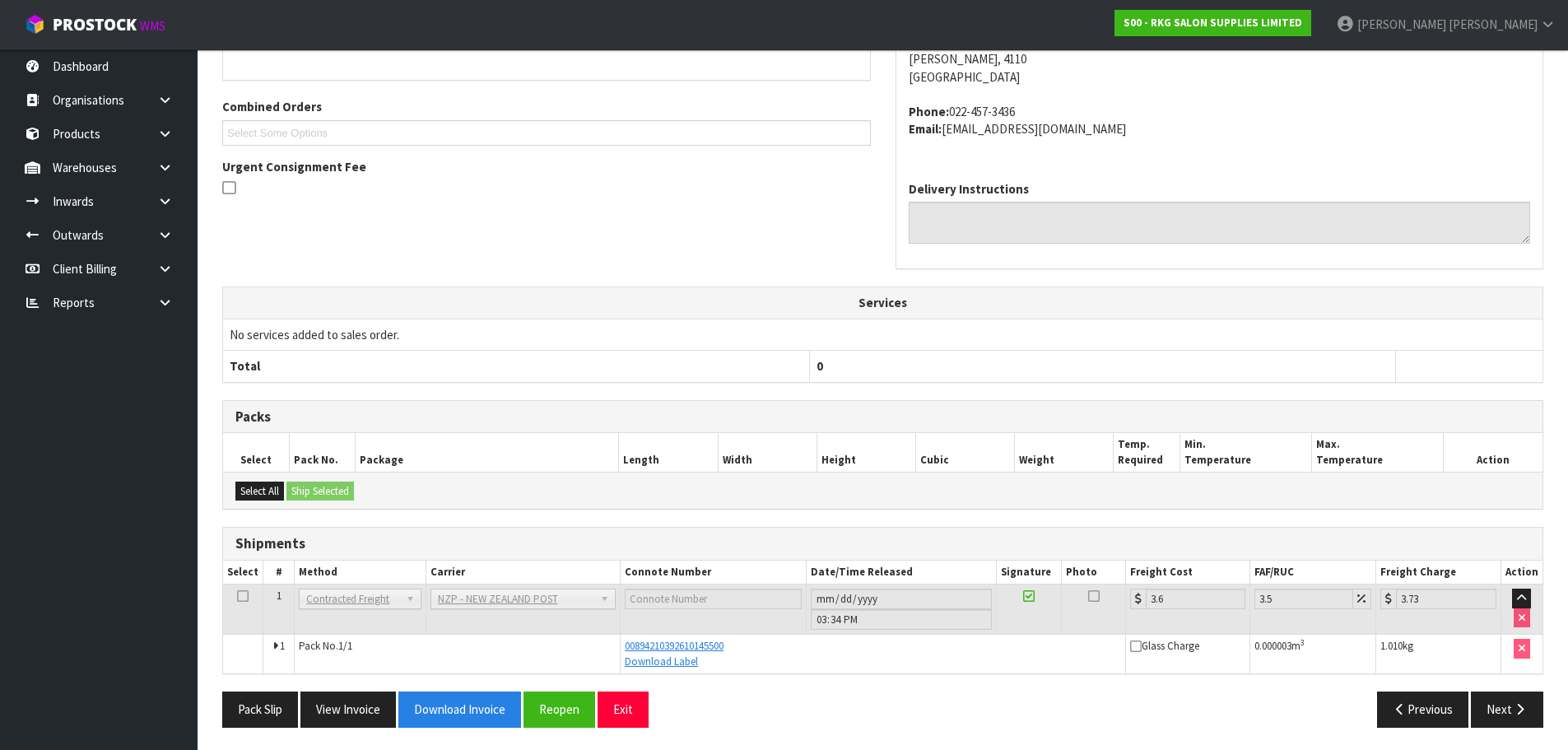
scroll to position [393, 0]
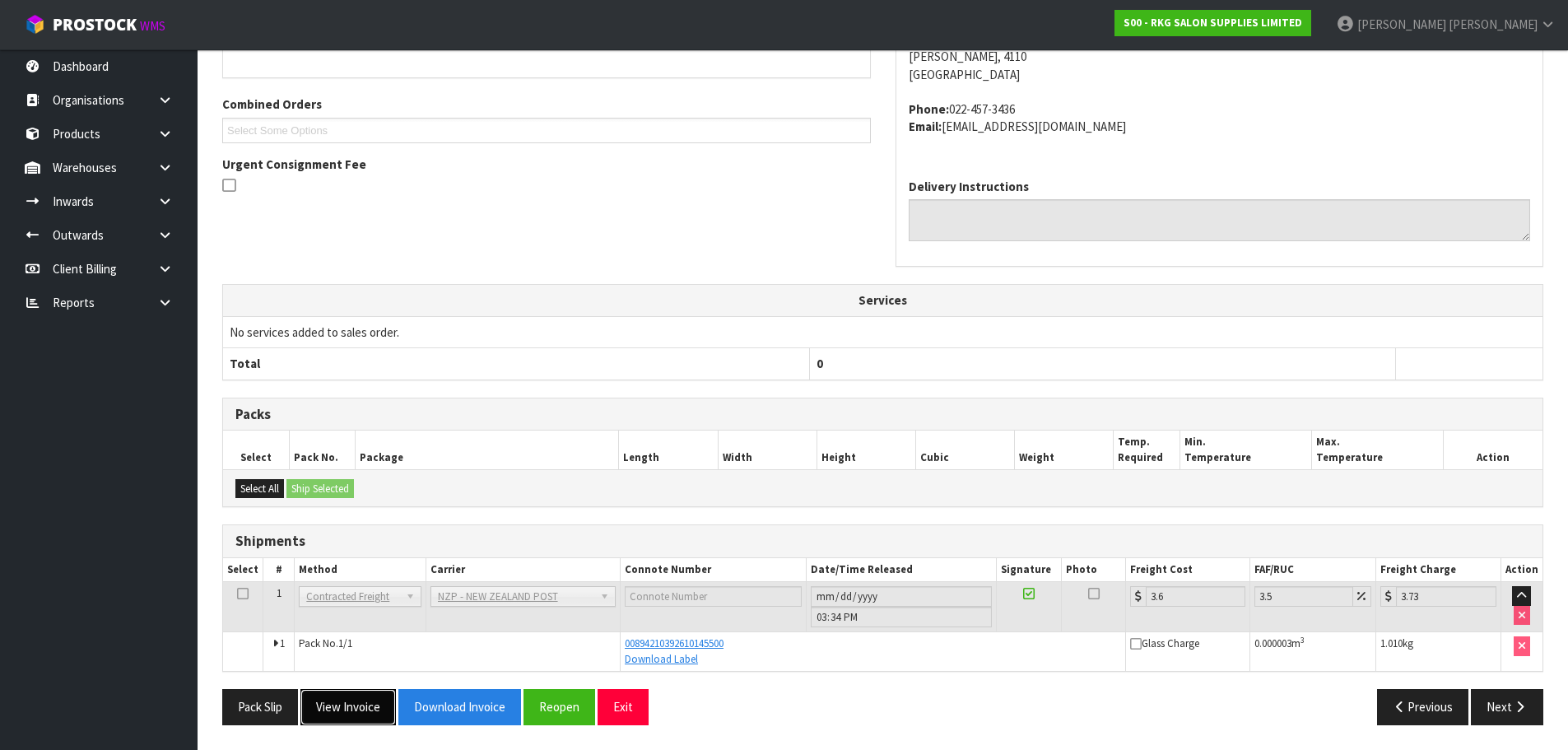
click at [340, 697] on button "View Invoice" at bounding box center [348, 706] width 95 height 36
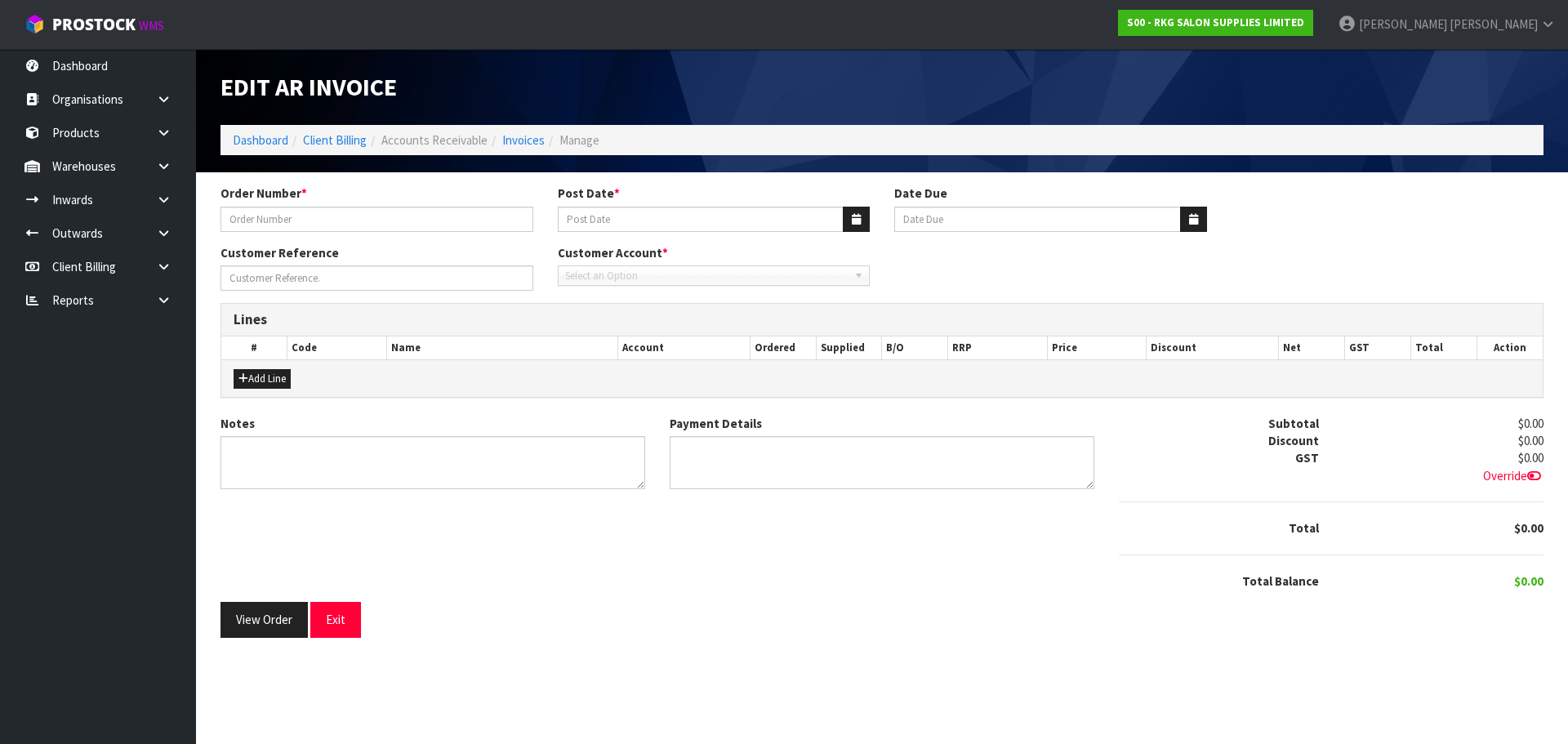
type input "RAHUL - SCREWS"
type input "[DATE]"
type input "20/11/2025"
type input "RAHUL THAPAR"
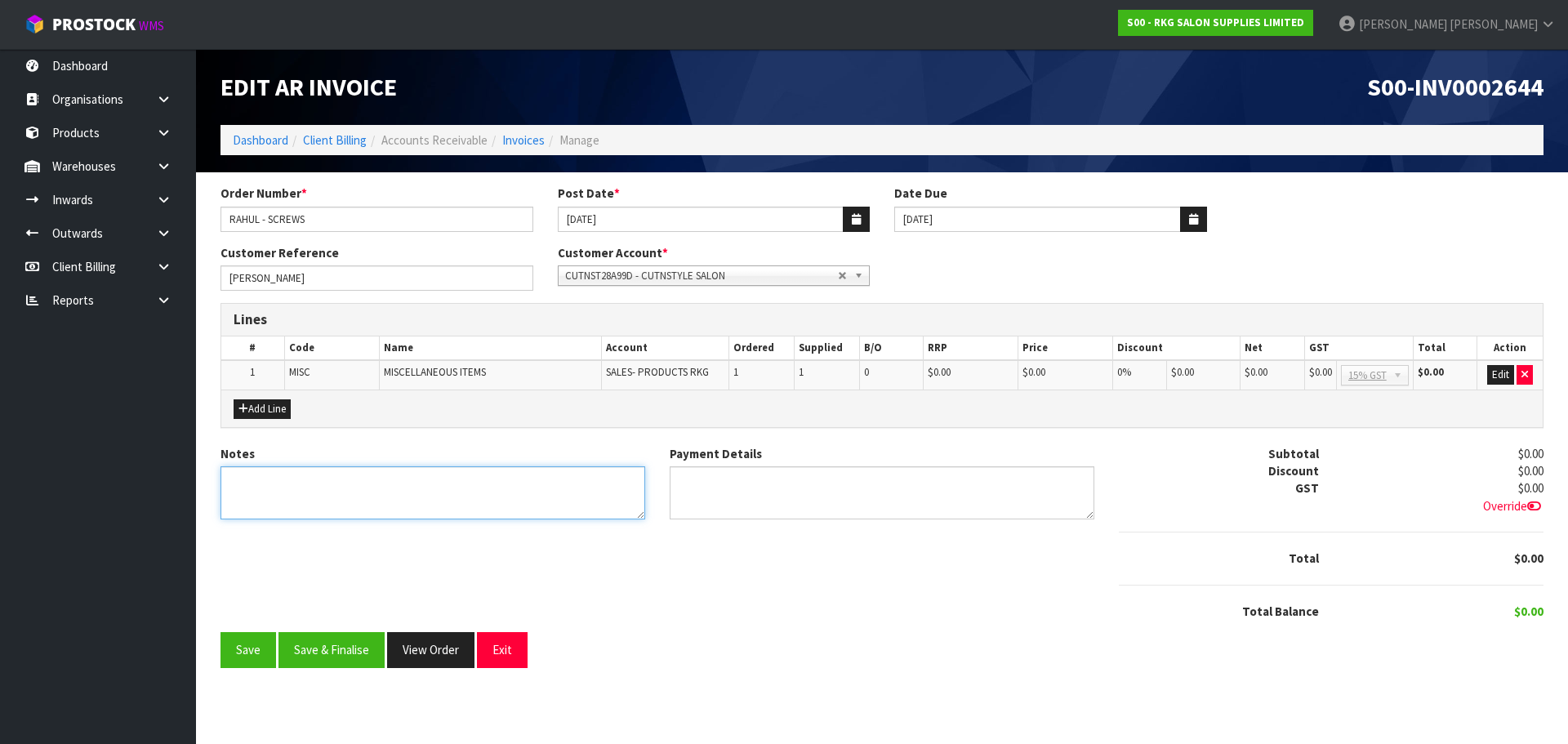
click at [454, 488] on textarea "Notes" at bounding box center [433, 493] width 424 height 53
type textarea "WARRANTY PARTS"
click at [700, 484] on textarea "Payment Details" at bounding box center [881, 493] width 424 height 53
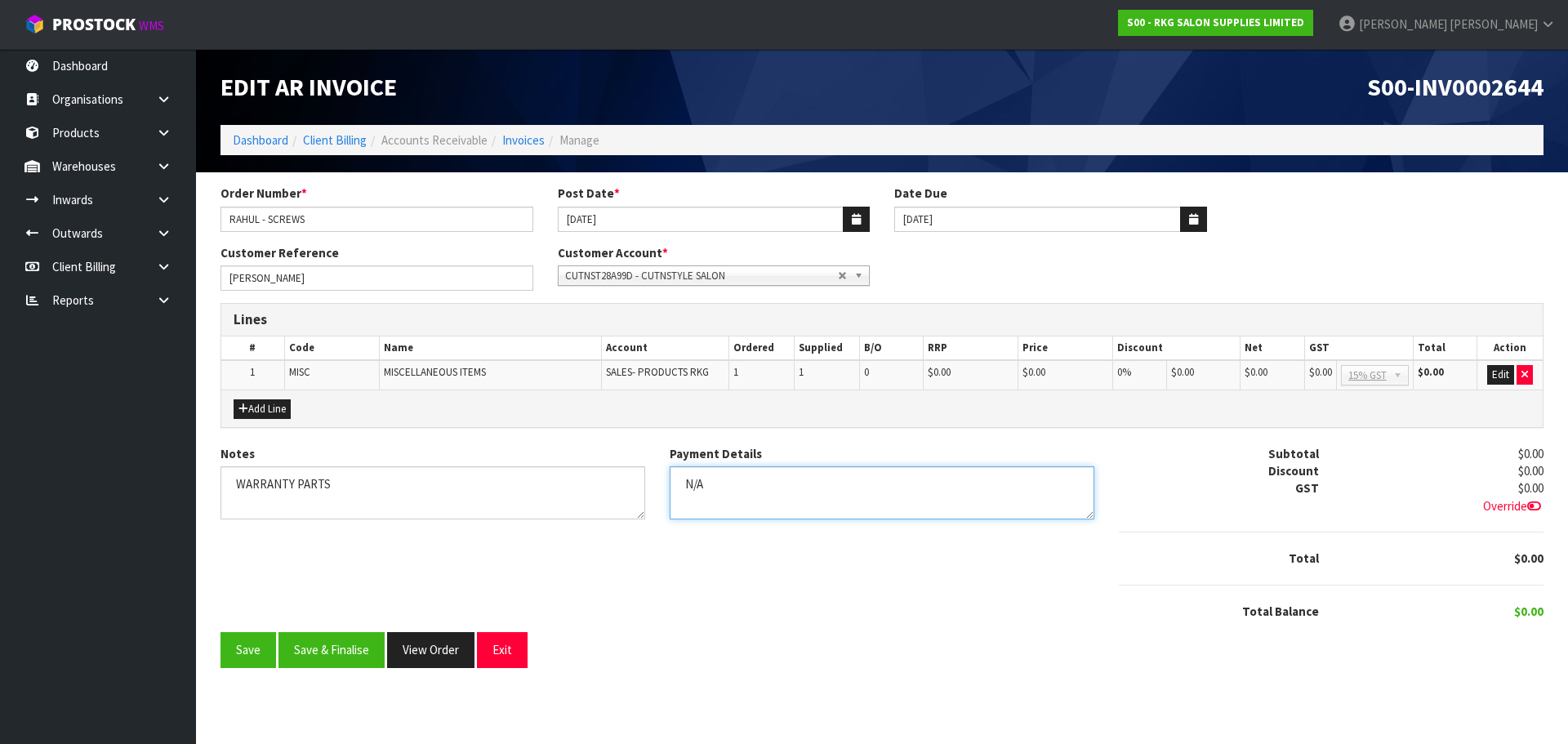
type textarea "N/A"
click at [345, 648] on button "Save & Finalise" at bounding box center [331, 649] width 107 height 36
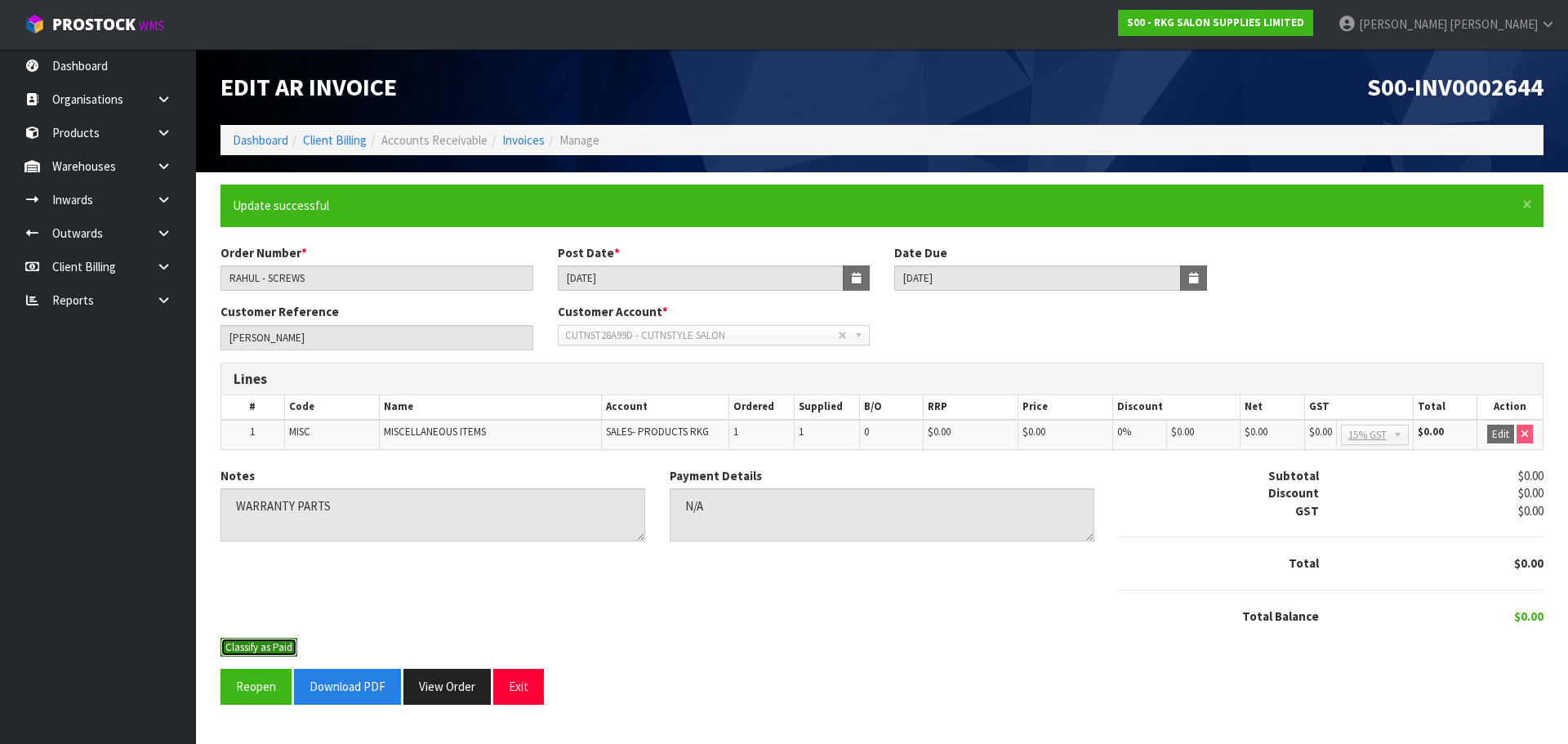
click at [269, 646] on button "Classify as Paid" at bounding box center [259, 647] width 76 height 20
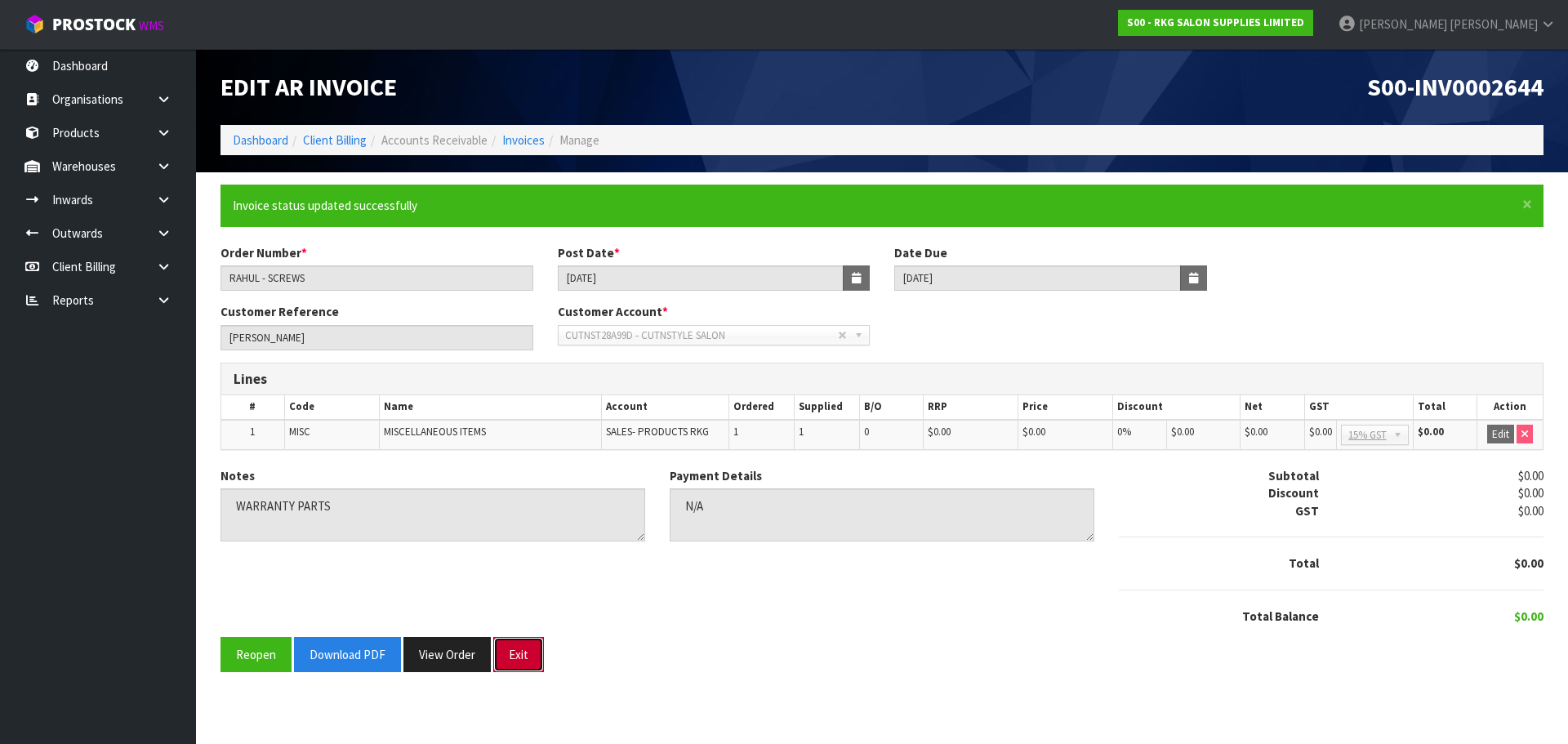
click at [507, 666] on button "Exit" at bounding box center [519, 654] width 51 height 36
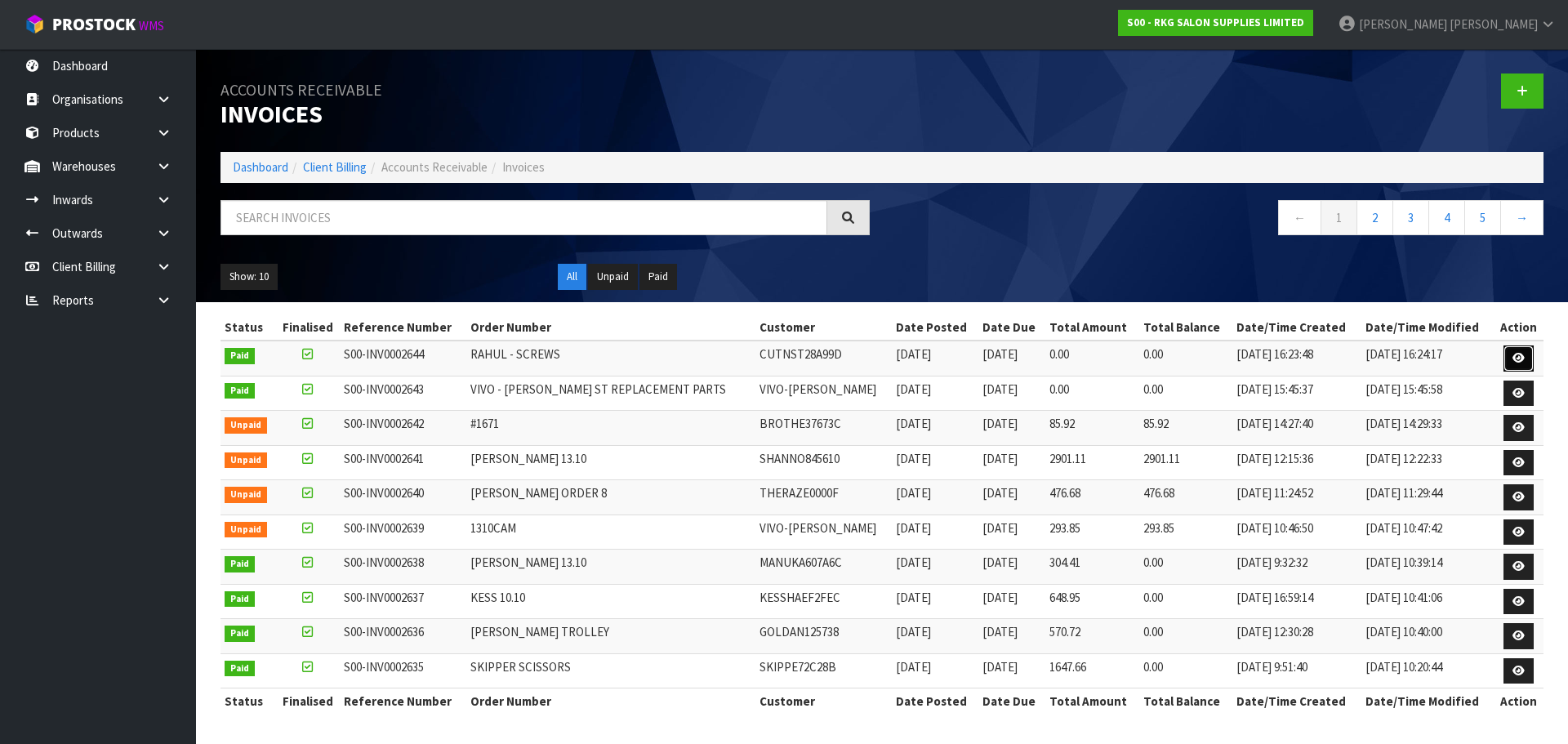
click at [1517, 356] on icon at bounding box center [1518, 358] width 12 height 11
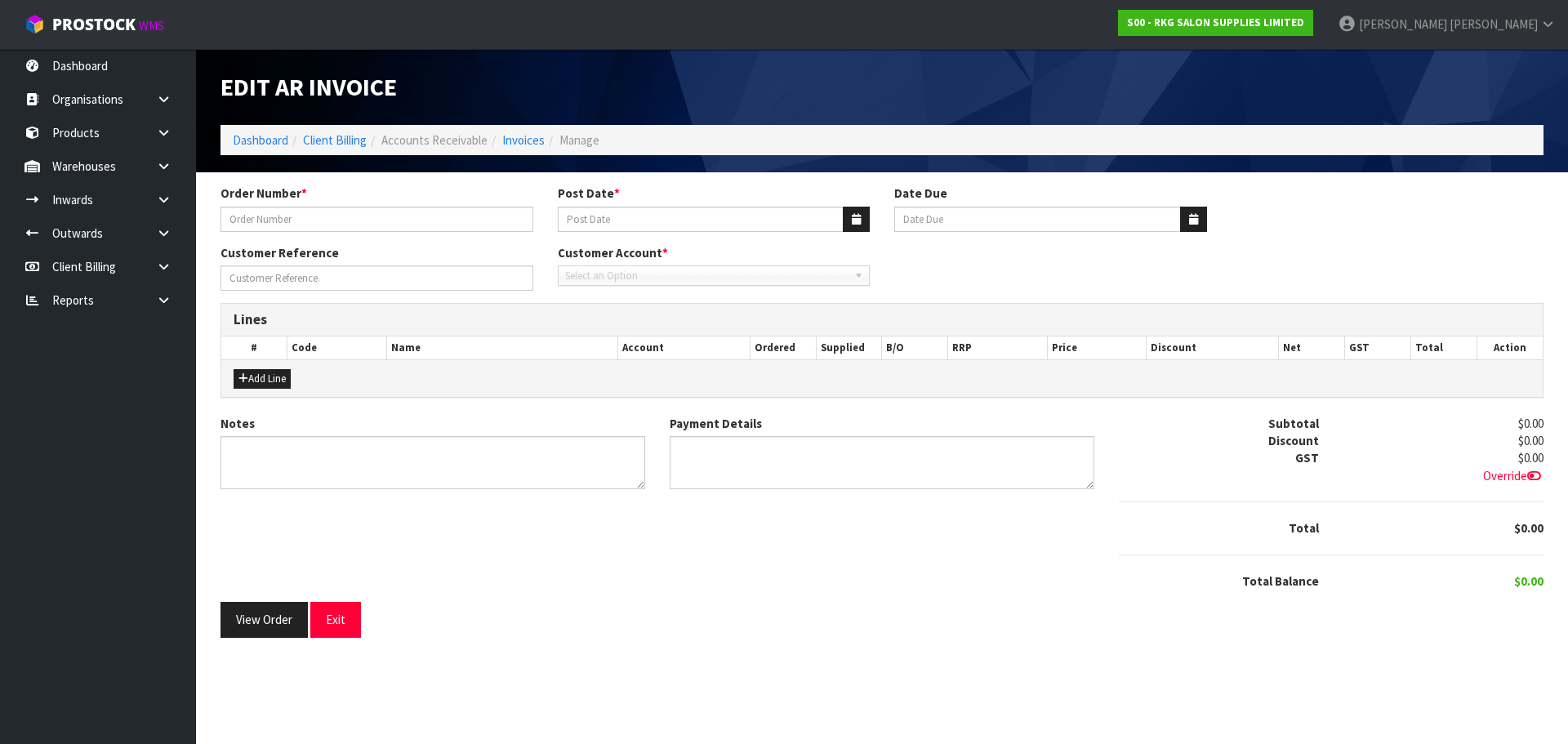
type input "RAHUL - SCREWS"
type input "[DATE]"
type input "20/11/2025"
type input "RAHUL THAPAR"
type textarea "WARRANTY PARTS"
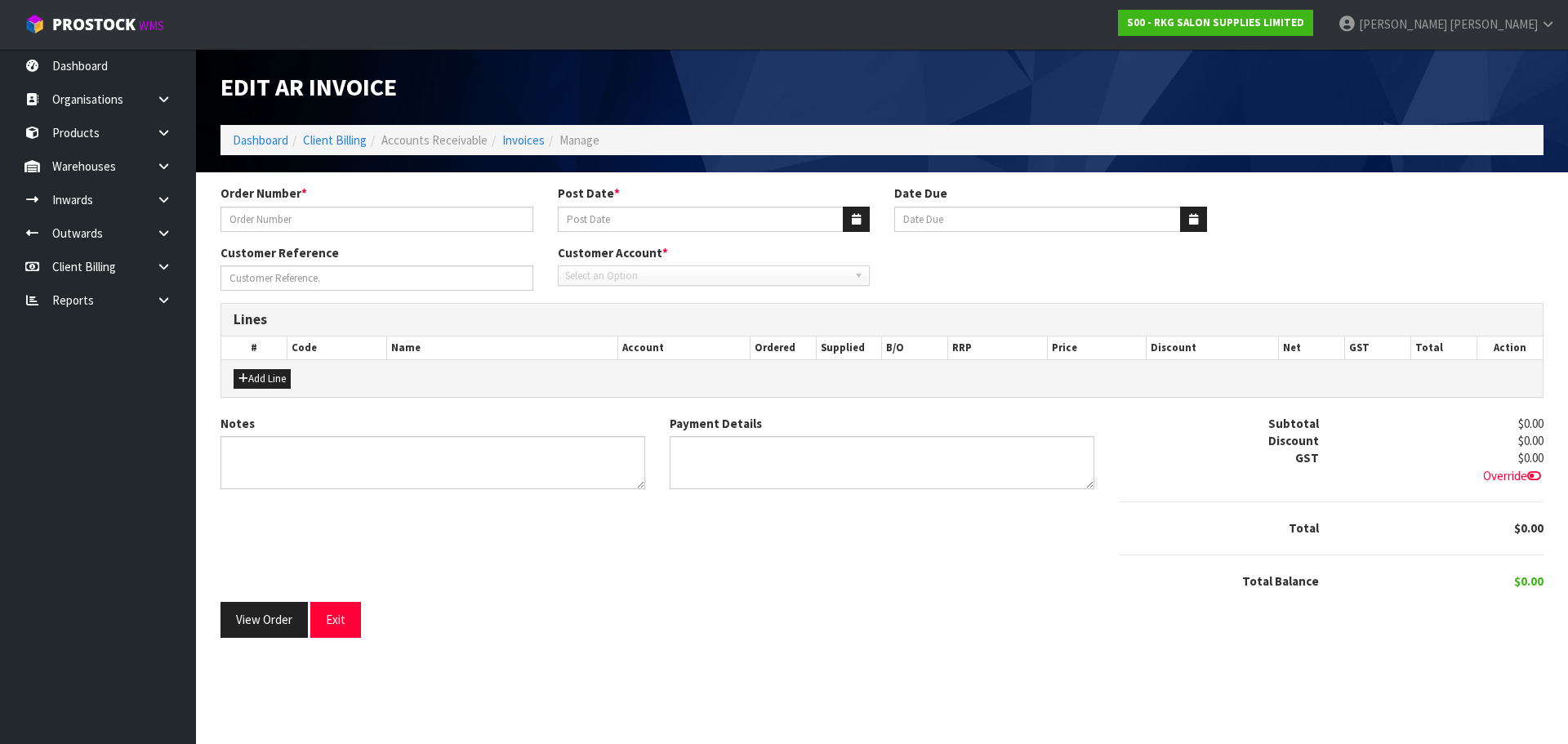
type textarea "N/A"
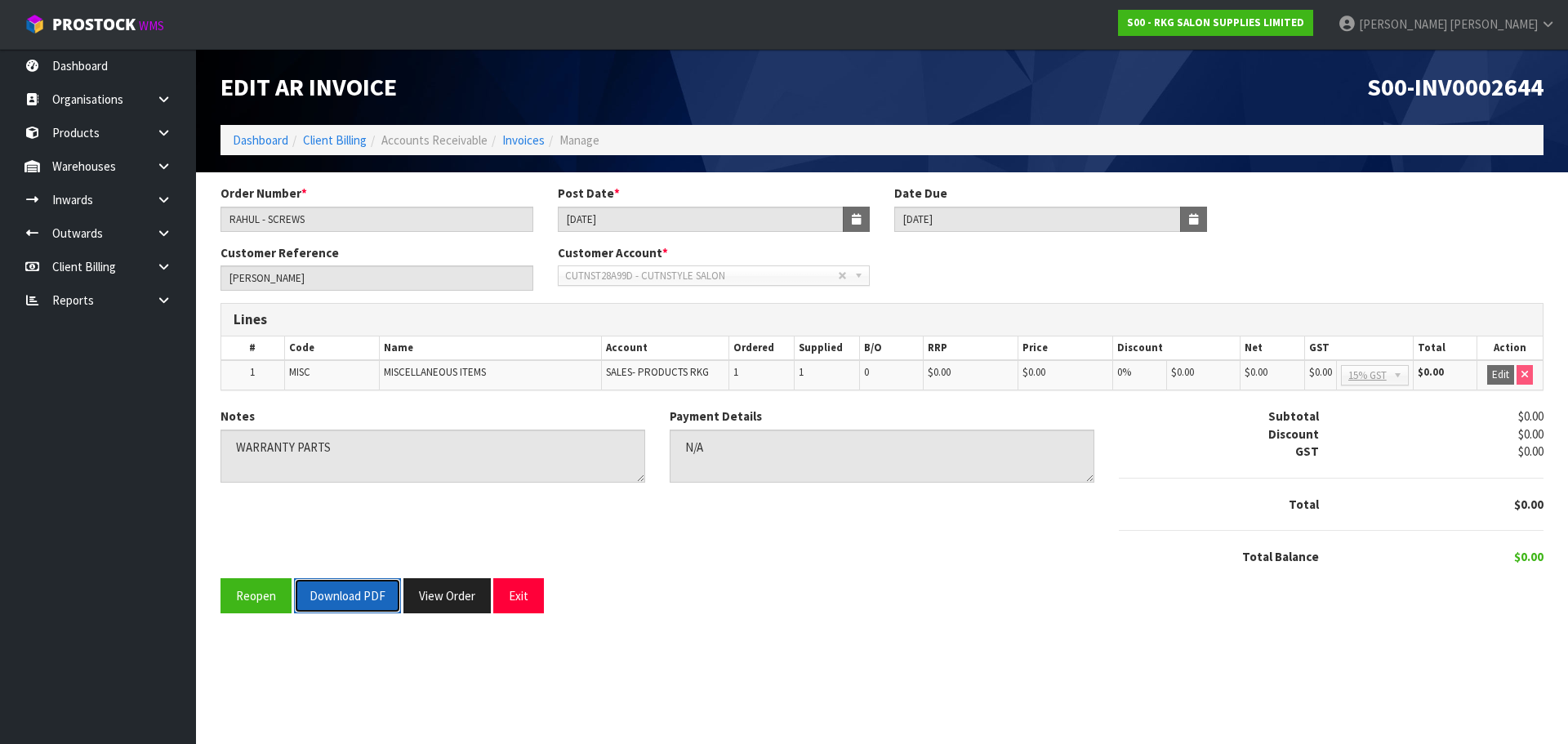
click at [343, 605] on button "Download PDF" at bounding box center [347, 596] width 107 height 36
click at [513, 597] on button "Exit" at bounding box center [519, 596] width 51 height 36
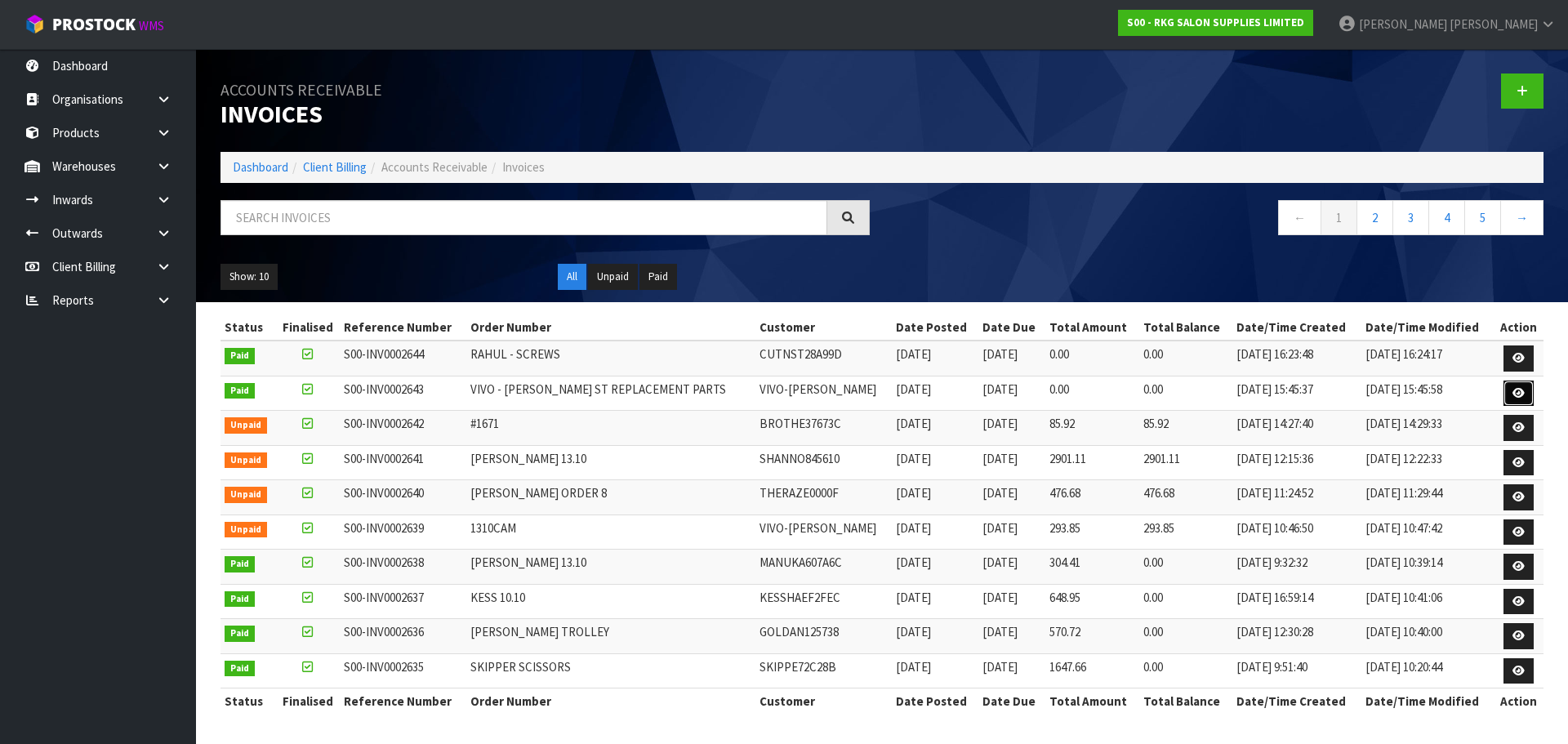
click at [1522, 393] on icon at bounding box center [1518, 393] width 12 height 11
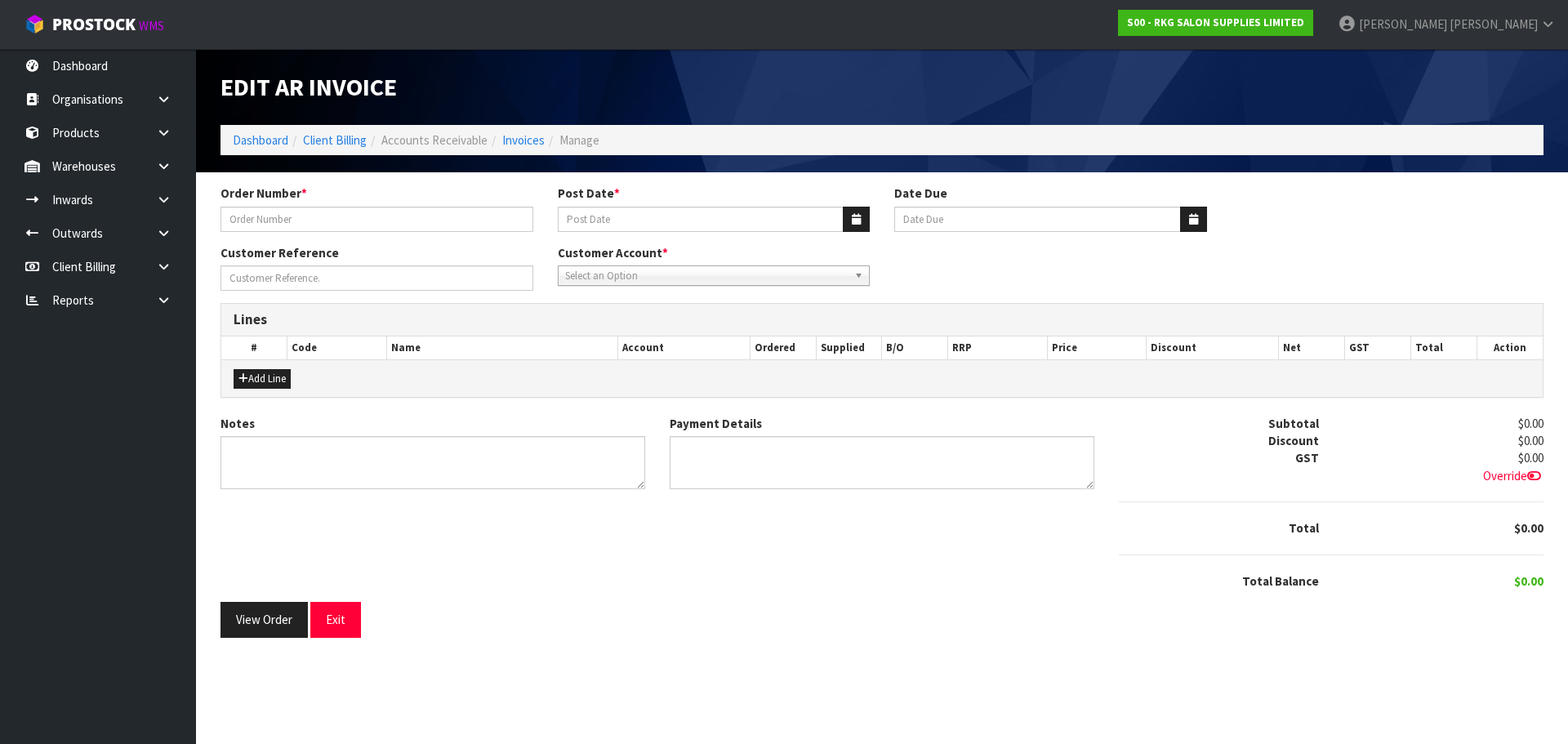
type input "VIVO - GEORGE ST REPLACEMENT PARTS"
type input "[DATE]"
type input "20/11/2025"
type textarea "WARRANTY REPLACEMENTS"
type textarea "N/C"
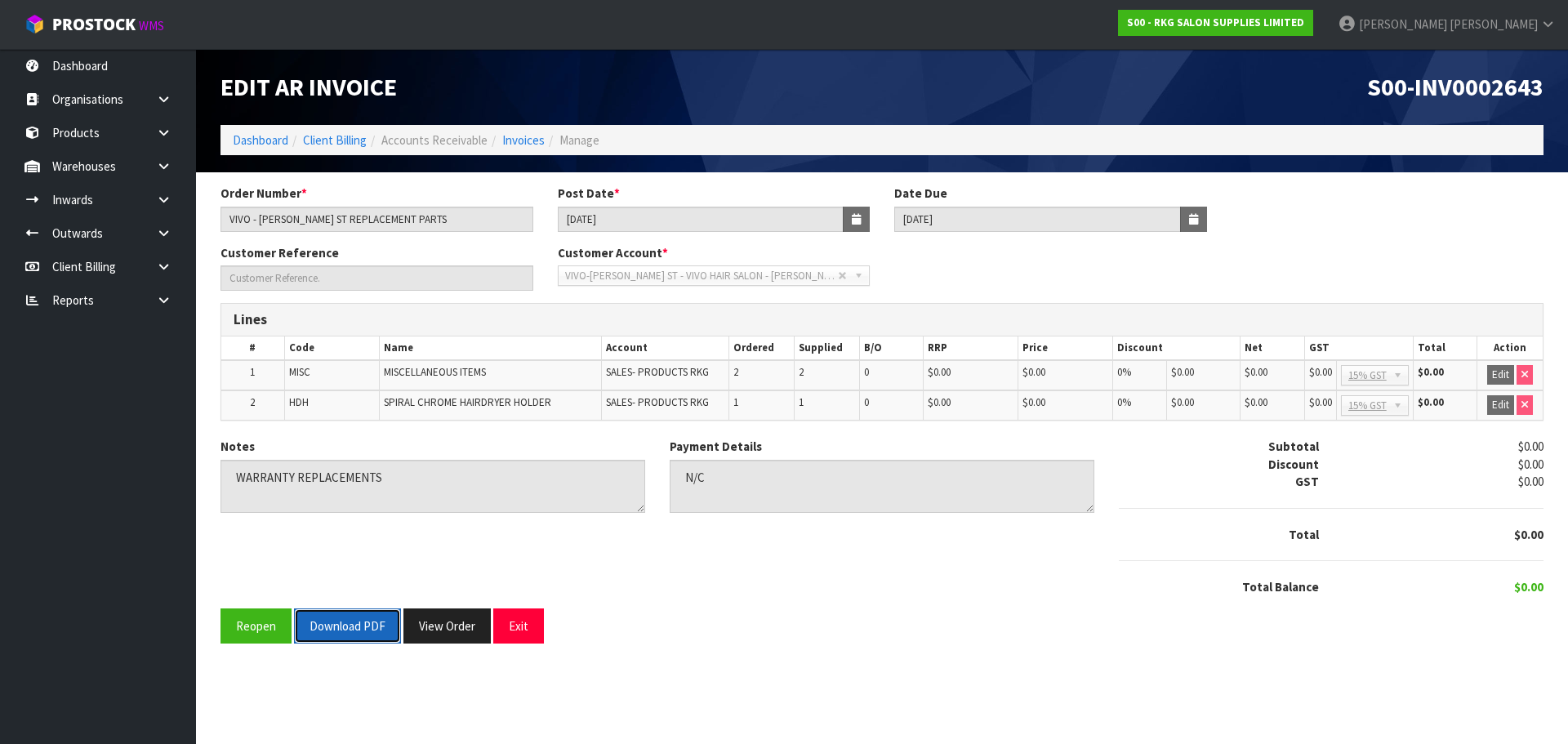
click at [336, 625] on button "Download PDF" at bounding box center [347, 626] width 107 height 36
click at [523, 620] on button "Exit" at bounding box center [519, 626] width 51 height 36
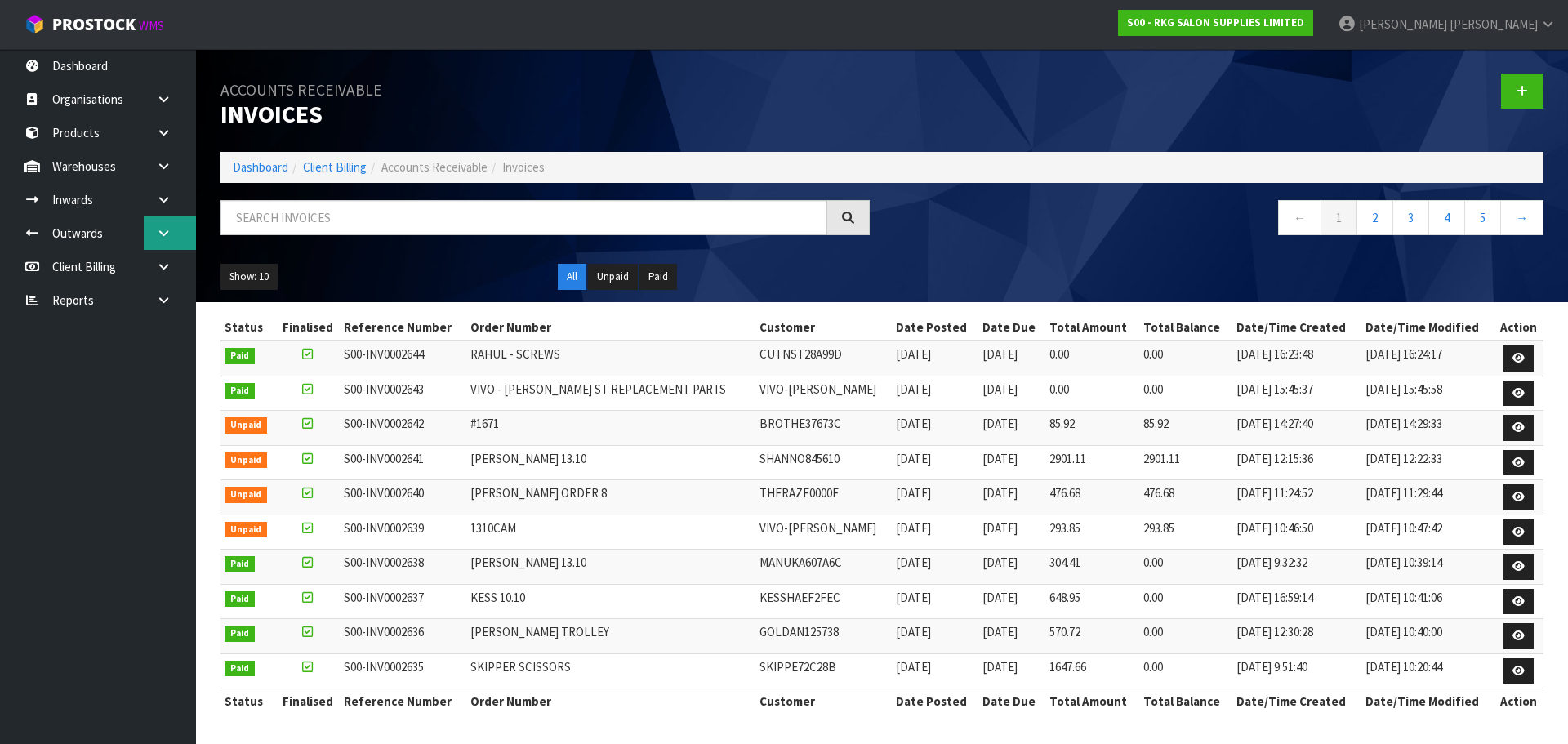
click at [162, 237] on icon at bounding box center [163, 232] width 15 height 12
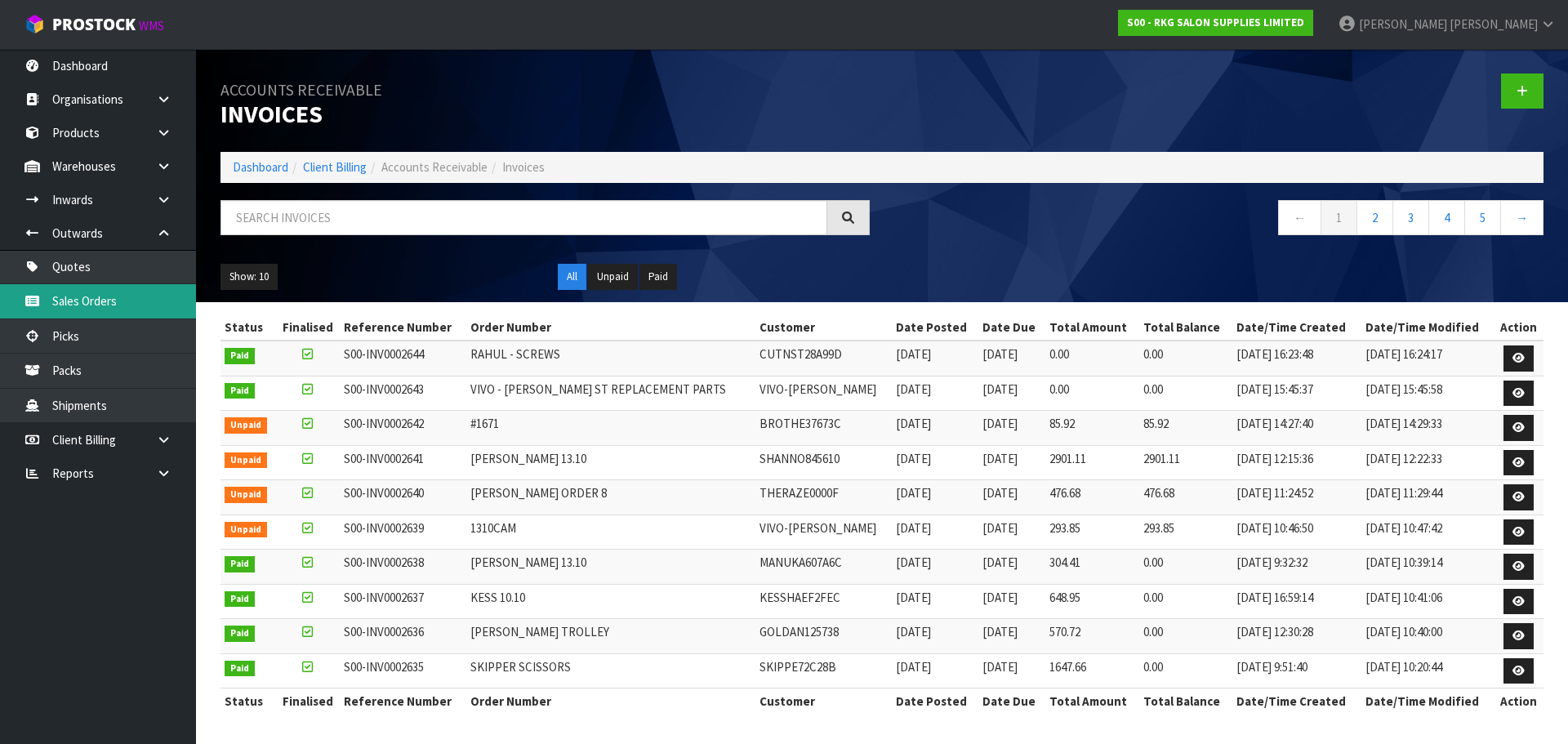
click at [76, 307] on link "Sales Orders" at bounding box center [97, 301] width 196 height 34
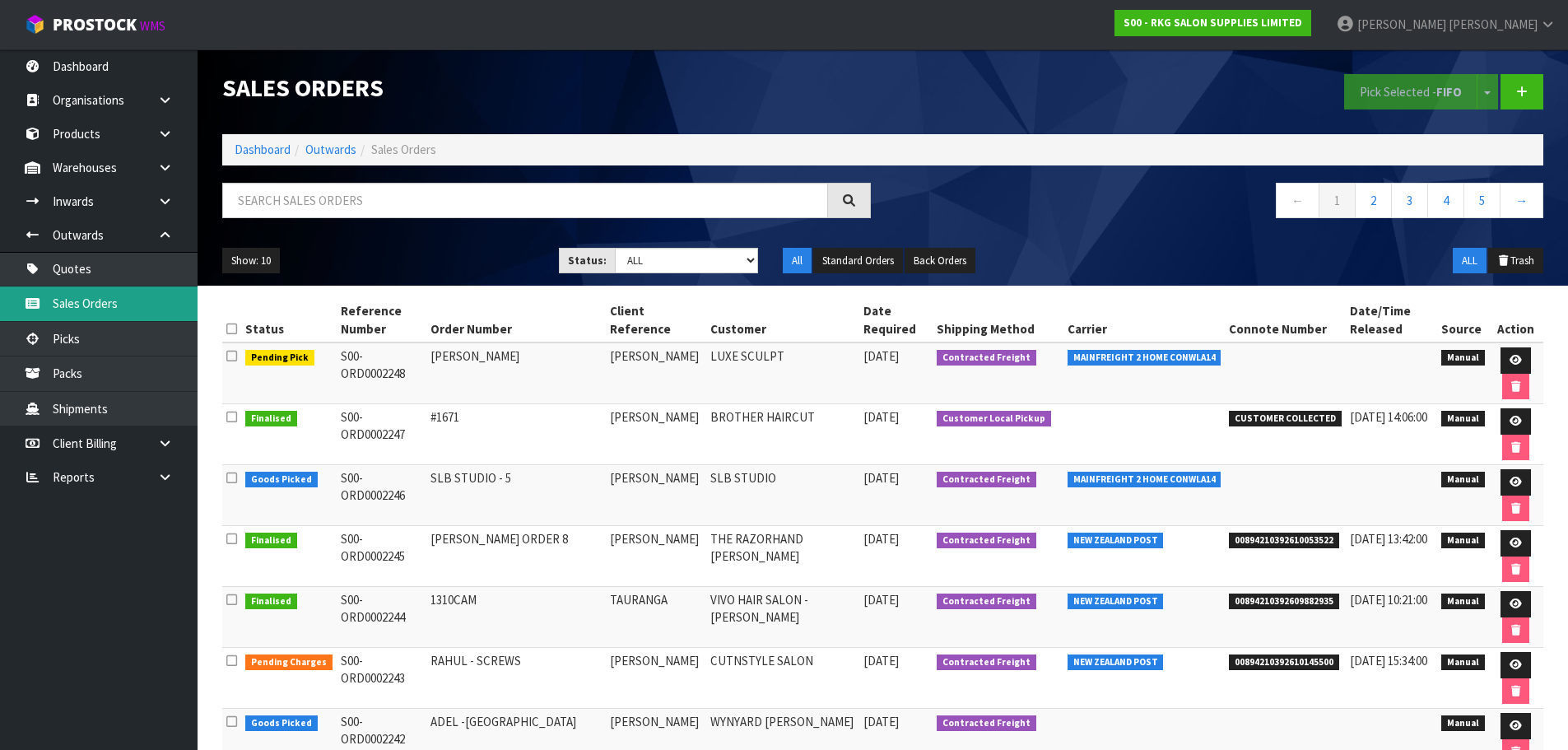
scroll to position [83, 0]
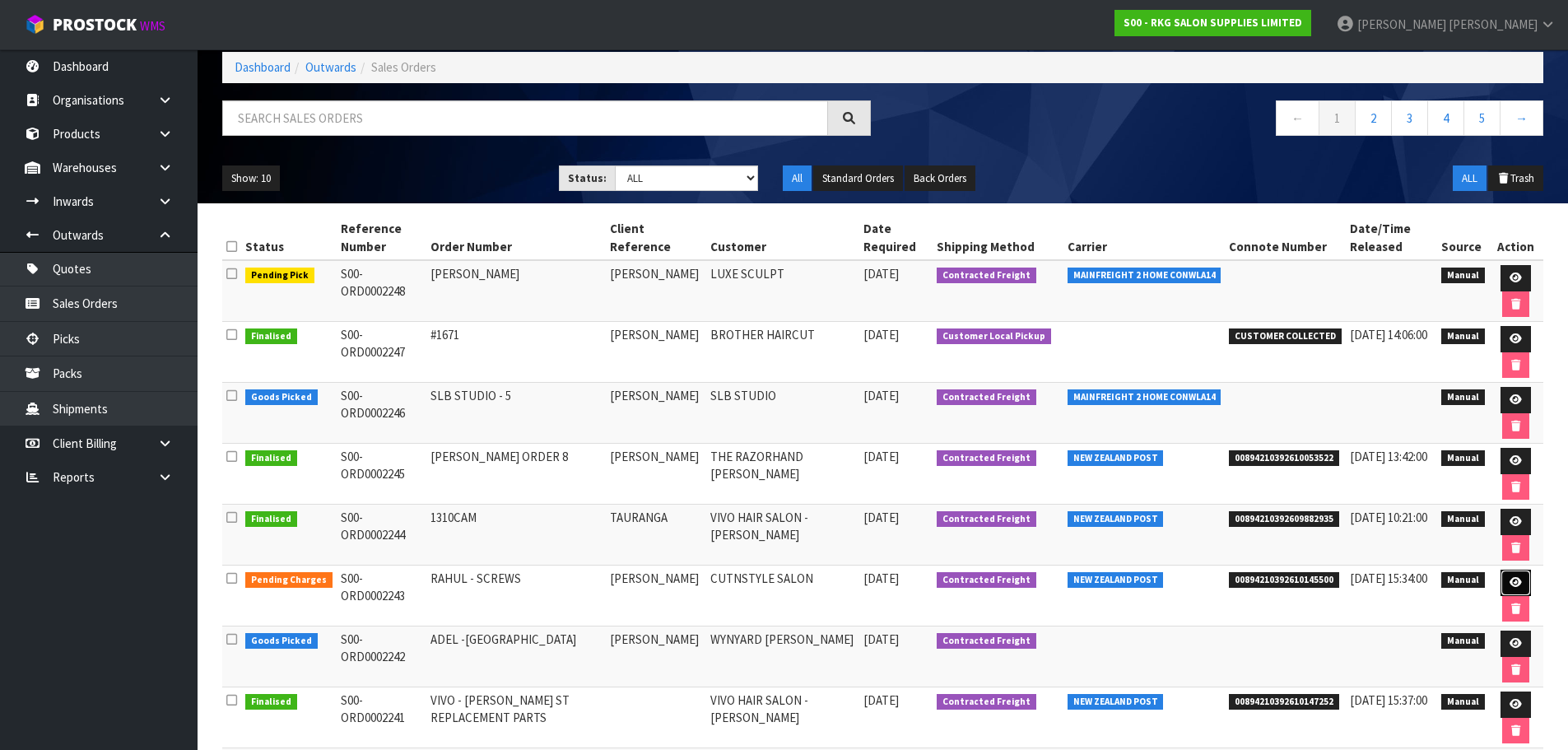
click at [1509, 576] on link at bounding box center [1516, 582] width 30 height 27
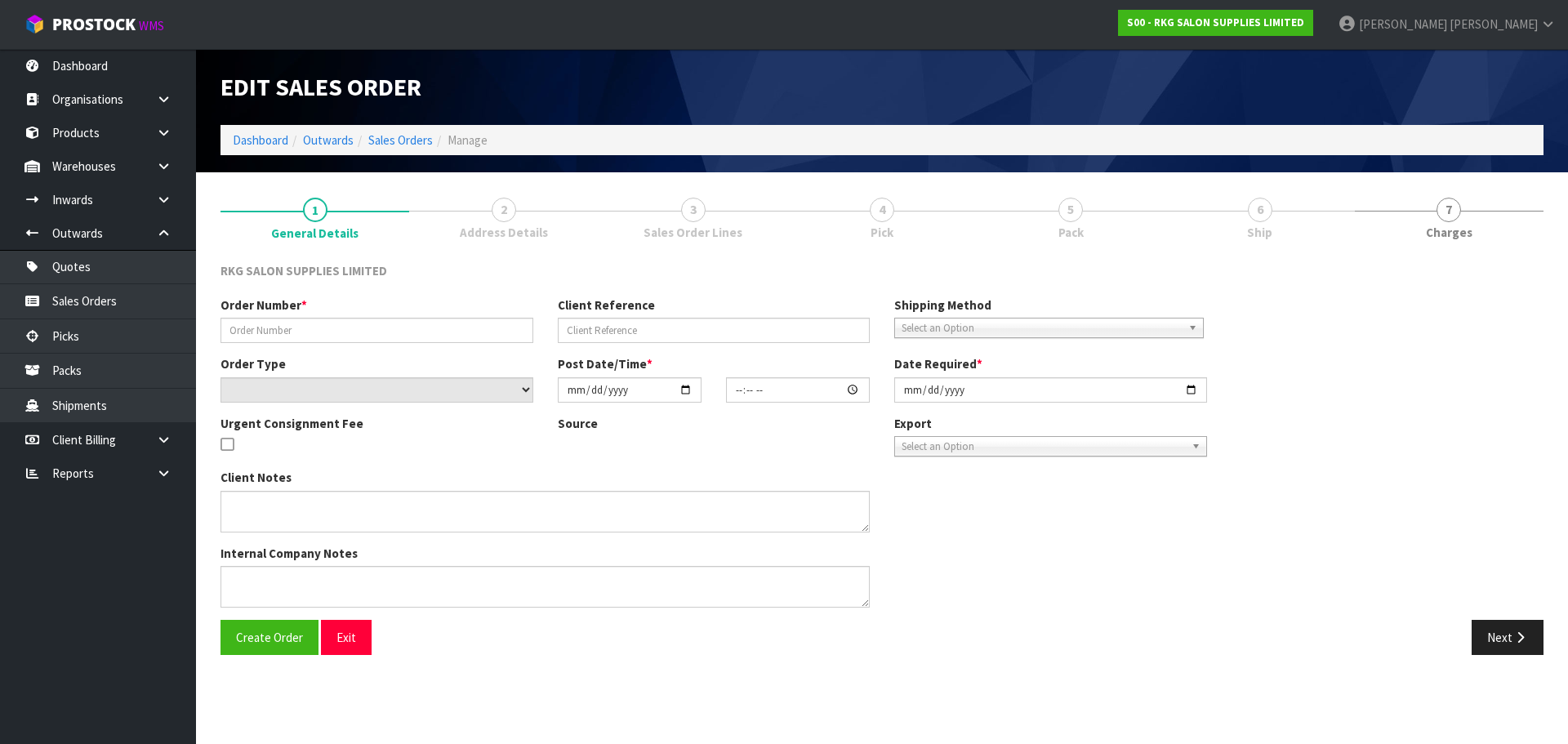
type input "RAHUL - SCREWS"
type input "RAHUL THAPAR"
select select "number:0"
type input "2025-10-13"
type input "14:05:00.000"
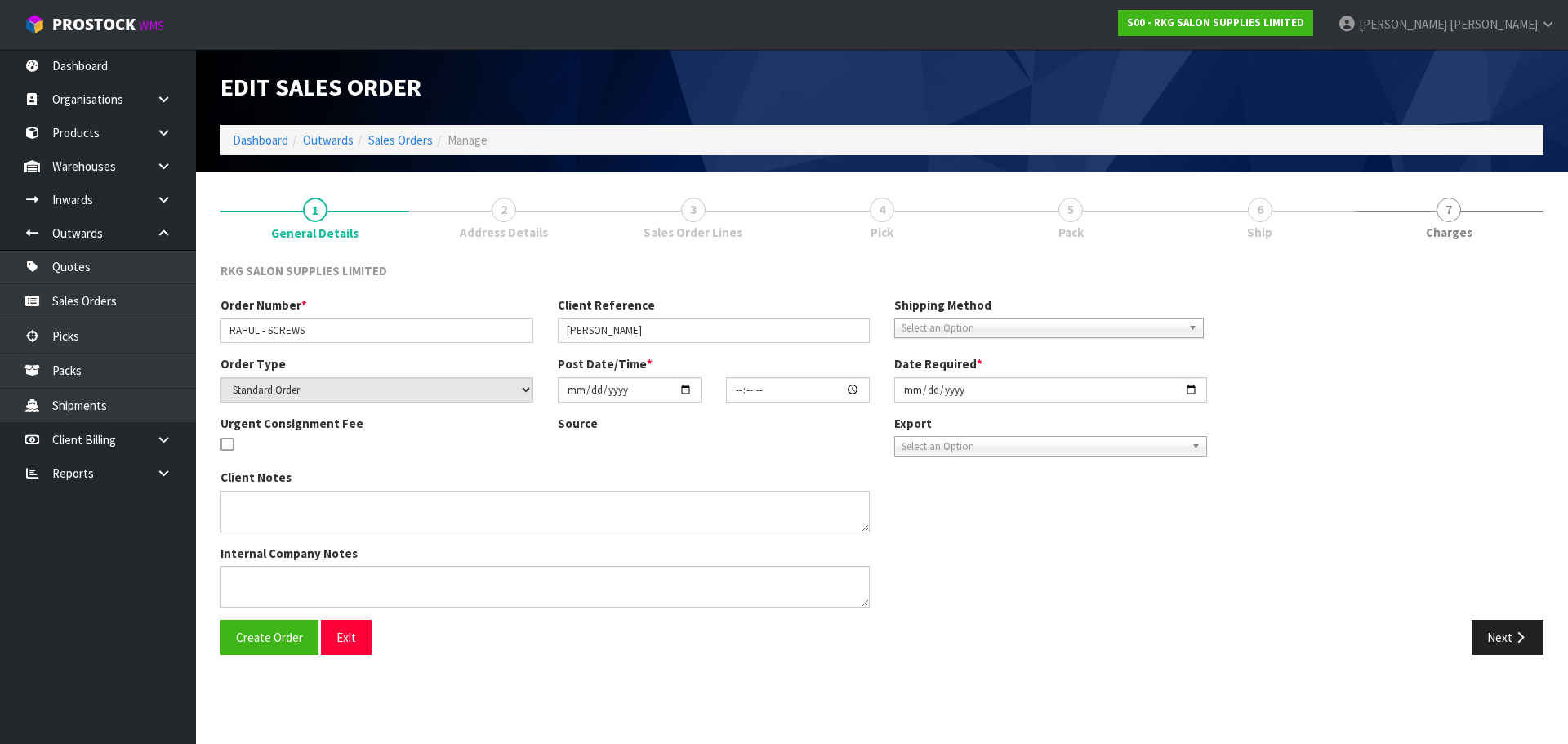
type input "2025-10-13"
type textarea "MISC ITEMS - MISSING SCREWS FOR GAP RIDGE"
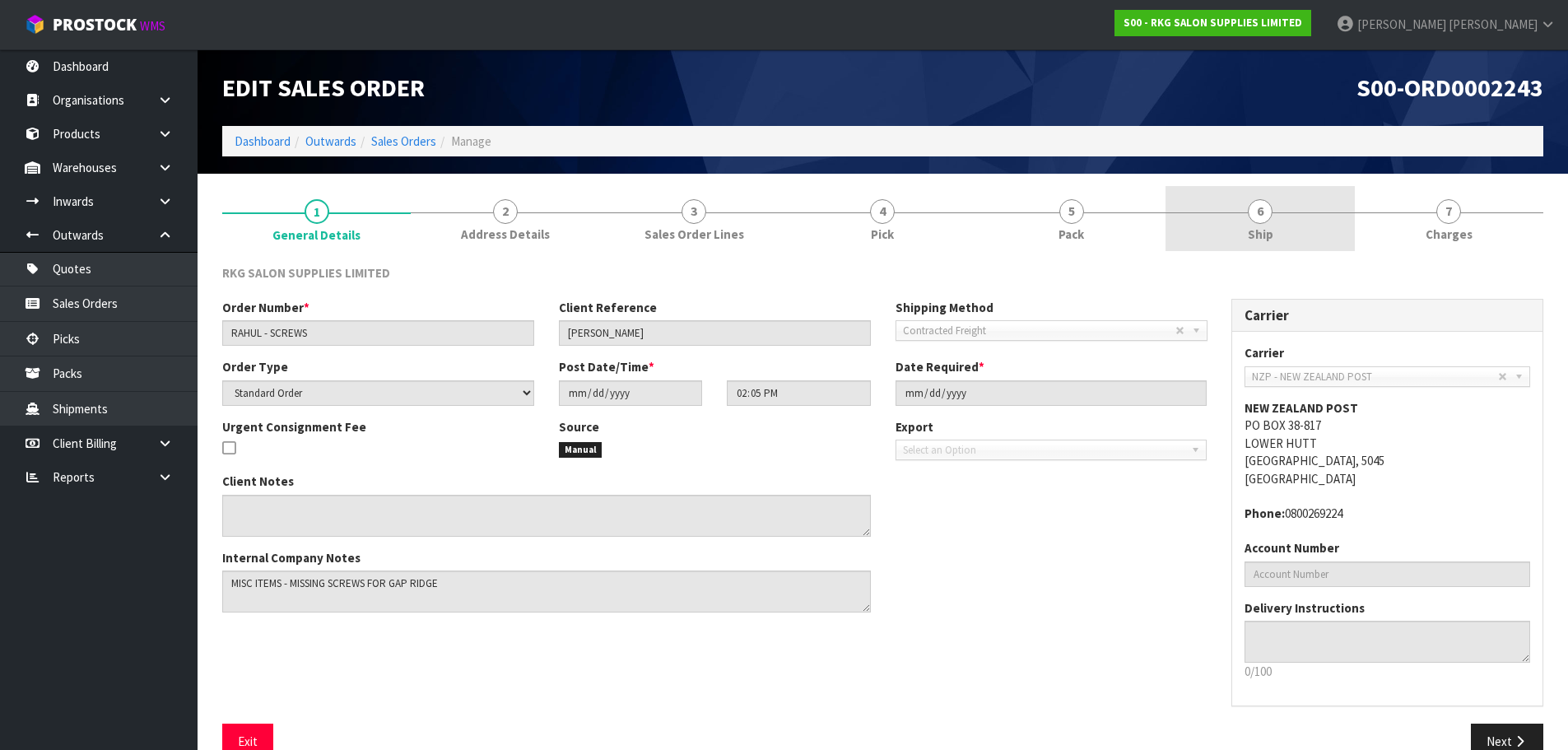
click at [1274, 222] on link "6 Ship" at bounding box center [1260, 218] width 188 height 65
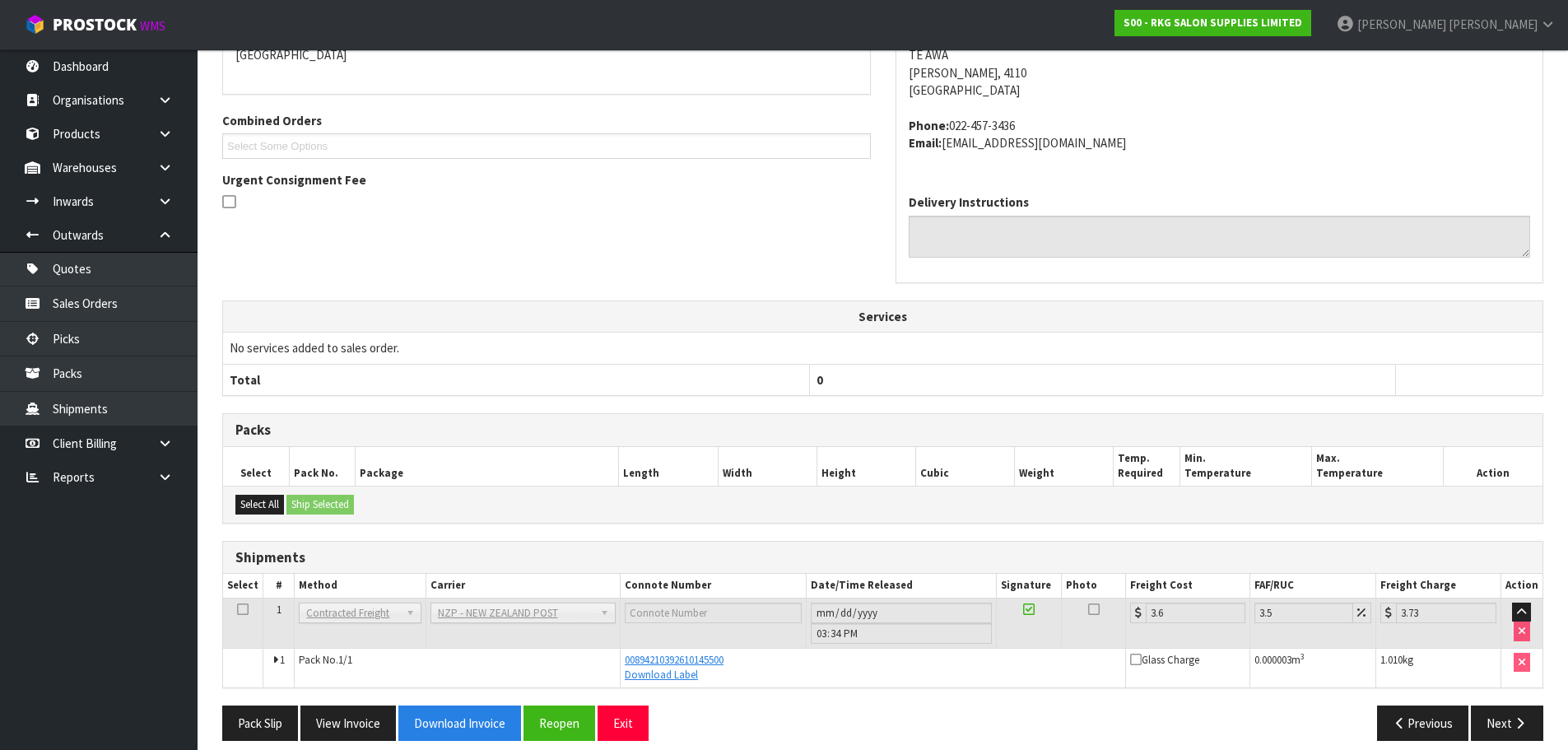
scroll to position [332, 0]
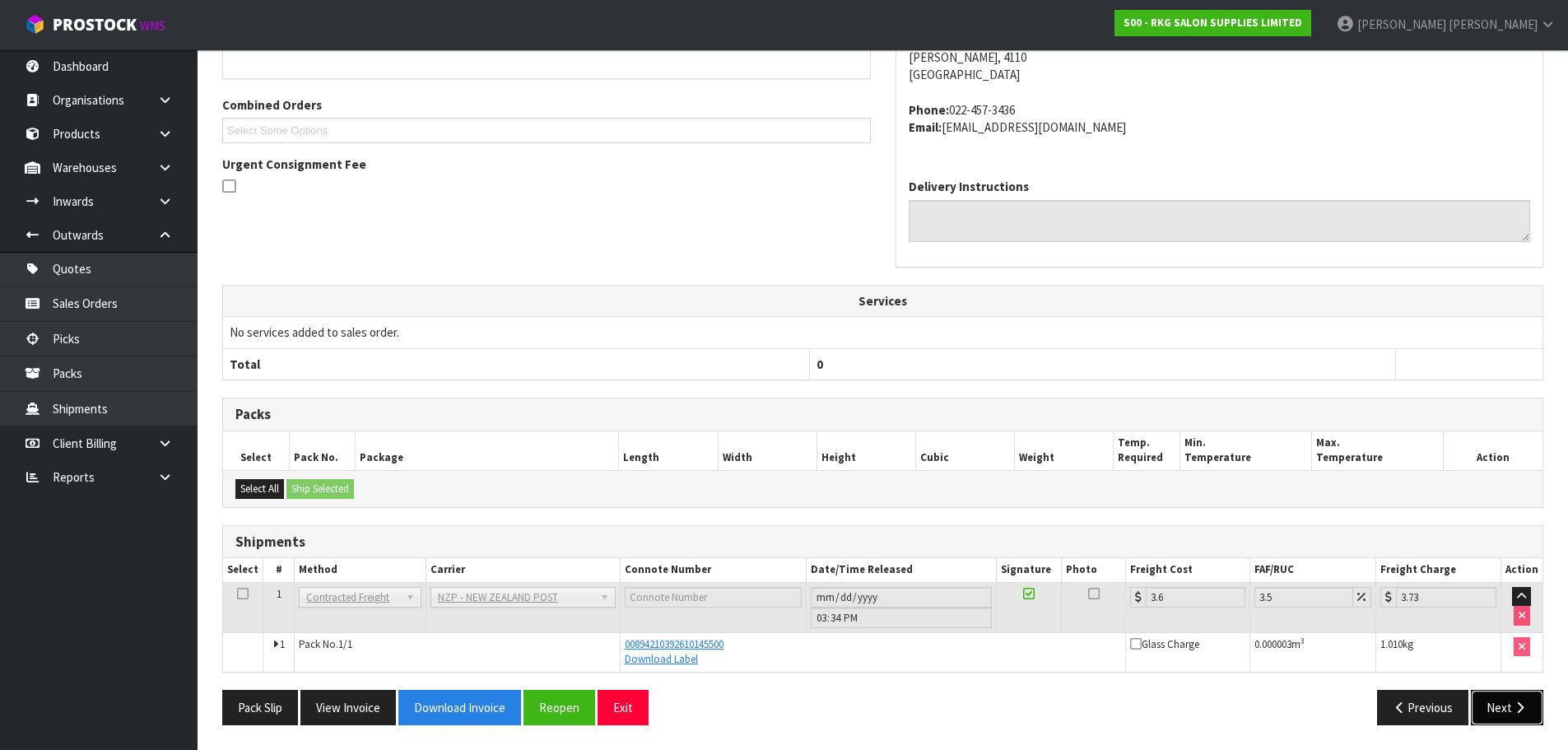
click at [1495, 708] on button "Next" at bounding box center [1506, 707] width 73 height 36
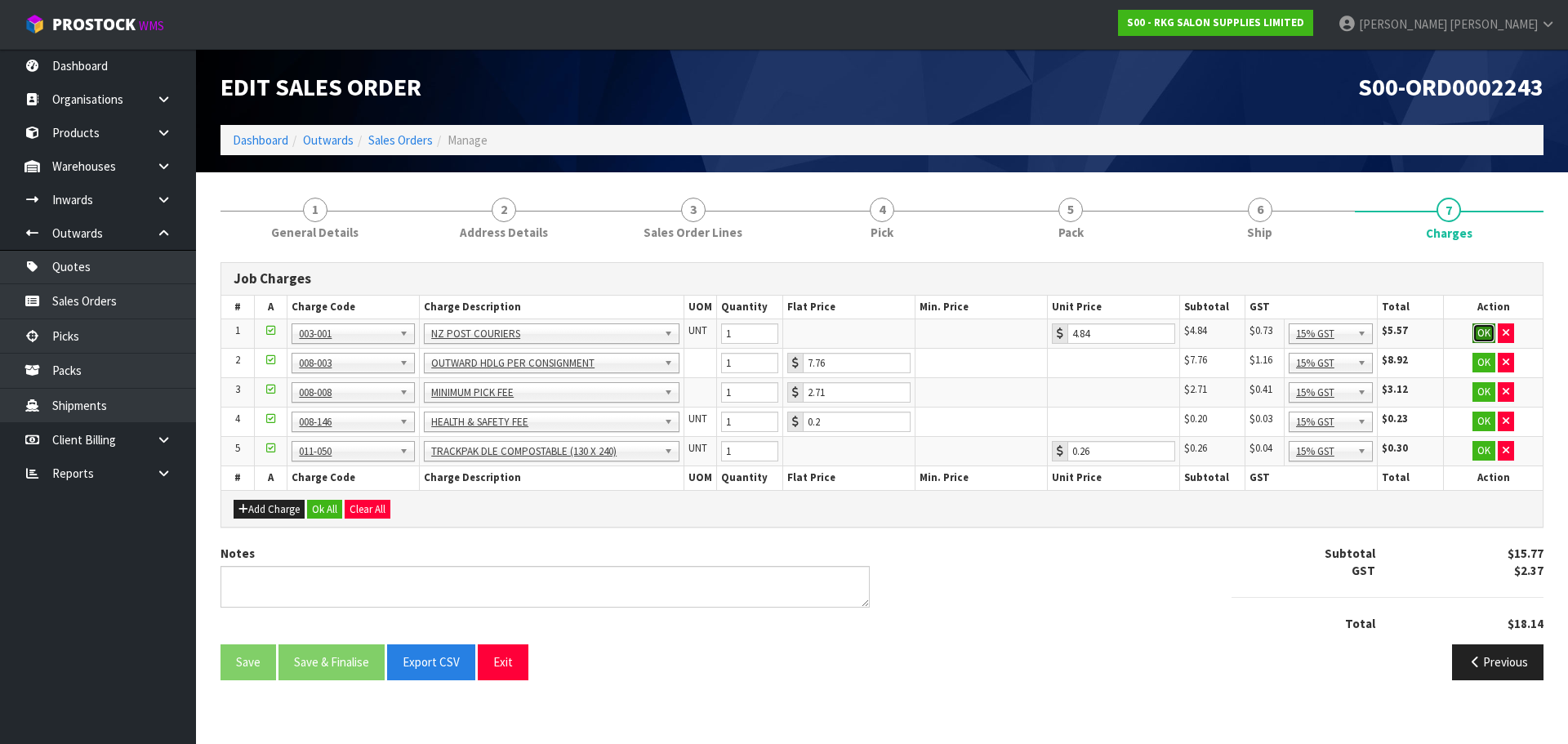
click at [1478, 330] on button "OK" at bounding box center [1483, 333] width 23 height 20
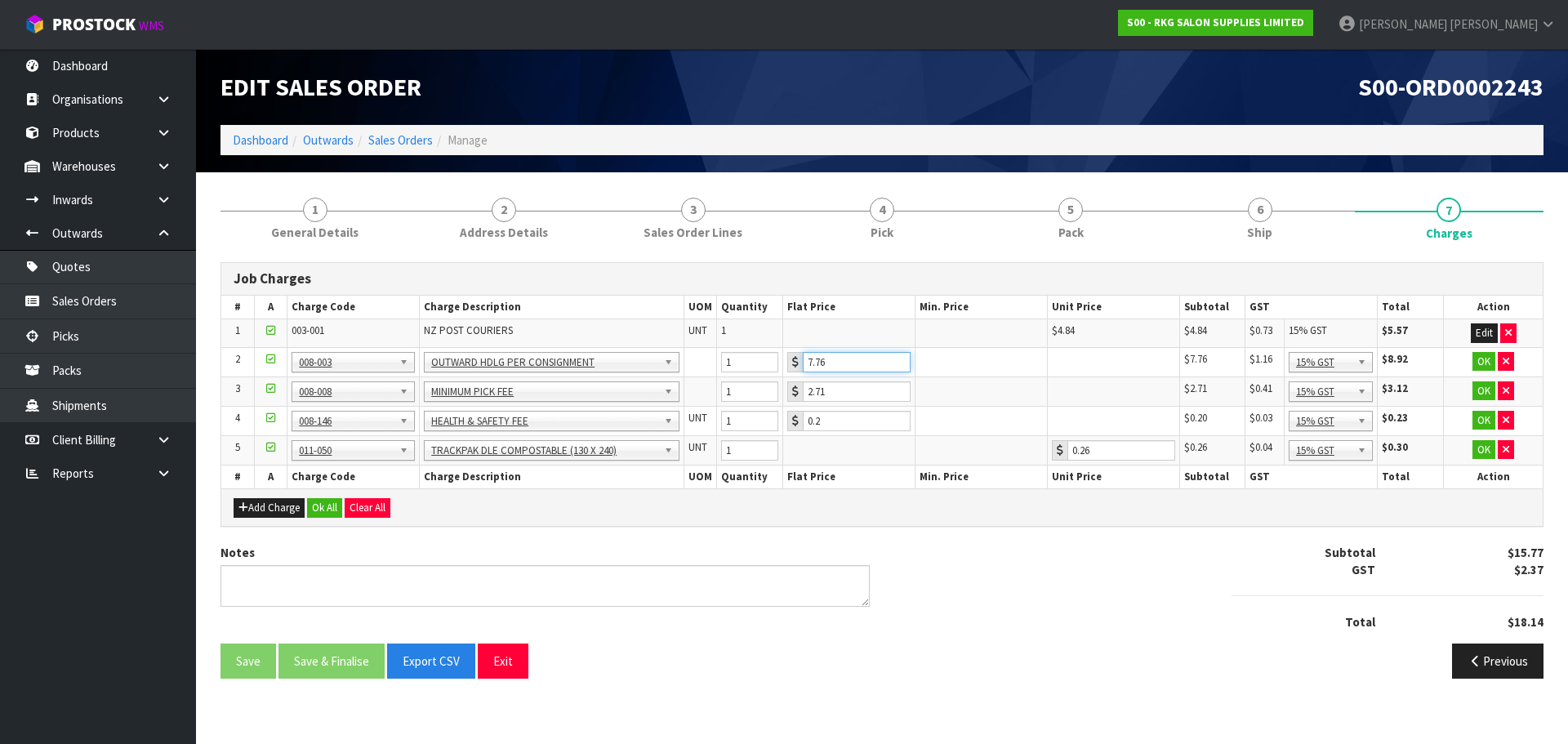
drag, startPoint x: 855, startPoint y: 361, endPoint x: 786, endPoint y: 370, distance: 69.6
click at [786, 370] on td "7.76" at bounding box center [849, 362] width 132 height 29
type input "3.50"
click at [1481, 359] on button "OK" at bounding box center [1483, 362] width 23 height 20
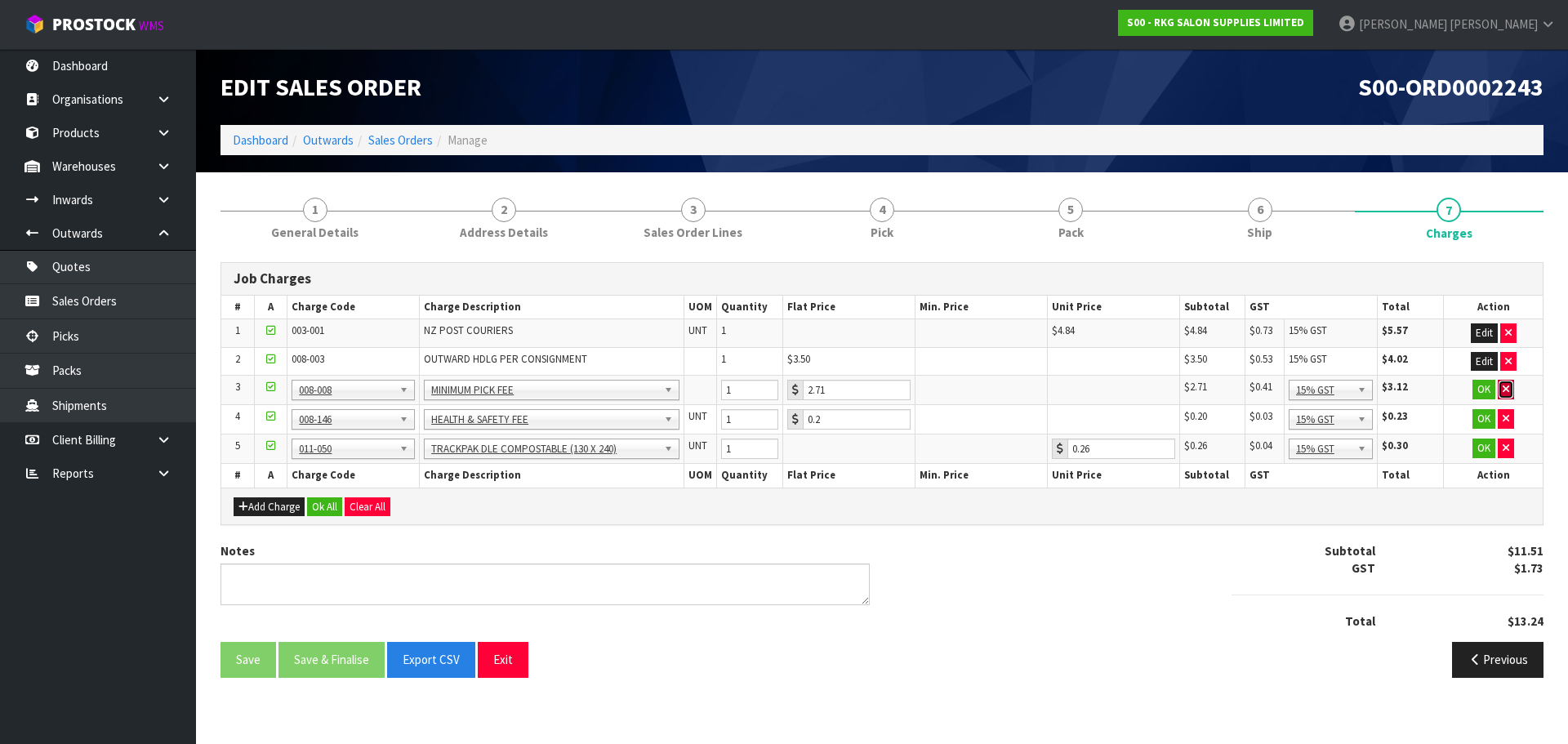
click at [1502, 383] on button "button" at bounding box center [1505, 390] width 16 height 20
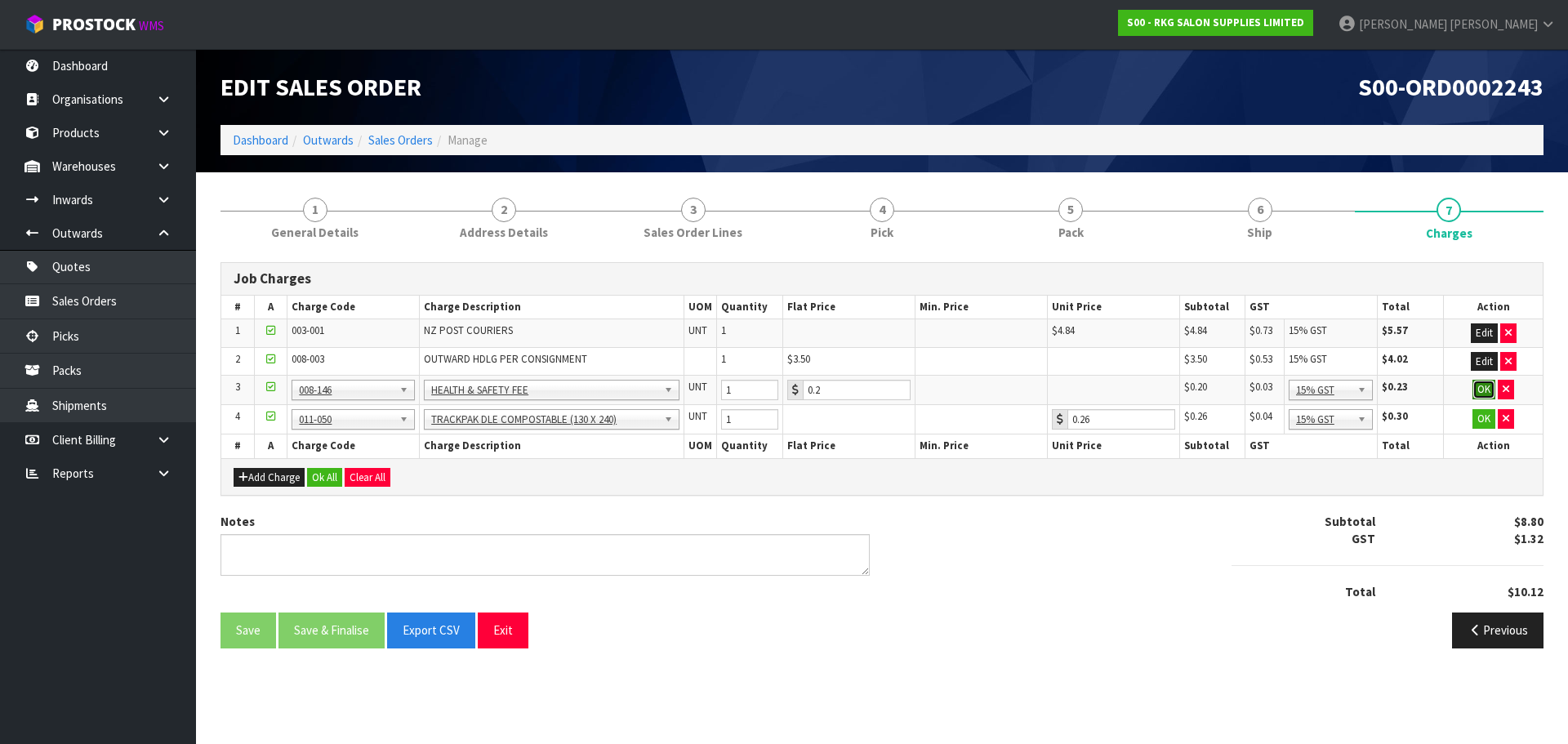
click at [1476, 392] on button "OK" at bounding box center [1483, 390] width 23 height 20
click at [1481, 421] on button "OK" at bounding box center [1483, 418] width 23 height 20
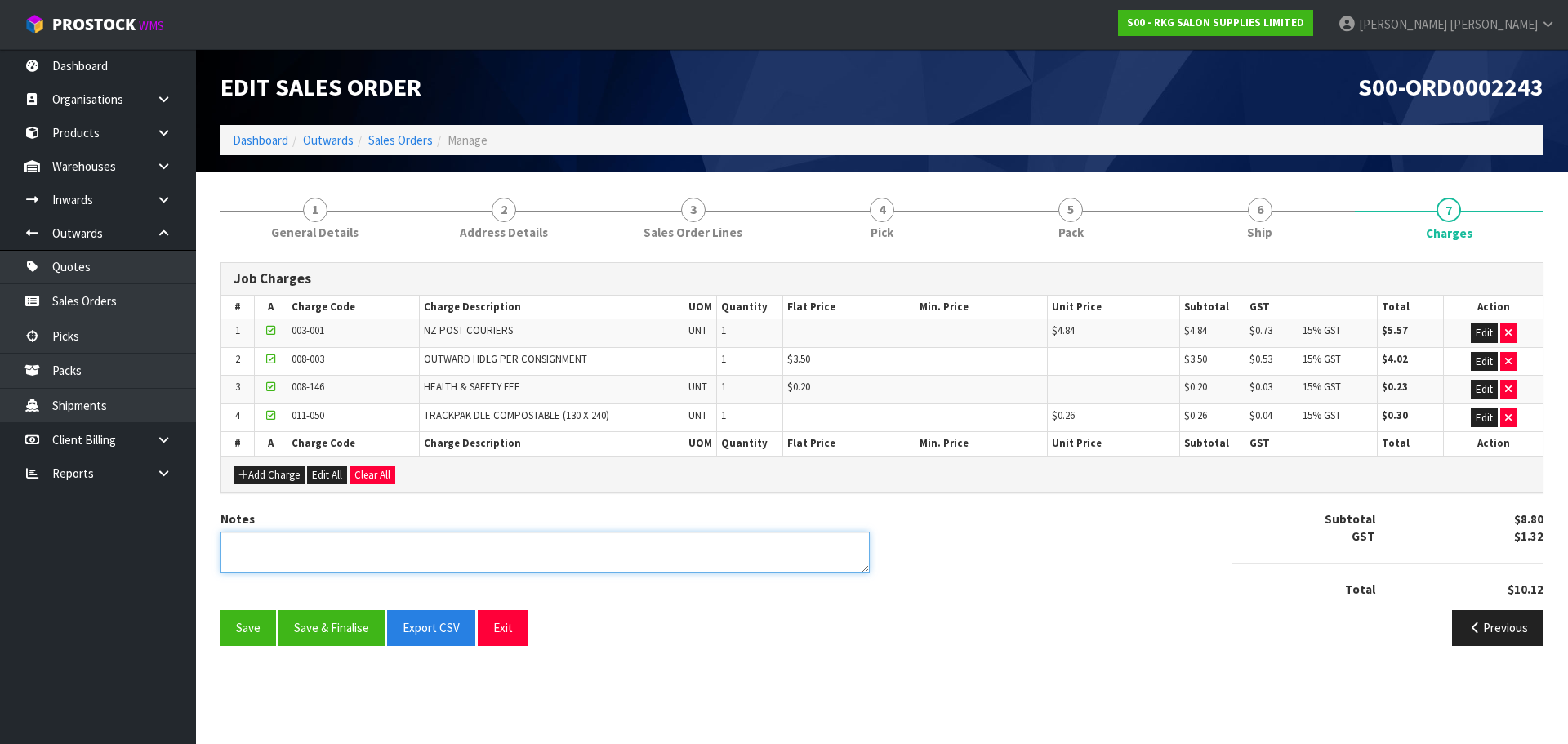
click at [412, 555] on textarea at bounding box center [545, 553] width 649 height 42
type textarea "PICKED BY MARIE"
click at [341, 646] on div "Save Save & Finalise Export CSV Exit Previous" at bounding box center [881, 634] width 1347 height 47
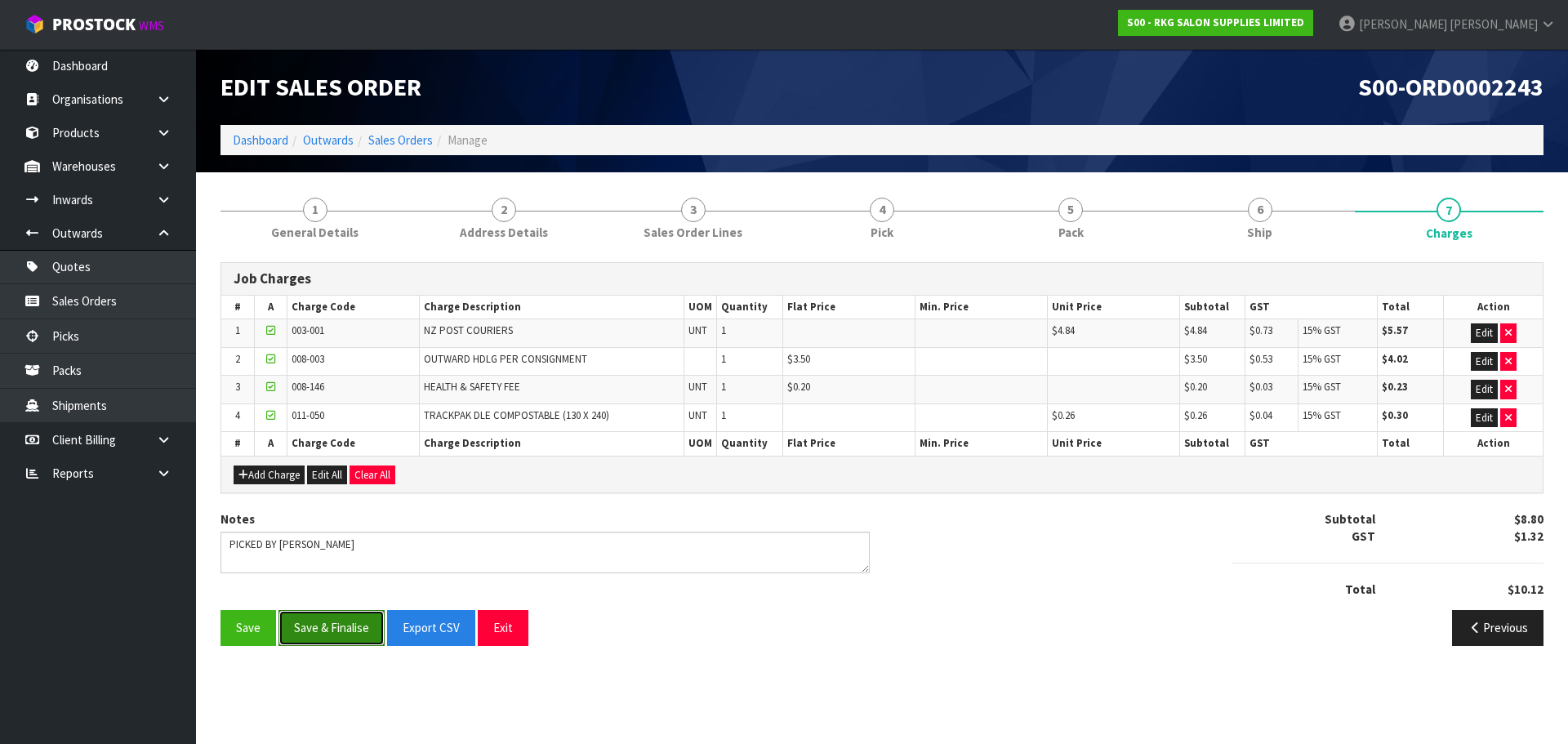
click at [347, 634] on button "Save & Finalise" at bounding box center [331, 627] width 107 height 36
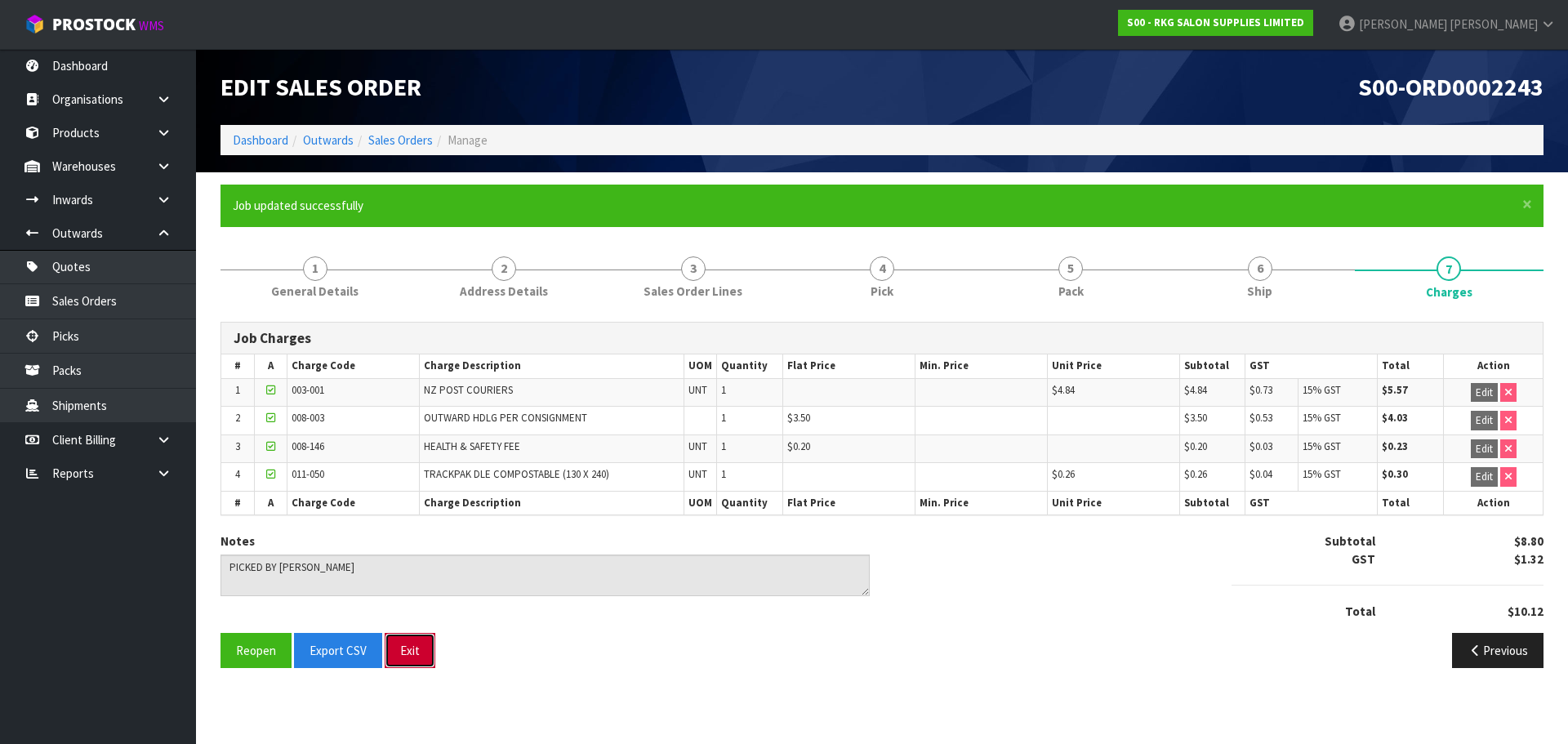
click at [402, 659] on button "Exit" at bounding box center [410, 650] width 51 height 36
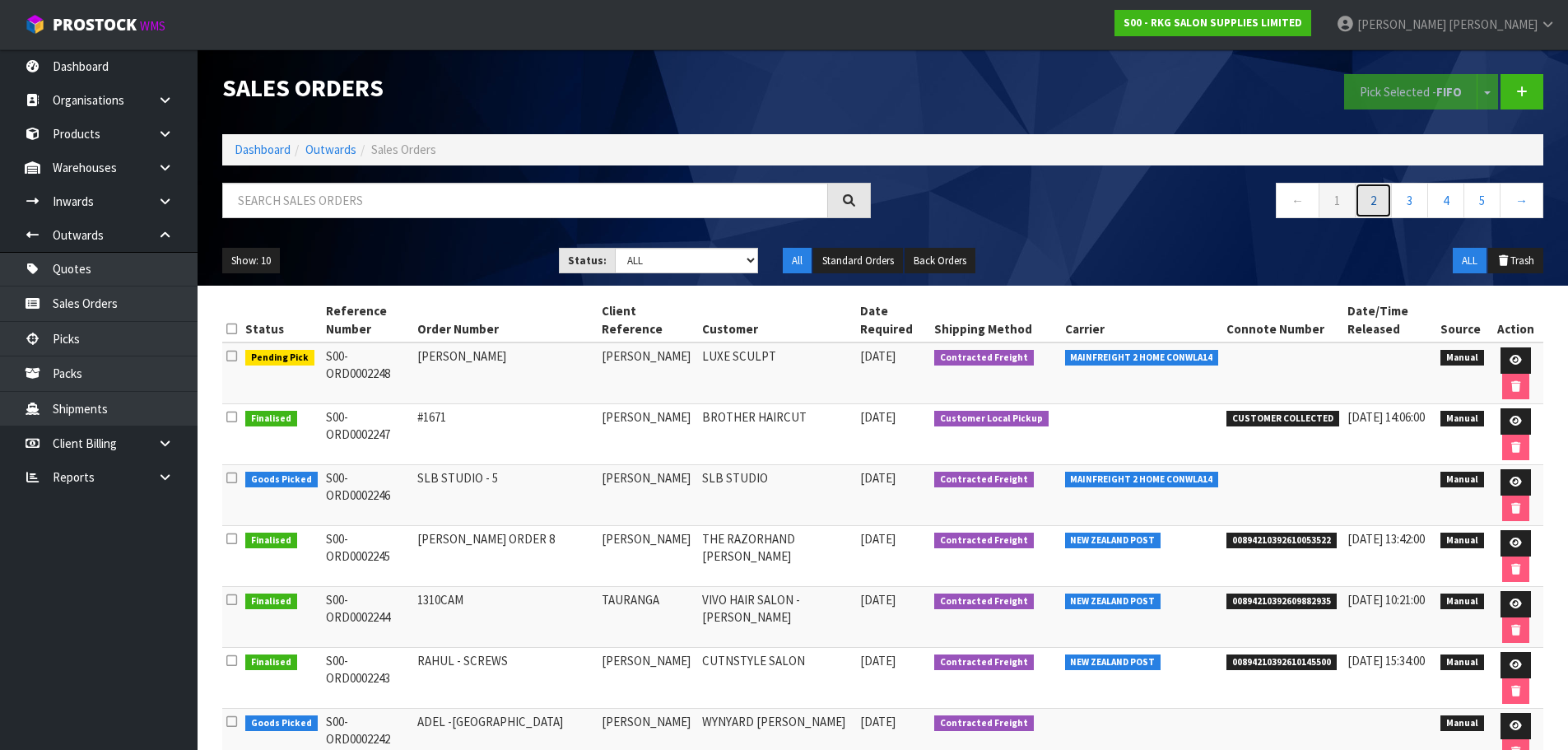
click at [1366, 207] on link "2" at bounding box center [1373, 200] width 37 height 36
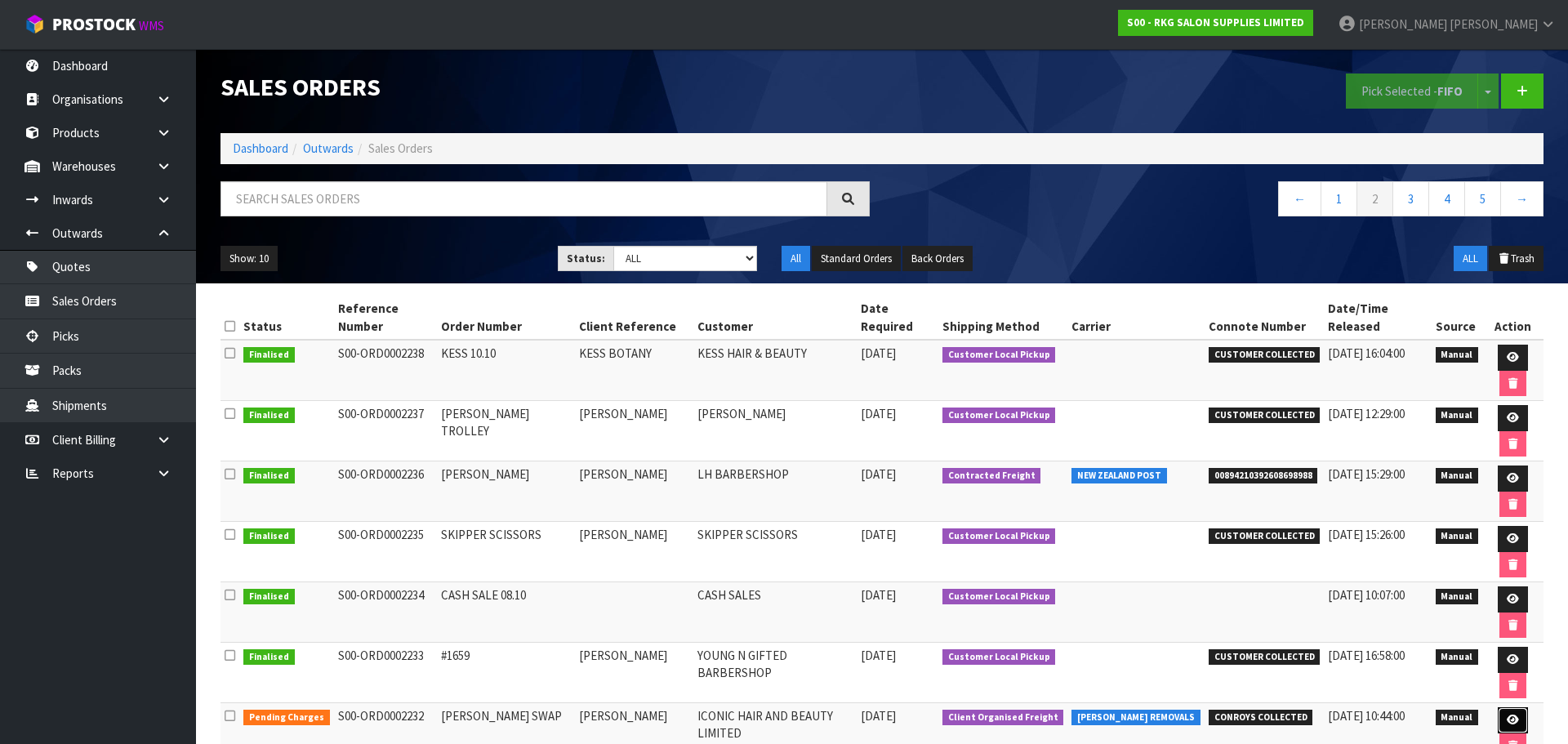
click at [1506, 715] on icon at bounding box center [1512, 720] width 12 height 11
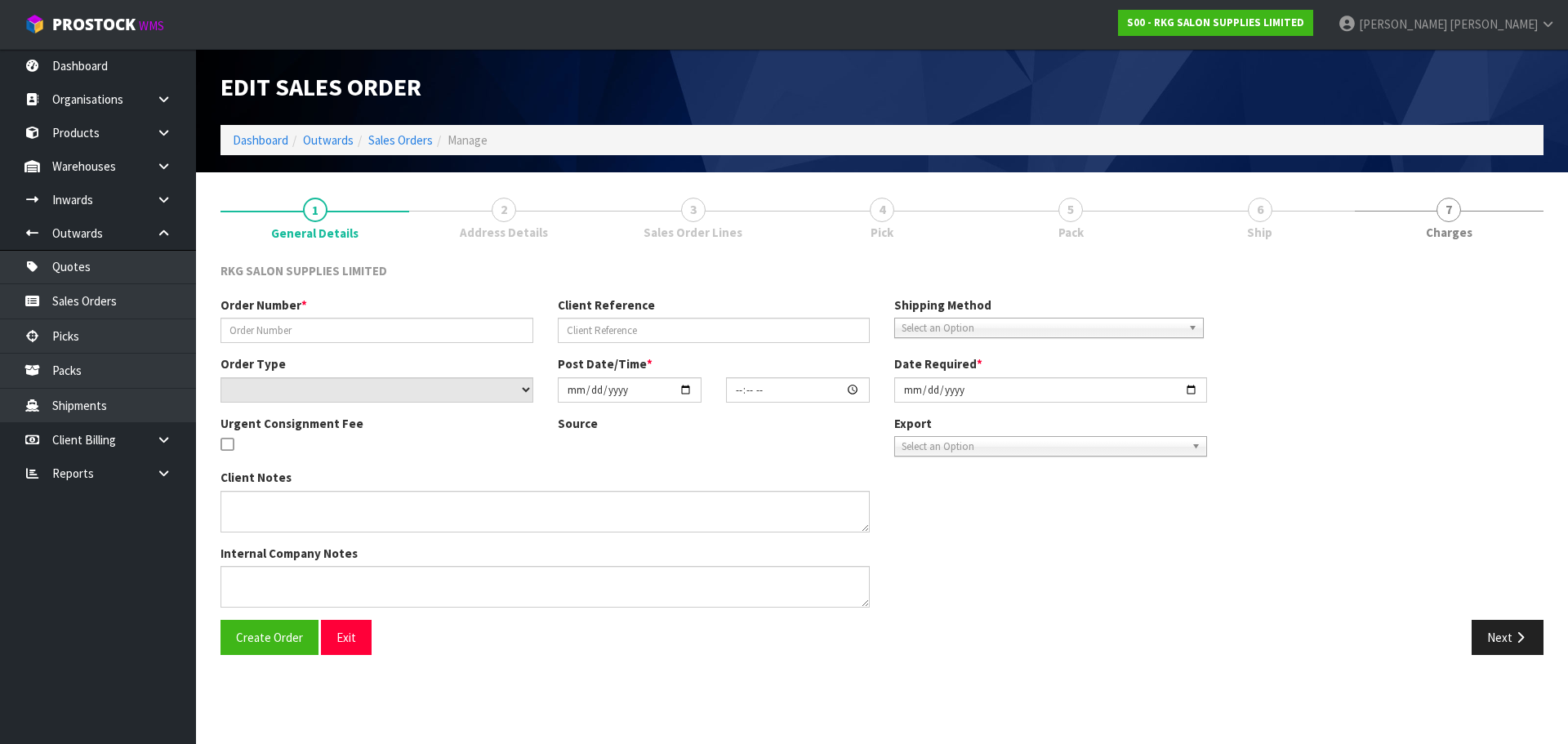
type input "NAVPREET SWAP"
type input "NAVPREET"
select select "number:0"
type input "2025-10-07"
type input "00:00:00.000"
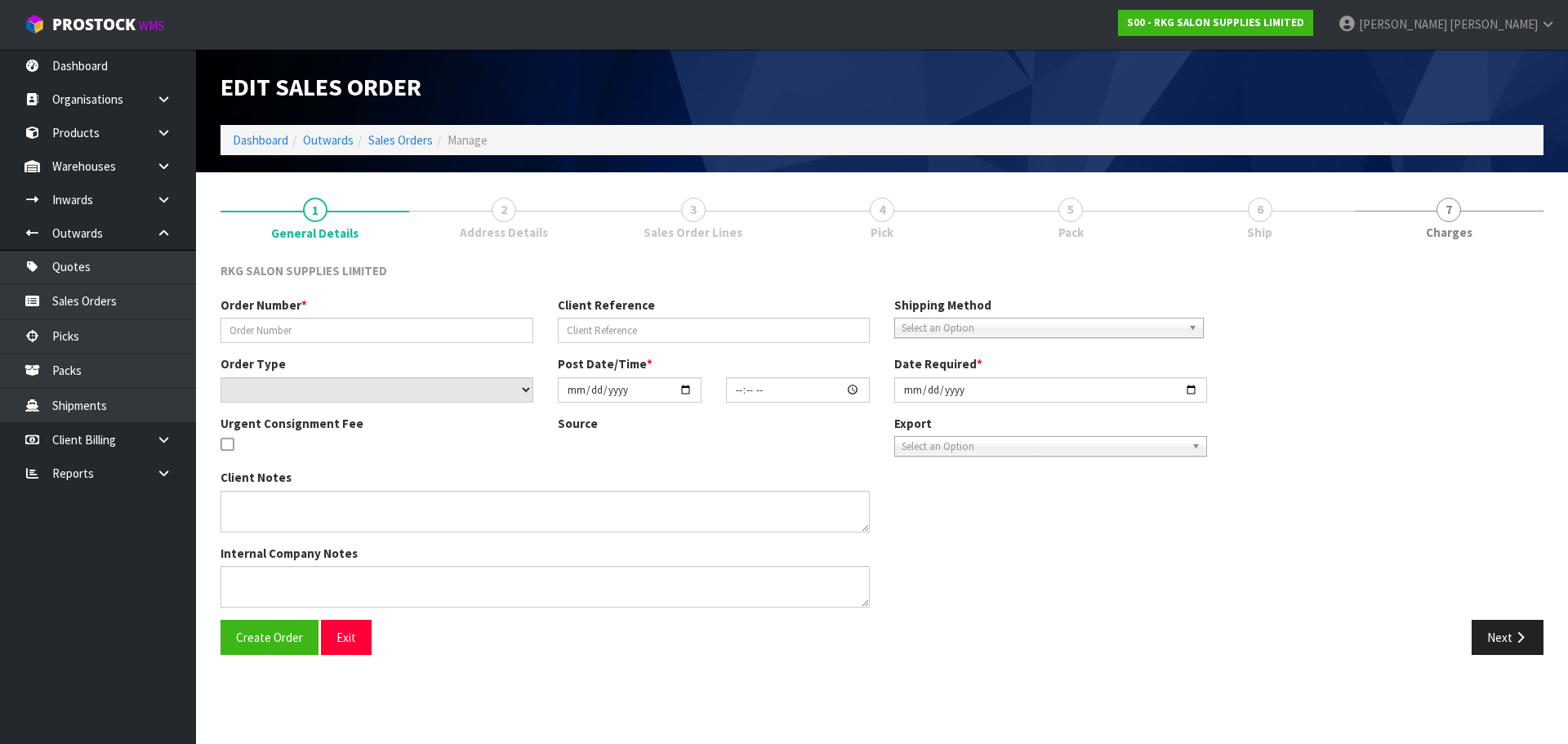
type input "2025-10-07"
type textarea "FOR CONROYS PICK UP TOMORROW 14.10"
